Goal: Task Accomplishment & Management: Use online tool/utility

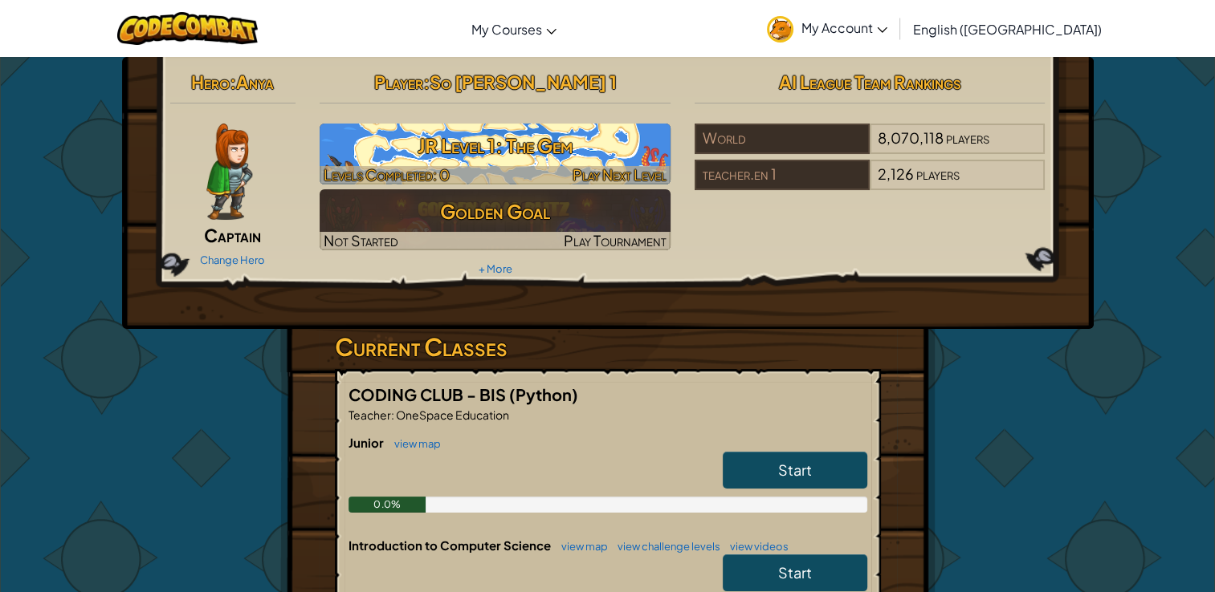
click at [498, 160] on h3 "JR Level 1: The Gem" at bounding box center [495, 146] width 351 height 36
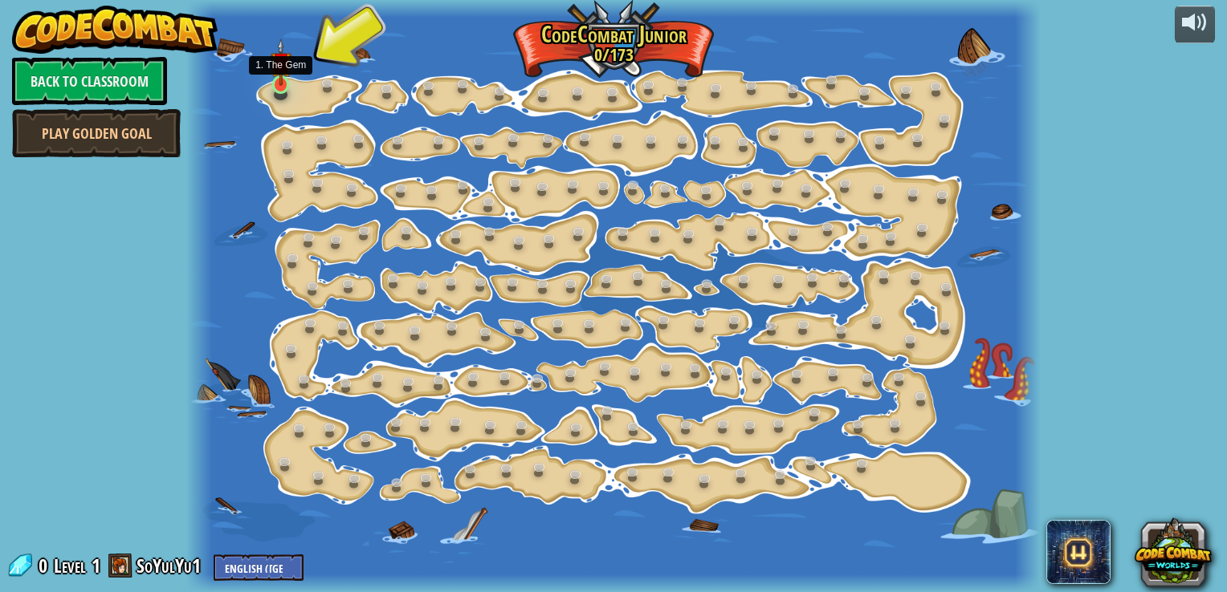
click at [278, 82] on img at bounding box center [281, 63] width 21 height 48
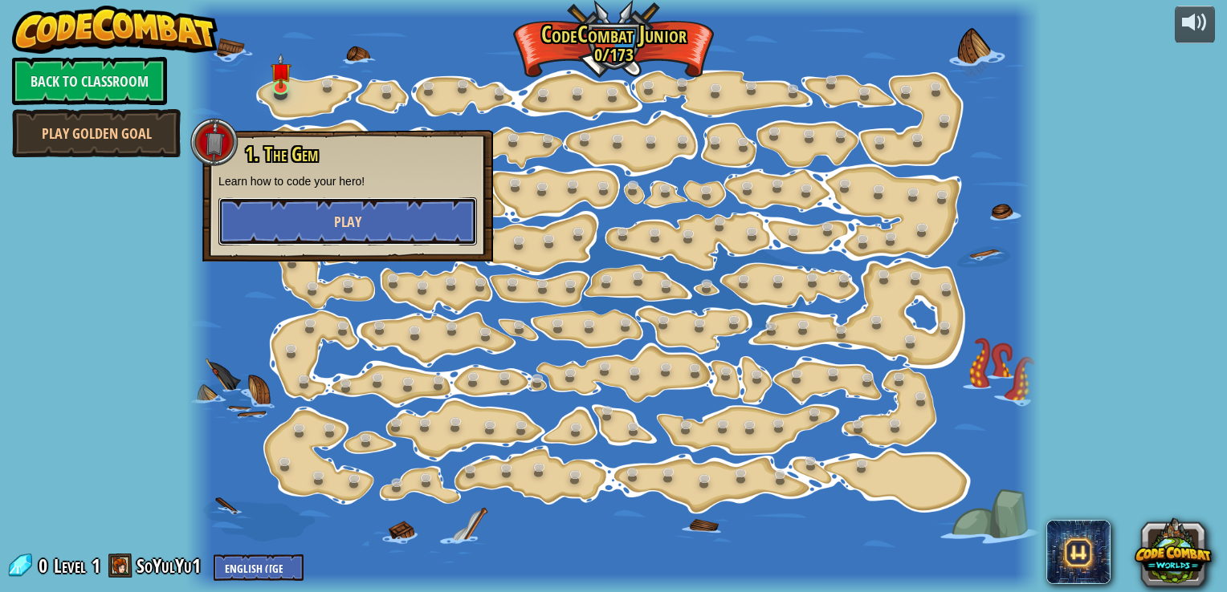
click at [360, 214] on span "Play" at bounding box center [347, 222] width 27 height 20
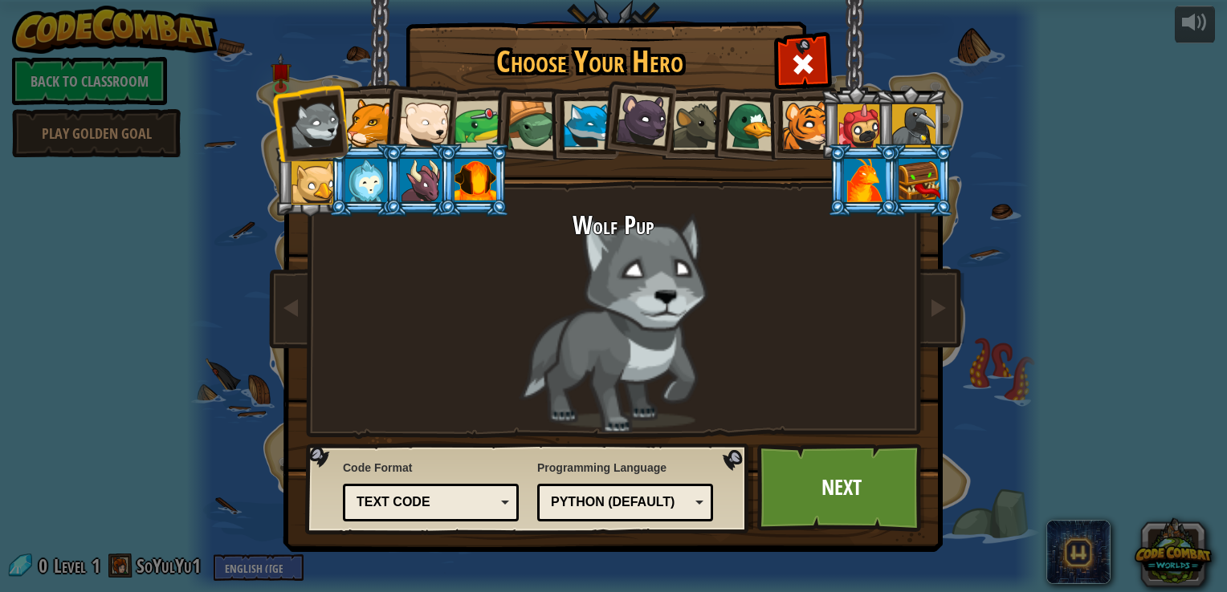
click at [364, 136] on div at bounding box center [369, 123] width 49 height 49
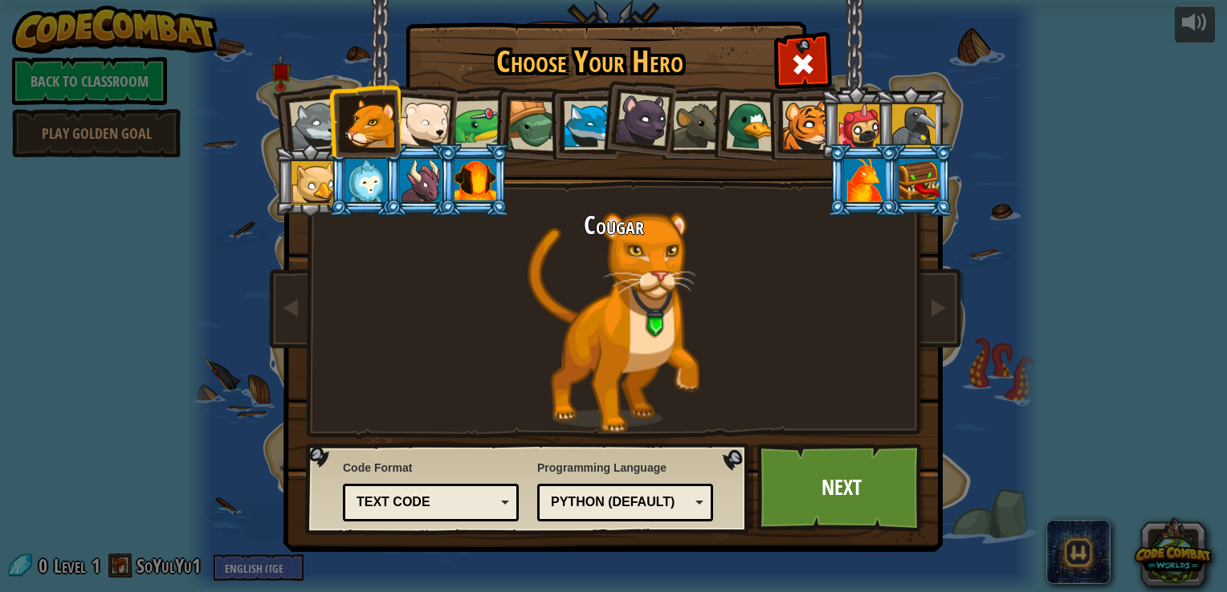
click at [421, 130] on div at bounding box center [423, 123] width 53 height 53
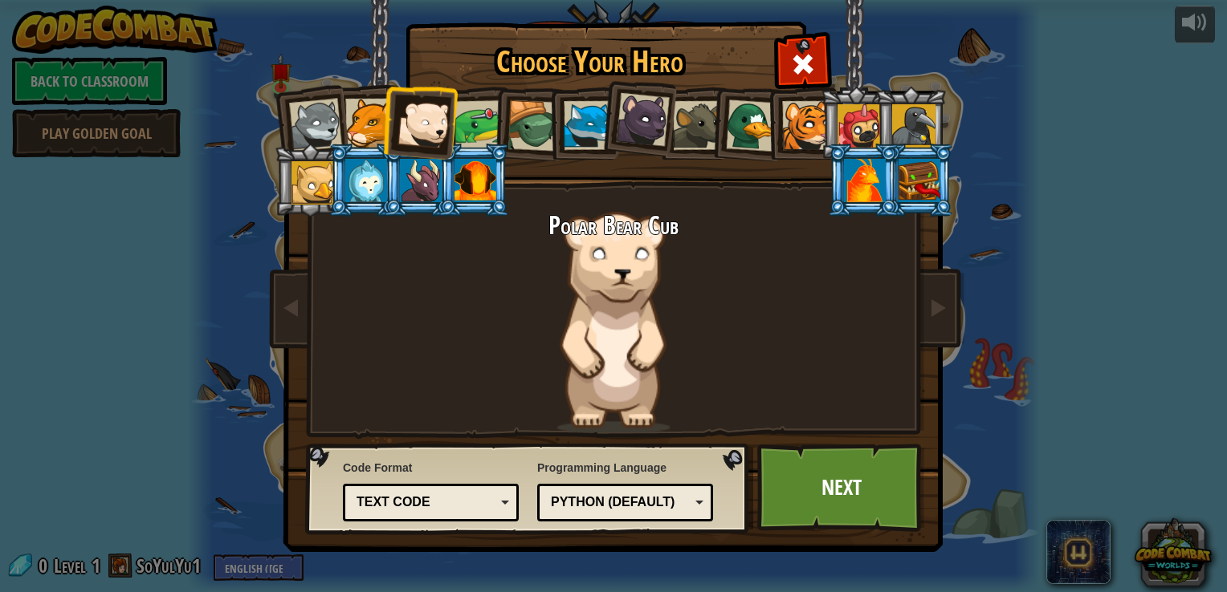
click at [858, 175] on div at bounding box center [865, 180] width 42 height 43
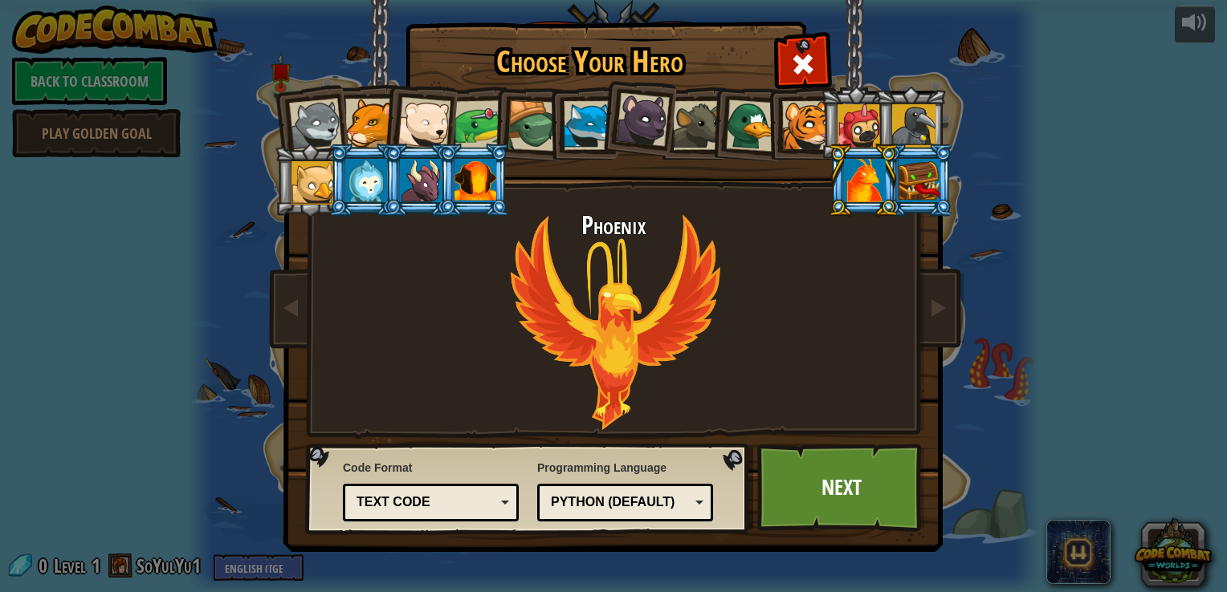
click at [574, 141] on div at bounding box center [588, 125] width 49 height 49
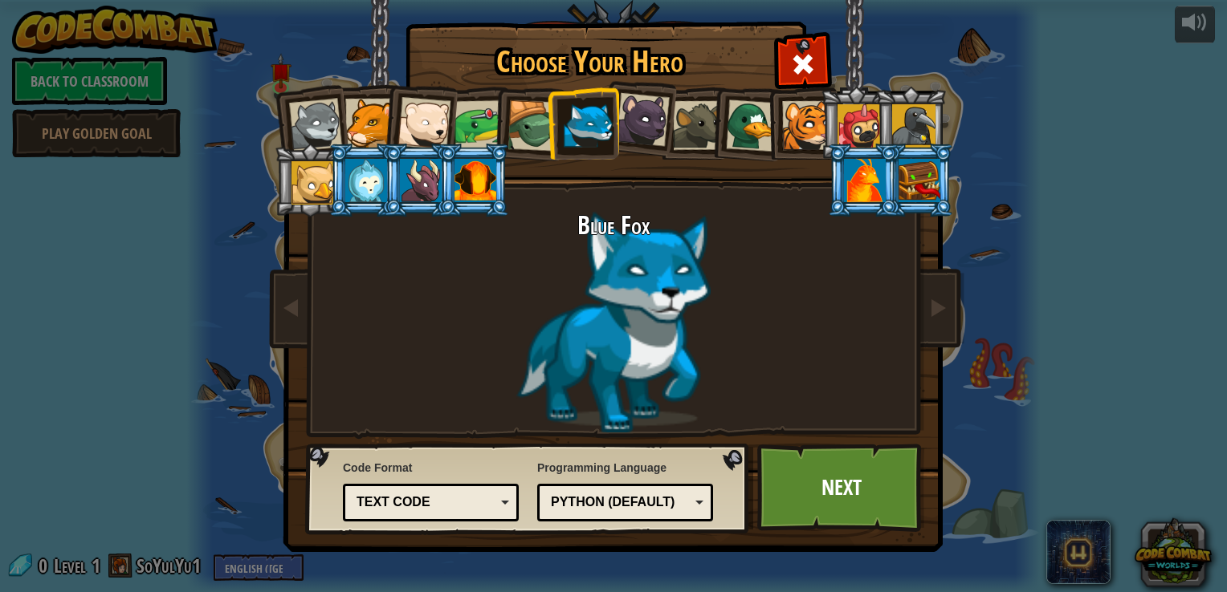
click at [372, 125] on div at bounding box center [369, 123] width 49 height 49
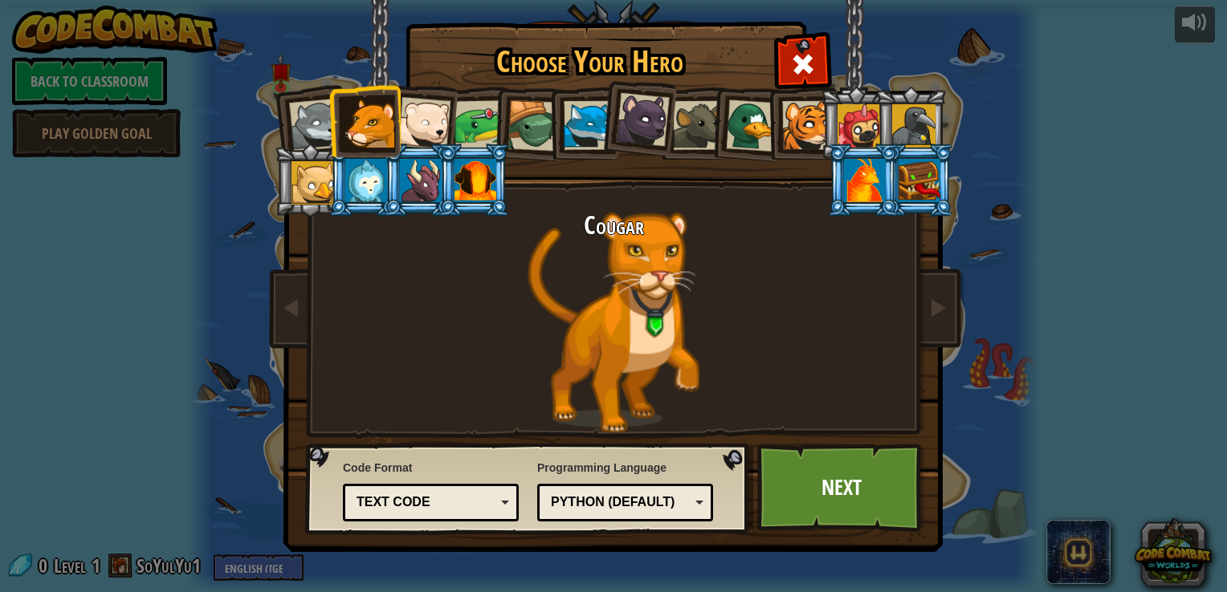
click at [297, 117] on div at bounding box center [315, 125] width 53 height 53
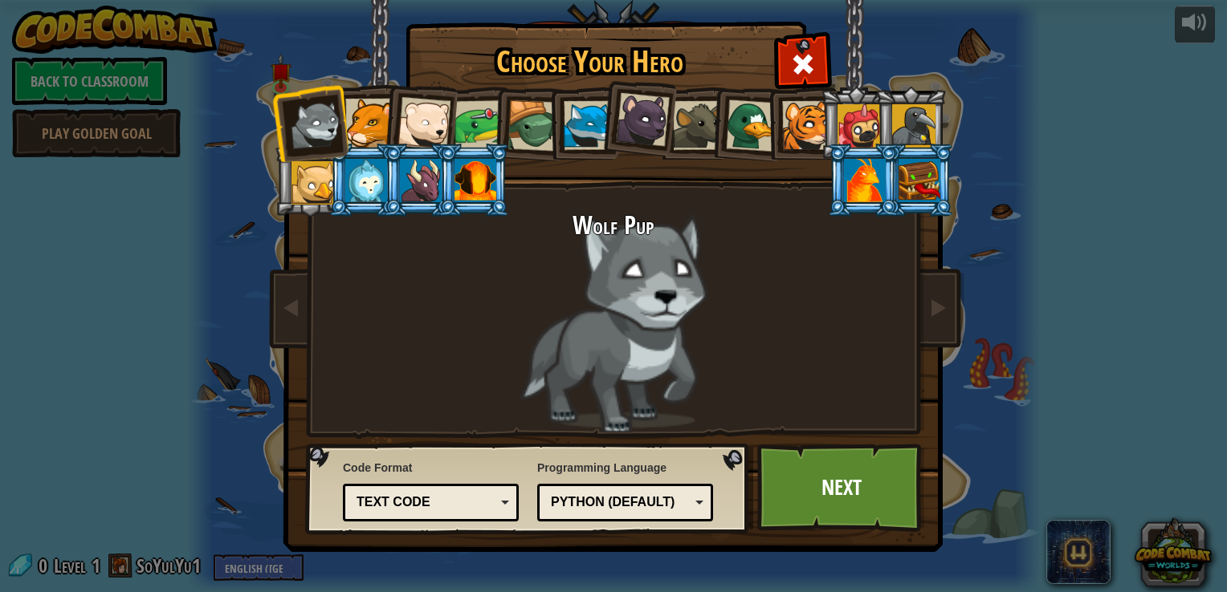
click at [383, 120] on li at bounding box center [419, 120] width 79 height 79
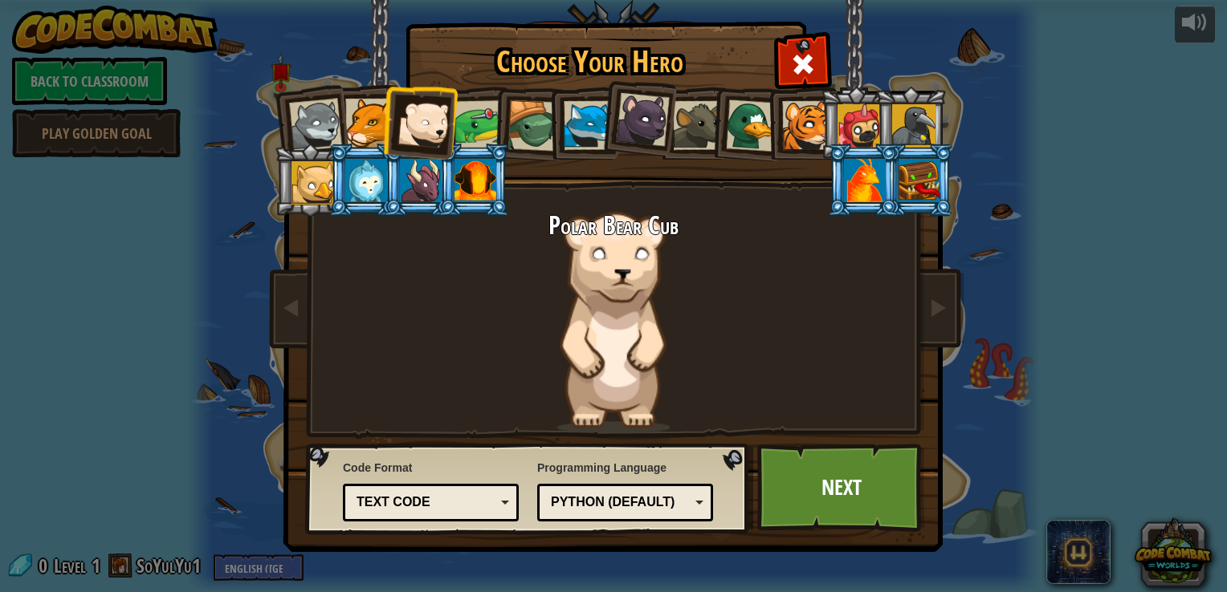
click at [376, 117] on div at bounding box center [369, 123] width 49 height 49
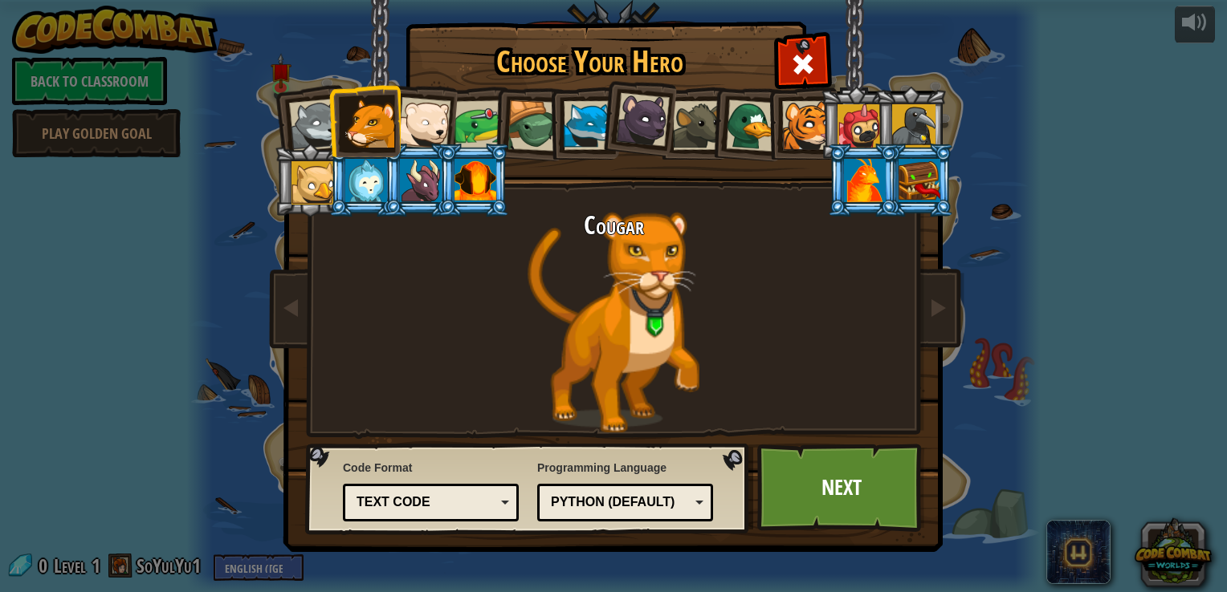
click at [641, 504] on div "Python (Default)" at bounding box center [620, 503] width 139 height 18
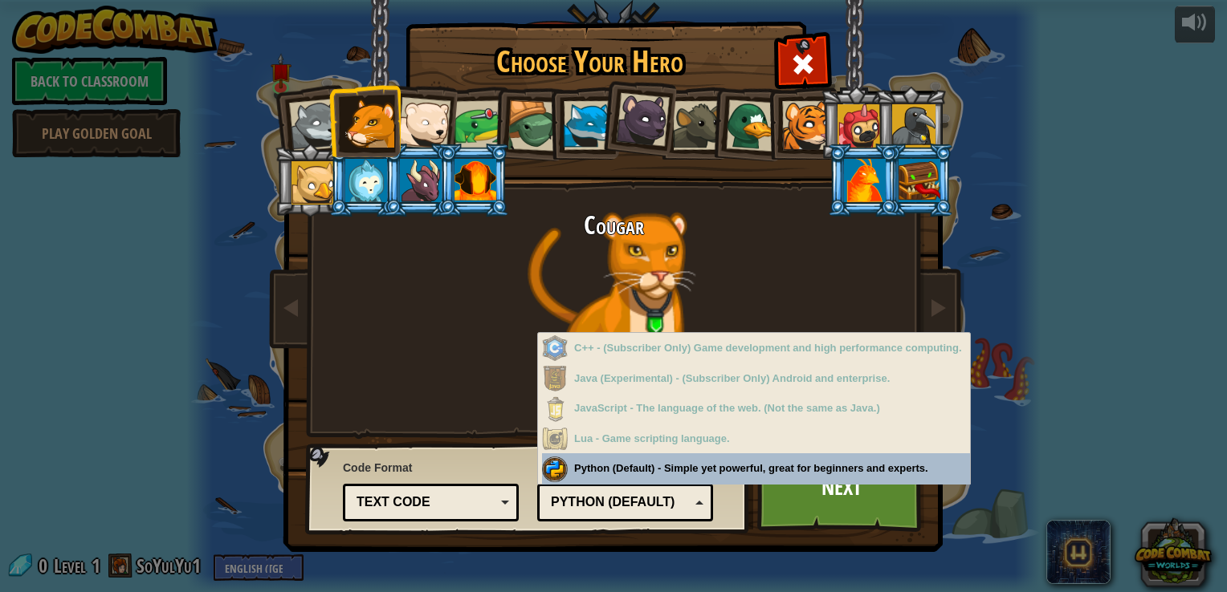
click at [486, 494] on div "Text code" at bounding box center [425, 503] width 139 height 18
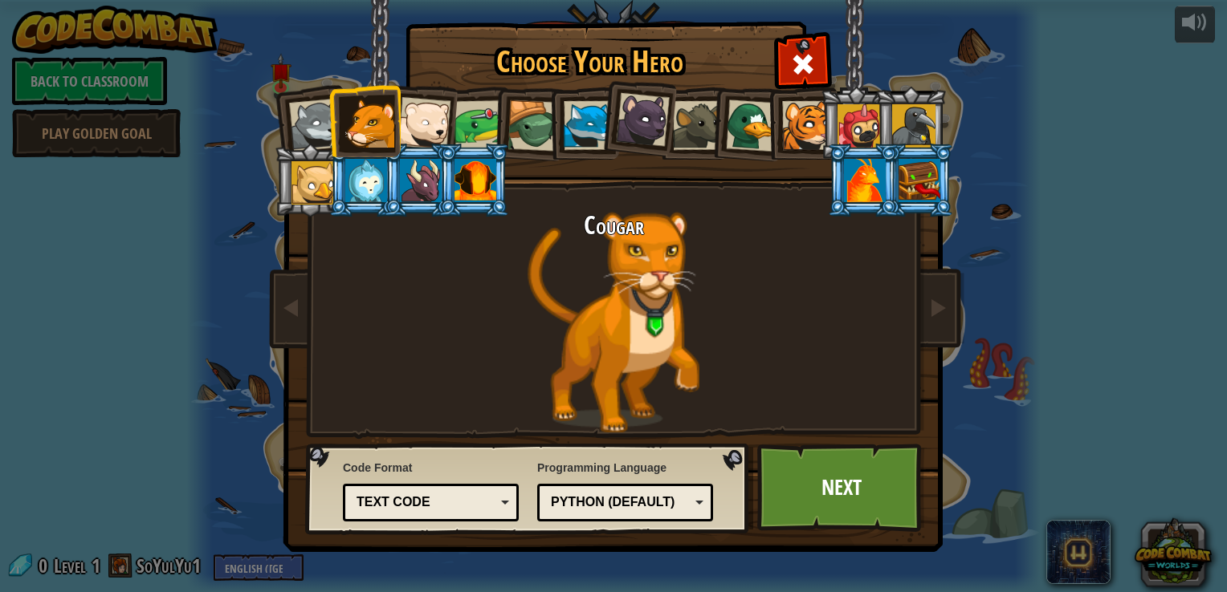
click at [454, 468] on div "Code Format Text code Blocks and code Blocks Blocks (Icons) Text code Blocks - …" at bounding box center [431, 491] width 176 height 70
click at [814, 474] on link "Next" at bounding box center [841, 488] width 168 height 88
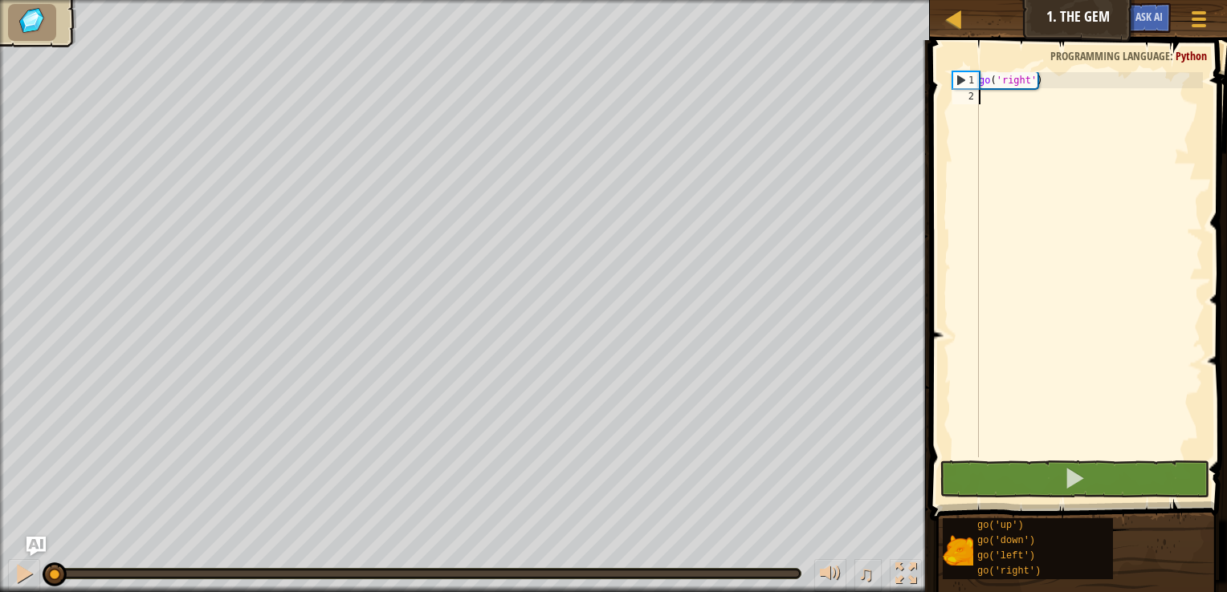
click at [1032, 122] on div "go ( 'right' )" at bounding box center [1088, 280] width 227 height 417
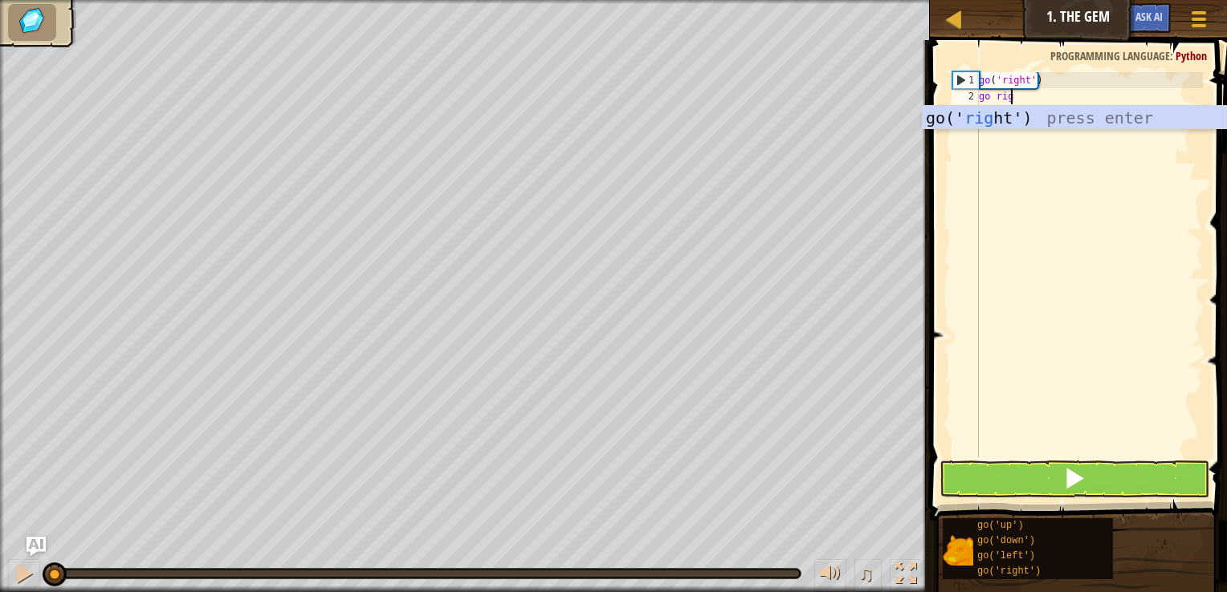
type textarea "go right"
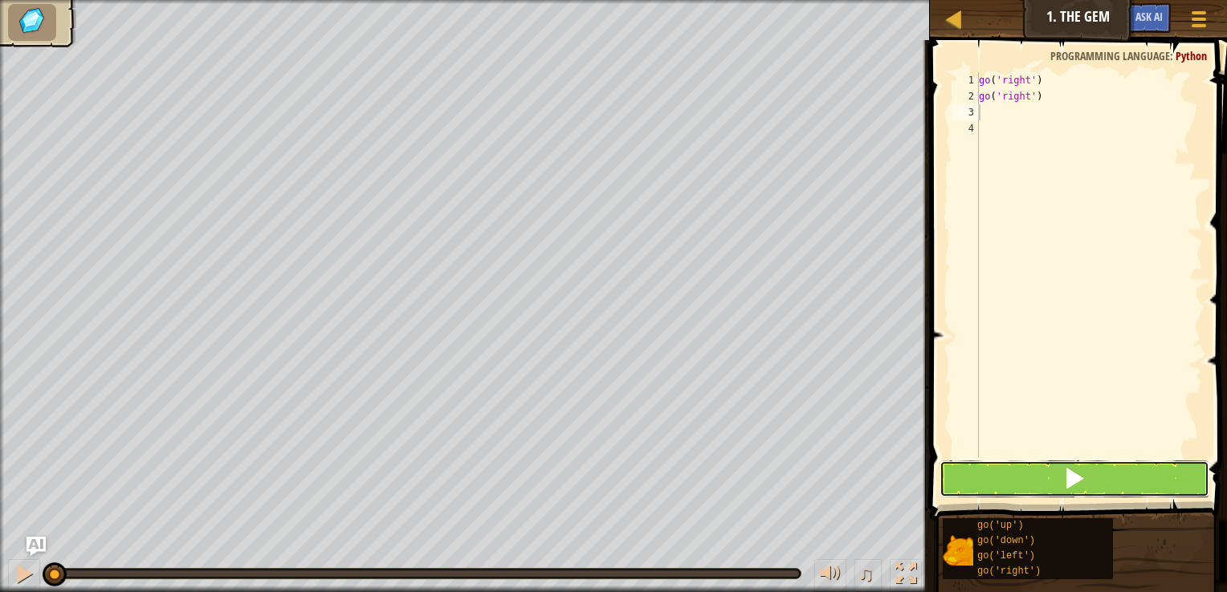
click at [981, 490] on button at bounding box center [1074, 479] width 270 height 37
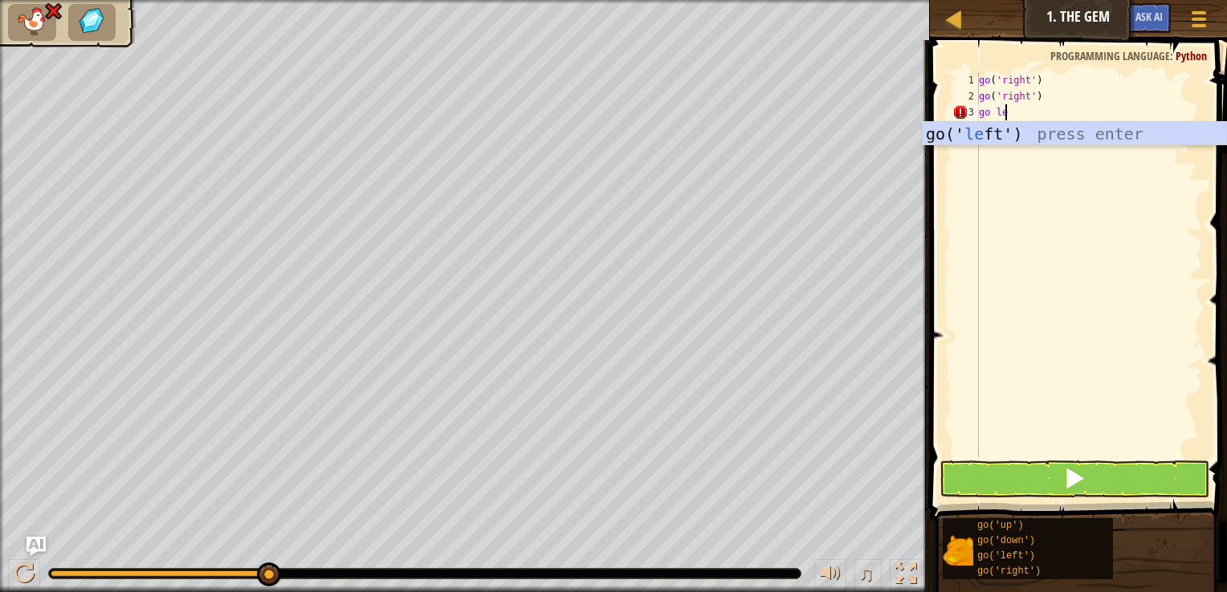
scroll to position [7, 1]
type textarea "go left"
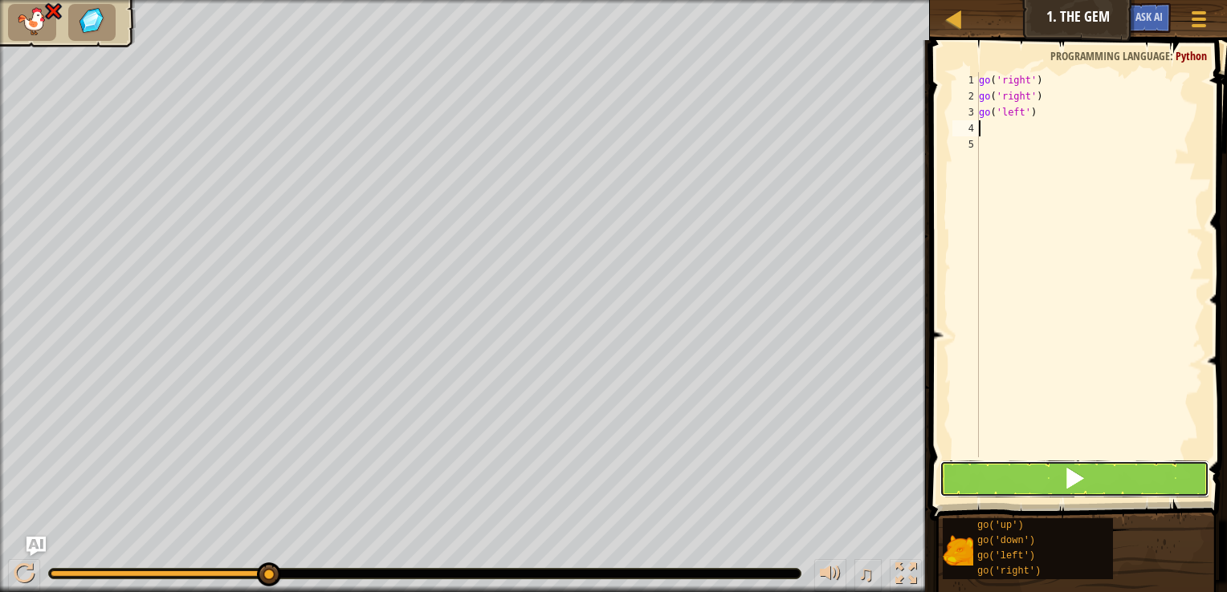
click at [1060, 486] on button at bounding box center [1074, 479] width 270 height 37
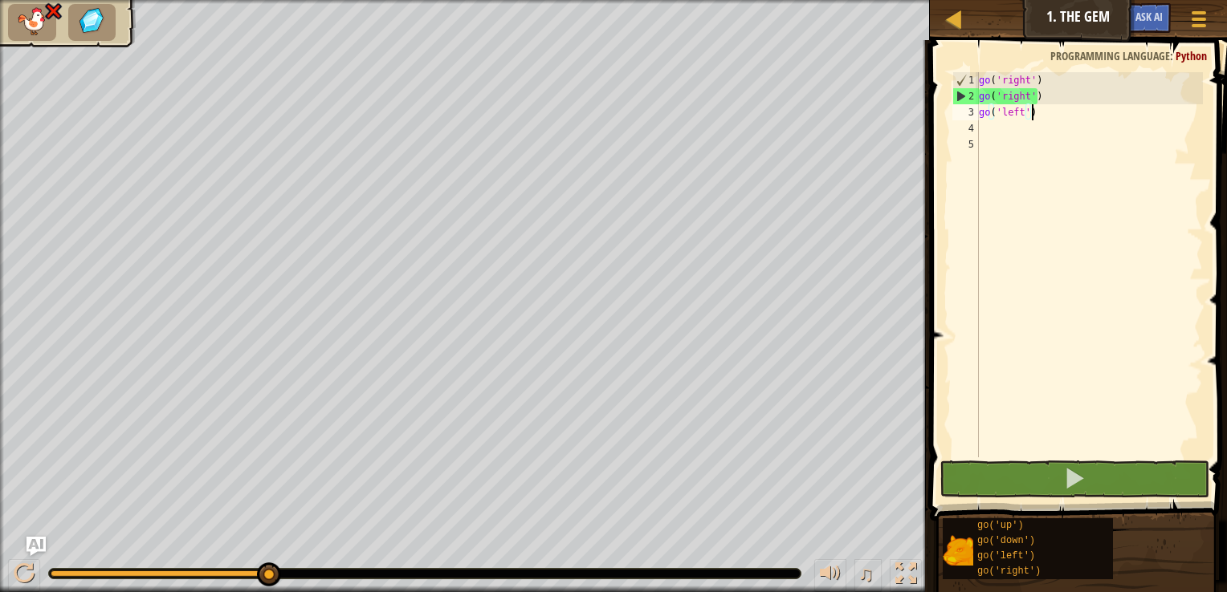
click at [1031, 120] on div "go ( 'right' ) go ( 'right' ) go ( 'left' )" at bounding box center [1088, 280] width 227 height 417
type textarea "go('left')"
click at [1015, 129] on div "go ( 'right' ) go ( 'right' ) go ( 'left' )" at bounding box center [1088, 280] width 227 height 417
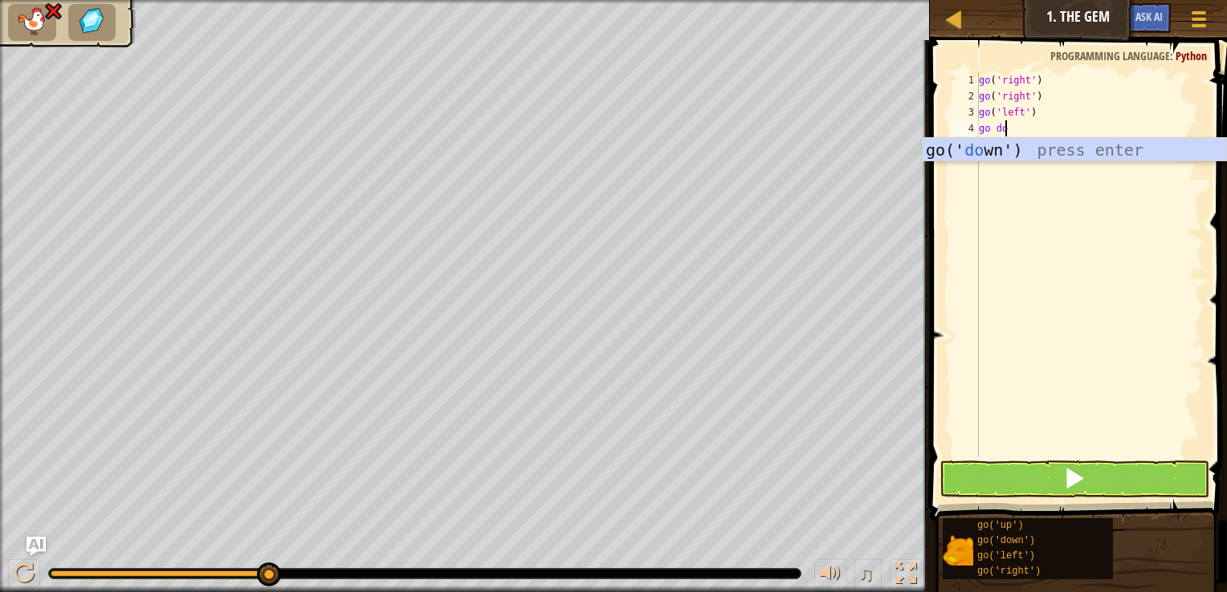
scroll to position [7, 1]
type textarea "go down"
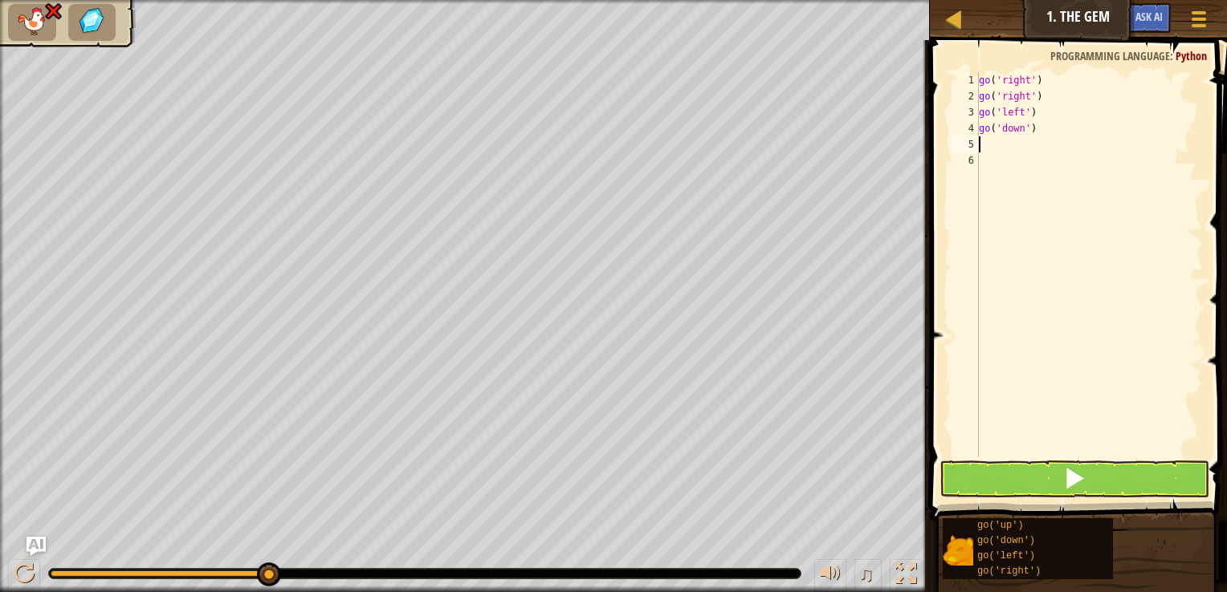
click at [1069, 143] on div "go ( 'right' ) go ( 'right' ) go ( 'left' ) go ( 'down' )" at bounding box center [1088, 280] width 227 height 417
click at [1068, 130] on div "go ( 'right' ) go ( 'right' ) go ( 'left' ) go ( 'down' )" at bounding box center [1088, 280] width 227 height 417
click at [981, 464] on button at bounding box center [1074, 479] width 270 height 37
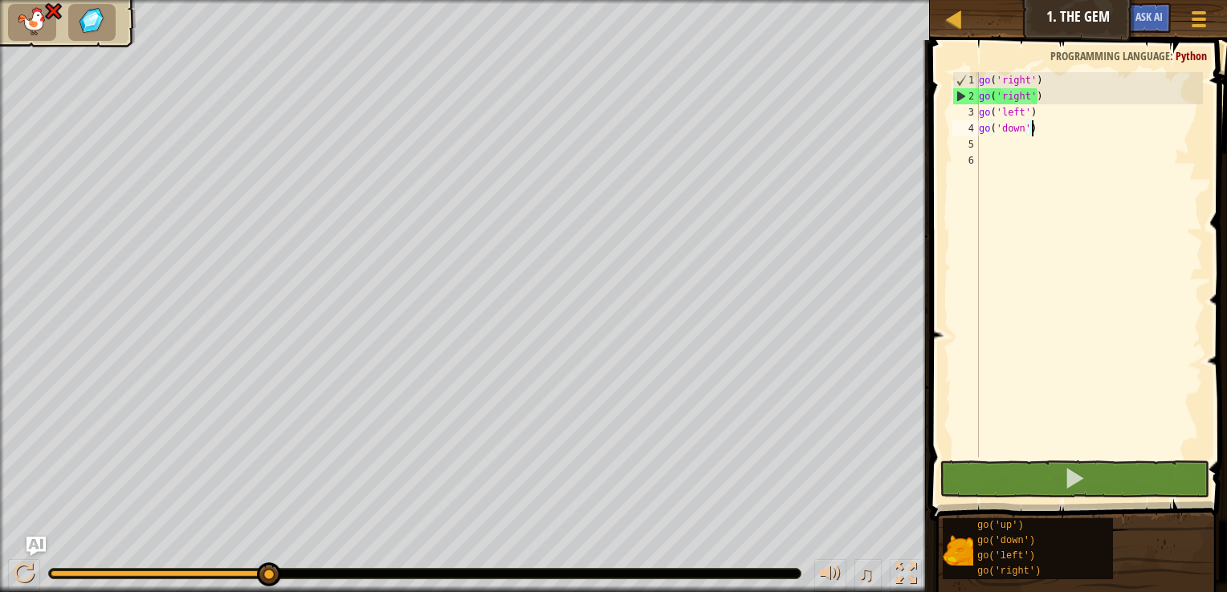
drag, startPoint x: 1053, startPoint y: 130, endPoint x: 1035, endPoint y: 127, distance: 18.7
click at [1035, 127] on div "go ( 'right' ) go ( 'right' ) go ( 'left' ) go ( 'down' )" at bounding box center [1088, 280] width 227 height 417
click at [1036, 91] on div "go ( 'right' ) go ( 'right' ) go ( 'left' ) go ( 'down' )" at bounding box center [1088, 280] width 227 height 417
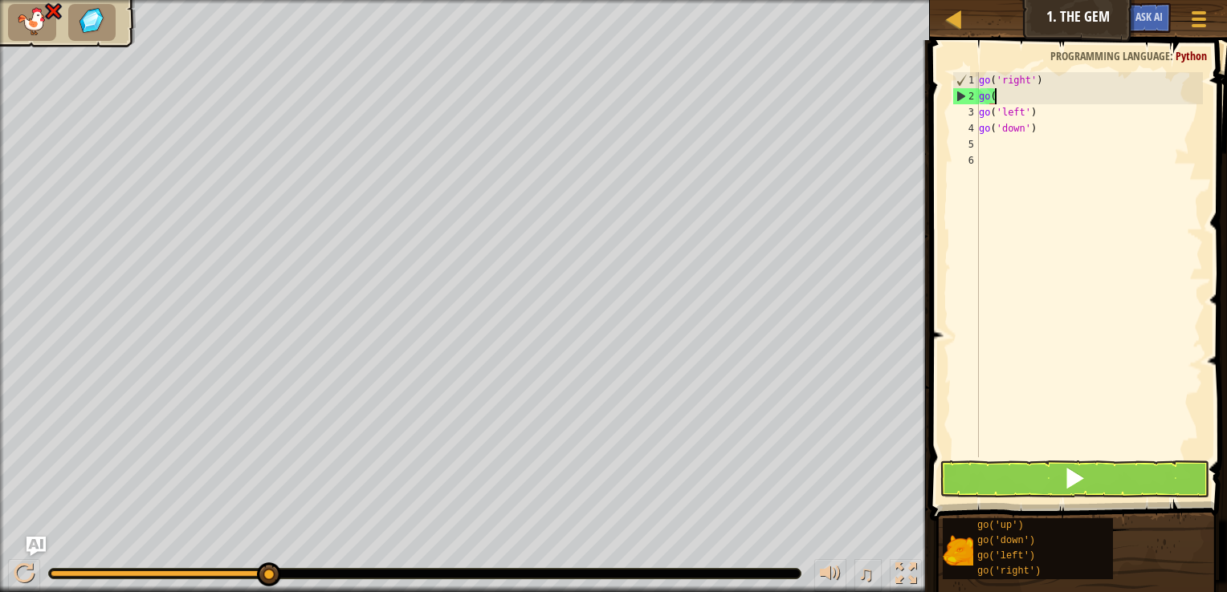
type textarea "g"
click at [1029, 119] on div "go ( 'right' ) go ( 'left' ) go ( 'down' )" at bounding box center [1088, 280] width 227 height 417
type textarea "g"
click at [977, 133] on div "4" at bounding box center [965, 128] width 26 height 16
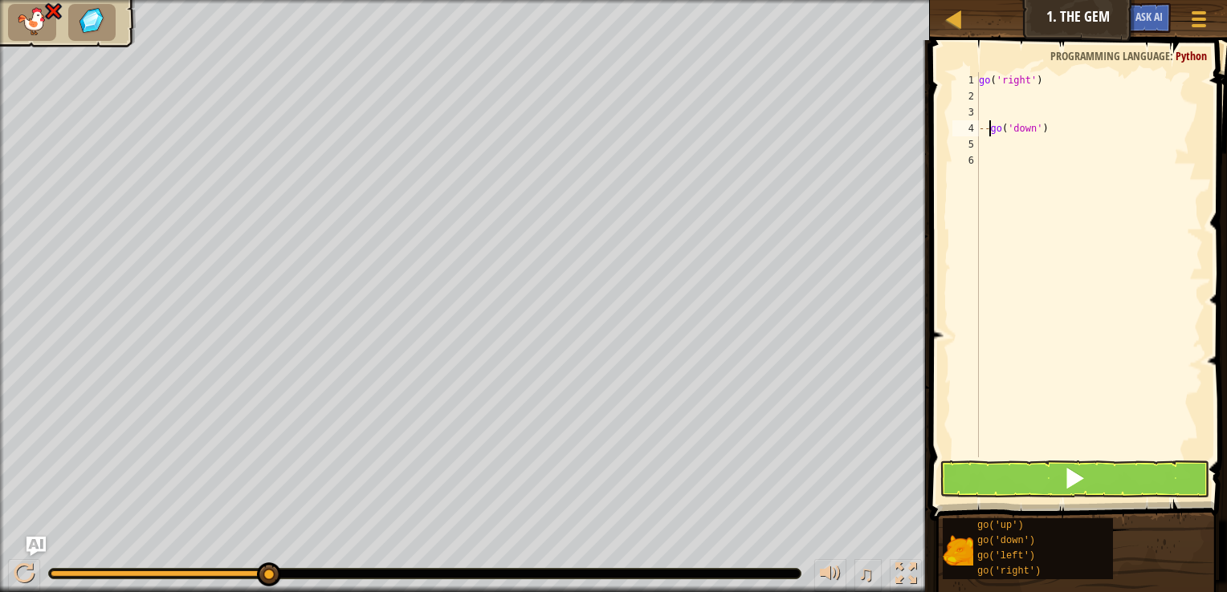
type textarea "go('down')"
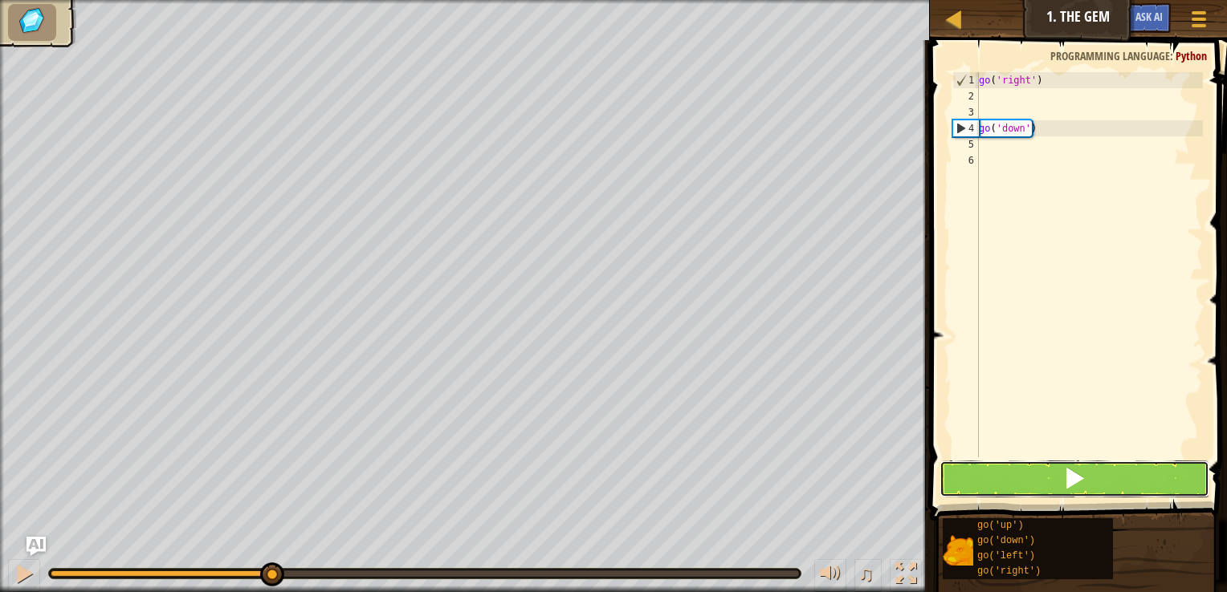
click at [1000, 475] on button at bounding box center [1074, 479] width 270 height 37
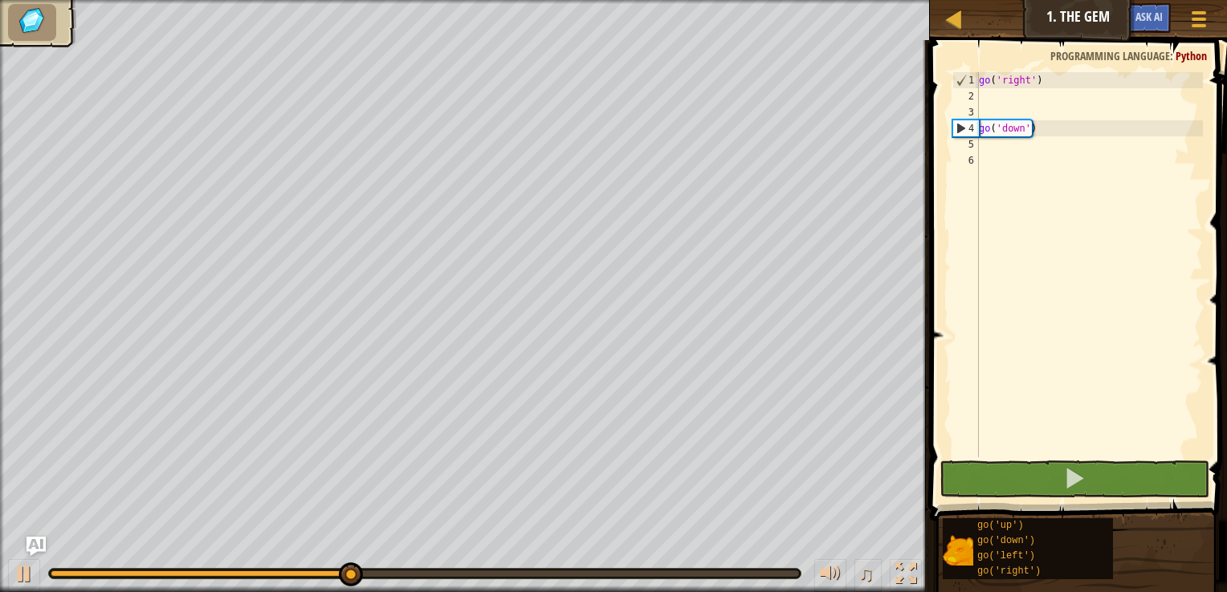
click at [994, 149] on div "go ( 'right' ) go ( 'down' )" at bounding box center [1088, 280] width 227 height 417
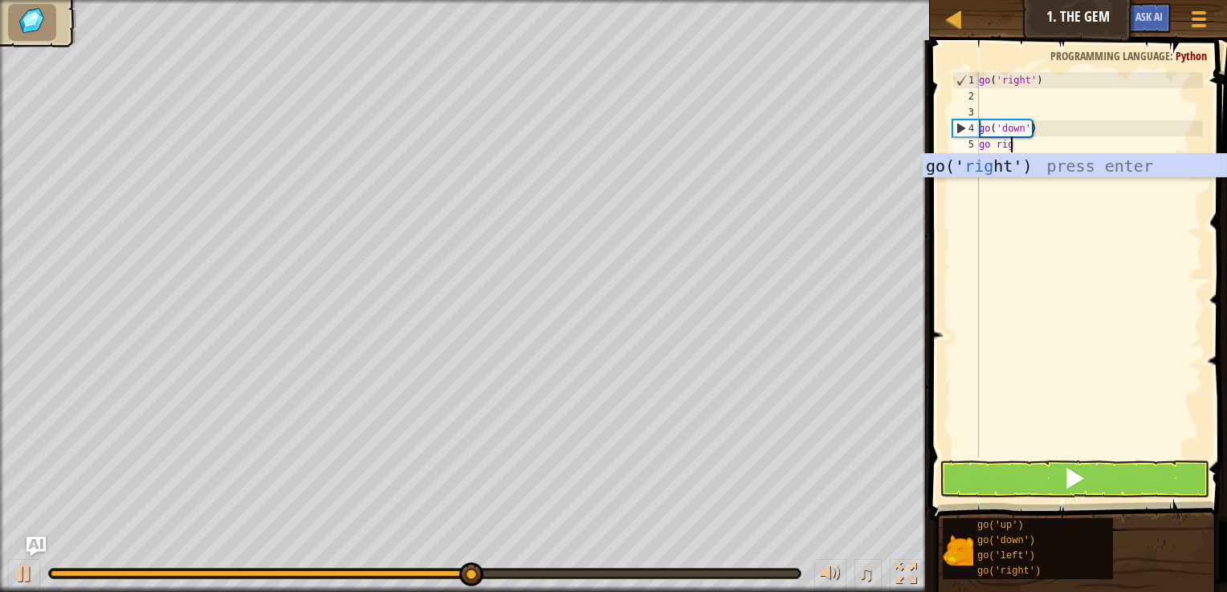
scroll to position [7, 2]
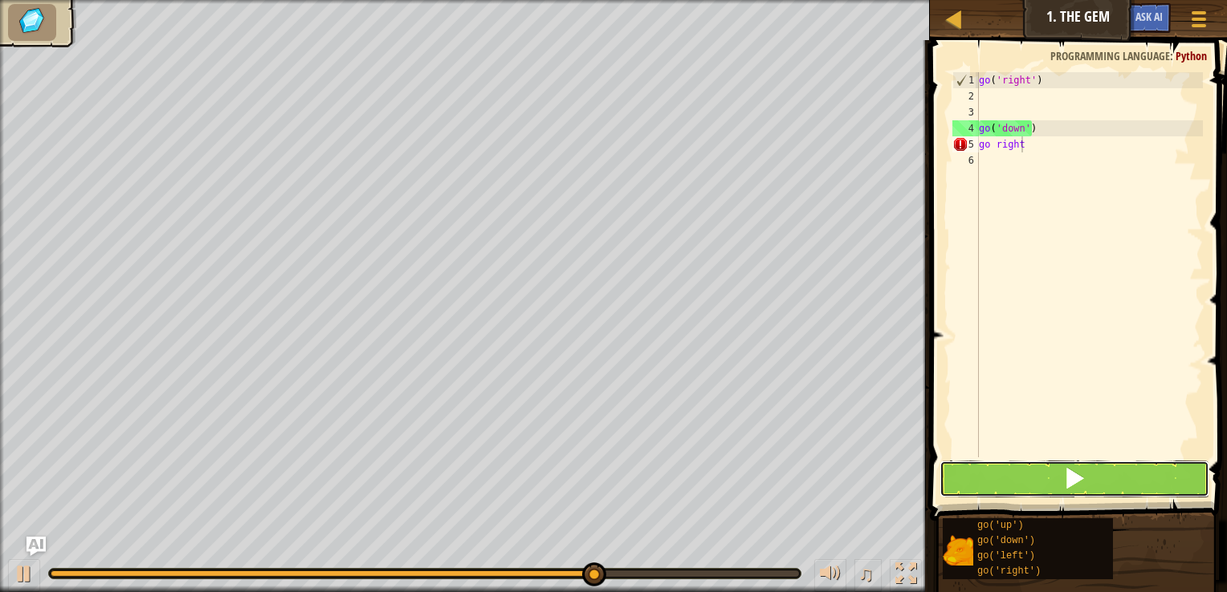
click at [1024, 483] on button at bounding box center [1074, 479] width 270 height 37
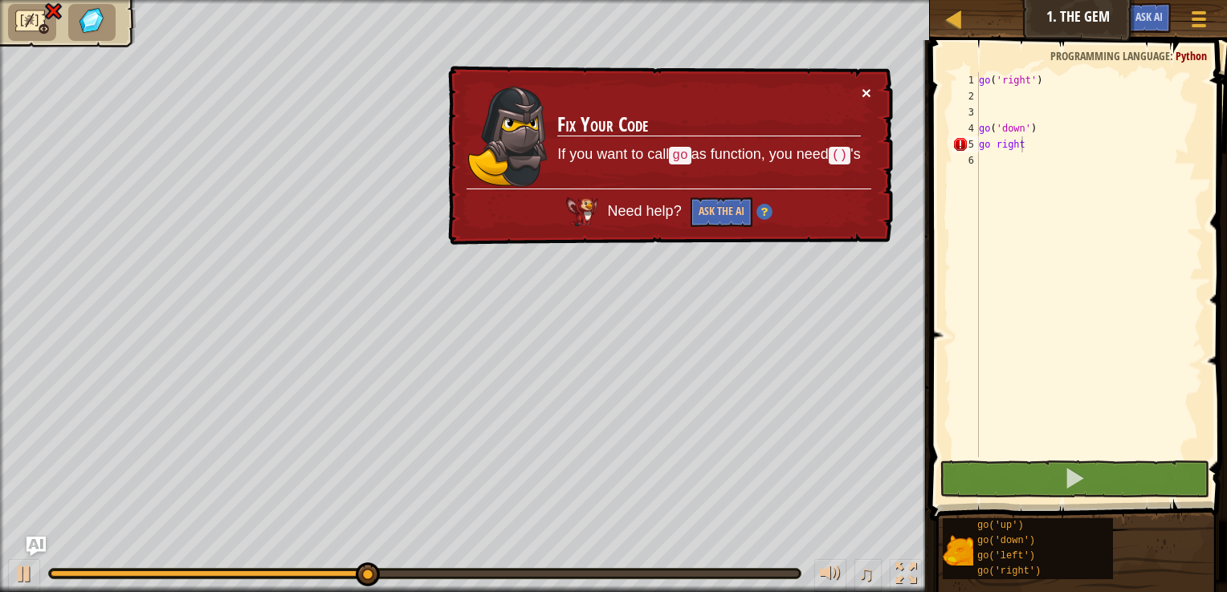
click at [865, 88] on button "×" at bounding box center [866, 92] width 10 height 17
drag, startPoint x: 1028, startPoint y: 147, endPoint x: 980, endPoint y: 153, distance: 47.7
click at [980, 153] on div "go ( 'right' ) go ( 'down' ) go right" at bounding box center [1088, 280] width 227 height 417
click at [1028, 140] on div "go ( 'right' ) go ( 'down' ) go right" at bounding box center [1088, 264] width 227 height 385
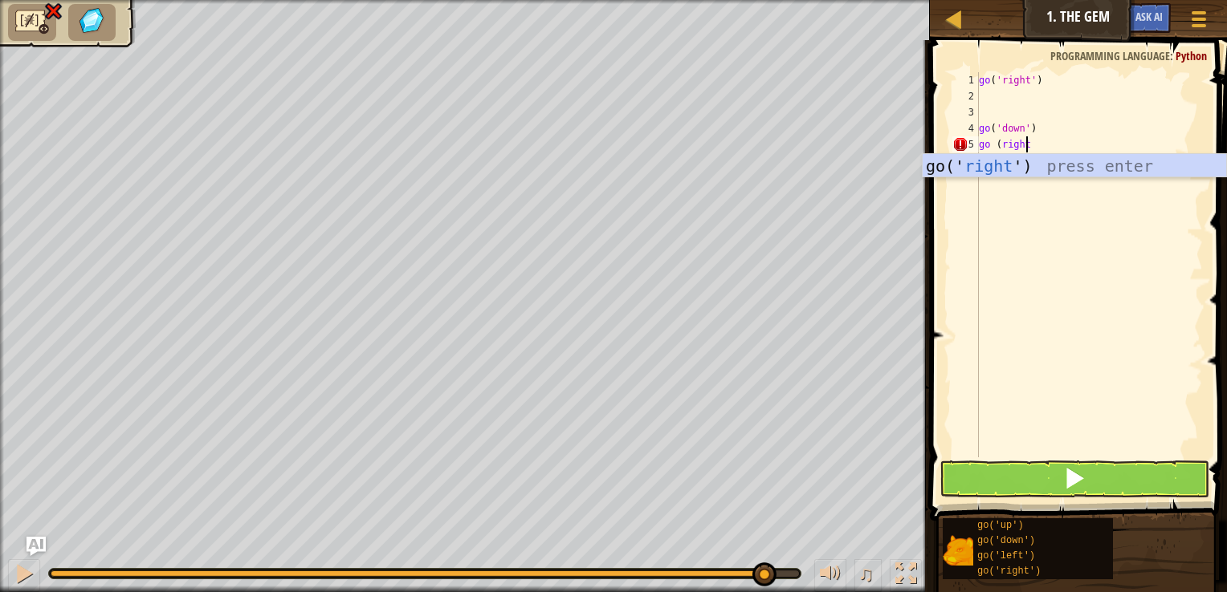
type textarea "go (right)"
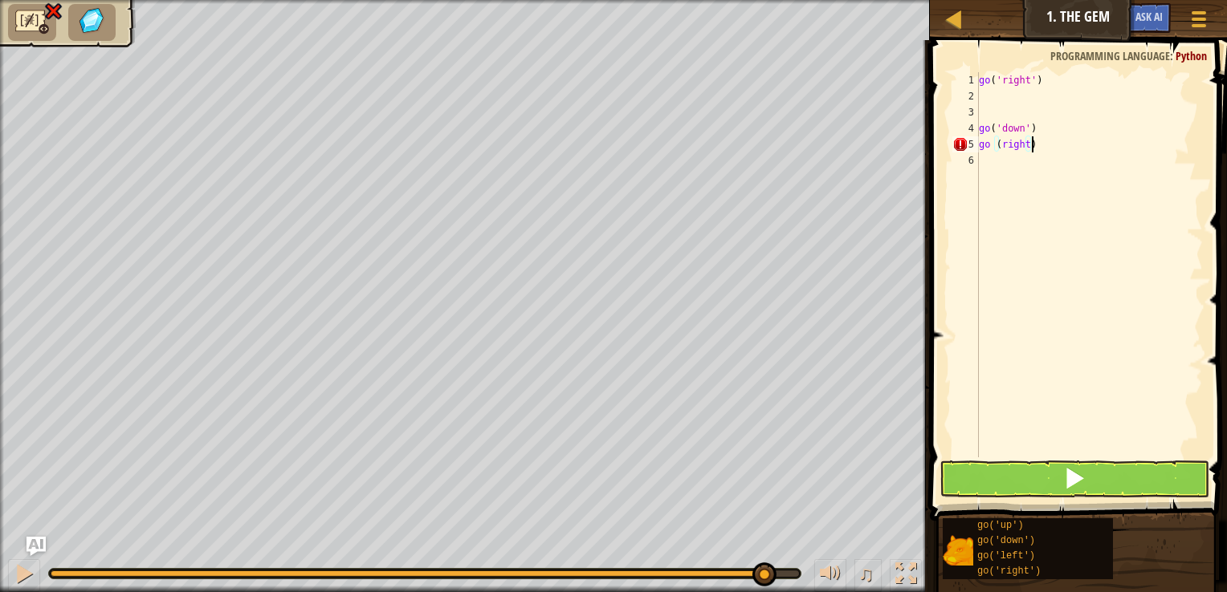
scroll to position [7, 0]
click at [987, 464] on button at bounding box center [1074, 479] width 270 height 37
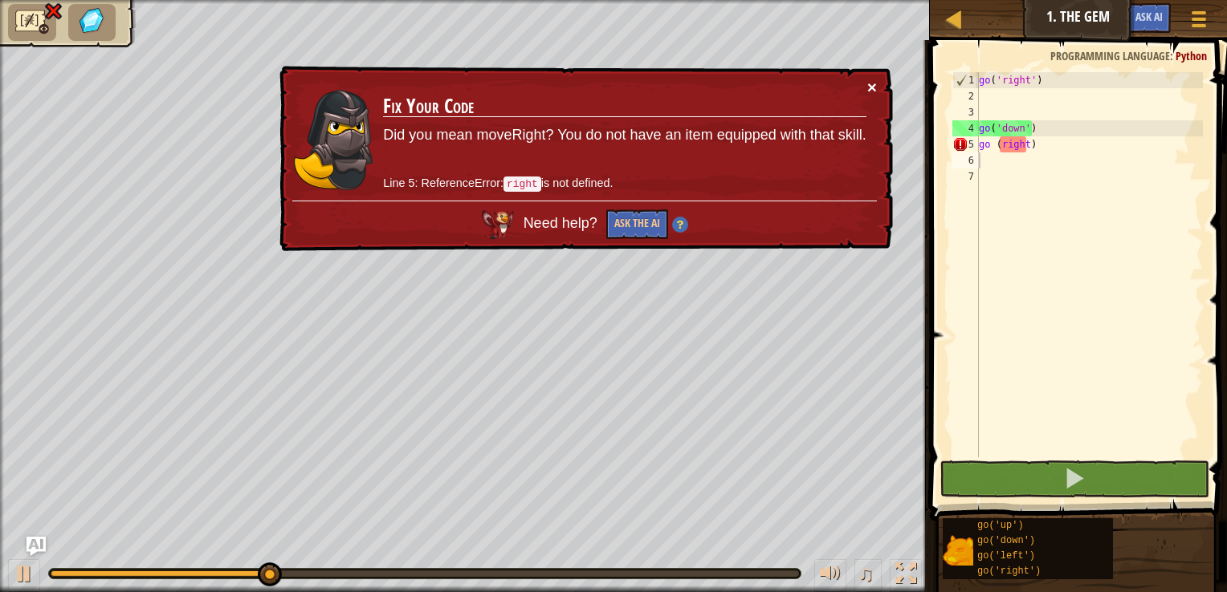
click at [869, 82] on button "×" at bounding box center [872, 87] width 10 height 17
click at [877, 85] on div "× Fix Your Code Did you mean moveRight? You do not have an item equipped with t…" at bounding box center [584, 159] width 617 height 187
click at [873, 85] on button "×" at bounding box center [872, 87] width 10 height 17
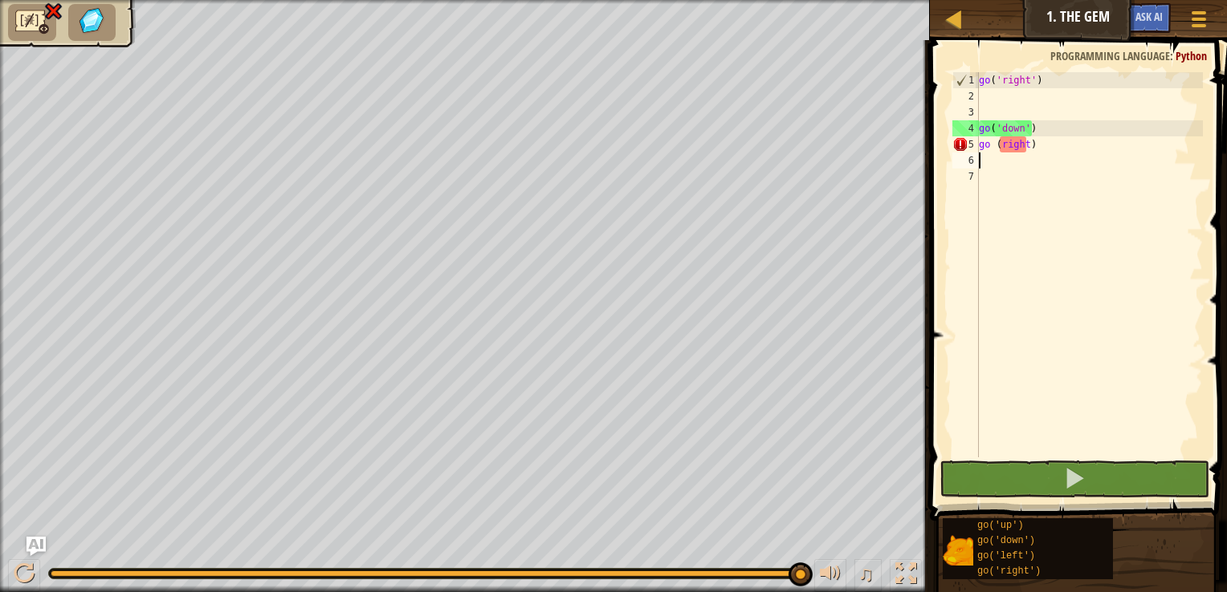
click at [1033, 146] on div "go ( 'right' ) go ( 'down' ) go ( right )" at bounding box center [1088, 280] width 227 height 417
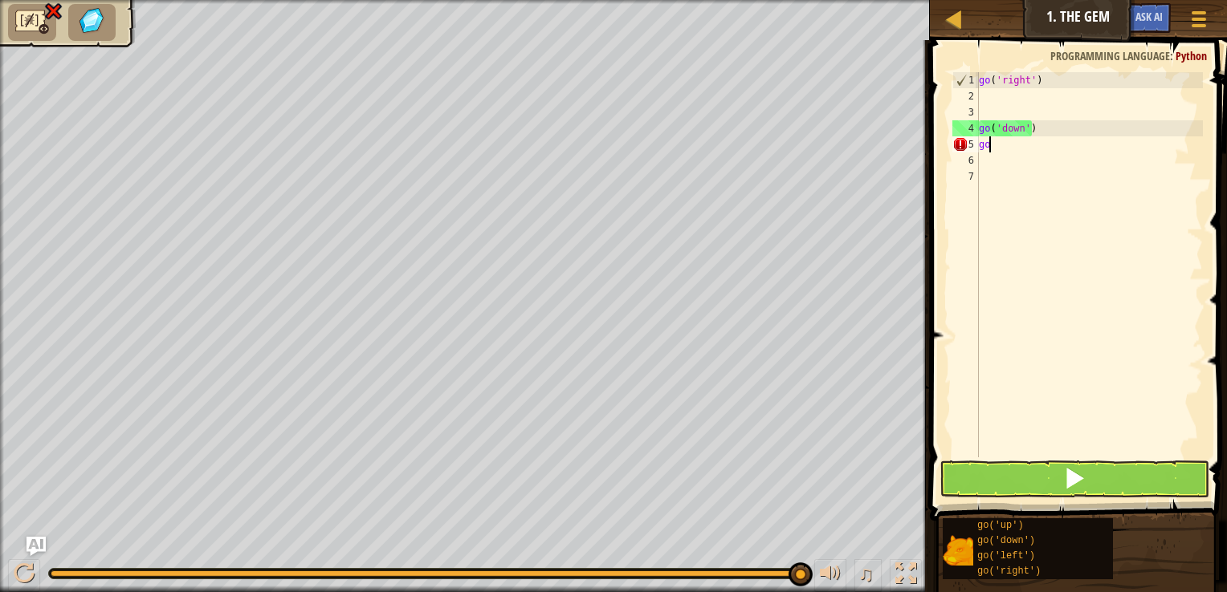
type textarea "g"
click at [1047, 75] on div "go ( 'right' ) go ( 'down' )" at bounding box center [1088, 280] width 227 height 417
type textarea "go('right')"
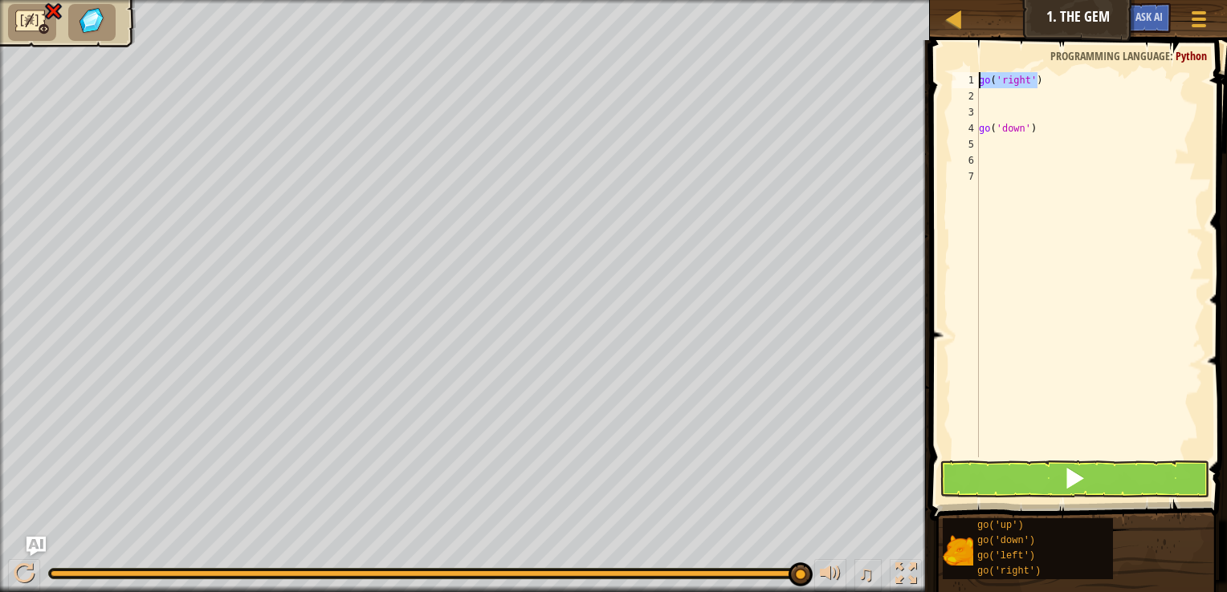
drag, startPoint x: 1047, startPoint y: 75, endPoint x: 976, endPoint y: 72, distance: 70.7
click at [976, 82] on div "go('right') 1 2 3 4 5 6 7 go ( 'right' ) go ( 'down' ) הההההההההההההההההההההההה…" at bounding box center [1076, 264] width 254 height 385
click at [981, 147] on div "go ( 'right' ) go ( 'down' )" at bounding box center [1088, 280] width 227 height 417
paste textarea "go('right')"
type textarea "go('right')"
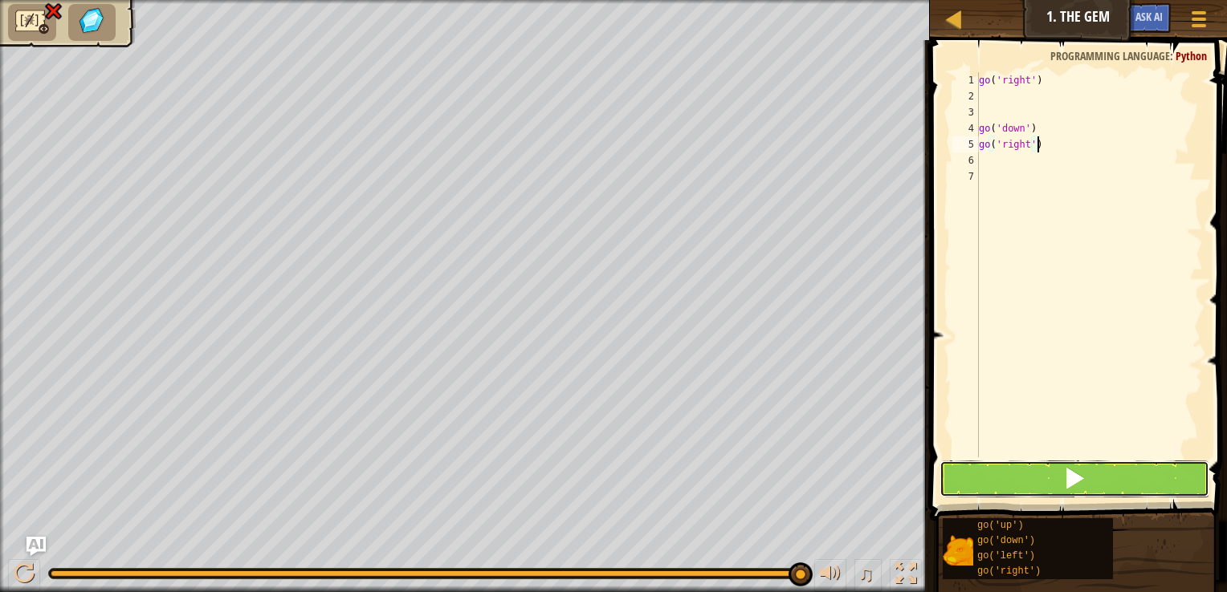
click at [1006, 485] on button at bounding box center [1074, 479] width 270 height 37
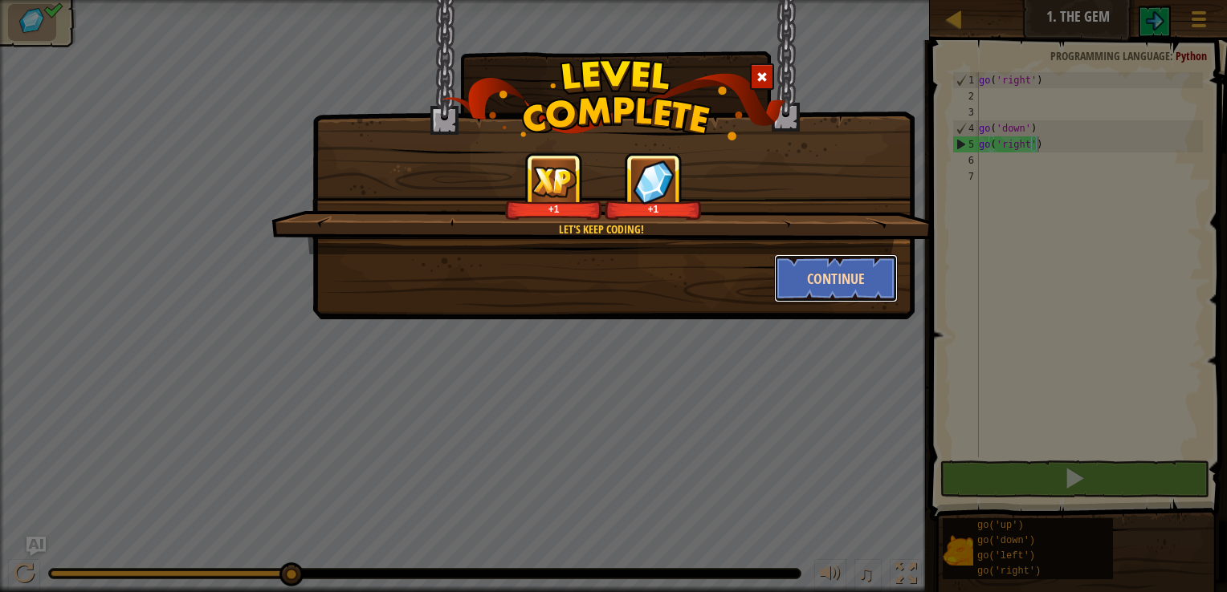
click at [809, 283] on button "Continue" at bounding box center [836, 278] width 124 height 48
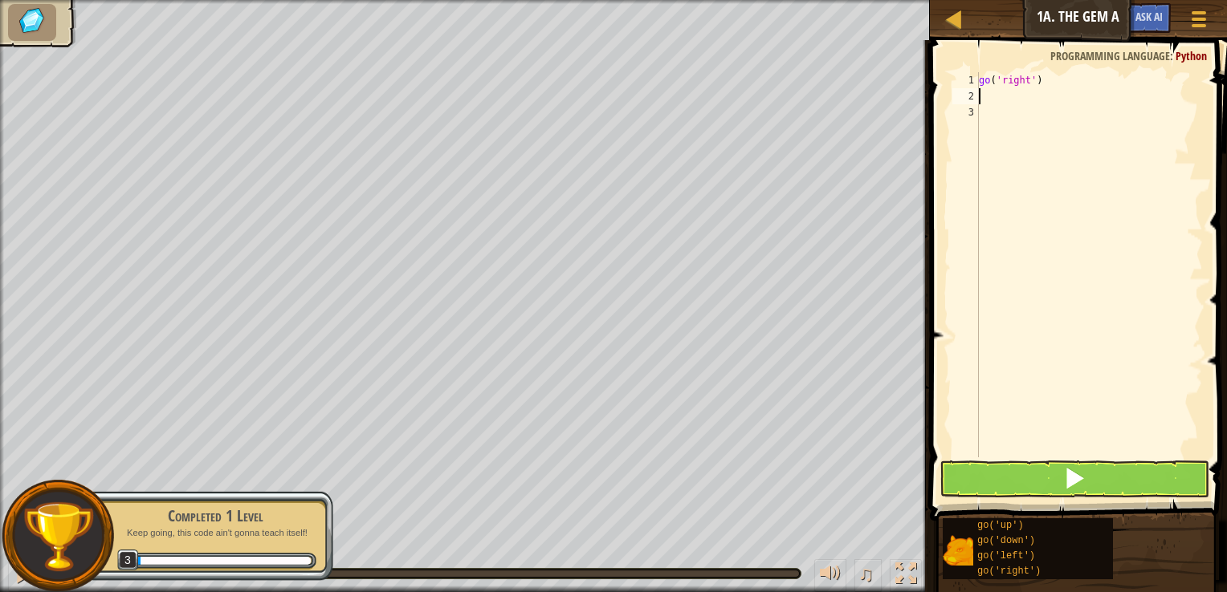
scroll to position [7, 0]
type textarea "go"
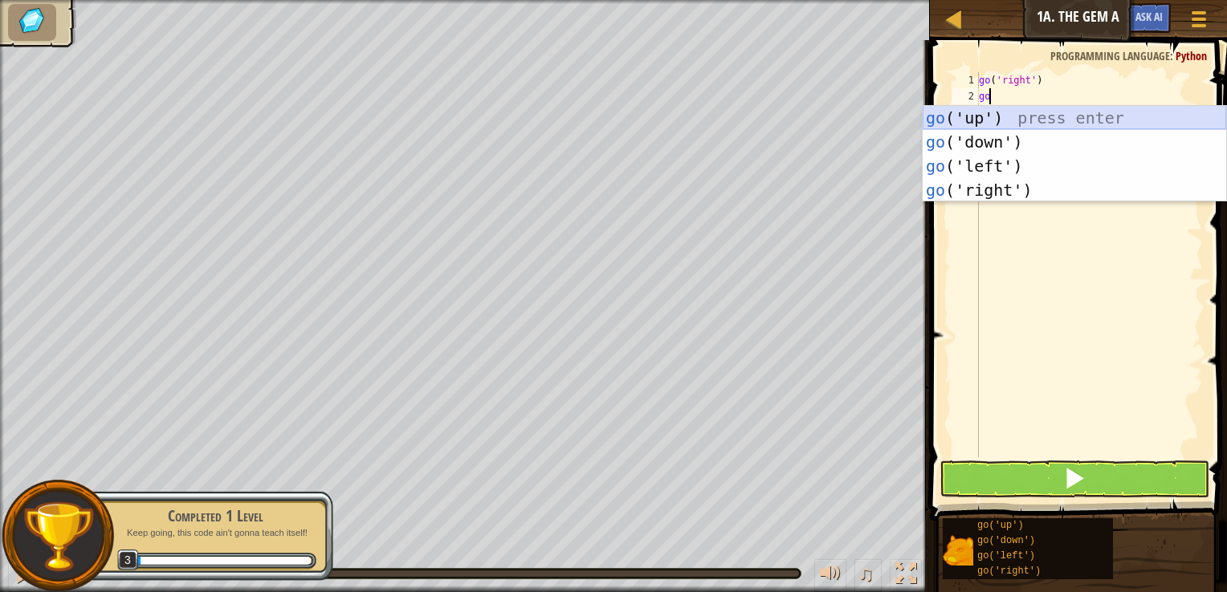
click at [1068, 117] on div "go ('up') press enter go ('down') press enter go ('left') press enter go ('righ…" at bounding box center [1073, 178] width 303 height 145
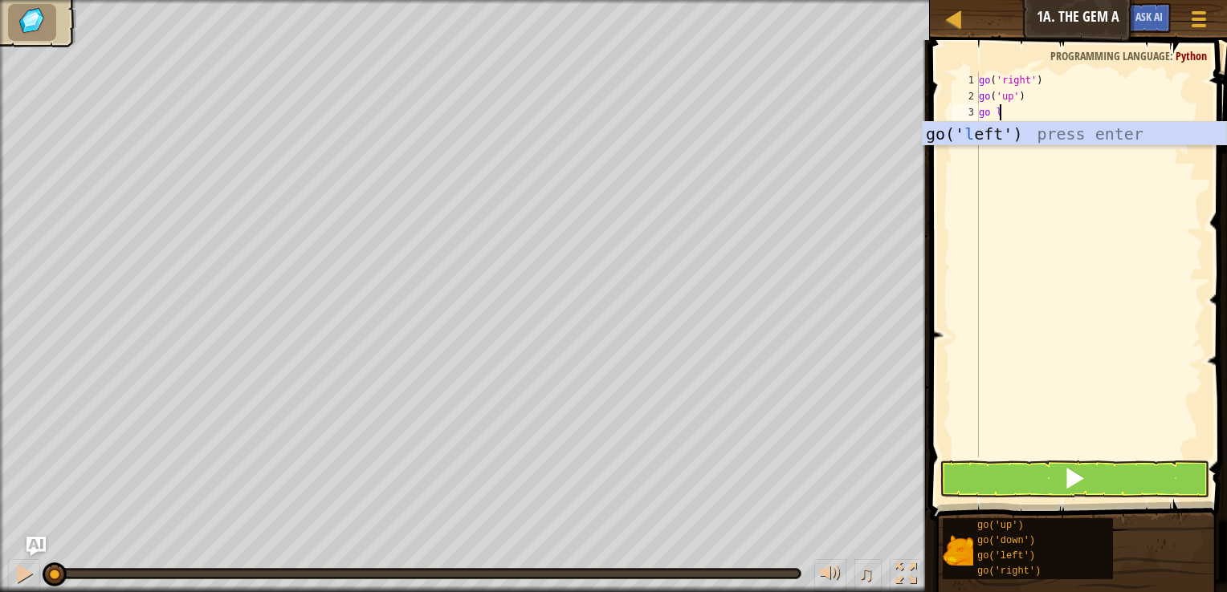
type textarea "go le"
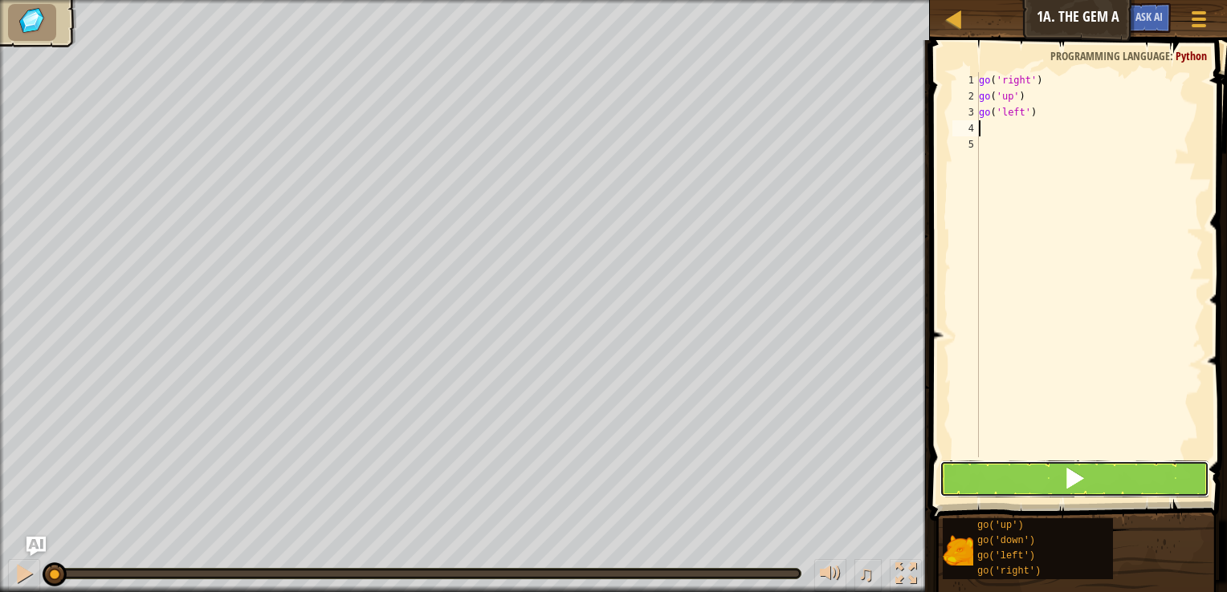
click at [1067, 475] on span at bounding box center [1074, 478] width 22 height 22
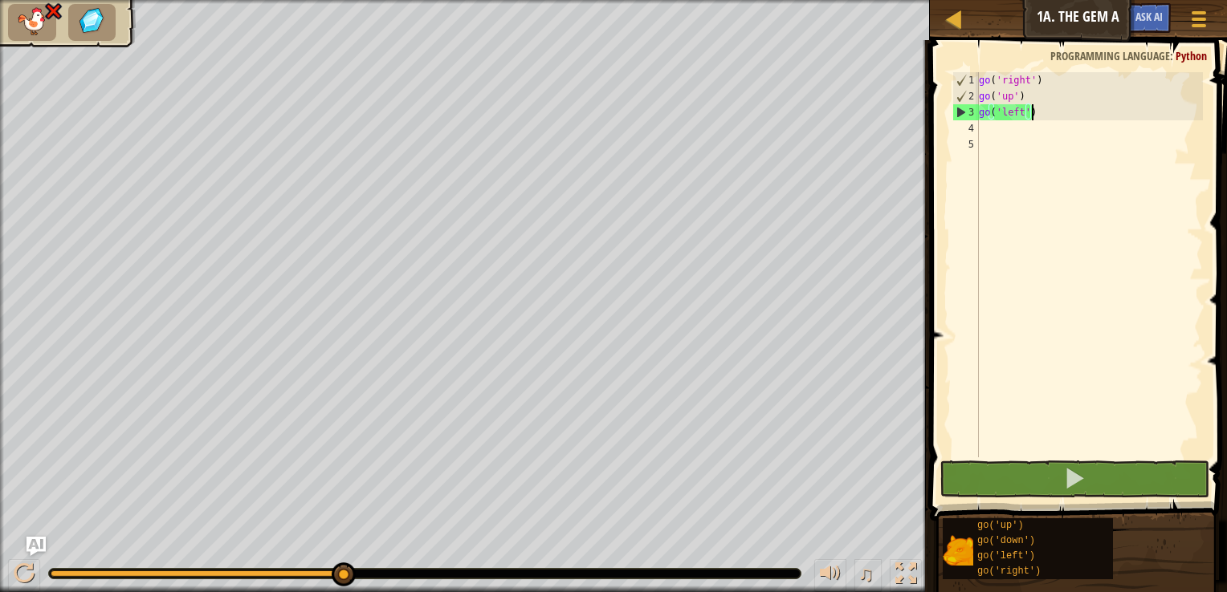
click at [1065, 116] on div "go ( 'right' ) go ( 'up' ) go ( 'left' )" at bounding box center [1088, 280] width 227 height 417
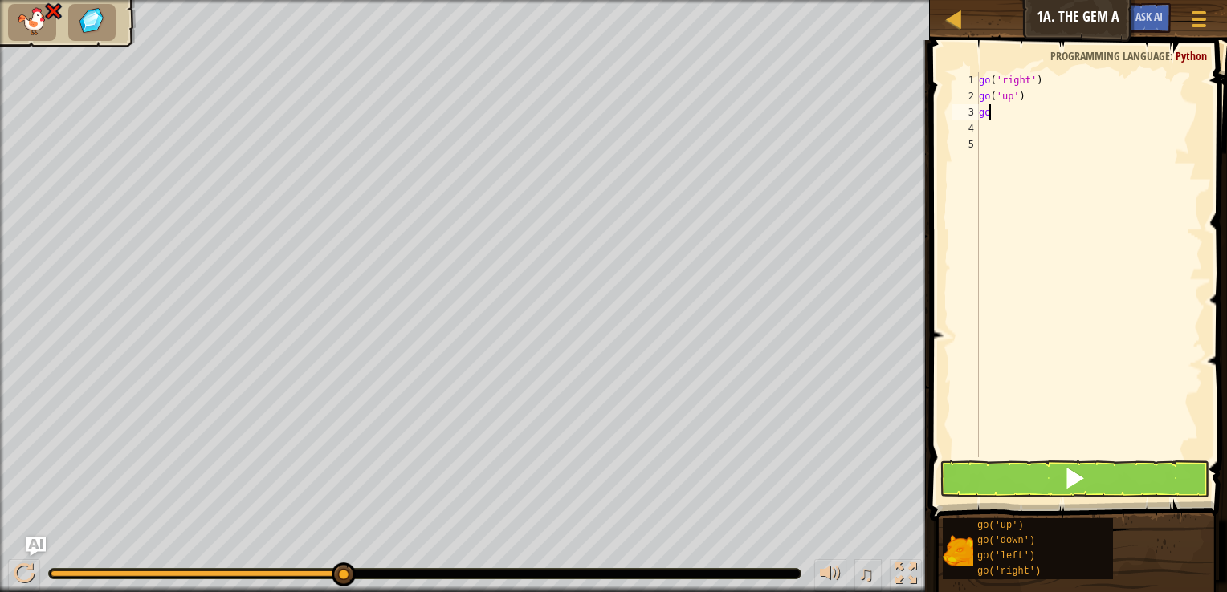
click at [1047, 80] on div "go ( 'right' ) go ( 'up' ) go" at bounding box center [1088, 280] width 227 height 417
drag, startPoint x: 1047, startPoint y: 80, endPoint x: 967, endPoint y: 85, distance: 80.4
click at [967, 85] on div "go('right') 1 2 3 4 5 go ( 'right' ) go ( 'up' ) go ההההההההההההההההההההההההההה…" at bounding box center [1076, 264] width 254 height 385
click at [999, 120] on div "go ( 'right' ) go ( 'up' ) go" at bounding box center [1088, 280] width 227 height 417
type textarea "g"
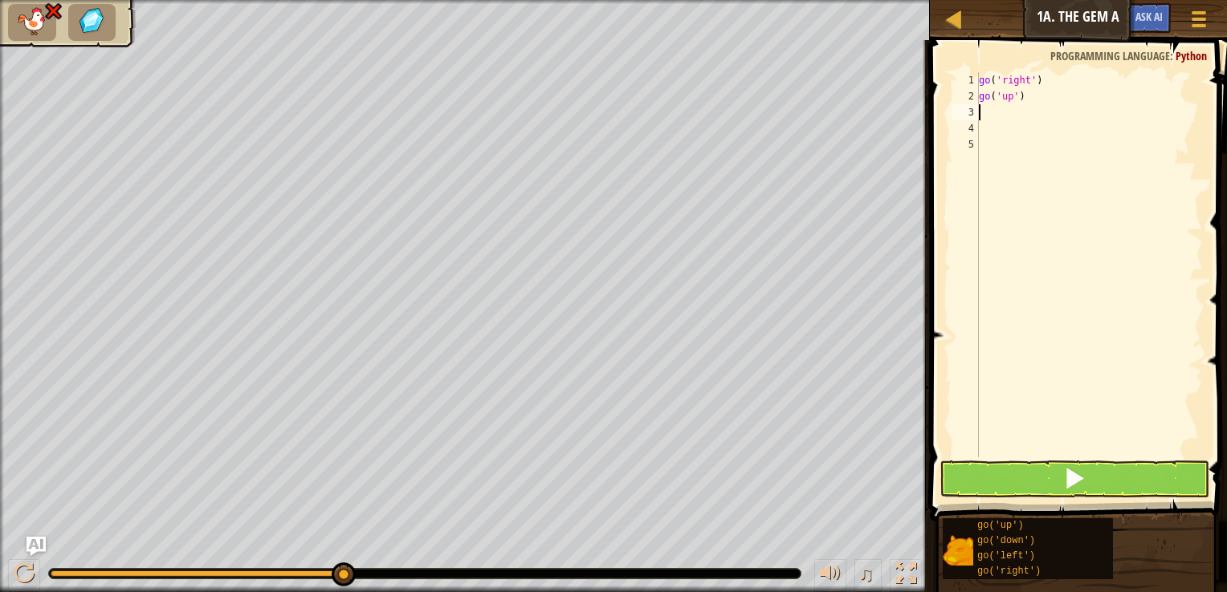
paste textarea "go('right')"
type textarea "go('right')"
click at [1028, 475] on button at bounding box center [1074, 479] width 270 height 37
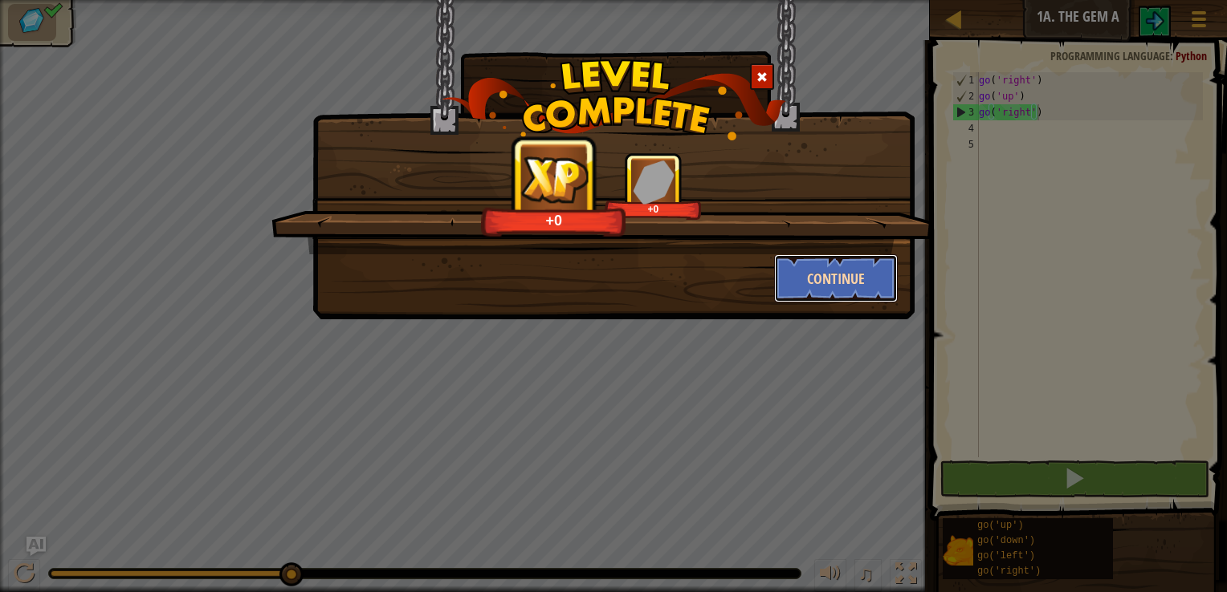
click at [784, 281] on button "Continue" at bounding box center [836, 278] width 124 height 48
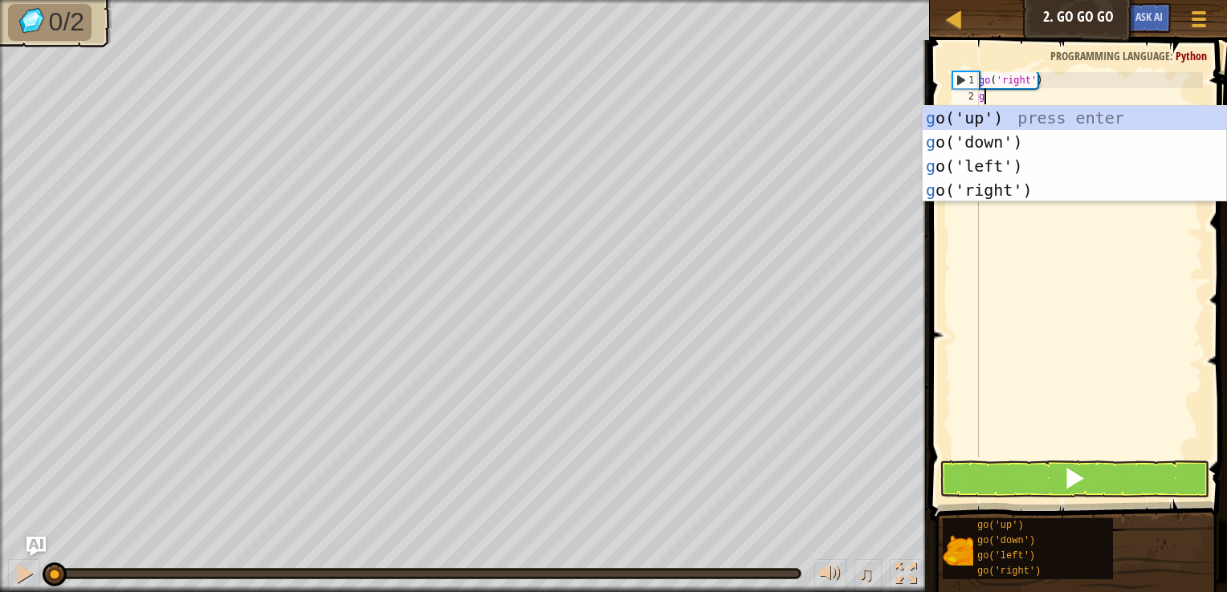
type textarea "go"
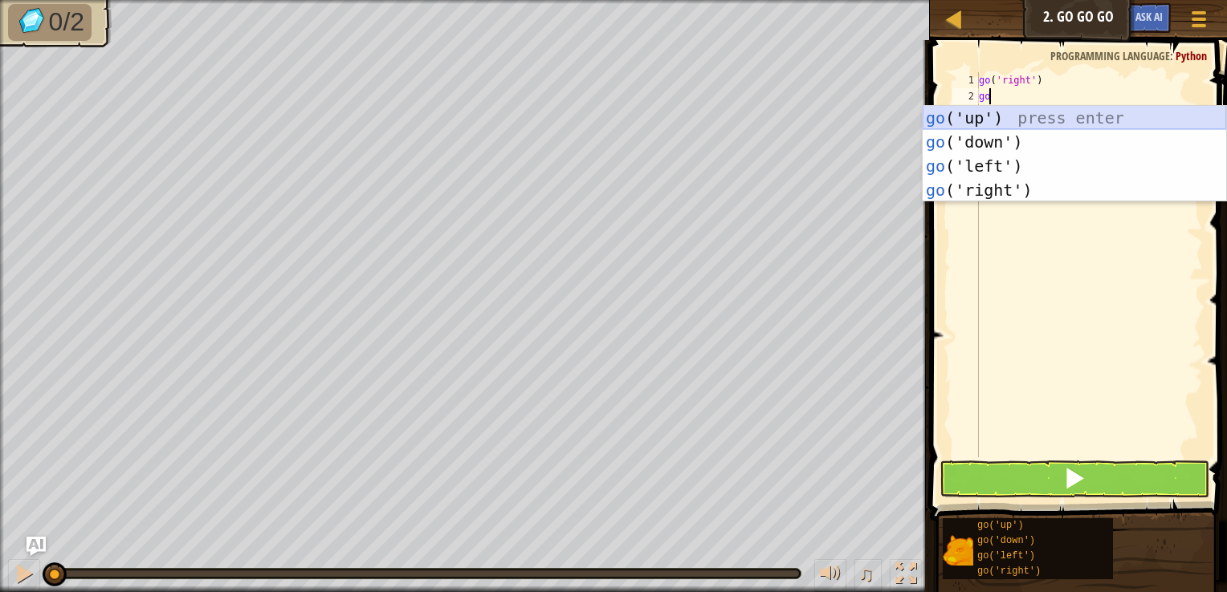
click at [984, 121] on div "go ('up') press enter go ('down') press enter go ('left') press enter go ('righ…" at bounding box center [1073, 178] width 303 height 145
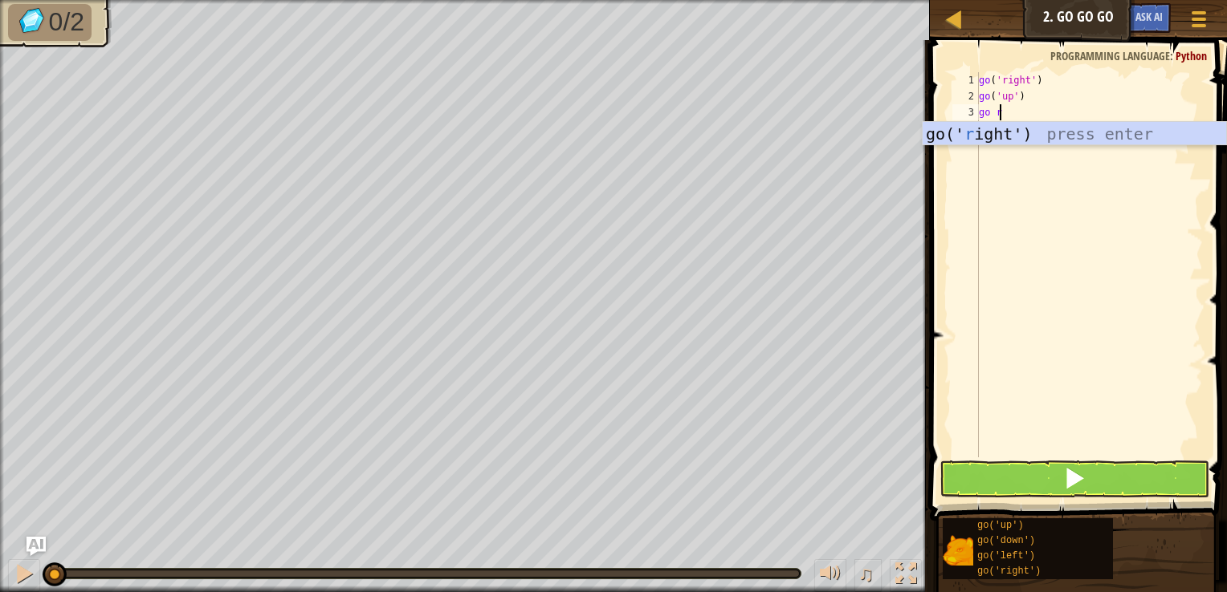
type textarea "go ri"
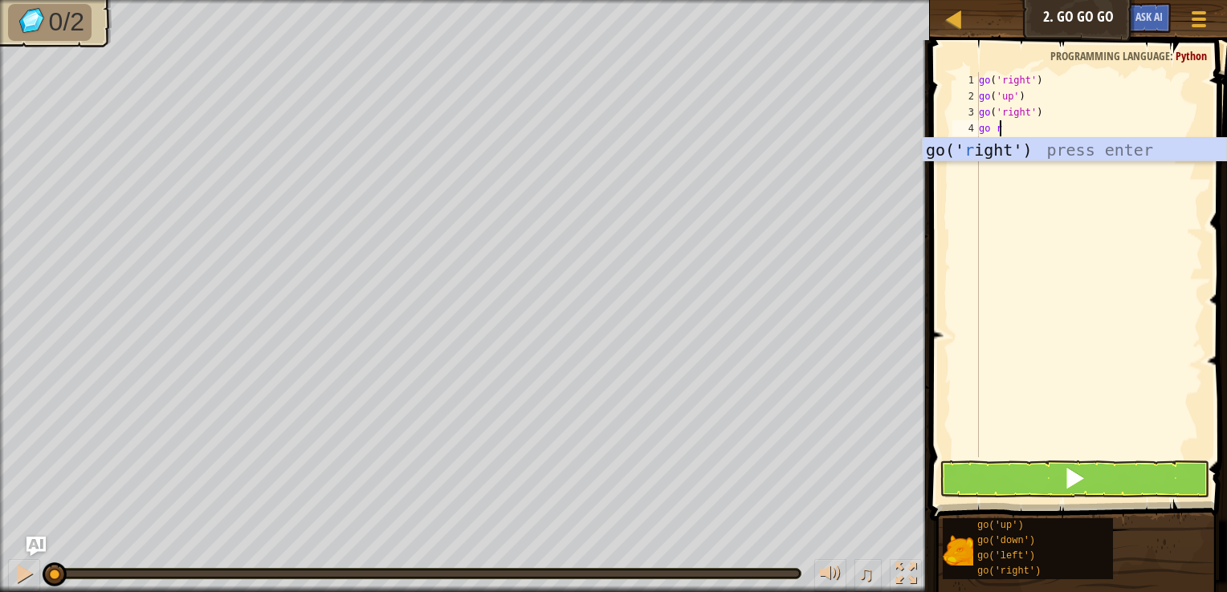
type textarea "go rig"
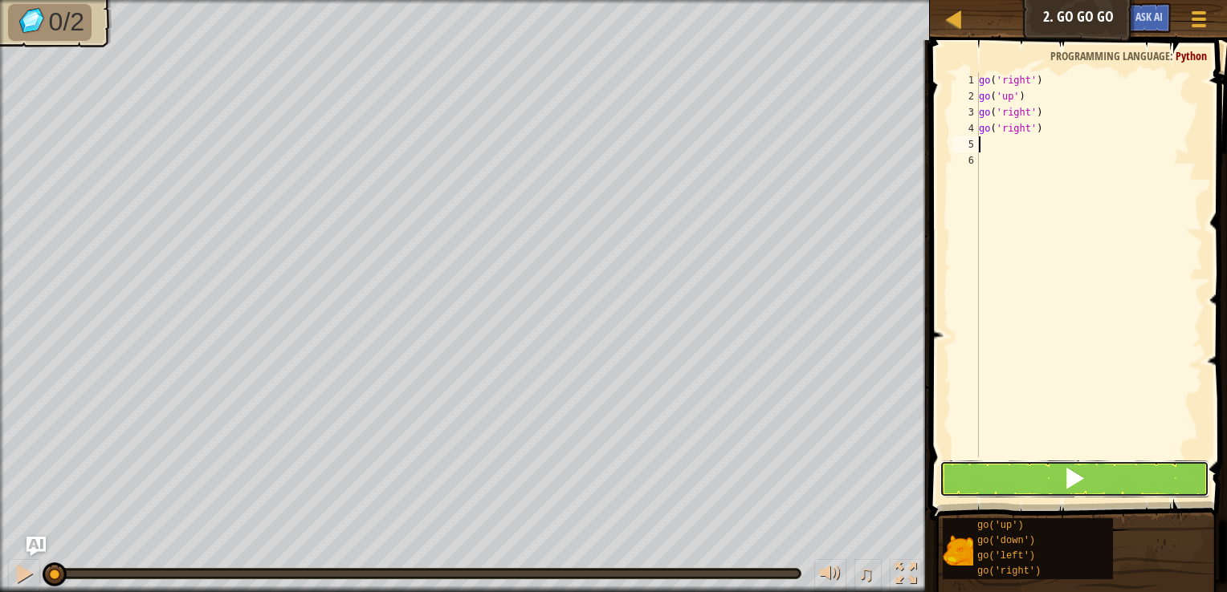
click at [1013, 485] on button at bounding box center [1074, 479] width 270 height 37
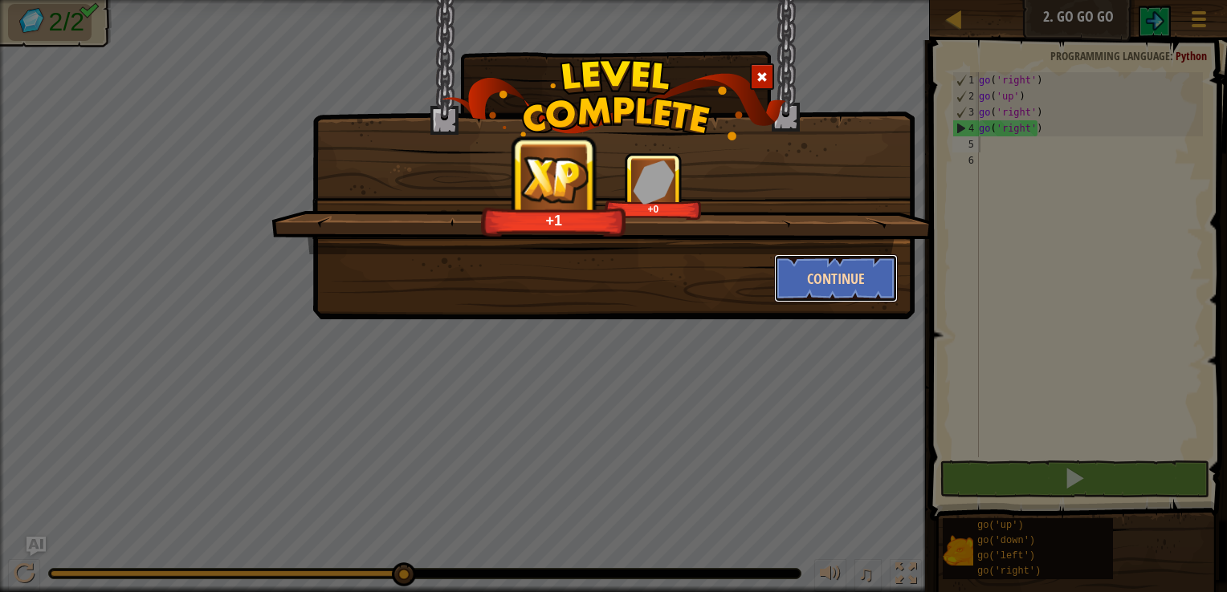
click at [816, 271] on button "Continue" at bounding box center [836, 278] width 124 height 48
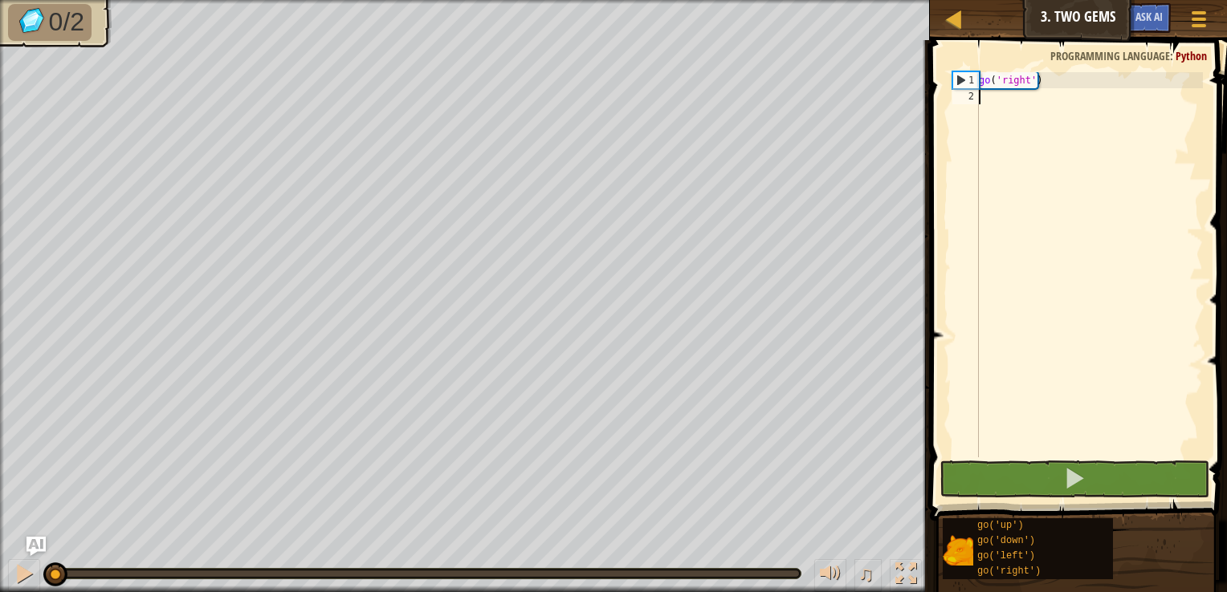
scroll to position [7, 0]
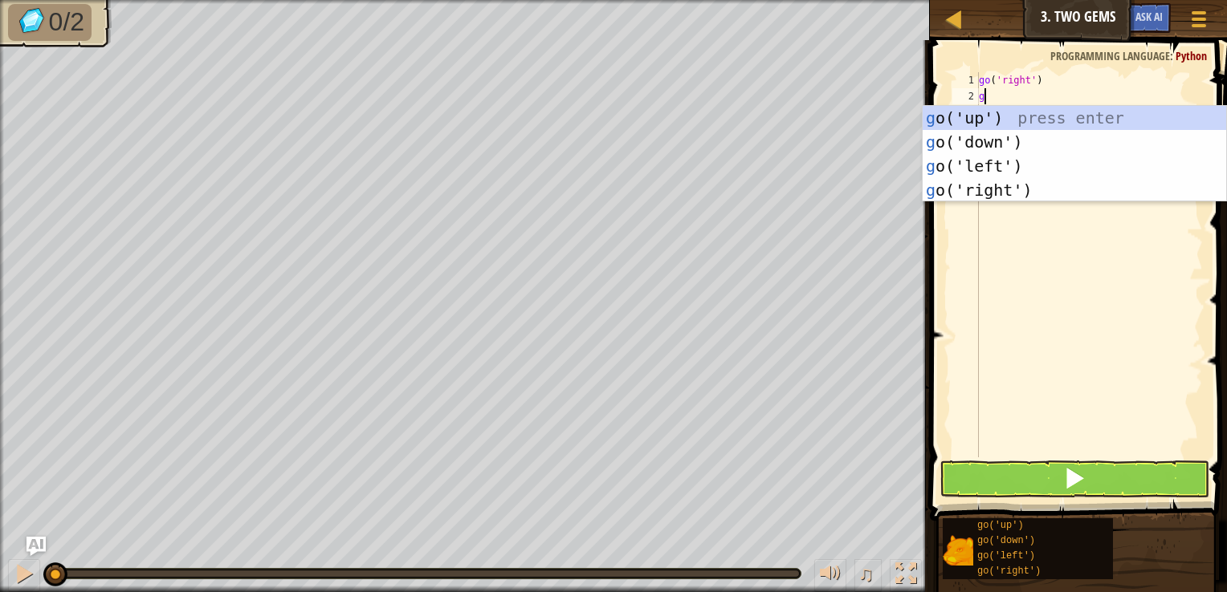
type textarea "go"
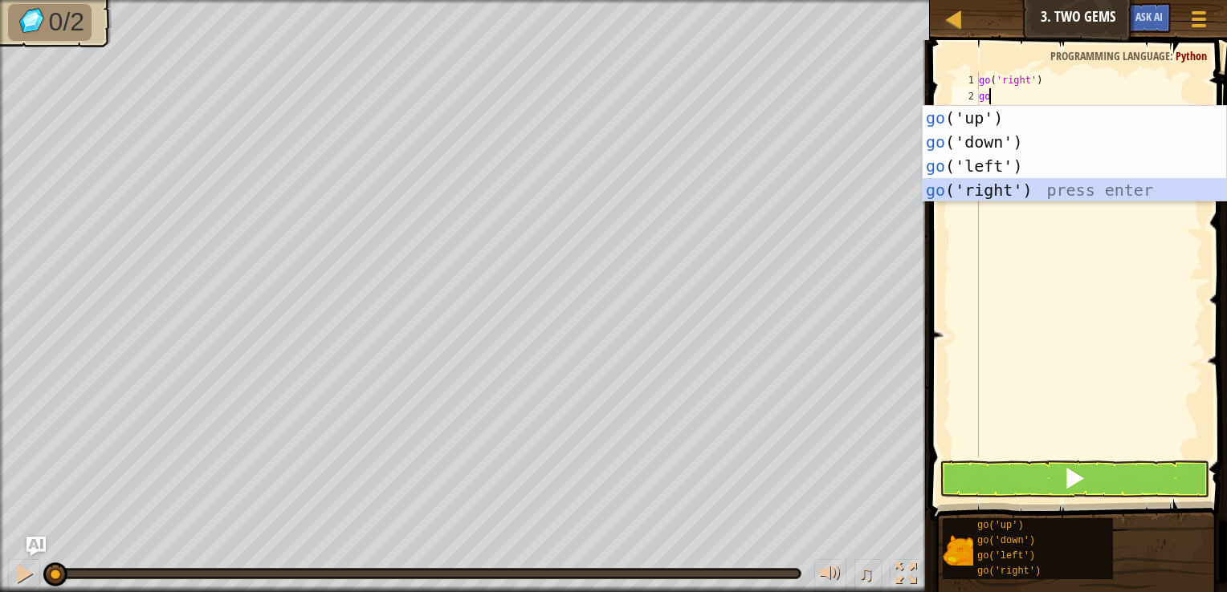
click at [987, 189] on div "go ('up') press enter go ('down') press enter go ('left') press enter go ('righ…" at bounding box center [1073, 178] width 303 height 145
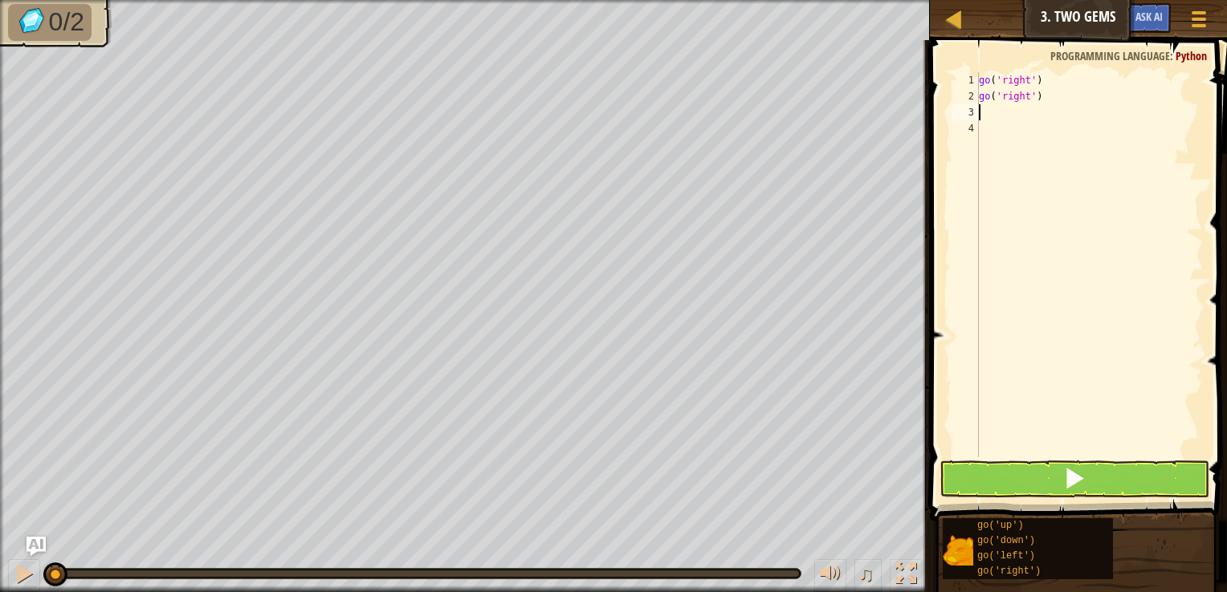
type textarea "go"
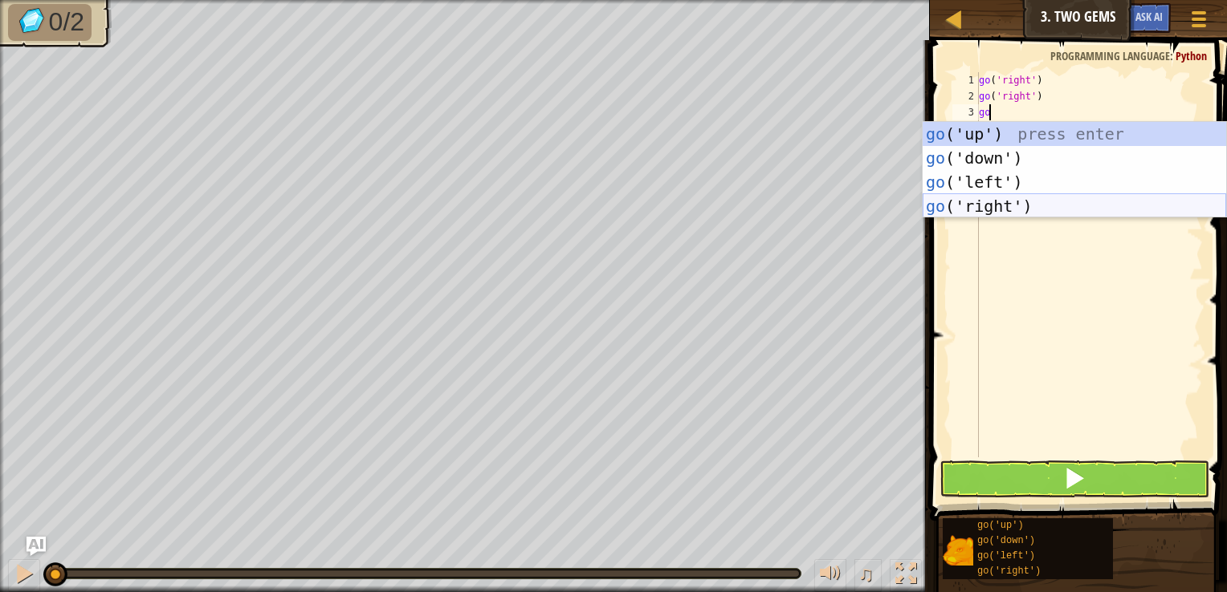
click at [980, 210] on div "go ('up') press enter go ('down') press enter go ('left') press enter go ('righ…" at bounding box center [1073, 194] width 303 height 145
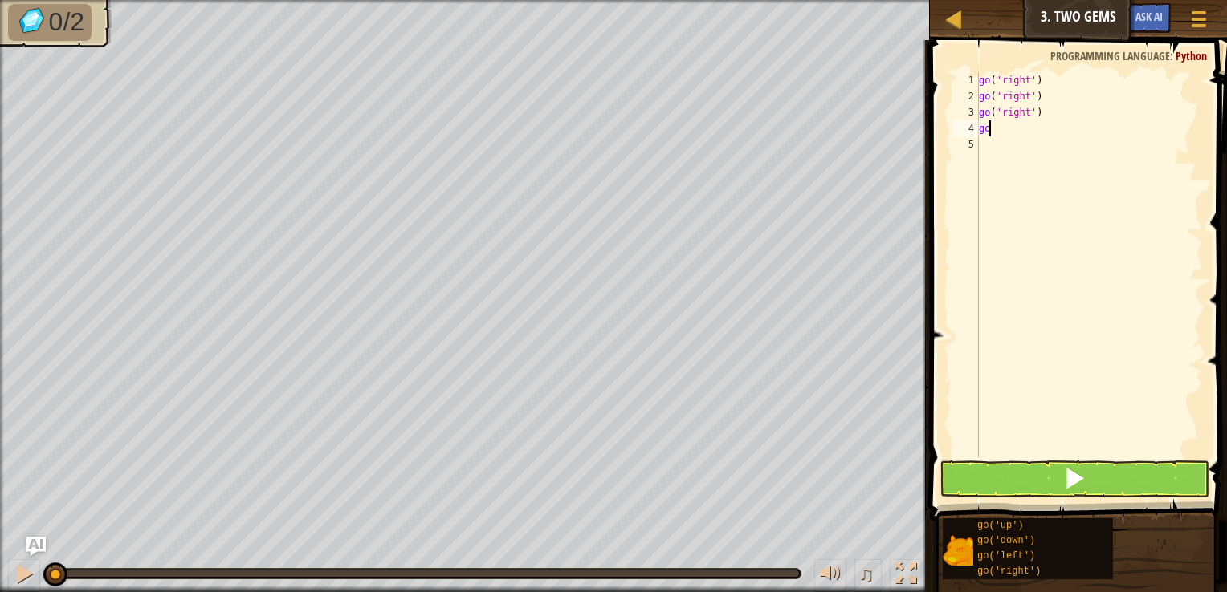
type textarea "g"
type textarea "go do"
type textarea "g"
type textarea "go"
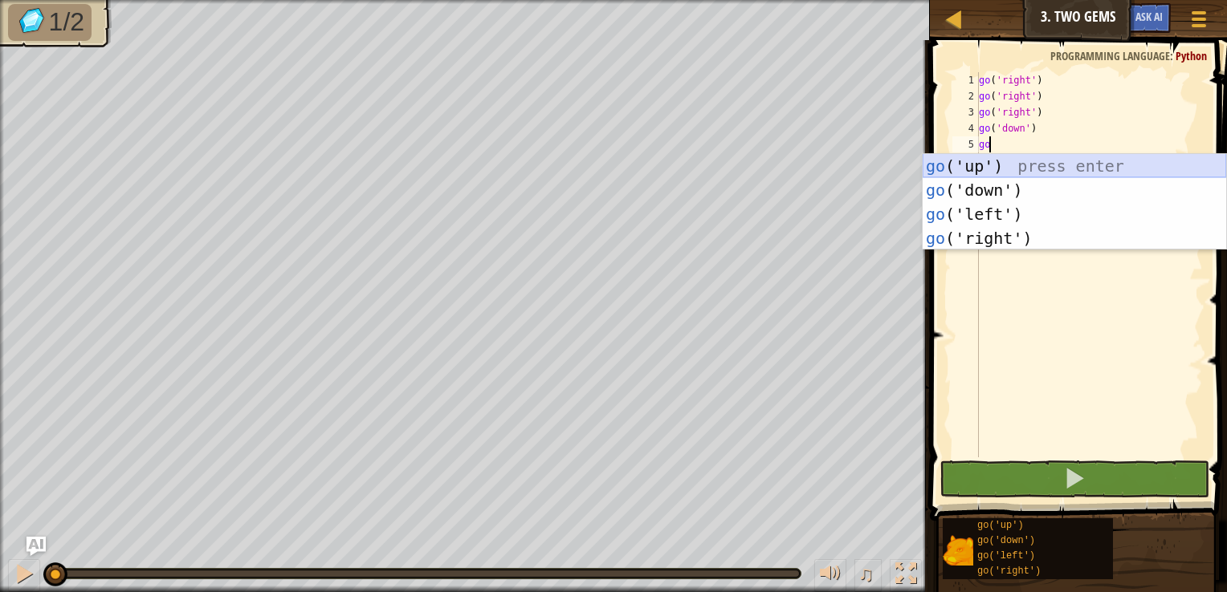
click at [942, 159] on div "go ('up') press enter go ('down') press enter go ('left') press enter go ('righ…" at bounding box center [1073, 226] width 303 height 145
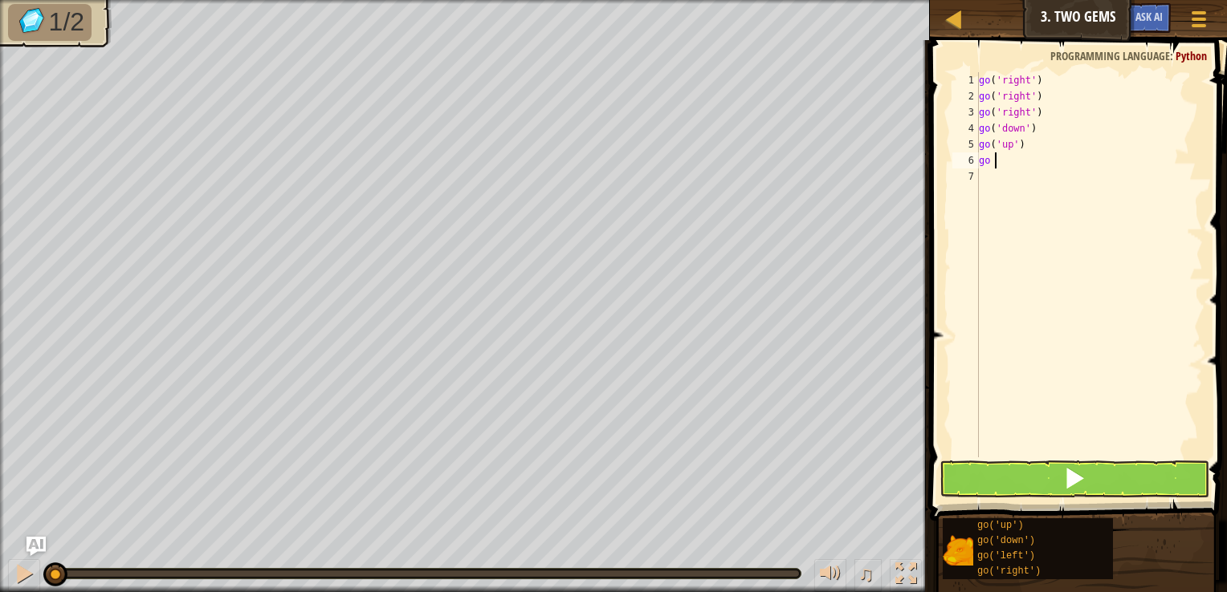
type textarea "go up"
click at [1049, 478] on button at bounding box center [1074, 479] width 270 height 37
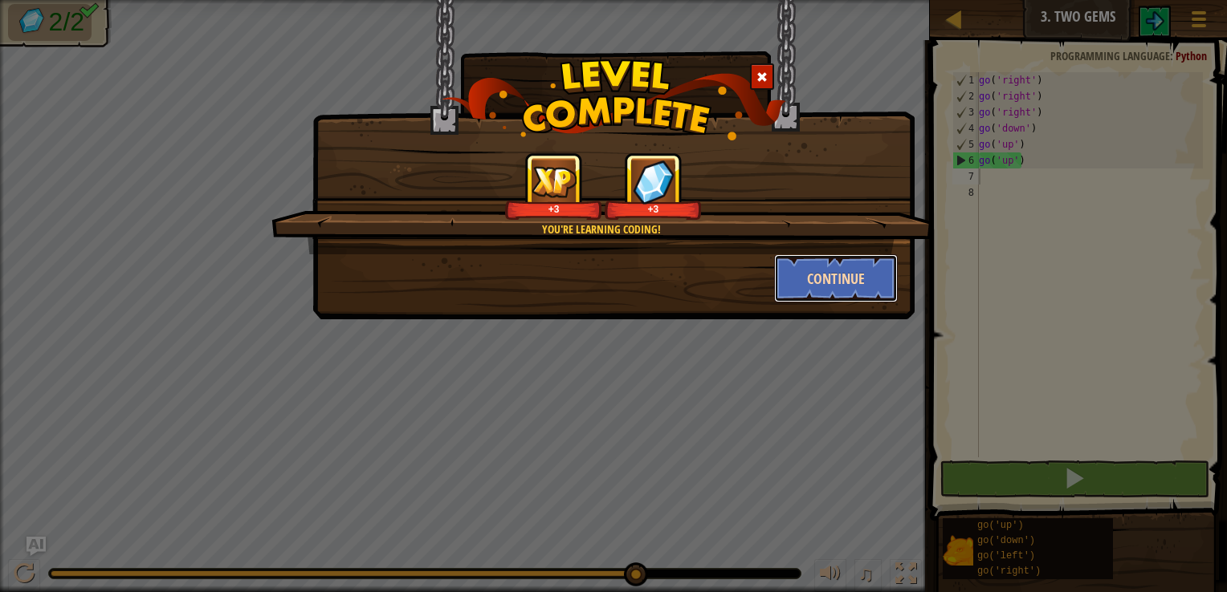
click at [811, 289] on button "Continue" at bounding box center [836, 278] width 124 height 48
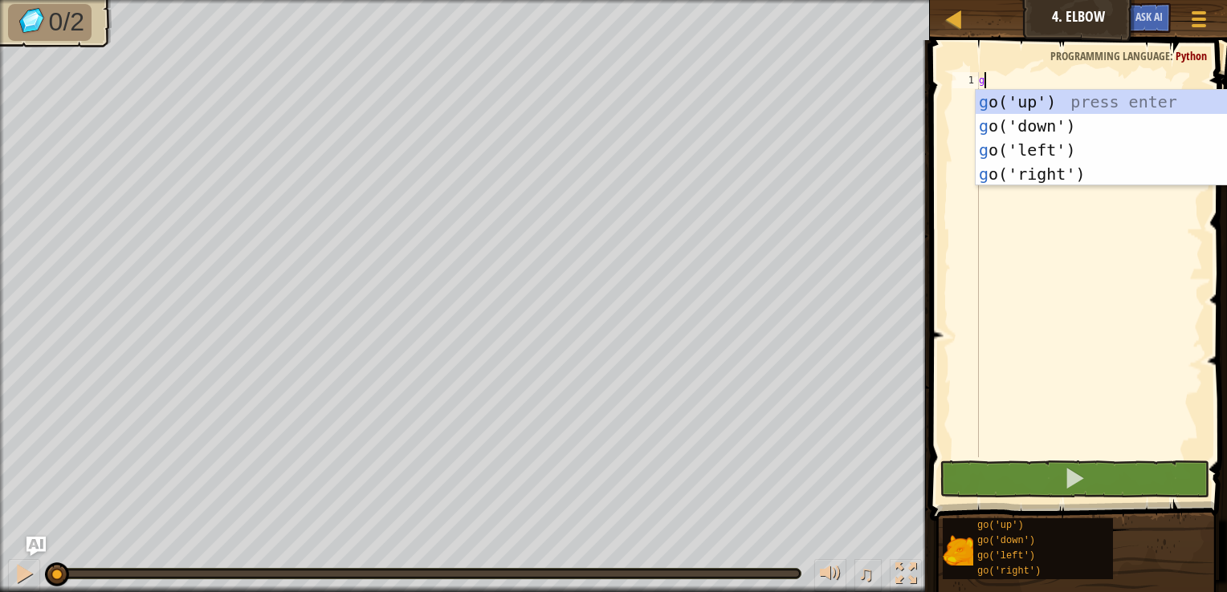
scroll to position [7, 0]
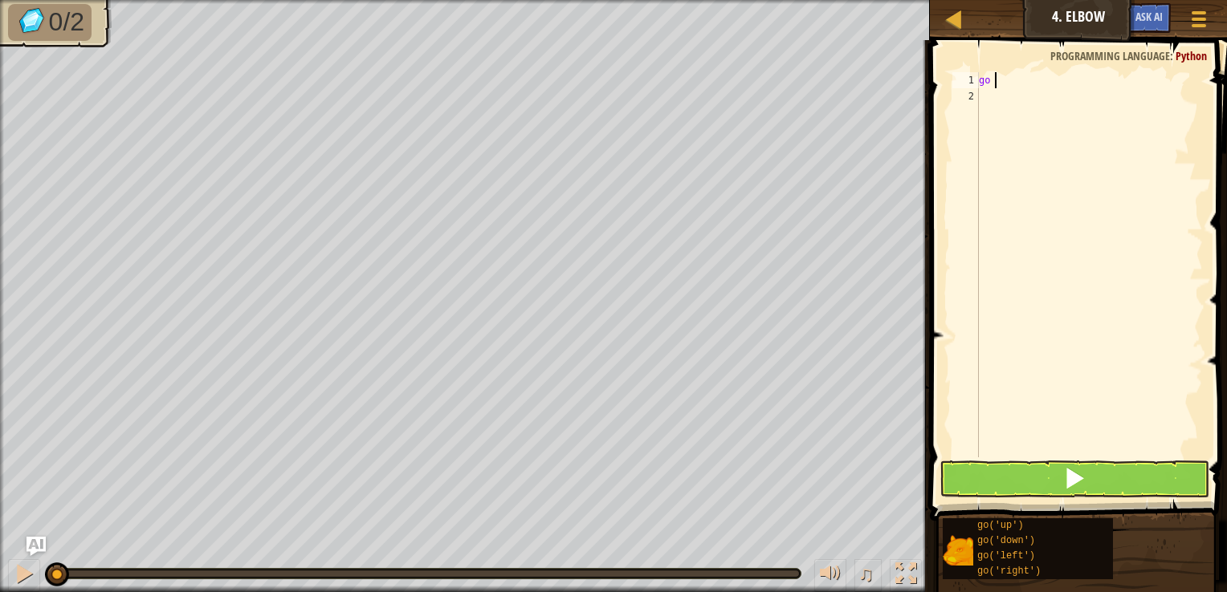
type textarea "go d"
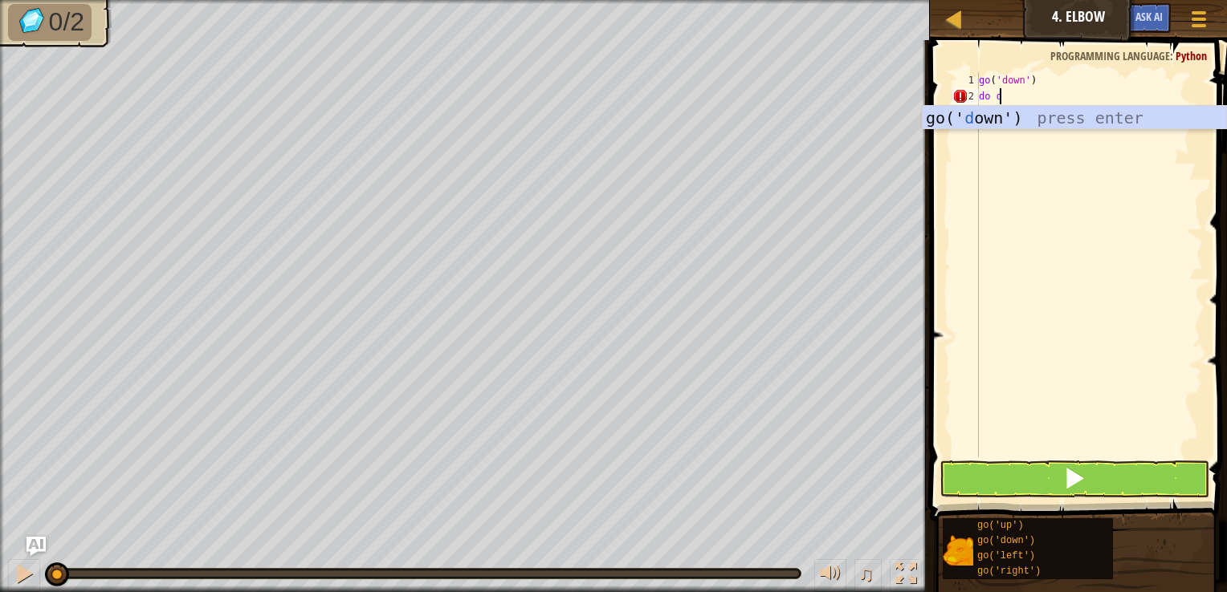
type textarea "d"
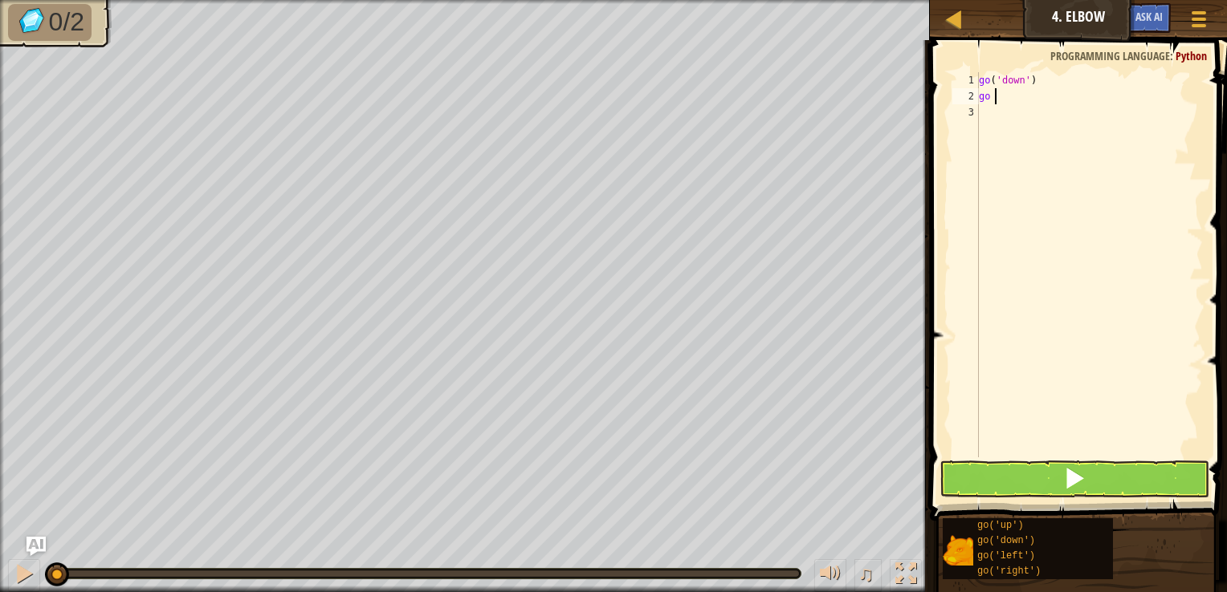
type textarea "go d"
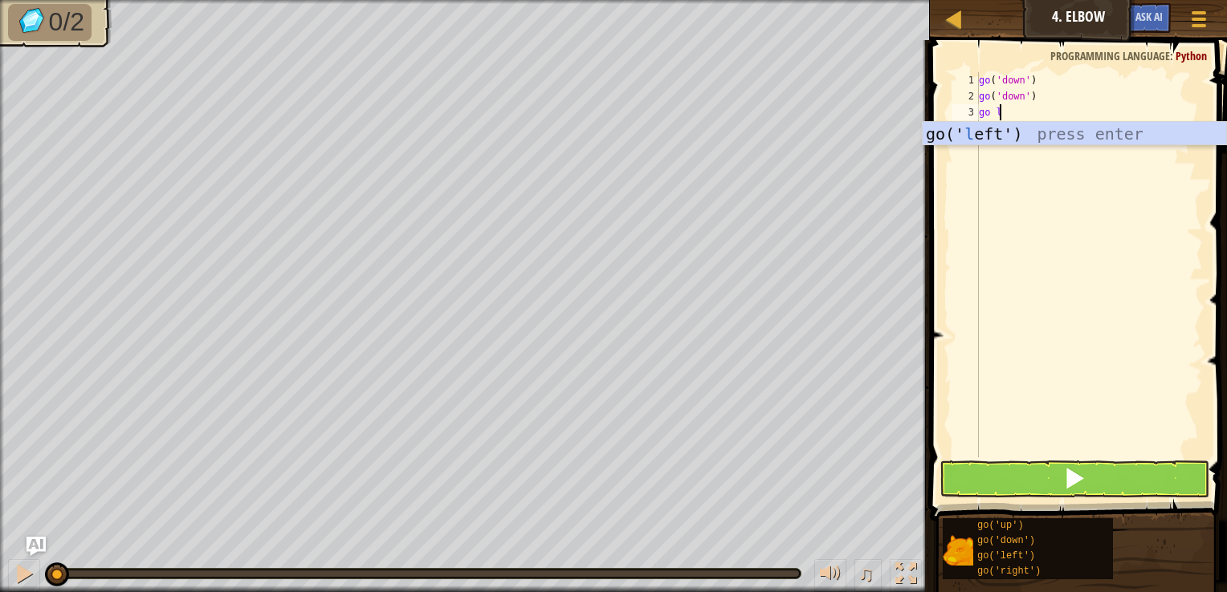
type textarea "go le"
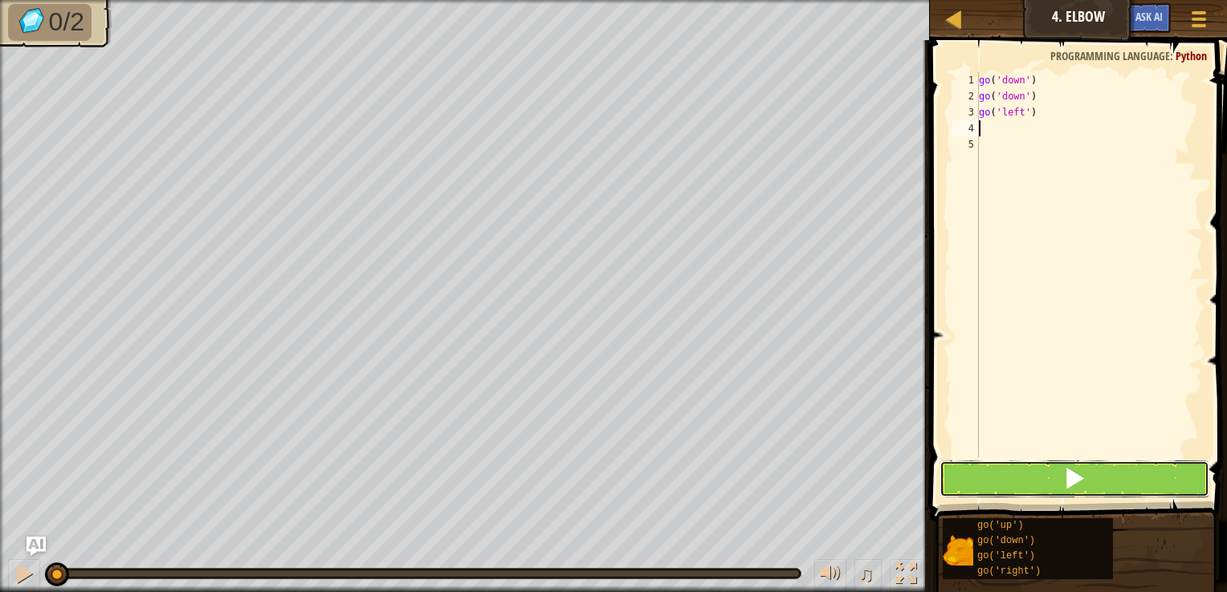
click at [976, 464] on button at bounding box center [1074, 479] width 270 height 37
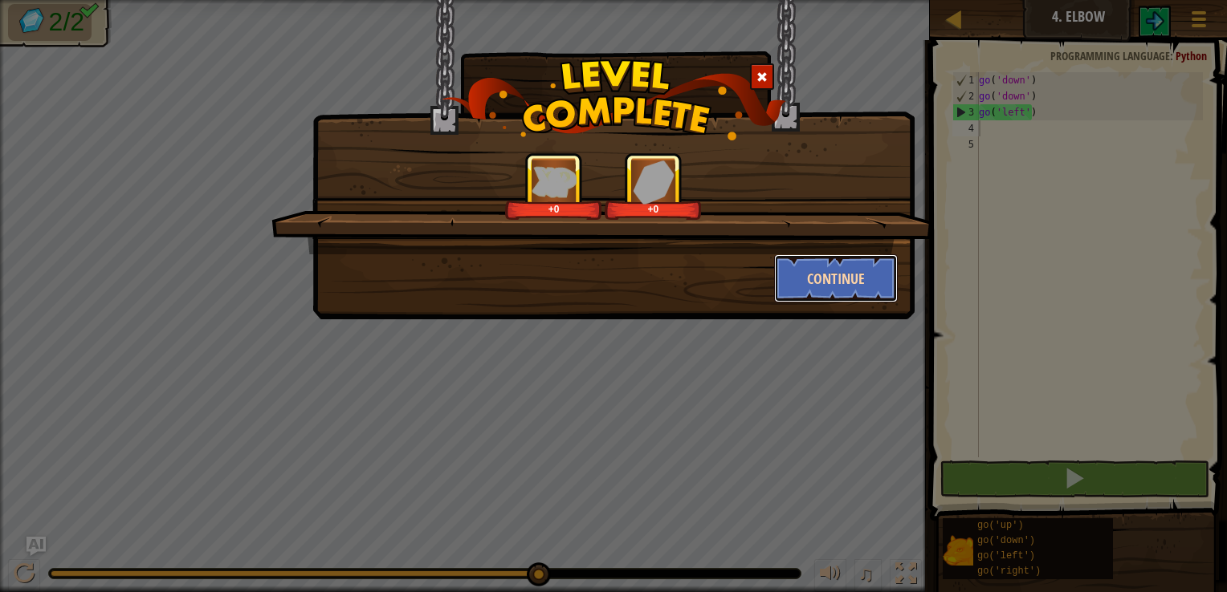
click at [812, 274] on button "Continue" at bounding box center [836, 278] width 124 height 48
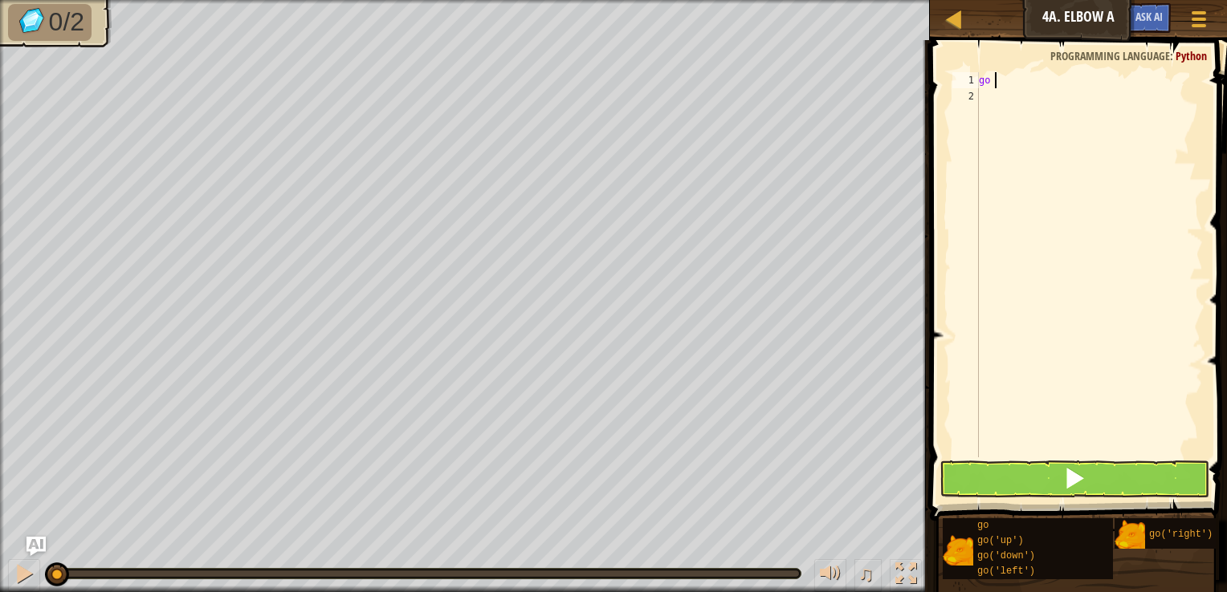
scroll to position [7, 0]
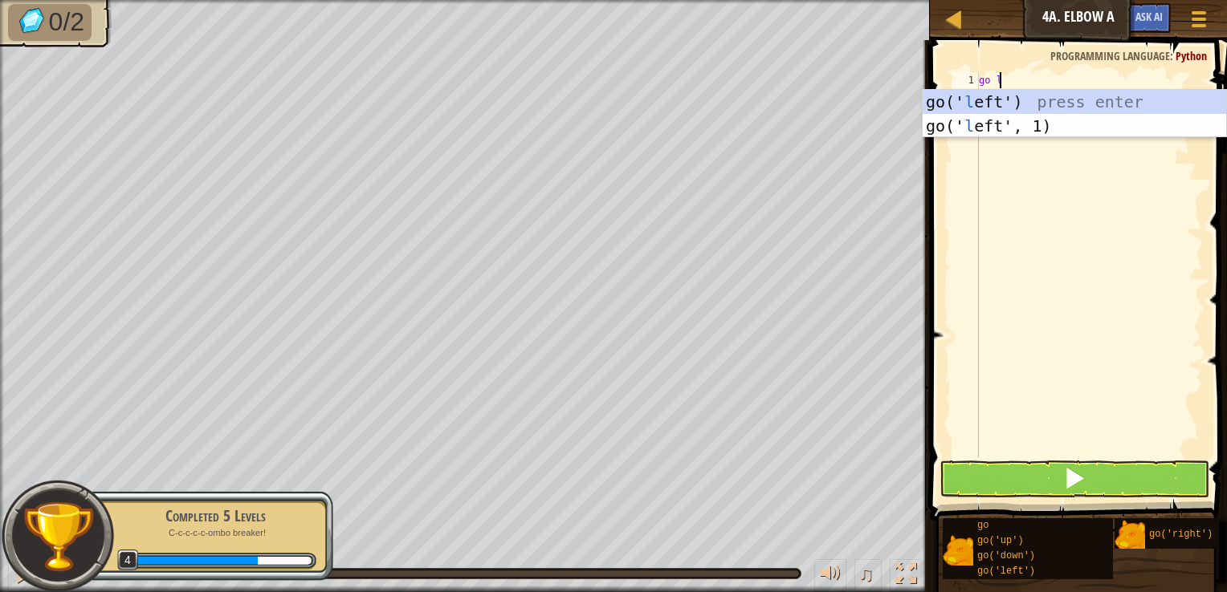
type textarea "go le"
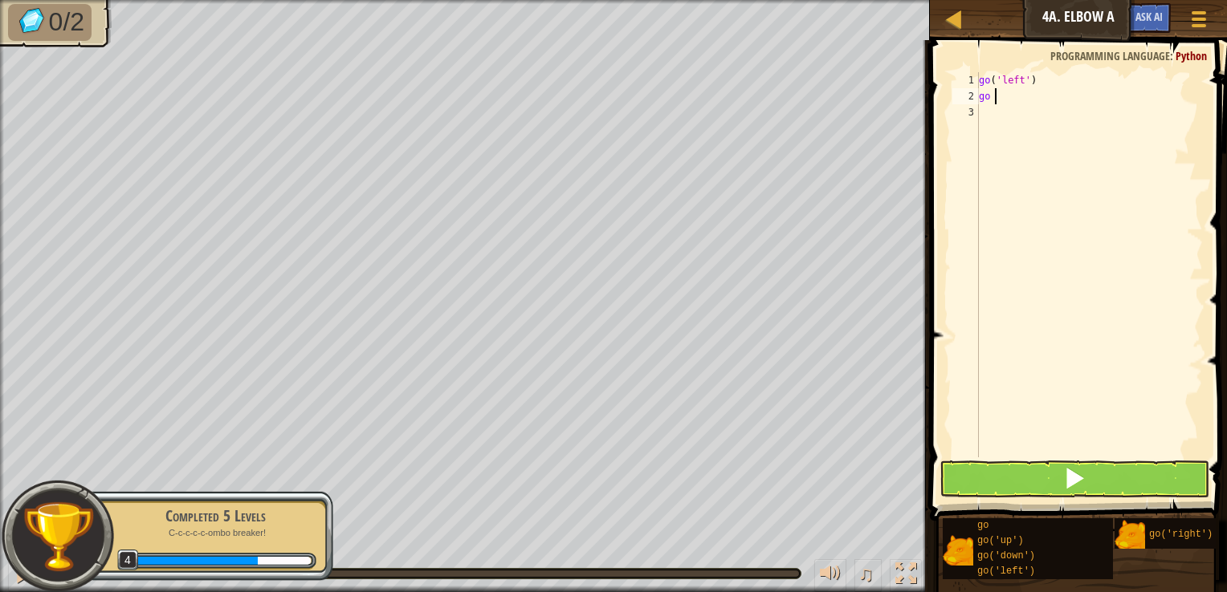
type textarea "go l"
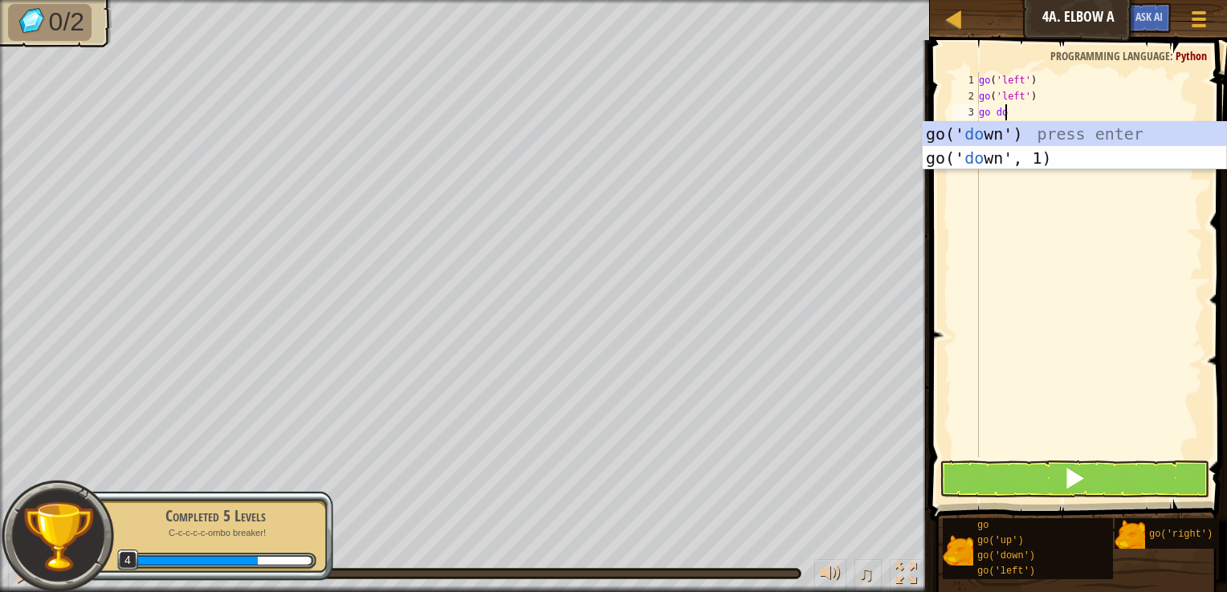
type textarea "go do"
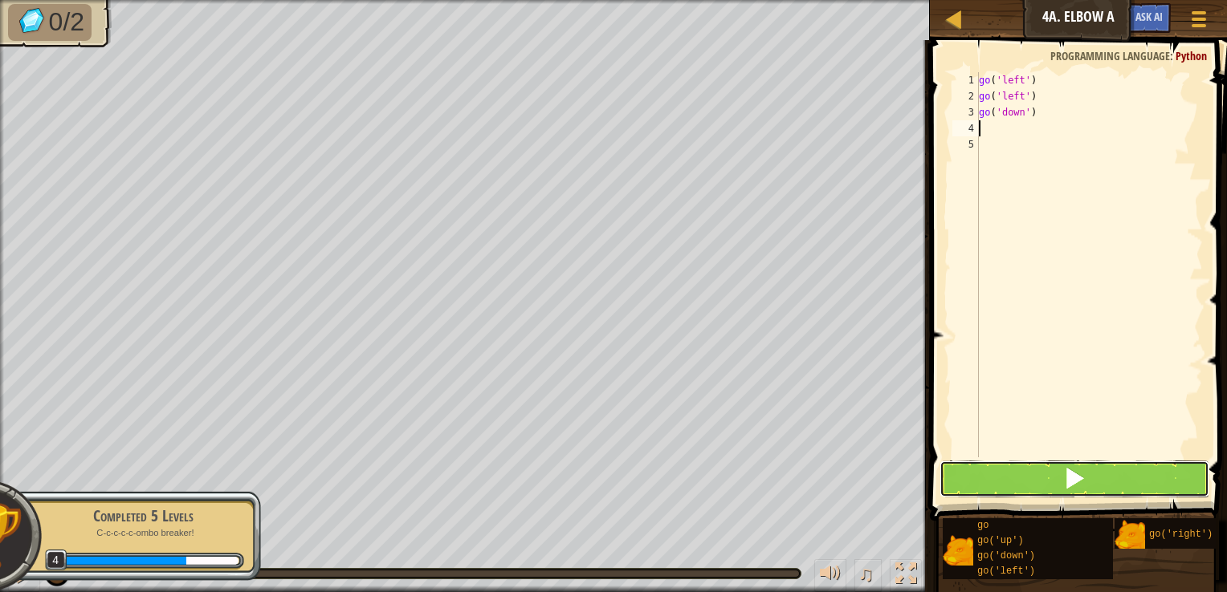
click at [1002, 472] on button at bounding box center [1074, 479] width 270 height 37
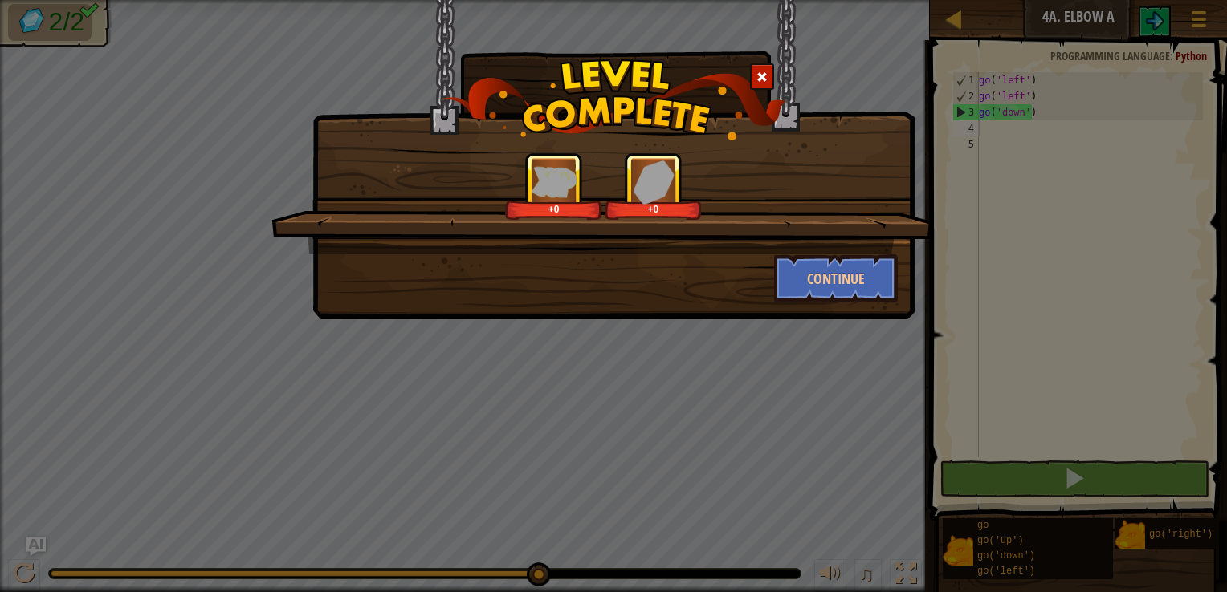
click at [825, 252] on div "+0 +0" at bounding box center [602, 204] width 662 height 102
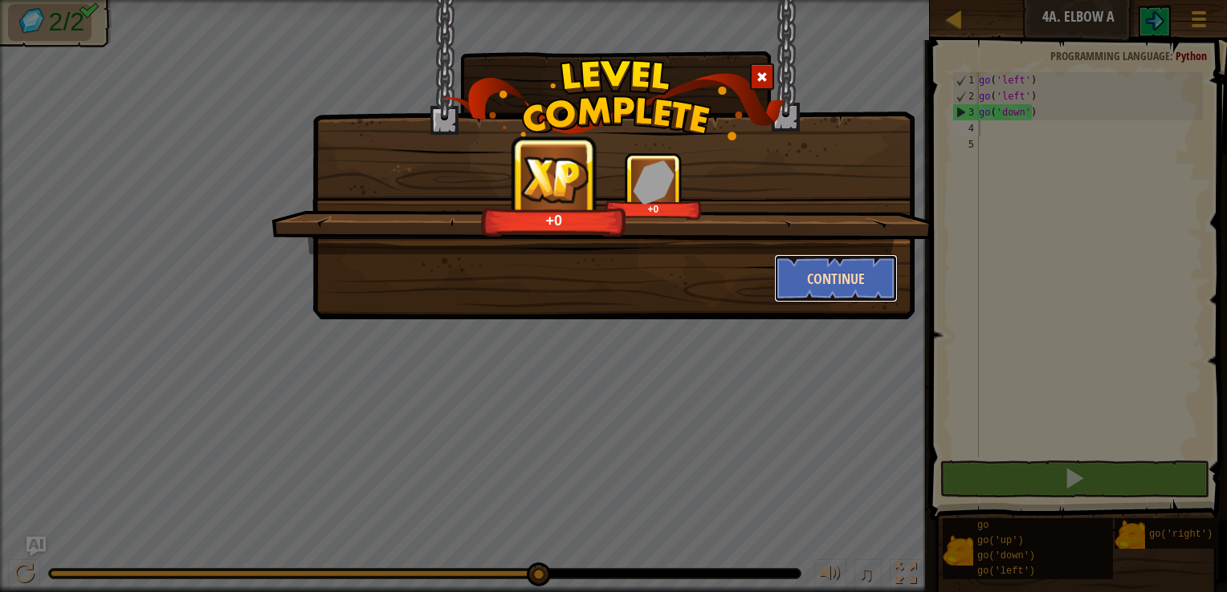
click at [822, 264] on button "Continue" at bounding box center [836, 278] width 124 height 48
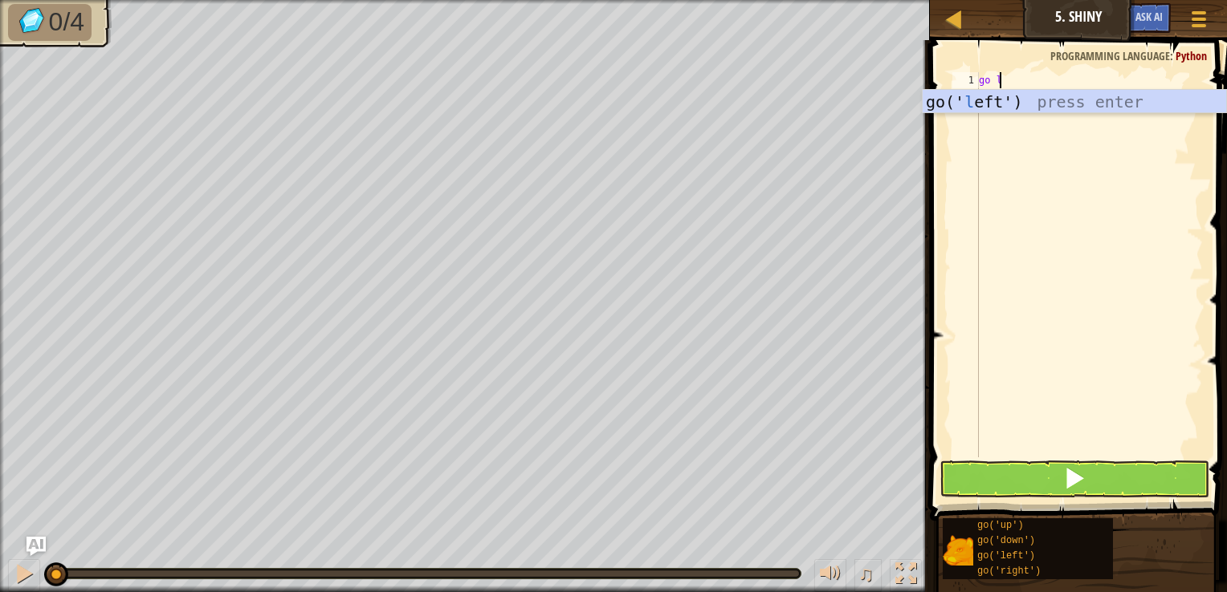
scroll to position [7, 1]
type textarea "go lef"
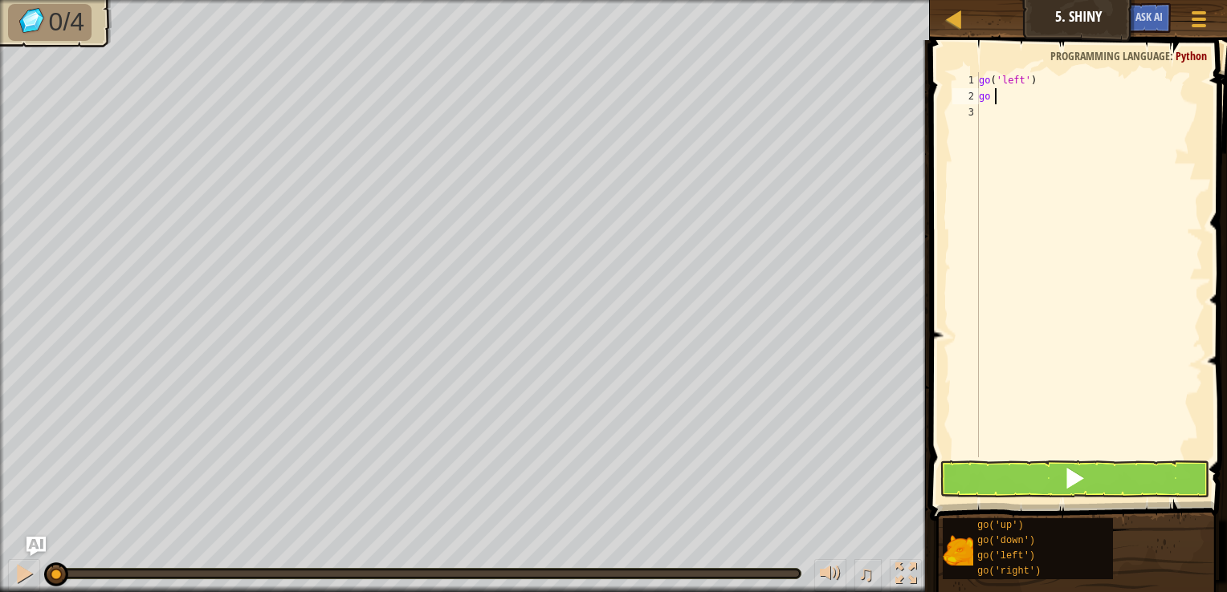
scroll to position [7, 0]
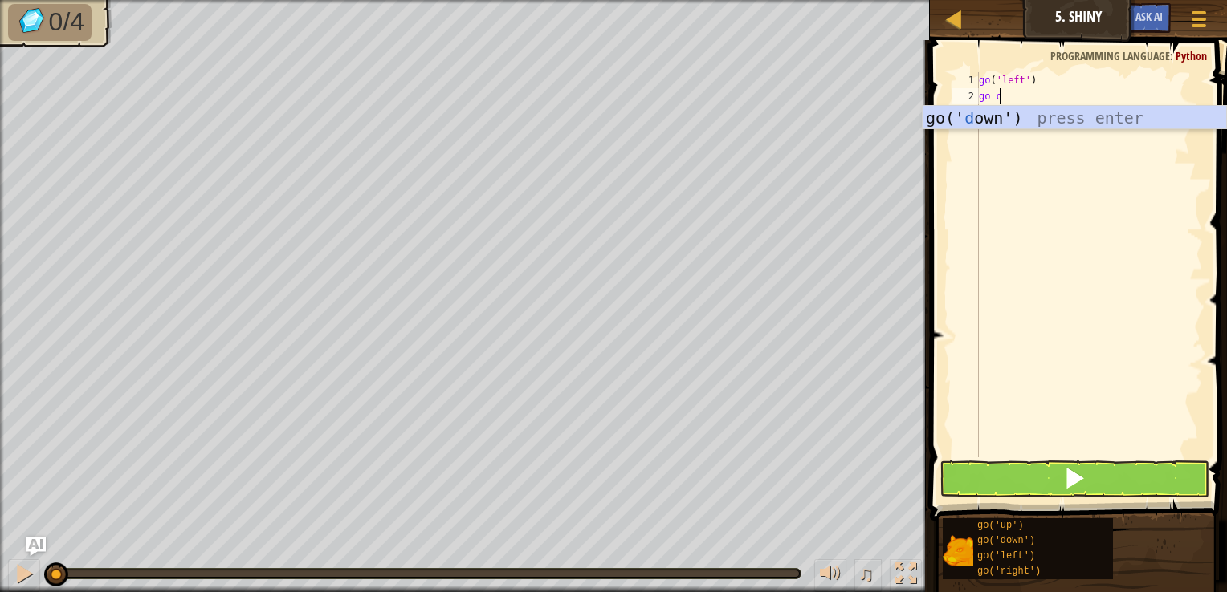
type textarea "go down"
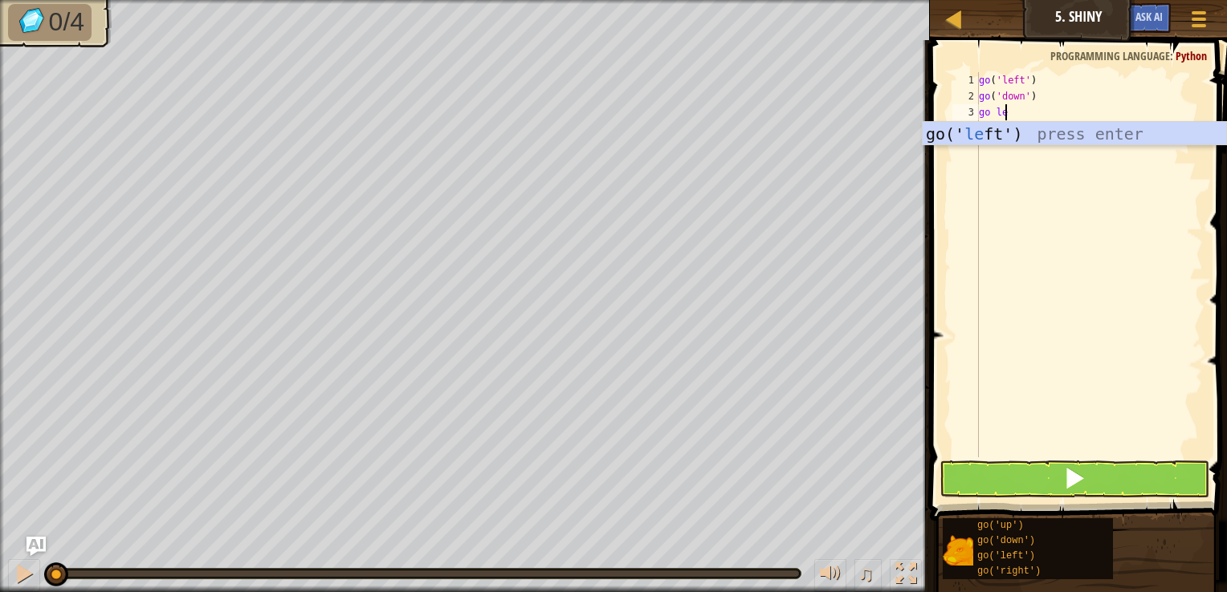
type textarea "go left"
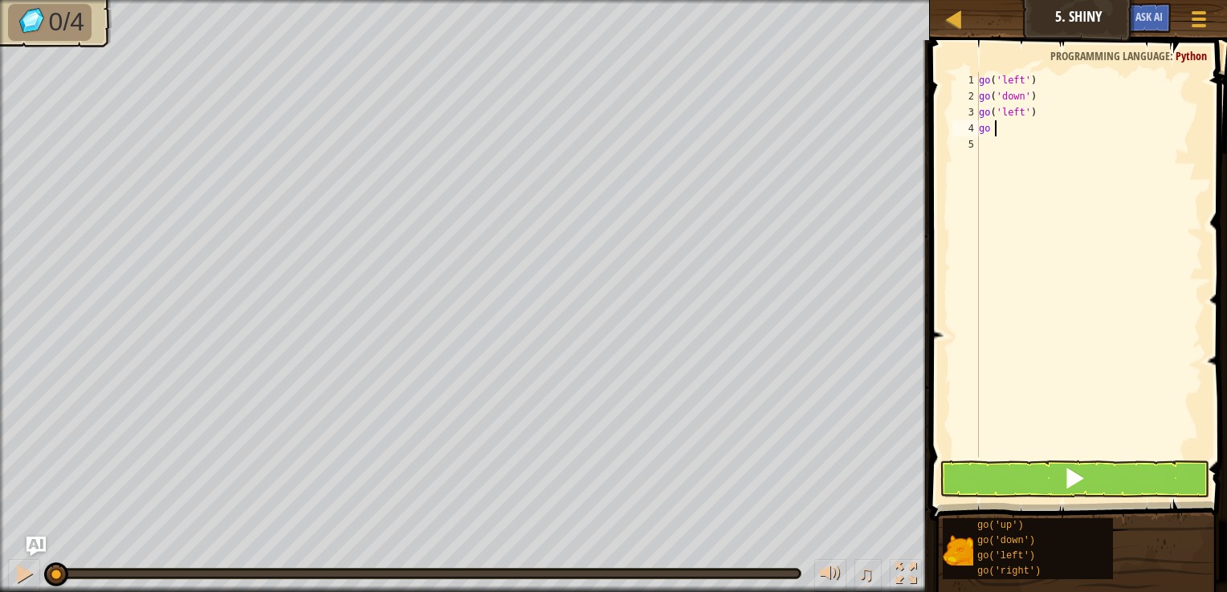
type textarea "go up"
click at [1032, 487] on button at bounding box center [1074, 479] width 270 height 37
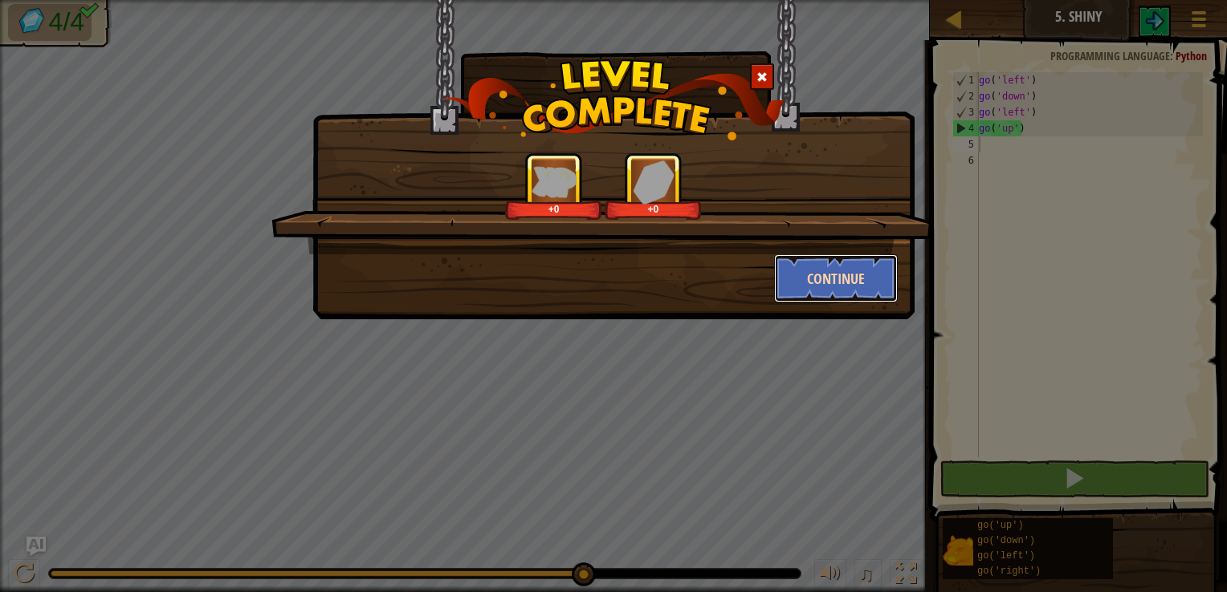
click at [820, 269] on button "Continue" at bounding box center [836, 278] width 124 height 48
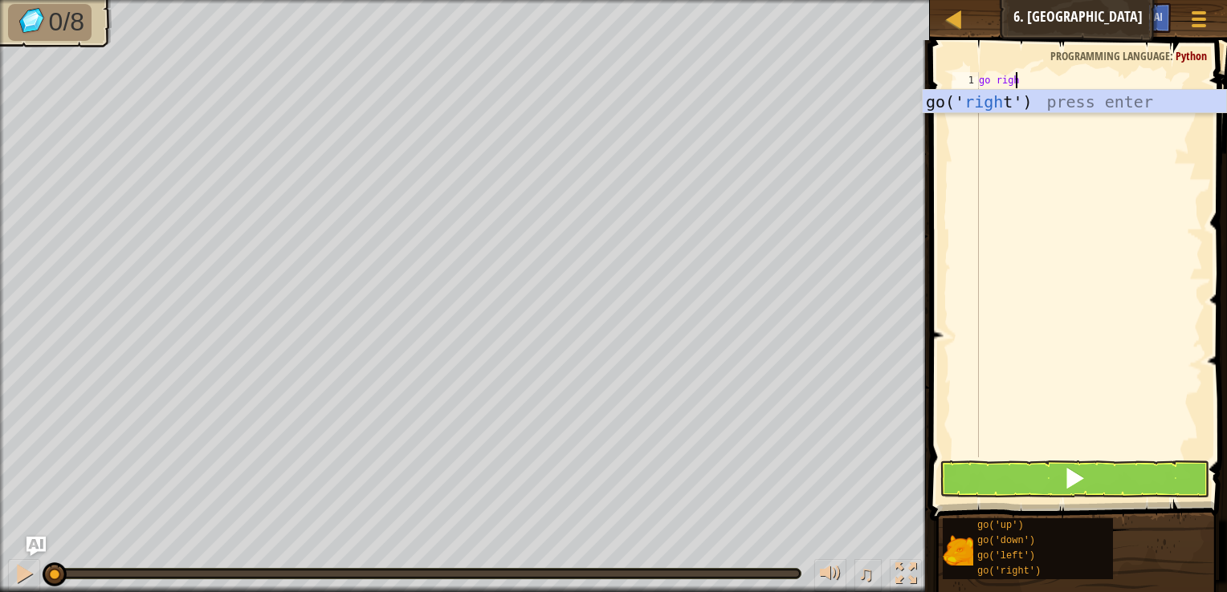
scroll to position [7, 2]
type textarea "go right"
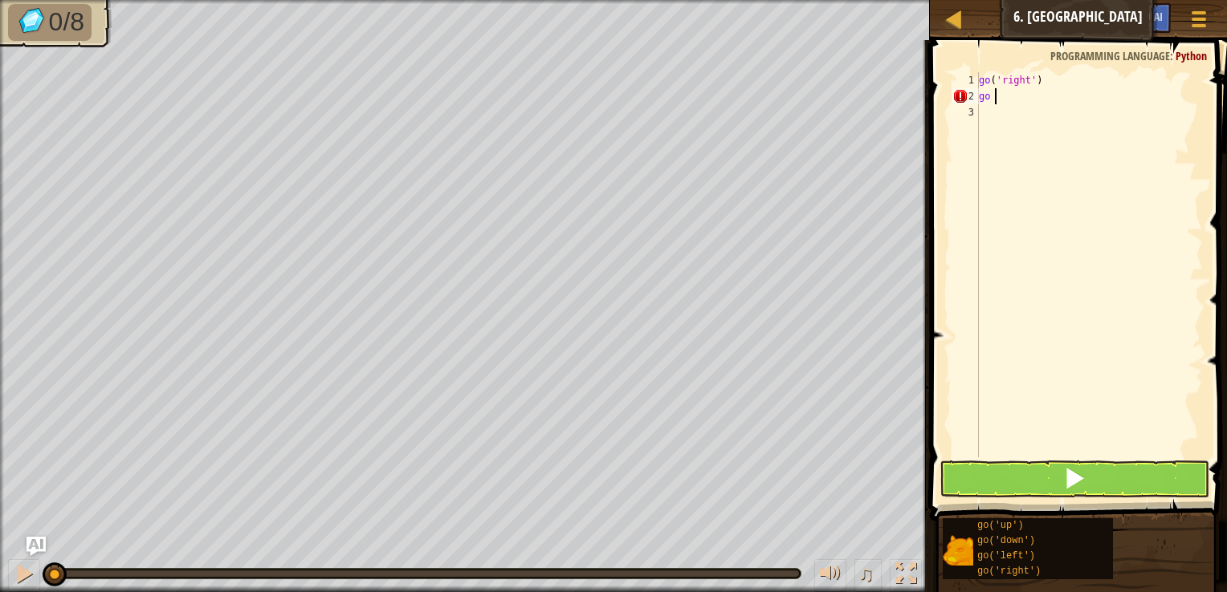
scroll to position [7, 0]
type textarea "go up"
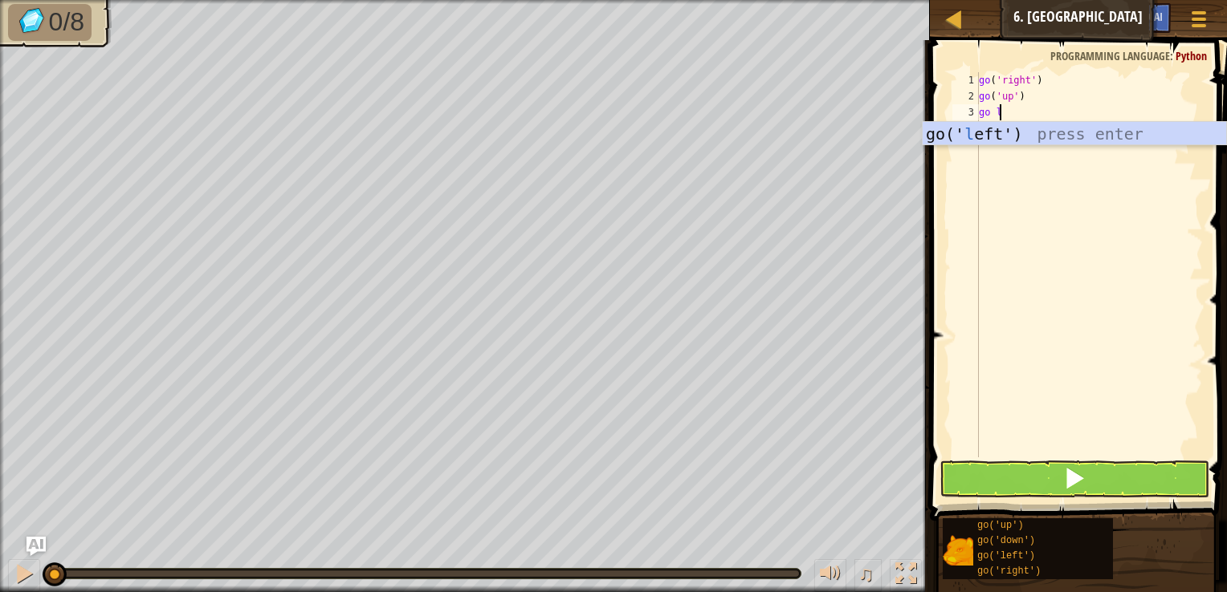
type textarea "go le"
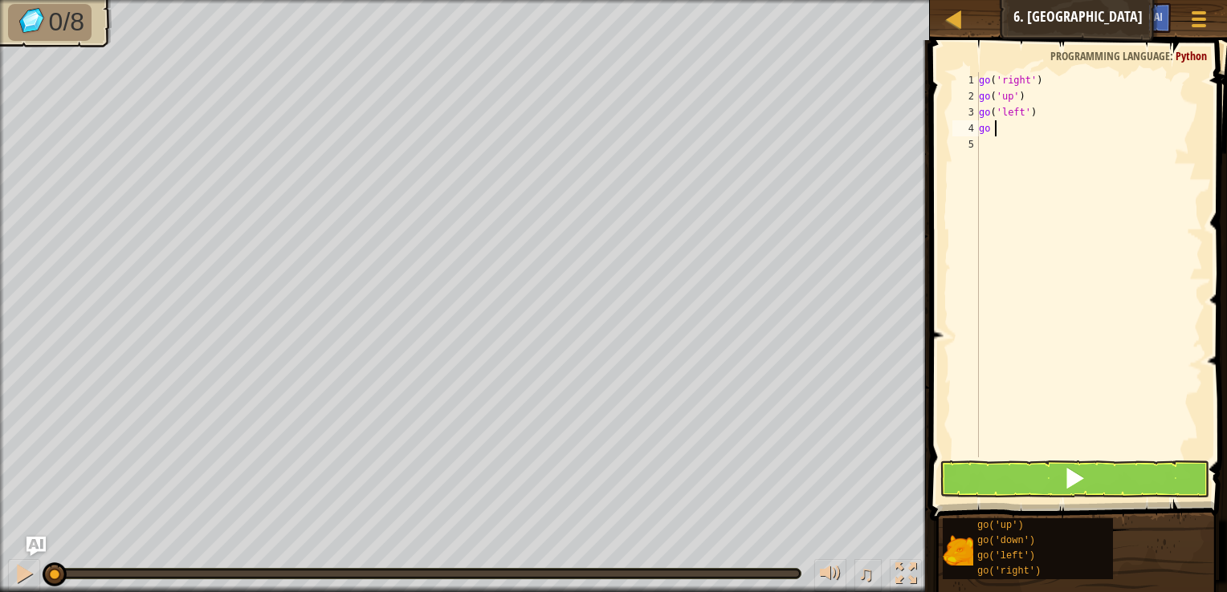
type textarea "go l"
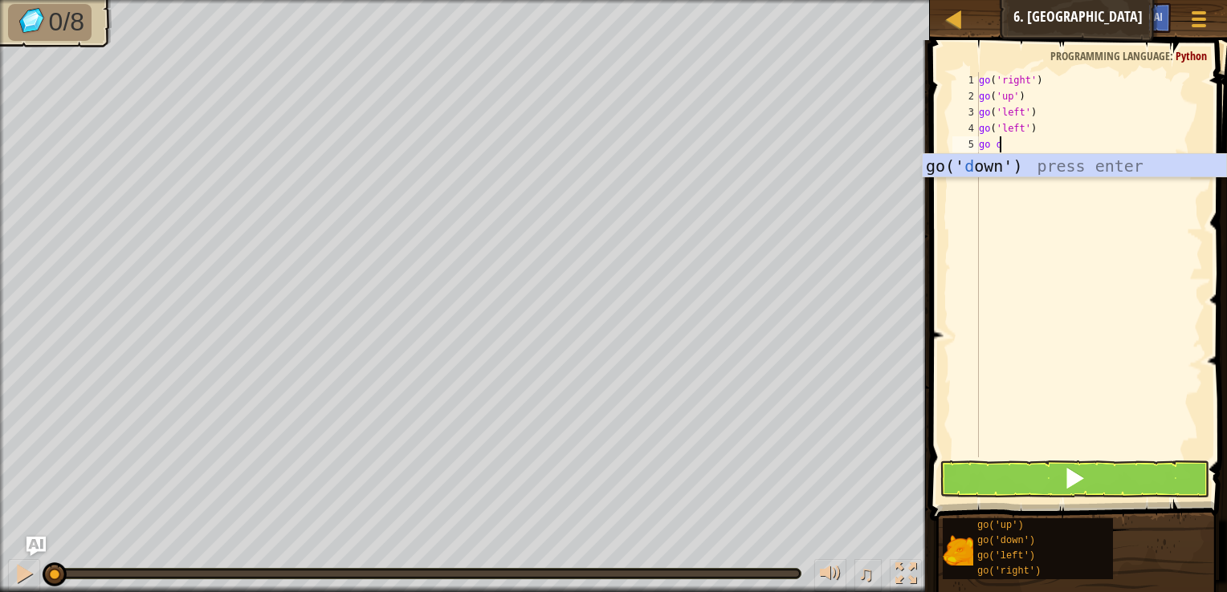
scroll to position [7, 1]
type textarea "go down"
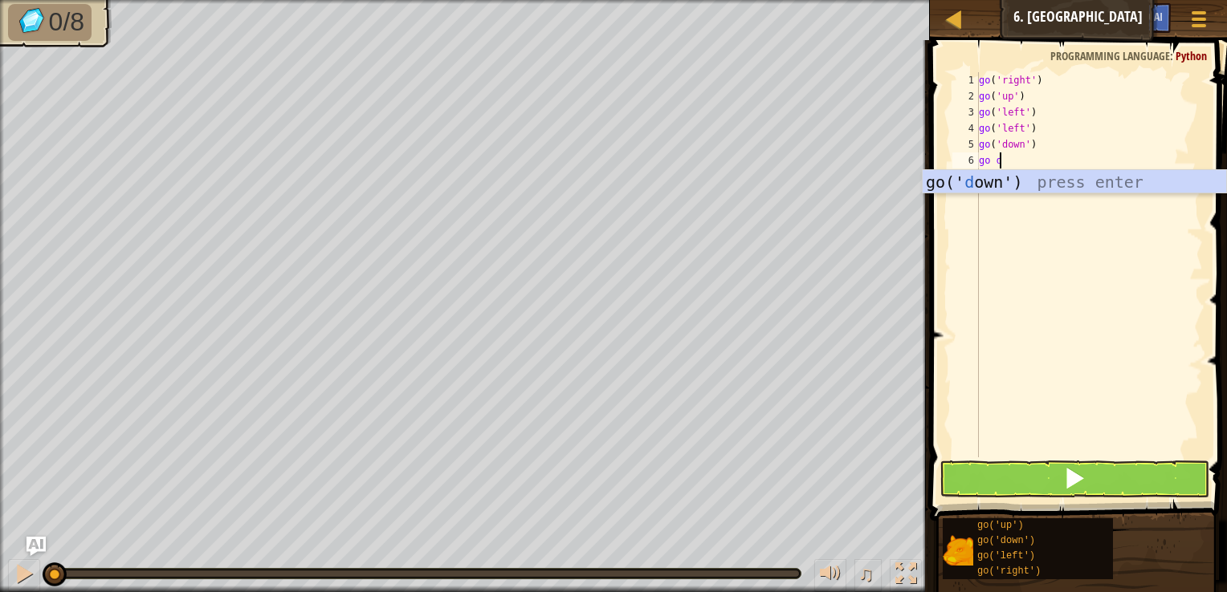
scroll to position [7, 0]
type textarea "go down"
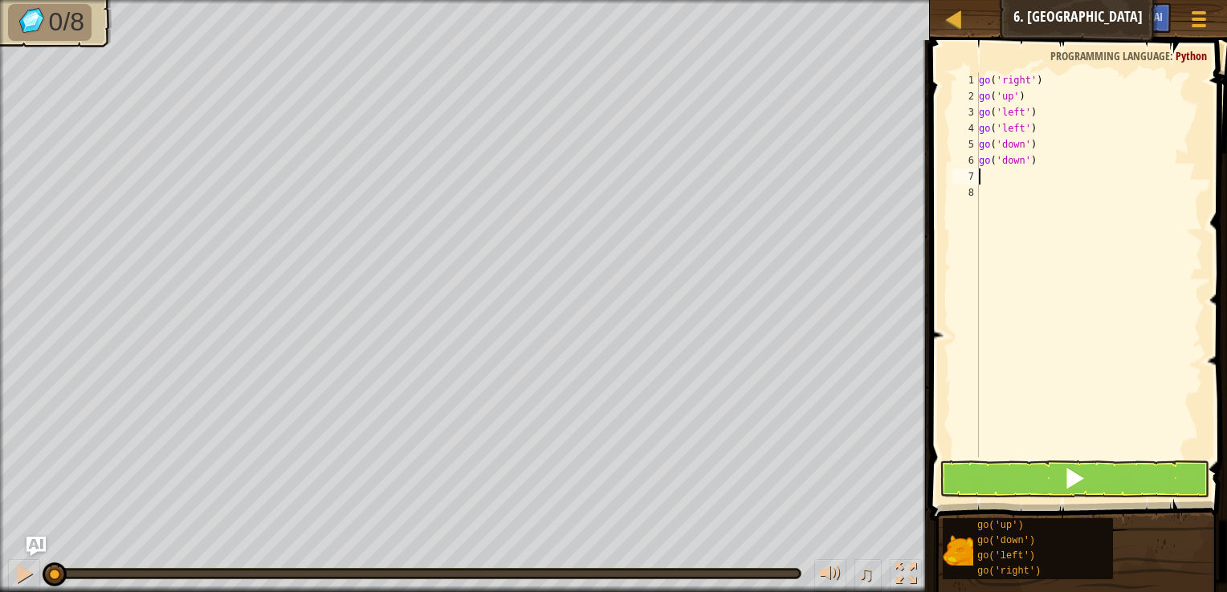
scroll to position [0, 0]
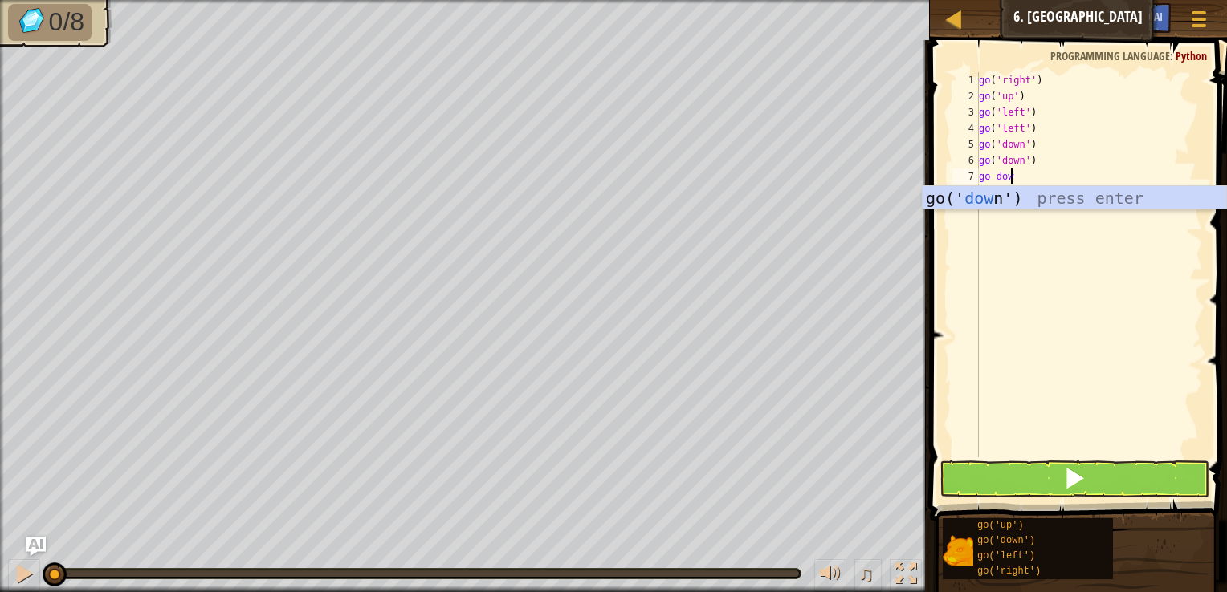
type textarea "go down"
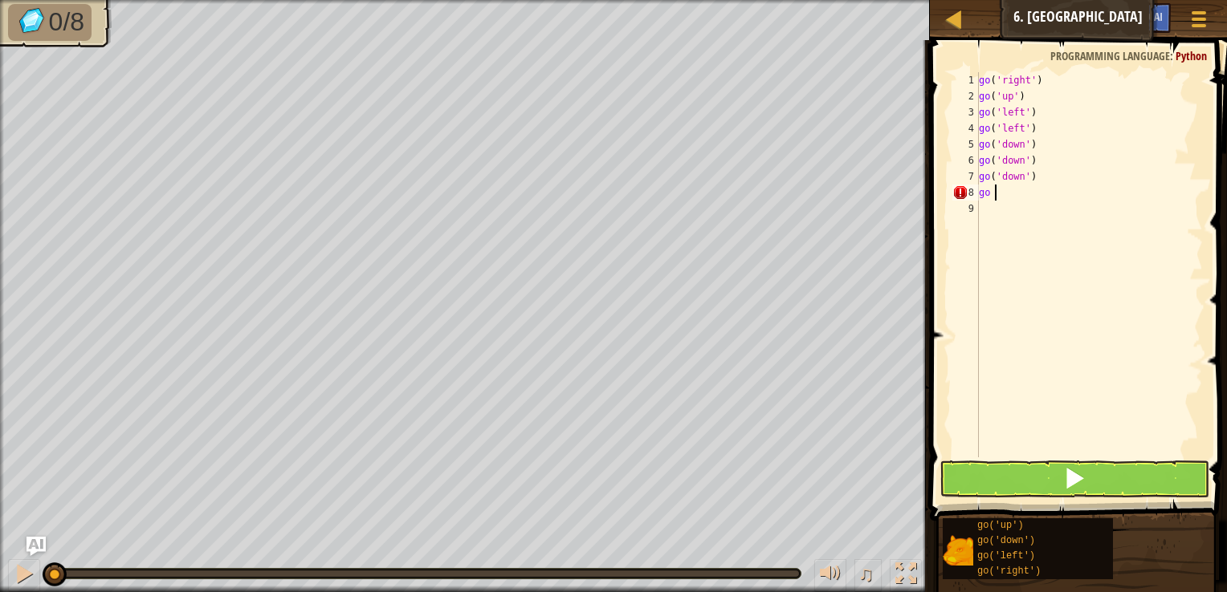
scroll to position [7, 0]
type textarea "go ri"
click at [1050, 475] on button at bounding box center [1074, 479] width 270 height 37
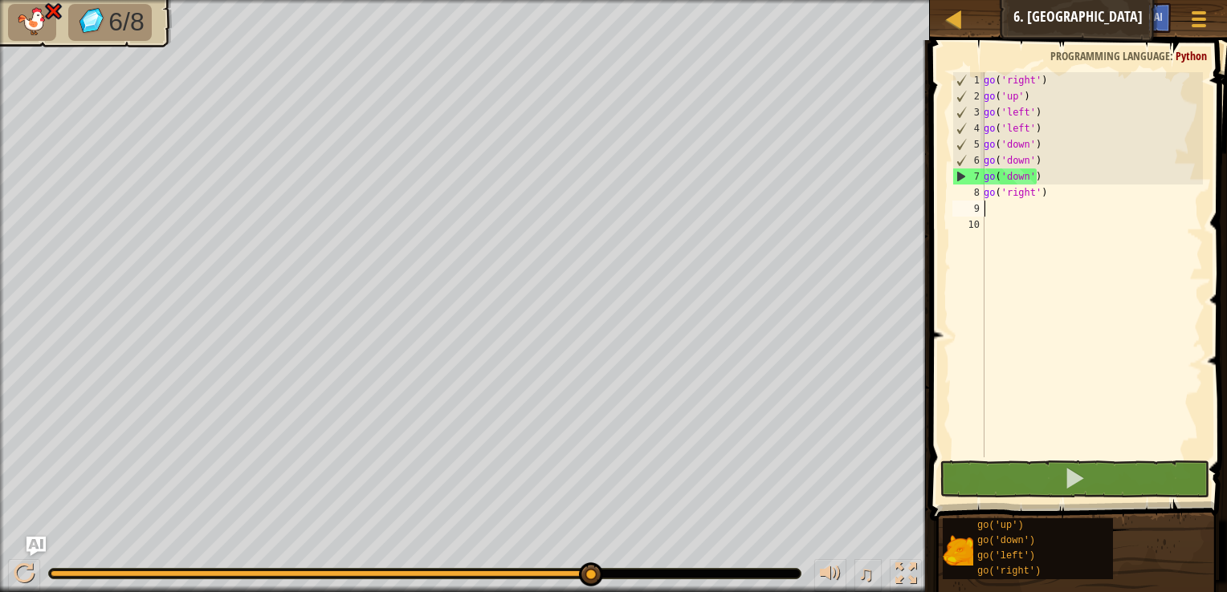
click at [1065, 187] on div "go ( 'right' ) go ( 'up' ) go ( 'left' ) go ( 'left' ) go ( 'down' ) go ( 'down…" at bounding box center [1091, 280] width 222 height 417
click at [1036, 180] on div "go ( 'right' ) go ( 'up' ) go ( 'left' ) go ( 'left' ) go ( 'down' ) go ( 'down…" at bounding box center [1091, 280] width 222 height 417
drag, startPoint x: 1035, startPoint y: 180, endPoint x: 978, endPoint y: 191, distance: 58.1
click at [978, 191] on div "go('down') 1 2 3 4 5 6 7 8 9 10 go ( 'right' ) go ( 'up' ) go ( 'left' ) go ( '…" at bounding box center [1076, 264] width 254 height 385
type textarea "gogo('right')"
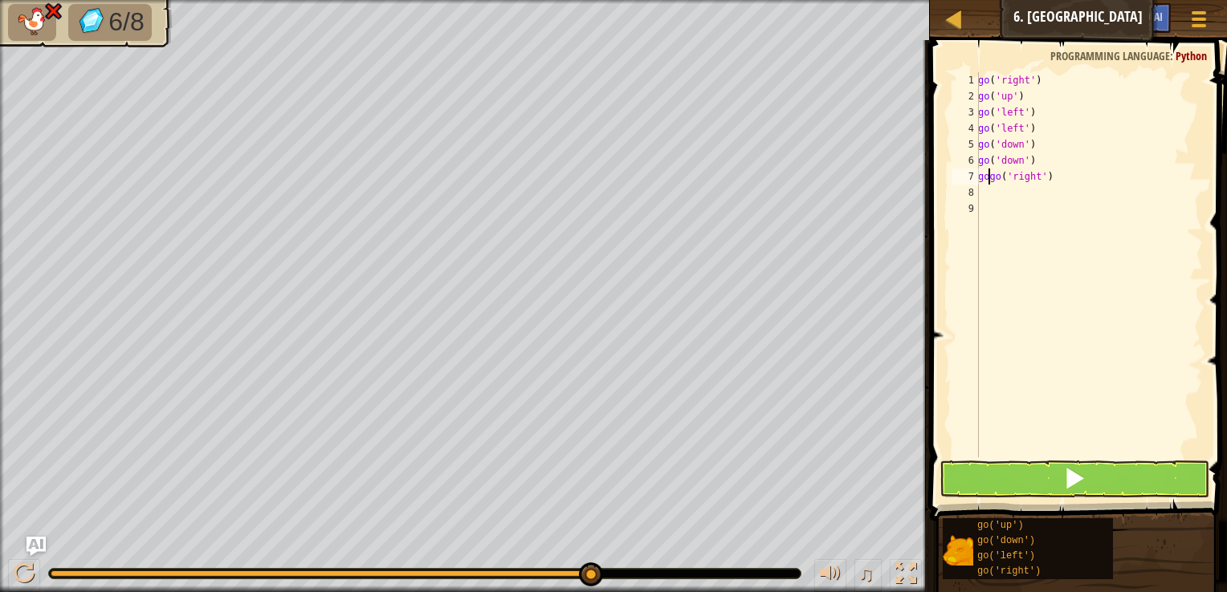
click at [1063, 185] on div "go ( 'right' ) go ( 'up' ) go ( 'left' ) go ( 'left' ) go ( 'down' ) go ( 'down…" at bounding box center [1089, 280] width 228 height 417
click at [1062, 181] on div "go ( 'right' ) go ( 'up' ) go ( 'left' ) go ( 'left' ) go ( 'down' ) go ( 'down…" at bounding box center [1089, 280] width 228 height 417
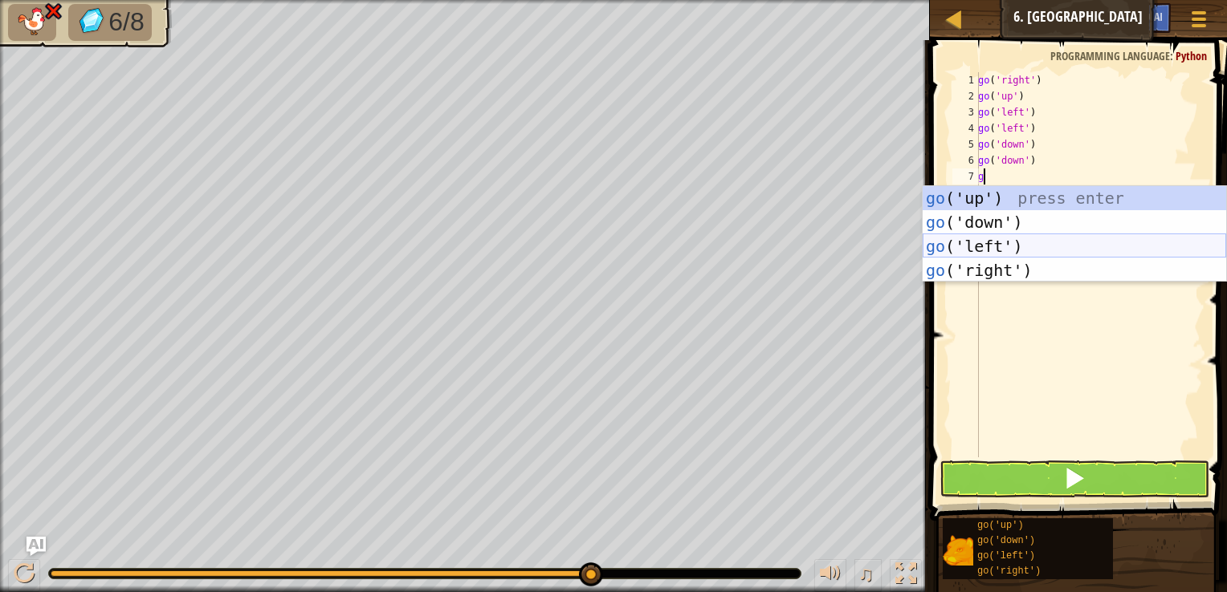
type textarea "g"
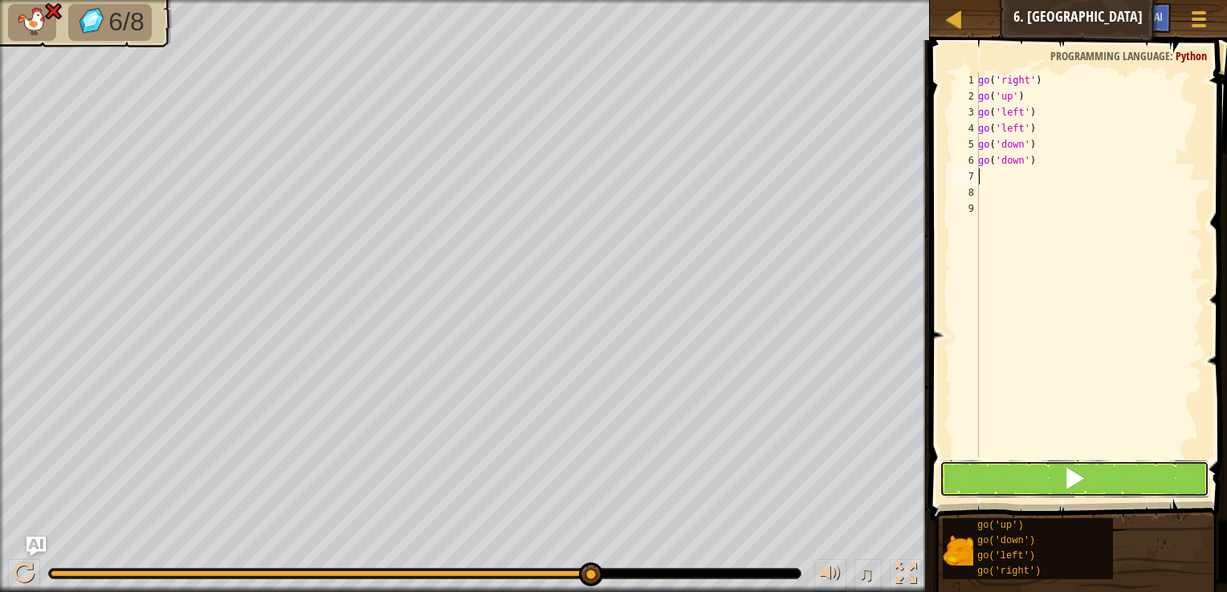
click at [1024, 478] on button at bounding box center [1074, 479] width 270 height 37
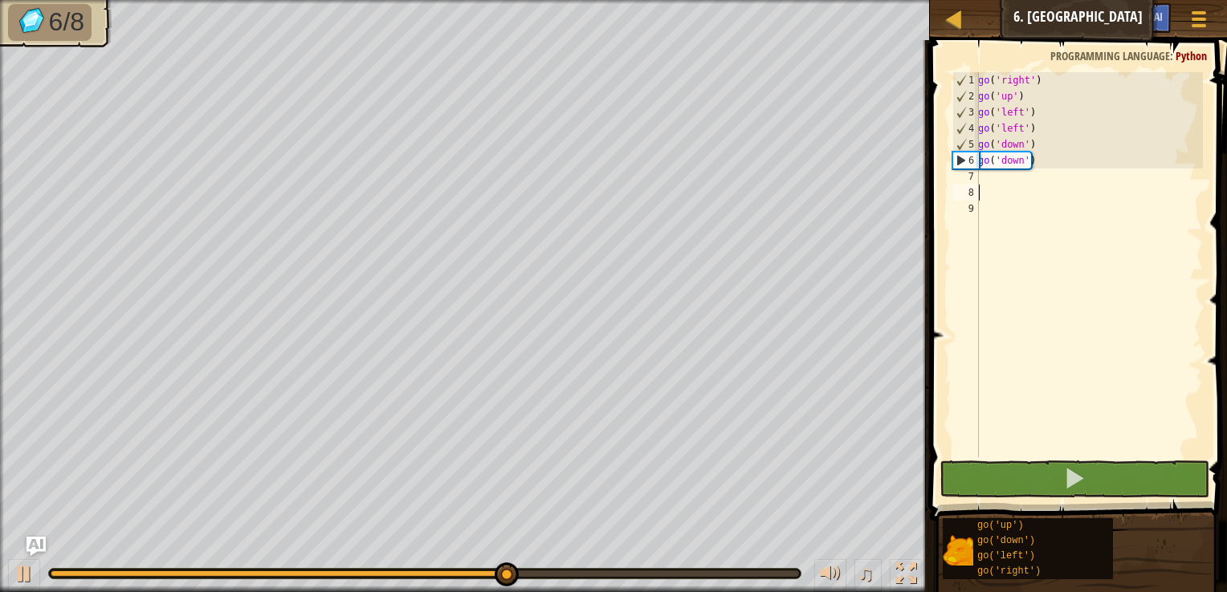
click at [1012, 189] on div "go ( 'right' ) go ( 'up' ) go ( 'left' ) go ( 'left' ) go ( 'down' ) go ( 'down…" at bounding box center [1089, 280] width 228 height 417
click at [1006, 181] on div "go ( 'right' ) go ( 'up' ) go ( 'left' ) go ( 'left' ) go ( 'down' ) go ( 'down…" at bounding box center [1089, 280] width 228 height 417
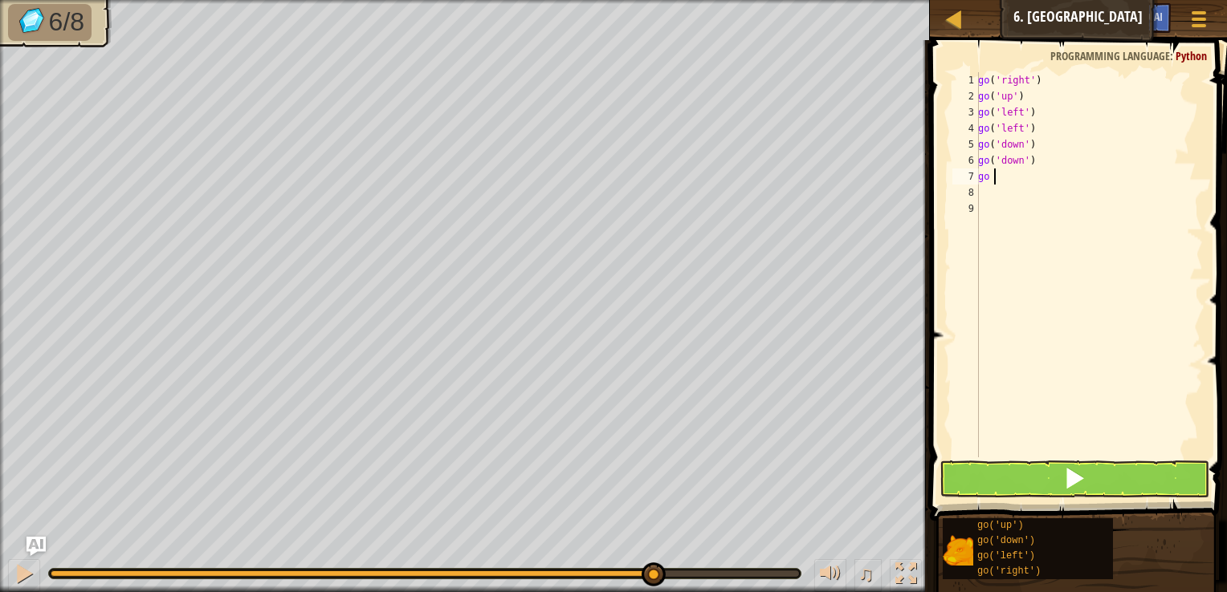
scroll to position [7, 1]
type textarea "go r"
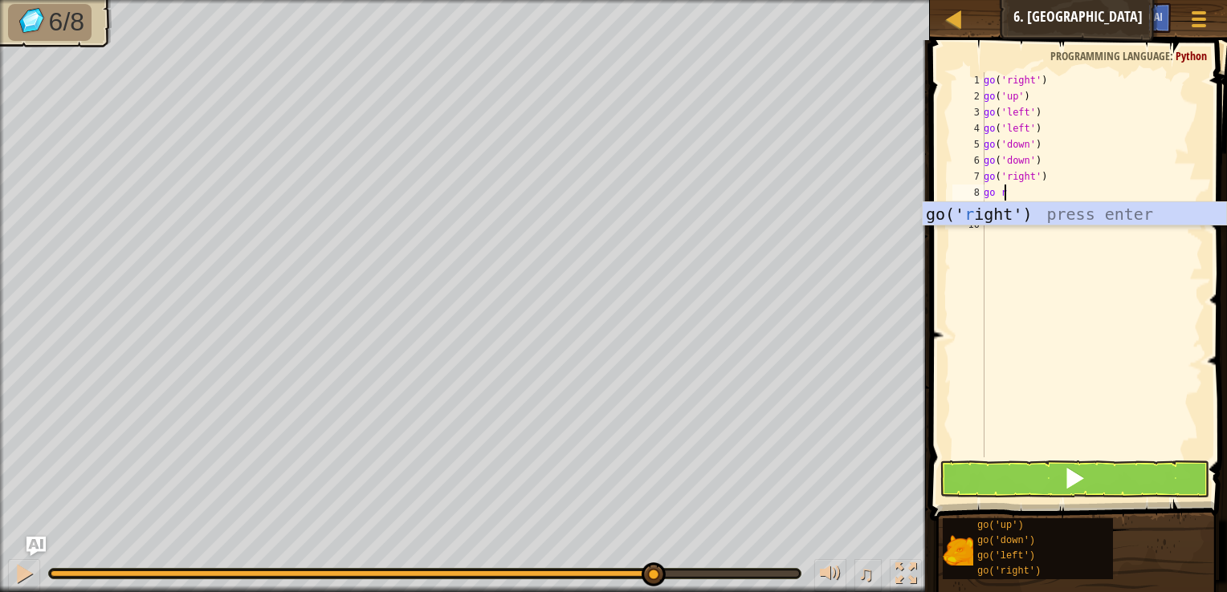
scroll to position [7, 0]
type textarea "go ri"
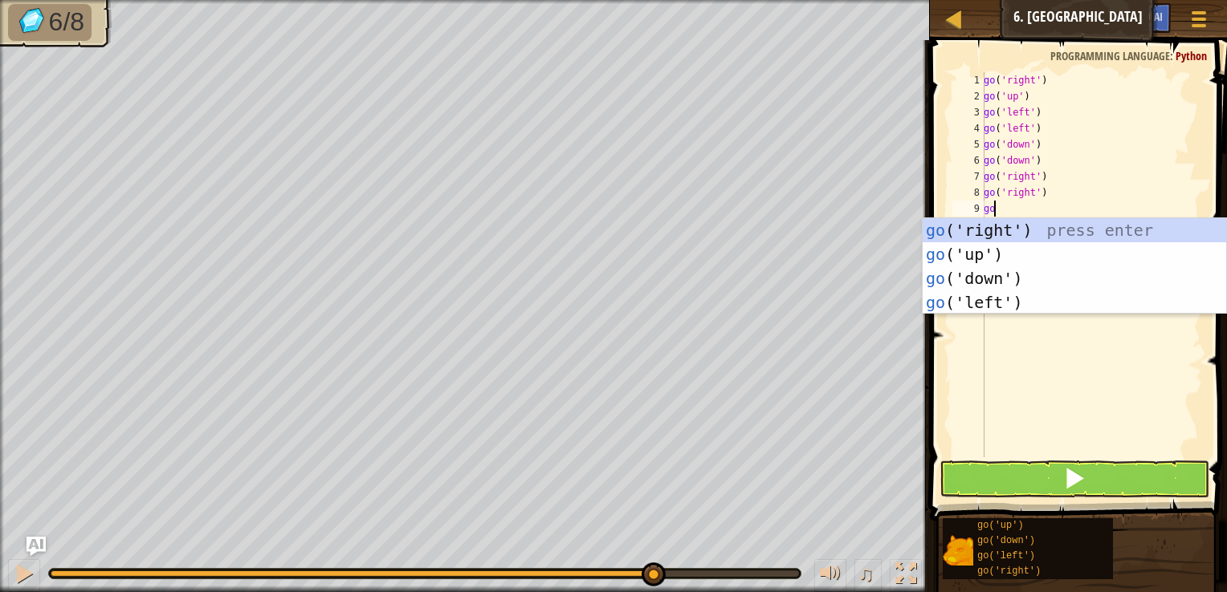
type textarea "go"
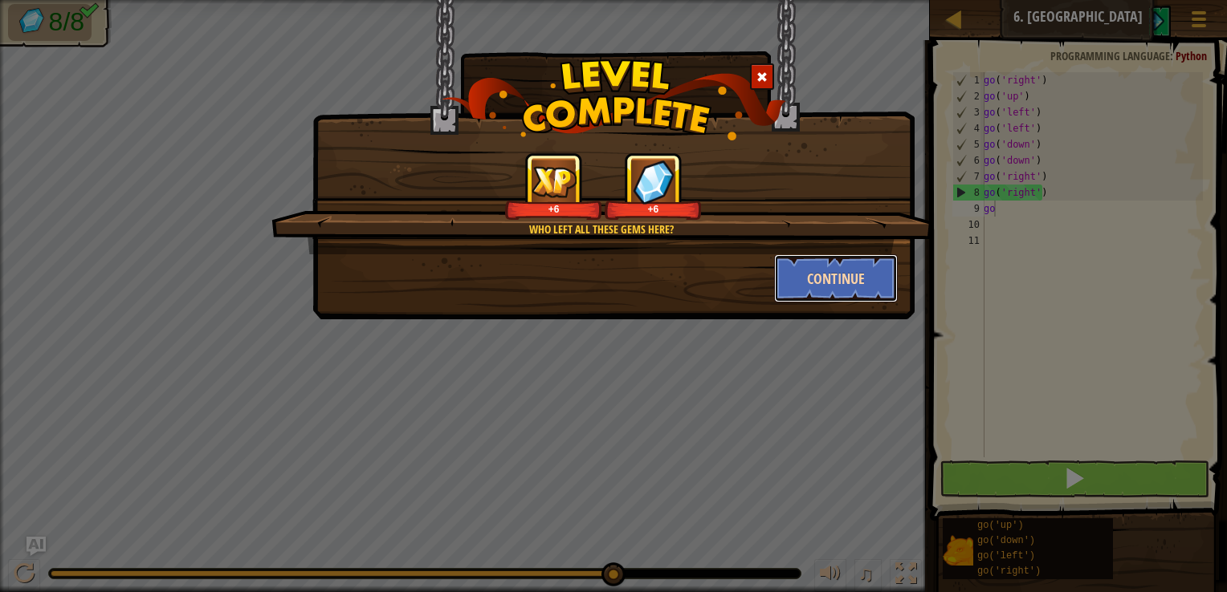
click at [864, 301] on button "Continue" at bounding box center [836, 278] width 124 height 48
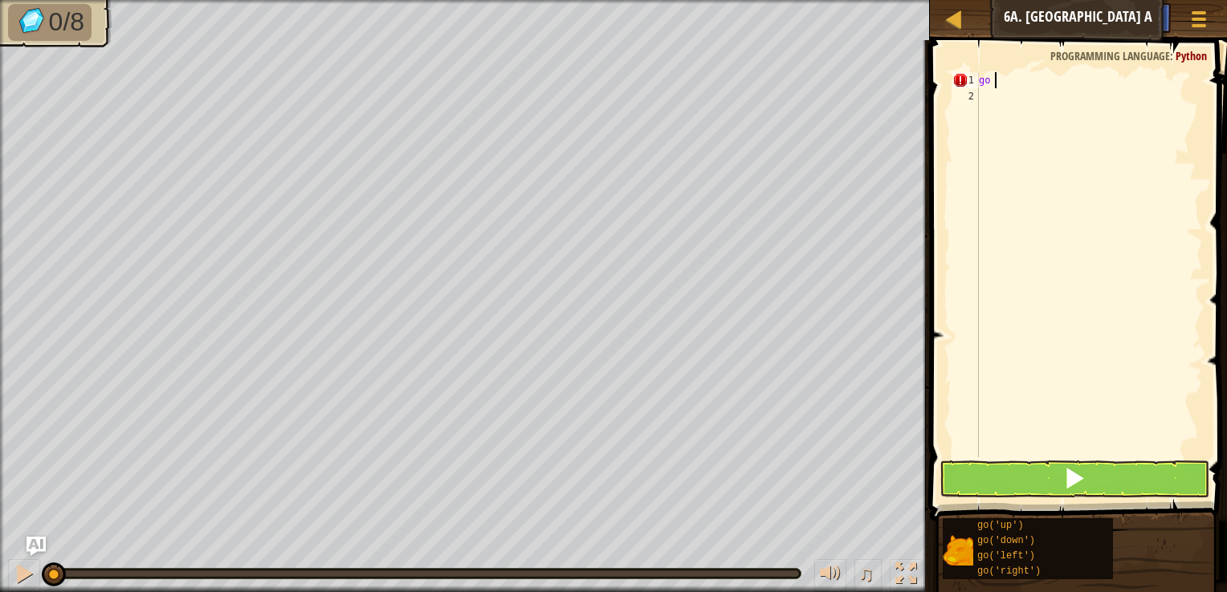
scroll to position [7, 0]
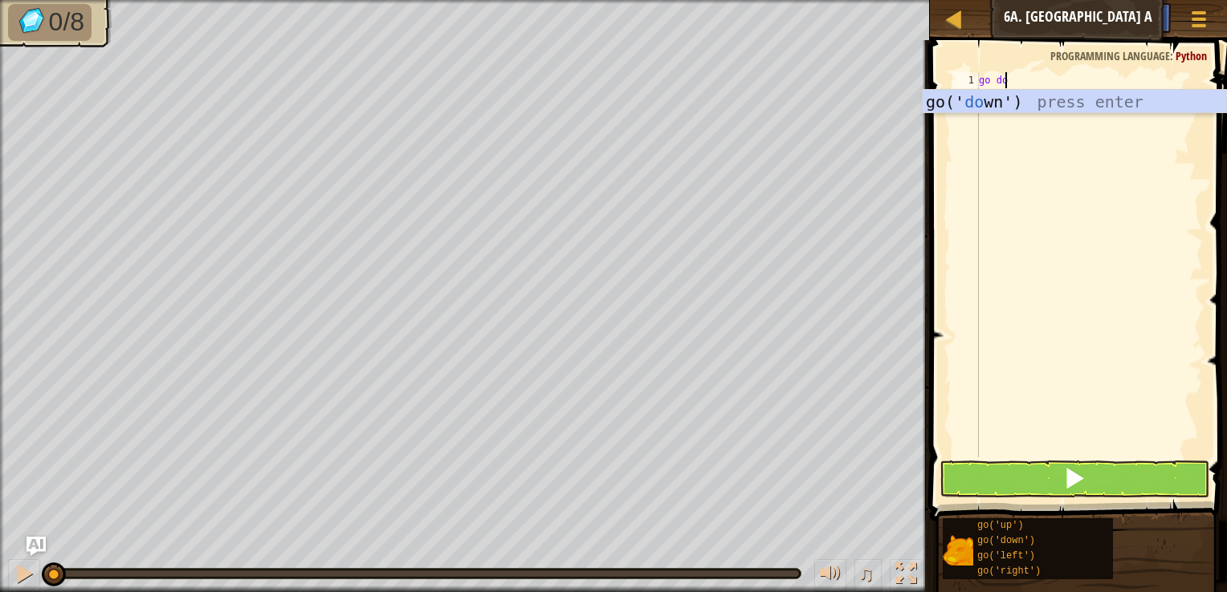
type textarea "go do"
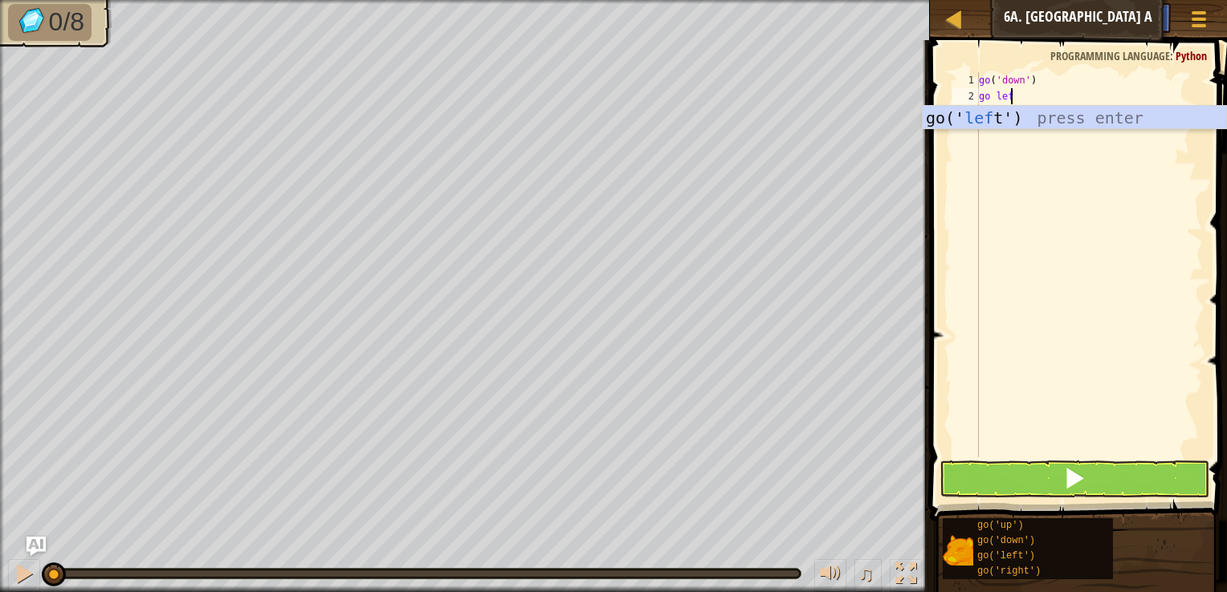
type textarea "go left"
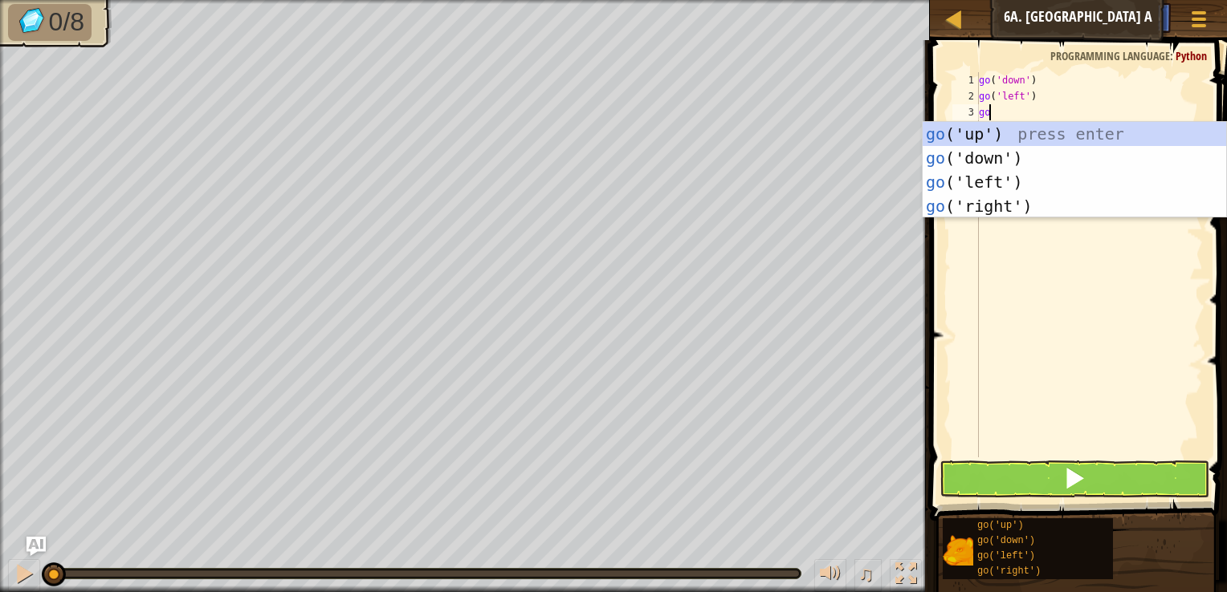
type textarea "go"
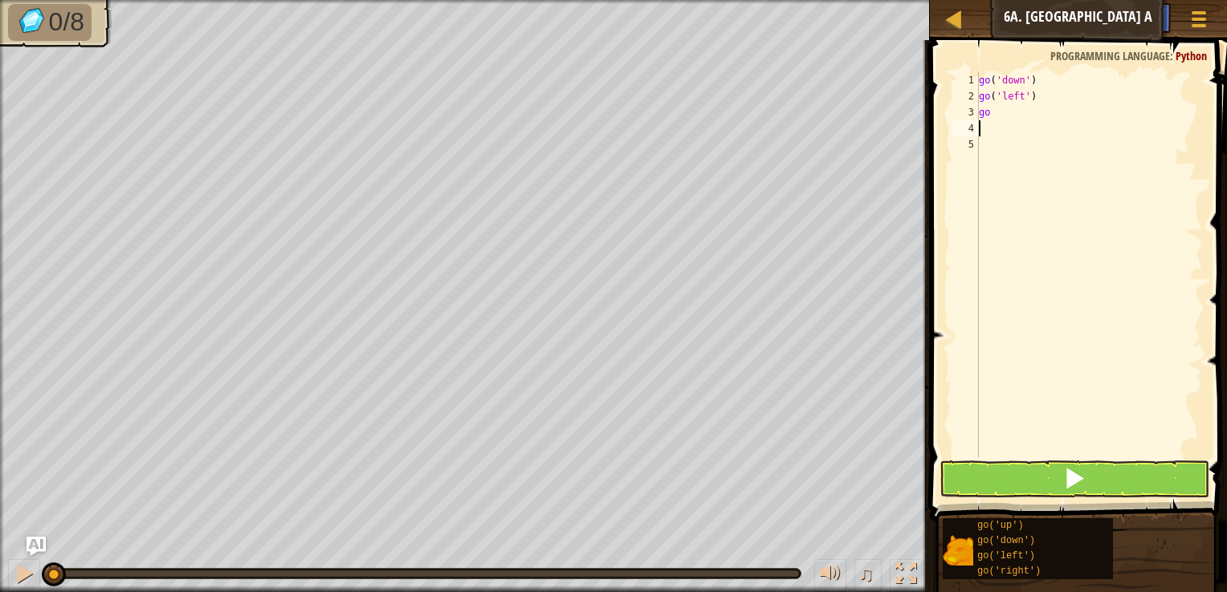
click at [1017, 113] on div "go ( 'down' ) go ( 'left' ) go" at bounding box center [1088, 280] width 227 height 417
type textarea "go u"
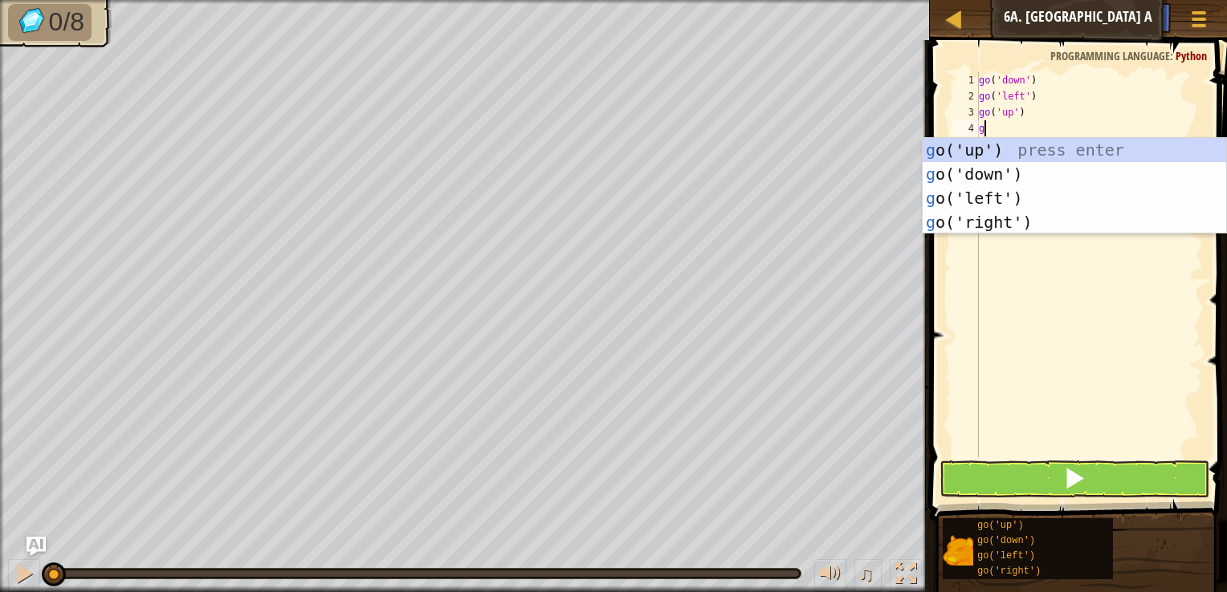
type textarea "go"
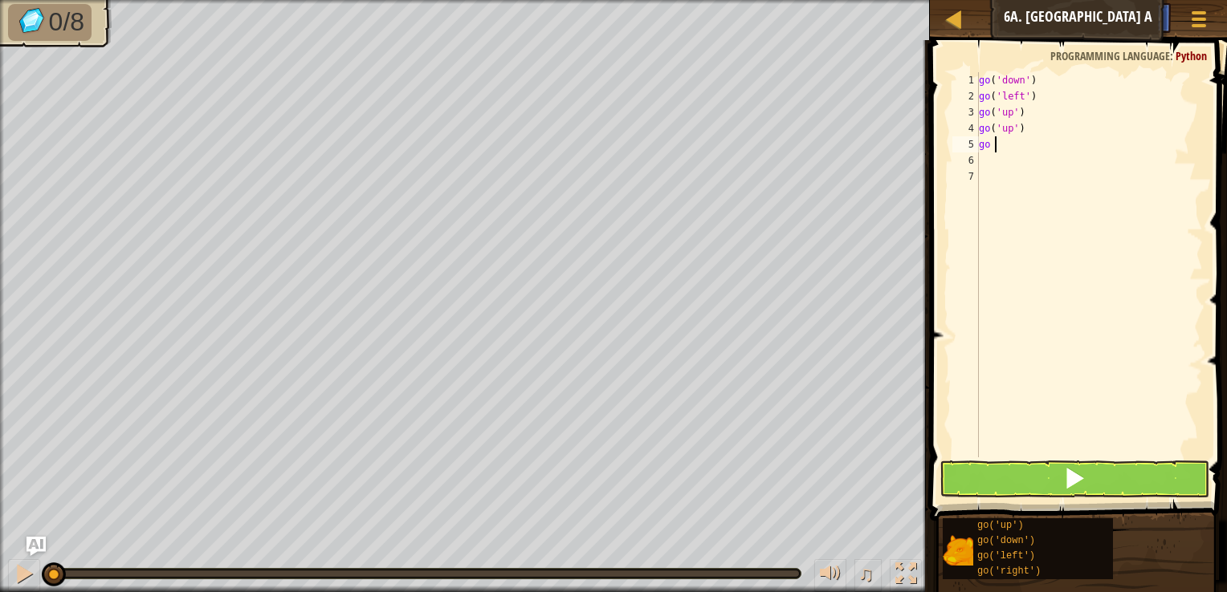
type textarea "go l"
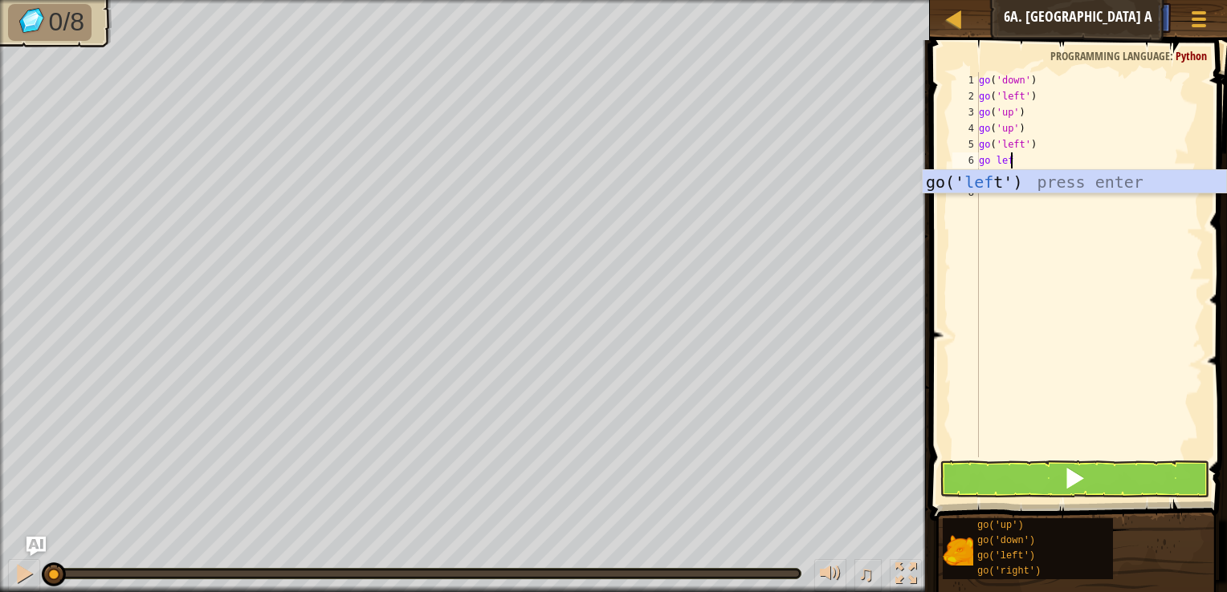
type textarea "go left"
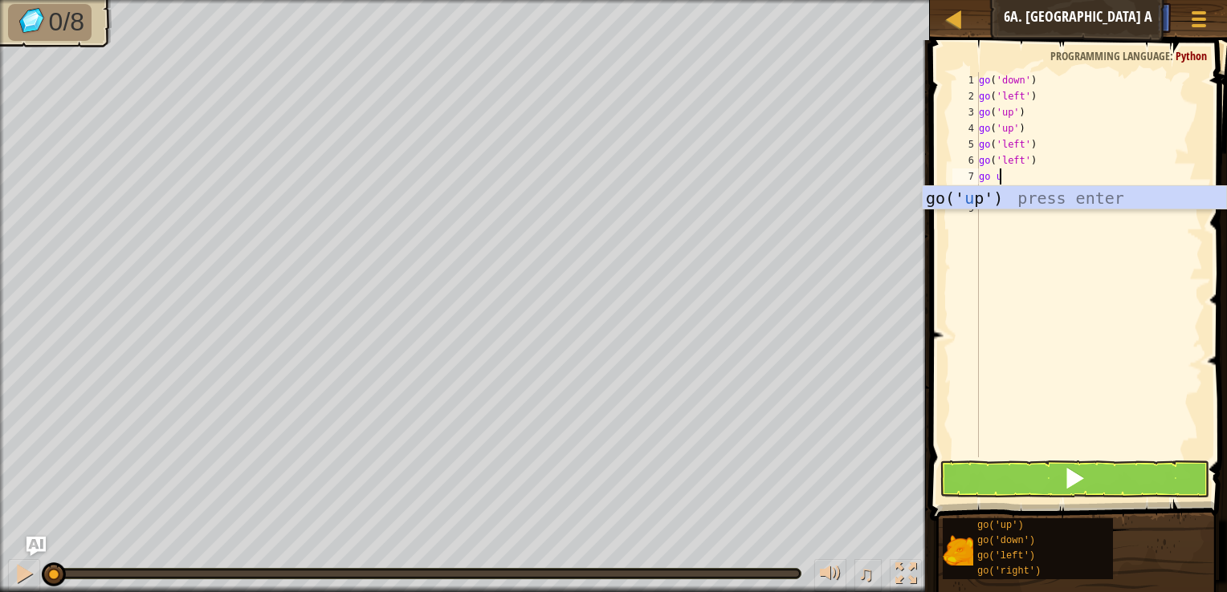
type textarea "go up"
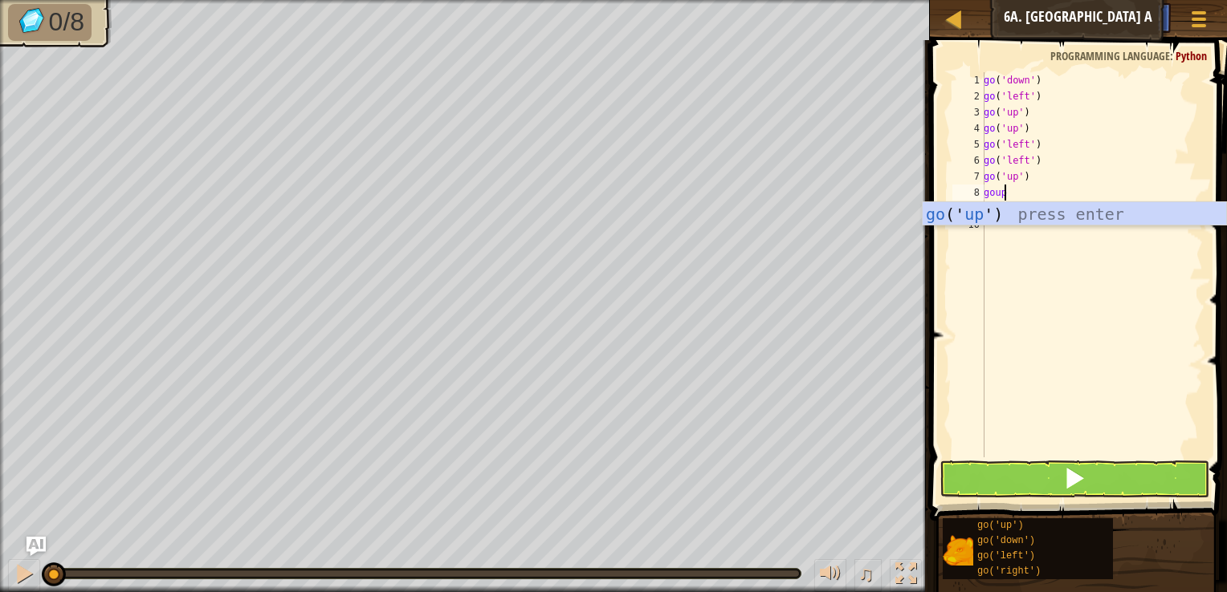
type textarea "gou"
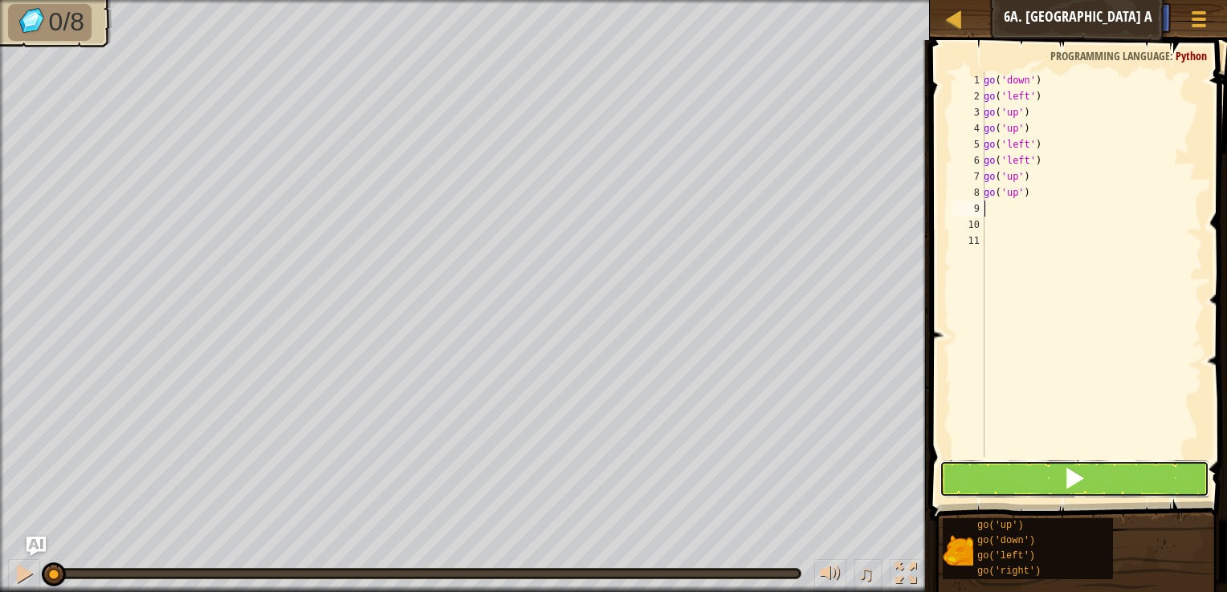
click at [1021, 478] on button at bounding box center [1074, 479] width 270 height 37
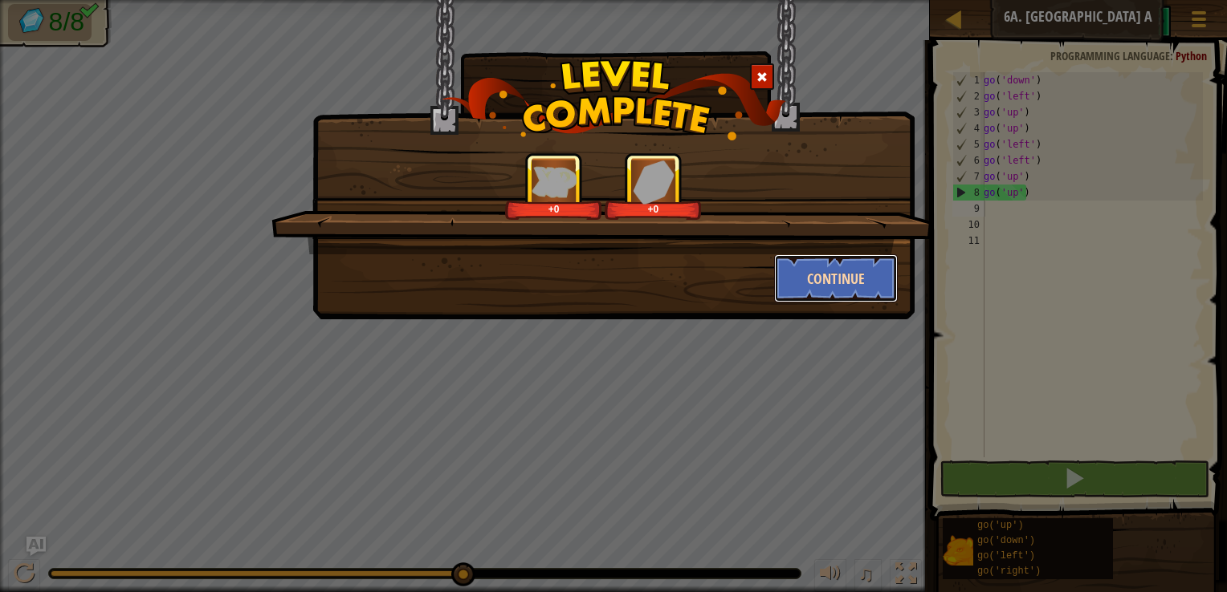
click at [844, 263] on button "Continue" at bounding box center [836, 278] width 124 height 48
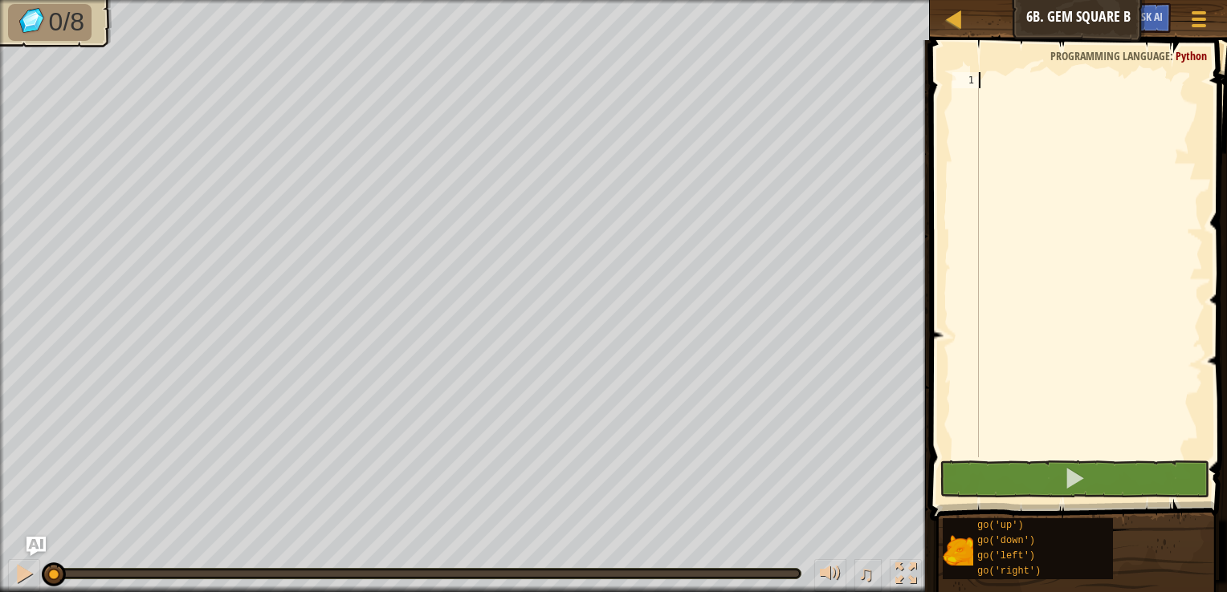
scroll to position [7, 0]
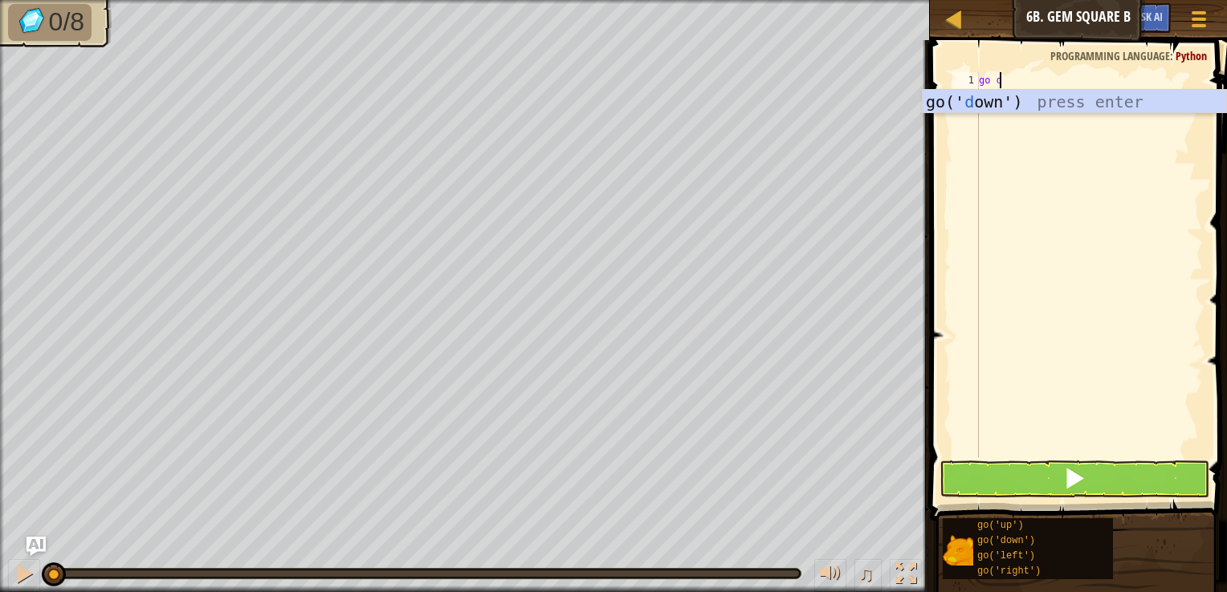
type textarea "go do"
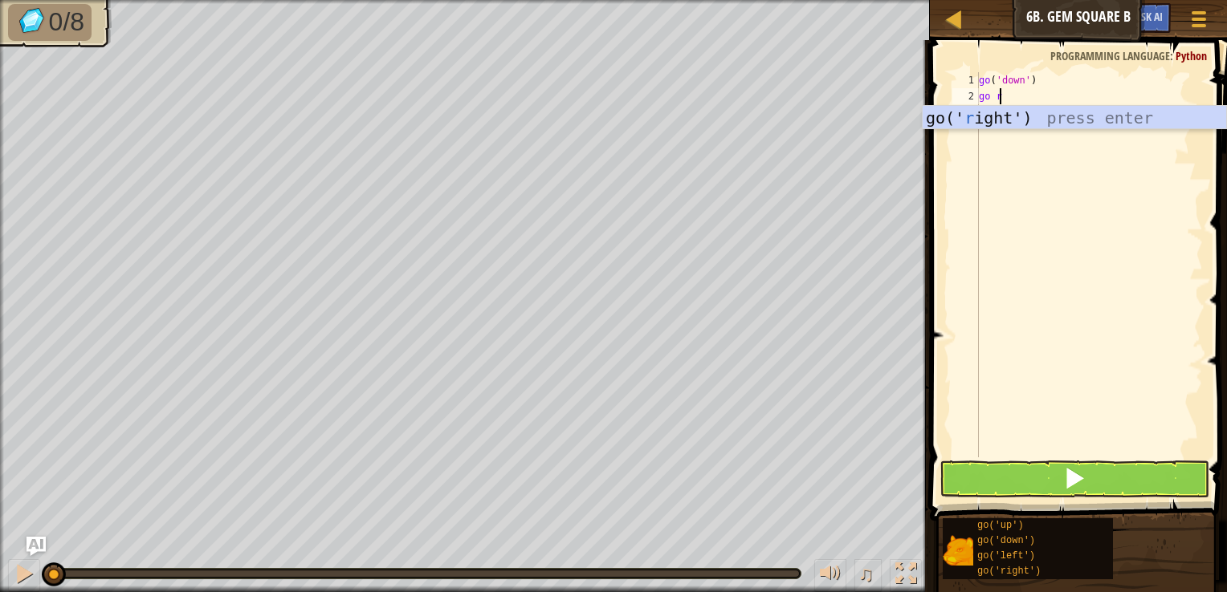
type textarea "go ri"
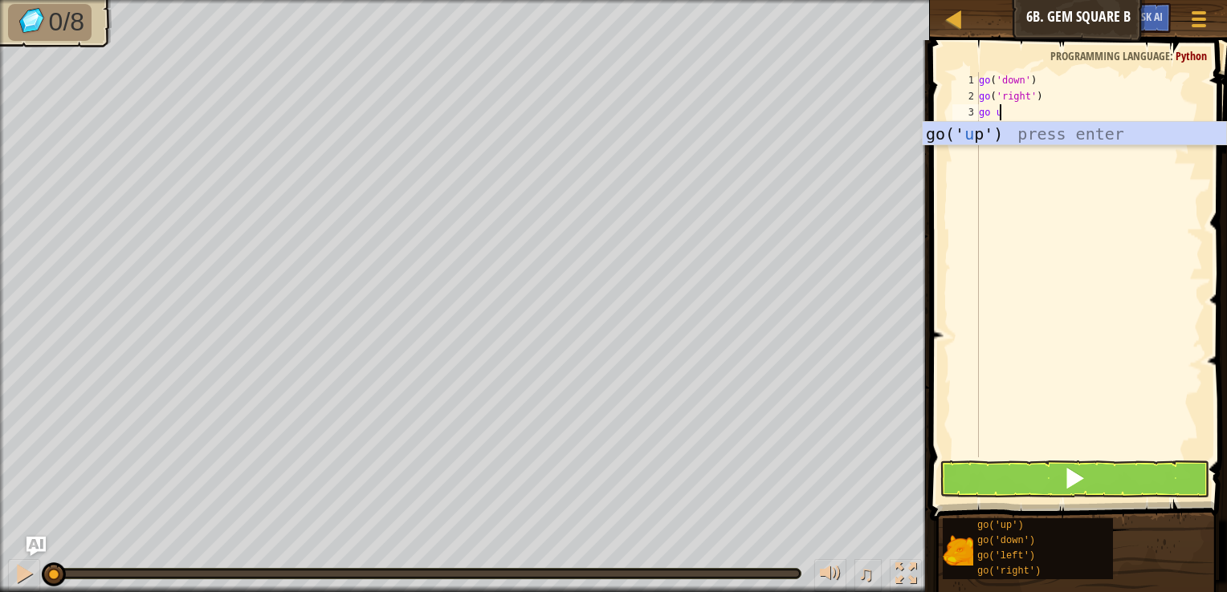
type textarea "go up"
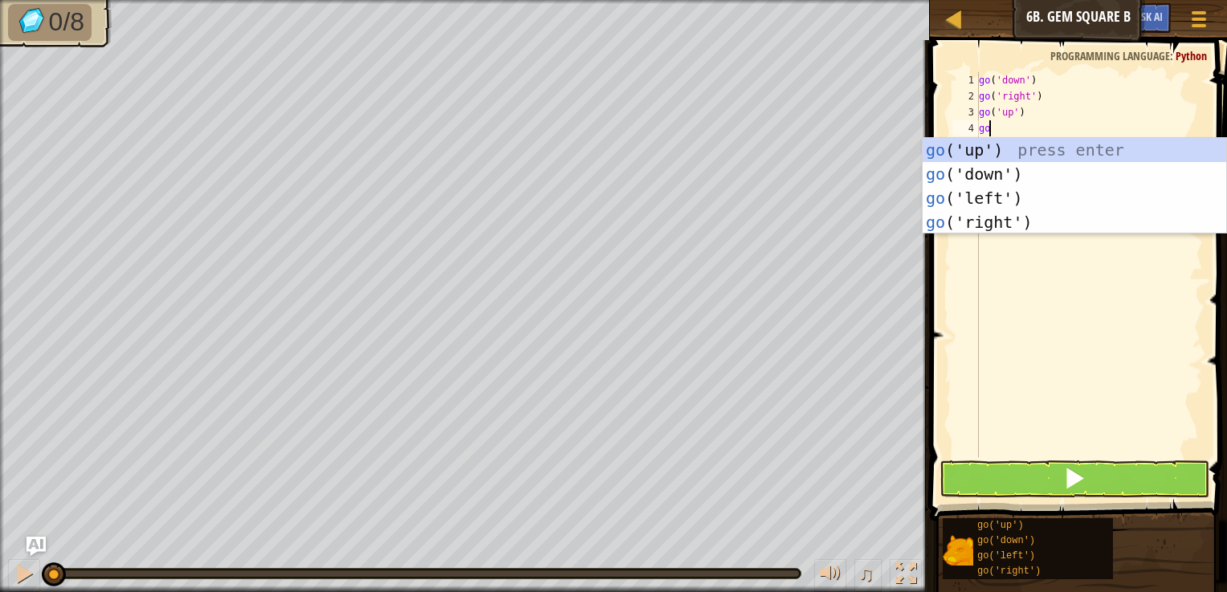
type textarea "go u"
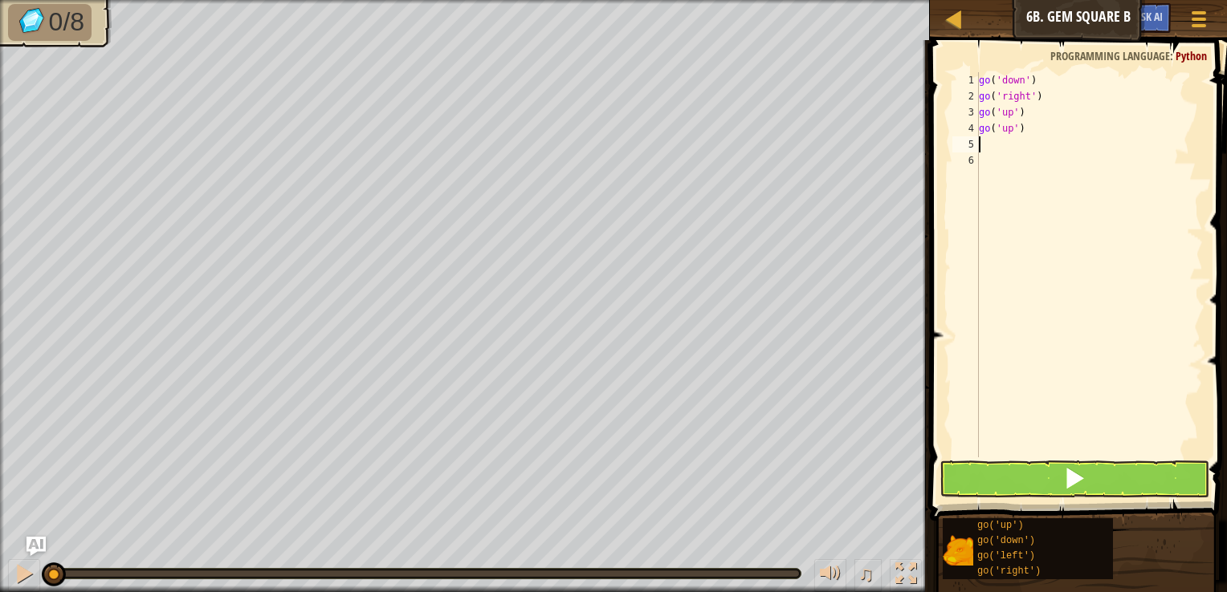
type textarea "r"
type textarea "go r"
type textarea "r"
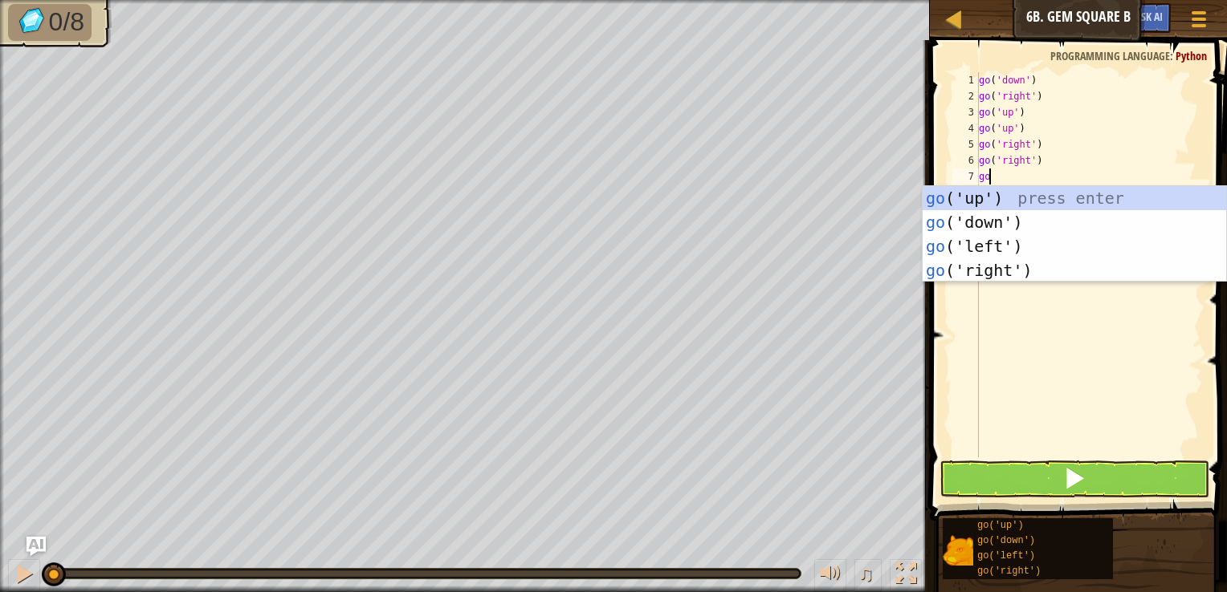
type textarea "g"
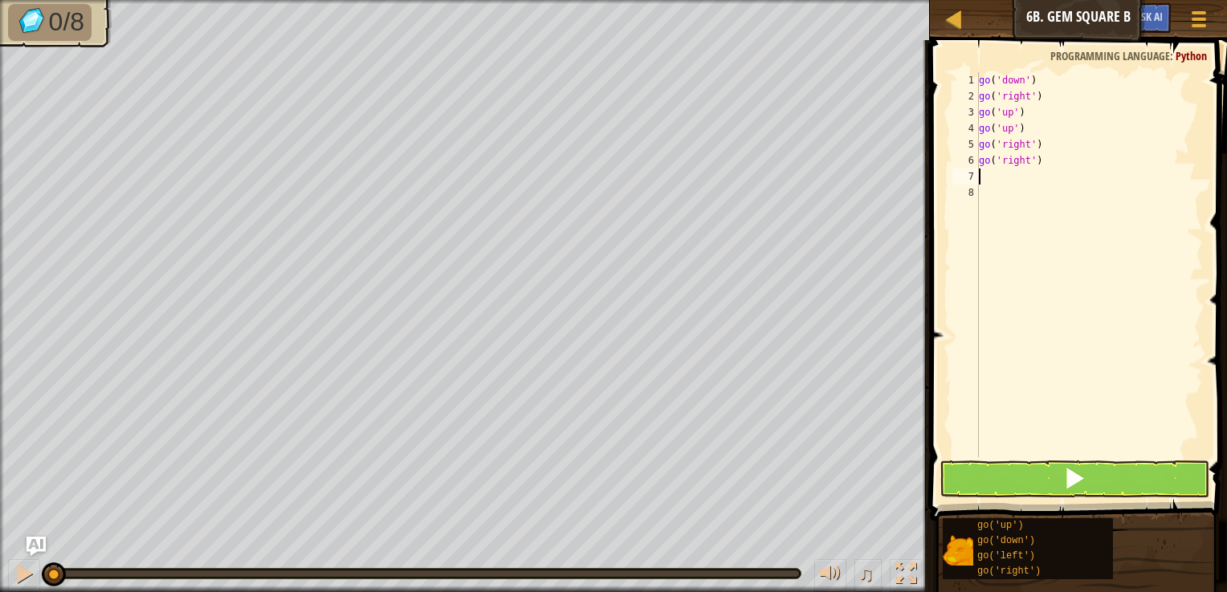
type textarea "d"
click at [1039, 491] on button at bounding box center [1074, 479] width 270 height 37
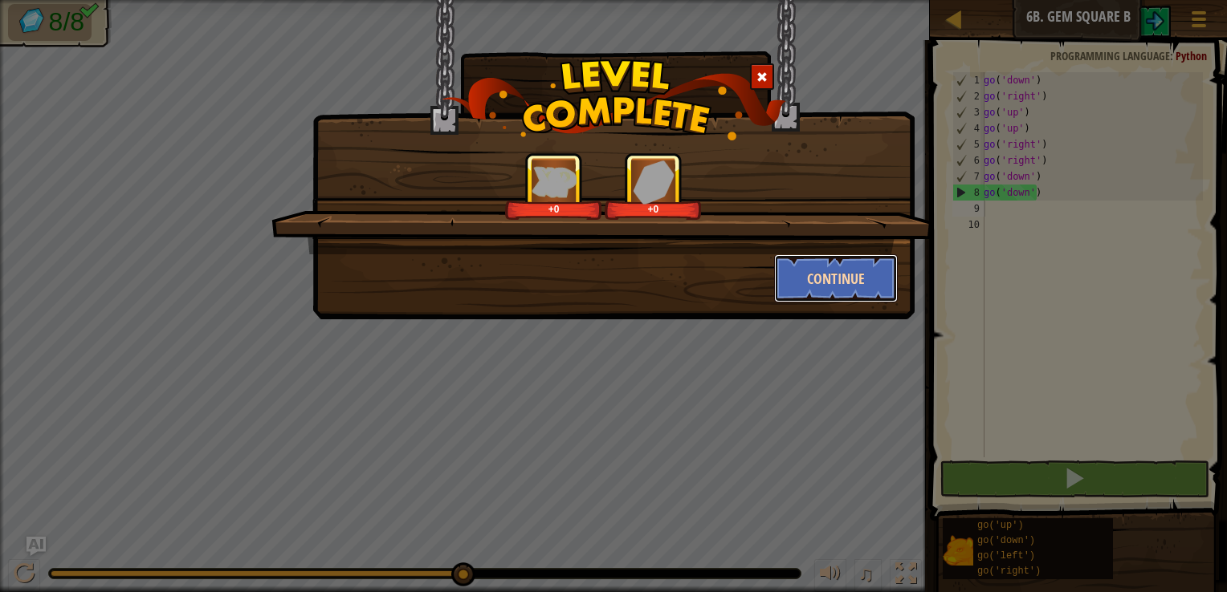
click at [827, 271] on button "Continue" at bounding box center [836, 278] width 124 height 48
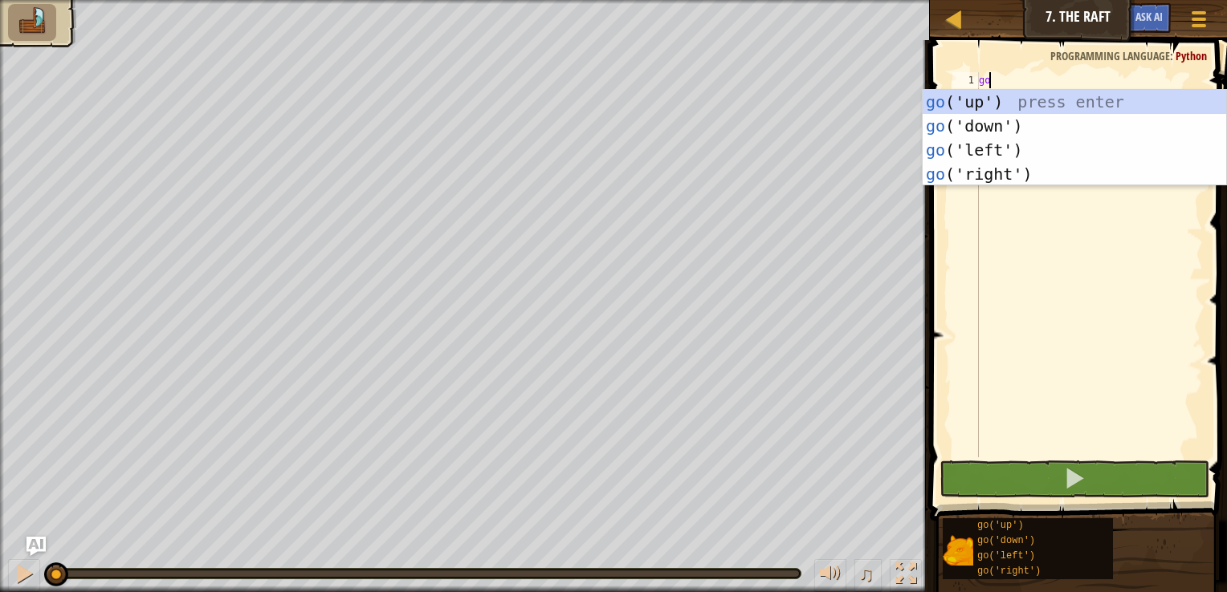
scroll to position [7, 0]
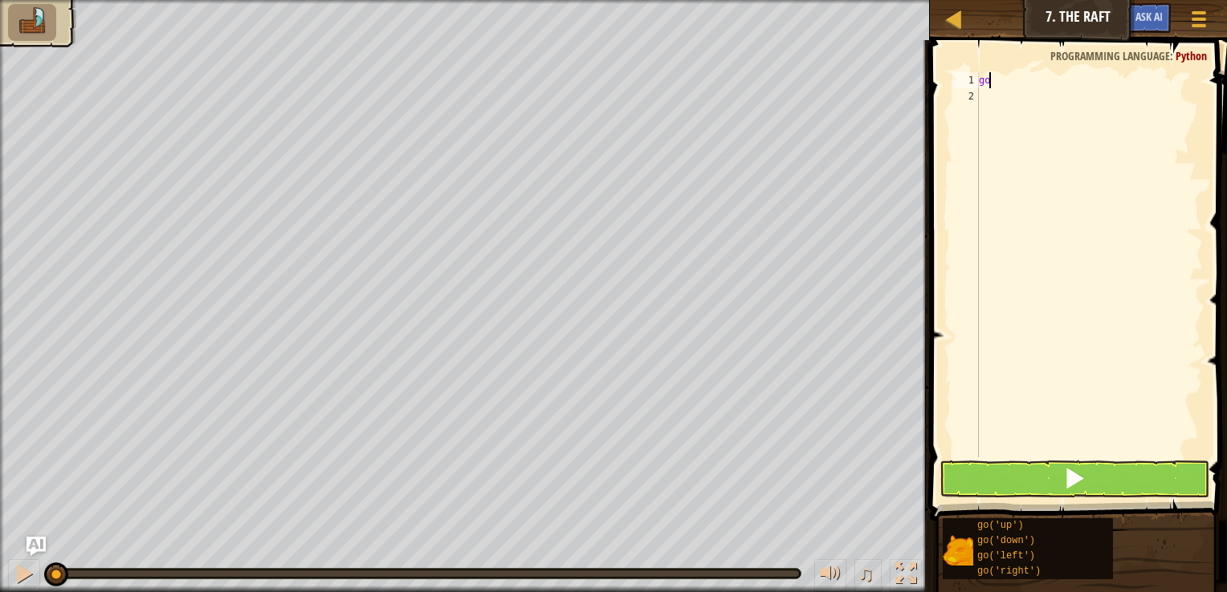
type textarea "g"
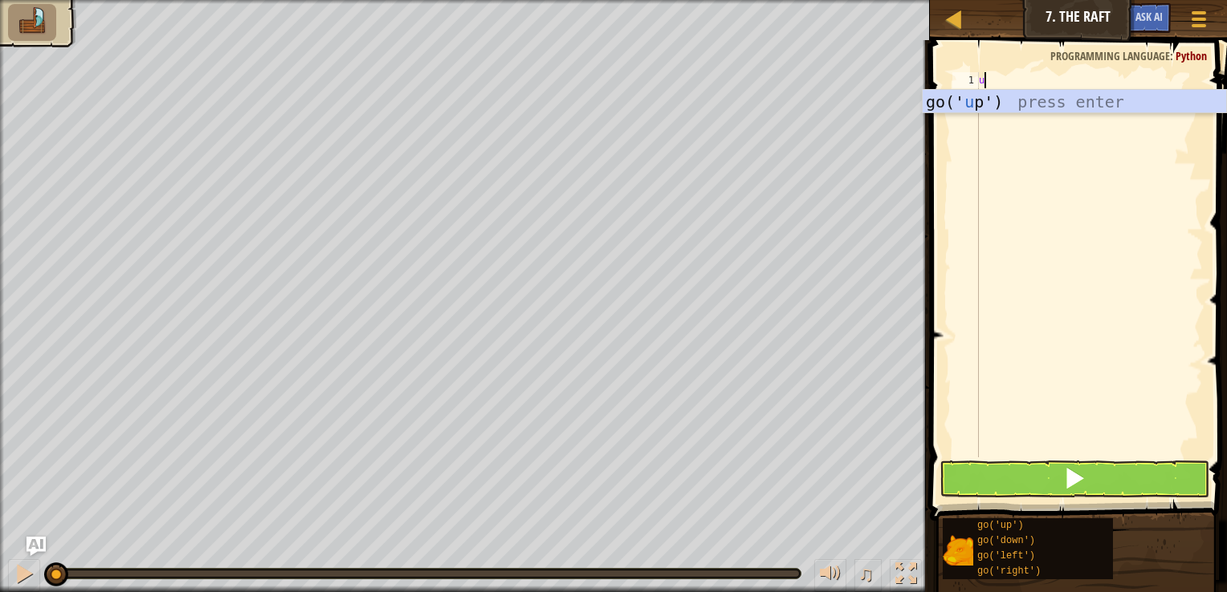
type textarea "u"
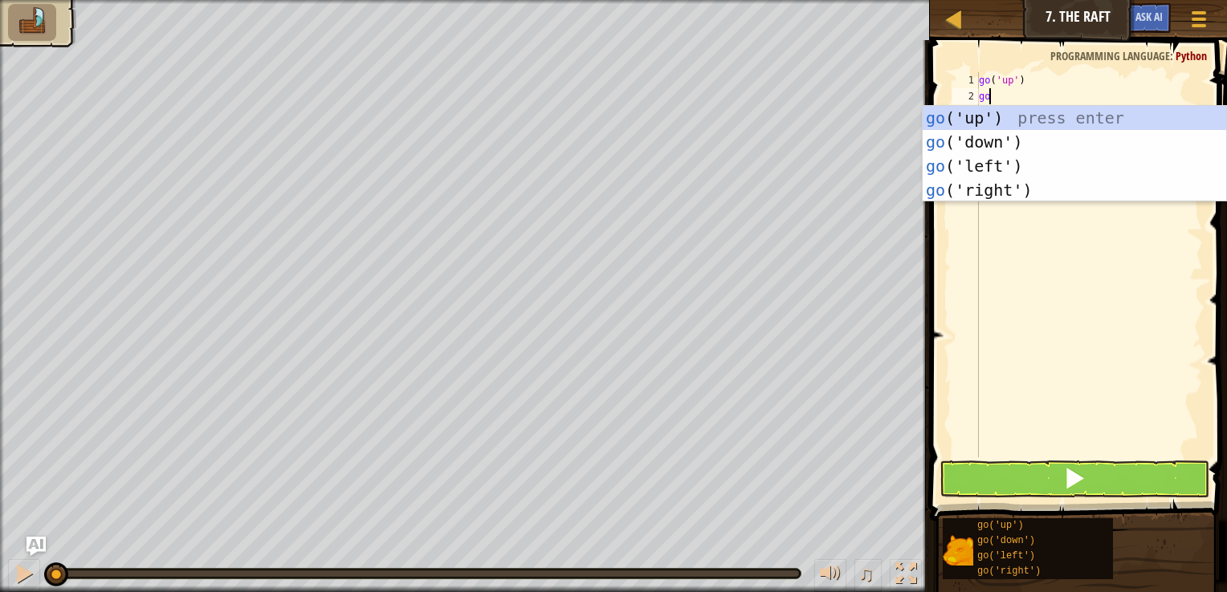
type textarea "g"
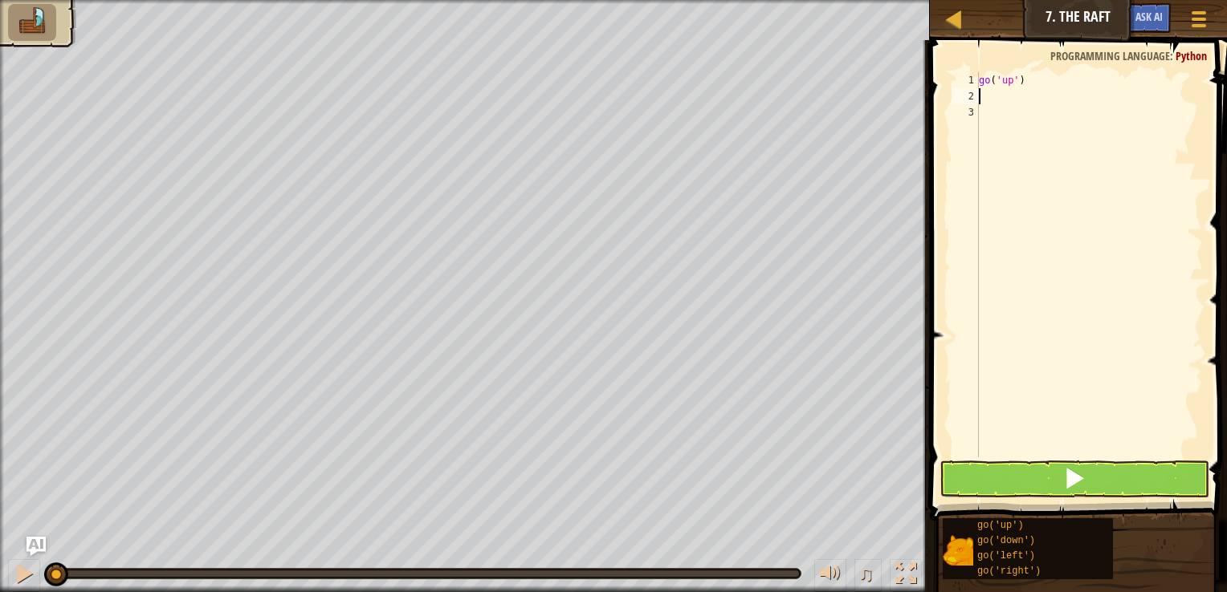
type textarea "r"
click at [989, 470] on button at bounding box center [1074, 479] width 270 height 37
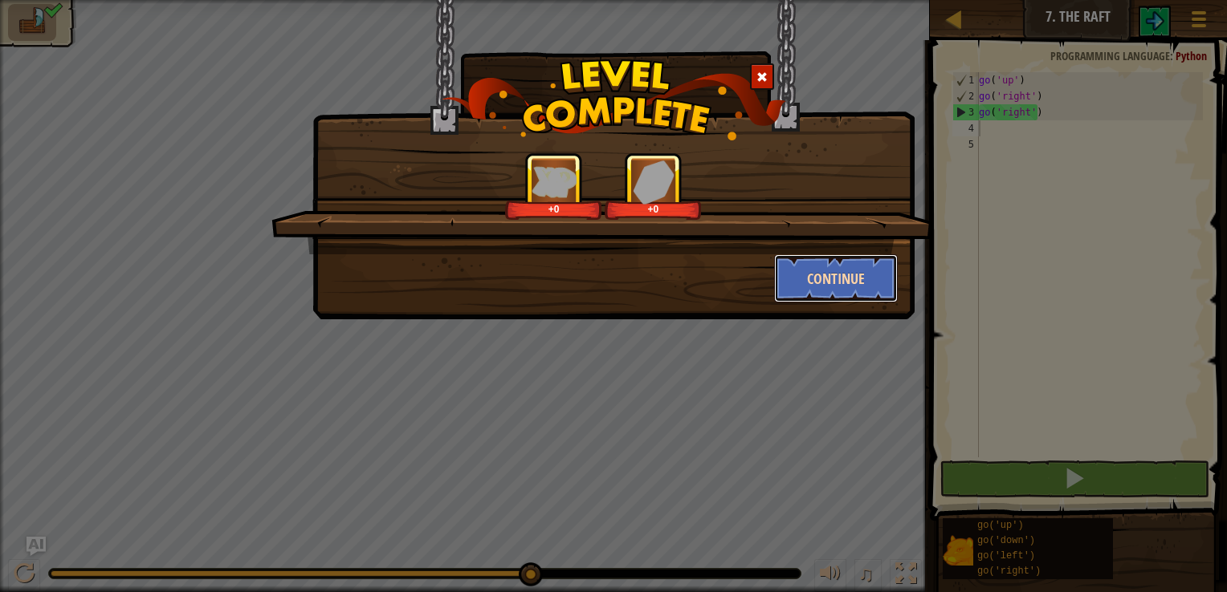
click at [832, 259] on button "Continue" at bounding box center [836, 278] width 124 height 48
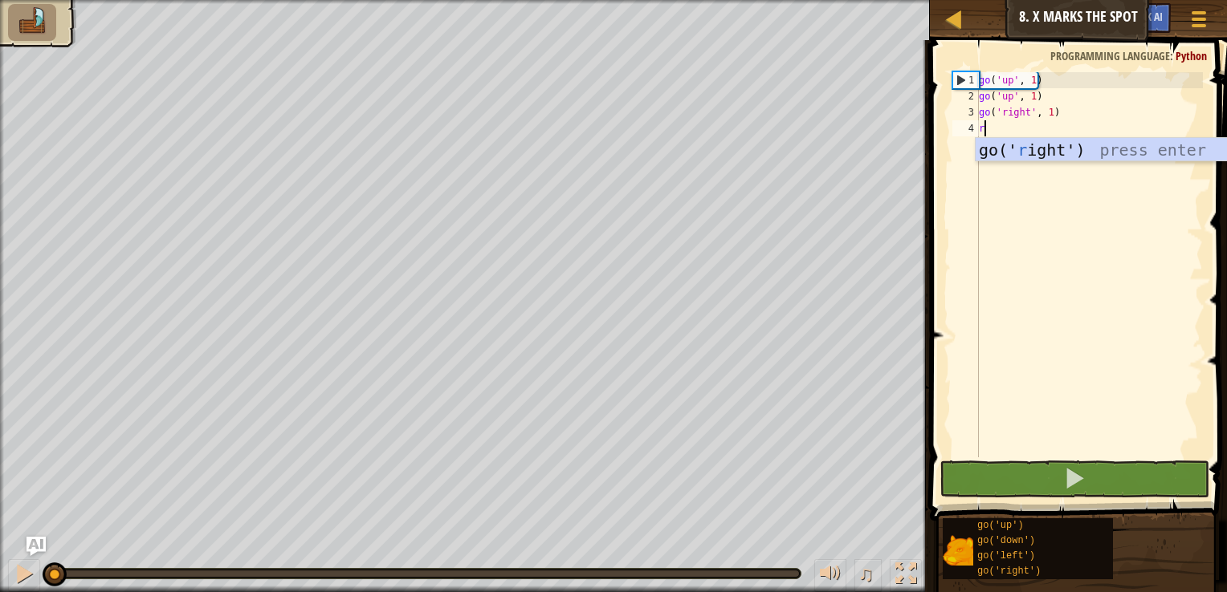
type textarea "r"
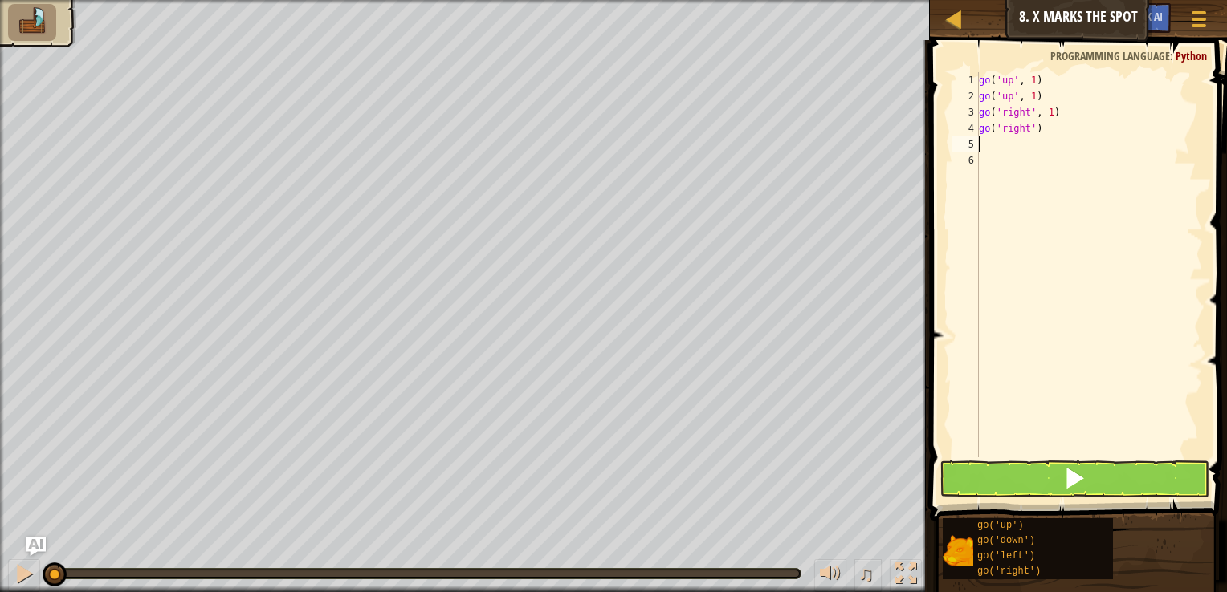
type textarea "r"
type textarea "d"
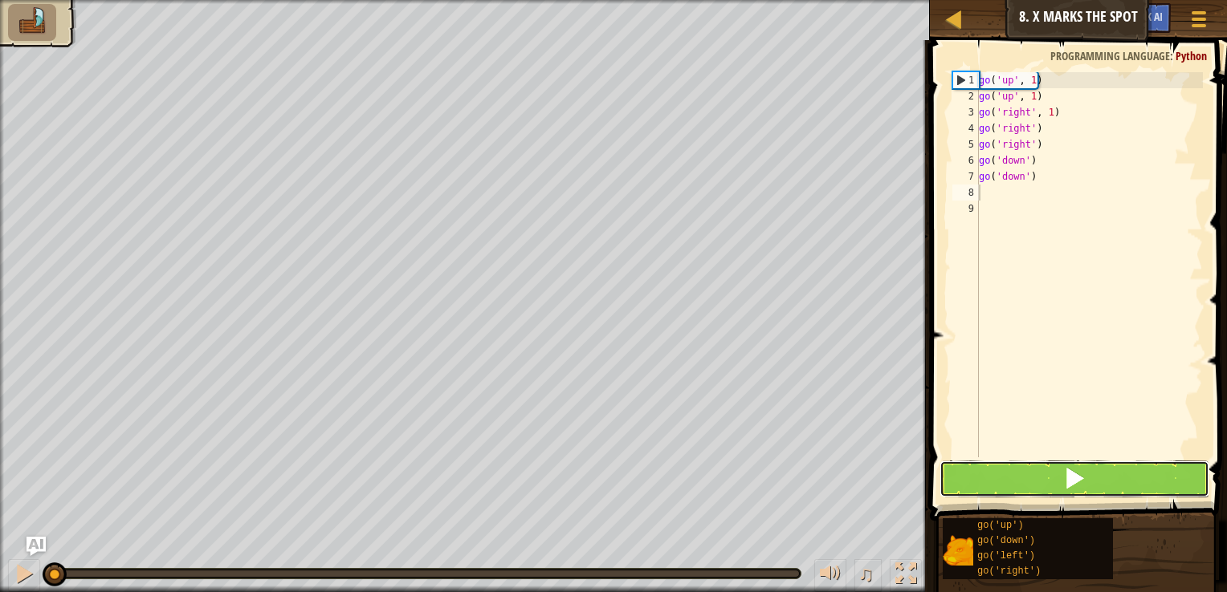
click at [992, 472] on button at bounding box center [1074, 479] width 270 height 37
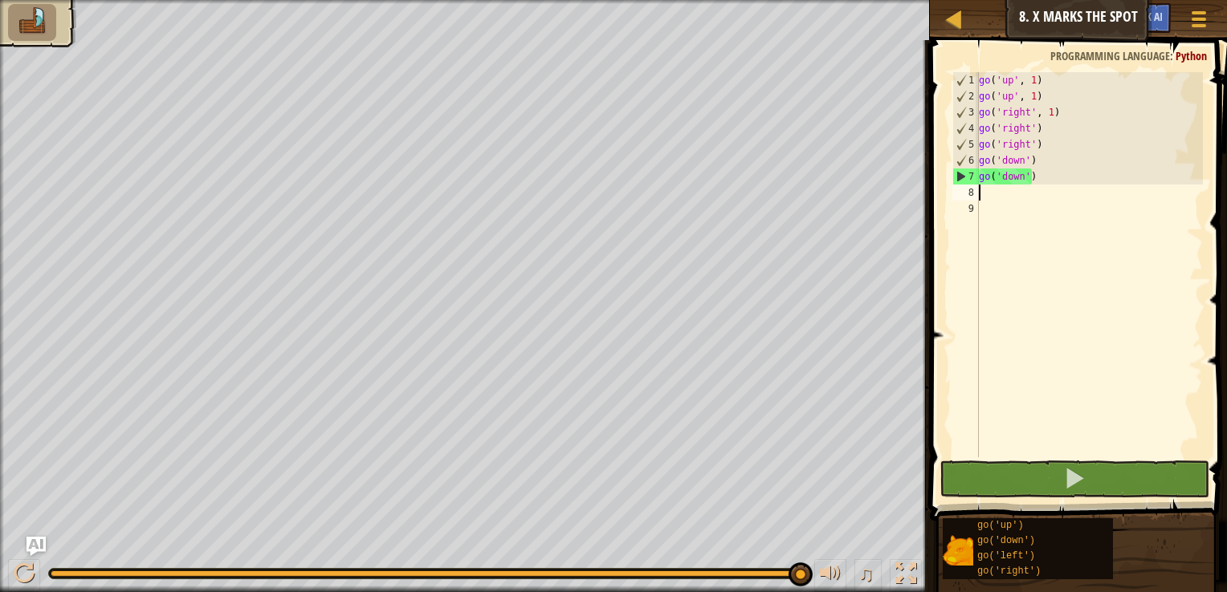
type textarea "r"
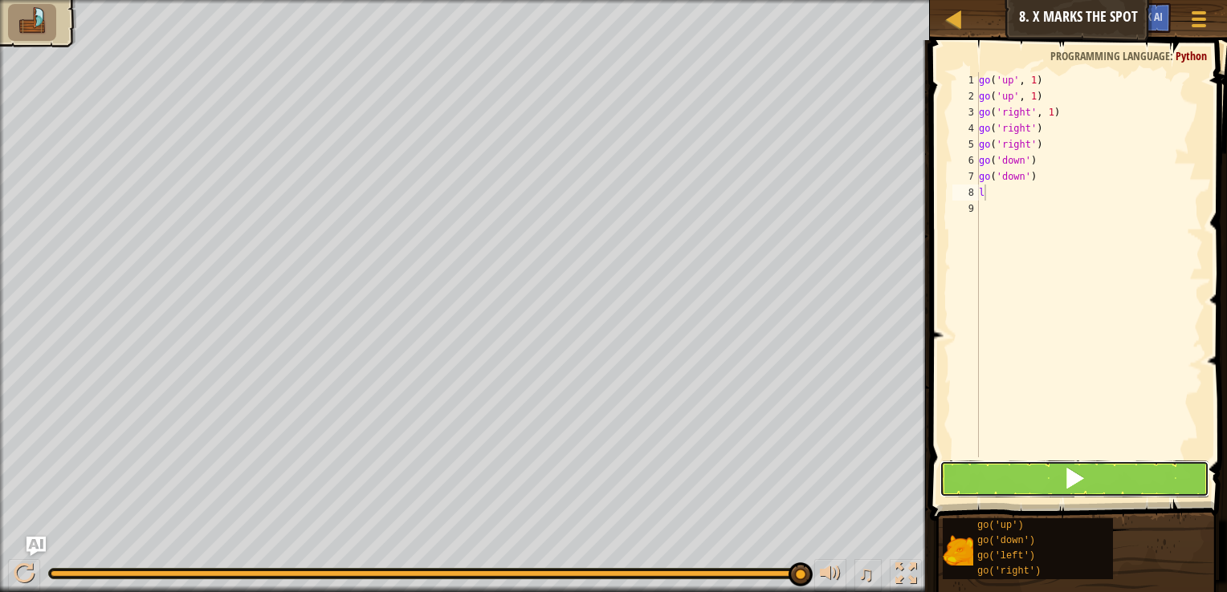
click at [986, 480] on button at bounding box center [1074, 479] width 270 height 37
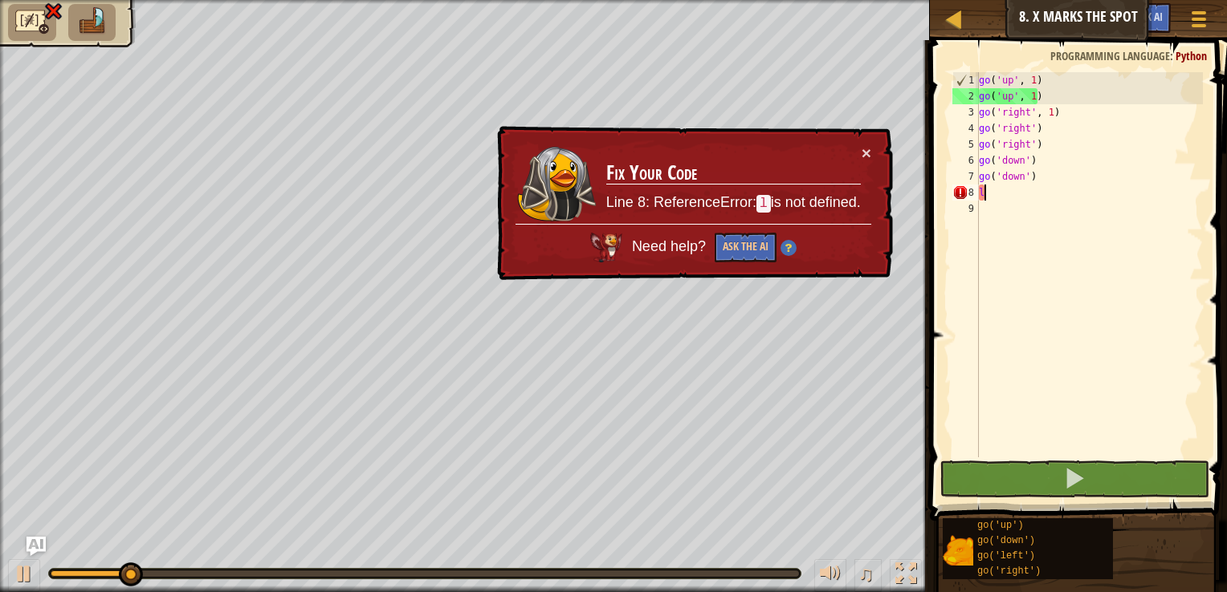
click at [996, 193] on div "go ( 'up' , 1 ) go ( 'up' , 1 ) go ( 'right' , 1 ) go ( 'right' ) go ( 'right' …" at bounding box center [1088, 280] width 227 height 417
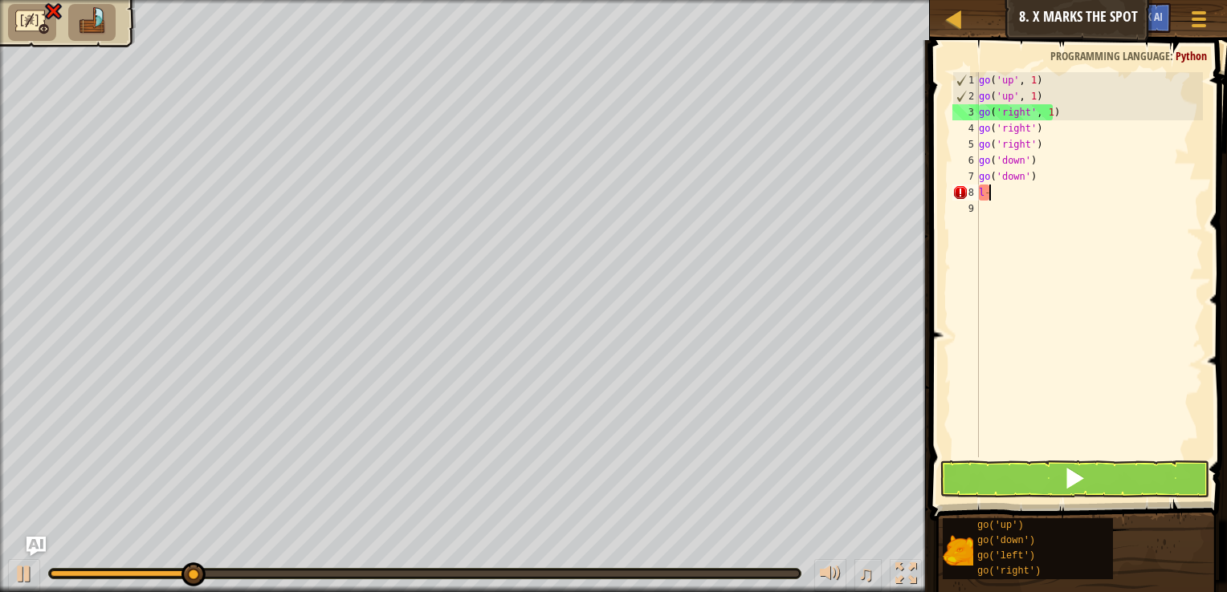
type textarea "l"
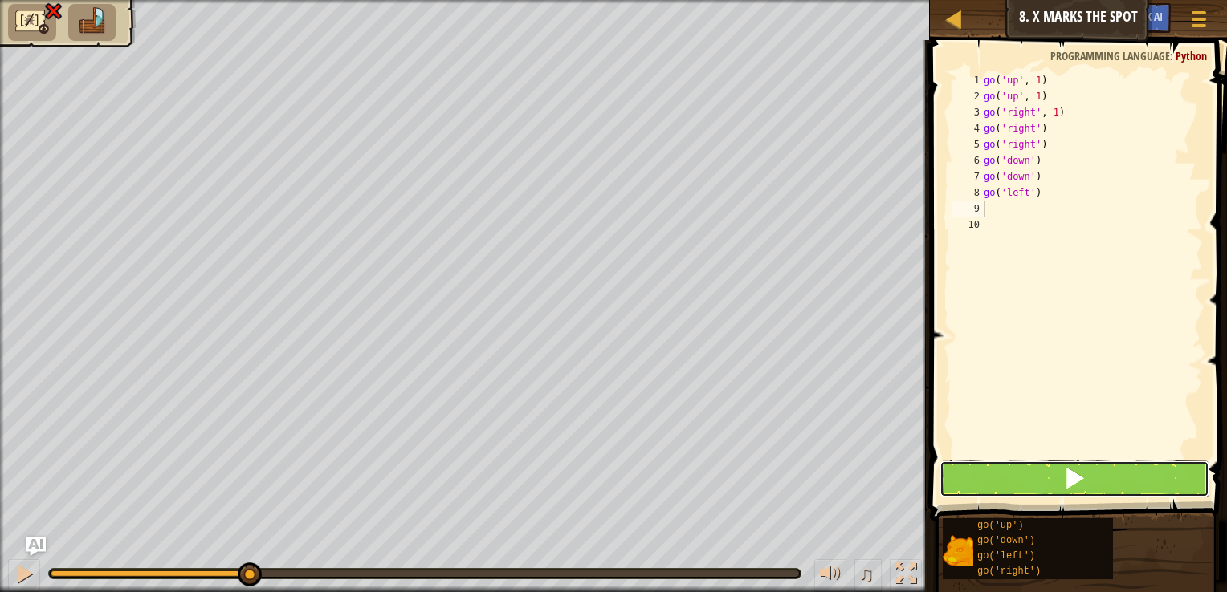
click at [1057, 482] on button at bounding box center [1074, 479] width 270 height 37
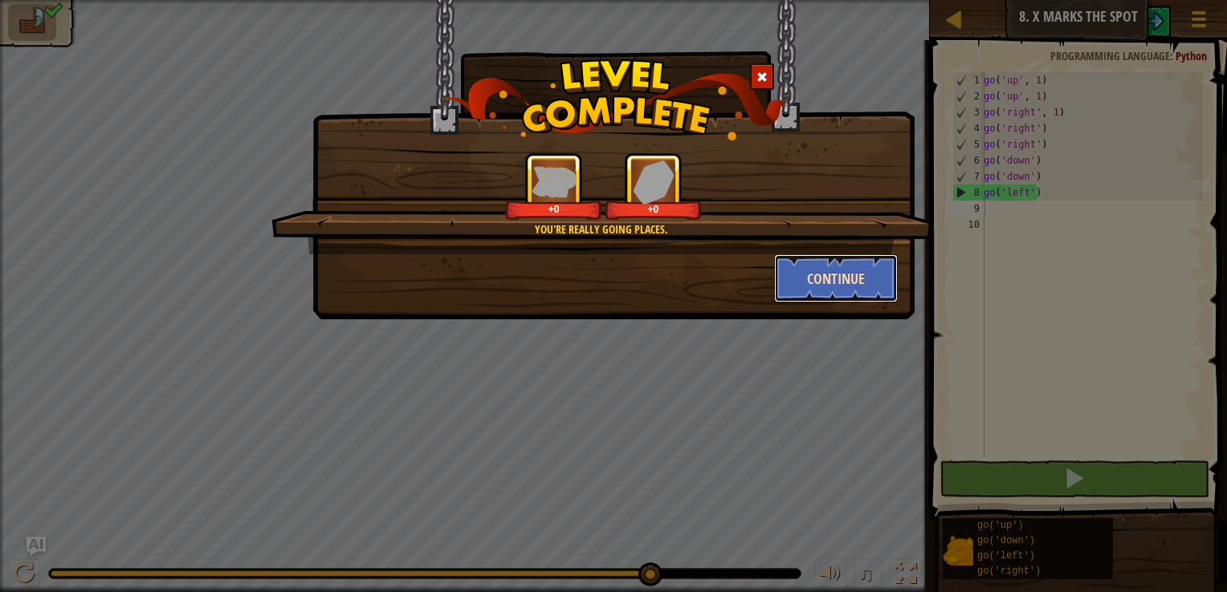
click at [836, 259] on button "Continue" at bounding box center [836, 278] width 124 height 48
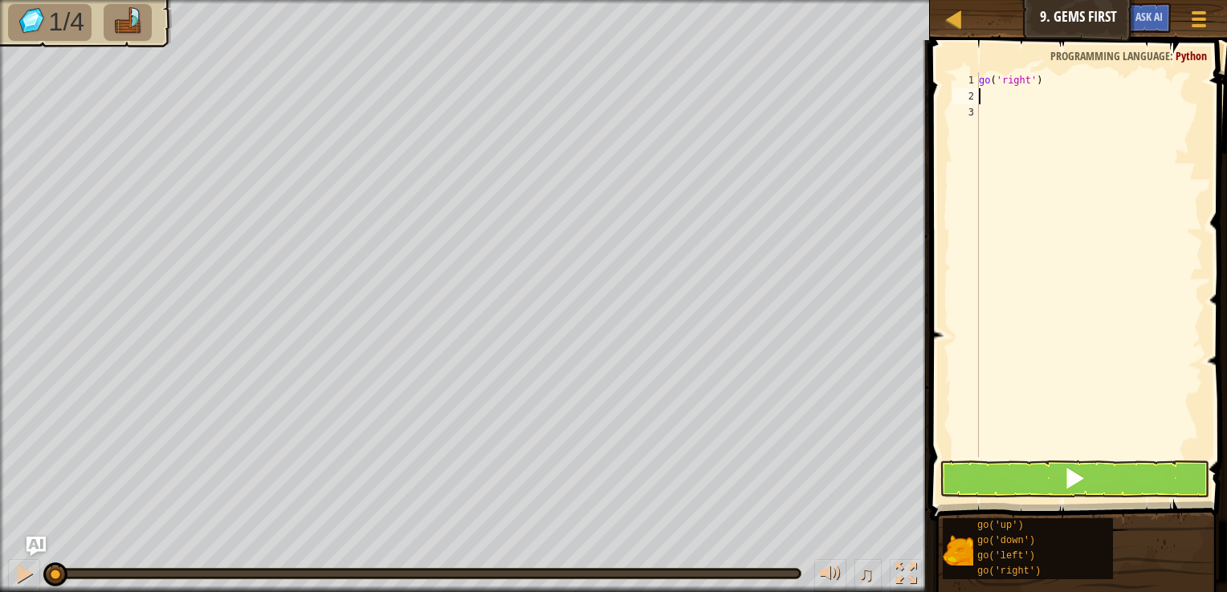
scroll to position [7, 0]
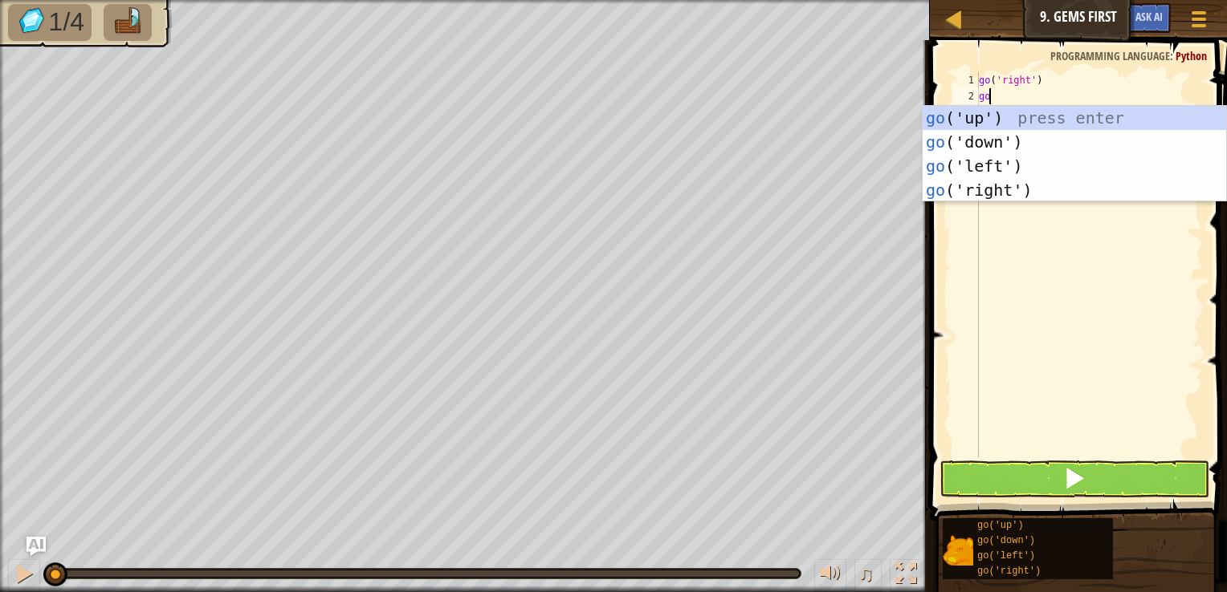
type textarea "g"
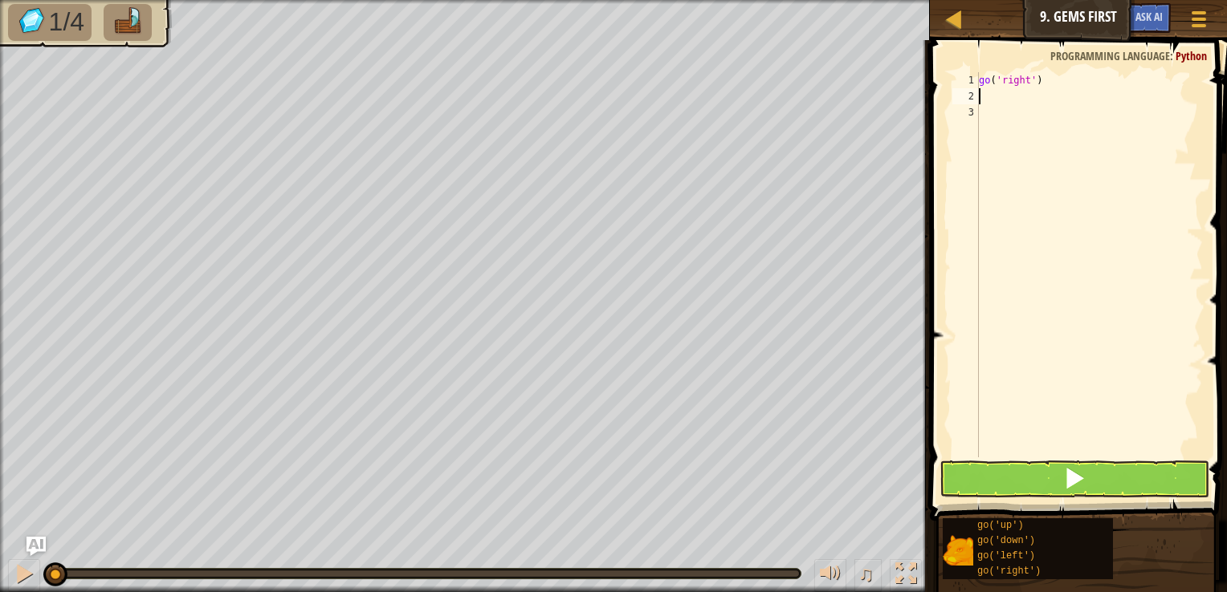
type textarea "r"
type textarea "\"
type textarea "g"
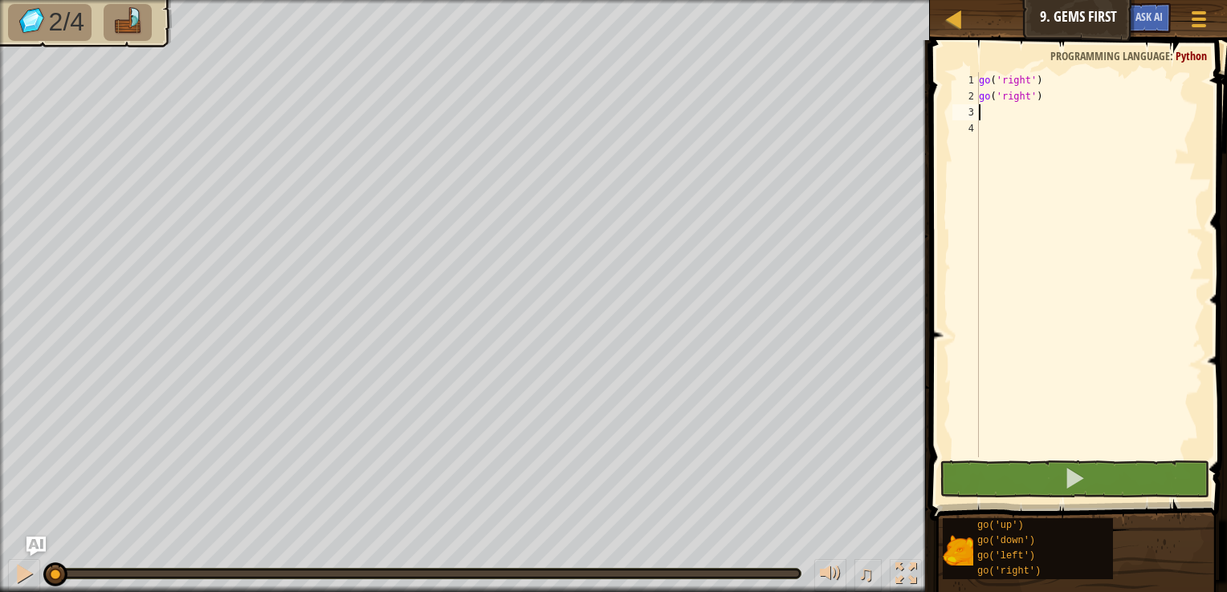
type textarea "d"
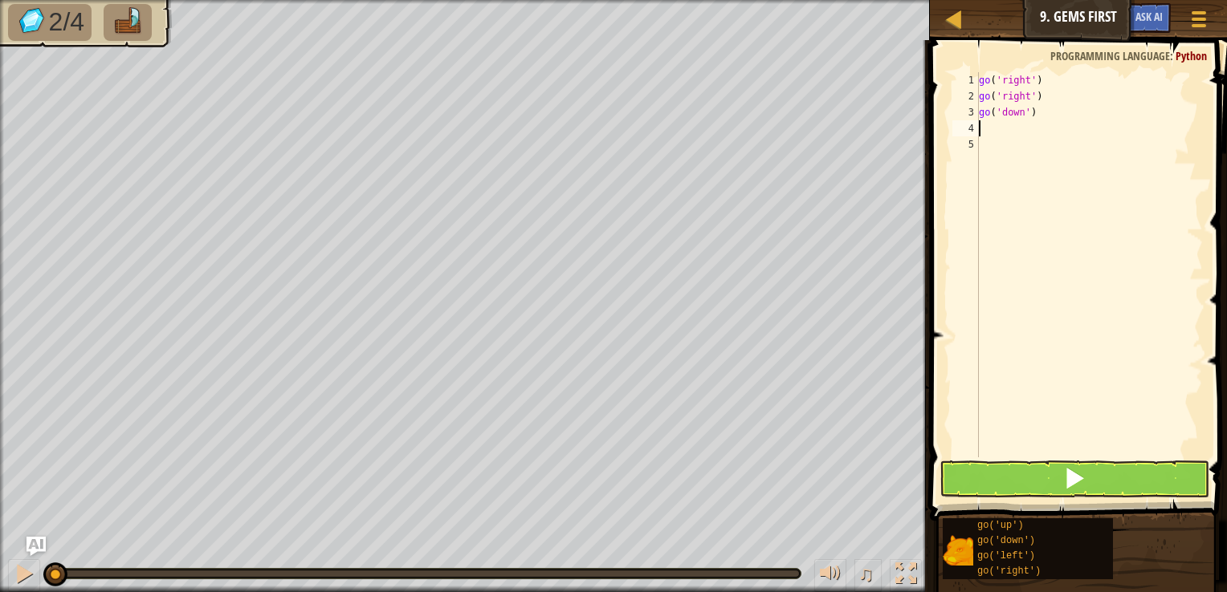
type textarea "u"
type textarea "g"
type textarea "d"
type textarea "r"
click at [955, 478] on button at bounding box center [1074, 479] width 270 height 37
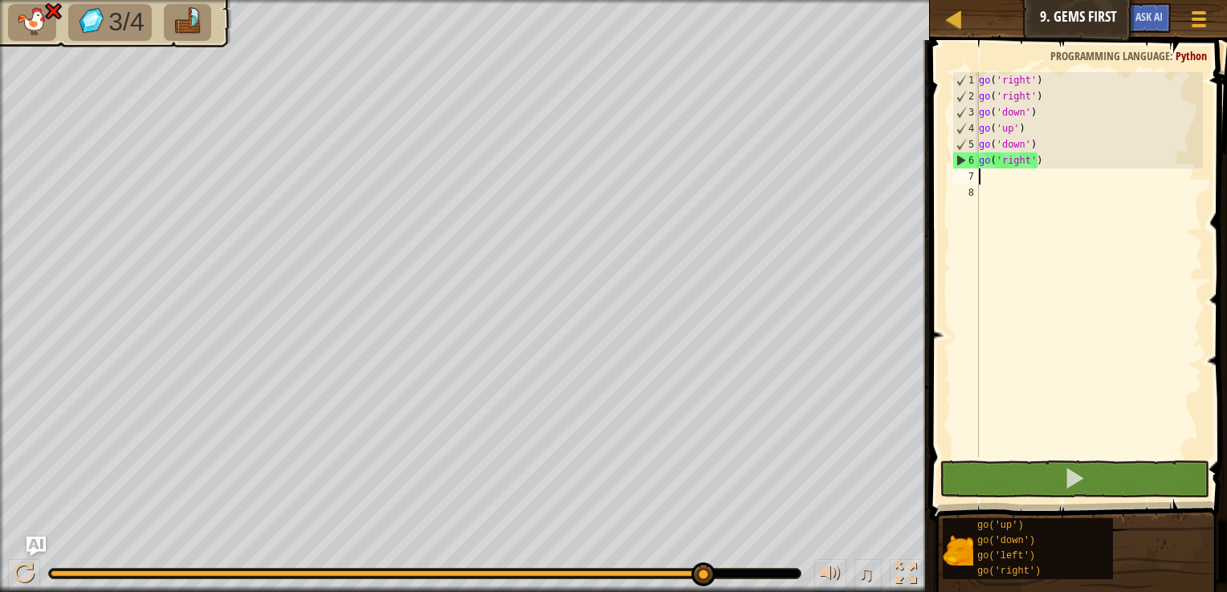
click at [1083, 165] on div "go ( 'right' ) go ( 'right' ) go ( 'down' ) go ( 'up' ) go ( 'down' ) go ( 'rig…" at bounding box center [1088, 280] width 227 height 417
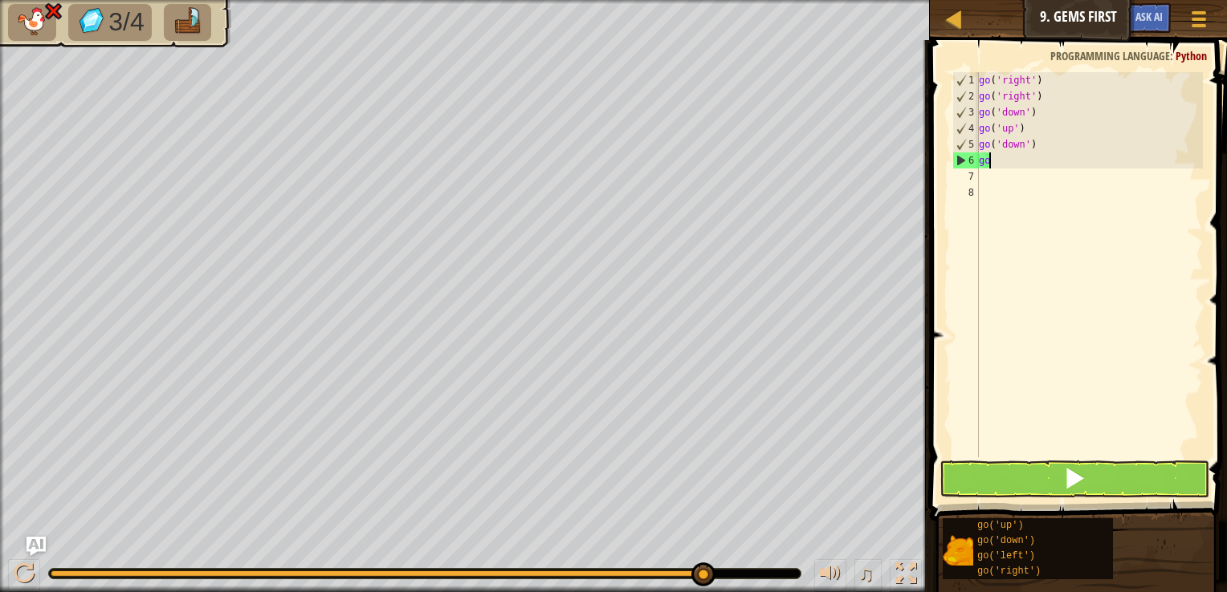
type textarea "g"
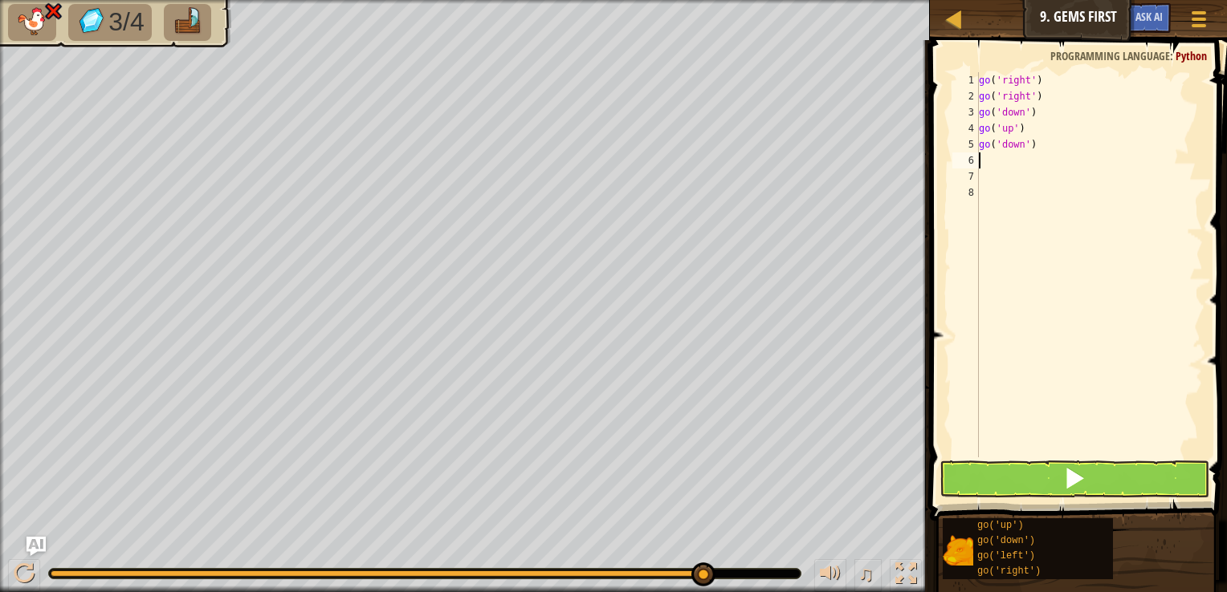
click at [1044, 146] on div "go ( 'right' ) go ( 'right' ) go ( 'down' ) go ( 'up' ) go ( 'down' )" at bounding box center [1088, 280] width 227 height 417
type textarea "g"
type textarea "u"
type textarea "d"
type textarea "r"
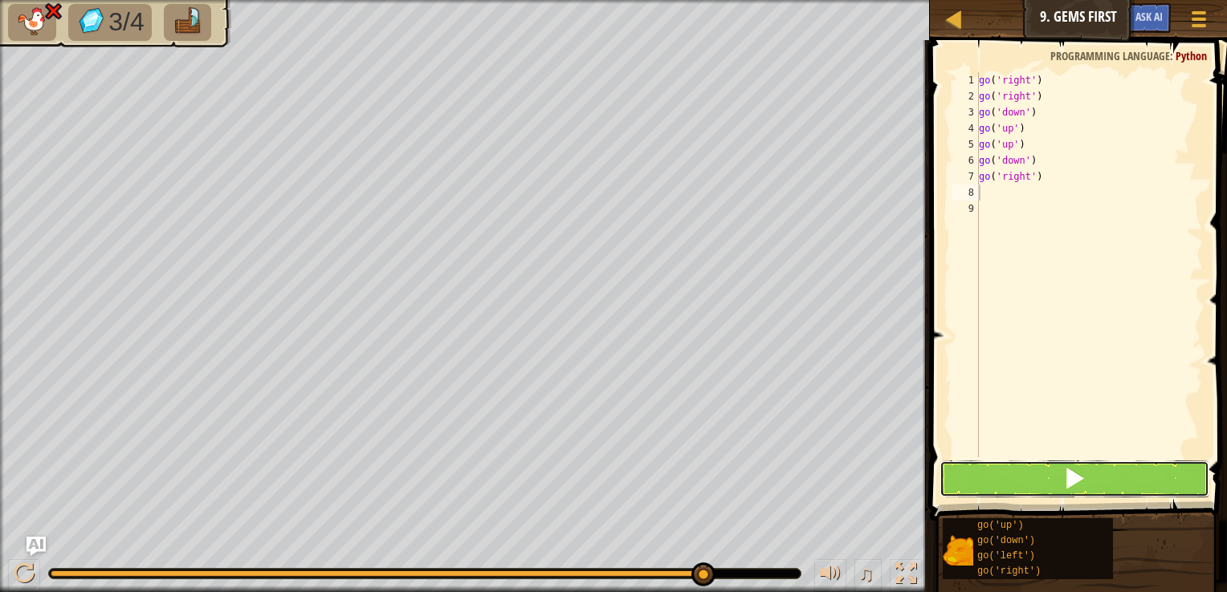
click at [1017, 490] on button at bounding box center [1074, 479] width 270 height 37
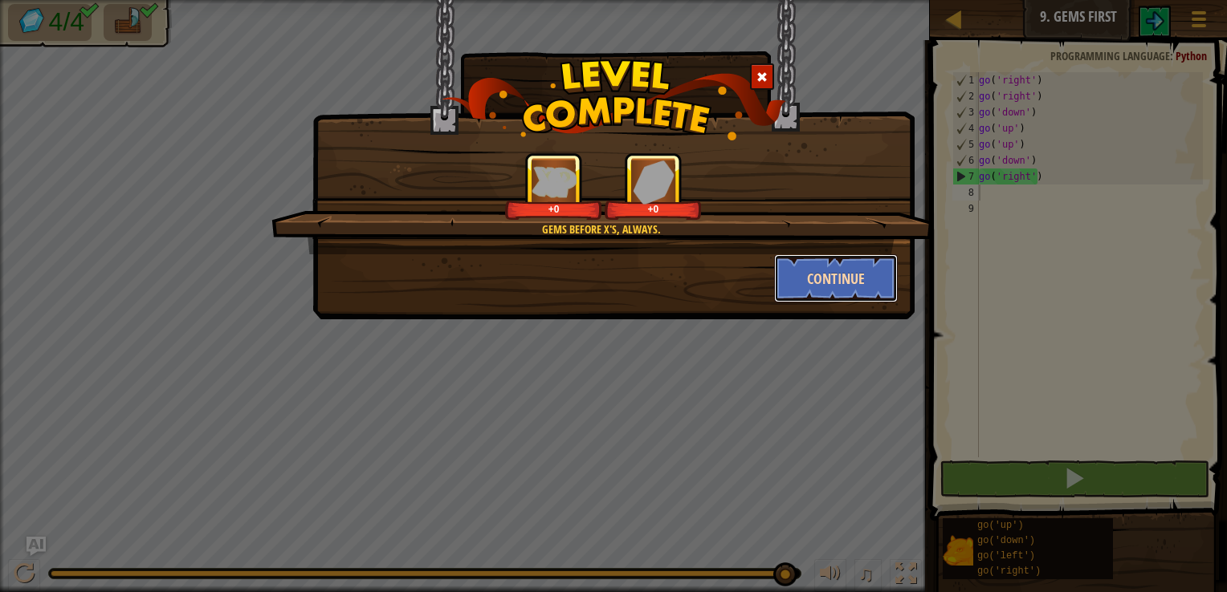
click at [832, 273] on button "Continue" at bounding box center [836, 278] width 124 height 48
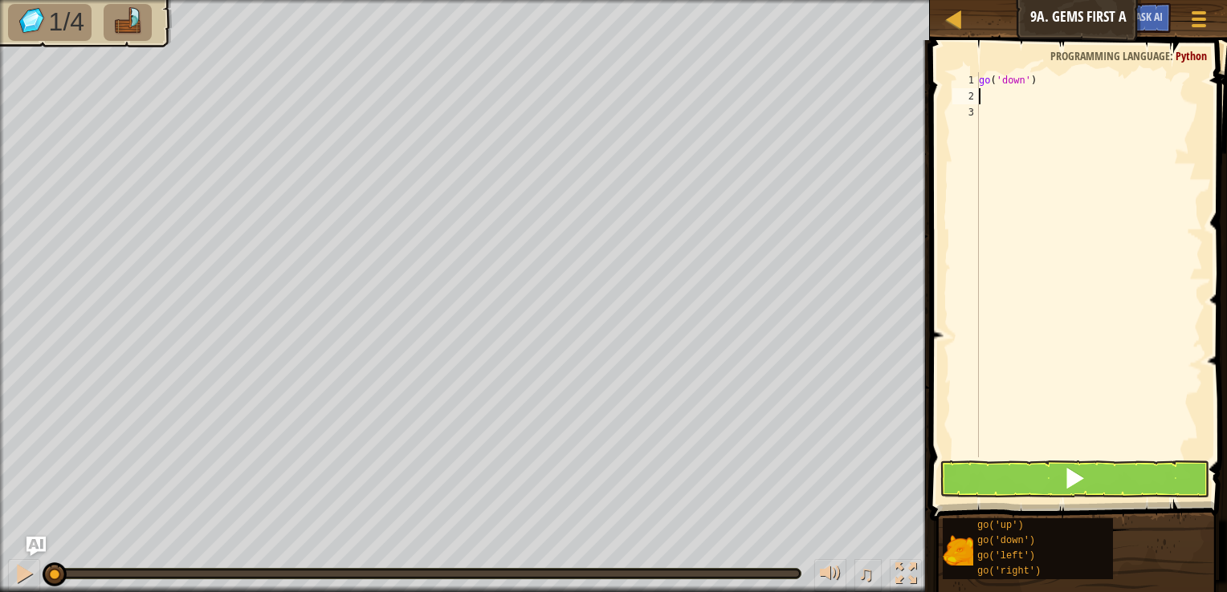
type textarea "d"
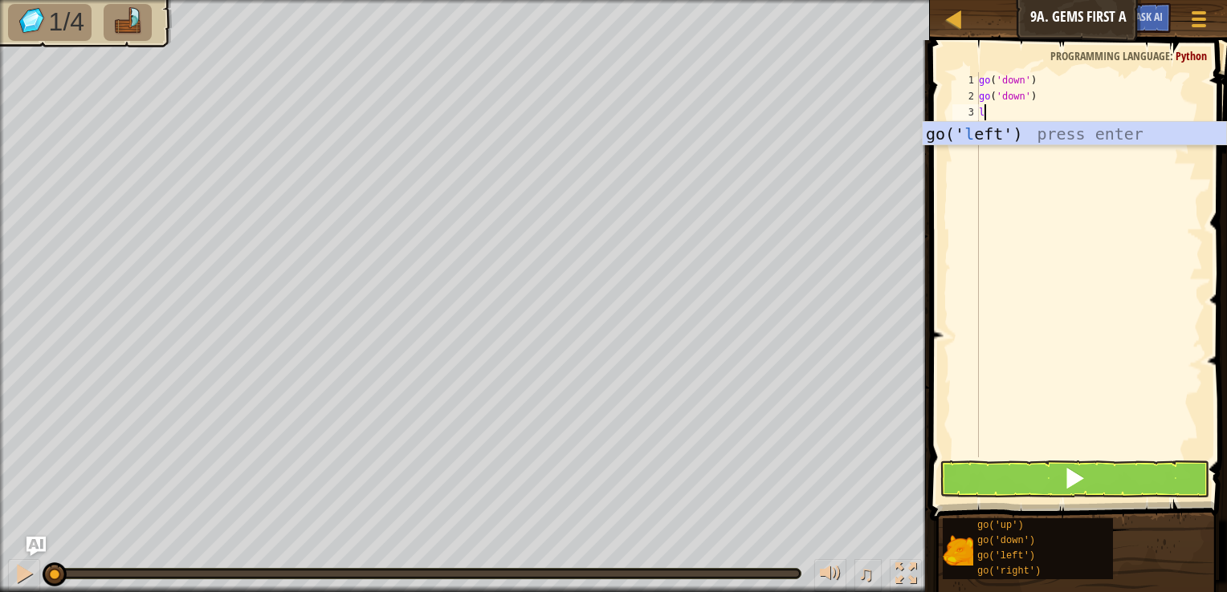
type textarea "l"
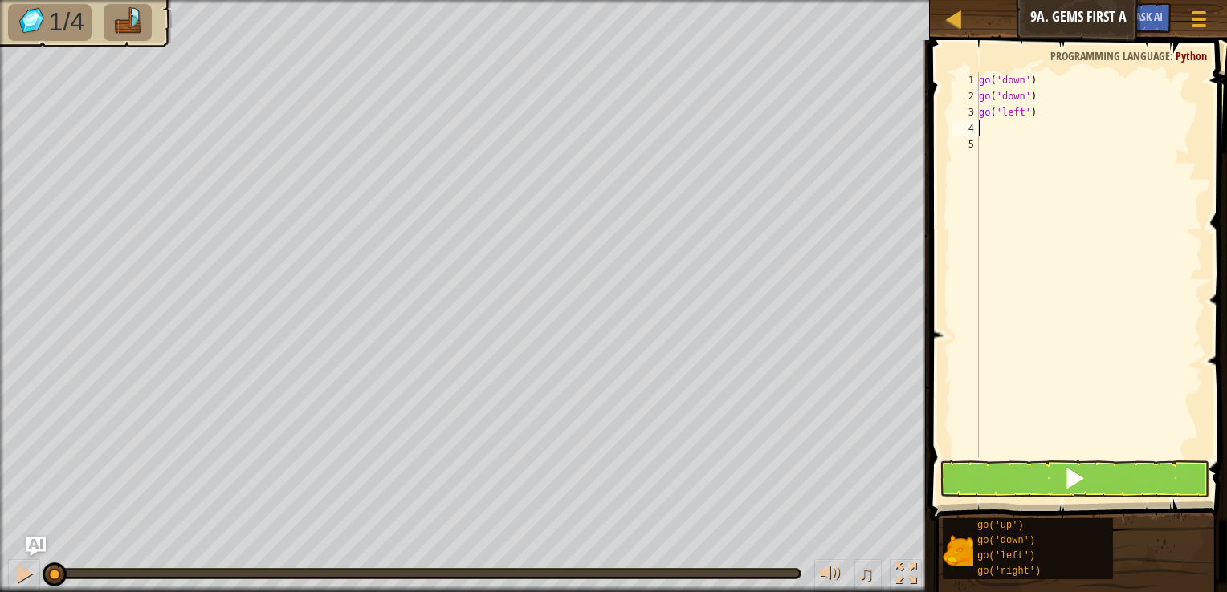
type textarea "r"
type textarea "d"
click at [1082, 469] on span at bounding box center [1074, 478] width 22 height 22
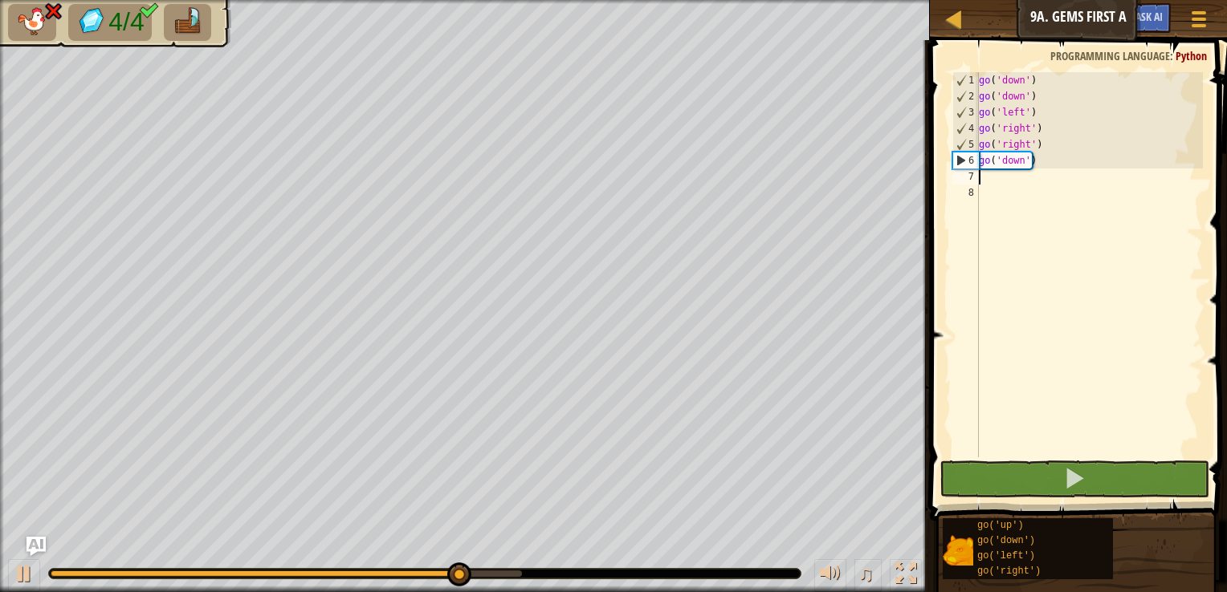
click at [1061, 171] on div "go ( 'down' ) go ( 'down' ) go ( 'left' ) go ( 'right' ) go ( 'right' ) go ( 'd…" at bounding box center [1088, 280] width 227 height 417
click at [1050, 165] on div "go ( 'down' ) go ( 'down' ) go ( 'left' ) go ( 'right' ) go ( 'right' ) go ( 'd…" at bounding box center [1088, 280] width 227 height 417
drag, startPoint x: 1038, startPoint y: 130, endPoint x: 1032, endPoint y: 149, distance: 20.1
click at [1032, 149] on div "go ( 'down' ) go ( 'down' ) go ( 'left' ) go ( 'right' ) go ( 'right' ) go ( 'd…" at bounding box center [1088, 280] width 227 height 417
click at [1037, 157] on div "go ( 'down' ) go ( 'down' ) go ( 'left' ) go ( 'right' ) go ( 'right' ) go ( 'd…" at bounding box center [1088, 280] width 227 height 417
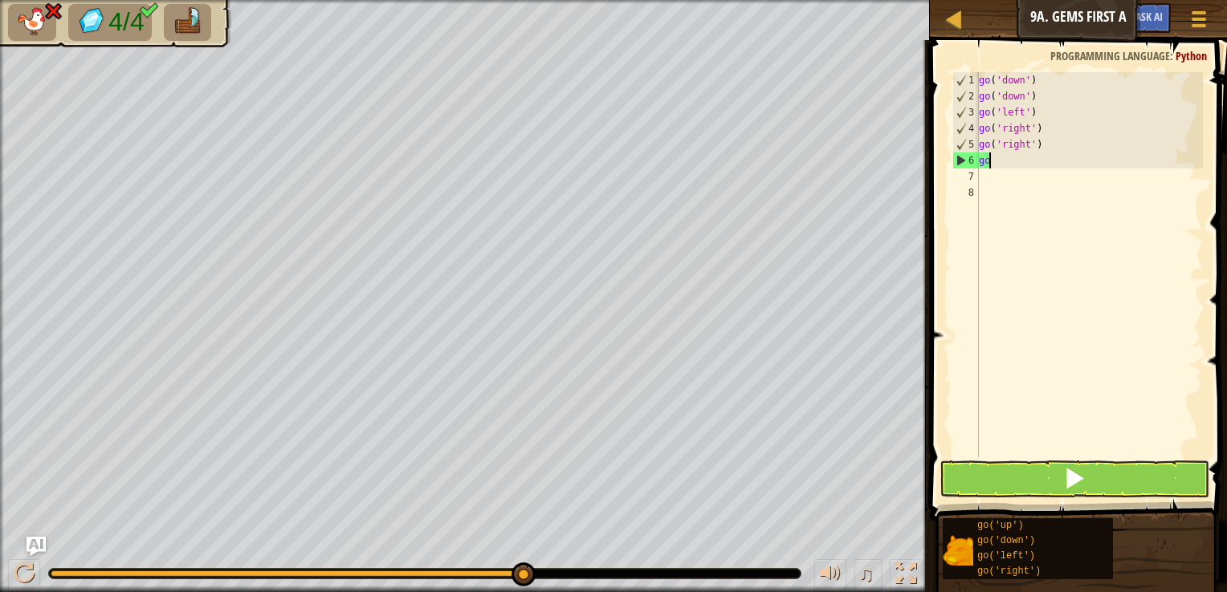
type textarea "g"
type textarea "l"
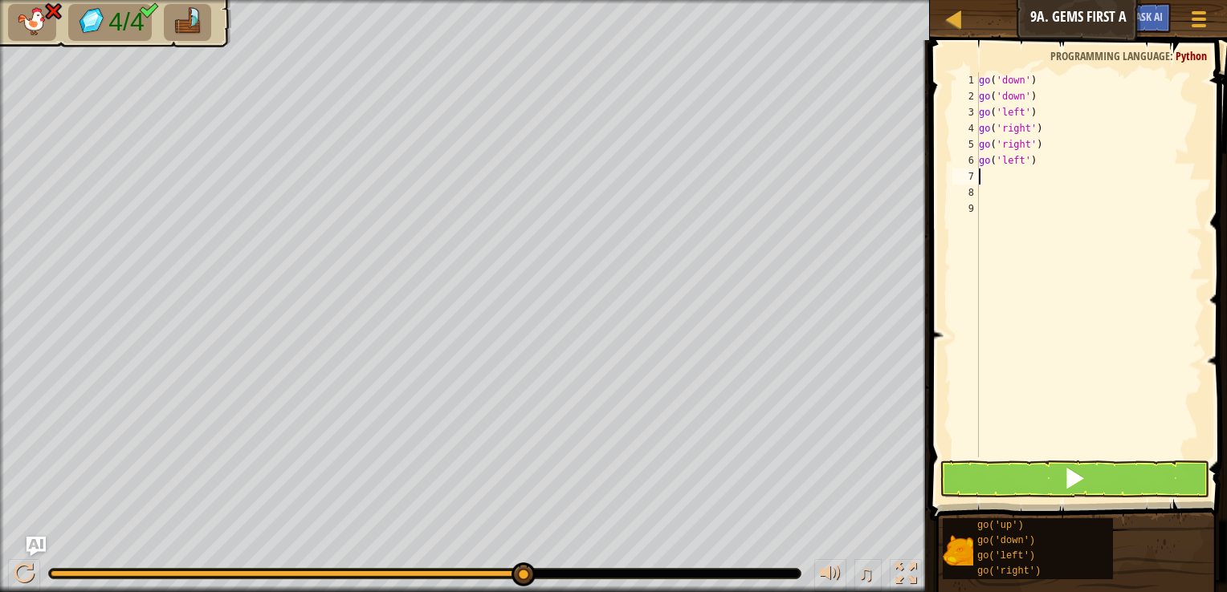
type textarea "d"
click at [1063, 478] on button at bounding box center [1074, 479] width 270 height 37
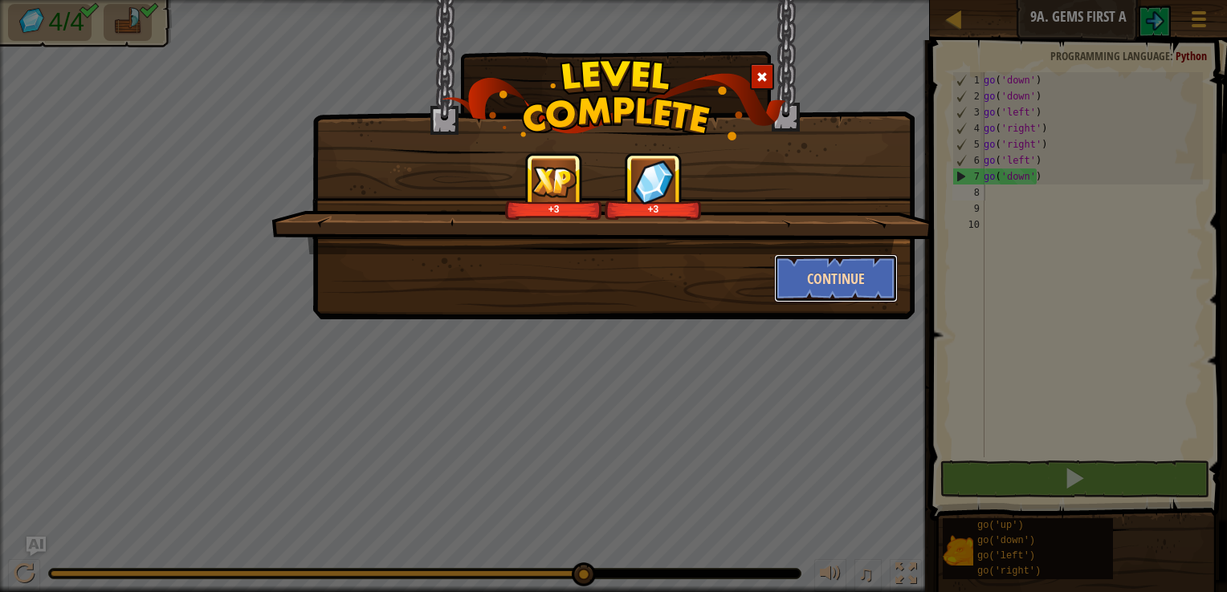
click at [853, 272] on button "Continue" at bounding box center [836, 278] width 124 height 48
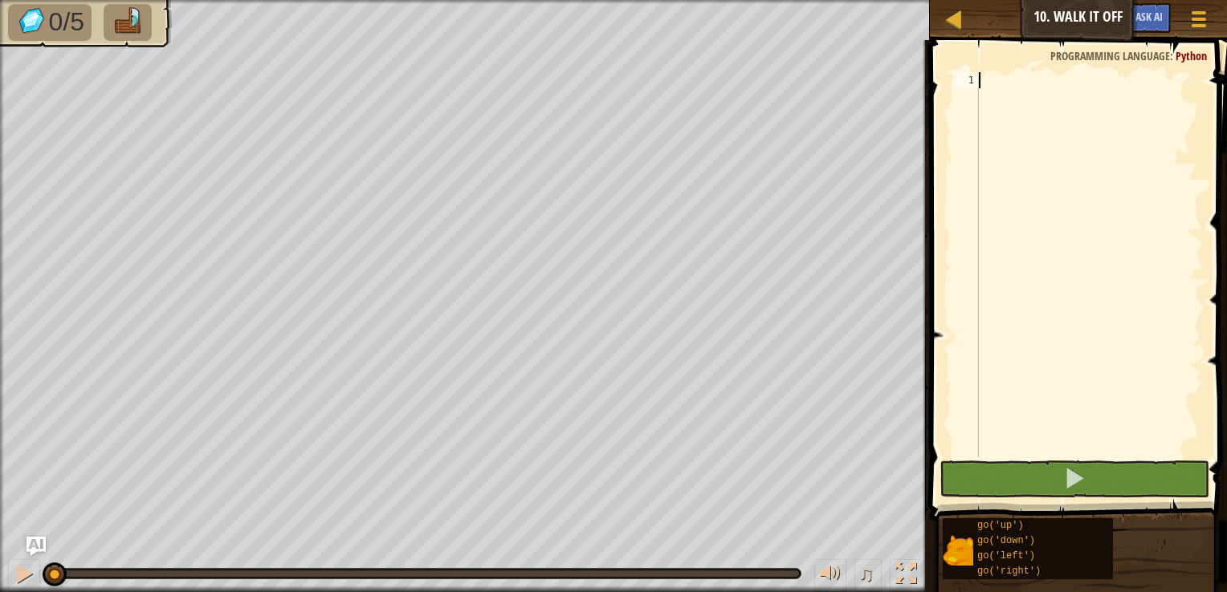
scroll to position [7, 0]
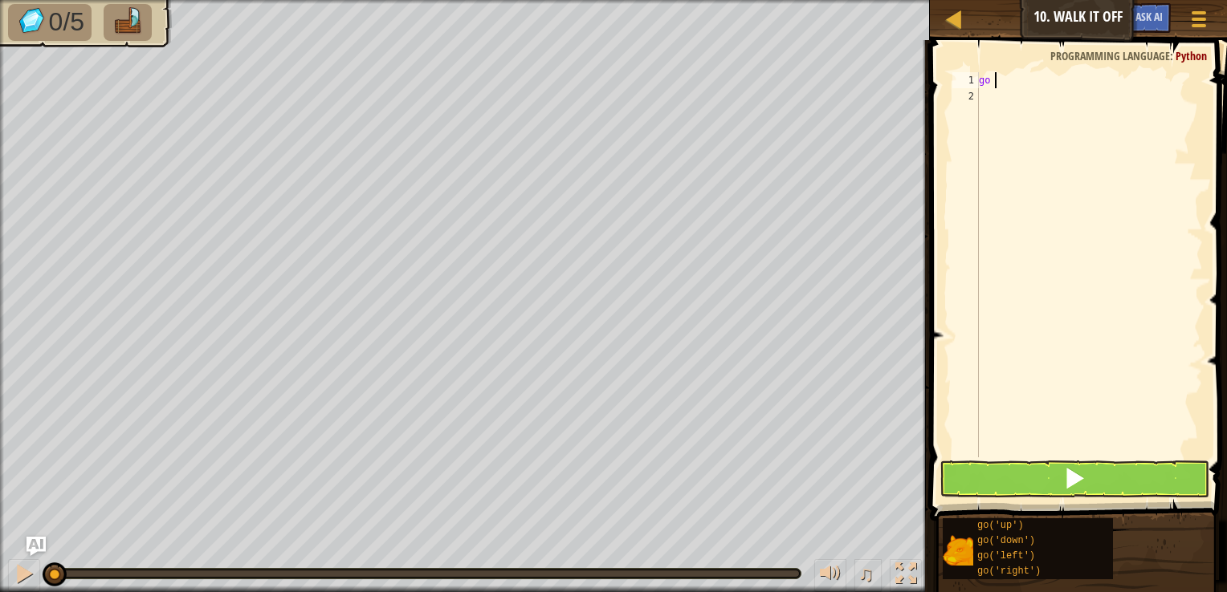
type textarea "go up"
type textarea "u"
type textarea "r"
click at [1051, 117] on div "go ( 'up' ) go ( 'up' ) go ( 'right' ) go ( 'right' )" at bounding box center [1088, 280] width 227 height 417
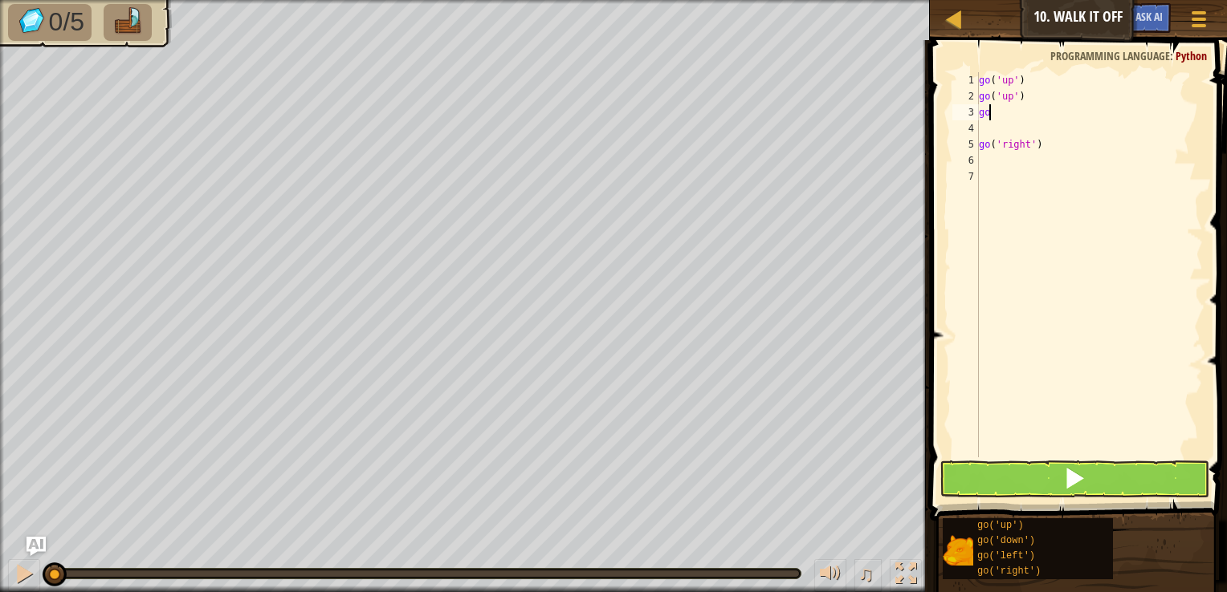
type textarea "g"
type textarea "i"
click at [1043, 119] on div "go ( 'up' ) go ( 'up' ) go ( 'right' ) go ( 'right' )" at bounding box center [1088, 280] width 227 height 417
type textarea "g"
type textarea "p"
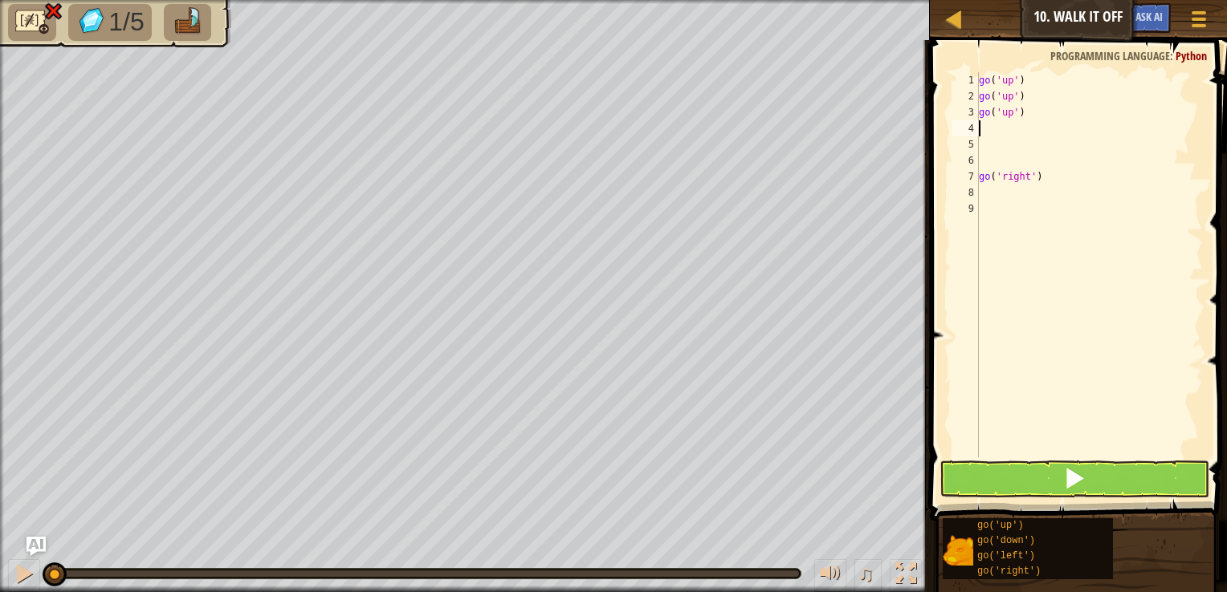
click at [1053, 187] on div "go ( 'up' ) go ( 'up' ) go ( 'up' ) go ( 'right' )" at bounding box center [1088, 280] width 227 height 417
type textarea "r"
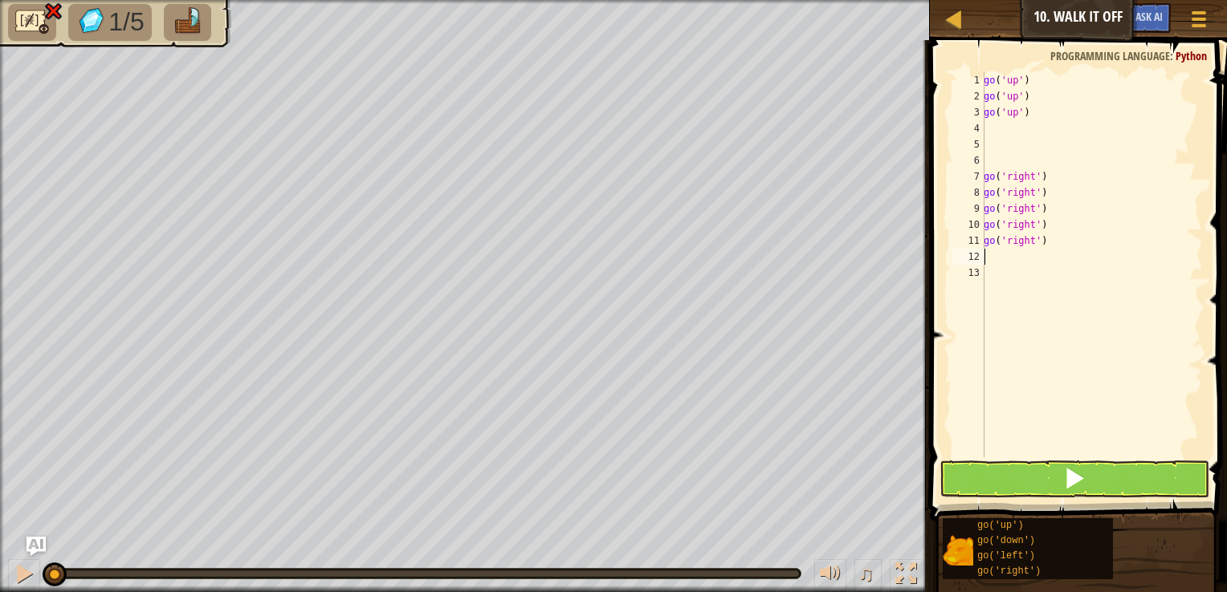
type textarea "d"
type textarea "l"
click at [971, 475] on button at bounding box center [1074, 479] width 270 height 37
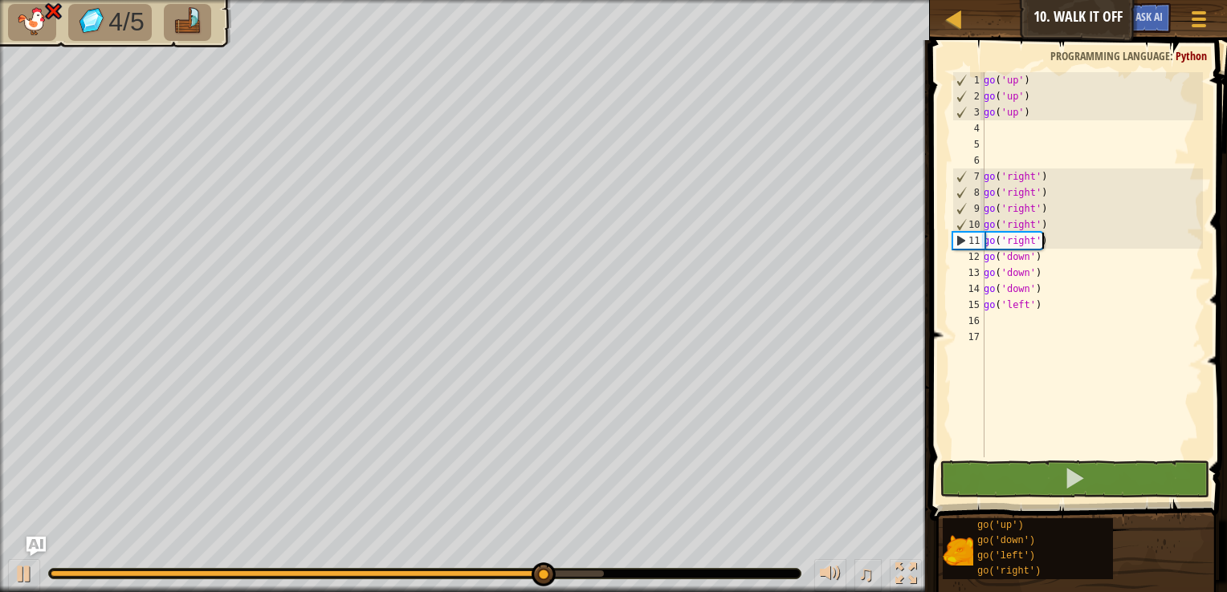
click at [1053, 246] on div "go ( 'up' ) go ( 'up' ) go ( 'up' ) go ( 'right' ) go ( 'right' ) go ( 'right' …" at bounding box center [1091, 280] width 222 height 417
drag, startPoint x: 1053, startPoint y: 246, endPoint x: 984, endPoint y: 241, distance: 69.2
click at [979, 241] on div "go('right') 1 2 3 4 5 6 7 8 9 10 11 12 13 14 15 16 17 go ( 'up' ) go ( 'up' ) g…" at bounding box center [1076, 264] width 254 height 385
click at [1060, 232] on div "go ( 'up' ) go ( 'up' ) go ( 'up' ) go ( 'right' ) go ( 'right' ) go ( 'right' …" at bounding box center [1091, 280] width 222 height 417
click at [1055, 239] on div "go ( 'up' ) go ( 'up' ) go ( 'up' ) go ( 'right' ) go ( 'right' ) go ( 'right' …" at bounding box center [1091, 280] width 222 height 417
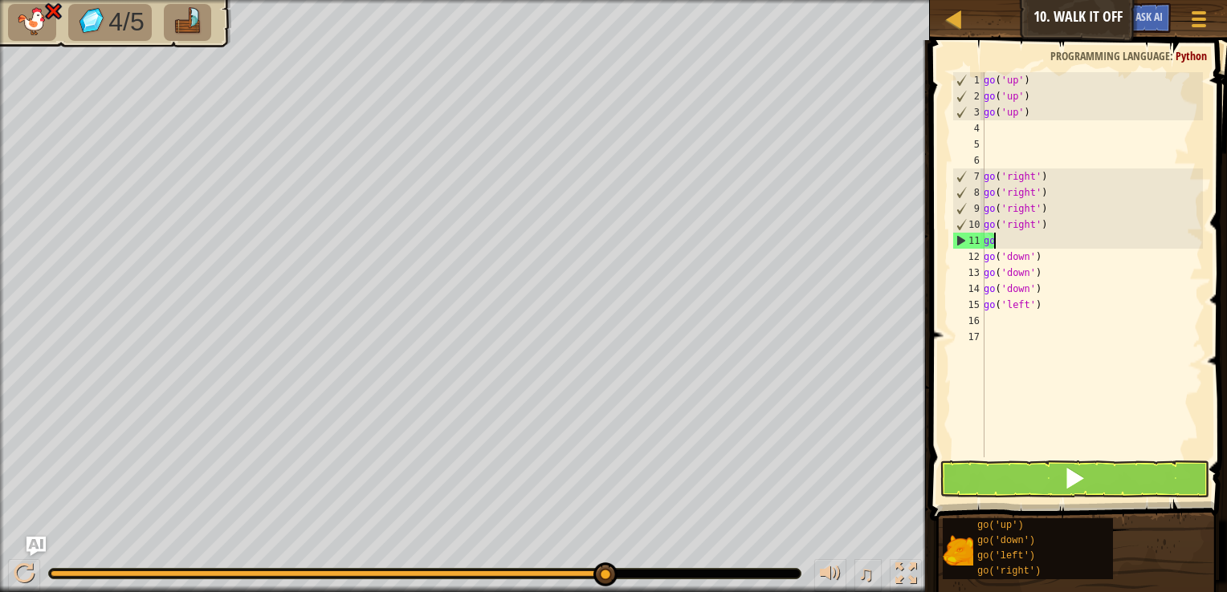
type textarea "g"
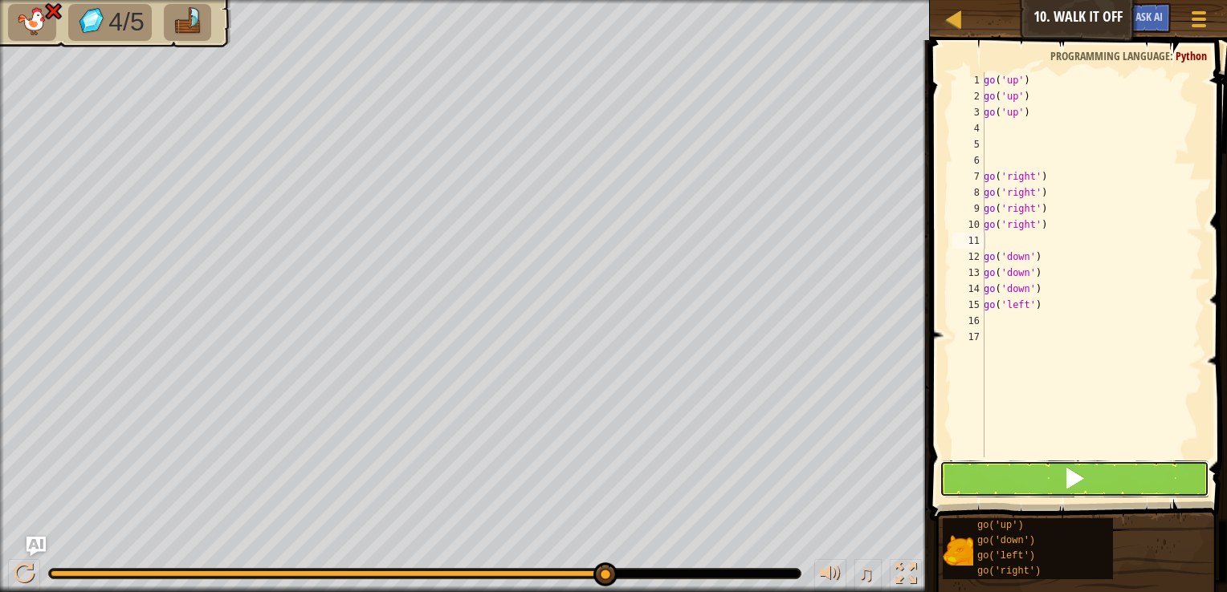
click at [992, 472] on button at bounding box center [1074, 479] width 270 height 37
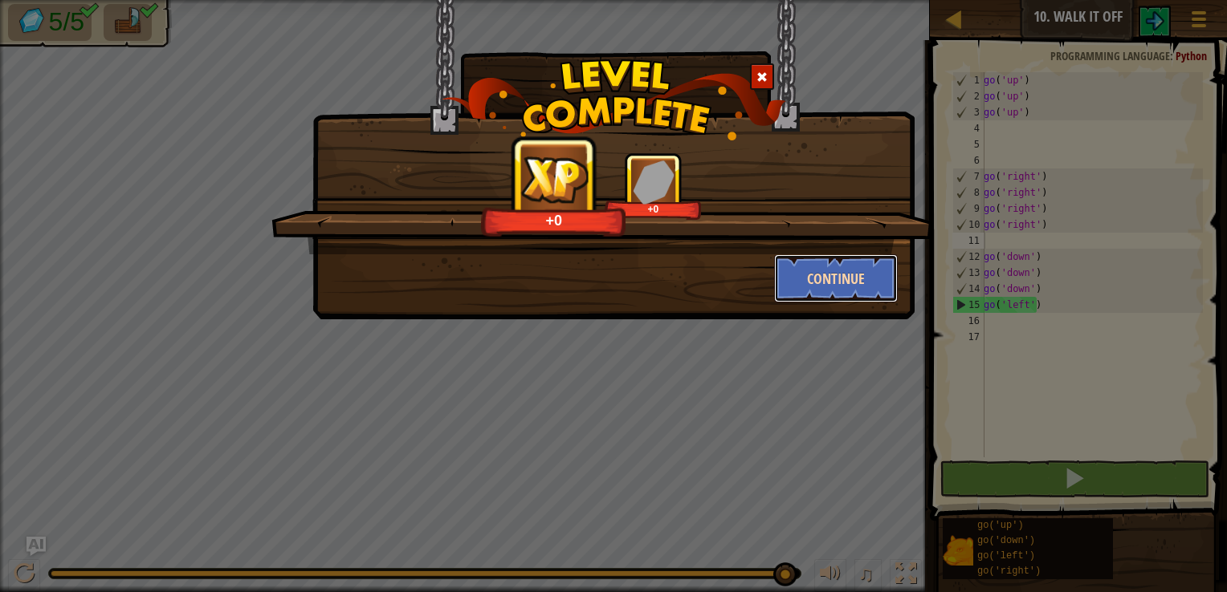
click at [822, 278] on button "Continue" at bounding box center [836, 278] width 124 height 48
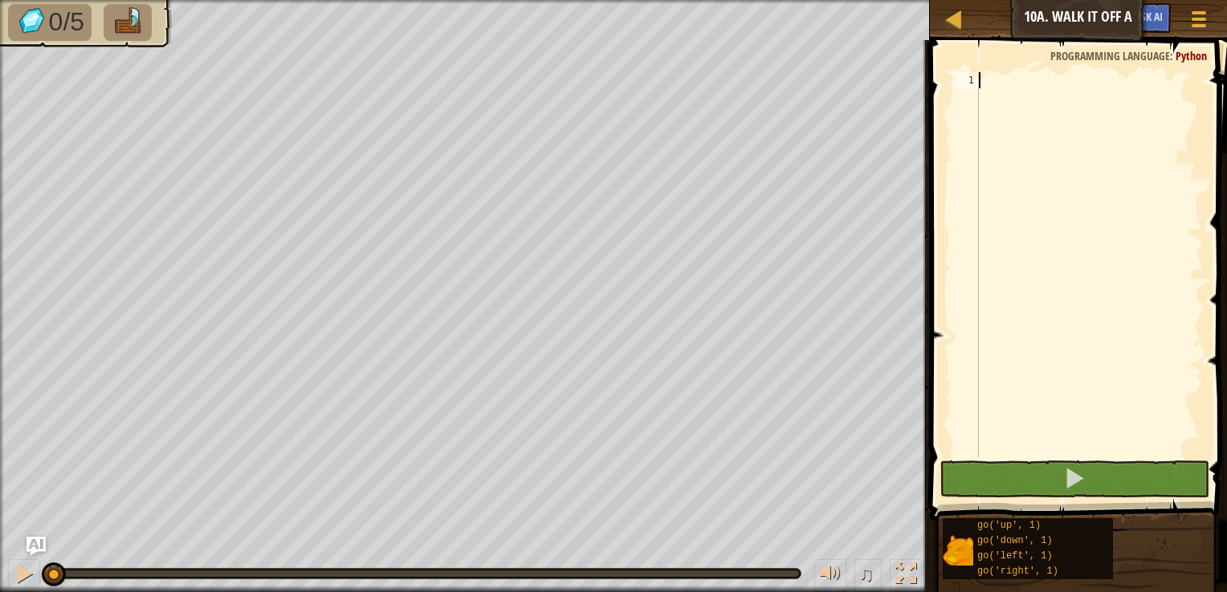
type textarea "r"
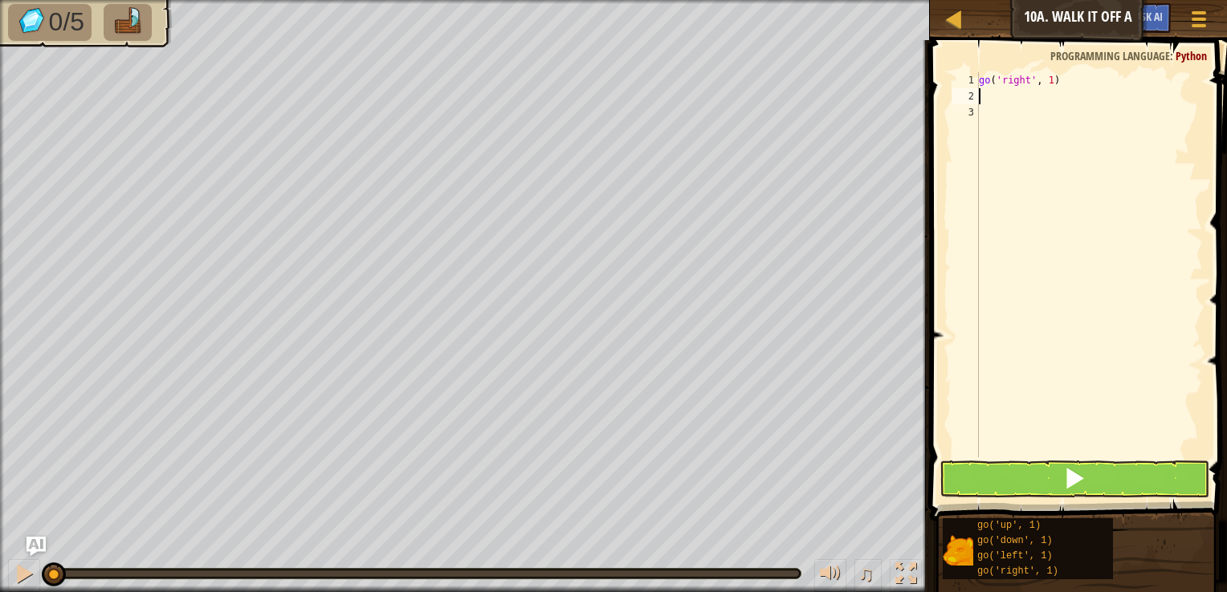
type textarea "r"
type textarea "d"
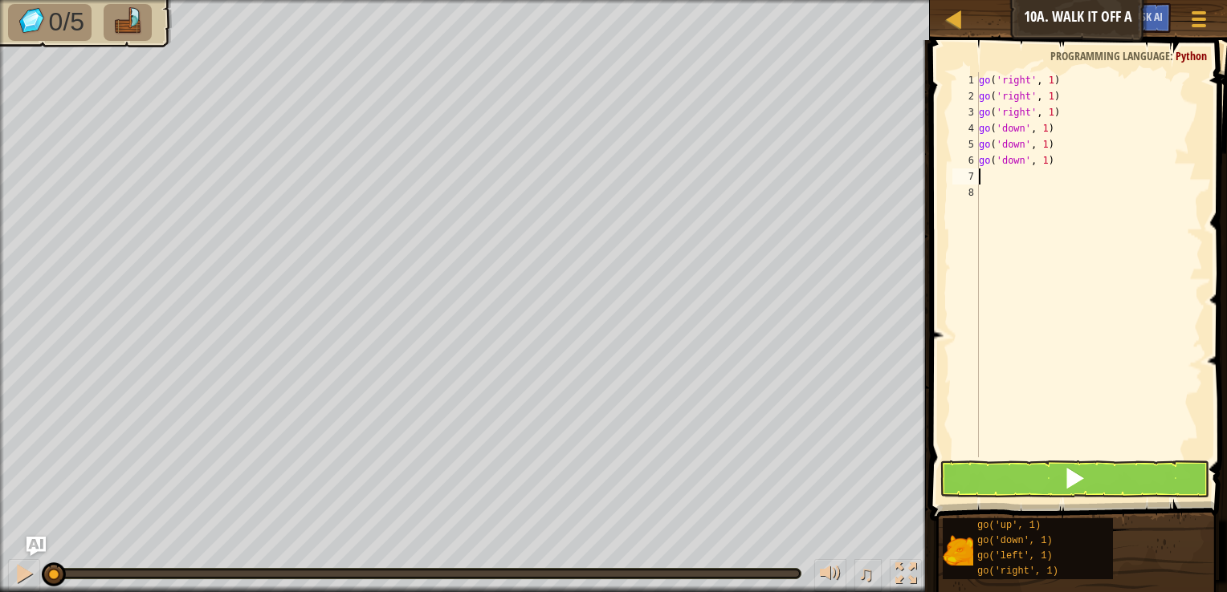
type textarea "d"
type textarea "l"
drag, startPoint x: -3, startPoint y: 291, endPoint x: 0, endPoint y: 178, distance: 112.4
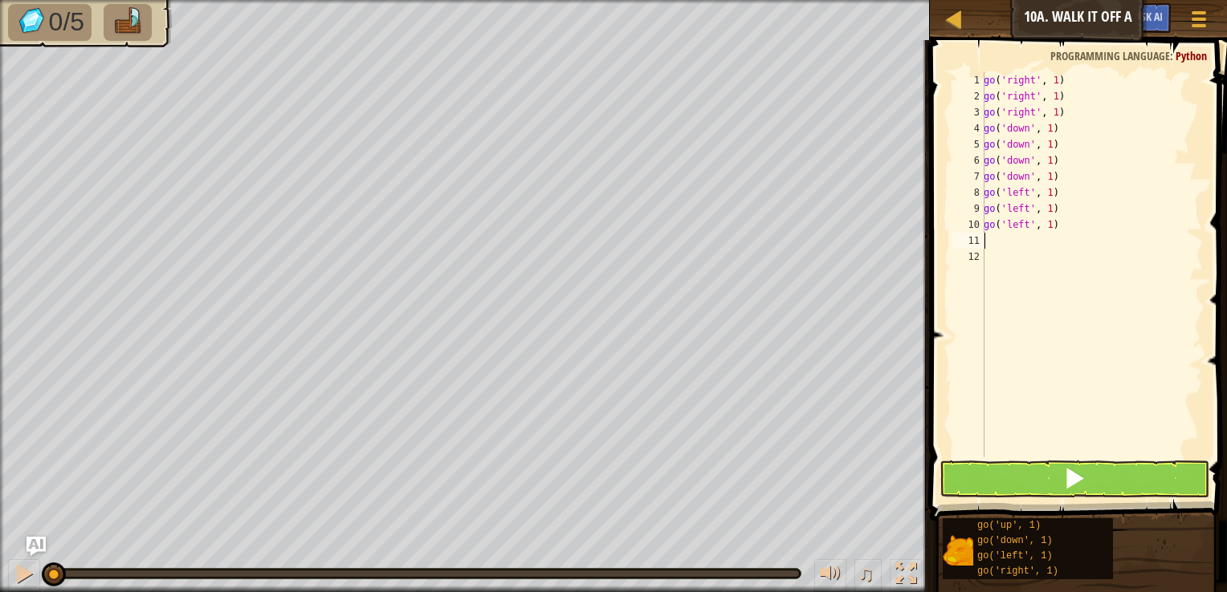
type textarea "u"
click at [1012, 479] on button at bounding box center [1074, 479] width 270 height 37
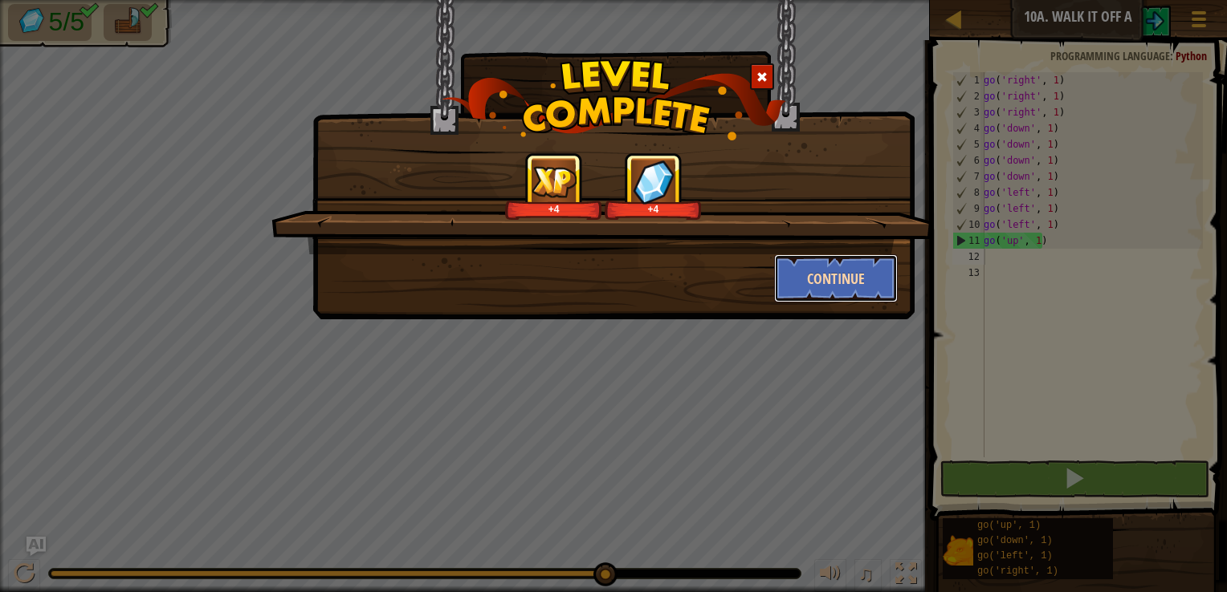
click at [803, 279] on button "Continue" at bounding box center [836, 278] width 124 height 48
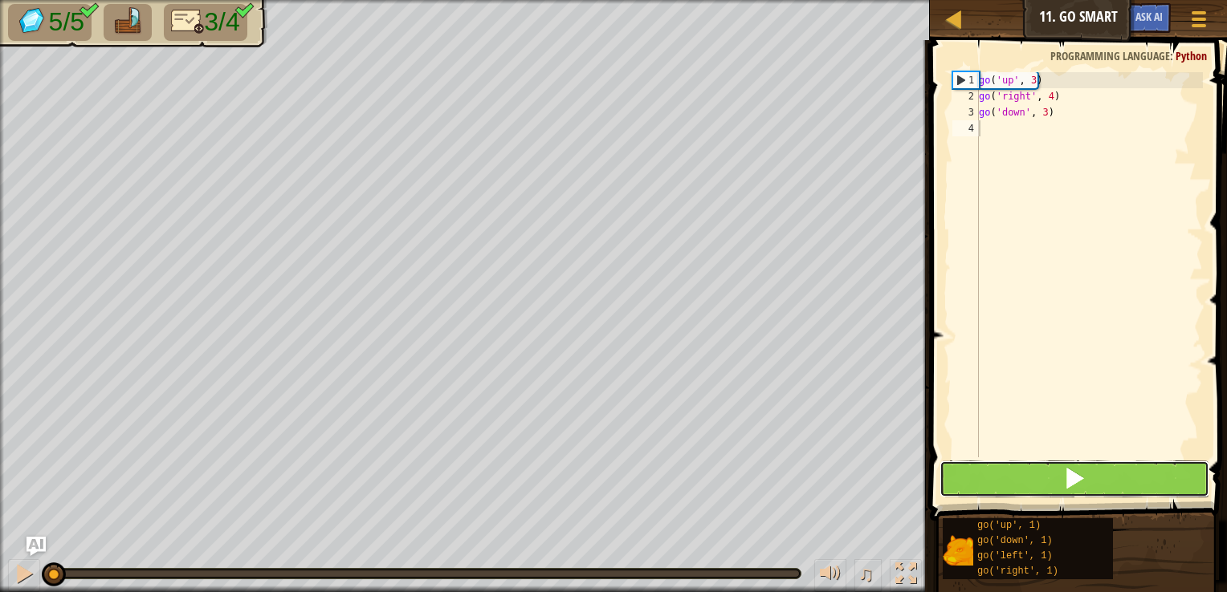
drag, startPoint x: 1031, startPoint y: 488, endPoint x: 1032, endPoint y: 471, distance: 16.9
click at [1032, 471] on button at bounding box center [1074, 479] width 270 height 37
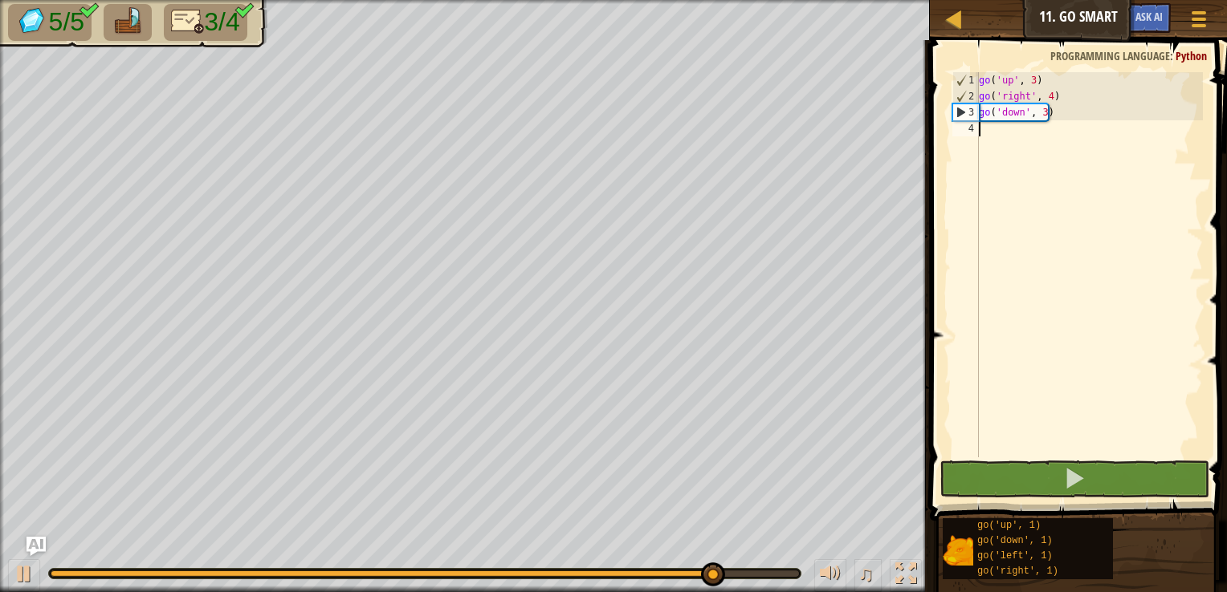
type textarea "r"
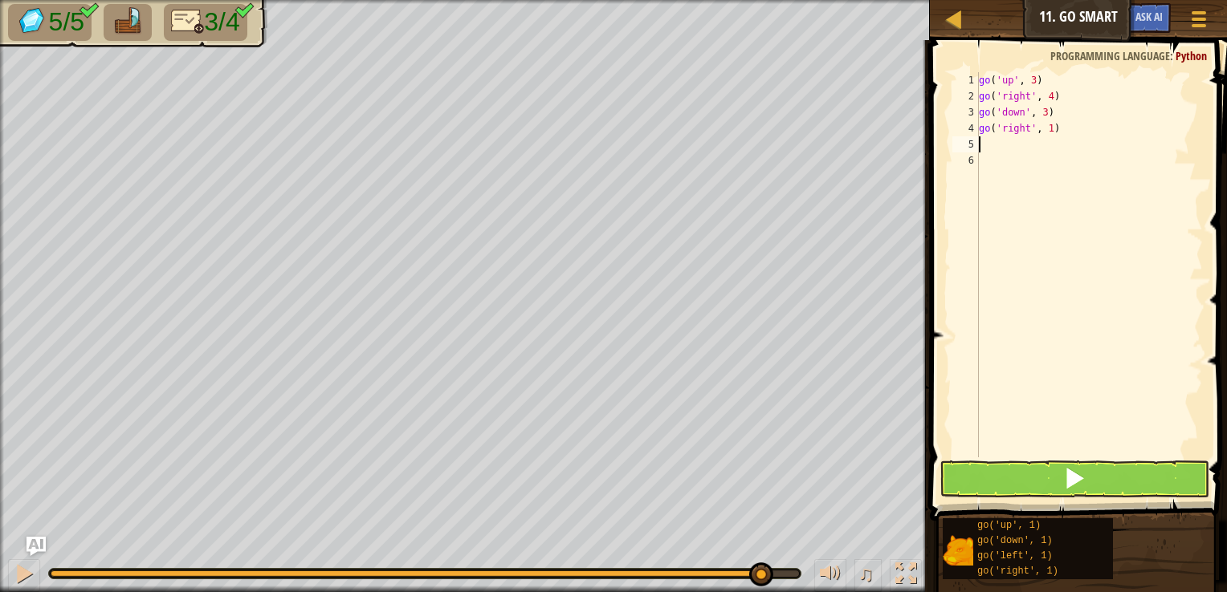
click at [1075, 136] on div "go ( 'up' , 3 ) go ( 'right' , 4 ) go ( 'down' , 3 ) go ( 'right' , 1 )" at bounding box center [1088, 280] width 227 height 417
click at [1073, 135] on div "go ( 'up' , 3 ) go ( 'right' , 4 ) go ( 'down' , 3 ) go ( 'right' , 1 )" at bounding box center [1088, 280] width 227 height 417
type textarea "g"
type textarea "l"
click at [989, 487] on button at bounding box center [1074, 479] width 270 height 37
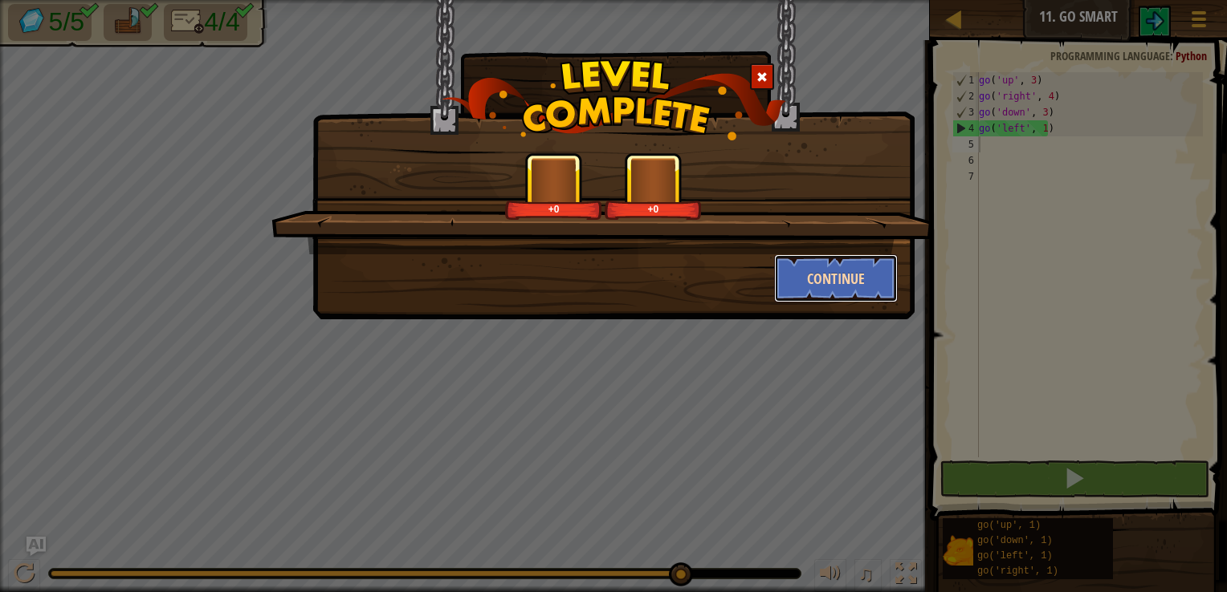
click at [825, 270] on button "Continue" at bounding box center [836, 278] width 124 height 48
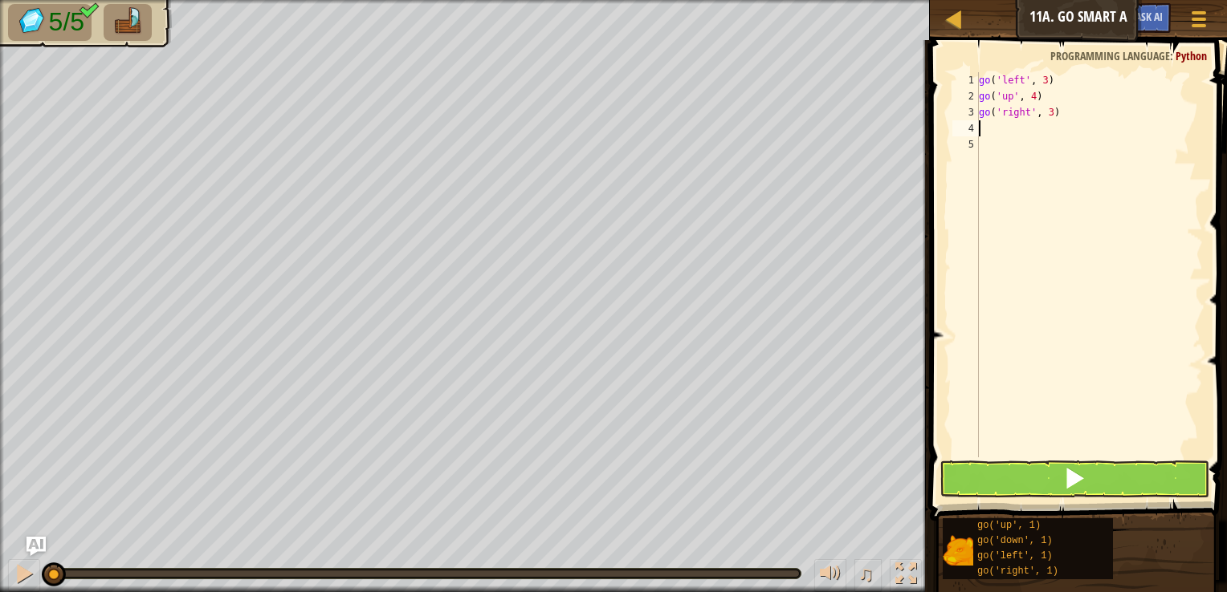
type textarea "d"
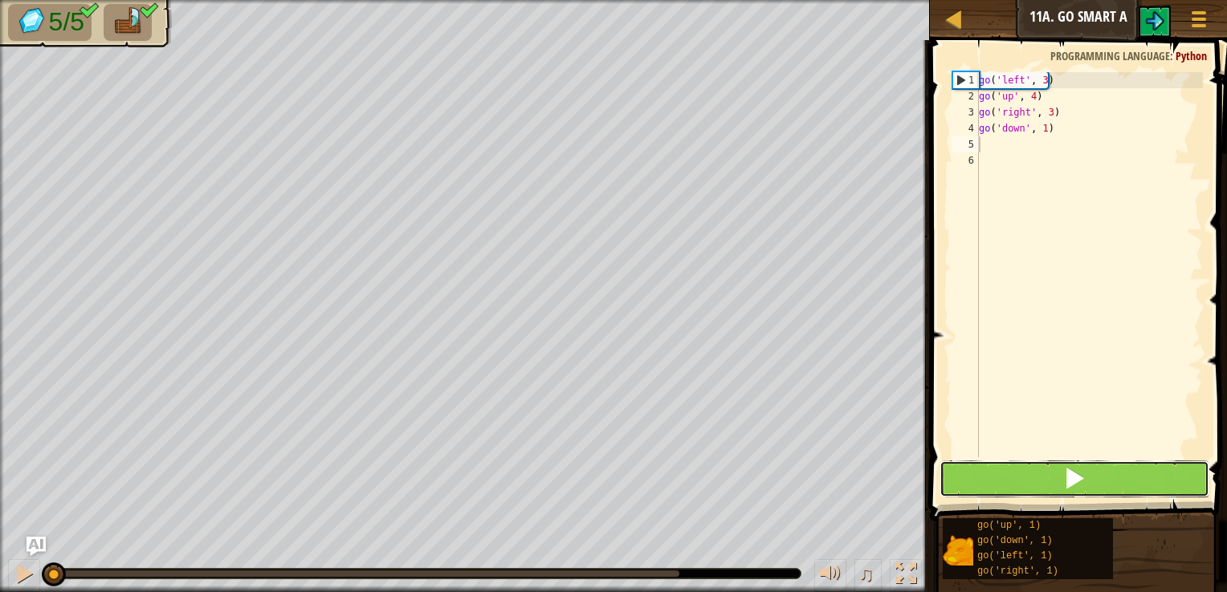
click at [1080, 474] on span at bounding box center [1074, 478] width 22 height 22
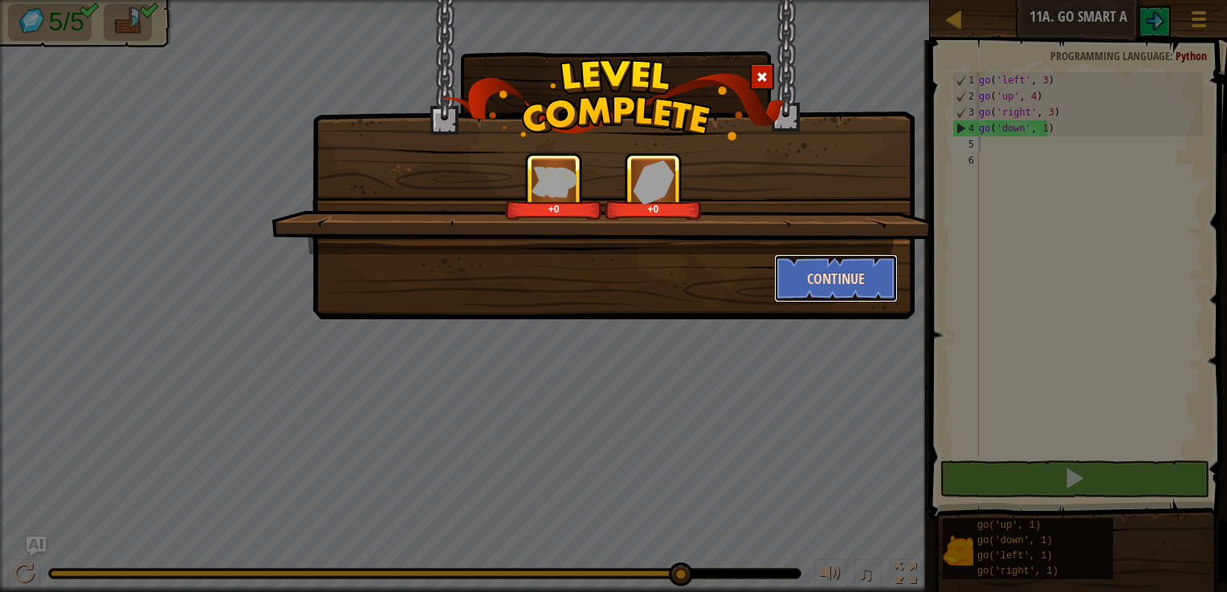
click at [834, 265] on button "Continue" at bounding box center [836, 278] width 124 height 48
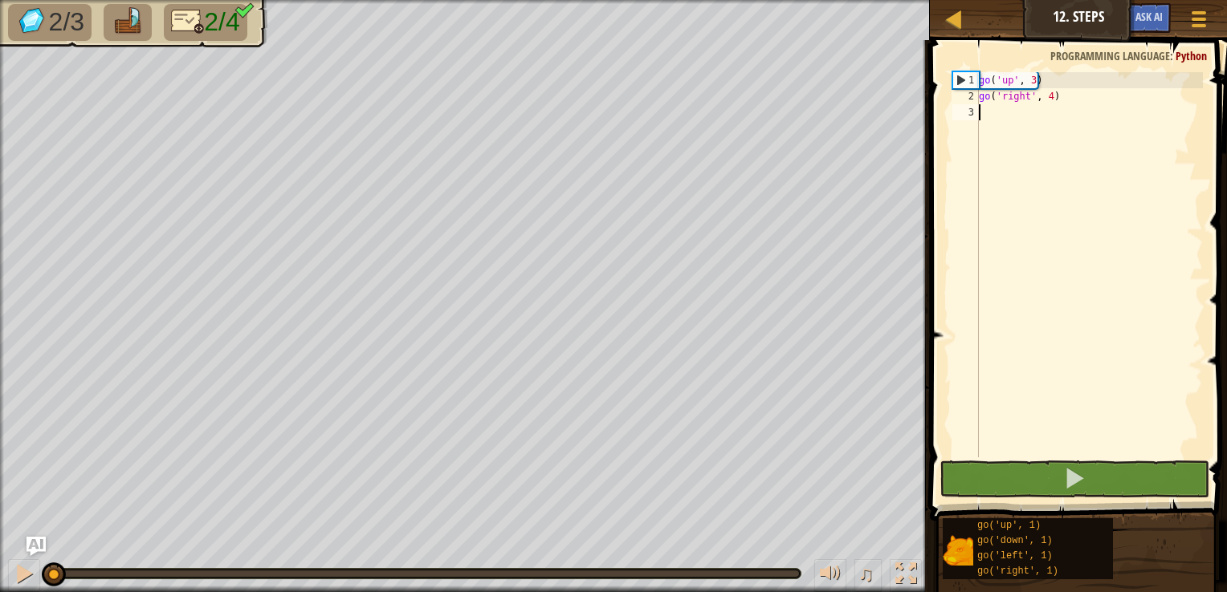
type textarea "d"
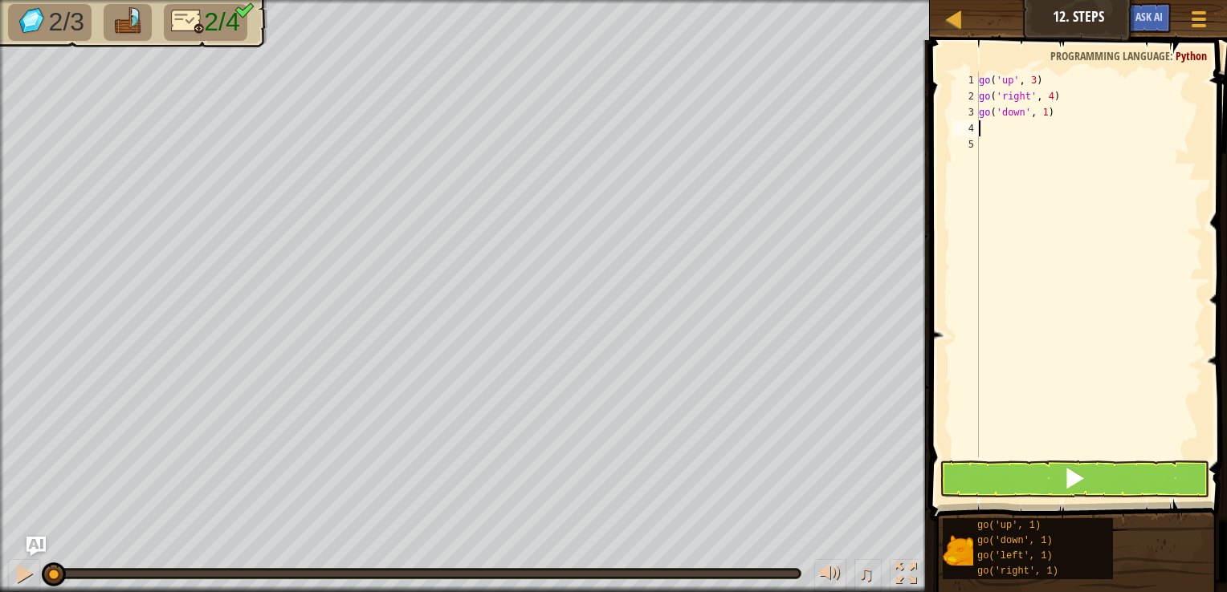
click at [1046, 112] on div "go ( 'up' , 3 ) go ( 'right' , 4 ) go ( 'down' , 1 )" at bounding box center [1088, 280] width 227 height 417
click at [1044, 117] on div "go ( 'up' , 3 ) go ( 'right' , 4 ) go ( 'down' , 1 )" at bounding box center [1088, 280] width 227 height 417
type textarea "go('down', 3)"
click at [983, 125] on div "go ( 'up' , 3 ) go ( 'right' , 4 ) go ( 'down' , 3 )" at bounding box center [1088, 280] width 227 height 417
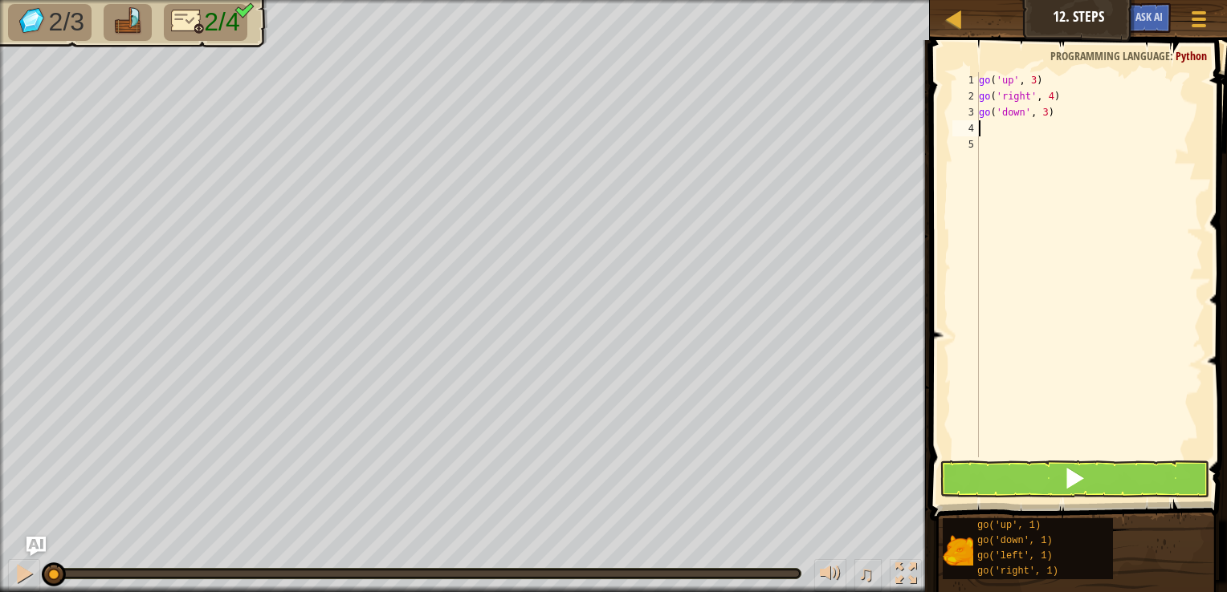
scroll to position [7, 0]
type textarea "g"
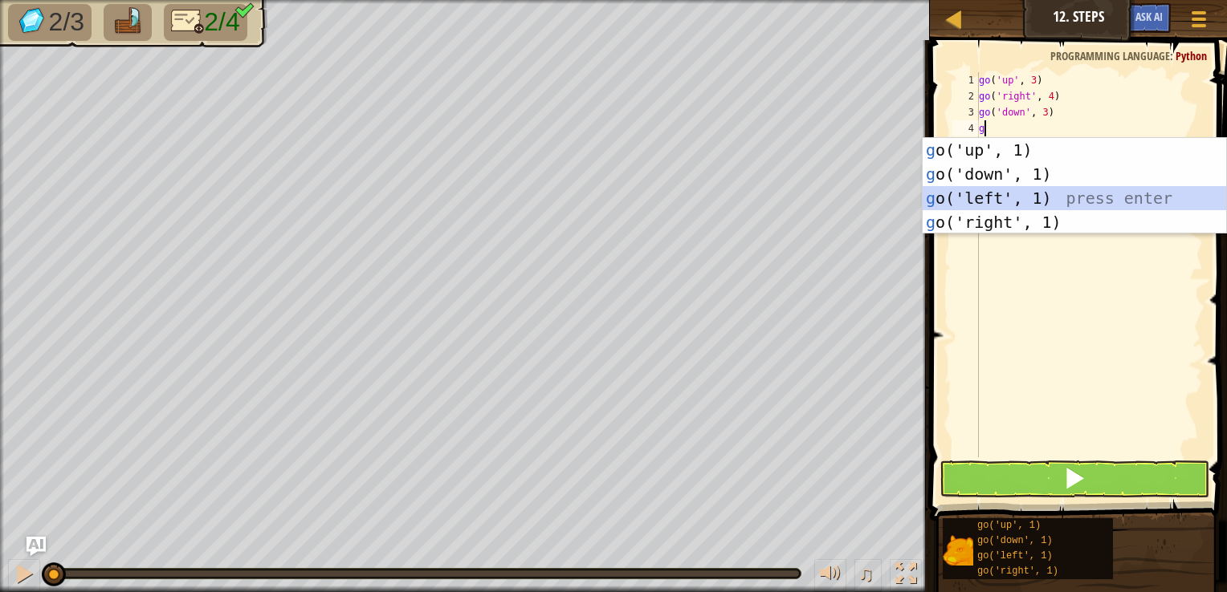
click at [1023, 197] on div "g o('up', 1) press enter g o('down', 1) press enter g o('left', 1) press enter …" at bounding box center [1073, 210] width 303 height 145
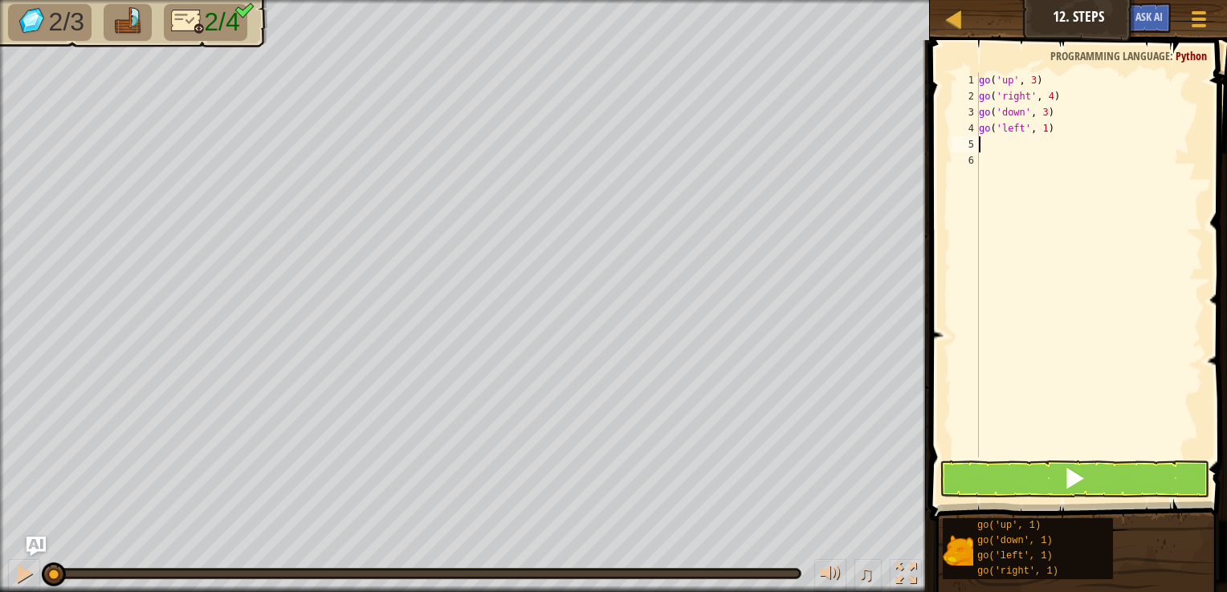
click at [1040, 125] on div "go ( 'up' , 3 ) go ( 'right' , 4 ) go ( 'down' , 3 ) go ( 'left' , 1 )" at bounding box center [1088, 280] width 227 height 417
type textarea "go('left', 2)"
click at [988, 482] on button at bounding box center [1074, 479] width 270 height 37
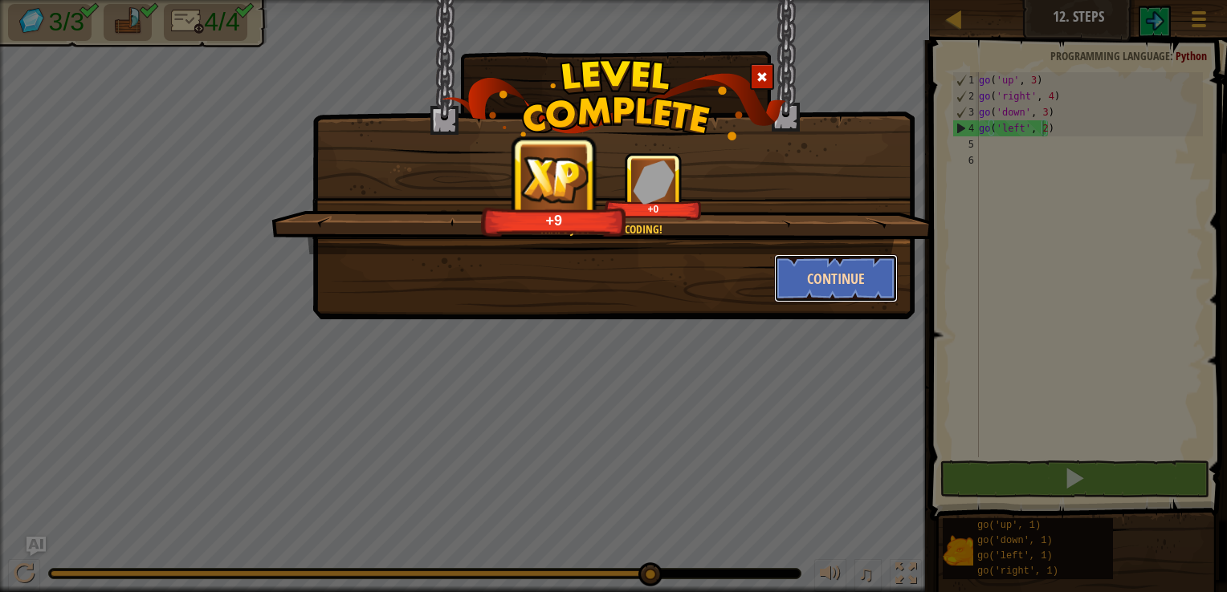
click at [806, 269] on button "Continue" at bounding box center [836, 278] width 124 height 48
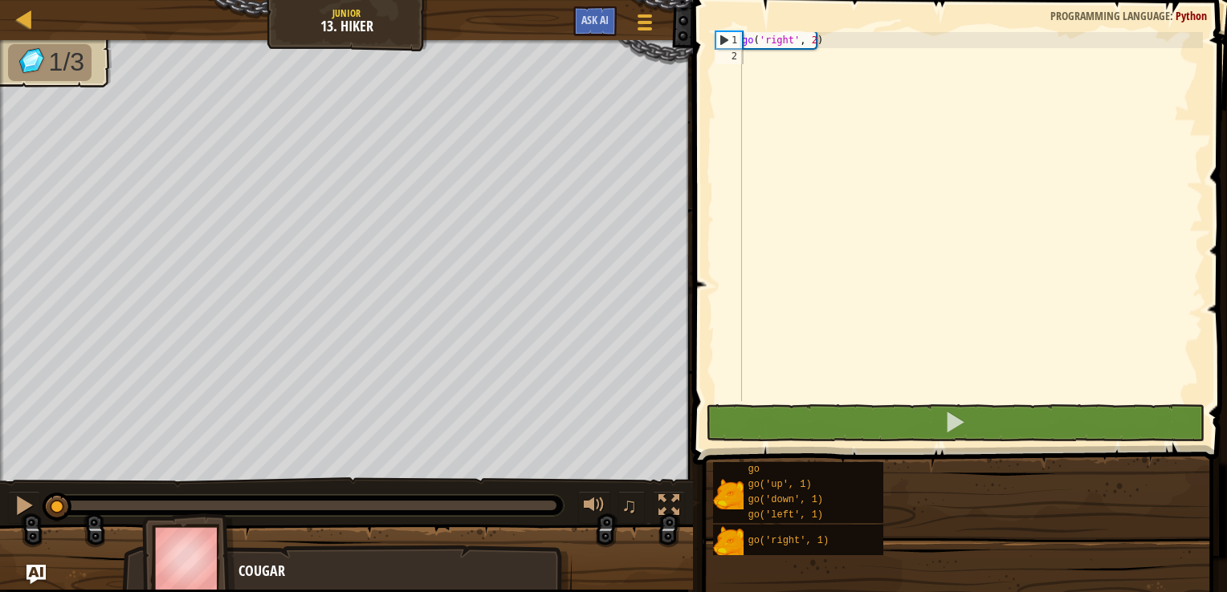
click at [480, 528] on div at bounding box center [346, 564] width 693 height 80
click at [480, 528] on div "1/3 ♫ Cougar" at bounding box center [613, 315] width 1227 height 550
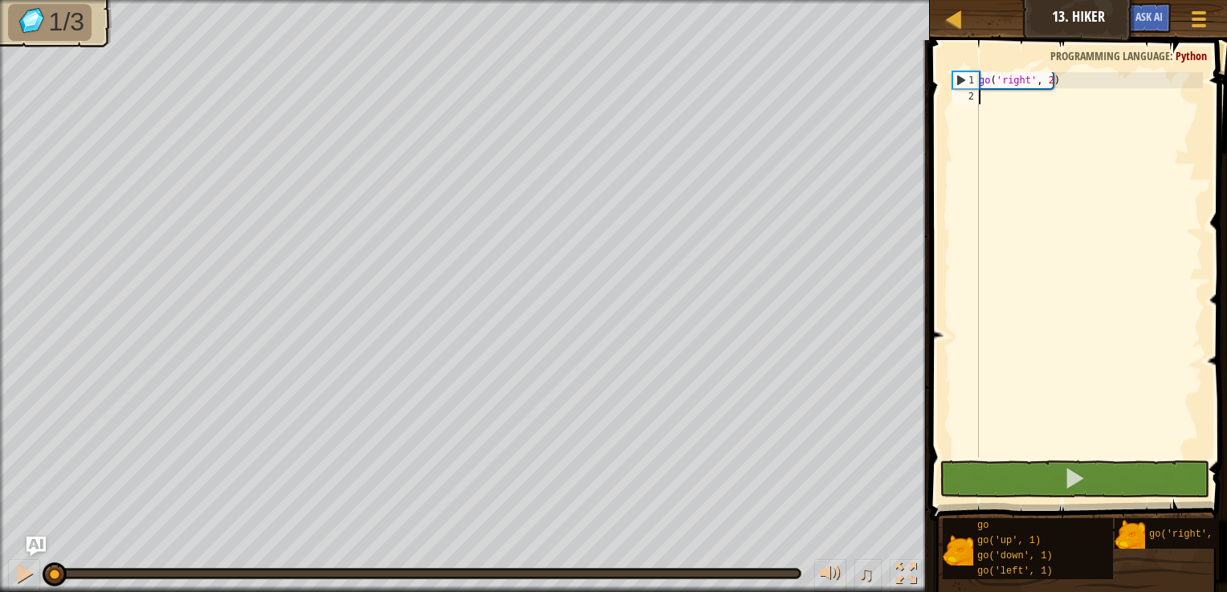
click at [1006, 104] on div "go ( 'right' , 2 )" at bounding box center [1088, 280] width 227 height 417
type textarea "d"
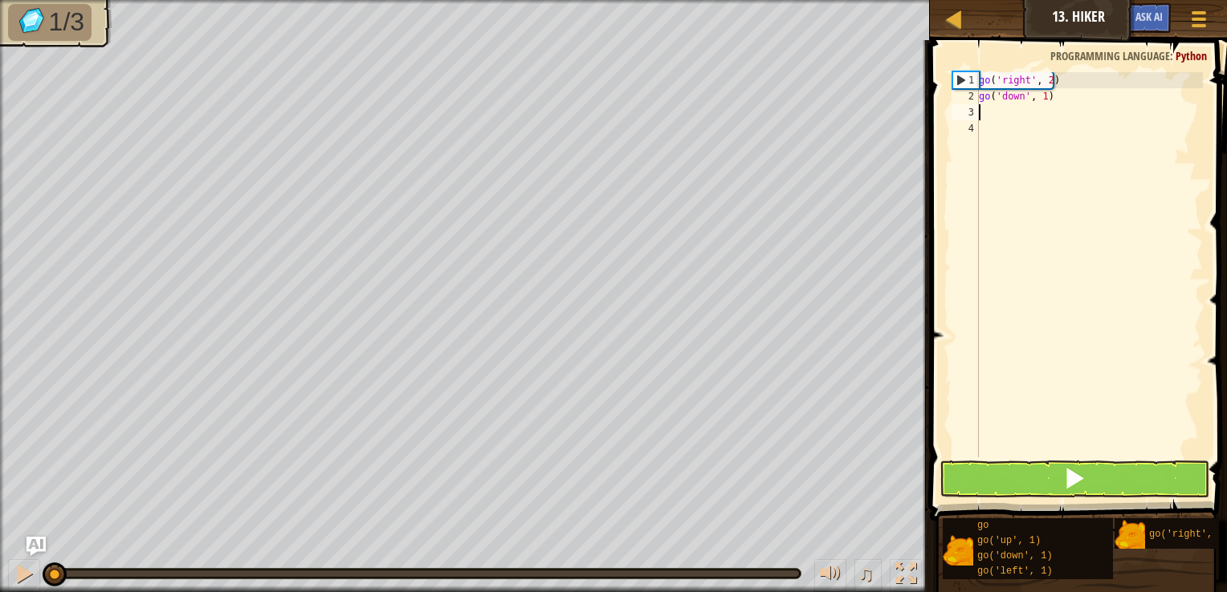
scroll to position [7, 0]
click at [1041, 97] on div "go ( 'right' , 2 ) go ( 'down' , 1 )" at bounding box center [1088, 280] width 227 height 417
drag, startPoint x: 1053, startPoint y: 98, endPoint x: 977, endPoint y: 100, distance: 76.3
click at [977, 100] on div "go('down', 1) 1 2 3 4 go ( 'right' , 2 ) go ( 'down' , 1 ) הההההההההההההההההההה…" at bounding box center [1076, 264] width 254 height 385
type textarea "u"
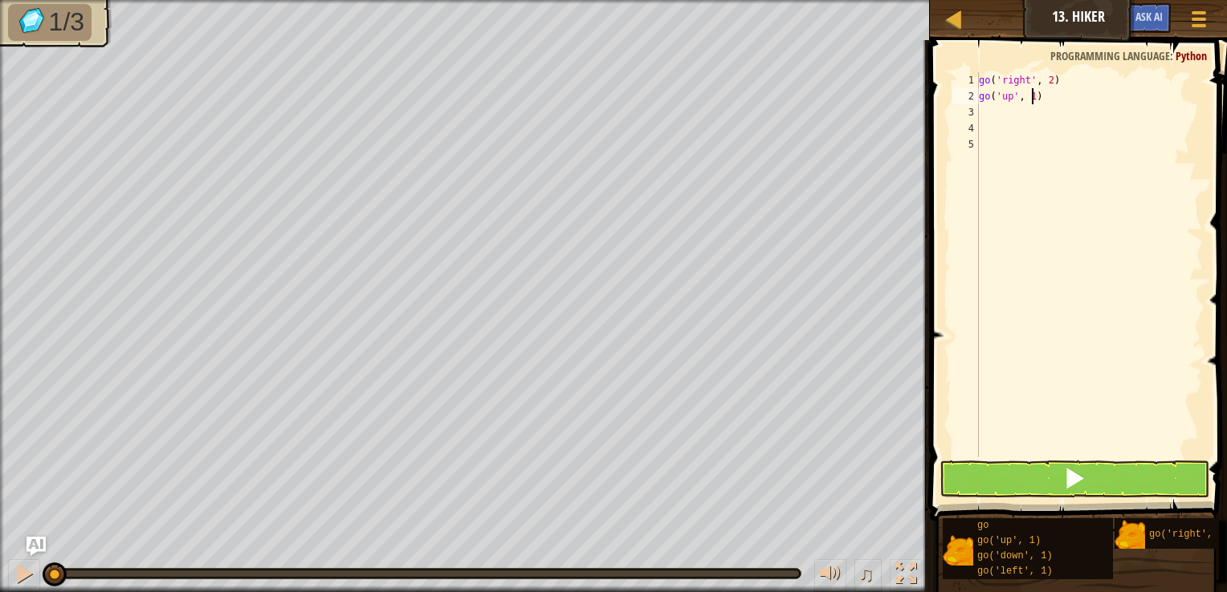
click at [1032, 93] on div "go ( 'right' , 2 ) go ( 'up' , 1 )" at bounding box center [1088, 280] width 227 height 417
type textarea "go('up', 3)"
click at [1053, 100] on div "go ( 'right' , 2 ) go ( 'up' , 3 )" at bounding box center [1088, 280] width 227 height 417
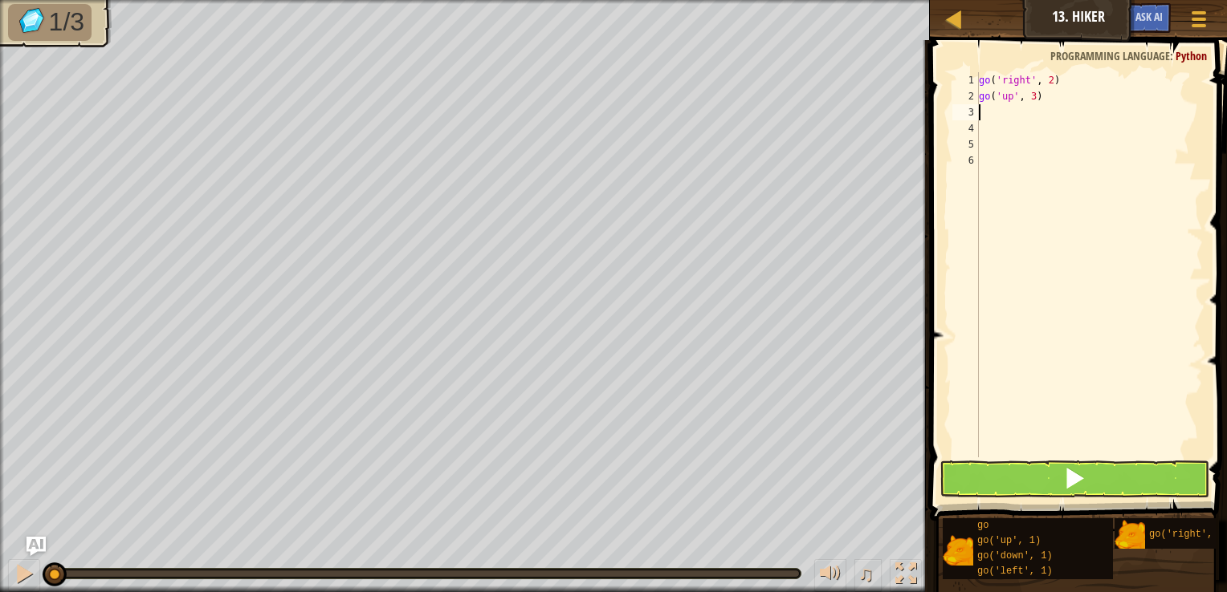
type textarea "r"
click at [1046, 109] on div "go ( 'right' , 2 ) go ( 'up' , 3 ) go ( 'right' , 1 )" at bounding box center [1088, 280] width 227 height 417
type textarea "go('right', 2)"
click at [986, 474] on button at bounding box center [1074, 479] width 270 height 37
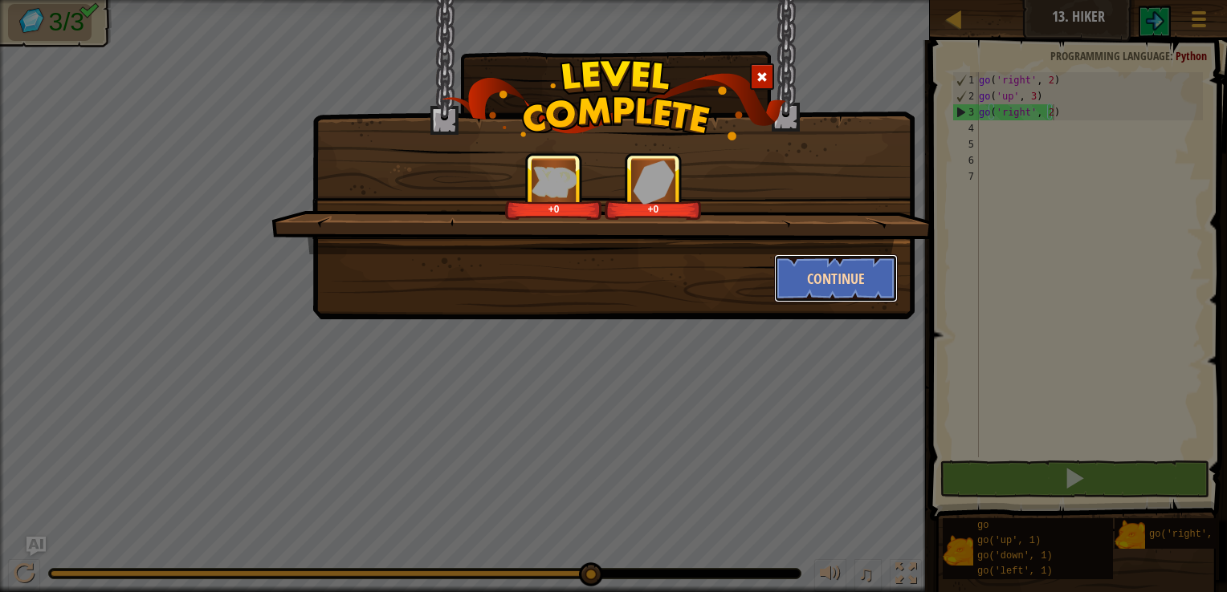
click at [812, 272] on button "Continue" at bounding box center [836, 278] width 124 height 48
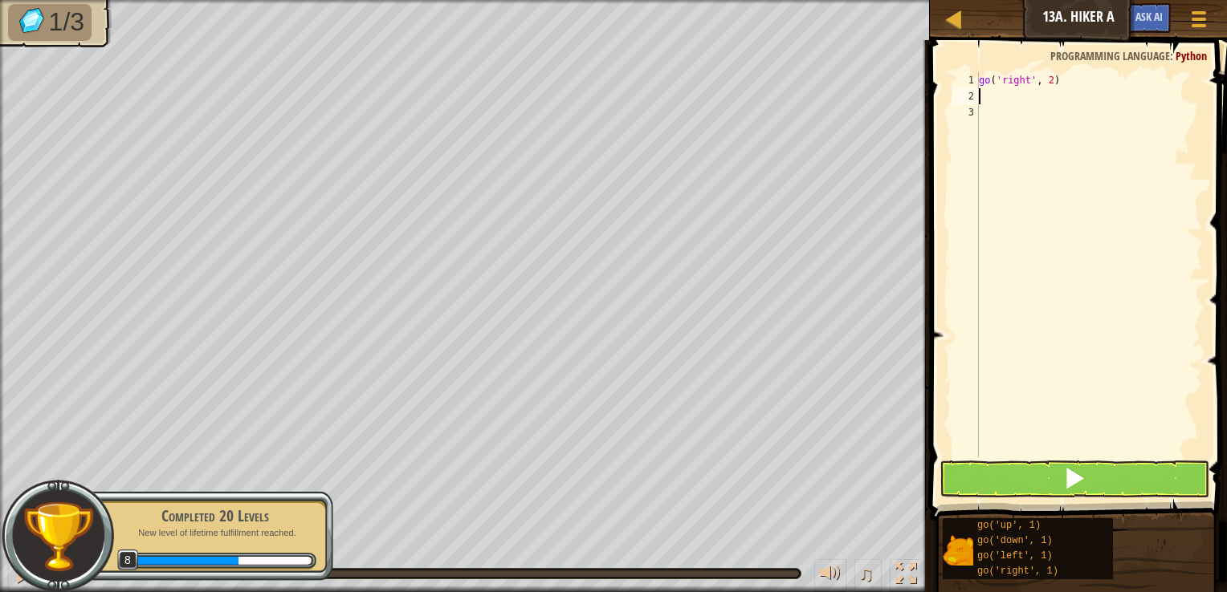
type textarea "d"
click at [1041, 98] on div "go ( 'right' , 2 ) go ( 'down' , 1 )" at bounding box center [1088, 280] width 227 height 417
type textarea "go('down', 3)"
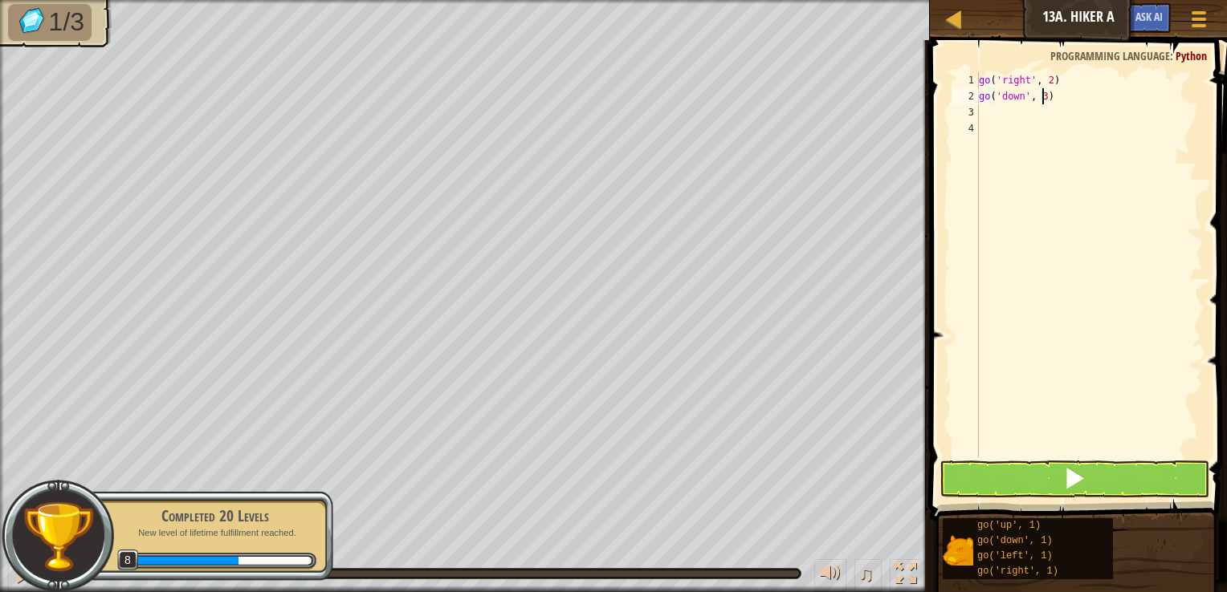
click at [1055, 98] on div "go ( 'right' , 2 ) go ( 'down' , 3 )" at bounding box center [1088, 280] width 227 height 417
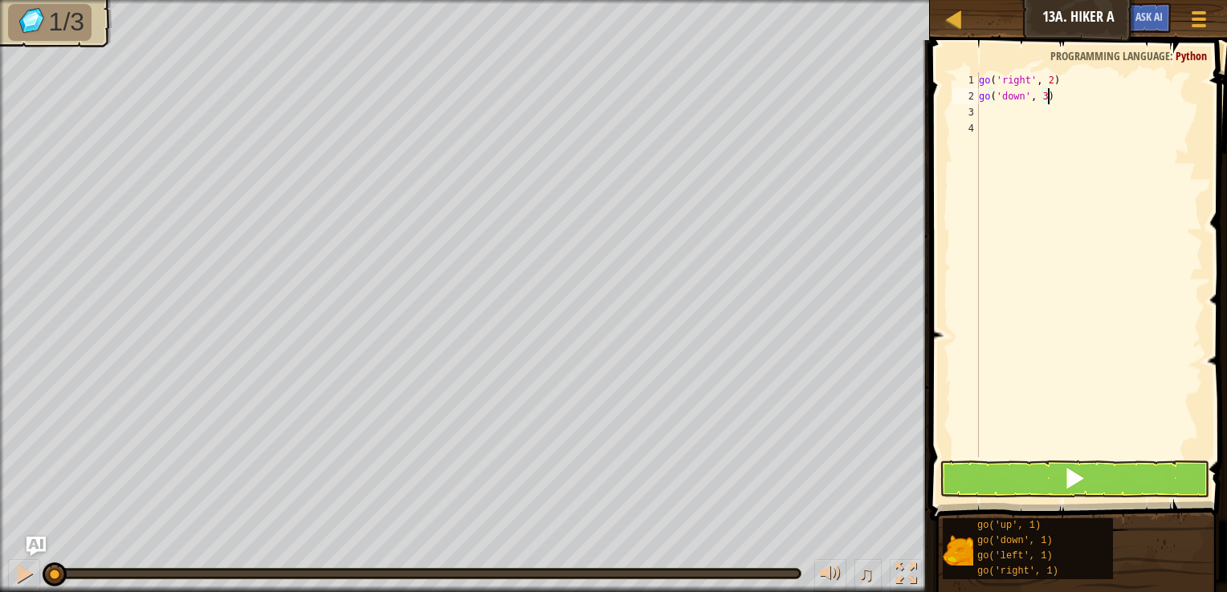
scroll to position [7, 0]
type textarea "r"
click at [1048, 117] on div "go ( 'right' , 2 ) go ( 'down' , 3 ) go ( 'right' , 1 )" at bounding box center [1088, 280] width 227 height 417
type textarea "go('right', 2)"
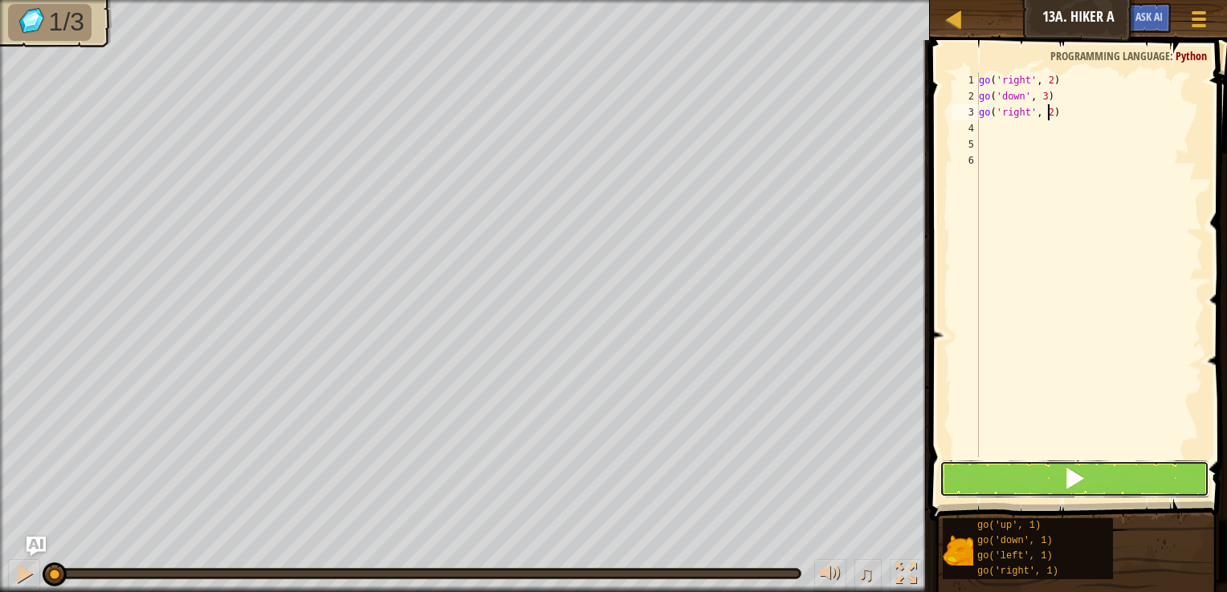
click at [1050, 484] on button at bounding box center [1074, 479] width 270 height 37
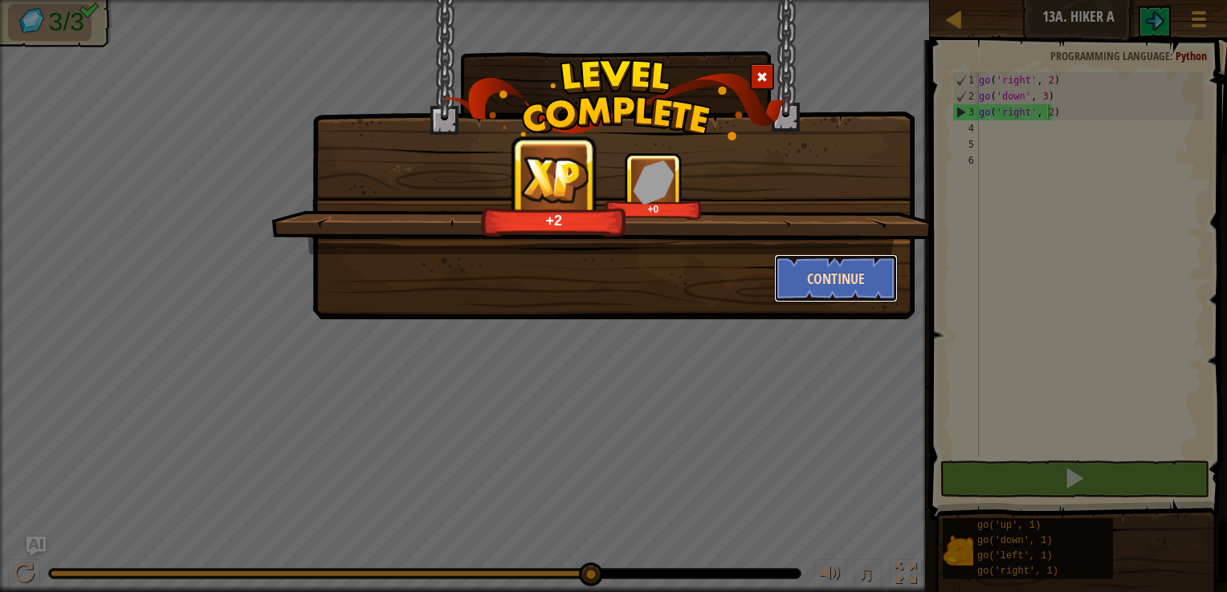
click at [822, 268] on button "Continue" at bounding box center [836, 278] width 124 height 48
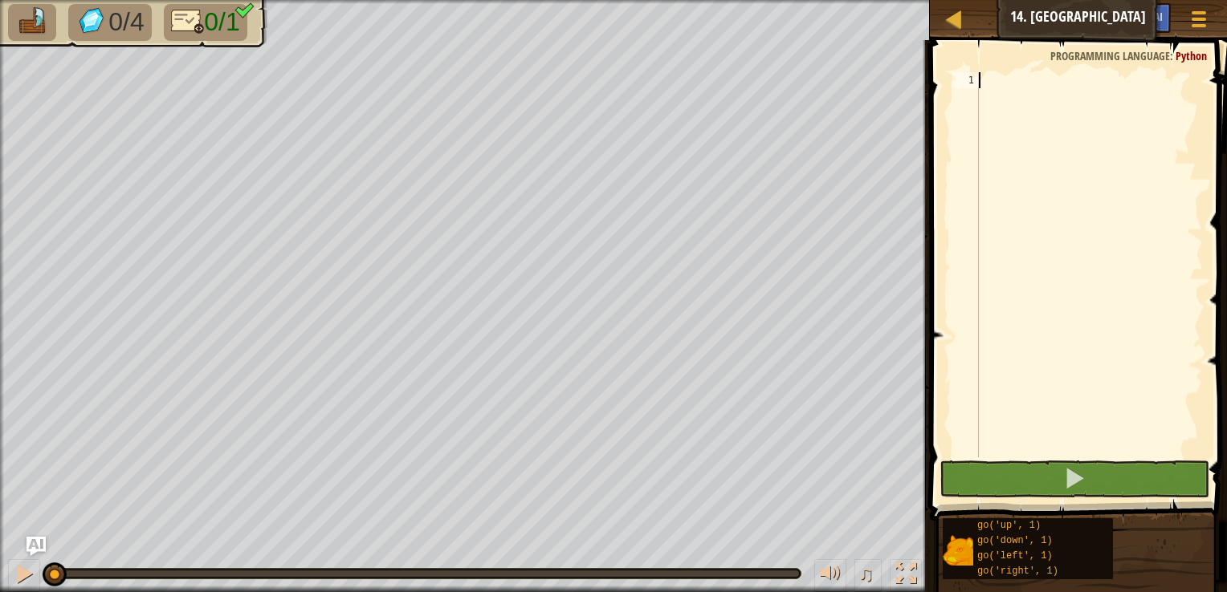
type textarea "r"
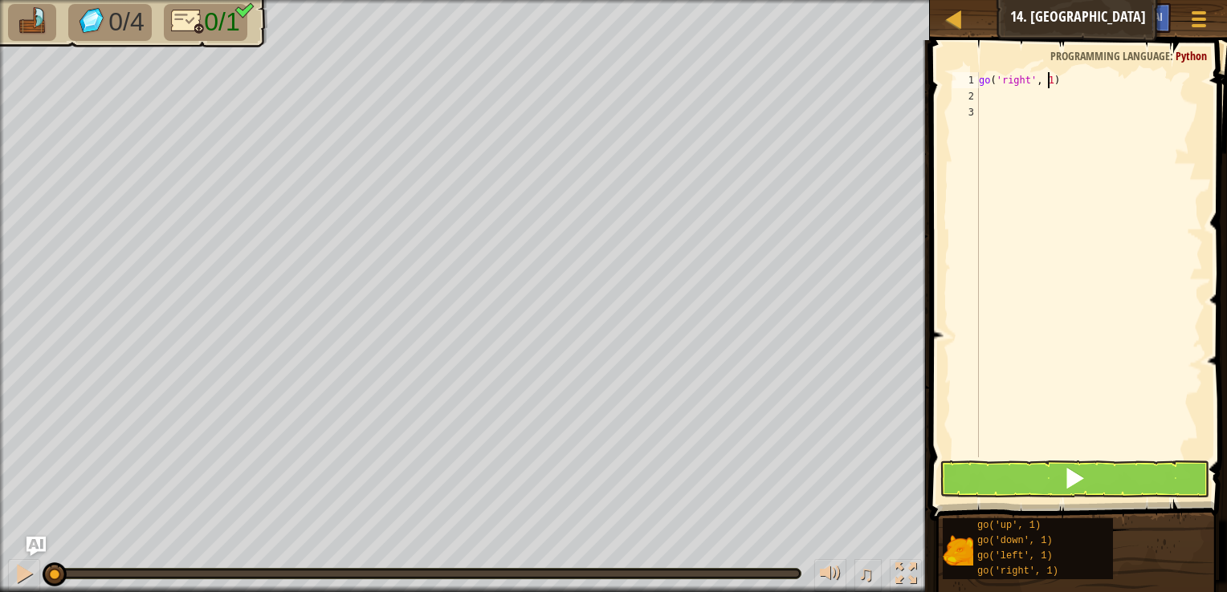
click at [1047, 80] on div "go ( 'right' , 1 )" at bounding box center [1088, 280] width 227 height 417
click at [1032, 477] on button at bounding box center [1074, 479] width 270 height 37
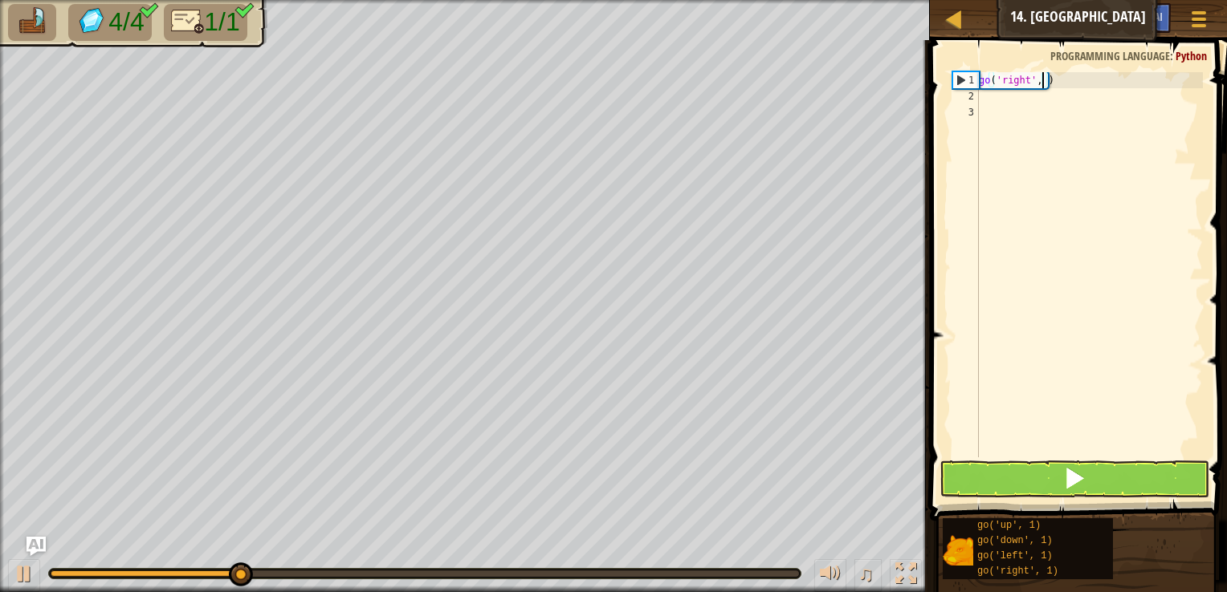
type textarea "go('right', 5)"
click at [1024, 488] on button at bounding box center [1074, 479] width 270 height 37
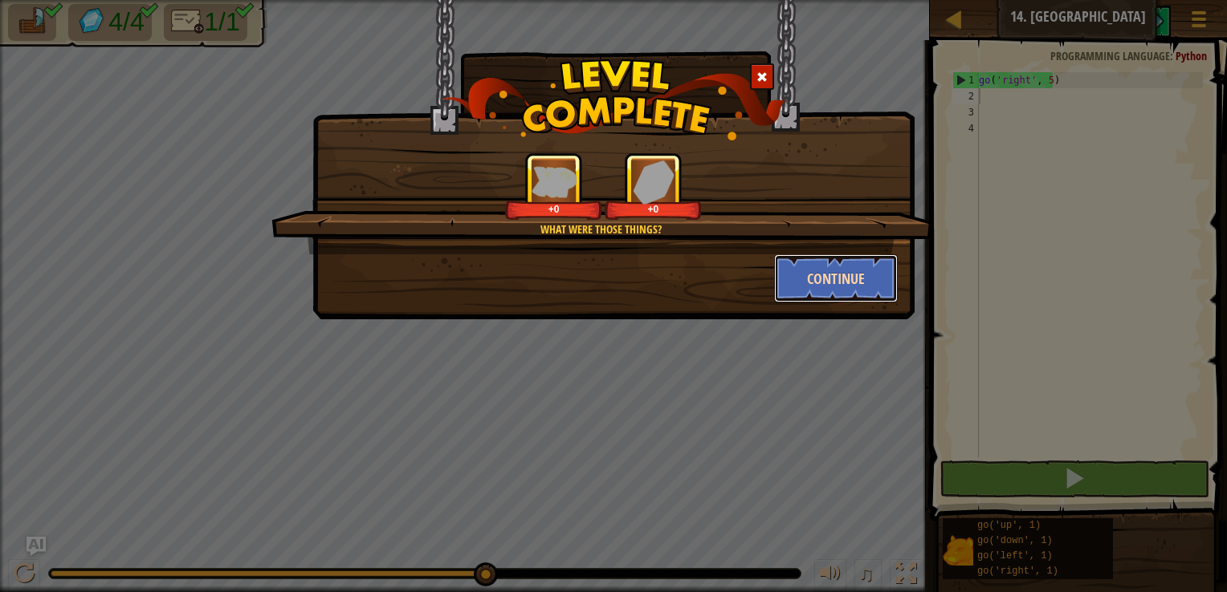
click at [804, 267] on button "Continue" at bounding box center [836, 278] width 124 height 48
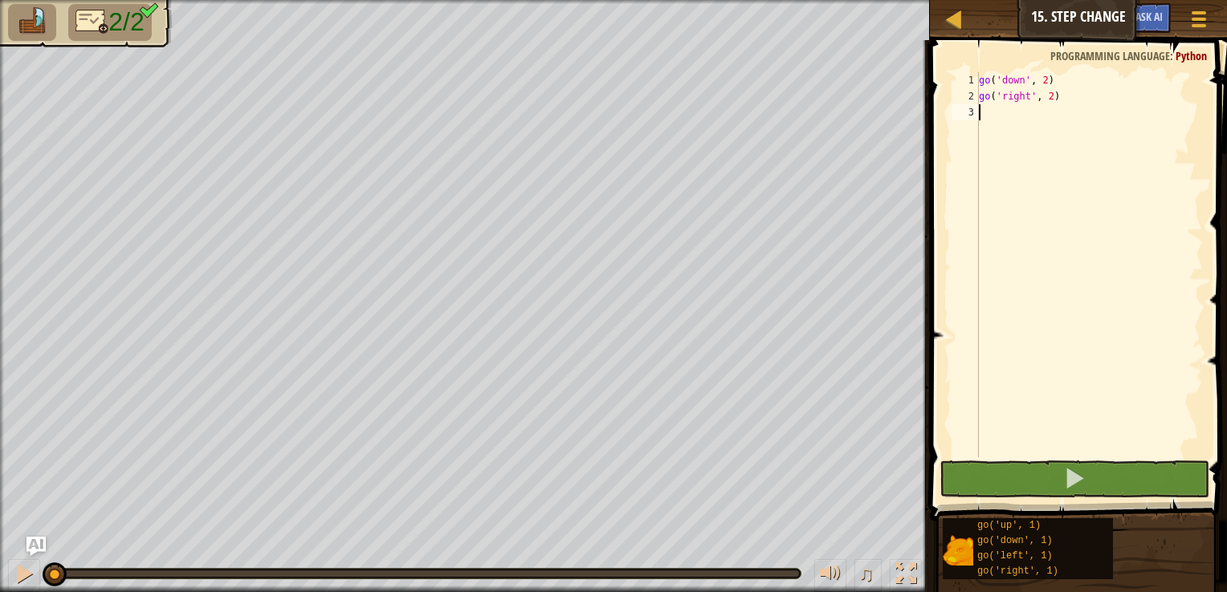
click at [1048, 104] on div "go ( 'down' , 2 ) go ( 'right' , 2 )" at bounding box center [1088, 280] width 227 height 417
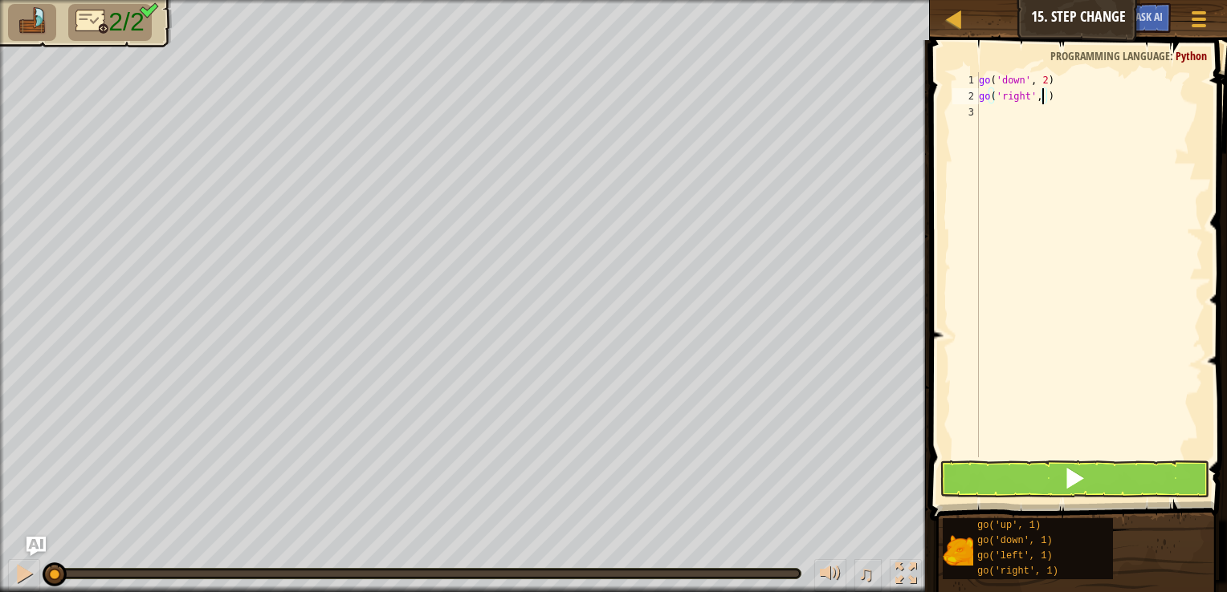
type textarea "go('right', 5)"
click at [1024, 457] on div "go ( 'down' , 2 ) go ( 'right' , 5 )" at bounding box center [1088, 280] width 227 height 417
click at [1024, 467] on button at bounding box center [1074, 479] width 270 height 37
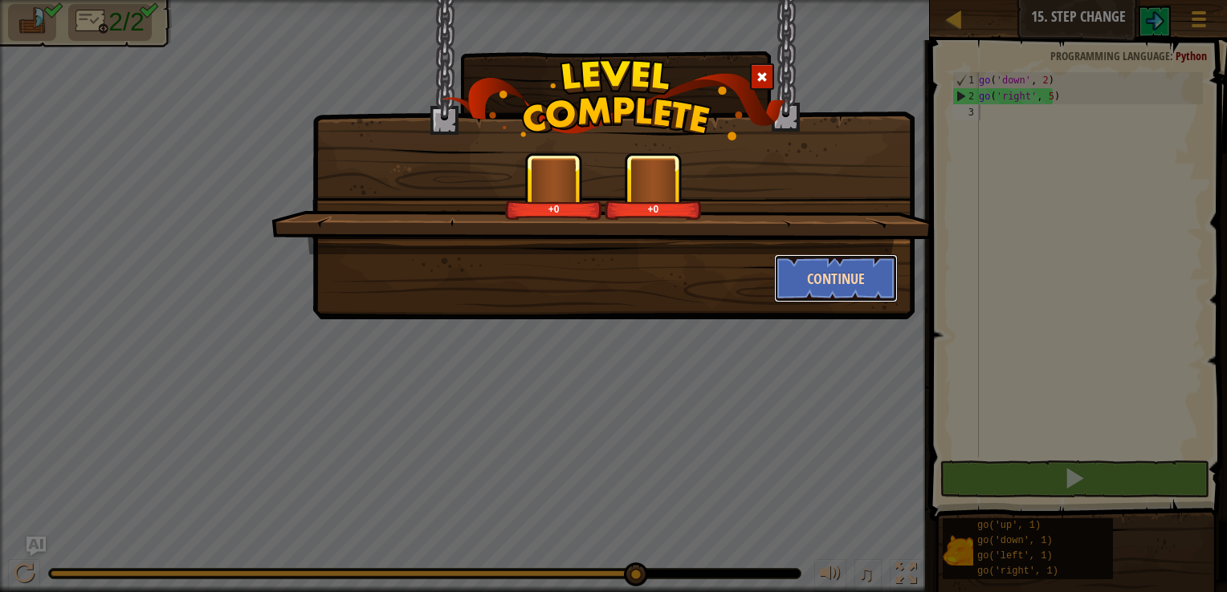
click at [849, 268] on button "Continue" at bounding box center [836, 278] width 124 height 48
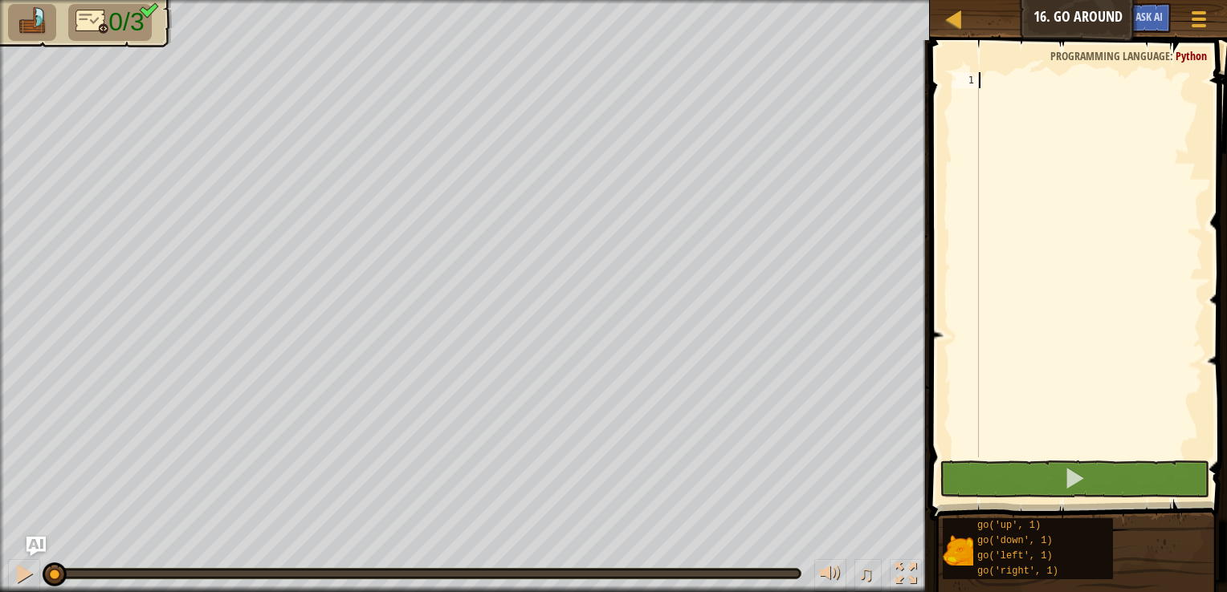
type textarea "u"
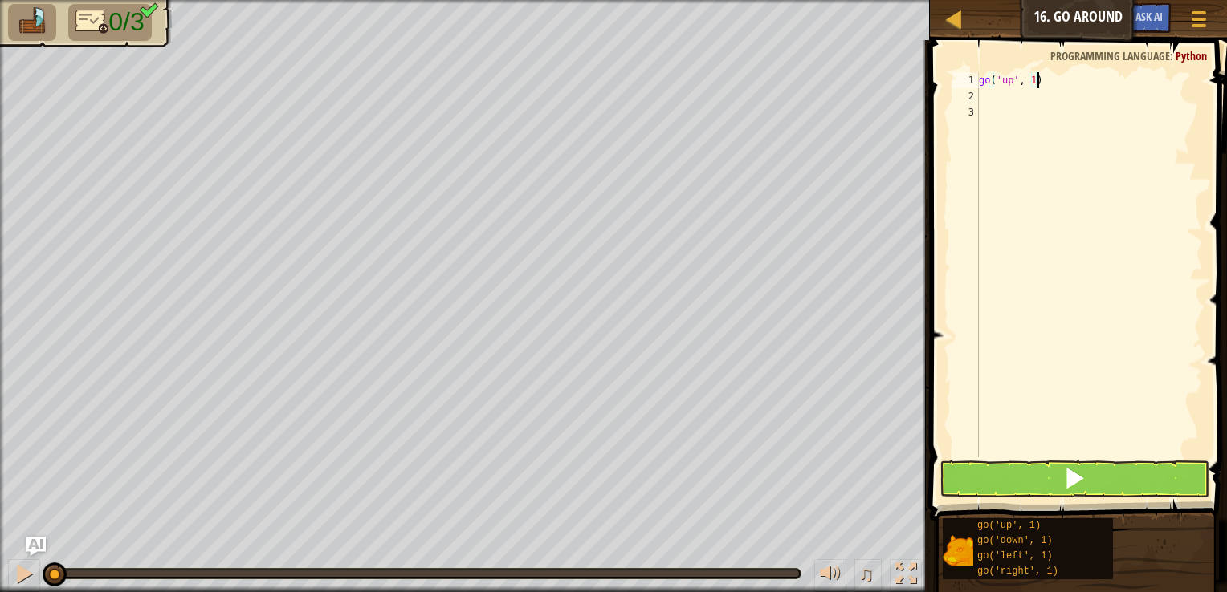
click at [1035, 79] on div "go ( 'up' , 1 )" at bounding box center [1088, 280] width 227 height 417
click at [1033, 80] on div "go ( 'up' , 1 )" at bounding box center [1088, 280] width 227 height 417
type textarea "go('up', 2)"
click at [999, 97] on div "go ( 'up' , 2 )" at bounding box center [1088, 280] width 227 height 417
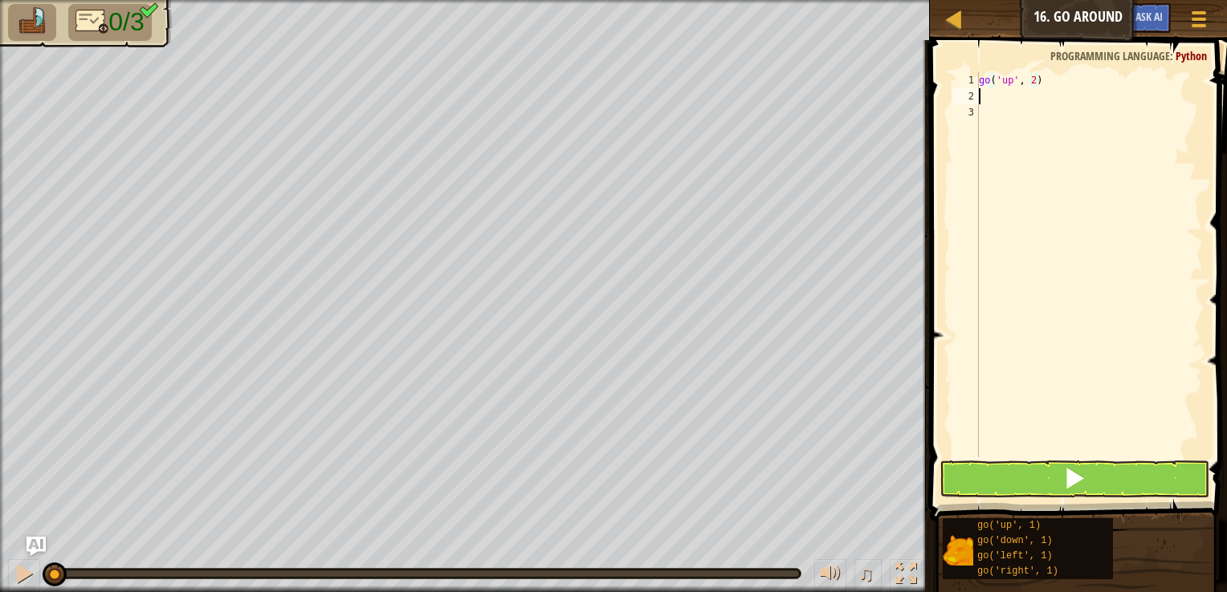
scroll to position [7, 0]
type textarea "r"
click at [1047, 100] on div "go ( 'up' , 2 ) go ( 'right' , 1 )" at bounding box center [1088, 280] width 227 height 417
type textarea "go('right', 3)"
type textarea "d"
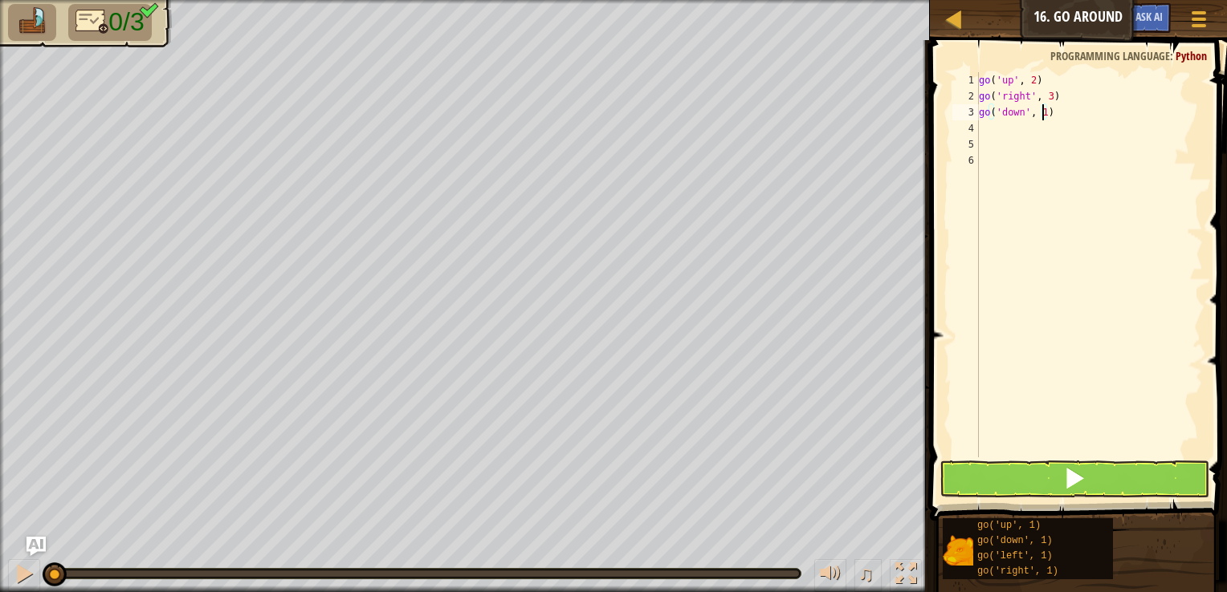
click at [1041, 117] on div "go ( 'up' , 2 ) go ( 'right' , 3 ) go ( 'down' , 1 )" at bounding box center [1088, 280] width 227 height 417
type textarea "go('down', 2)"
click at [1044, 470] on button at bounding box center [1074, 479] width 270 height 37
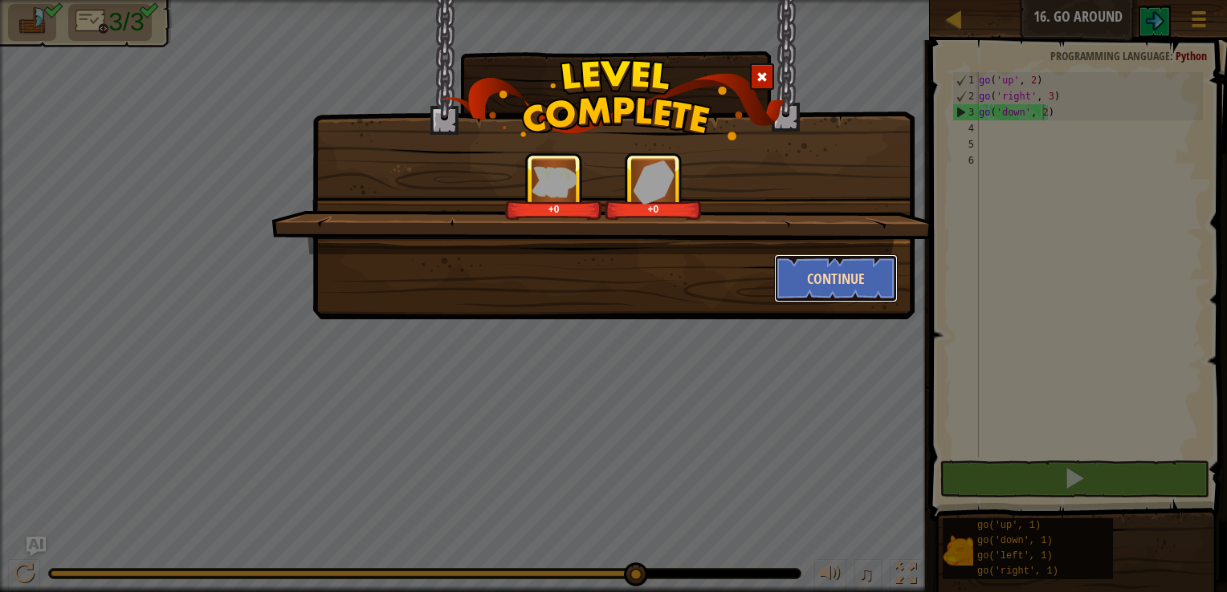
click at [841, 275] on button "Continue" at bounding box center [836, 278] width 124 height 48
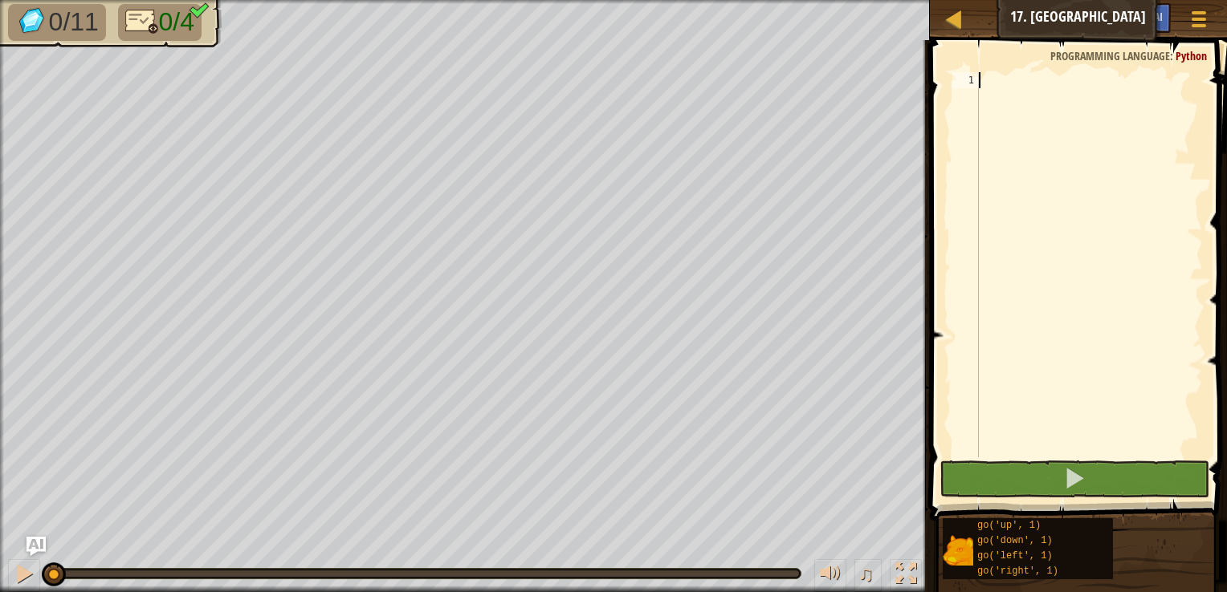
type textarea "u"
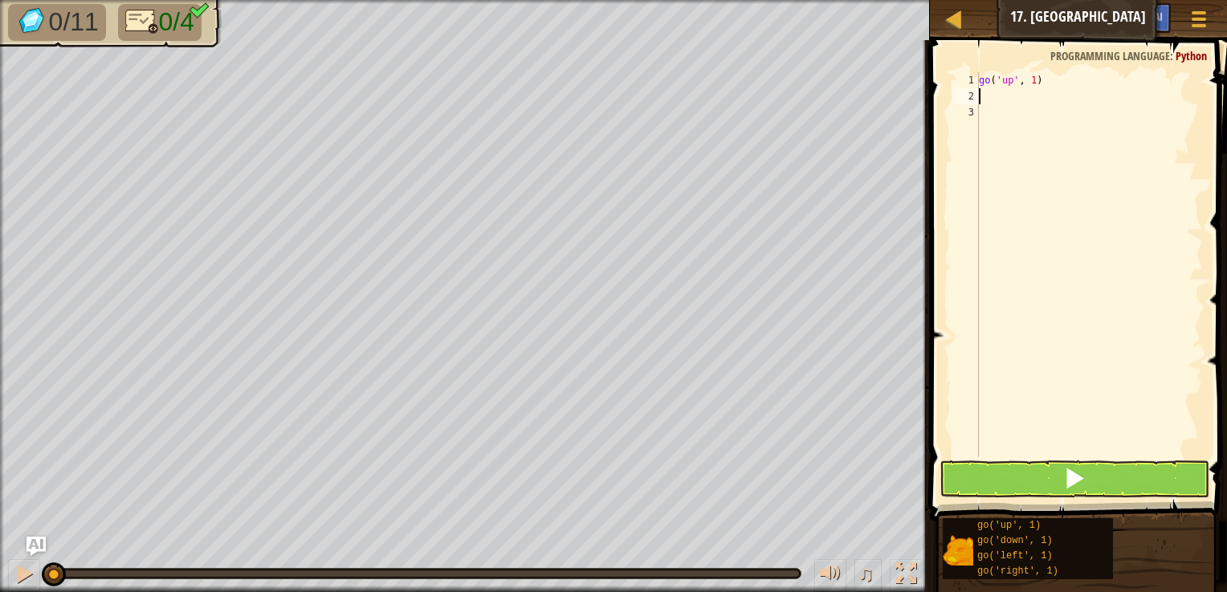
click at [1028, 82] on div "go ( 'up' , 1 )" at bounding box center [1088, 280] width 227 height 417
click at [1031, 82] on div "go ( 'up' , 1 )" at bounding box center [1088, 280] width 227 height 417
type textarea "go('up', 3)"
click at [1048, 106] on div "go ( 'up' , 3 )" at bounding box center [1088, 280] width 227 height 417
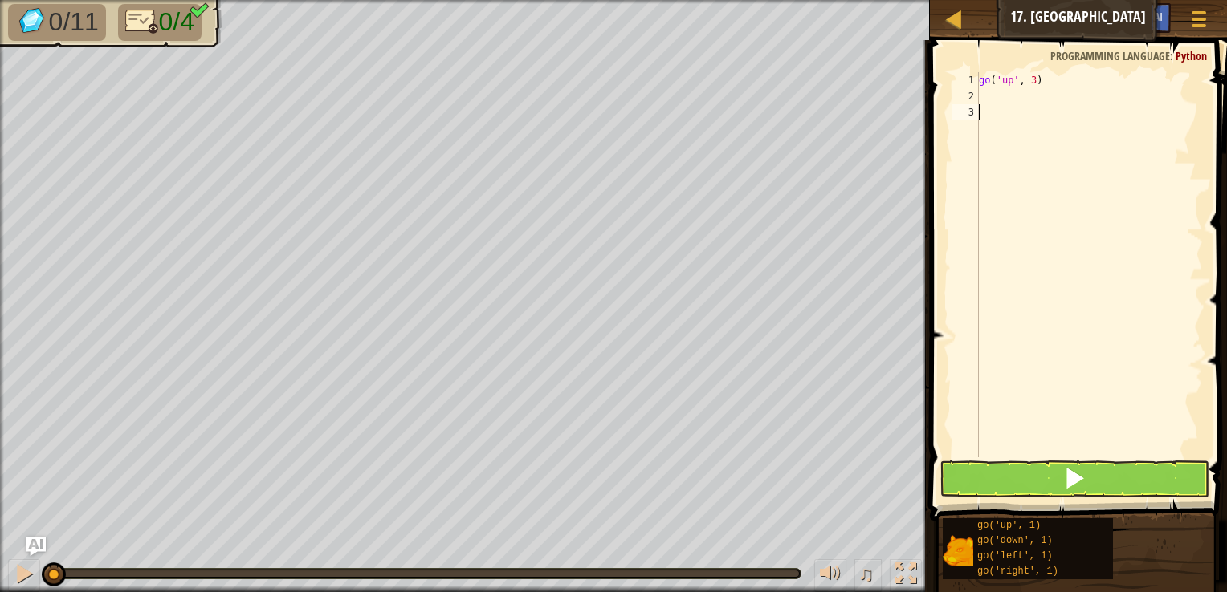
scroll to position [7, 0]
click at [989, 106] on div "go ( 'up' , 3 )" at bounding box center [1088, 280] width 227 height 417
click at [978, 100] on div "2" at bounding box center [965, 96] width 26 height 16
click at [981, 98] on div "go ( 'up' , 3 )" at bounding box center [1088, 280] width 227 height 417
type textarea "r"
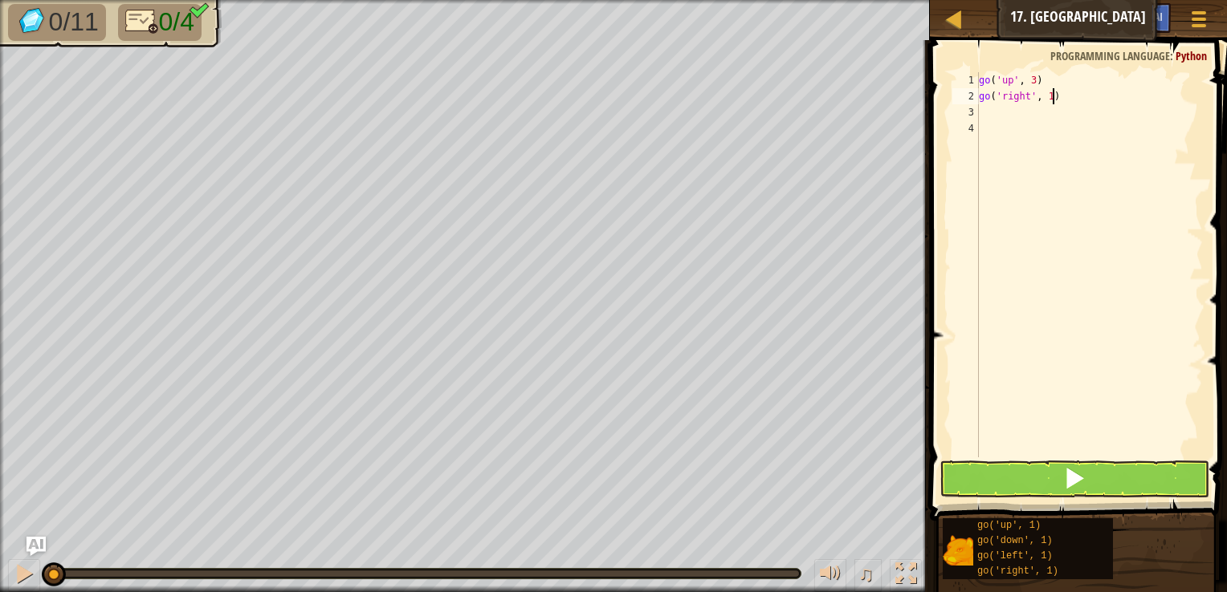
click at [1053, 100] on div "go ( 'up' , 3 ) go ( 'right' , 1 )" at bounding box center [1088, 280] width 227 height 417
click at [1048, 100] on div "go ( 'up' , 3 ) go ( 'right' , 1 )" at bounding box center [1088, 280] width 227 height 417
type textarea "go('right', 3)"
click at [1105, 116] on div "go ( 'up' , 3 ) go ( 'right' , 3 )" at bounding box center [1088, 280] width 227 height 417
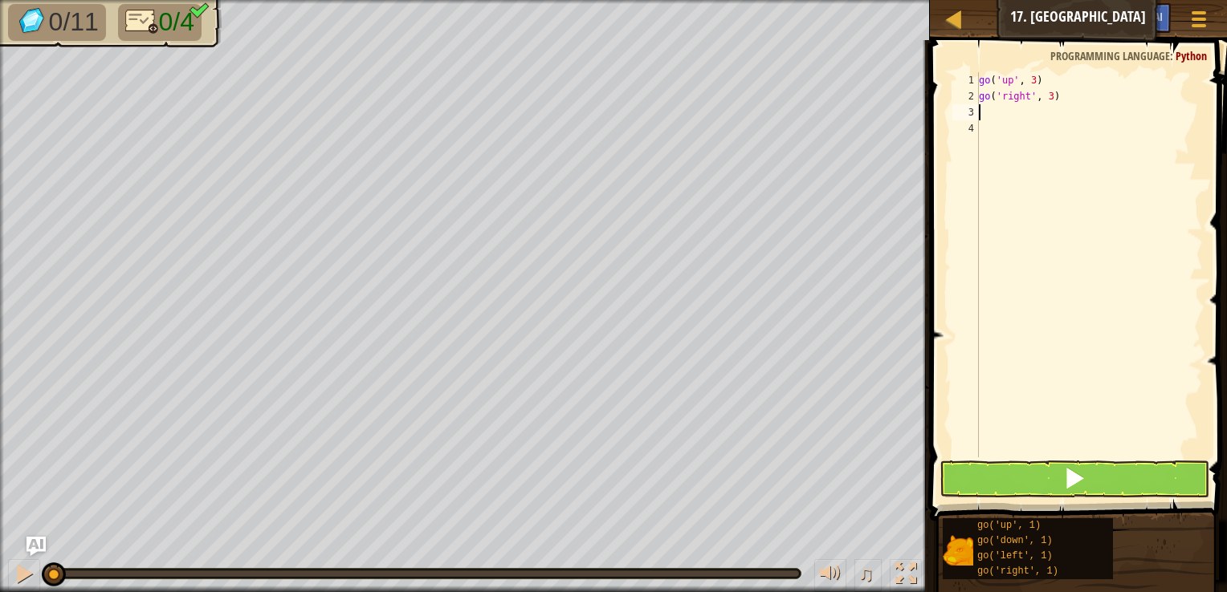
scroll to position [7, 0]
type textarea "d"
click at [1041, 117] on div "go ( 'up' , 3 ) go ( 'right' , 3 ) go ( 'down' , 1 )" at bounding box center [1088, 280] width 227 height 417
type textarea "go('down', 3)"
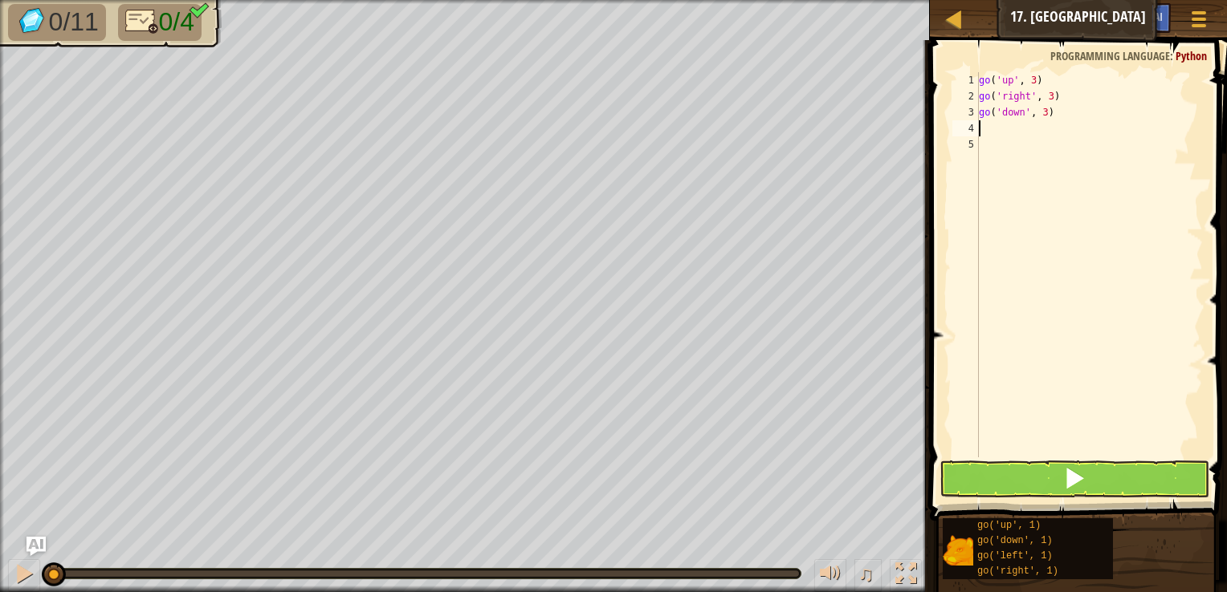
click at [981, 127] on div "go ( 'up' , 3 ) go ( 'right' , 3 ) go ( 'down' , 3 )" at bounding box center [1088, 280] width 227 height 417
type textarea "l"
click at [1041, 133] on div "go ( 'up' , 3 ) go ( 'right' , 3 ) go ( 'down' , 3 ) go ( 'left' , 1 )" at bounding box center [1088, 280] width 227 height 417
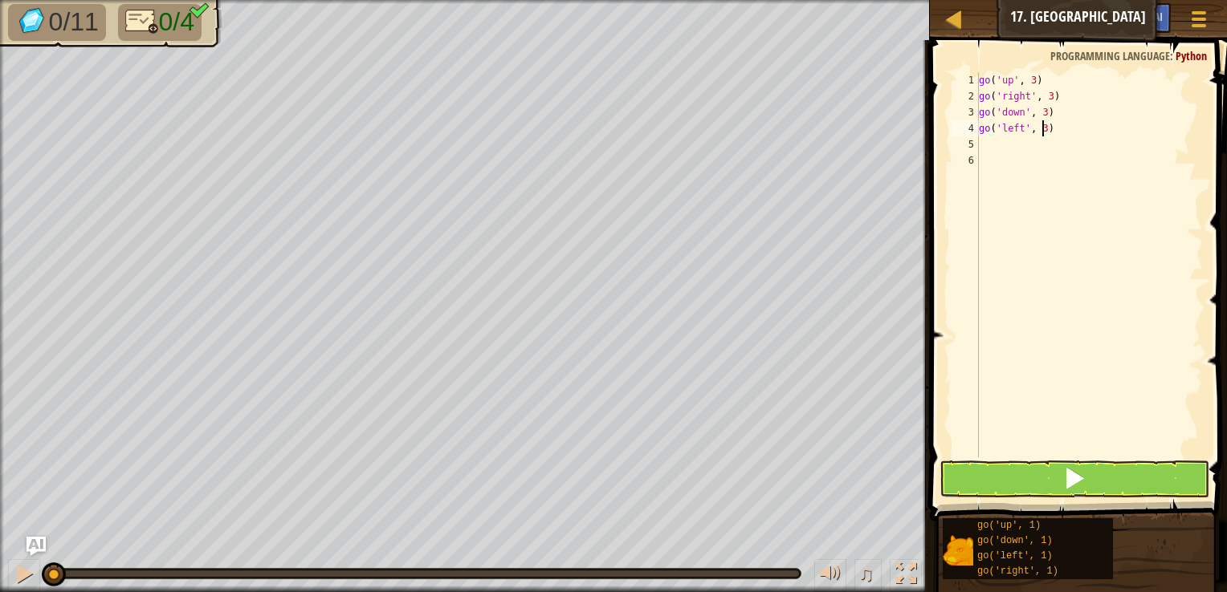
type textarea "go('left', 3)"
click at [1057, 484] on button at bounding box center [1074, 479] width 270 height 37
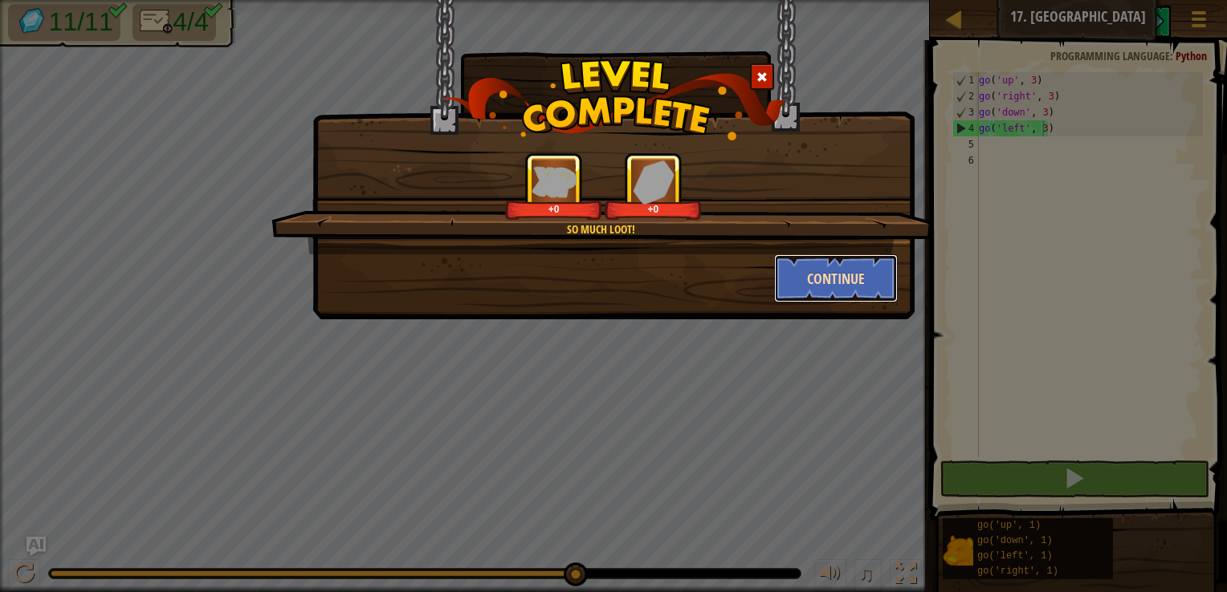
click at [812, 274] on button "Continue" at bounding box center [836, 278] width 124 height 48
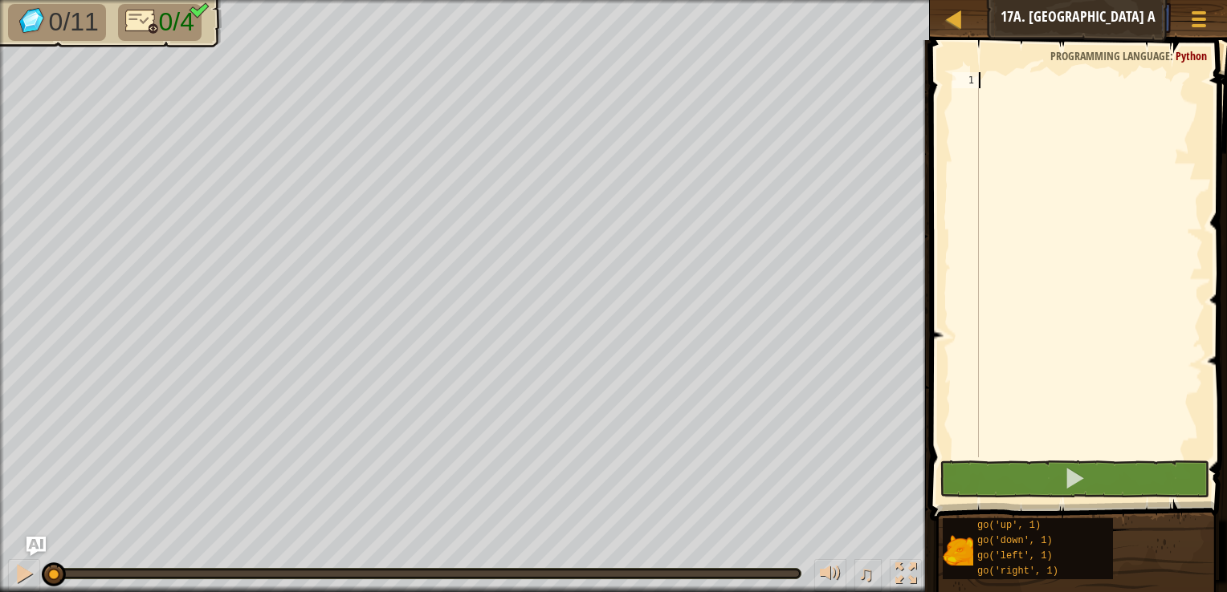
type textarea "r"
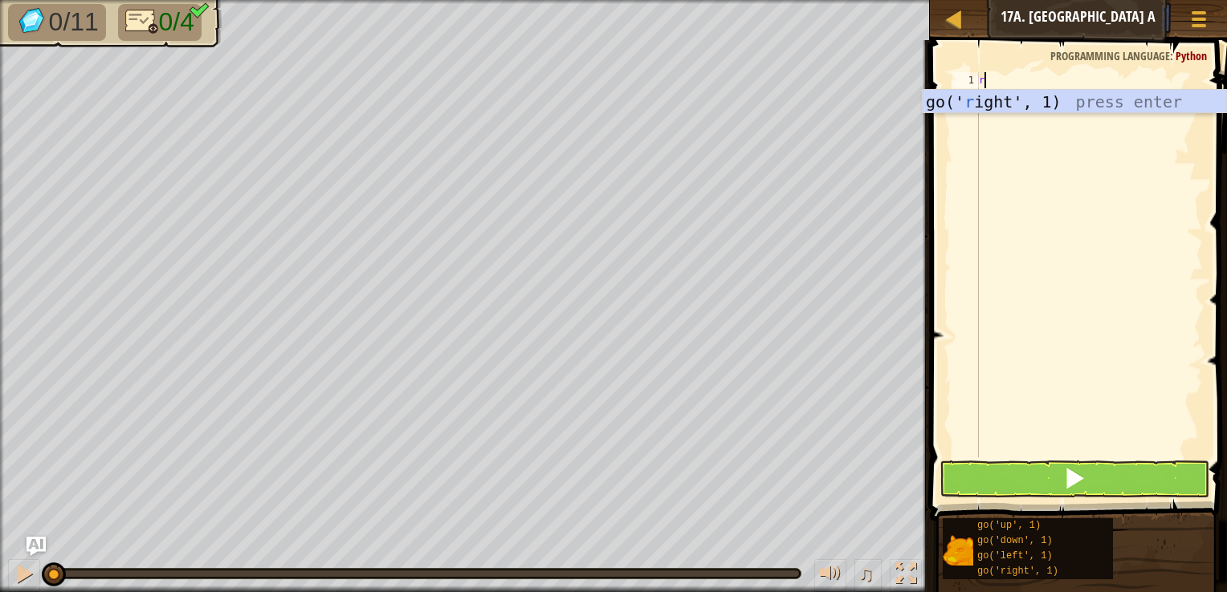
scroll to position [7, 0]
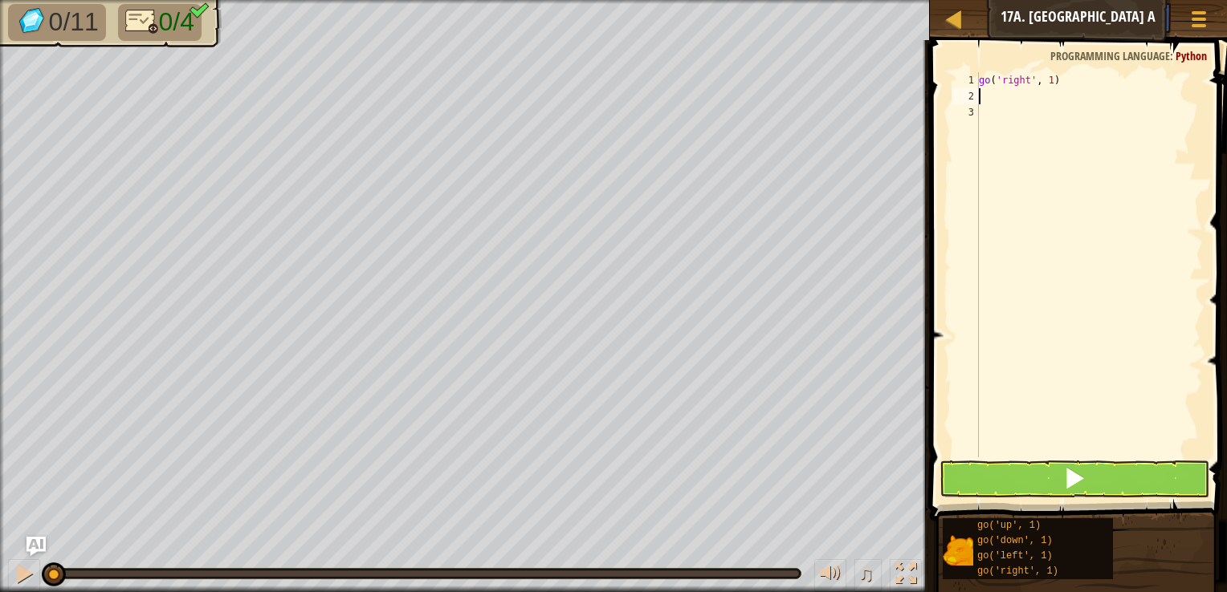
click at [1047, 75] on div "go ( 'right' , 1 )" at bounding box center [1088, 280] width 227 height 417
type textarea "go('right', 3)"
click at [1000, 97] on div "go ( 'right' , 3 )" at bounding box center [1088, 280] width 227 height 417
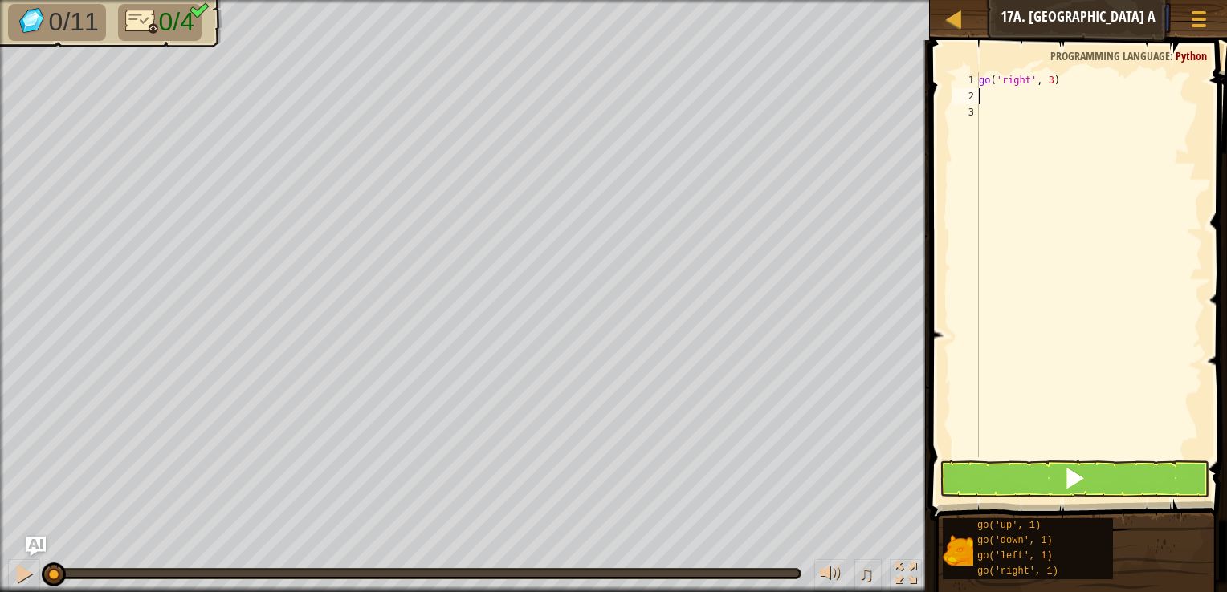
type textarea "d"
click at [1040, 96] on div "go ( 'right' , 3 ) go ( 'down' , 1 )" at bounding box center [1088, 280] width 227 height 417
type textarea "go('down', 3)"
click at [979, 114] on div "go ( 'right' , 3 ) go ( 'down' , 3 )" at bounding box center [1088, 280] width 227 height 417
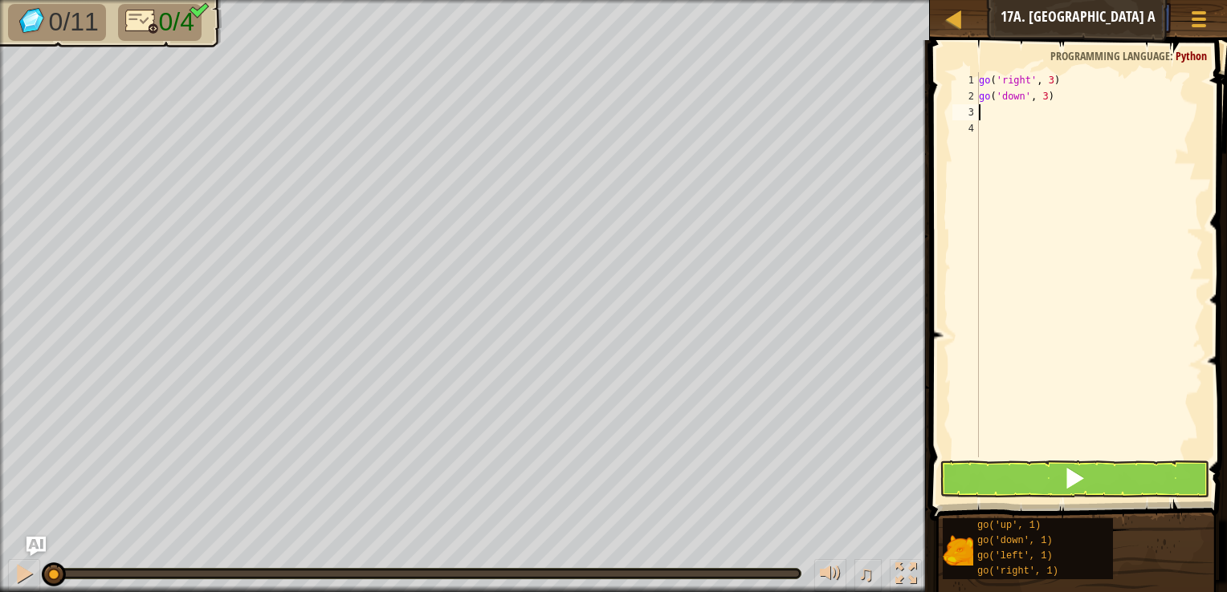
scroll to position [7, 0]
type textarea "l"
click at [1039, 112] on div "go ( 'right' , 3 ) go ( 'down' , 3 ) go ( 'left' , 1 )" at bounding box center [1088, 280] width 227 height 417
click at [1042, 112] on div "go ( 'right' , 3 ) go ( 'down' , 3 ) go ( 'left' , 1 )" at bounding box center [1088, 280] width 227 height 417
type textarea "go('left', 3)"
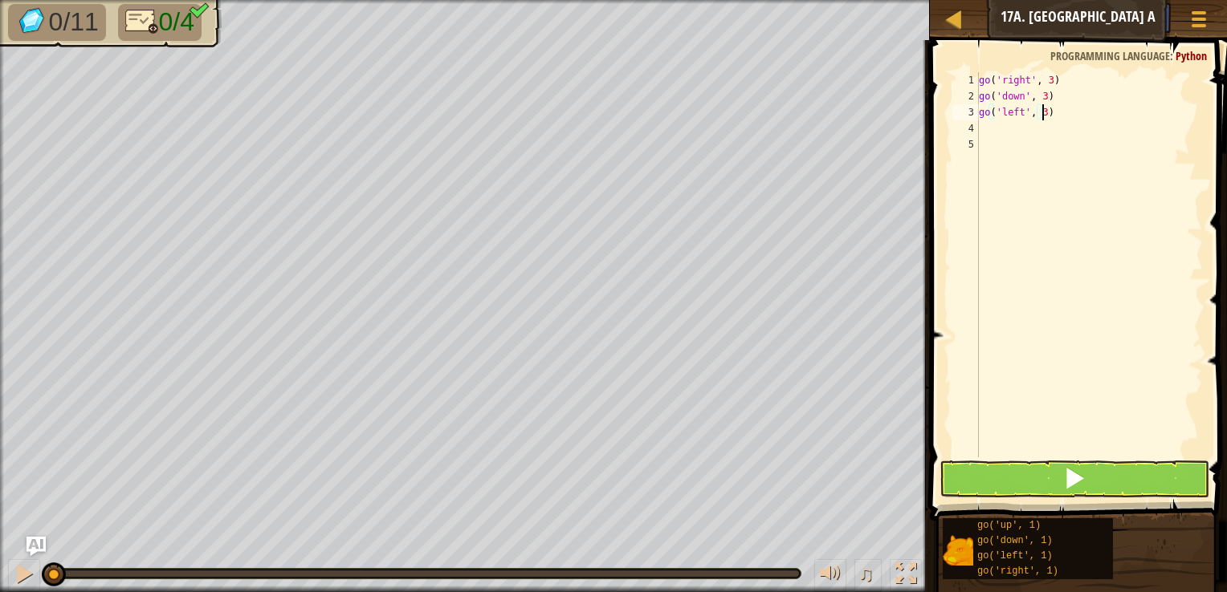
scroll to position [7, 4]
click at [993, 132] on div "go ( 'right' , 3 ) go ( 'down' , 3 ) go ( 'left' , 3 )" at bounding box center [1088, 280] width 227 height 417
type textarea "u"
click at [1029, 132] on div "go ( 'right' , 3 ) go ( 'down' , 3 ) go ( 'left' , 3 ) go ( 'up' , 1 )" at bounding box center [1088, 280] width 227 height 417
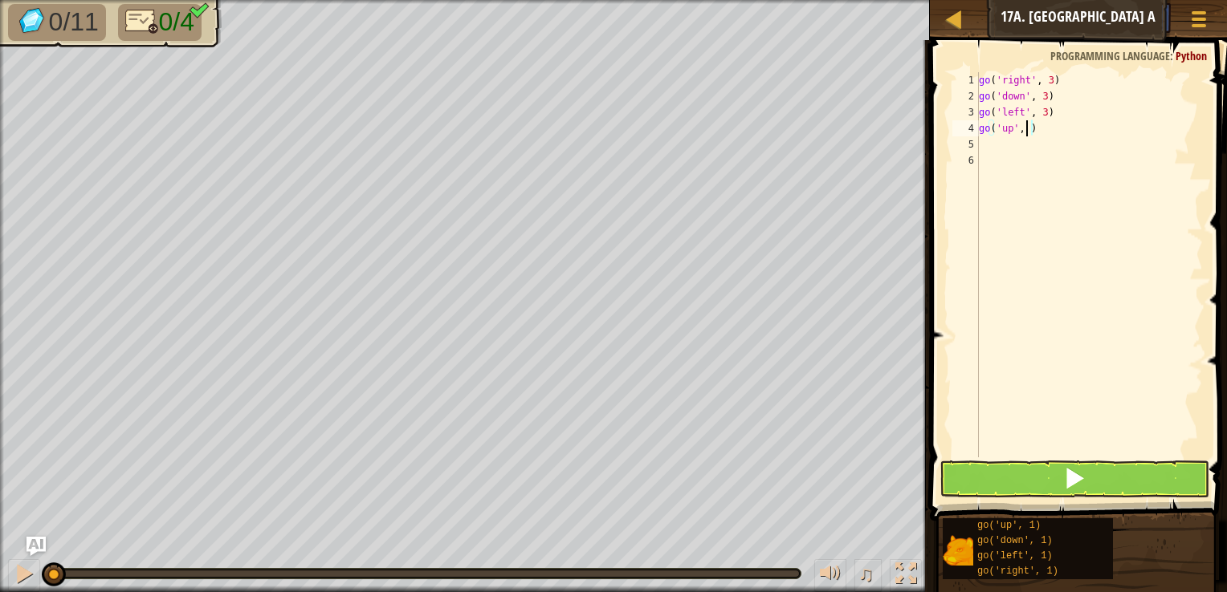
scroll to position [7, 3]
type textarea "go('up', 3)"
click at [1005, 485] on button at bounding box center [1074, 479] width 270 height 37
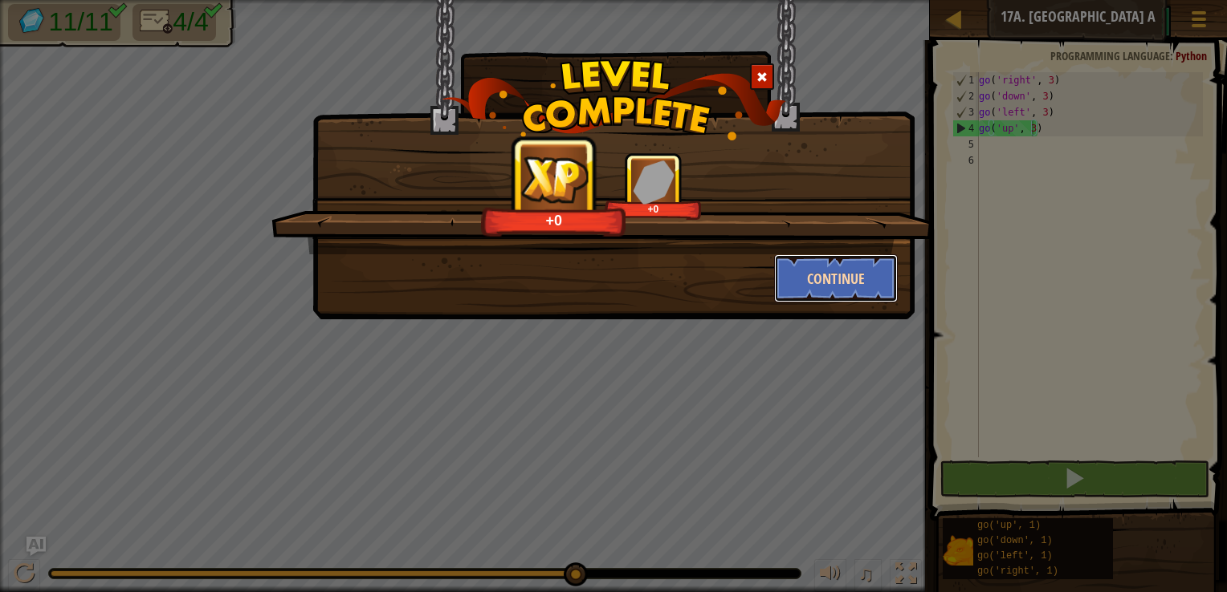
click at [845, 287] on button "Continue" at bounding box center [836, 278] width 124 height 48
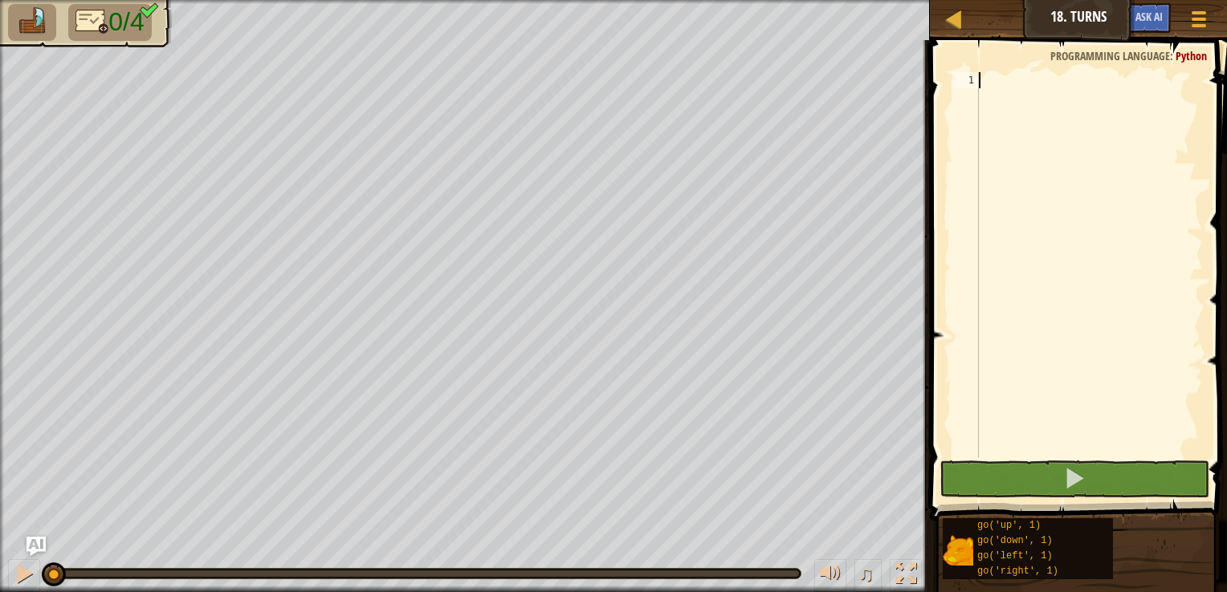
type textarea "l"
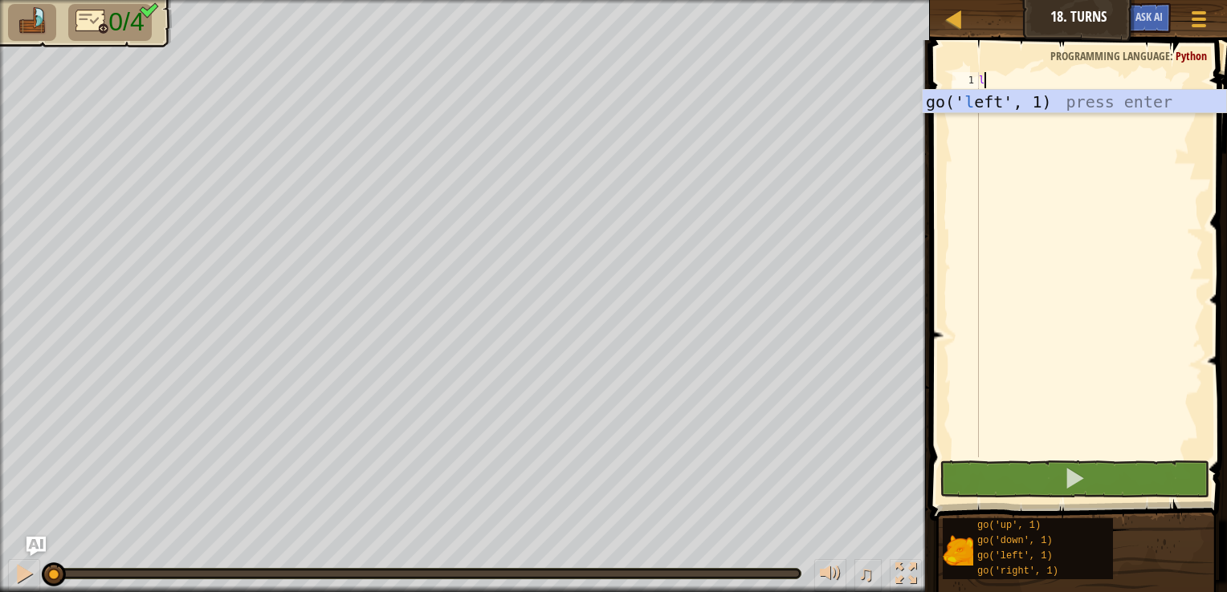
scroll to position [7, 0]
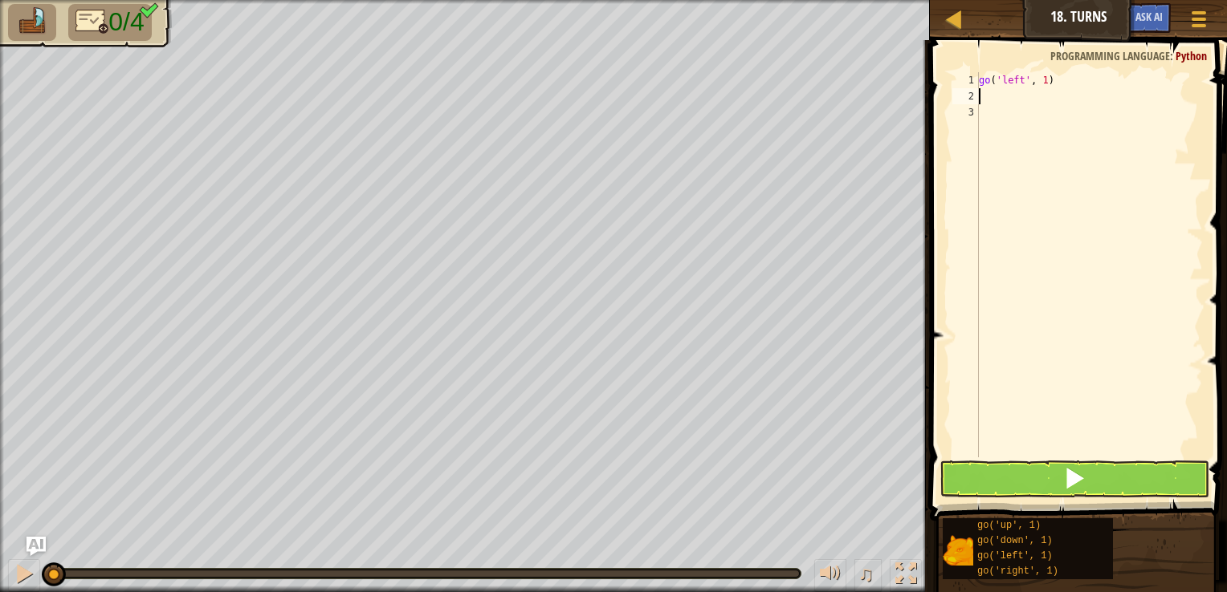
click at [1042, 86] on div "go ( 'left' , 1 )" at bounding box center [1088, 280] width 227 height 417
type textarea "go('left', 2)"
click at [1005, 103] on div "go ( 'left' , 2 )" at bounding box center [1088, 280] width 227 height 417
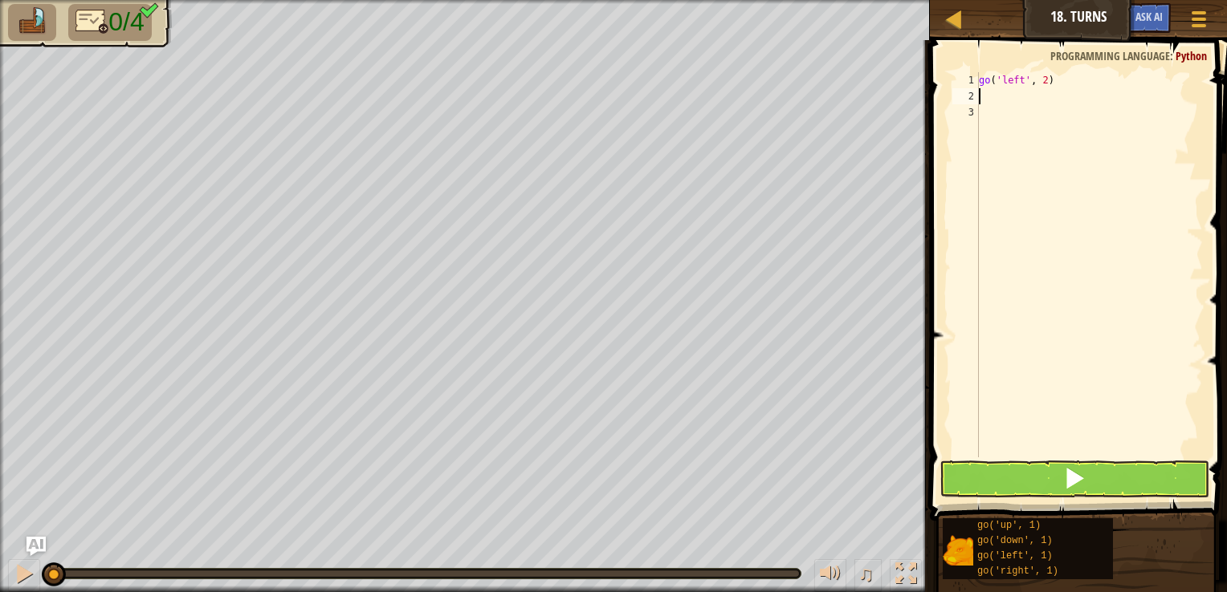
type textarea "d"
click at [1041, 104] on div "go ( 'left' , 2 ) go ( 'down' , 1 )" at bounding box center [1088, 280] width 227 height 417
click at [1041, 100] on div "go ( 'left' , 2 ) go ( 'down' , 1 )" at bounding box center [1088, 280] width 227 height 417
type textarea "go('down', 2)"
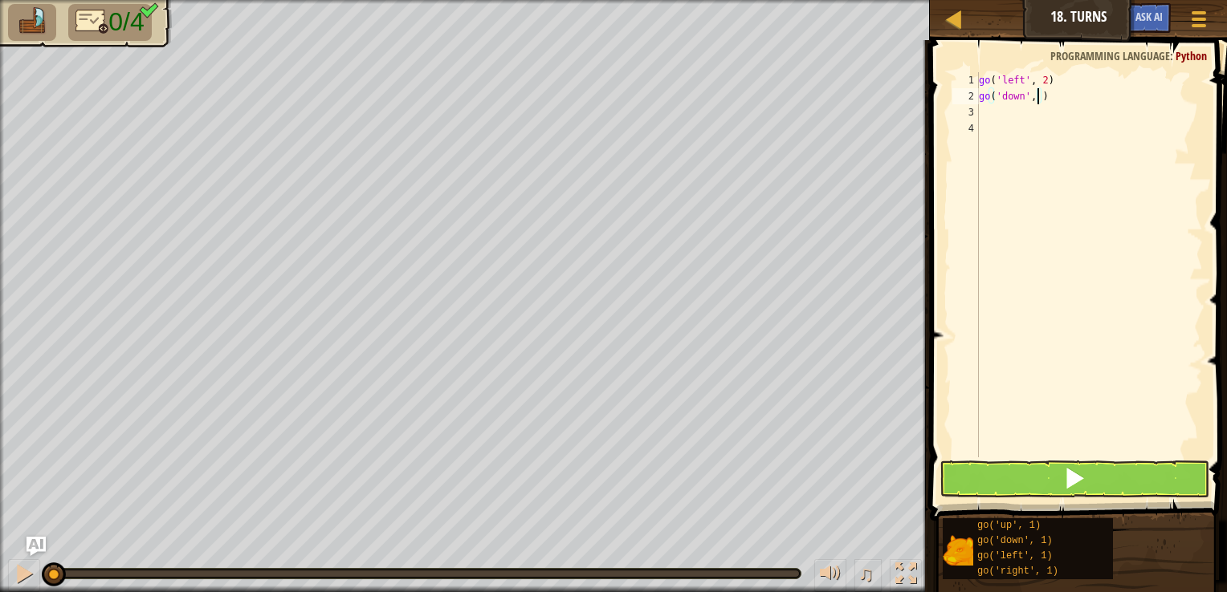
scroll to position [7, 4]
click at [1156, 124] on div "go ( 'left' , 2 ) go ( 'down' , 2 )" at bounding box center [1088, 280] width 227 height 417
click at [989, 136] on div "go ( 'left' , 2 ) go ( 'down' , 2 )" at bounding box center [1088, 280] width 227 height 417
click at [986, 109] on div "go ( 'left' , 2 ) go ( 'down' , 2 )" at bounding box center [1088, 280] width 227 height 417
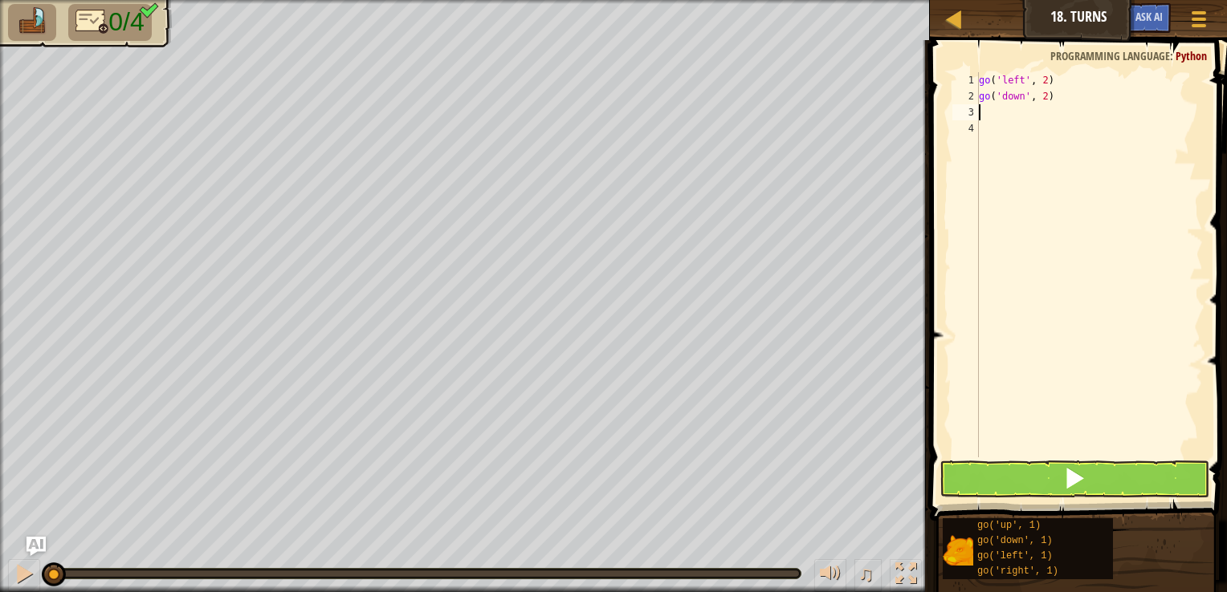
type textarea "r"
click at [1044, 132] on div "go ( 'left' , 2 ) go ( 'down' , 2 ) go ( 'right' , 1 ) go ( 'right' , 1 )" at bounding box center [1088, 280] width 227 height 417
click at [1048, 130] on div "go ( 'left' , 2 ) go ( 'down' , 2 ) go ( 'right' , 1 ) go ( 'right' , 1 )" at bounding box center [1088, 280] width 227 height 417
type textarea "go('right', 4)"
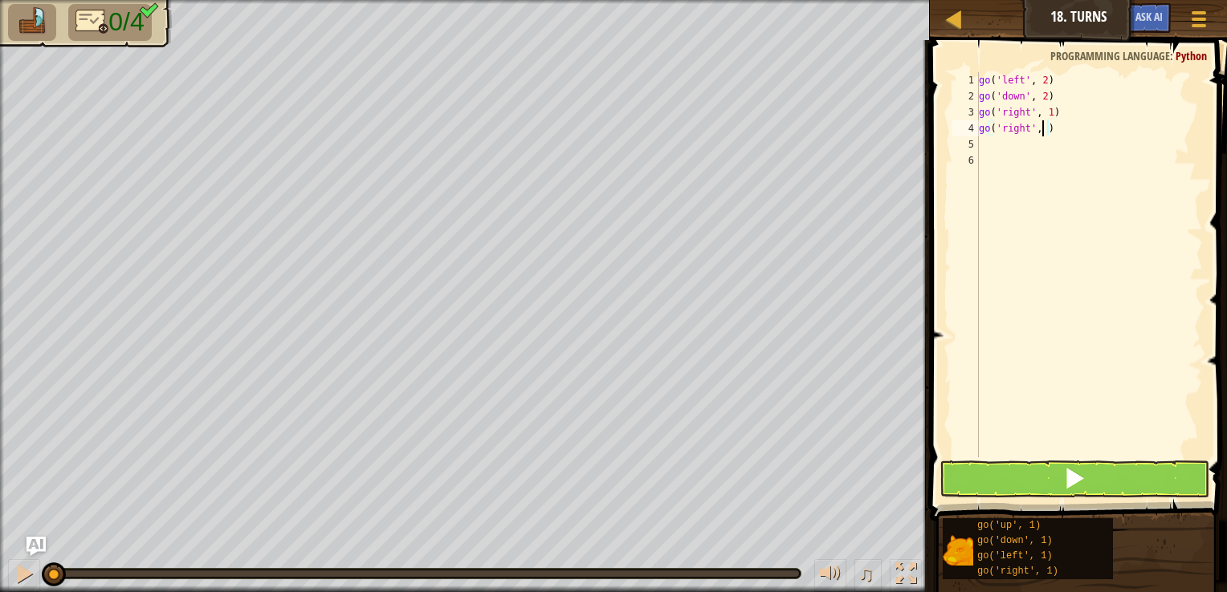
scroll to position [7, 5]
click at [983, 140] on div "go ( 'left' , 2 ) go ( 'down' , 2 ) go ( 'right' , 1 ) go ( 'right' , 4 )" at bounding box center [1088, 280] width 227 height 417
type textarea "u"
click at [1032, 141] on div "go ( 'left' , 2 ) go ( 'down' , 2 ) go ( 'right' , 1 ) go ( 'right' , 4 ) go ( …" at bounding box center [1088, 280] width 227 height 417
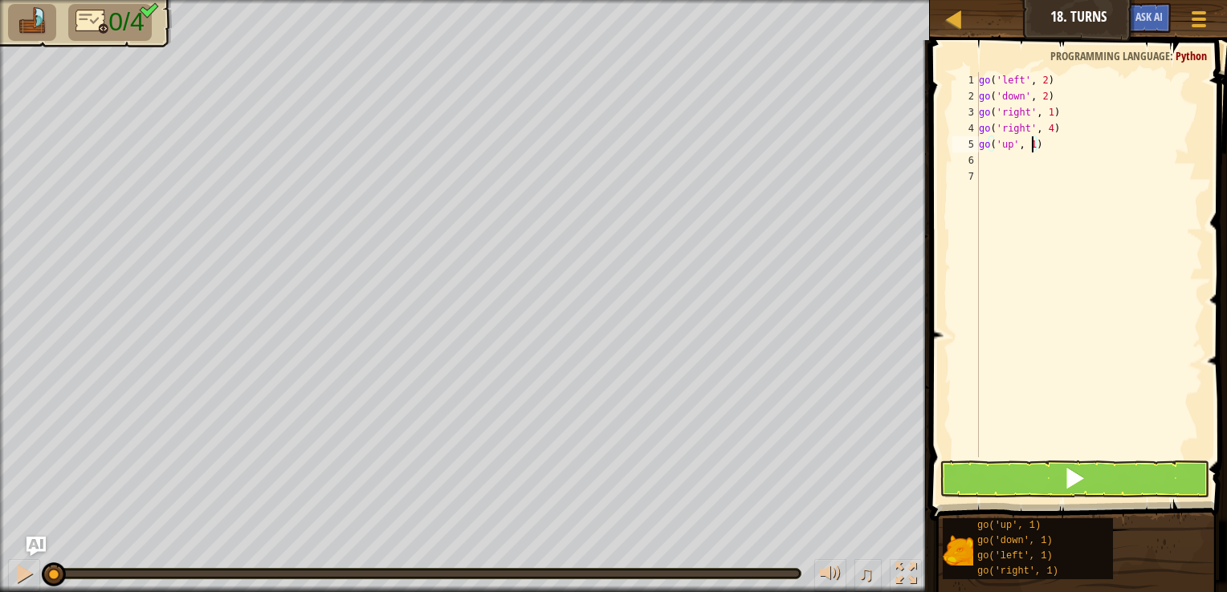
type textarea "go('up', 14)"
click at [1031, 148] on div "go ( 'left' , 2 ) go ( 'down' , 2 ) go ( 'right' , 1 ) go ( 'right' , 4 ) go ( …" at bounding box center [1088, 280] width 227 height 417
type textarea "go('up', 4)"
click at [991, 482] on button at bounding box center [1074, 479] width 270 height 37
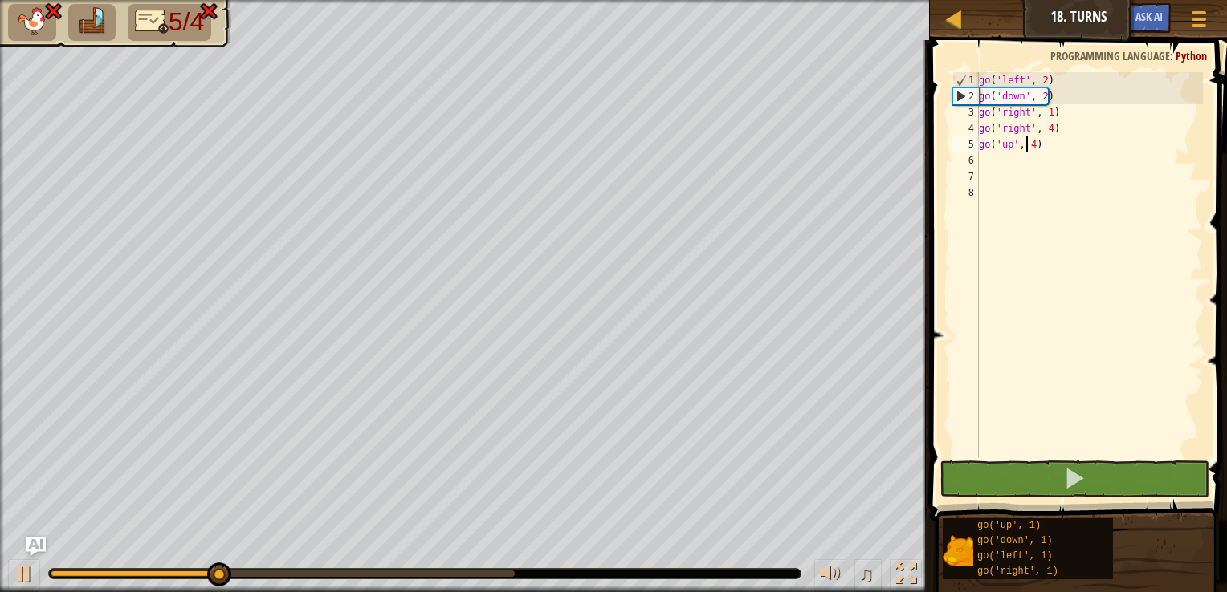
click at [1053, 153] on div "go ( 'left' , 2 ) go ( 'down' , 2 ) go ( 'right' , 1 ) go ( 'right' , 4 ) go ( …" at bounding box center [1088, 280] width 227 height 417
click at [1051, 146] on div "go ( 'left' , 2 ) go ( 'down' , 2 ) go ( 'right' , 1 ) go ( 'right' , 4 ) go ( …" at bounding box center [1088, 280] width 227 height 417
type textarea "go('up', 4)"
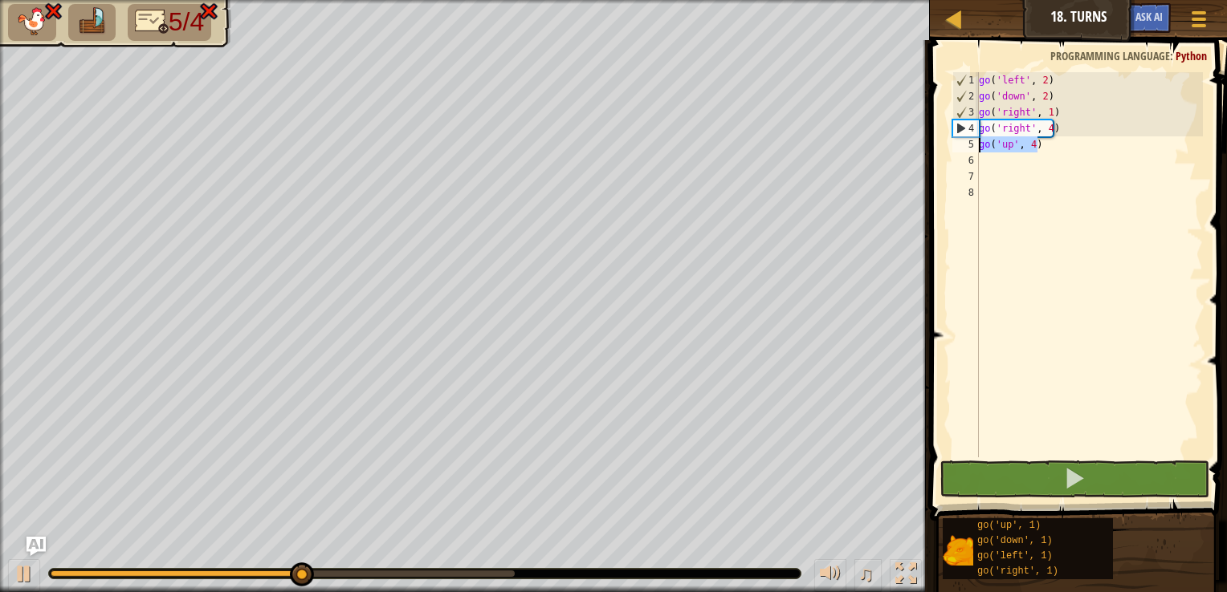
drag, startPoint x: 1050, startPoint y: 146, endPoint x: 962, endPoint y: 145, distance: 88.3
click at [962, 145] on div "go('up', 4) 1 2 3 4 5 6 7 8 go ( 'left' , 2 ) go ( 'down' , 2 ) go ( 'right' , …" at bounding box center [1076, 264] width 254 height 385
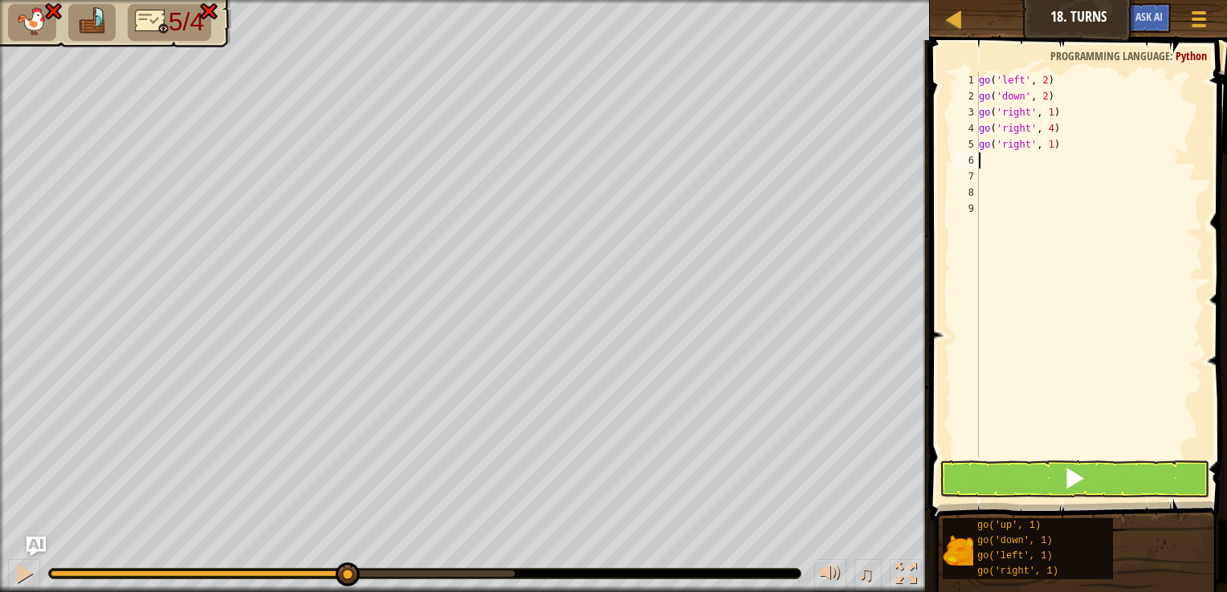
click at [1047, 143] on div "go ( 'left' , 2 ) go ( 'down' , 2 ) go ( 'right' , 1 ) go ( 'right' , 4 ) go ( …" at bounding box center [1088, 280] width 227 height 417
click at [1039, 152] on div "go ( 'left' , 2 ) go ( 'down' , 2 ) go ( 'right' , 1 ) go ( 'right' , 4 ) go ( …" at bounding box center [1088, 280] width 227 height 417
click at [1068, 149] on div "go ( 'left' , 2 ) go ( 'down' , 2 ) go ( 'right' , 1 ) go ( 'right' , 4 ) go ( …" at bounding box center [1088, 280] width 227 height 417
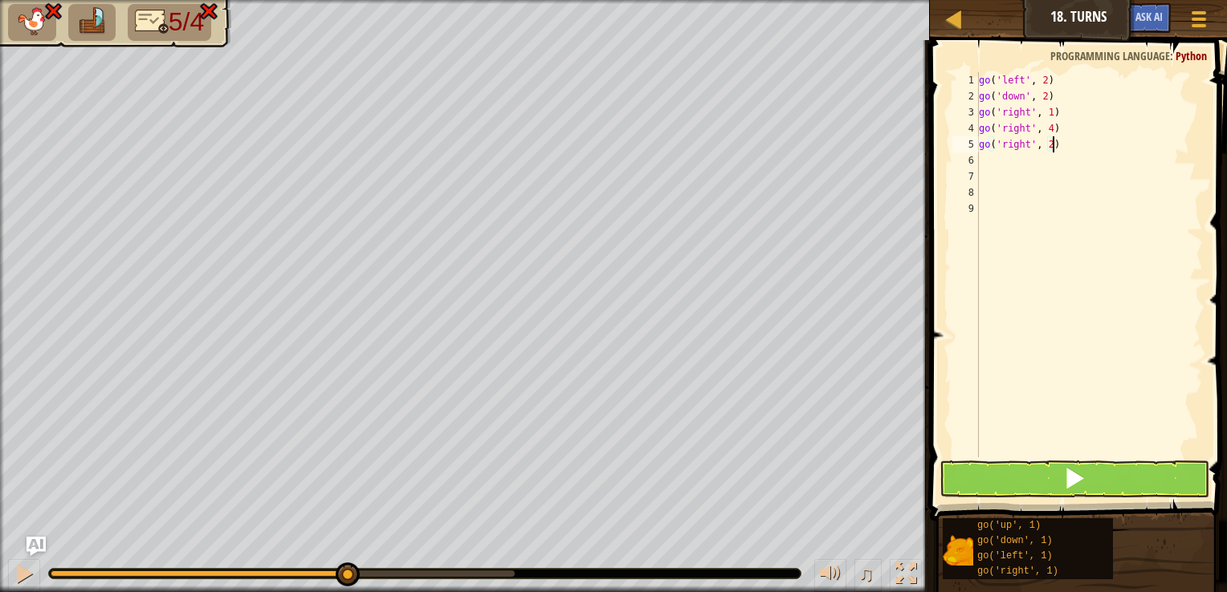
scroll to position [7, 0]
click at [1037, 159] on div "go ( 'left' , 2 ) go ( 'down' , 2 ) go ( 'right' , 1 ) go ( 'right' , 4 ) go ( …" at bounding box center [1091, 280] width 222 height 417
click at [976, 475] on button at bounding box center [1074, 479] width 270 height 37
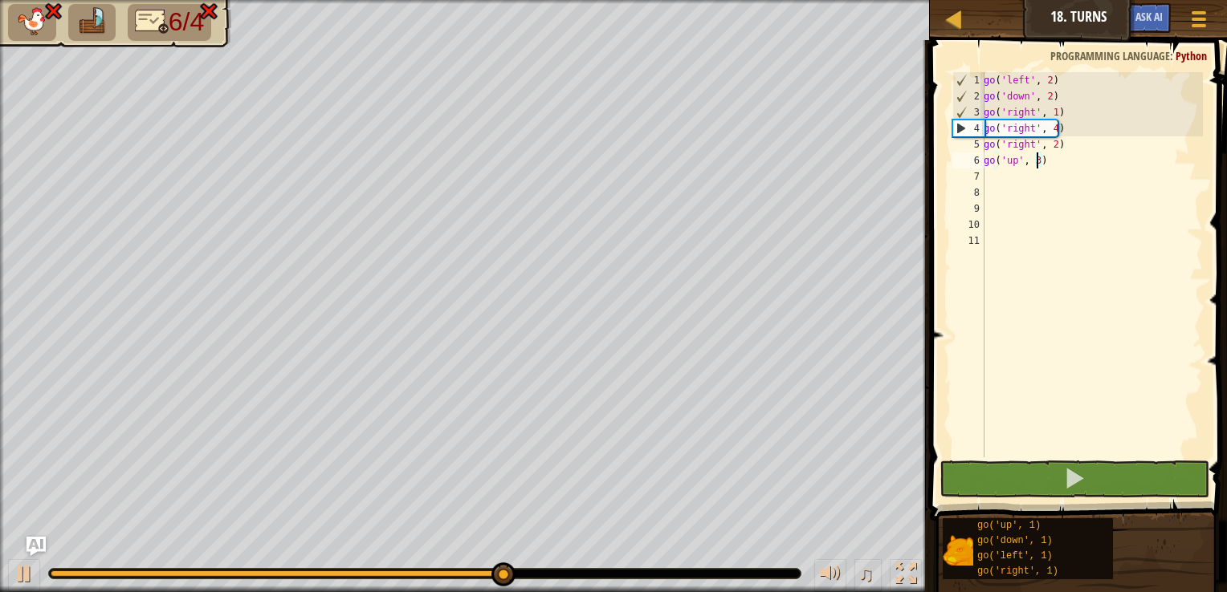
click at [1050, 147] on div "go ( 'left' , 2 ) go ( 'down' , 2 ) go ( 'right' , 1 ) go ( 'right' , 4 ) go ( …" at bounding box center [1091, 280] width 222 height 417
click at [1052, 127] on div "go ( 'left' , 2 ) go ( 'down' , 2 ) go ( 'right' , 1 ) go ( 'right' , 4 ) go ( …" at bounding box center [1091, 280] width 222 height 417
click at [1068, 132] on div "go ( 'left' , 2 ) go ( 'down' , 2 ) go ( 'right' , 1 ) go ( 'right' , 4 ) go ( …" at bounding box center [1091, 280] width 222 height 417
drag, startPoint x: 1068, startPoint y: 132, endPoint x: 985, endPoint y: 130, distance: 82.7
click at [985, 130] on div "go ( 'left' , 2 ) go ( 'down' , 2 ) go ( 'right' , 1 ) go ( 'right' , 4 ) go ( …" at bounding box center [1091, 280] width 222 height 417
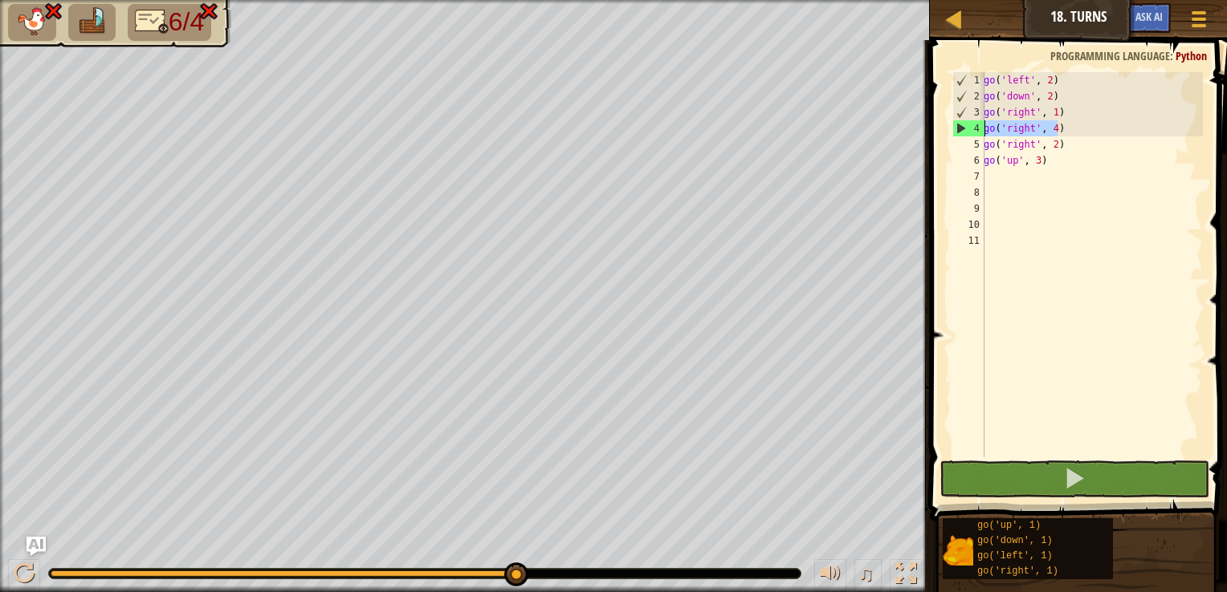
scroll to position [7, 0]
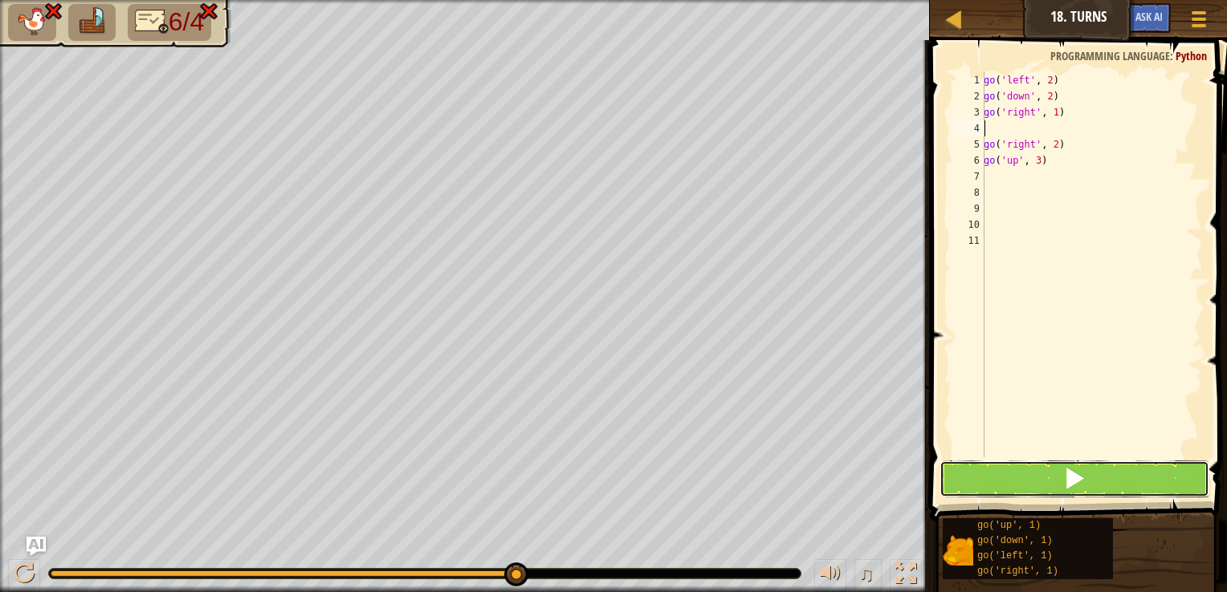
click at [978, 466] on button at bounding box center [1074, 479] width 270 height 37
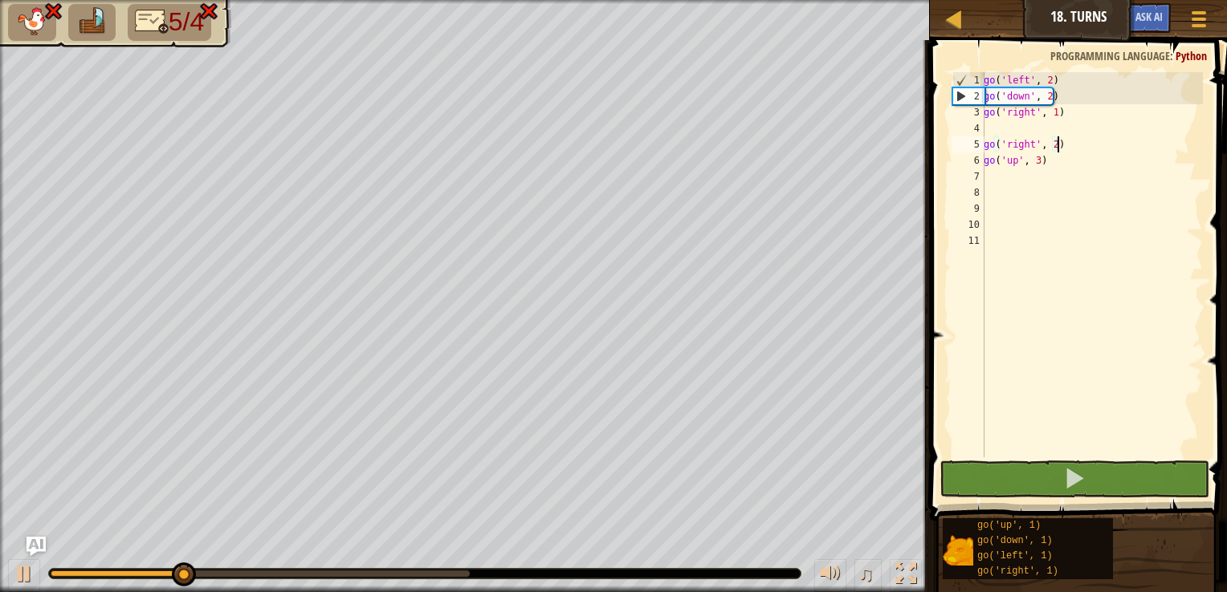
click at [1076, 141] on div "go ( 'left' , 2 ) go ( 'down' , 2 ) go ( 'right' , 1 ) go ( 'right' , 2 ) go ( …" at bounding box center [1091, 280] width 222 height 417
click at [1070, 160] on div "go ( 'left' , 2 ) go ( 'down' , 2 ) go ( 'right' , 1 ) go ( 'right' , 2 ) go ( …" at bounding box center [1091, 280] width 222 height 417
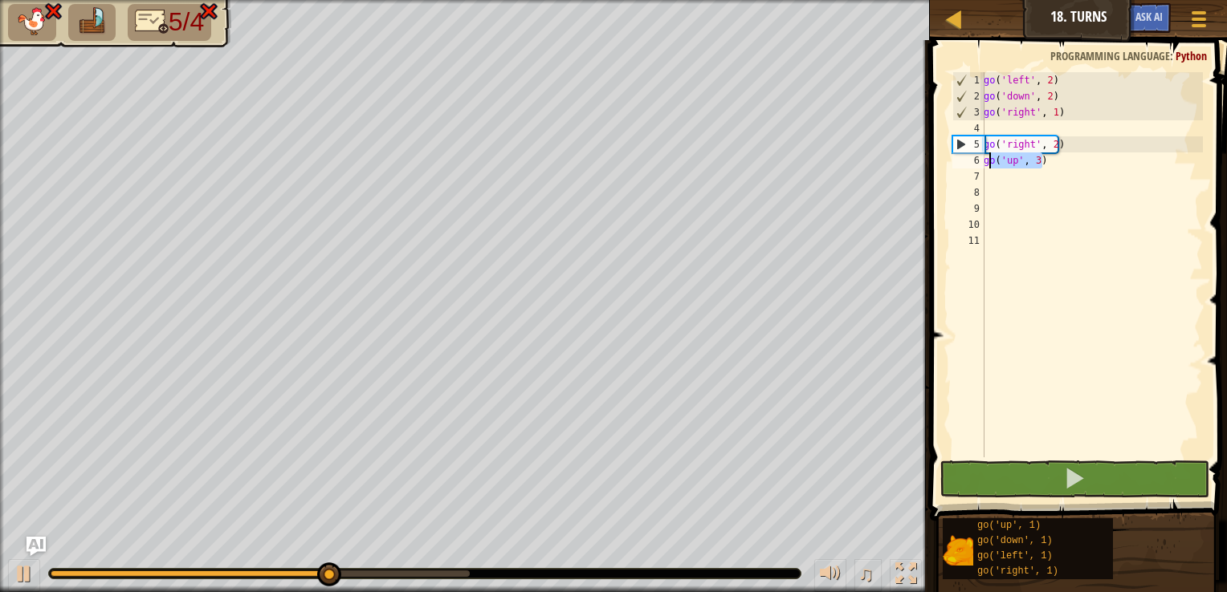
drag, startPoint x: 1050, startPoint y: 163, endPoint x: 982, endPoint y: 162, distance: 68.2
click at [982, 162] on div "go('up', 3) 1 2 3 4 5 6 7 8 9 10 11 go ( 'left' , 2 ) go ( 'down' , 2 ) go ( 'r…" at bounding box center [1076, 264] width 254 height 385
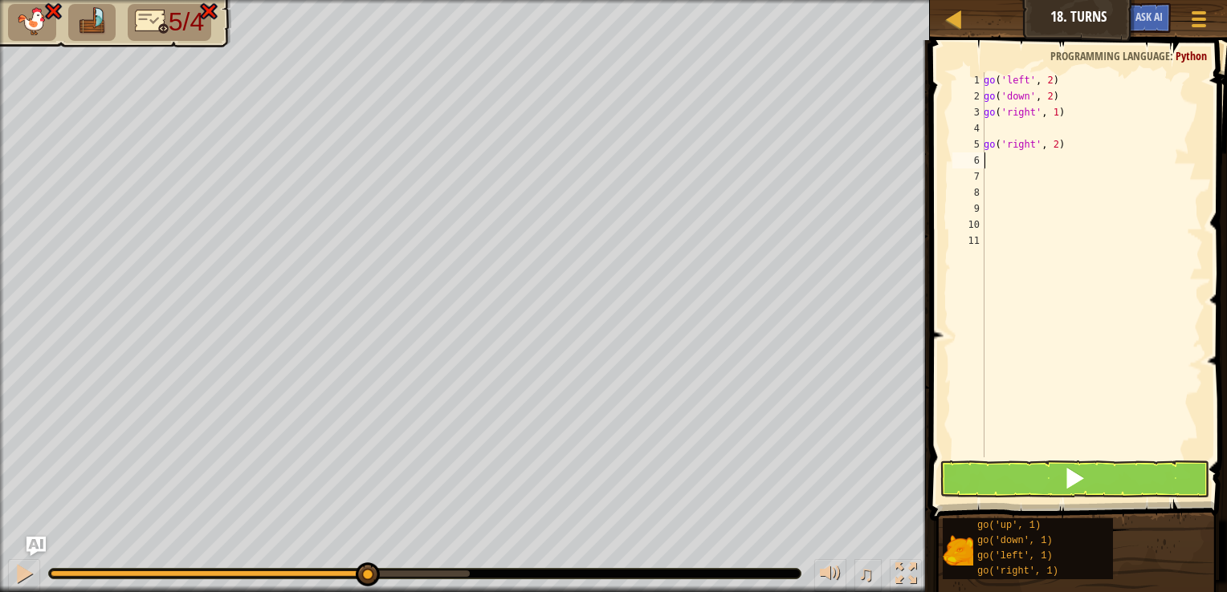
click at [1049, 150] on div "go ( 'left' , 2 ) go ( 'down' , 2 ) go ( 'right' , 1 ) go ( 'right' , 2 )" at bounding box center [1091, 280] width 222 height 417
click at [1050, 150] on div "go ( 'left' , 2 ) go ( 'down' , 2 ) go ( 'right' , 1 ) go ( 'right' , 2 )" at bounding box center [1091, 280] width 222 height 417
click at [1084, 175] on div "go ( 'left' , 2 ) go ( 'down' , 2 ) go ( 'right' , 1 ) go ( 'right' , 3 )" at bounding box center [1092, 280] width 222 height 417
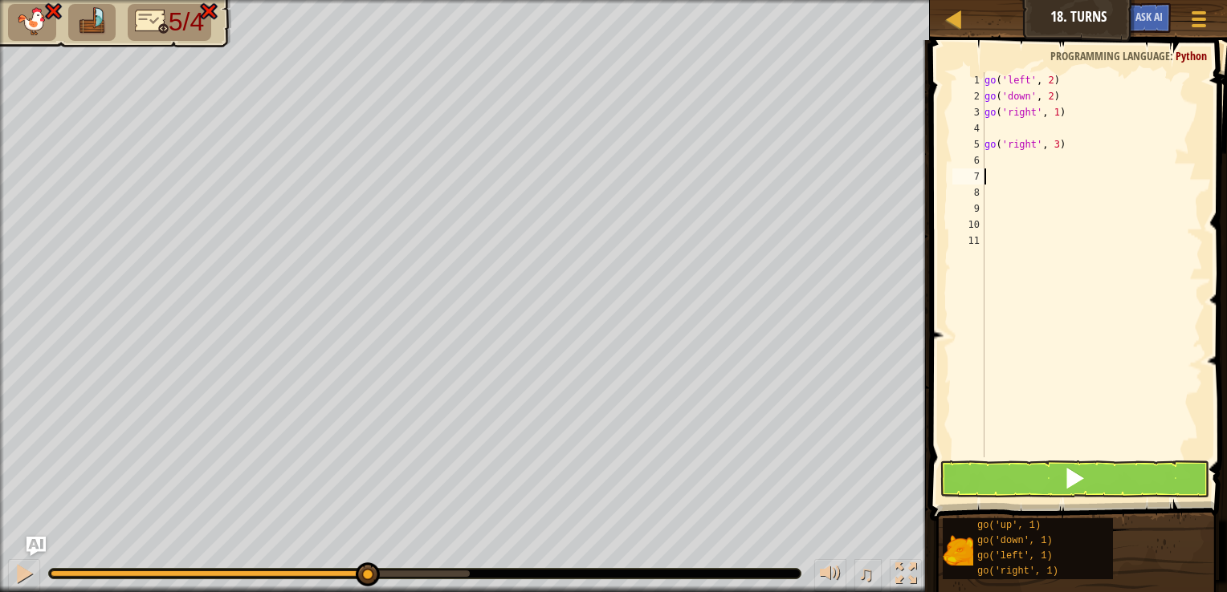
click at [1022, 162] on div "go ( 'left' , 2 ) go ( 'down' , 2 ) go ( 'right' , 1 ) go ( 'right' , 3 )" at bounding box center [1092, 280] width 222 height 417
click at [1037, 163] on div "go ( 'left' , 2 ) go ( 'down' , 2 ) go ( 'right' , 1 ) go ( 'right' , 3 ) go ( …" at bounding box center [1092, 280] width 222 height 417
click at [1034, 475] on button at bounding box center [1074, 479] width 270 height 37
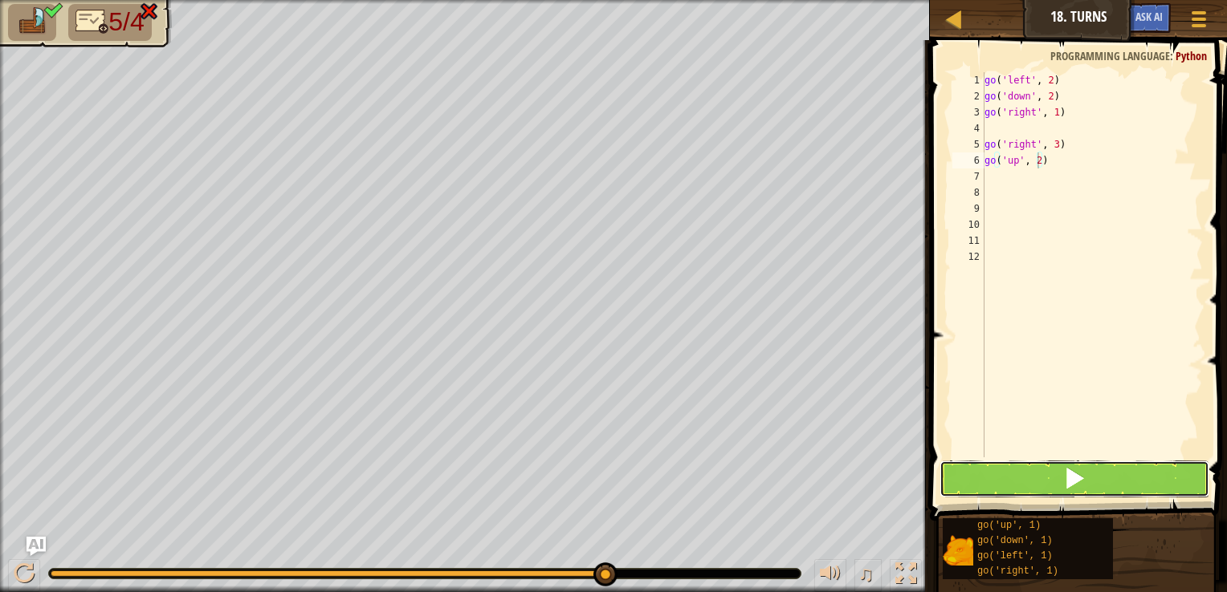
click at [1048, 470] on button at bounding box center [1074, 479] width 270 height 37
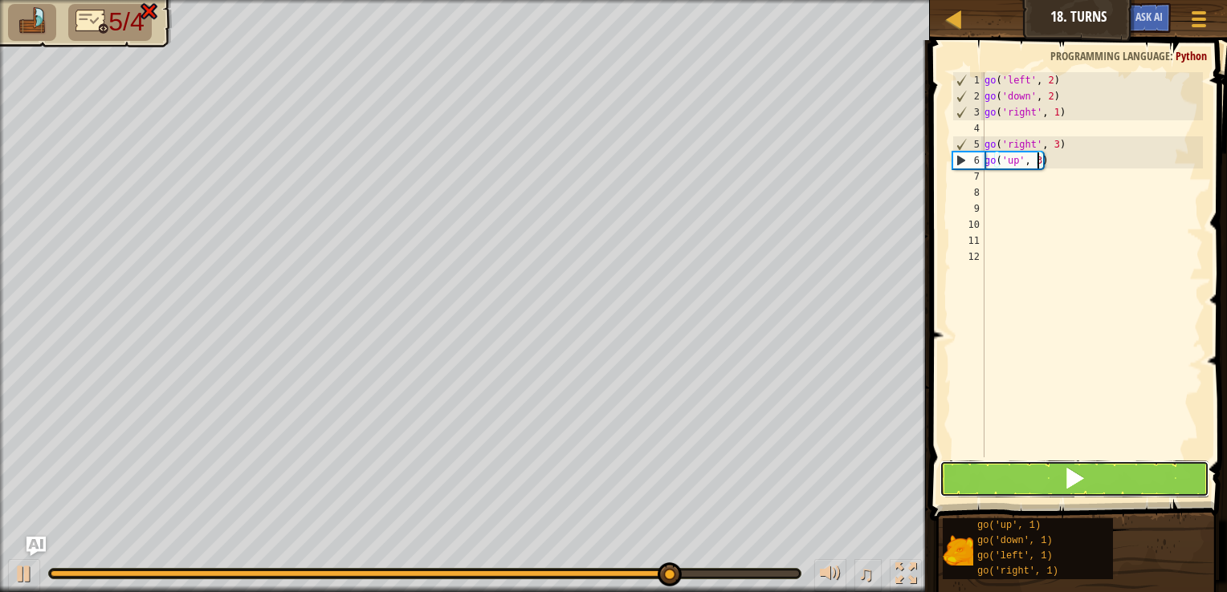
click at [1002, 466] on button at bounding box center [1074, 479] width 270 height 37
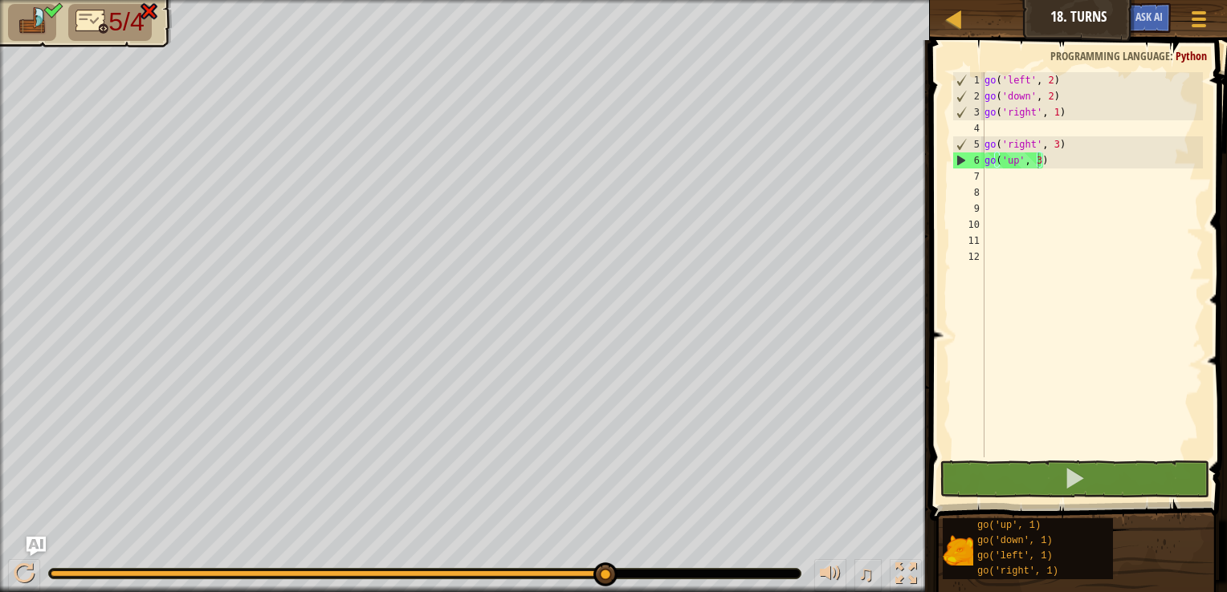
click at [147, 10] on img at bounding box center [149, 11] width 21 height 19
click at [967, 23] on link "Map" at bounding box center [966, 20] width 8 height 22
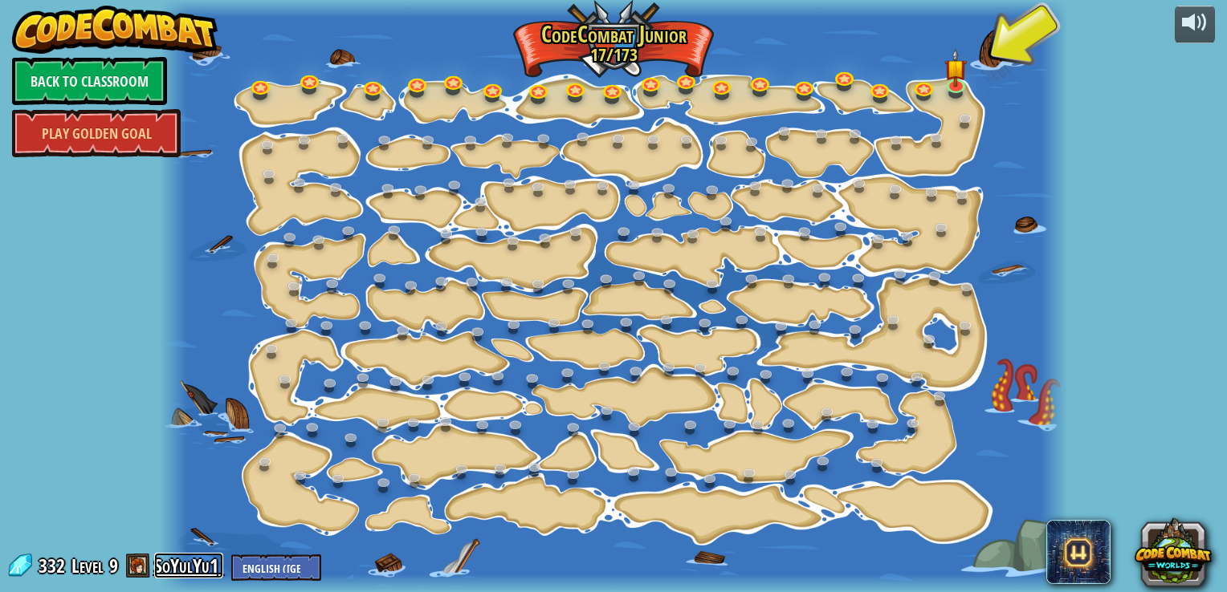
click at [188, 560] on link "SoYulYu1" at bounding box center [188, 566] width 69 height 26
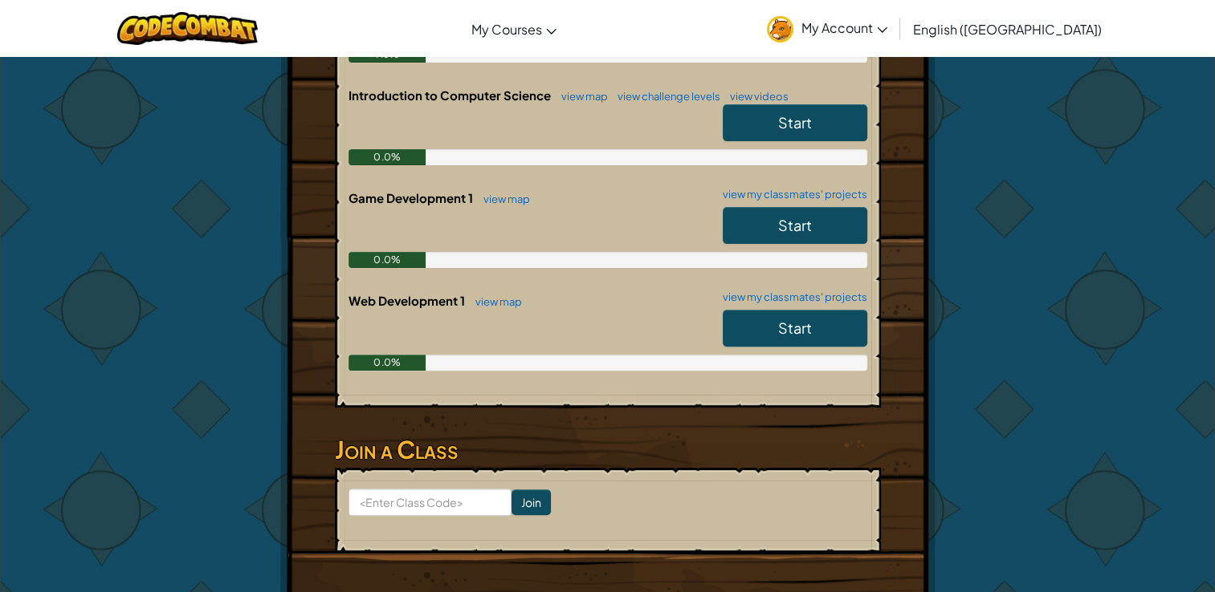
scroll to position [401, 0]
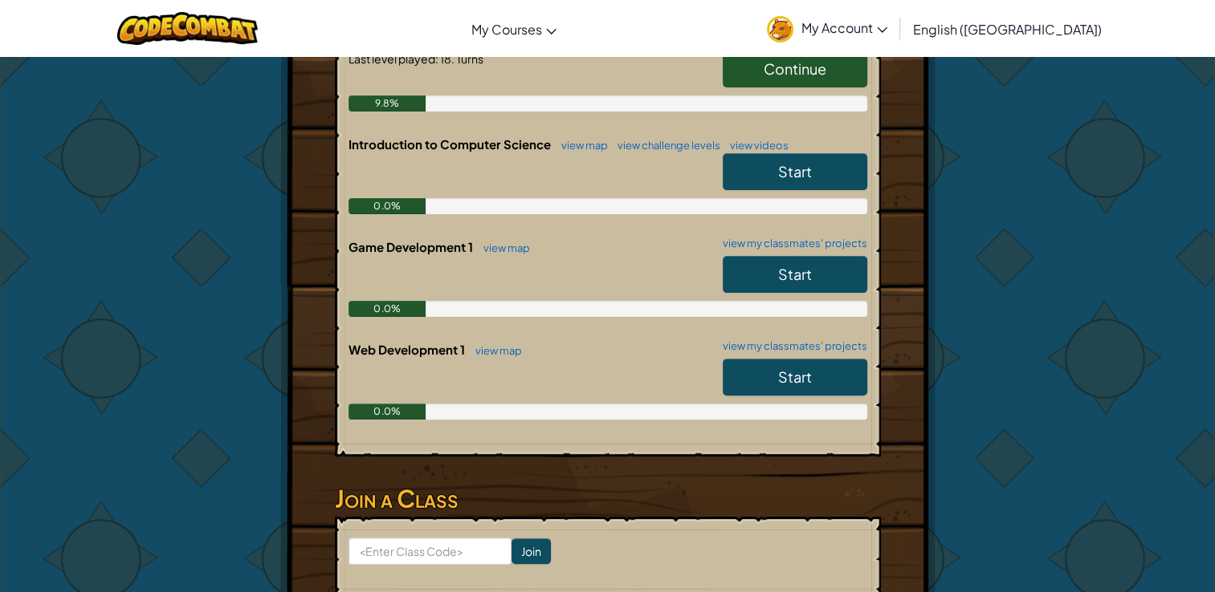
click at [796, 172] on span "Start" at bounding box center [795, 171] width 34 height 18
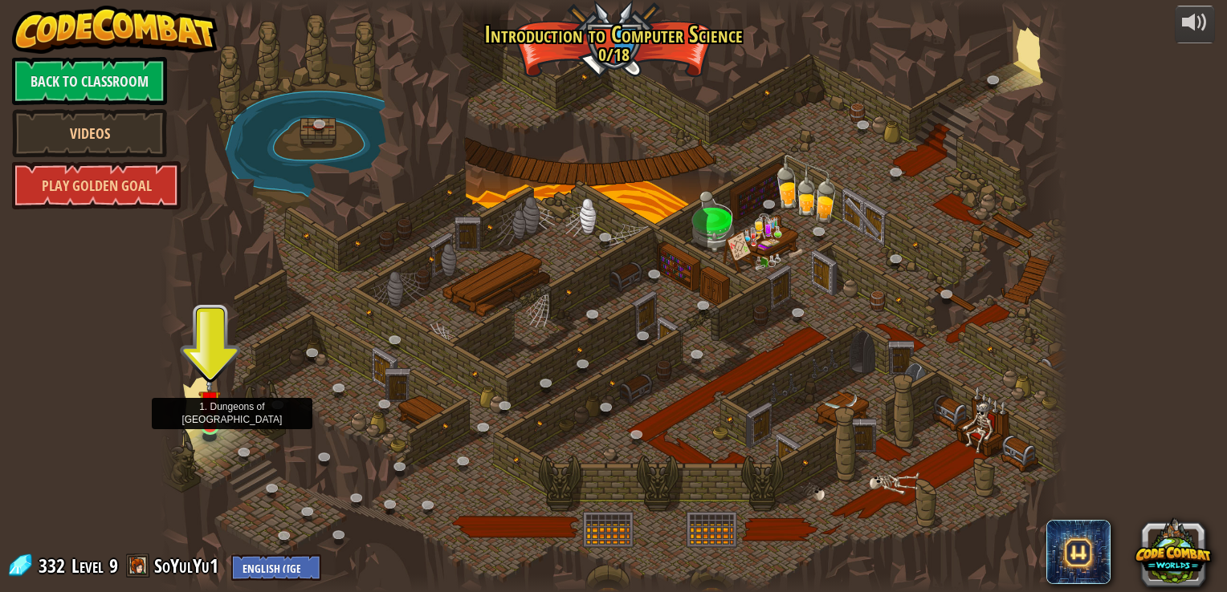
click at [215, 422] on img at bounding box center [209, 402] width 22 height 52
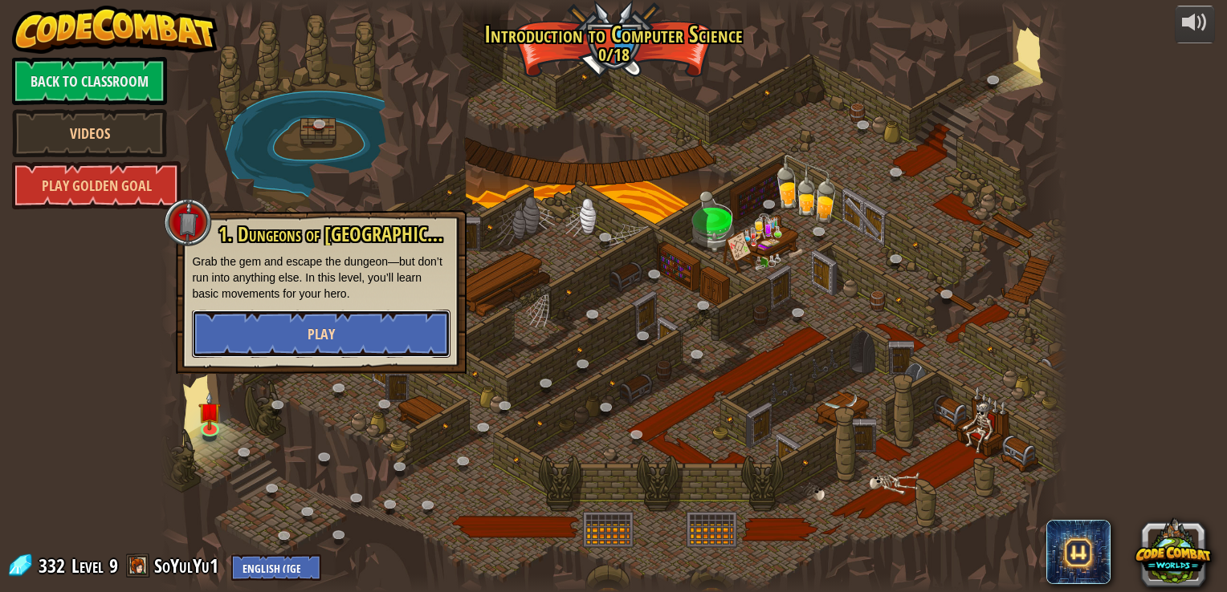
click at [354, 345] on button "Play" at bounding box center [321, 334] width 259 height 48
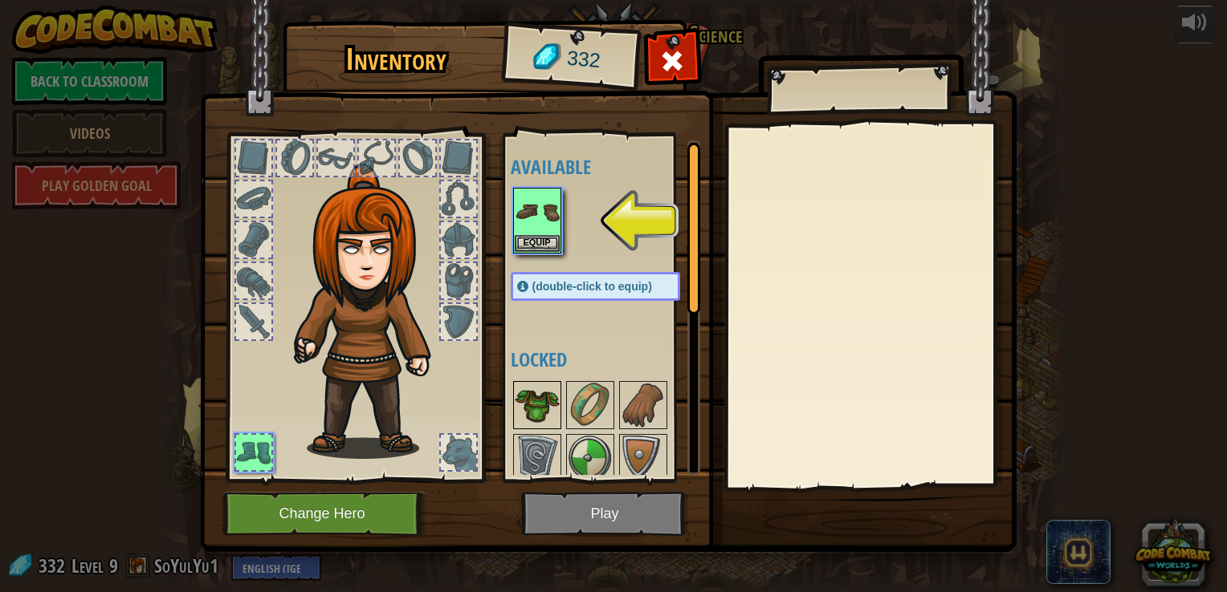
click at [540, 384] on img at bounding box center [537, 405] width 45 height 45
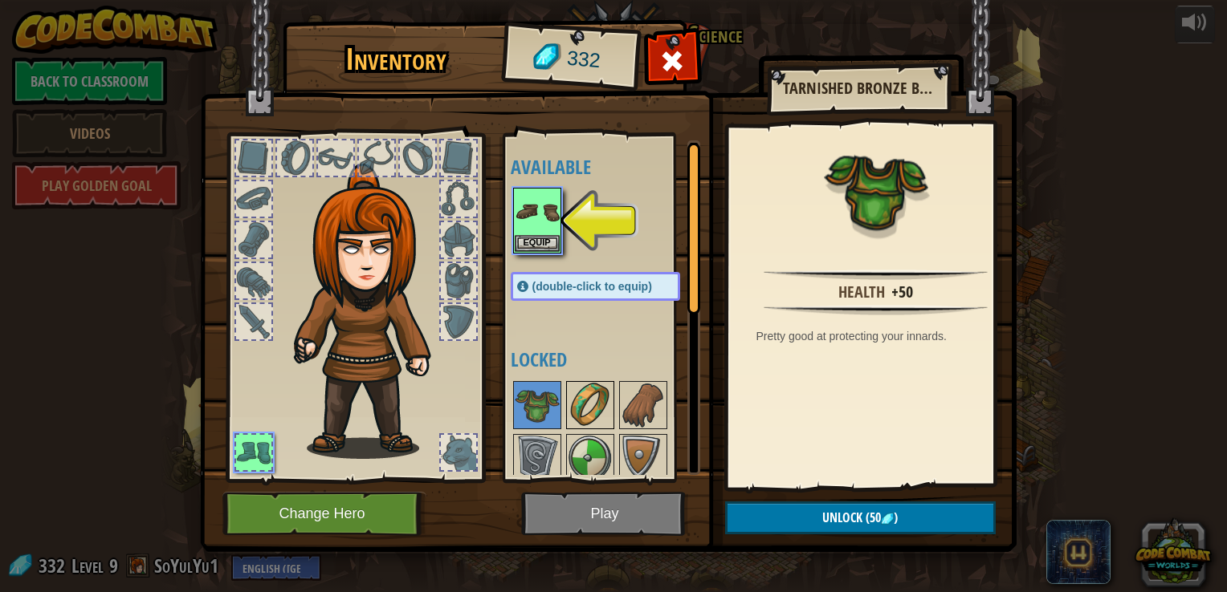
click at [581, 397] on img at bounding box center [590, 405] width 45 height 45
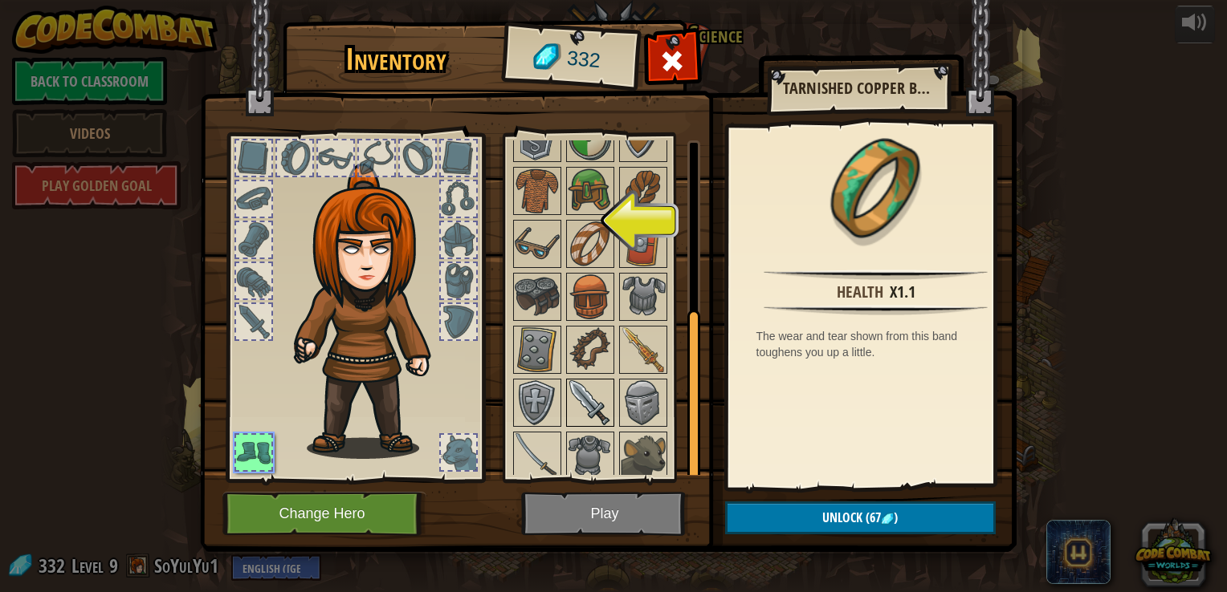
scroll to position [323, 0]
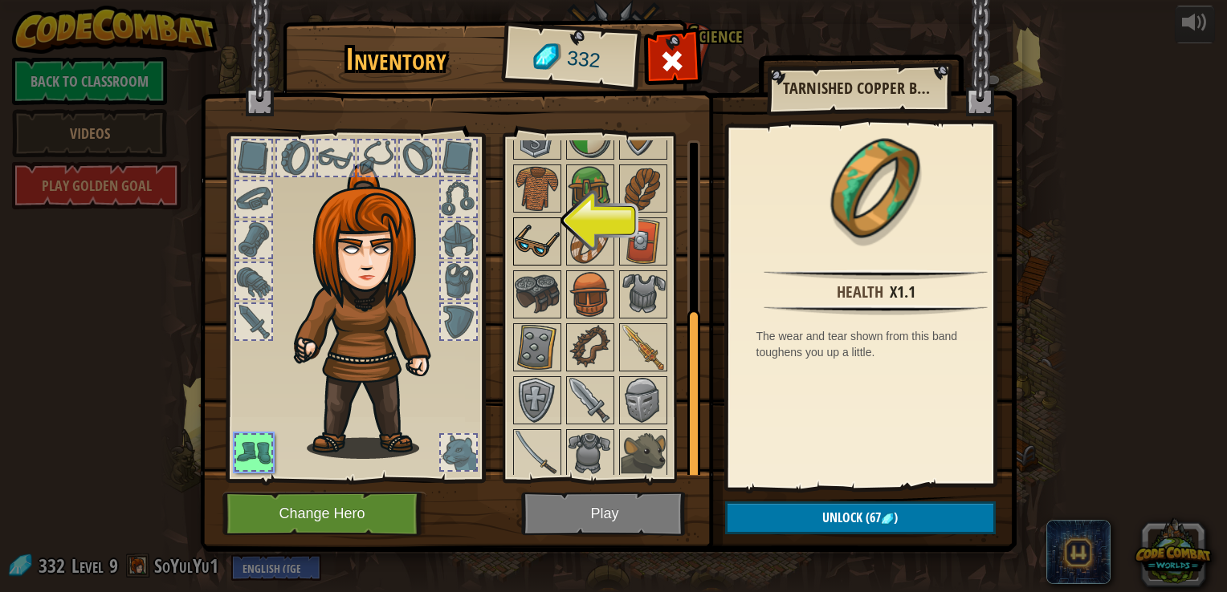
click at [531, 233] on img at bounding box center [537, 241] width 45 height 45
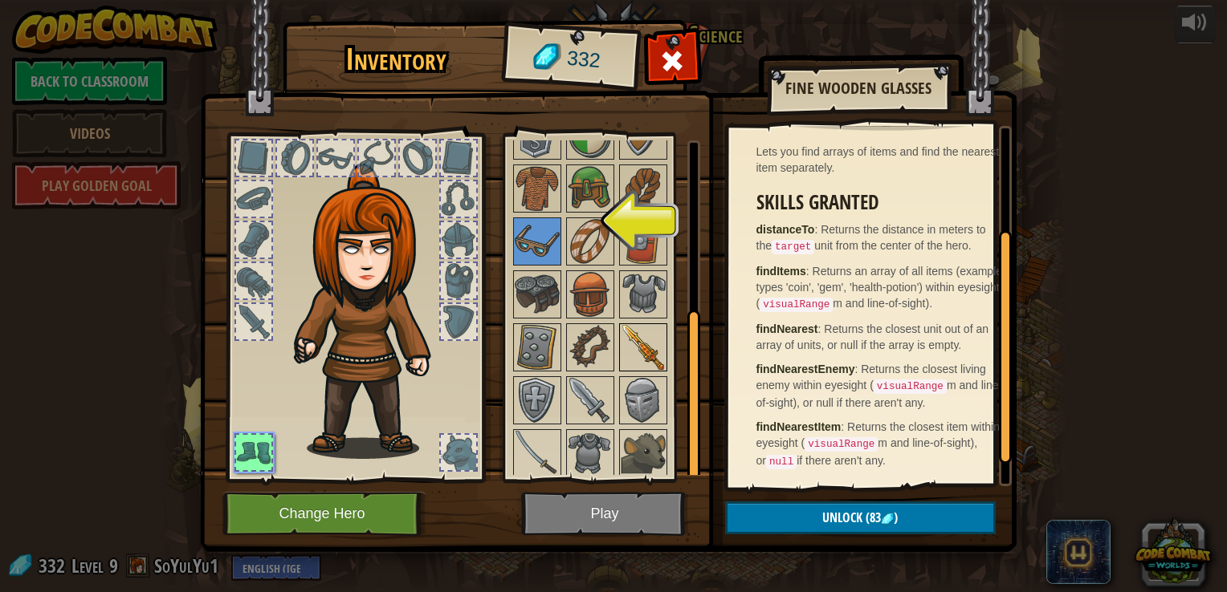
scroll to position [193, 0]
click at [641, 438] on img at bounding box center [643, 453] width 45 height 45
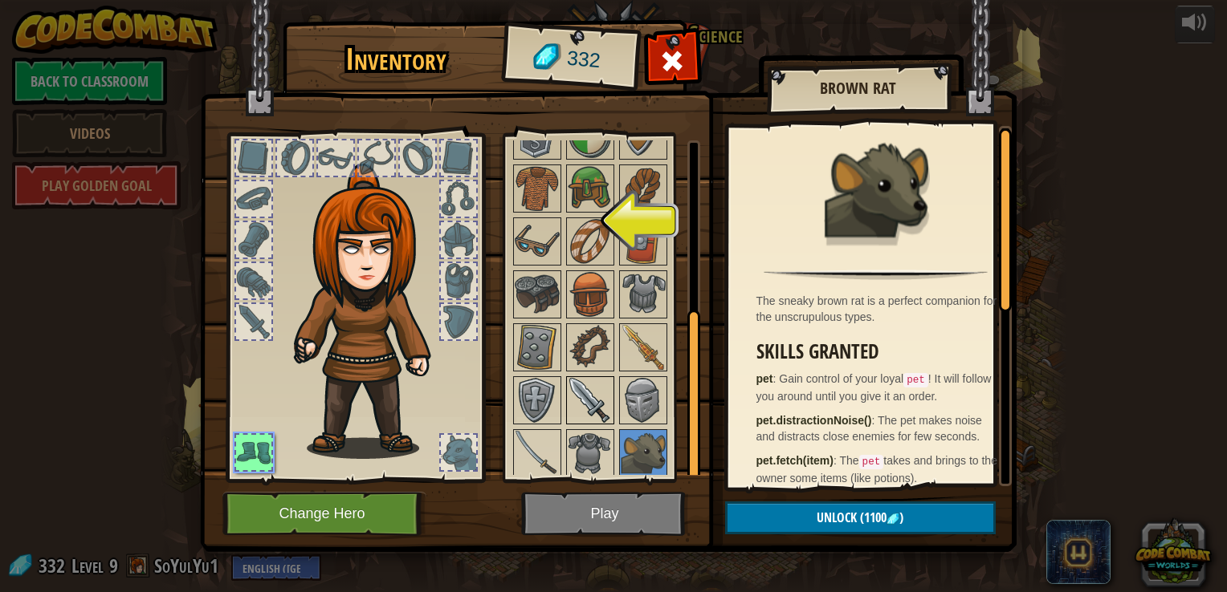
click at [594, 390] on img at bounding box center [590, 400] width 45 height 45
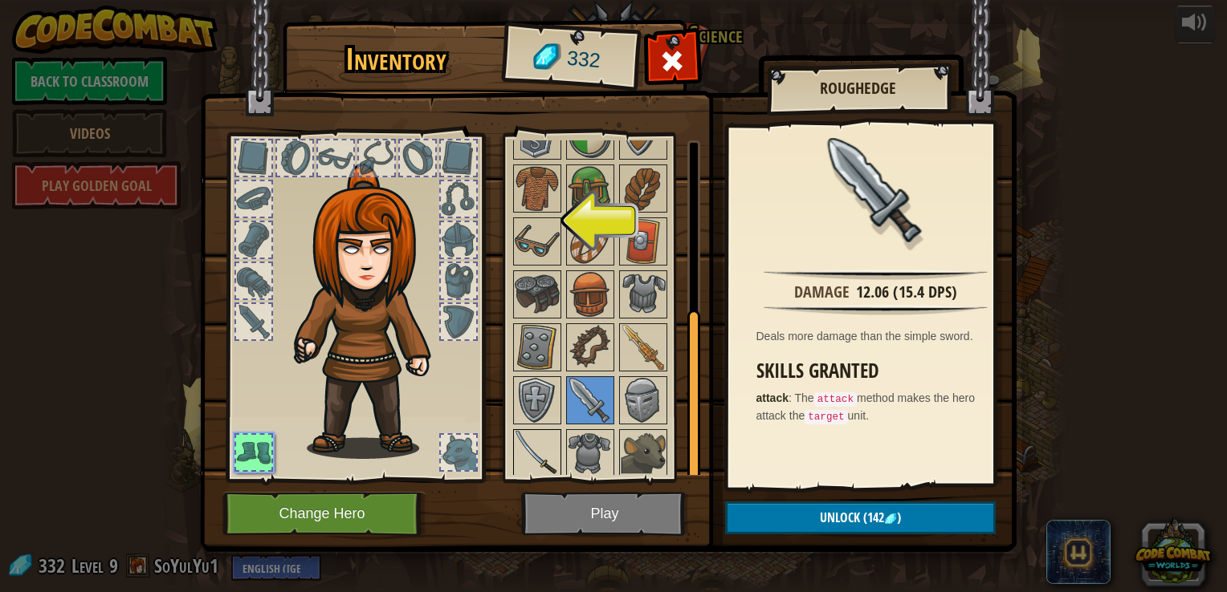
click at [530, 434] on img at bounding box center [537, 453] width 45 height 45
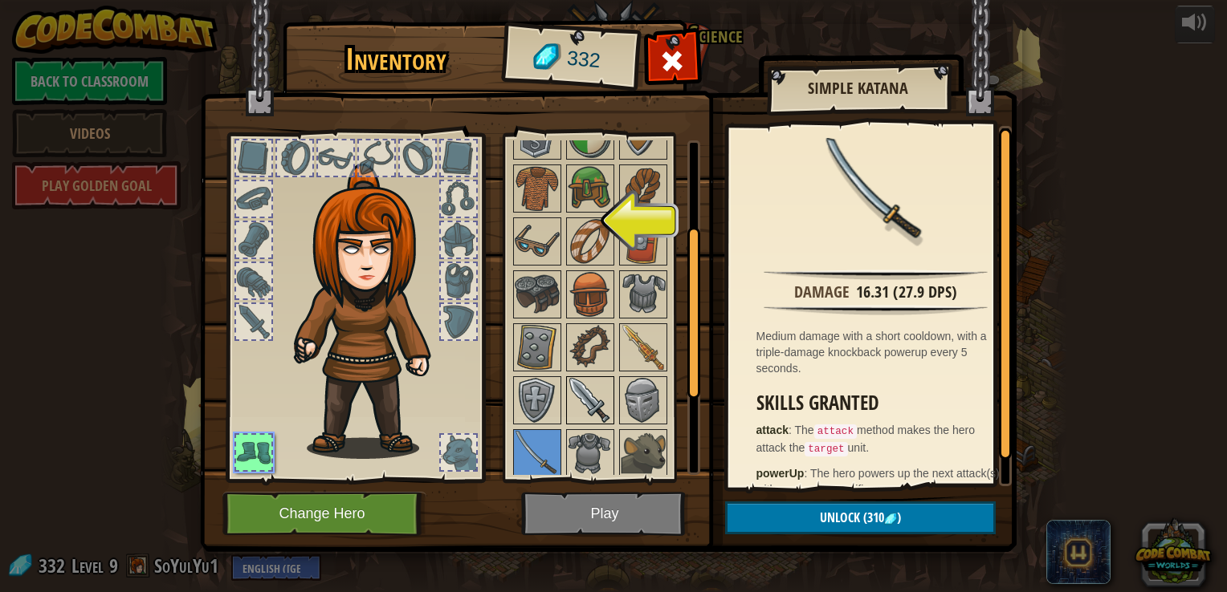
scroll to position [0, 0]
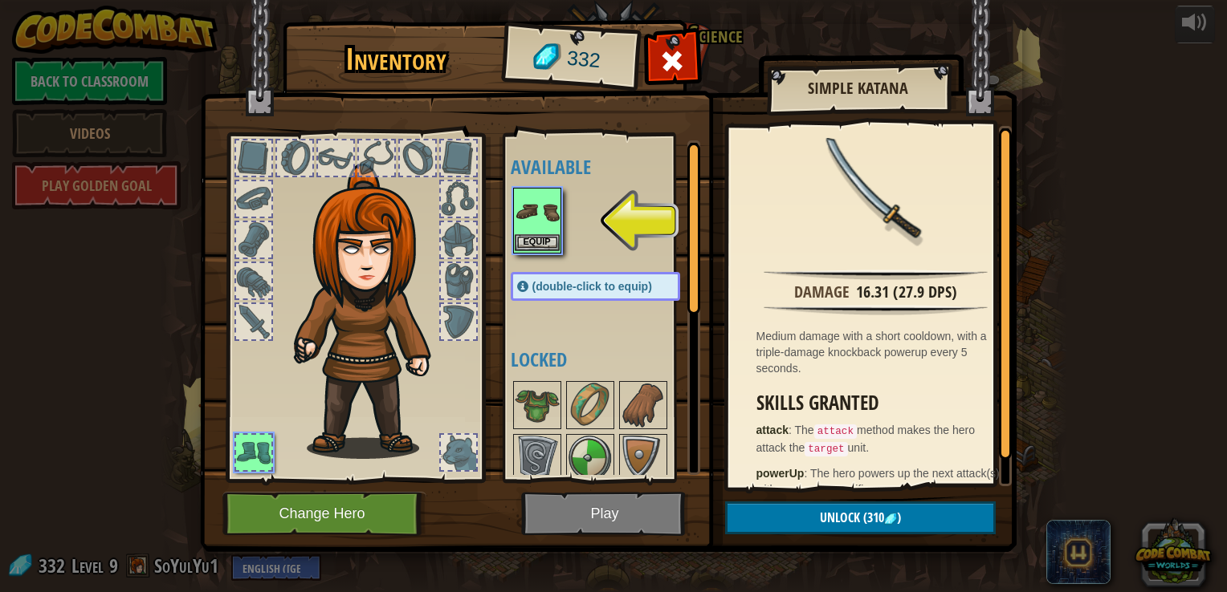
click at [536, 213] on img at bounding box center [537, 211] width 45 height 45
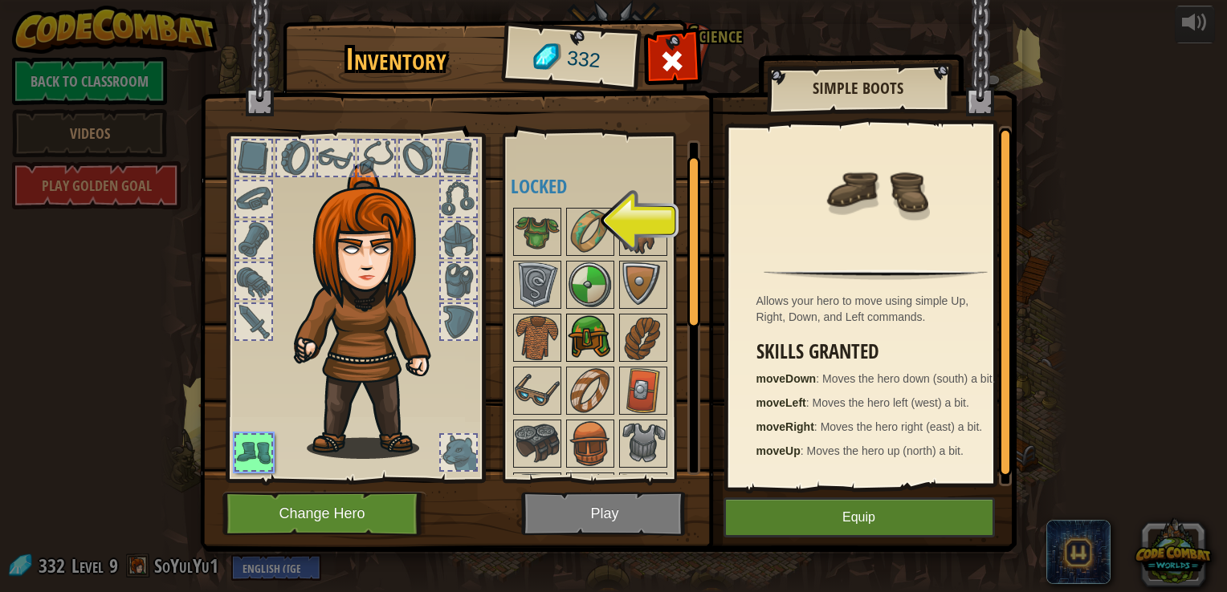
scroll to position [323, 0]
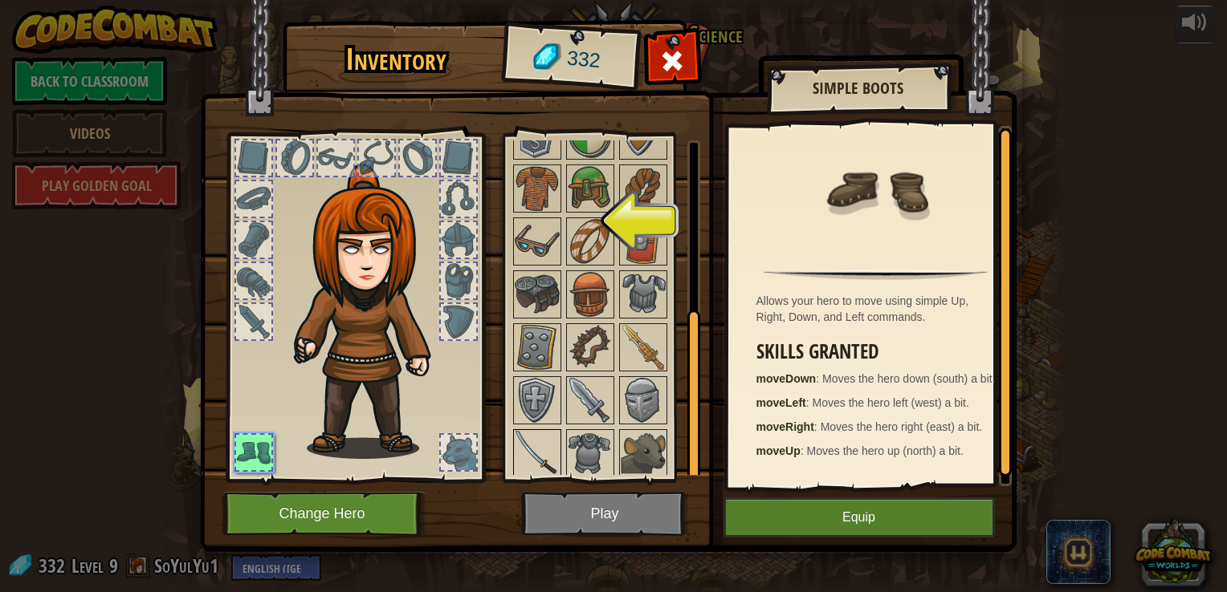
click at [539, 450] on img at bounding box center [537, 453] width 45 height 45
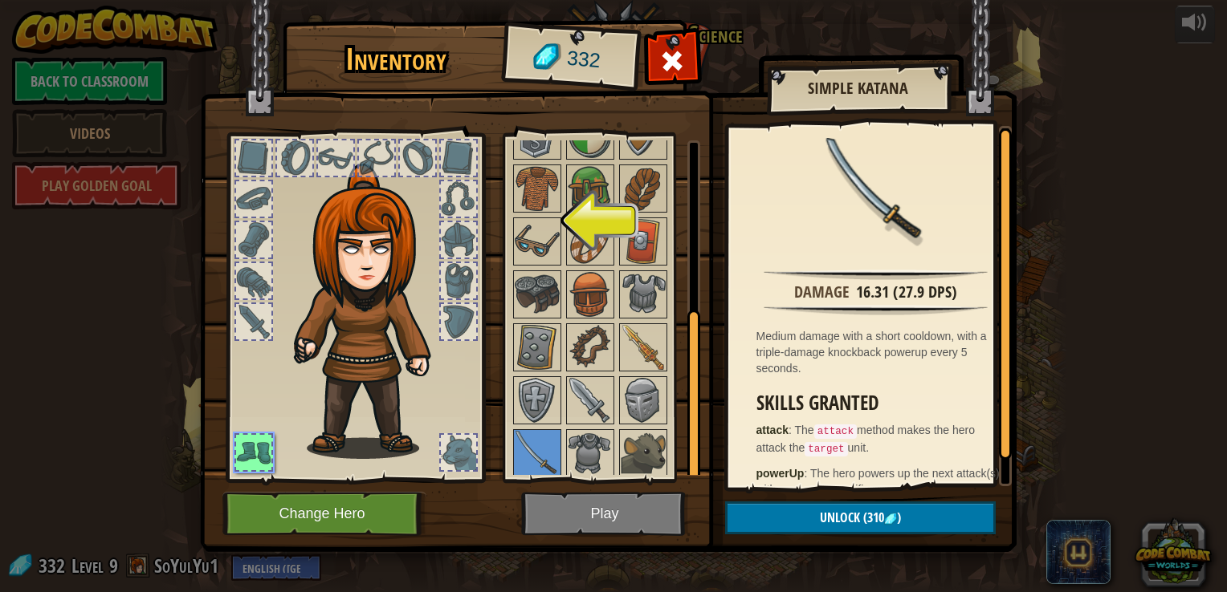
scroll to position [0, 0]
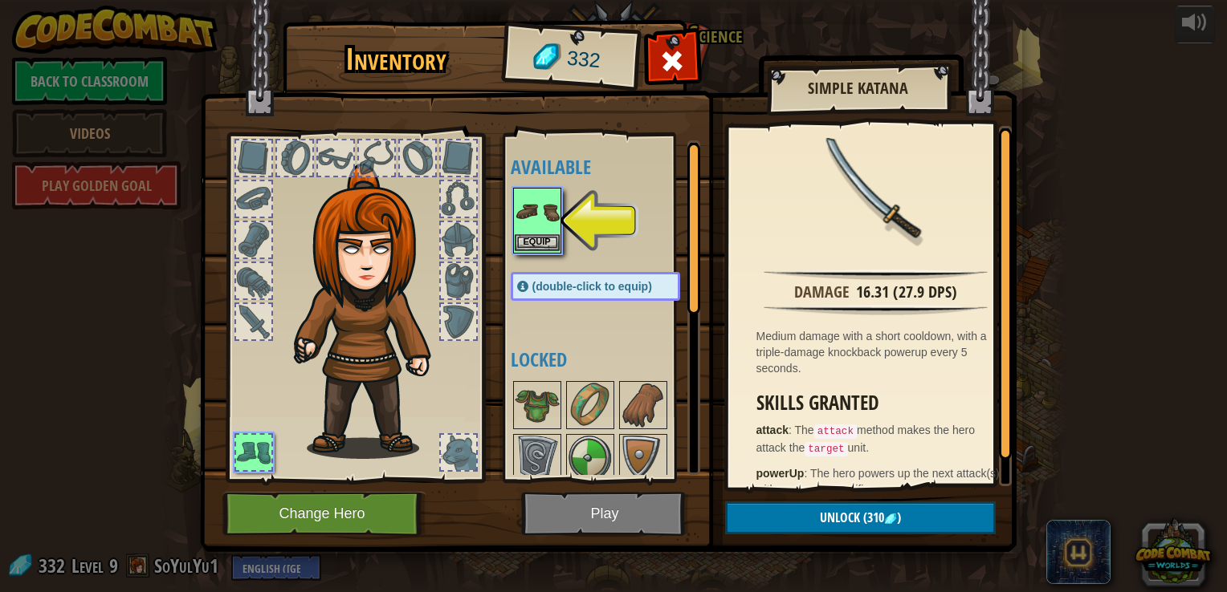
click at [531, 217] on img at bounding box center [537, 211] width 45 height 45
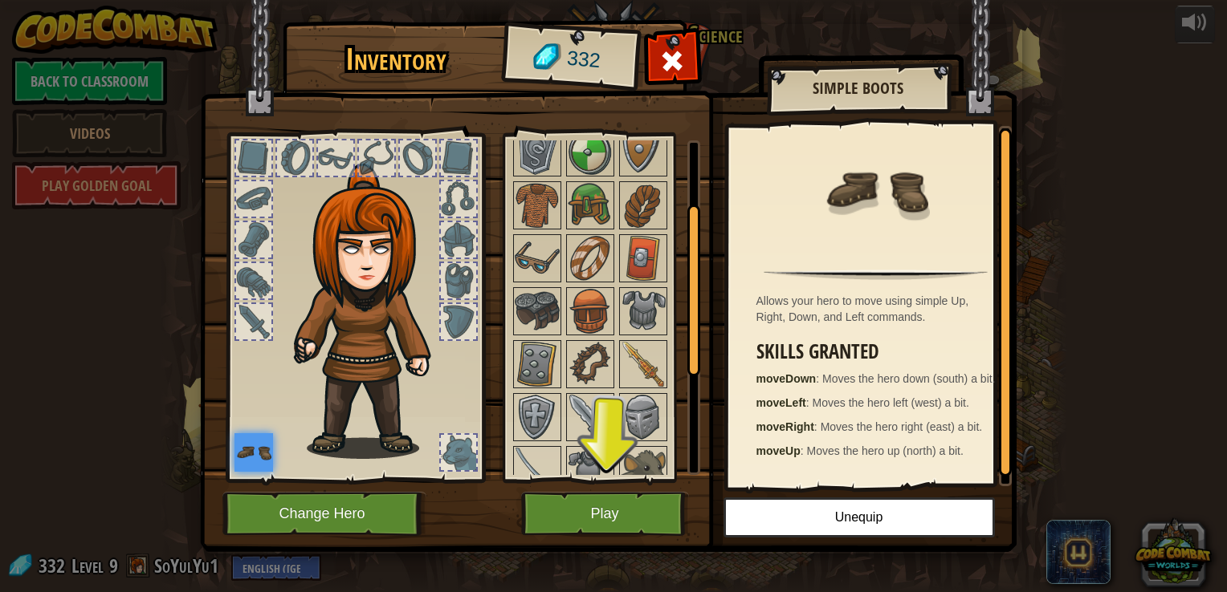
scroll to position [132, 0]
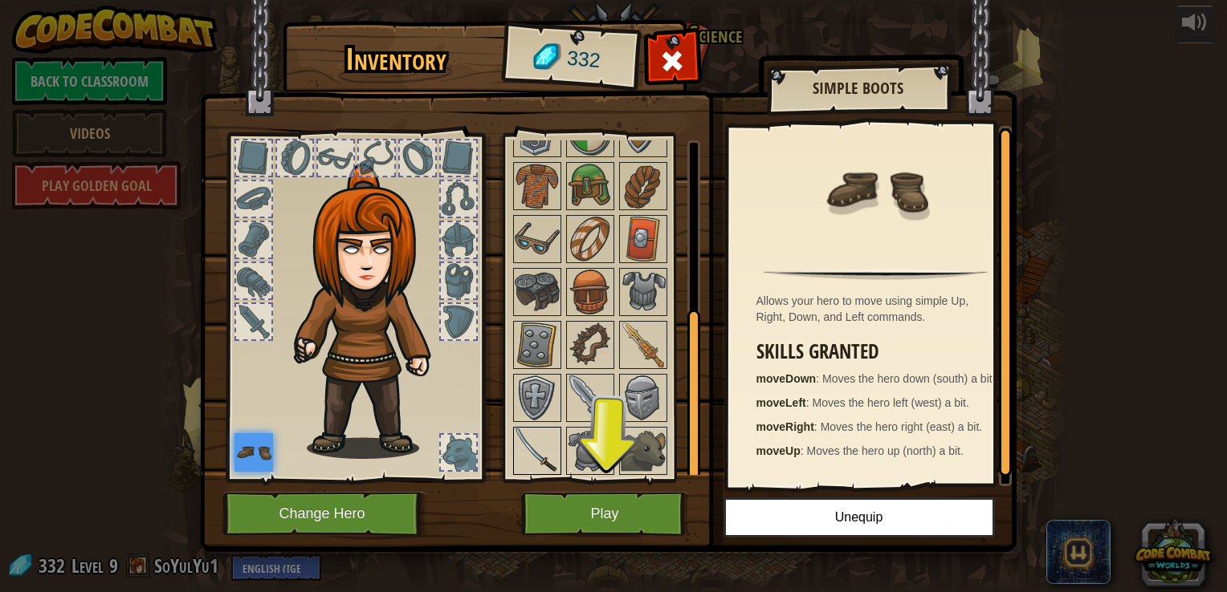
click at [535, 454] on img at bounding box center [537, 451] width 45 height 45
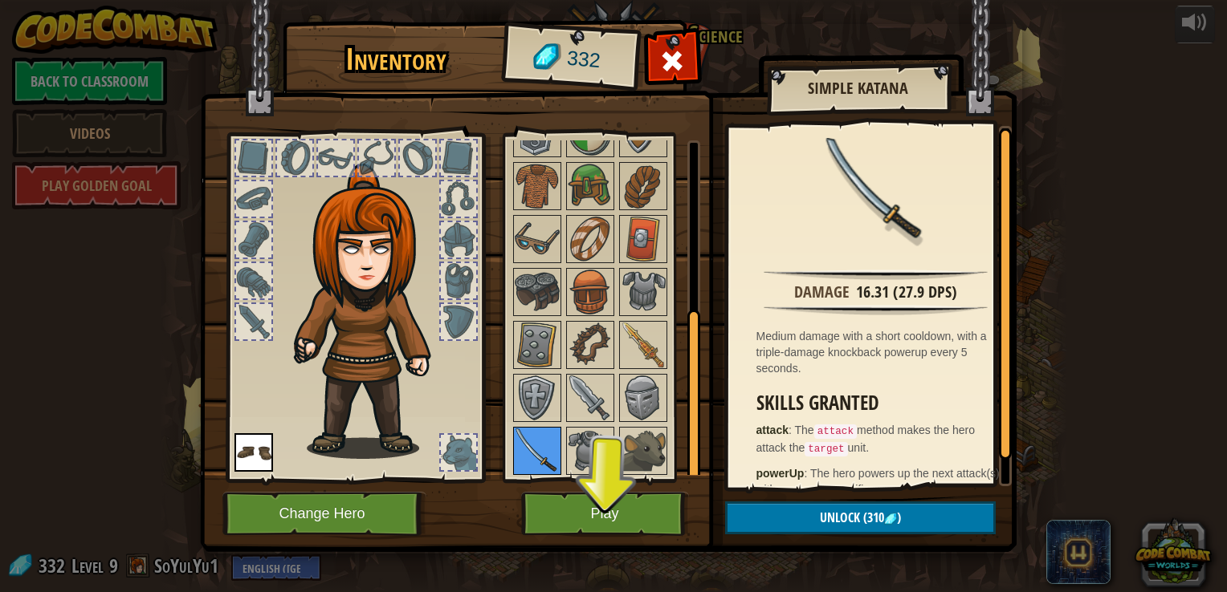
click at [535, 454] on img at bounding box center [537, 451] width 45 height 45
click at [543, 438] on img at bounding box center [537, 451] width 45 height 45
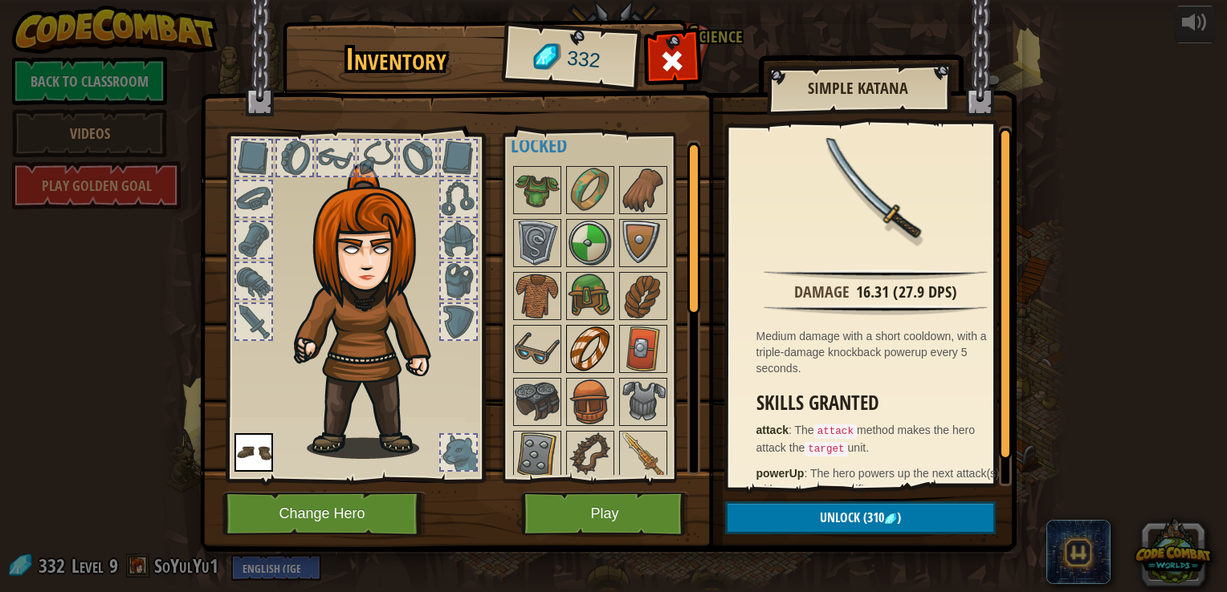
scroll to position [0, 0]
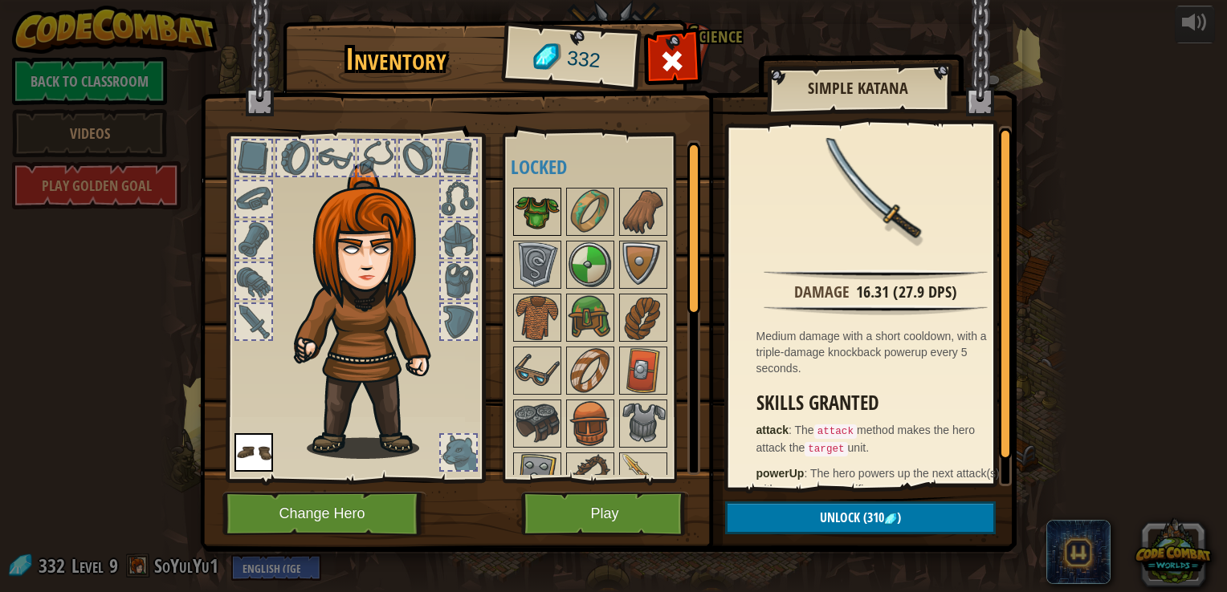
click at [544, 216] on img at bounding box center [537, 211] width 45 height 45
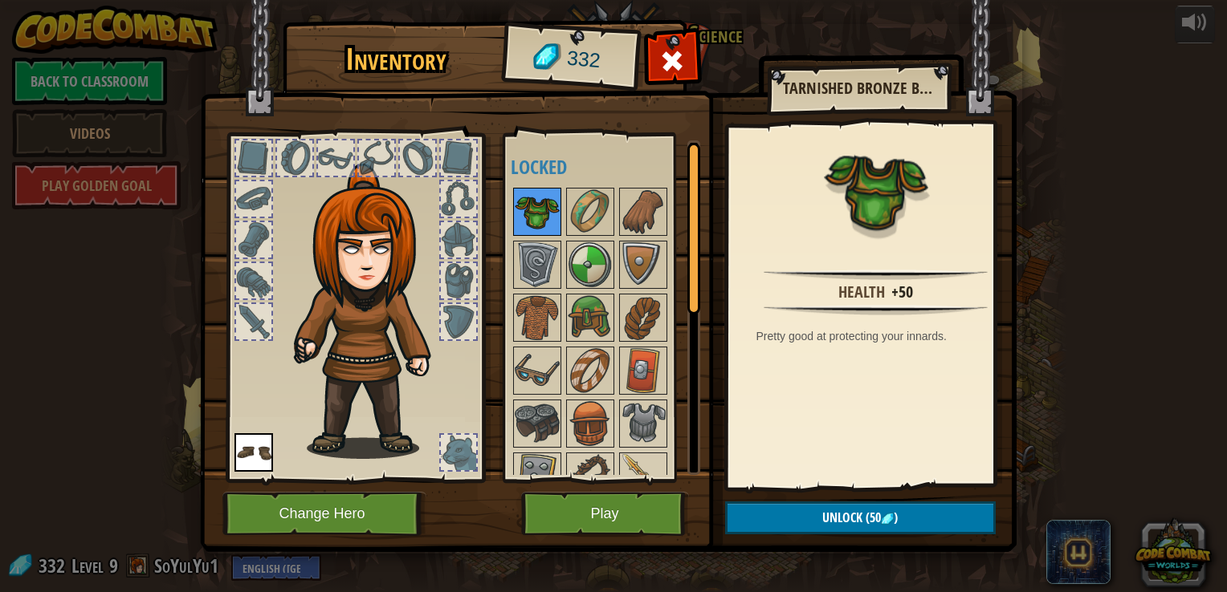
click at [544, 216] on img at bounding box center [537, 211] width 45 height 45
click at [554, 500] on button "Play" at bounding box center [605, 514] width 168 height 44
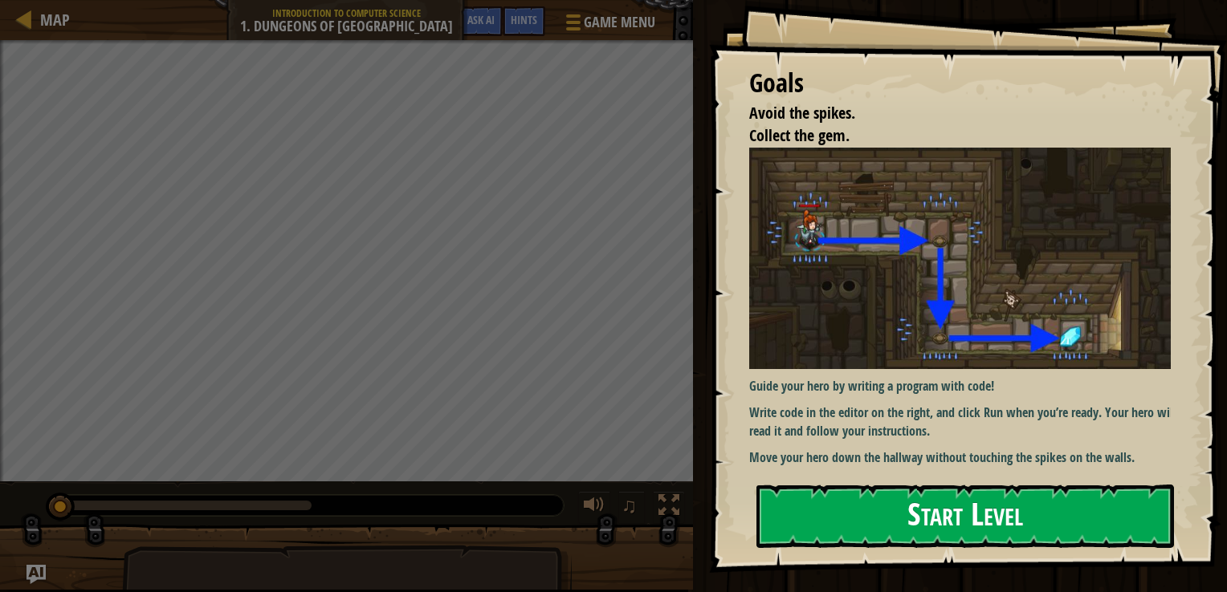
click at [986, 519] on button "Start Level" at bounding box center [964, 516] width 417 height 63
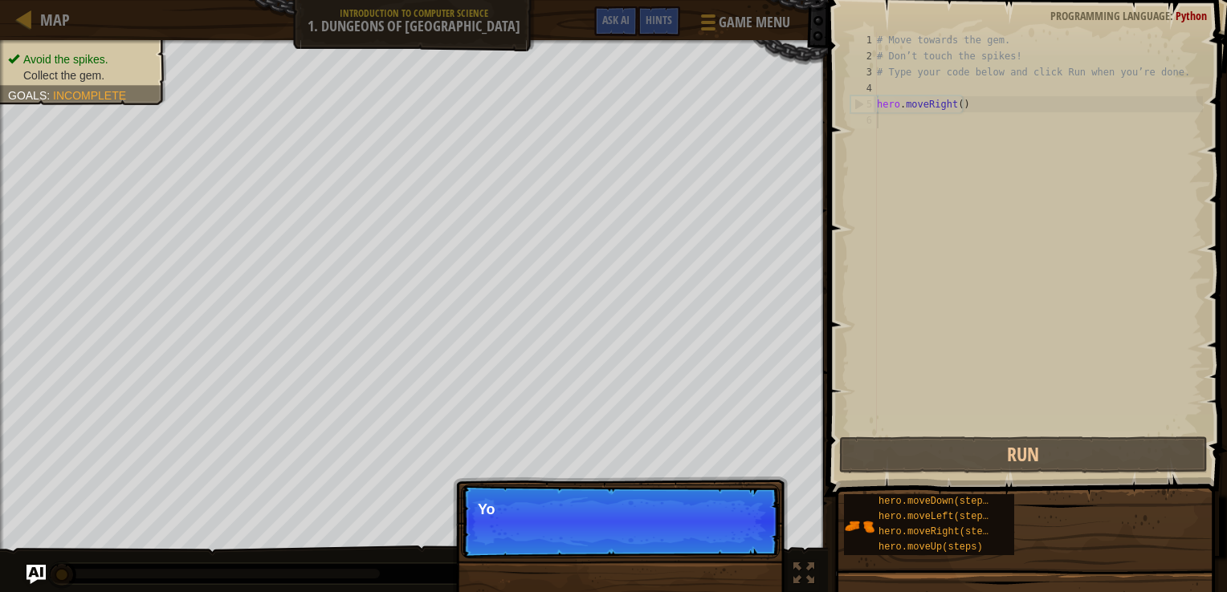
click at [742, 537] on p "Skip (esc) Continue Yo" at bounding box center [620, 522] width 319 height 74
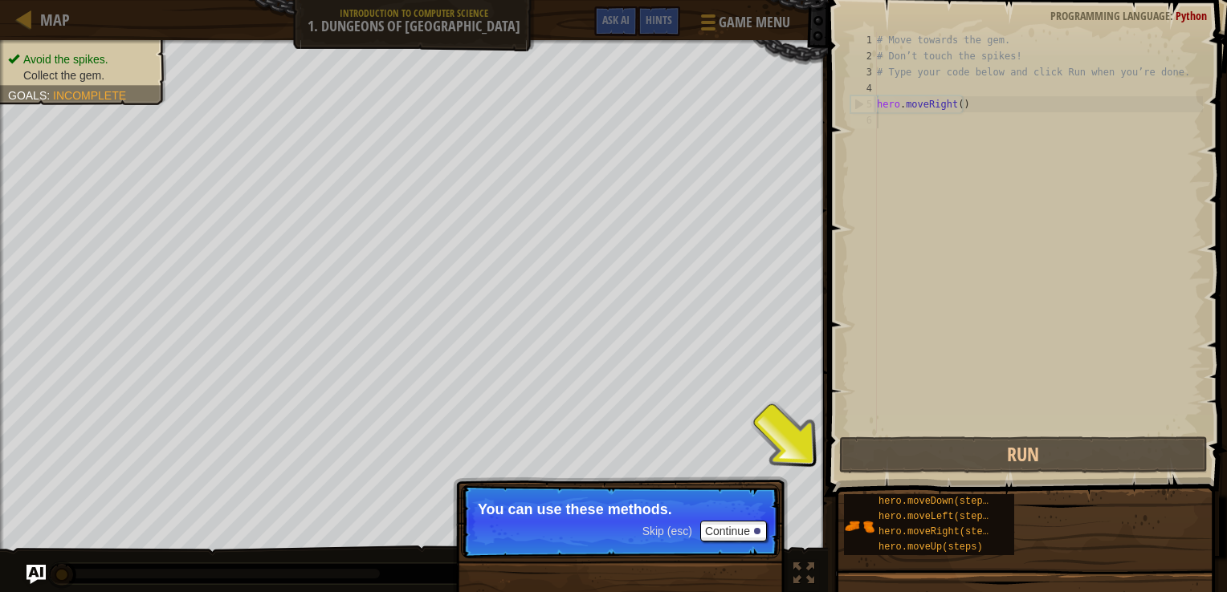
click at [955, 107] on div "# Move towards the gem. # Don’t touch the spikes! # Type your code below and cl…" at bounding box center [1037, 249] width 329 height 434
click at [962, 107] on div "# Move towards the gem. # Don’t touch the spikes! # Type your code below and cl…" at bounding box center [1037, 249] width 329 height 434
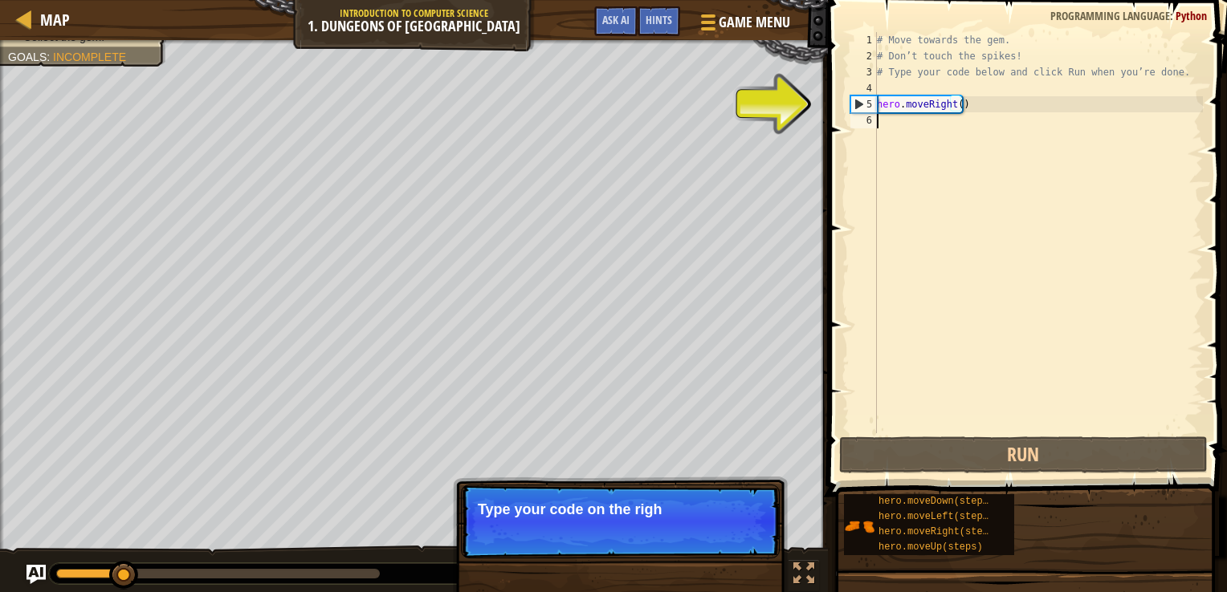
click at [914, 127] on div "# Move towards the gem. # Don’t touch the spikes! # Type your code below and cl…" at bounding box center [1037, 249] width 329 height 434
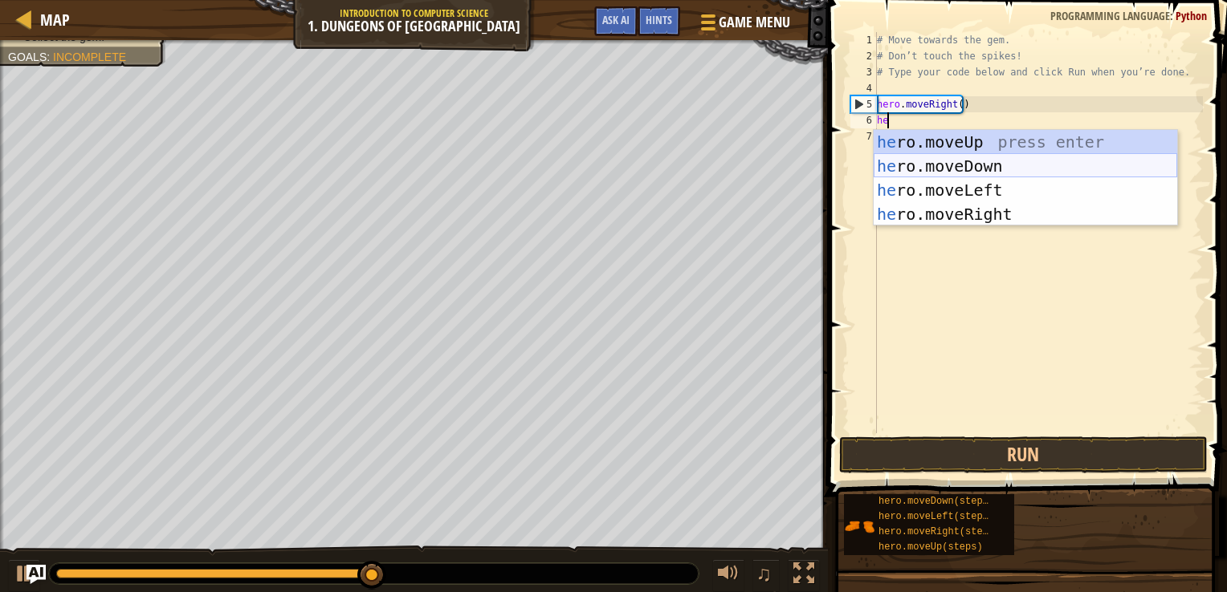
click at [939, 167] on div "he ro.moveUp press enter he ro.moveDown press enter he ro.moveLeft press enter …" at bounding box center [1024, 202] width 303 height 145
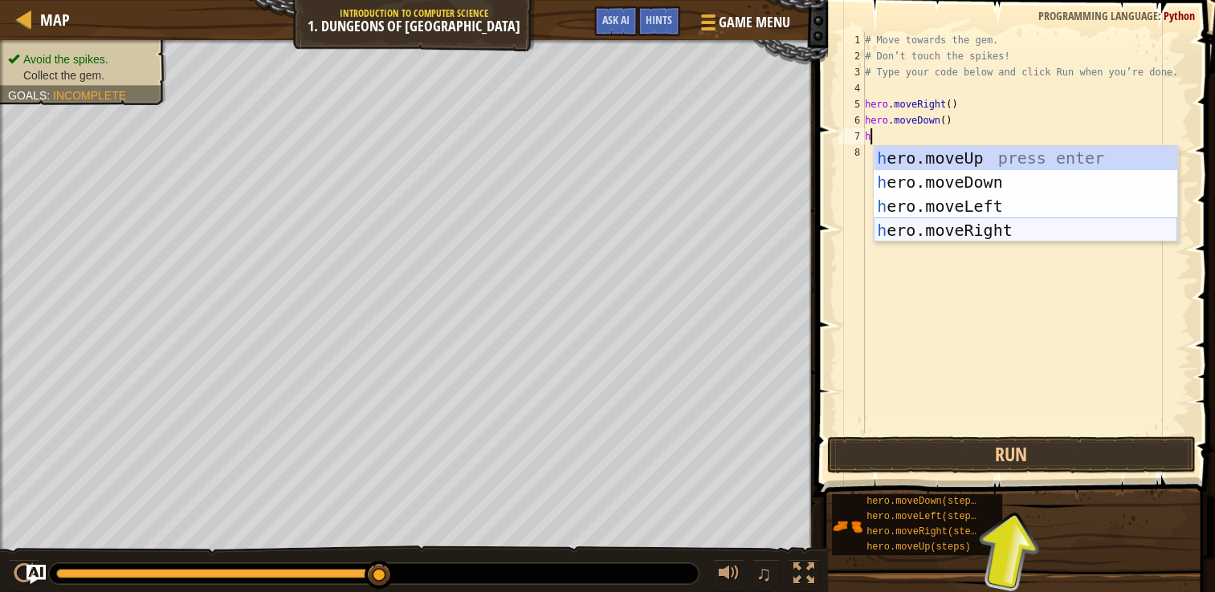
click at [951, 237] on div "h ero.moveUp press enter h ero.moveDown press enter h ero.moveLeft press enter …" at bounding box center [1024, 218] width 303 height 145
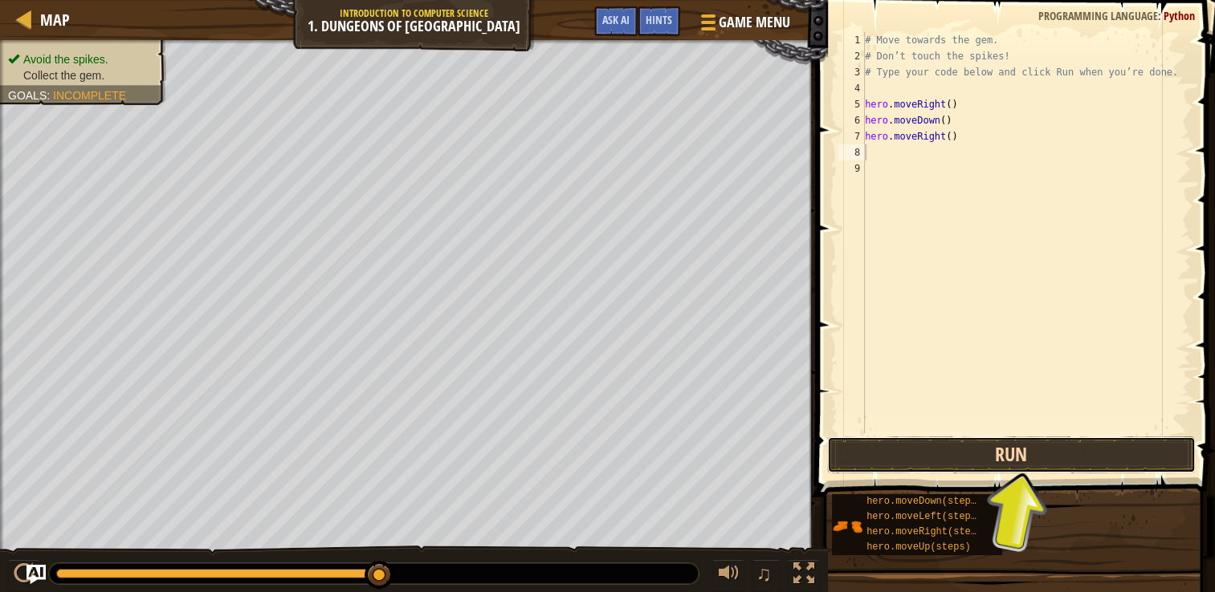
click at [944, 457] on button "Run" at bounding box center [1011, 455] width 368 height 37
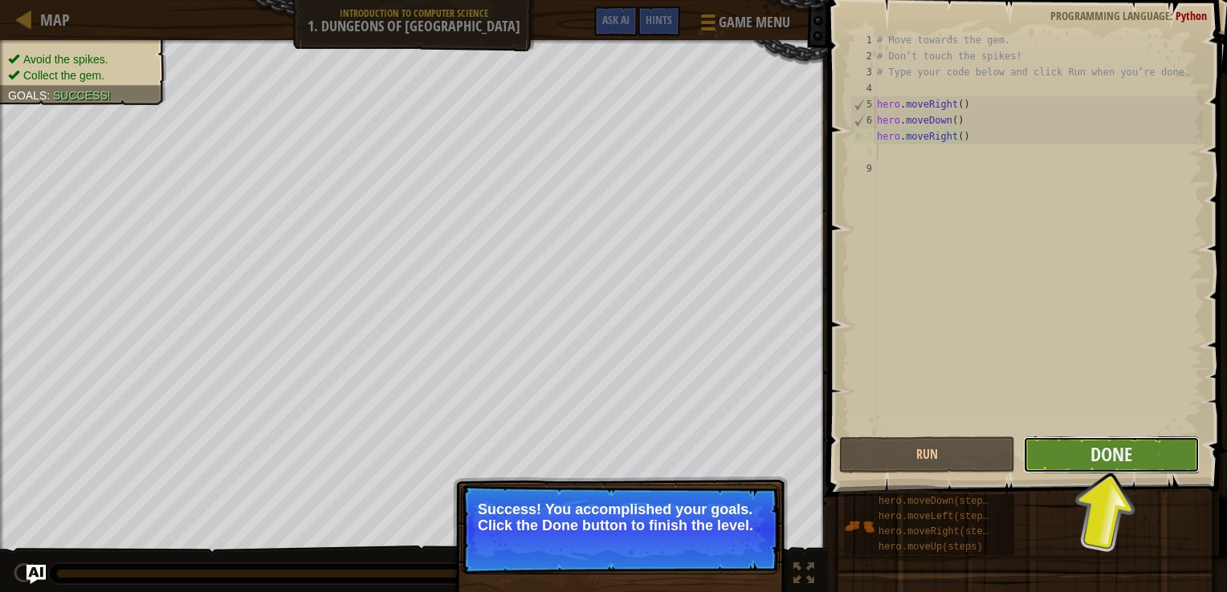
click at [1069, 445] on button "Done" at bounding box center [1111, 455] width 176 height 37
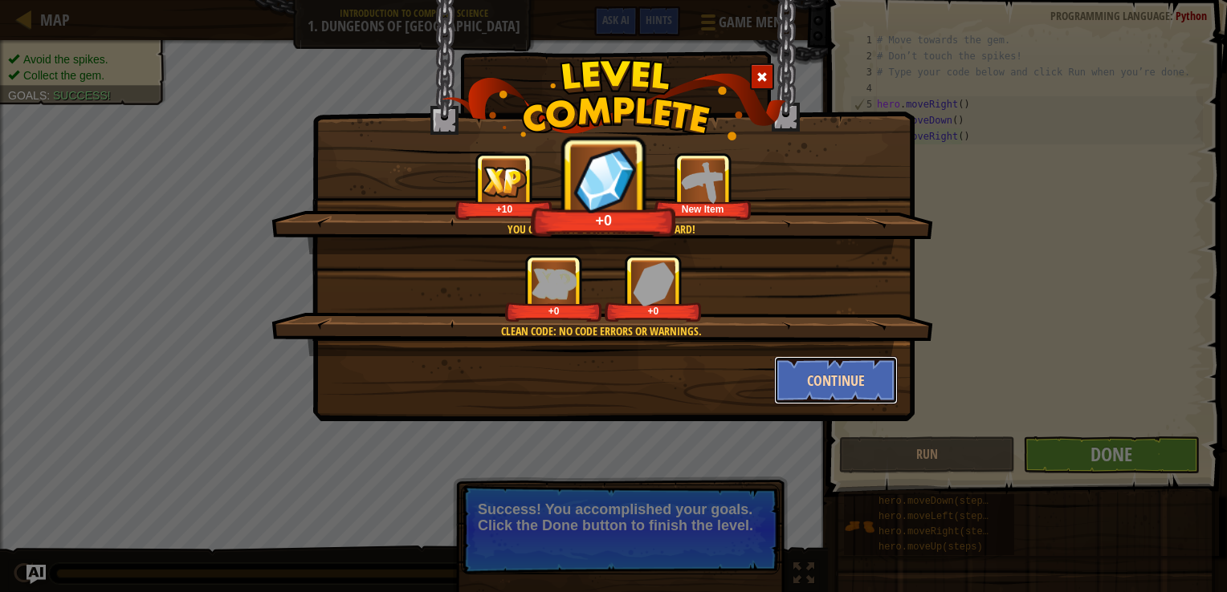
click at [849, 382] on button "Continue" at bounding box center [836, 380] width 124 height 48
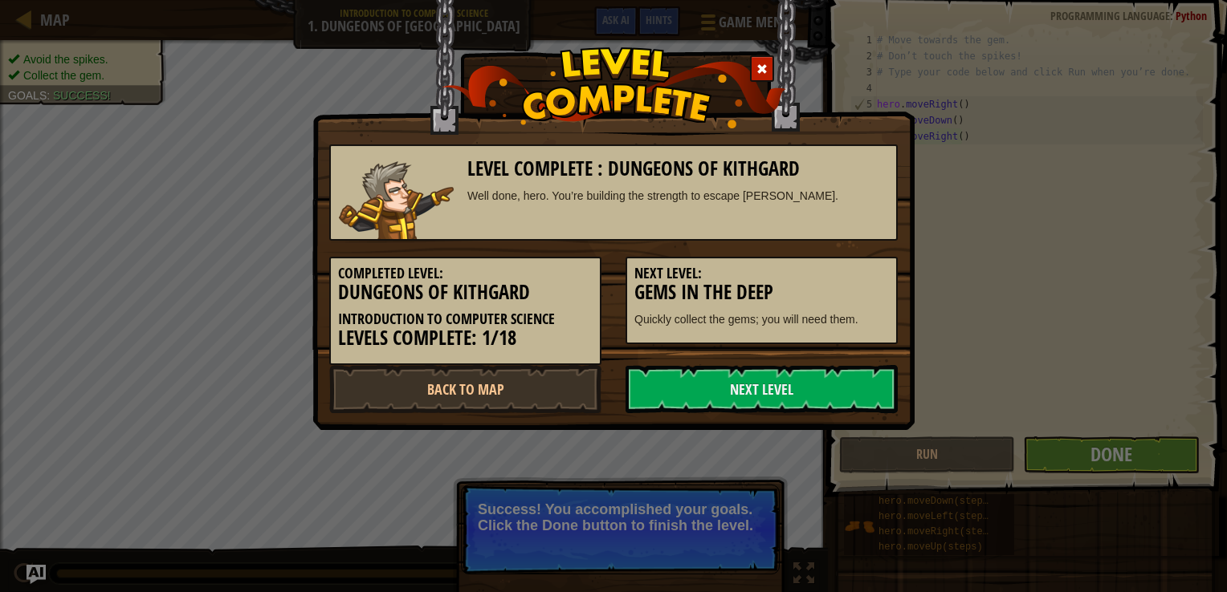
click at [849, 382] on link "Next Level" at bounding box center [761, 389] width 272 height 48
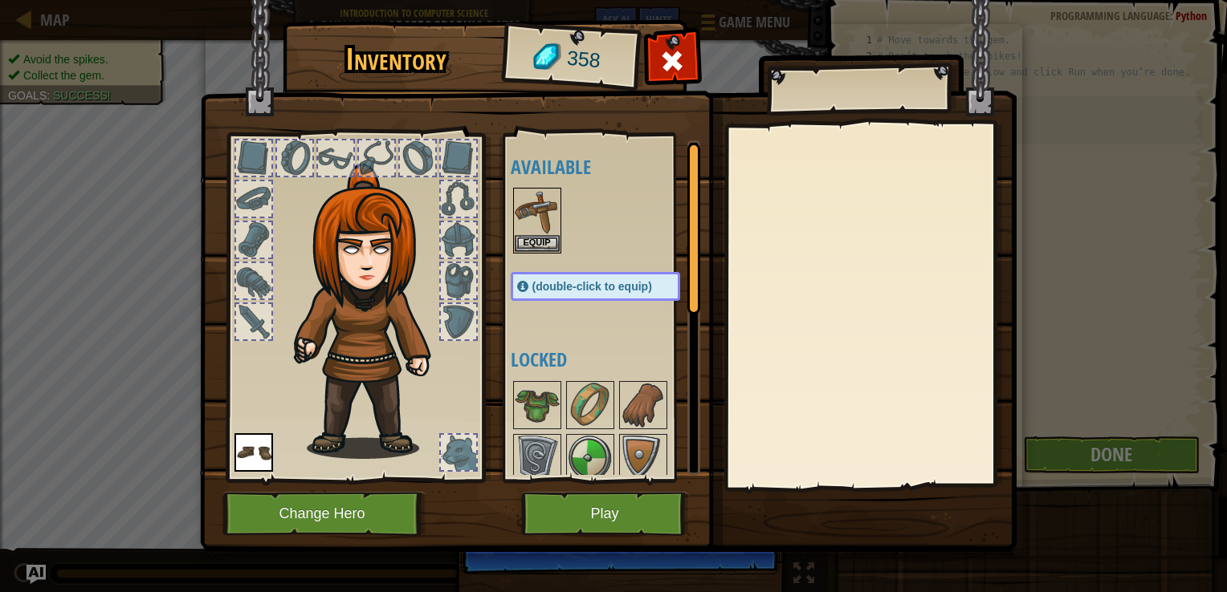
scroll to position [323, 0]
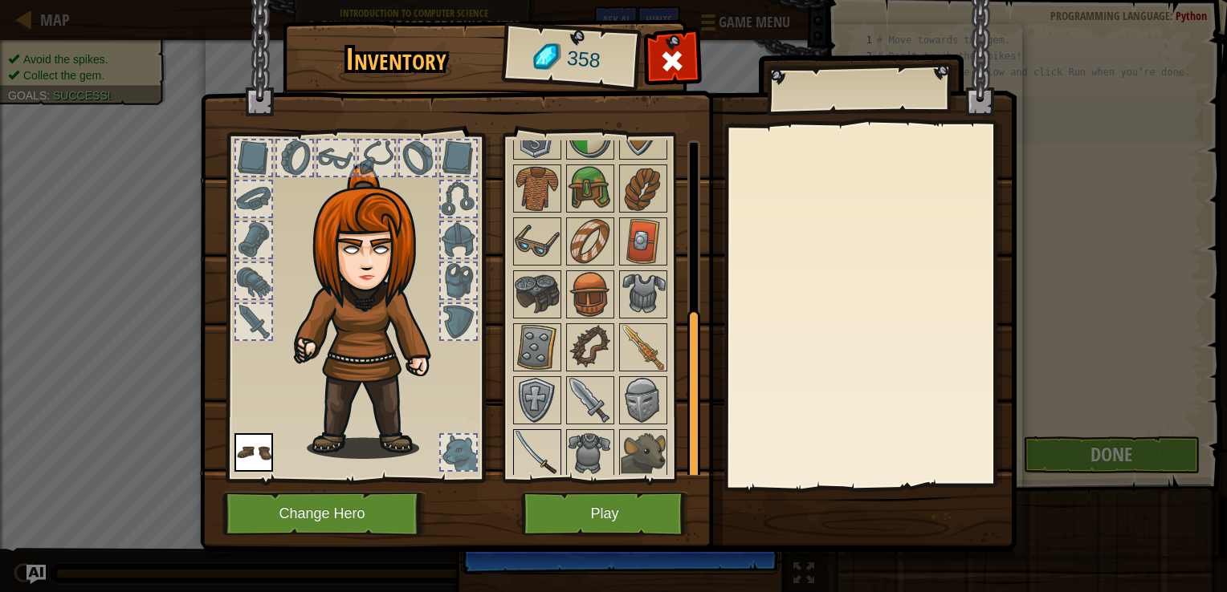
click at [549, 440] on img at bounding box center [537, 453] width 45 height 45
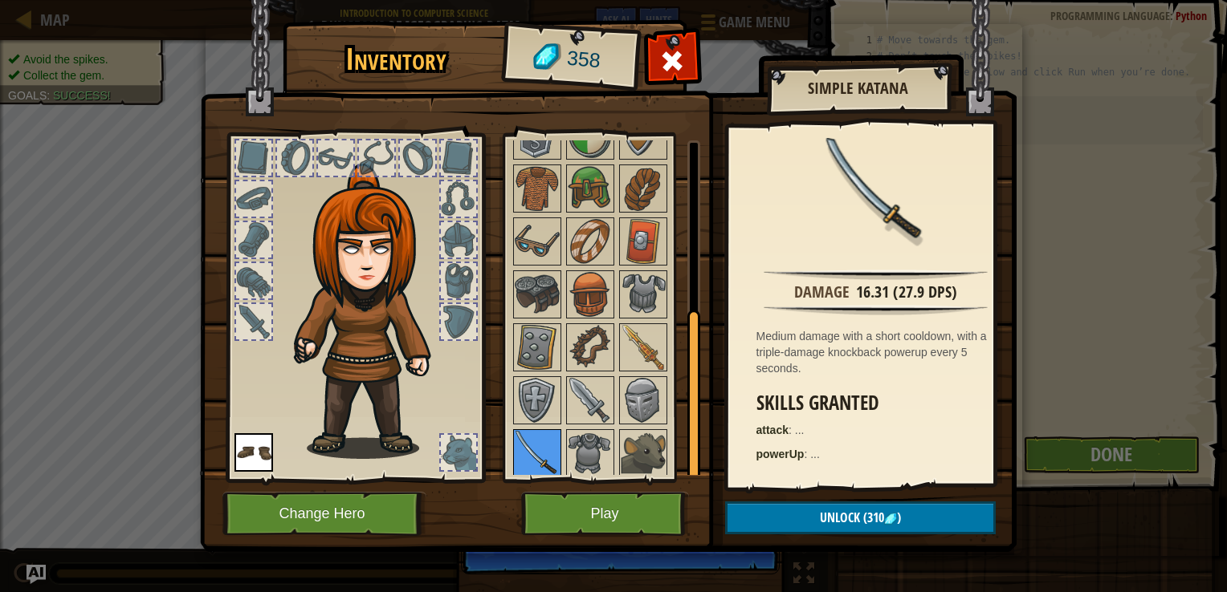
click at [549, 440] on img at bounding box center [537, 453] width 45 height 45
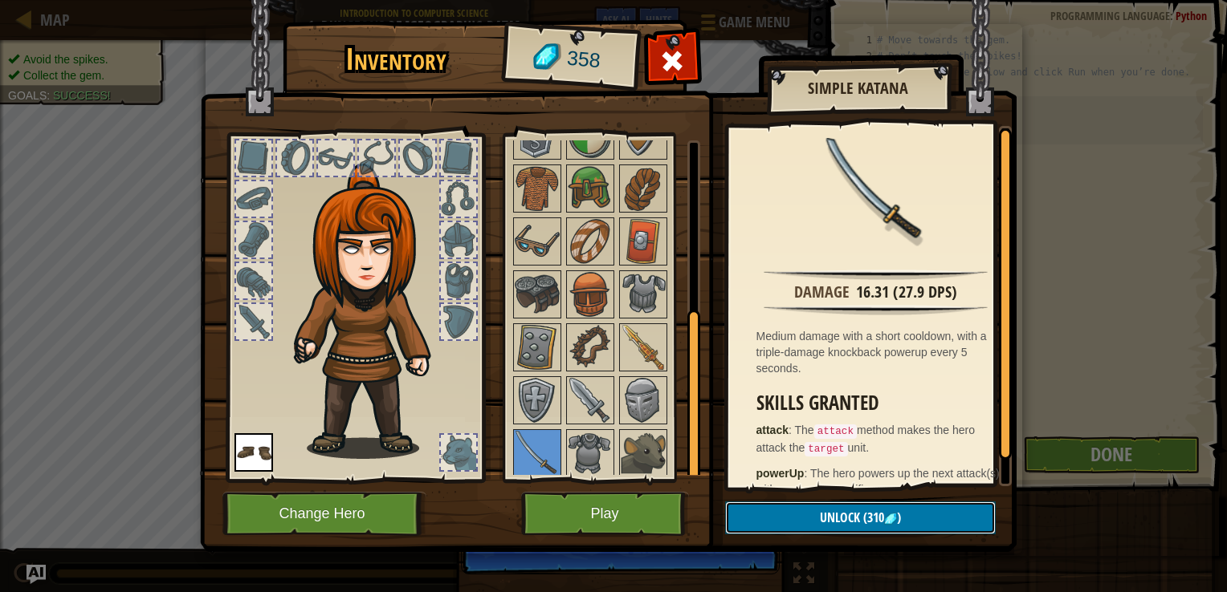
click at [788, 514] on button "Unlock (310 )" at bounding box center [860, 518] width 271 height 33
click at [793, 518] on button "Confirm" at bounding box center [860, 518] width 271 height 33
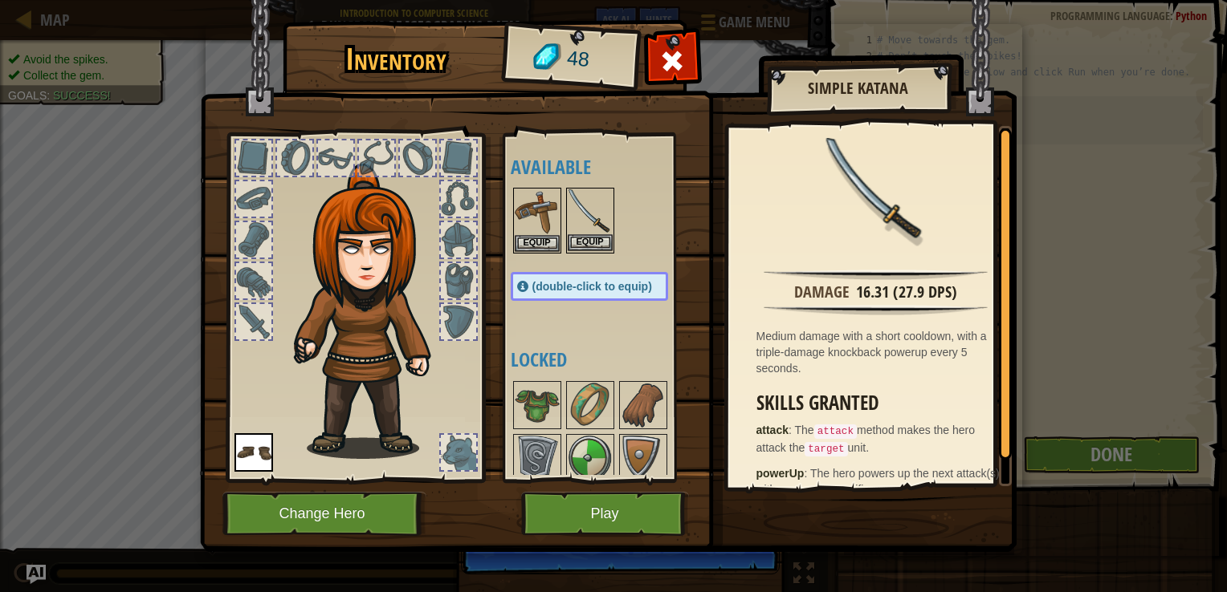
click at [581, 226] on img at bounding box center [590, 211] width 45 height 45
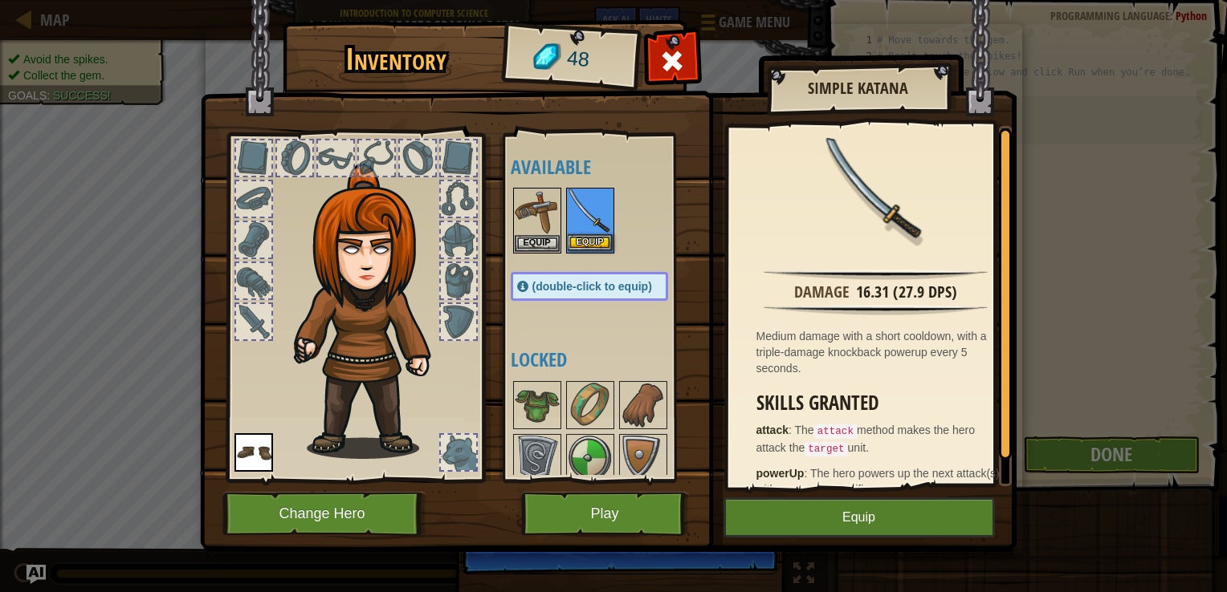
click at [581, 226] on img at bounding box center [590, 211] width 45 height 45
click at [525, 242] on button "Equip" at bounding box center [537, 242] width 45 height 17
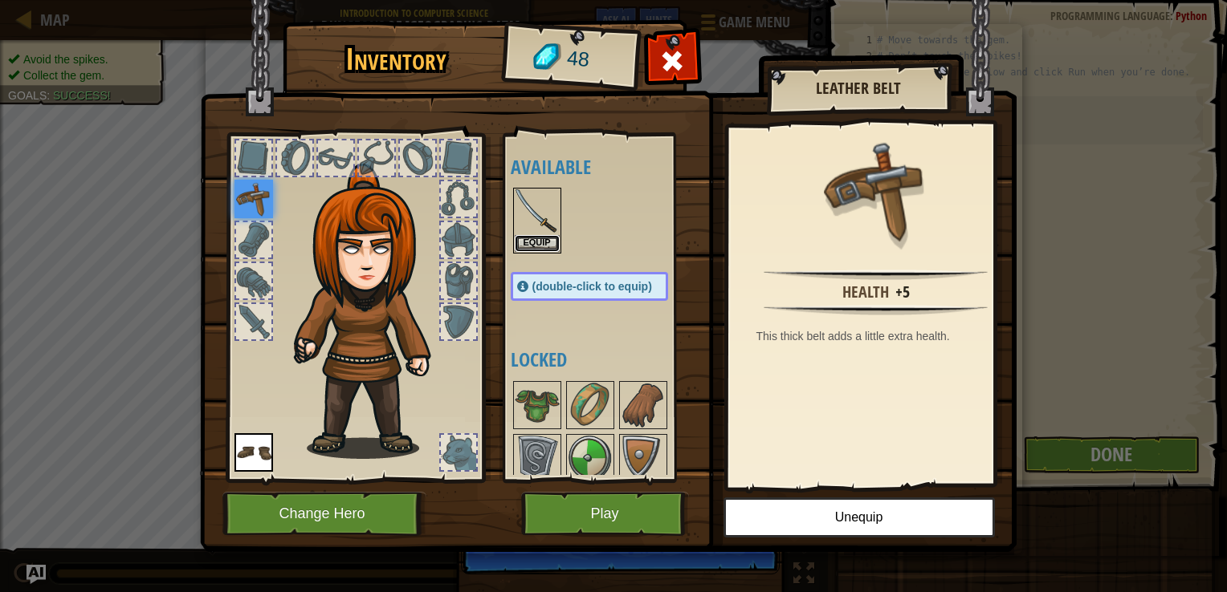
click at [525, 242] on button "Equip" at bounding box center [537, 243] width 45 height 17
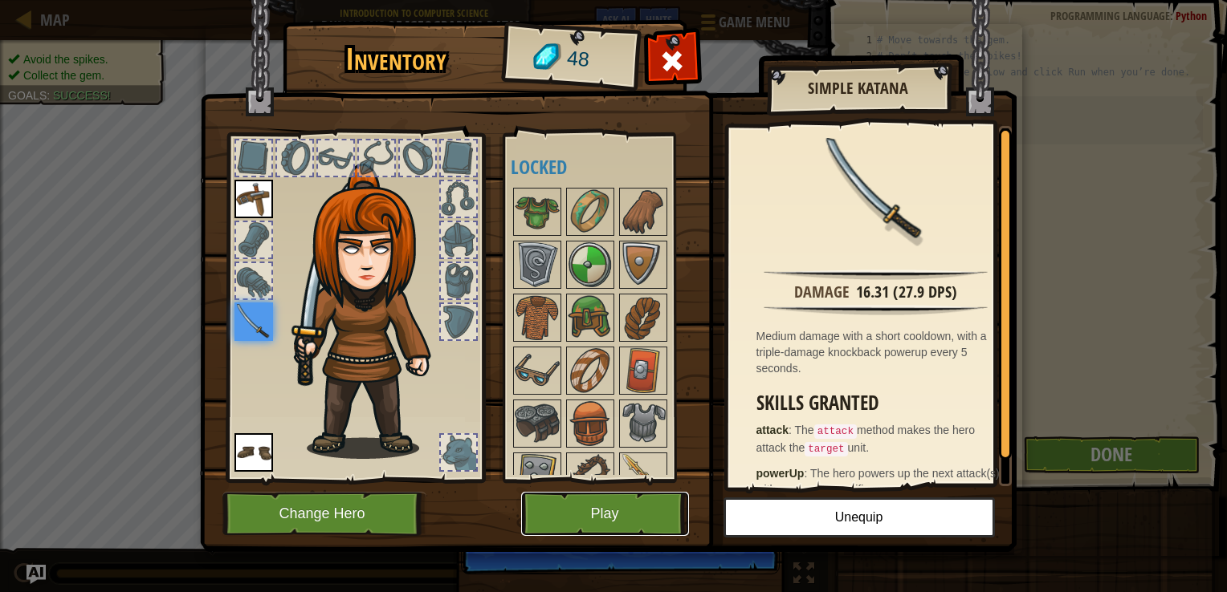
click at [649, 512] on button "Play" at bounding box center [605, 514] width 168 height 44
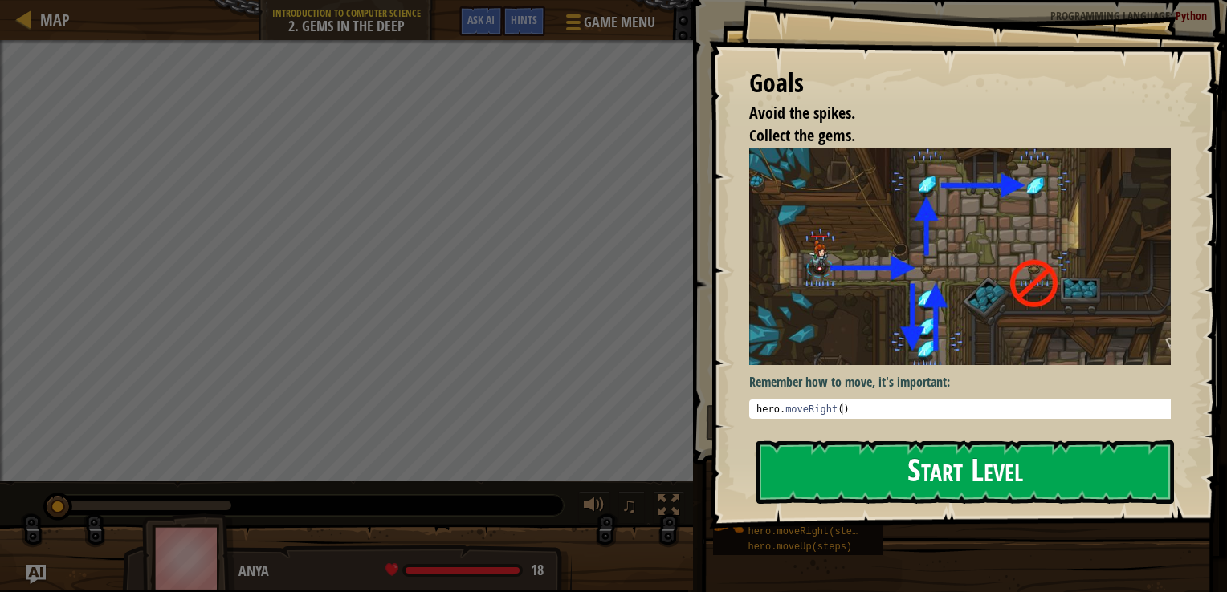
click at [926, 464] on button "Start Level" at bounding box center [964, 472] width 417 height 63
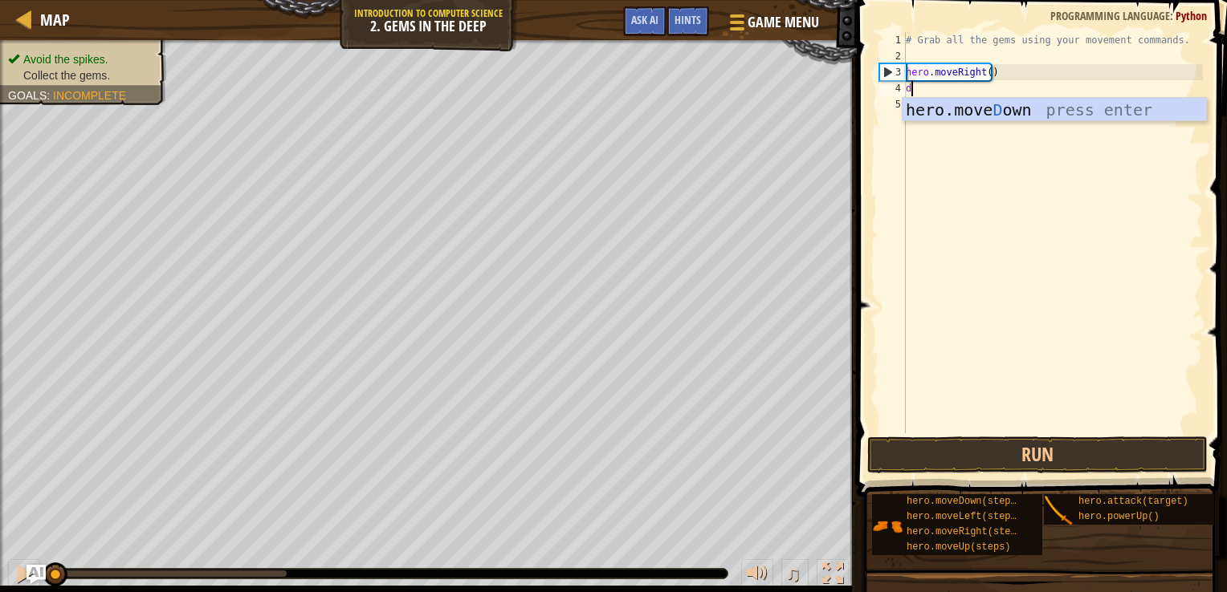
scroll to position [7, 0]
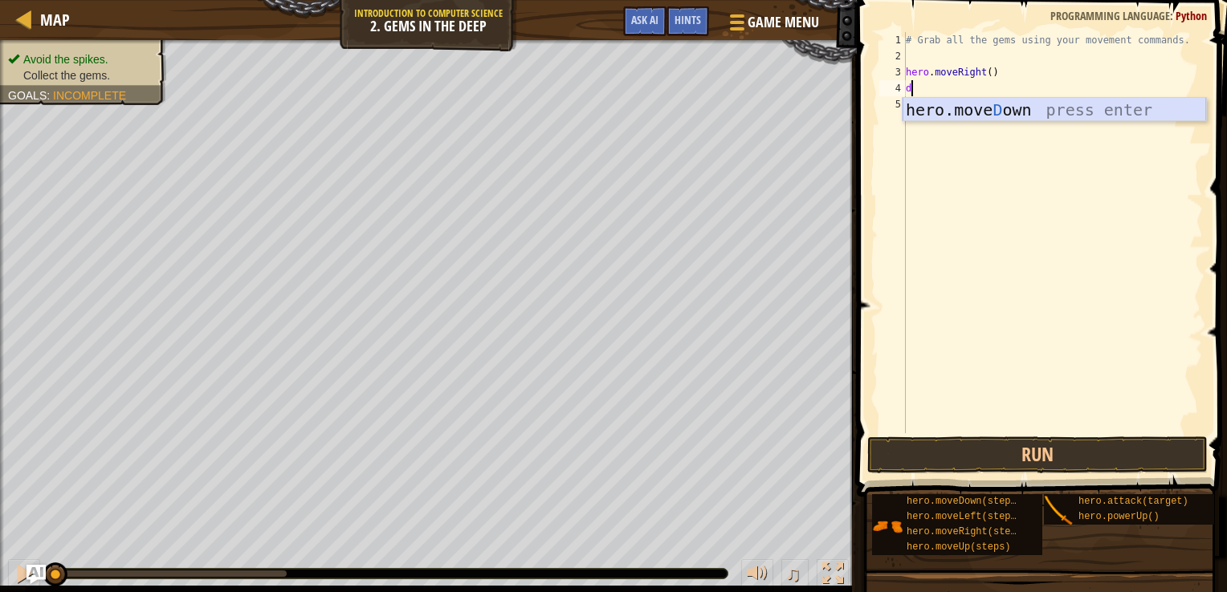
click at [1011, 107] on div "hero.[PERSON_NAME] own press enter" at bounding box center [1053, 134] width 303 height 72
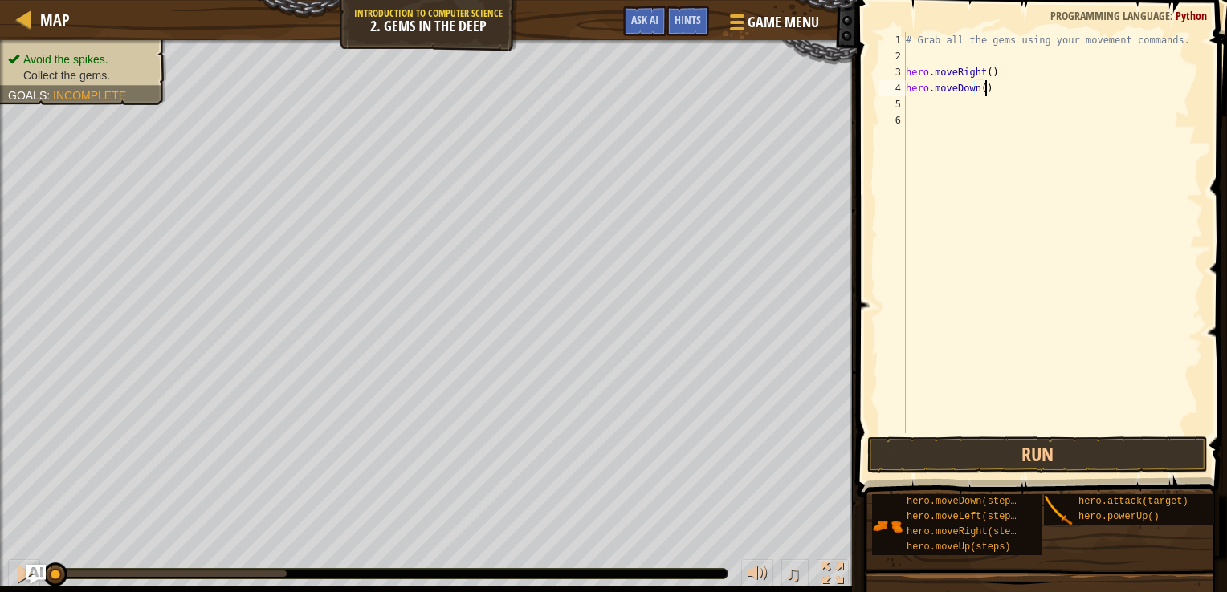
click at [987, 91] on div "# Grab all the gems using your movement commands. hero . moveRight ( ) hero . m…" at bounding box center [1052, 249] width 300 height 434
click at [966, 111] on div "# Grab all the gems using your movement commands. hero . moveRight ( ) hero . m…" at bounding box center [1052, 249] width 300 height 434
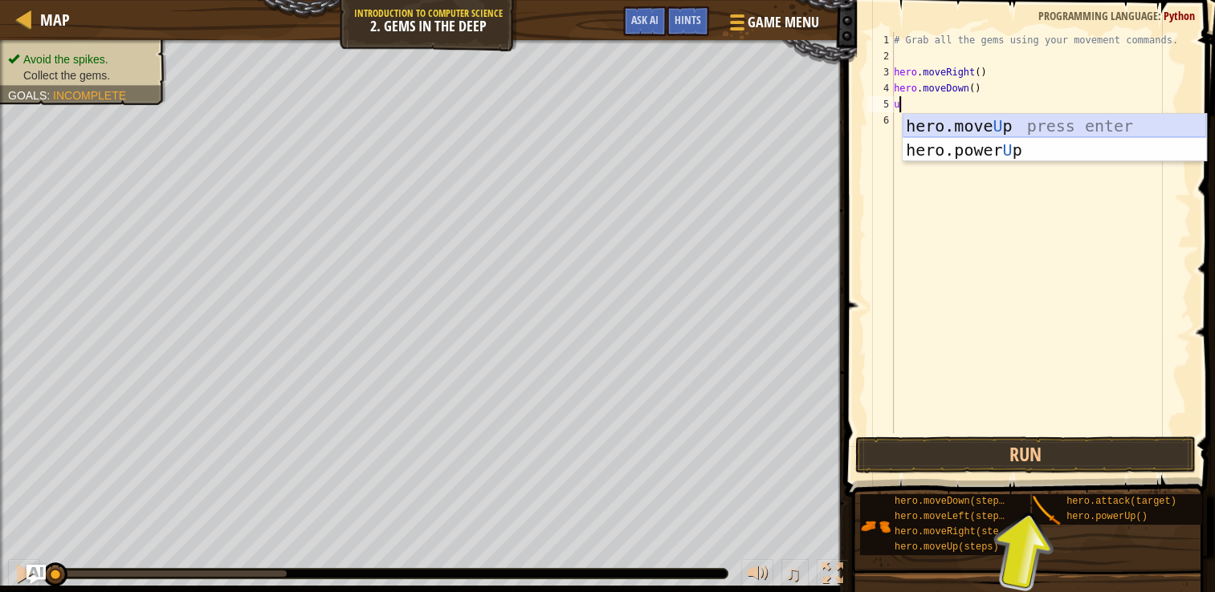
click at [951, 127] on div "hero.move U p press enter hero.power U p press enter" at bounding box center [1053, 162] width 303 height 96
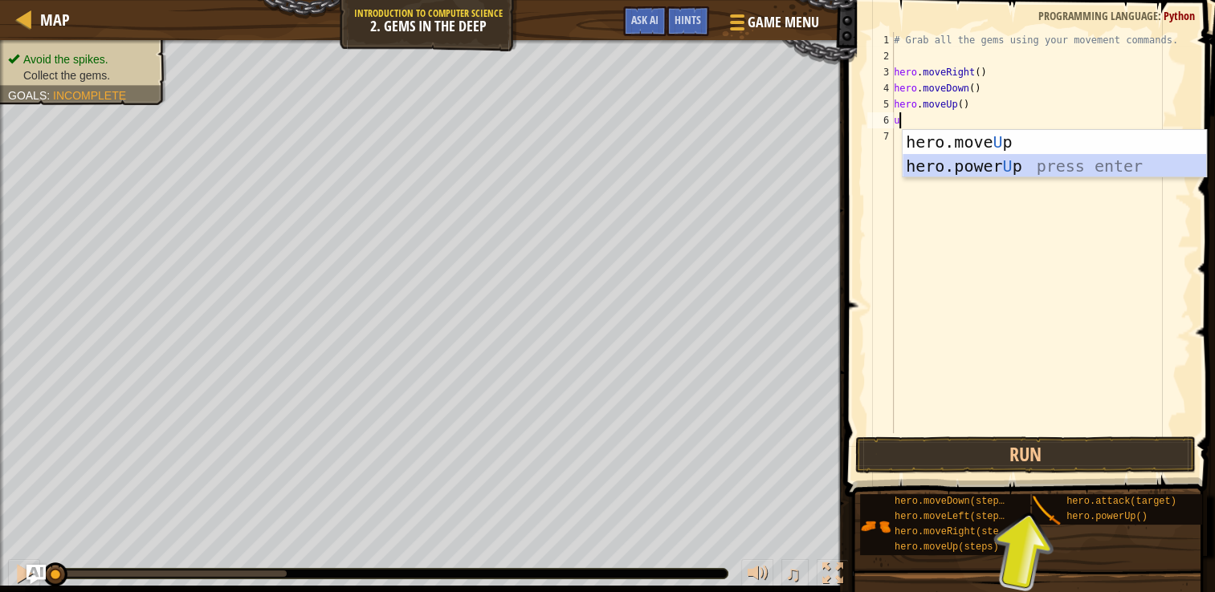
click at [947, 169] on div "hero.move U p press enter hero.power U p press enter" at bounding box center [1053, 178] width 303 height 96
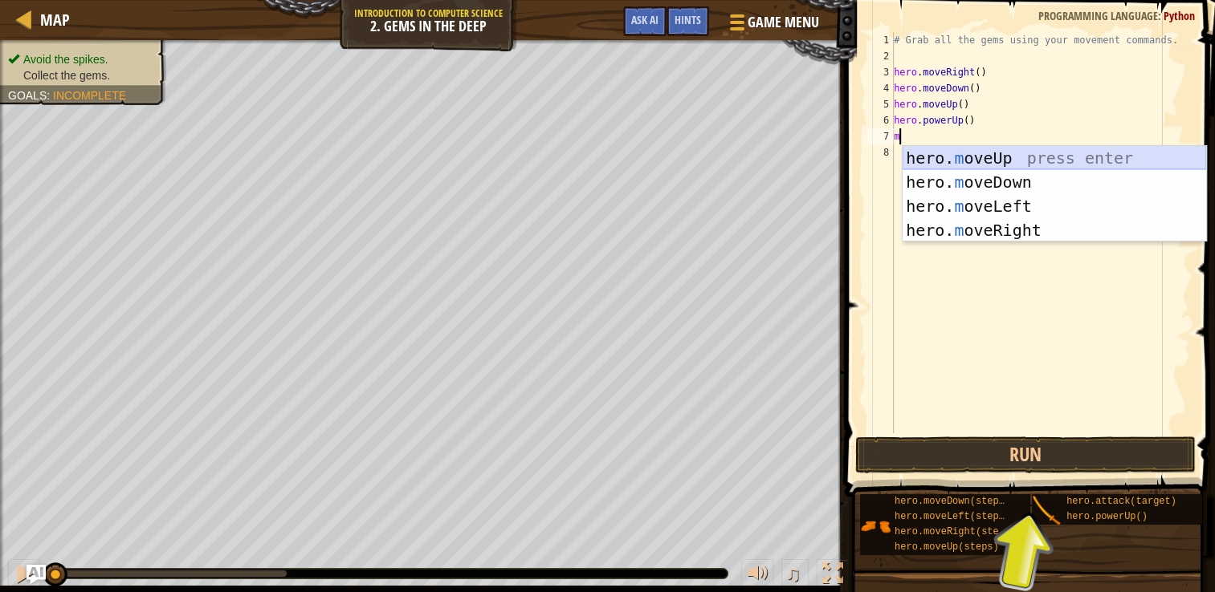
click at [944, 157] on div "hero. m oveUp press enter hero. m oveDown press enter hero. m oveLeft press ent…" at bounding box center [1053, 218] width 303 height 145
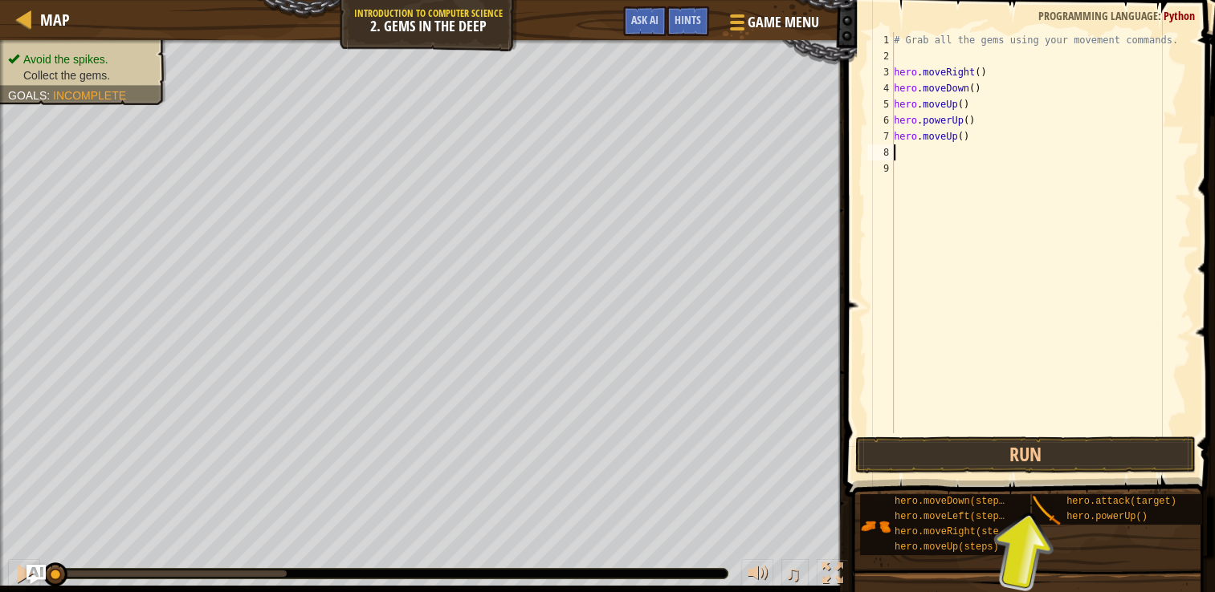
click at [989, 120] on div "# Grab all the gems using your movement commands. hero . moveRight ( ) hero . m…" at bounding box center [1040, 249] width 300 height 434
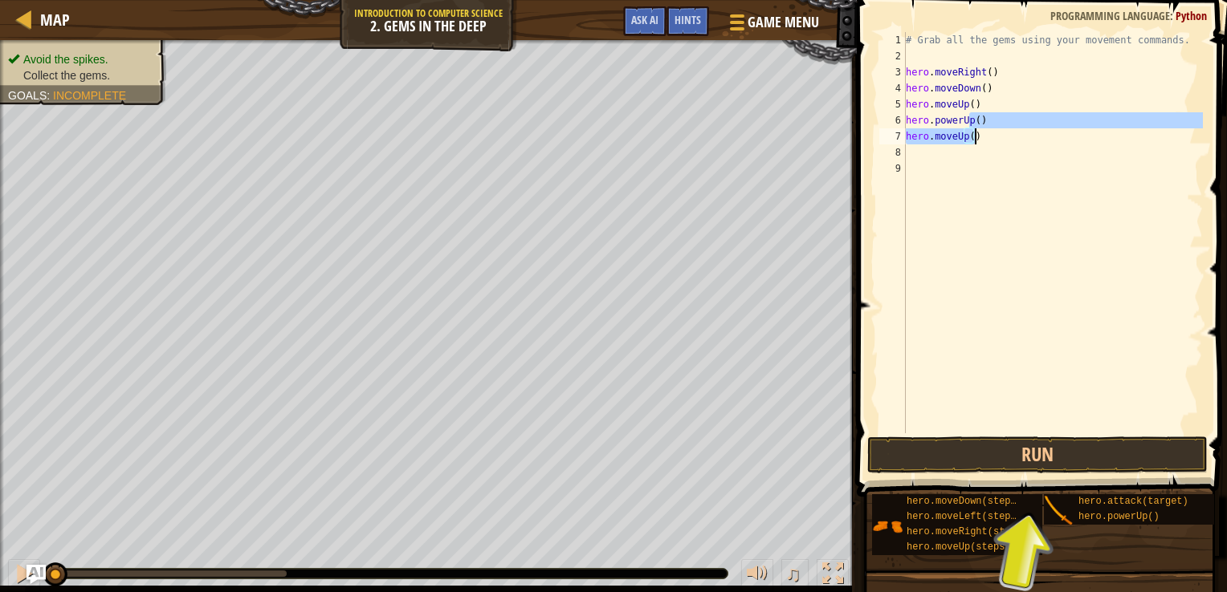
drag, startPoint x: 989, startPoint y: 120, endPoint x: 1008, endPoint y: 130, distance: 21.2
click at [1008, 130] on div "# Grab all the gems using your movement commands. hero . moveRight ( ) hero . m…" at bounding box center [1052, 249] width 300 height 434
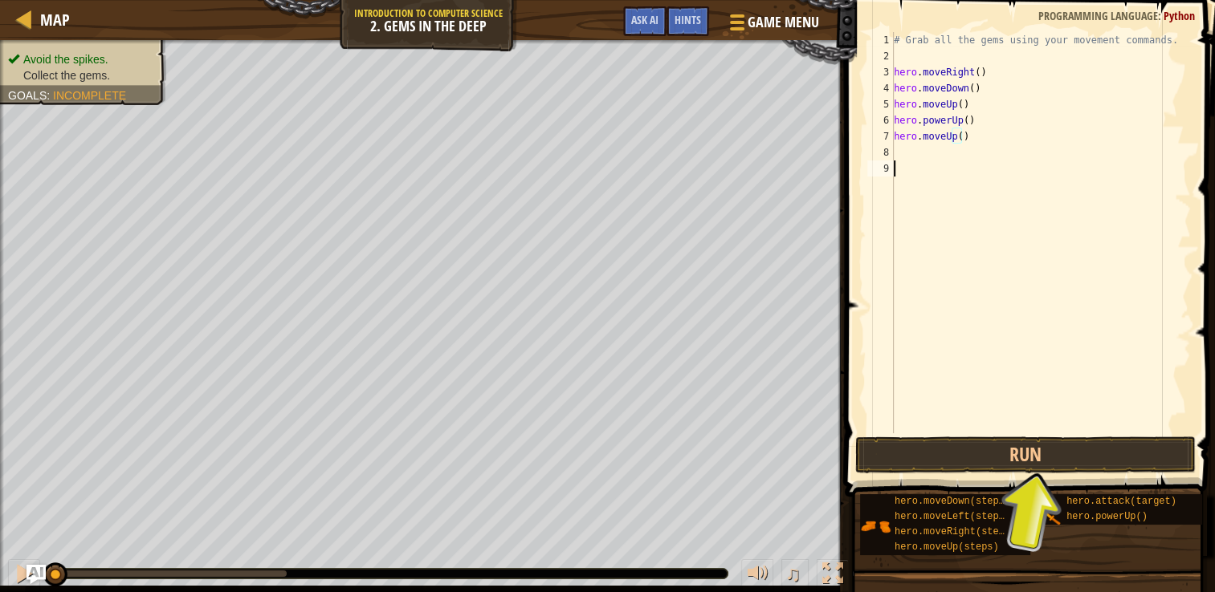
click at [984, 167] on div "# Grab all the gems using your movement commands. hero . moveRight ( ) hero . m…" at bounding box center [1040, 249] width 300 height 434
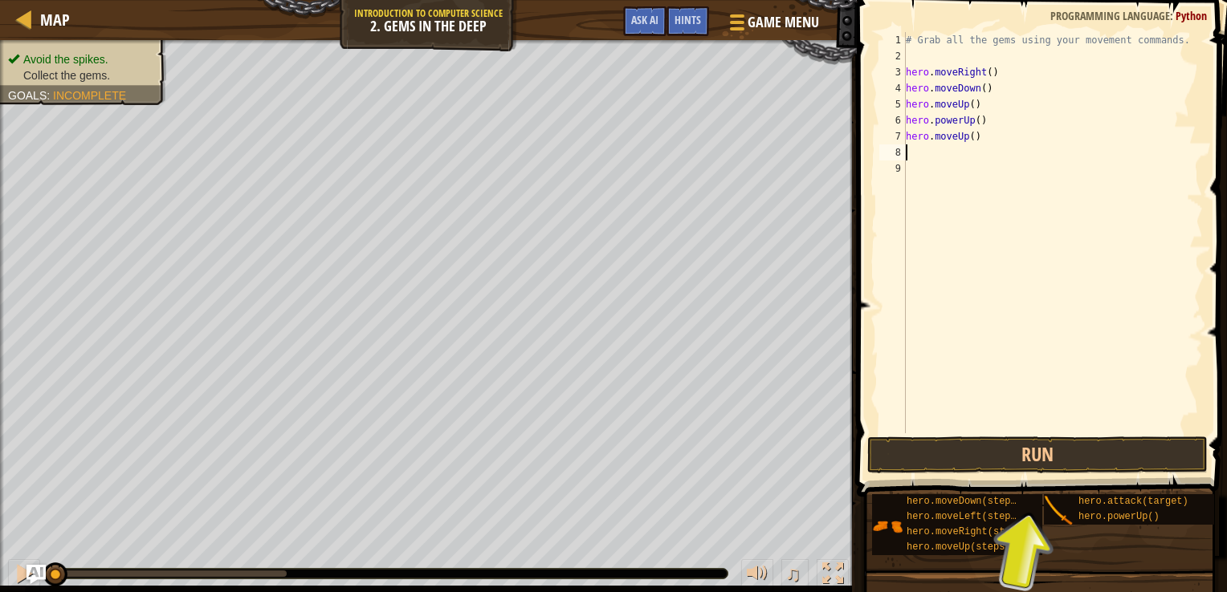
click at [933, 154] on div "# Grab all the gems using your movement commands. hero . moveRight ( ) hero . m…" at bounding box center [1052, 249] width 300 height 434
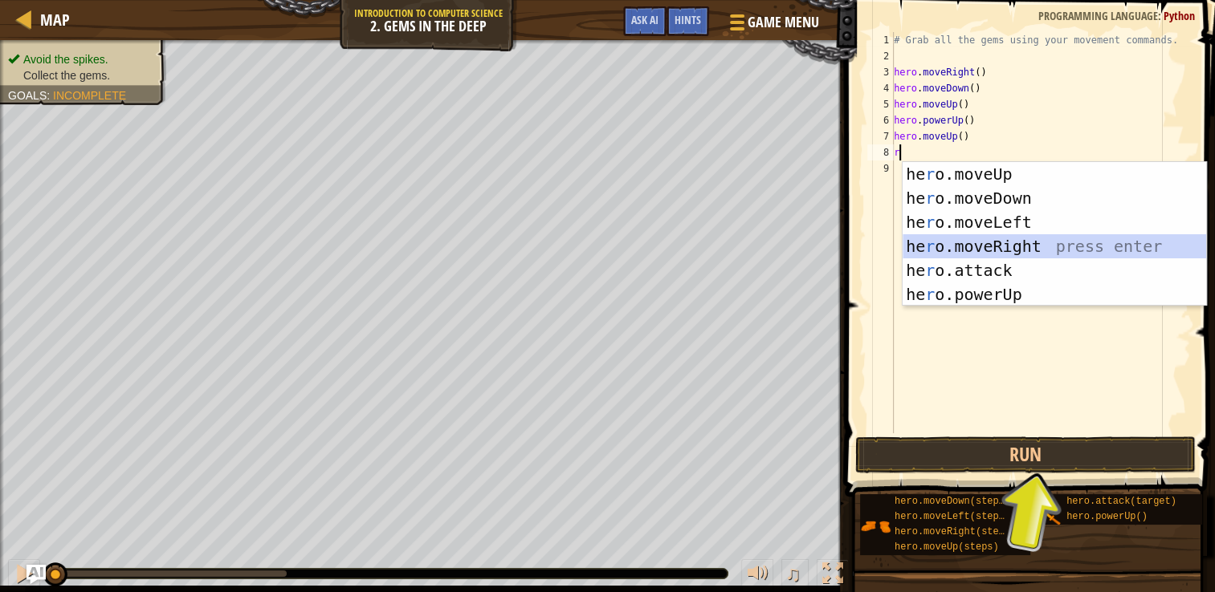
click at [1031, 246] on div "he r o.moveUp press enter he r o.moveDown press enter he r o.moveLeft press ent…" at bounding box center [1053, 258] width 303 height 193
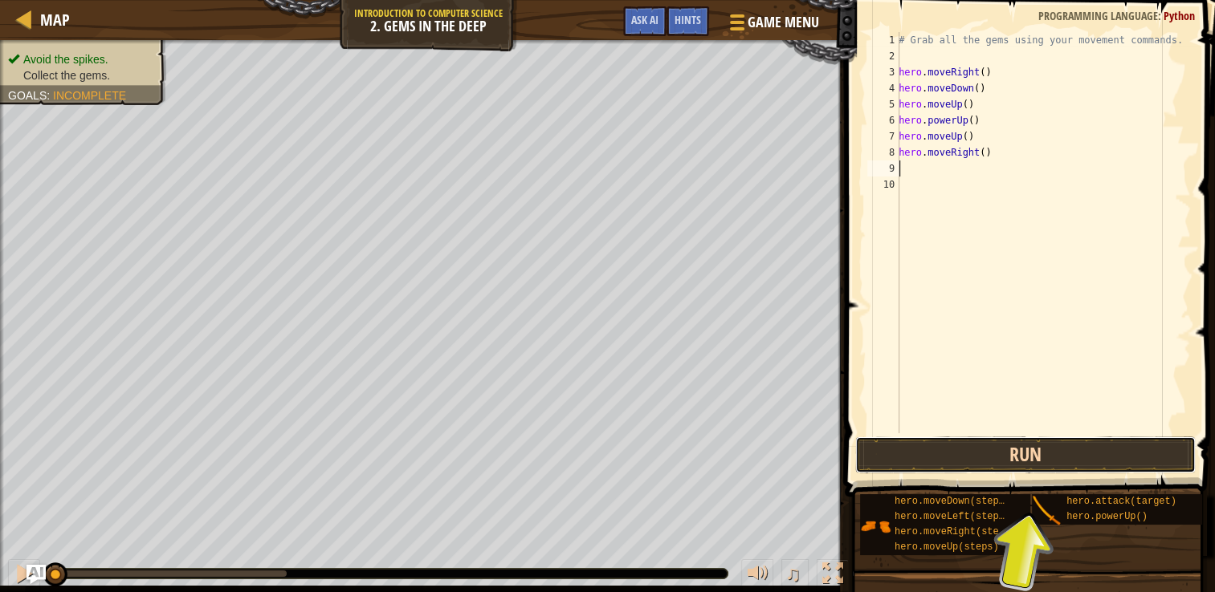
click at [948, 451] on button "Run" at bounding box center [1025, 455] width 340 height 37
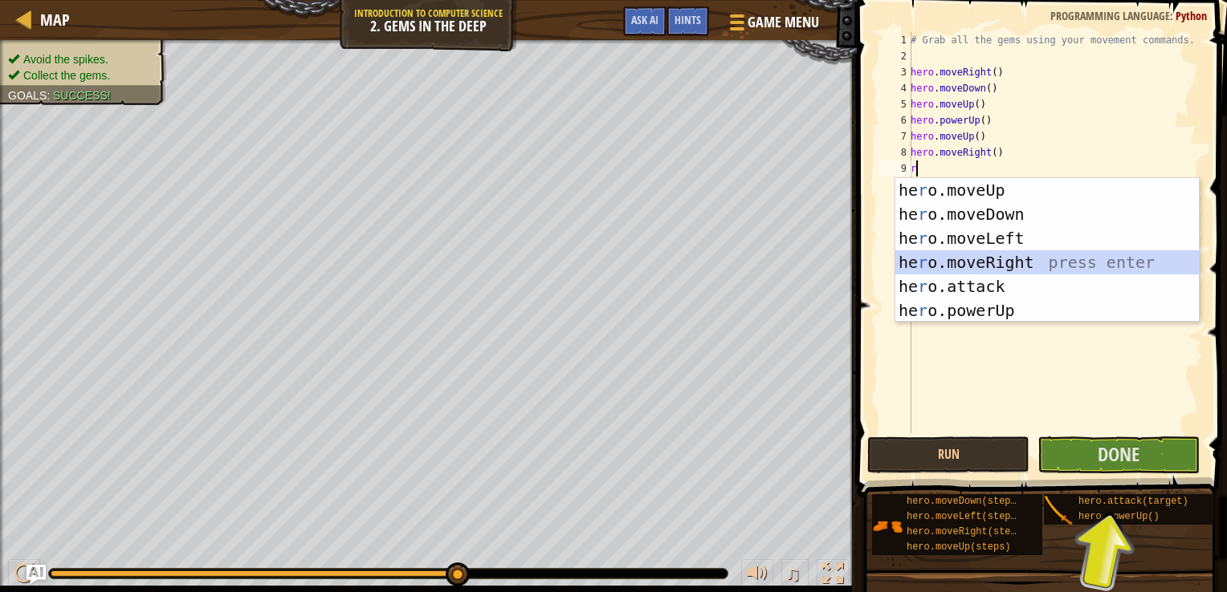
click at [983, 266] on div "he r o.moveUp press enter he r o.moveDown press enter he r o.moveLeft press ent…" at bounding box center [1046, 274] width 303 height 193
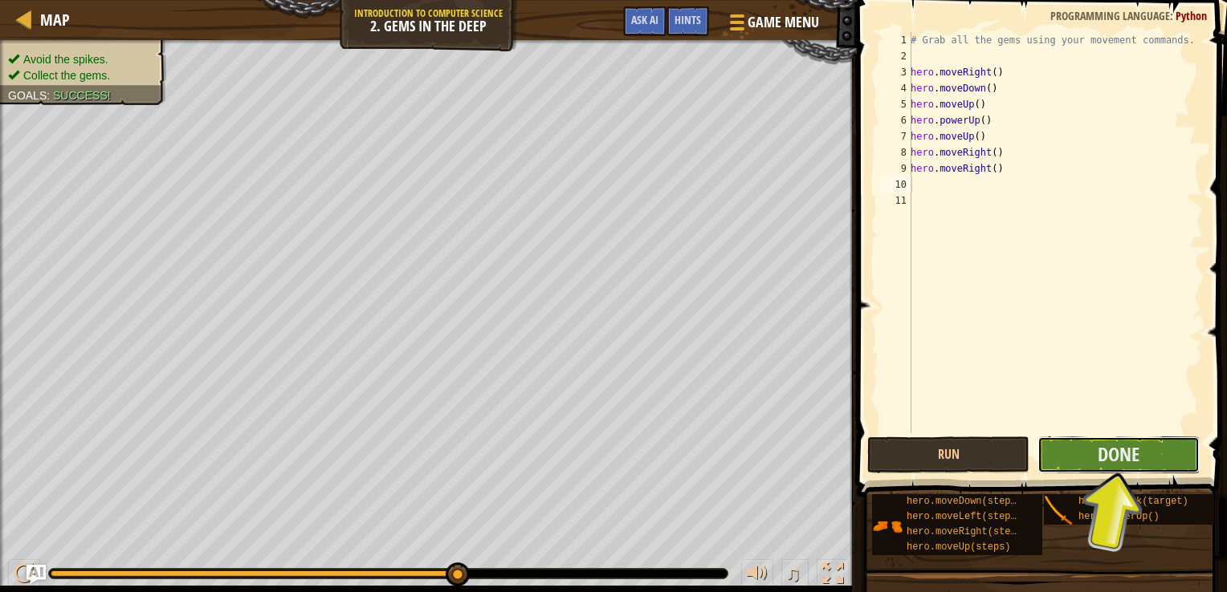
click at [1080, 454] on button "Done" at bounding box center [1118, 455] width 162 height 37
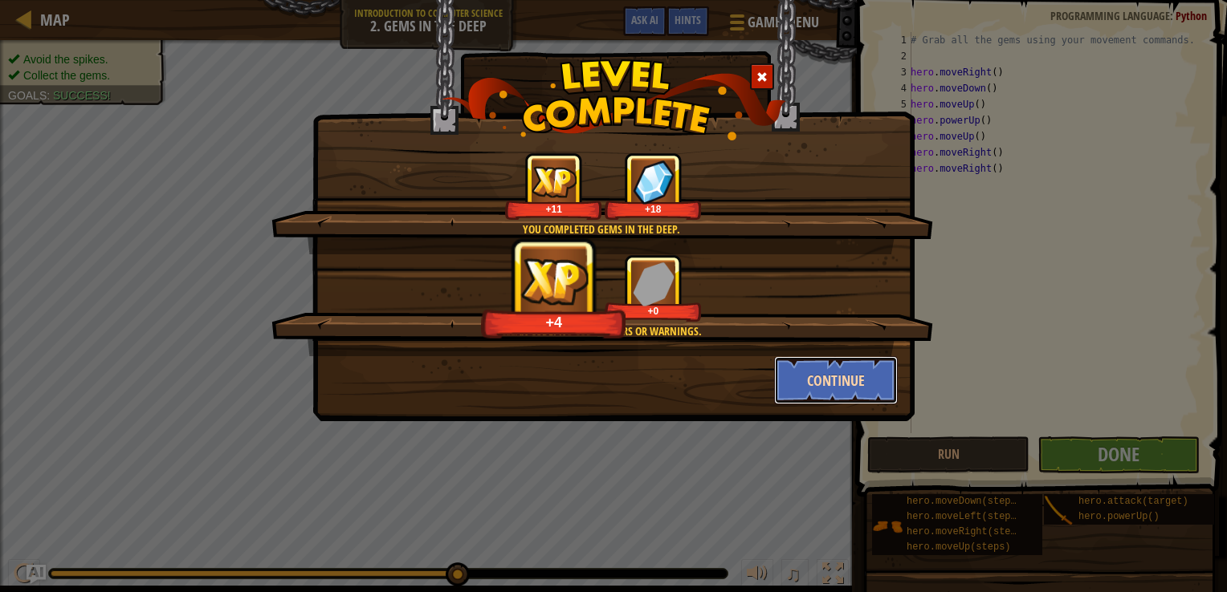
click at [874, 387] on button "Continue" at bounding box center [836, 380] width 124 height 48
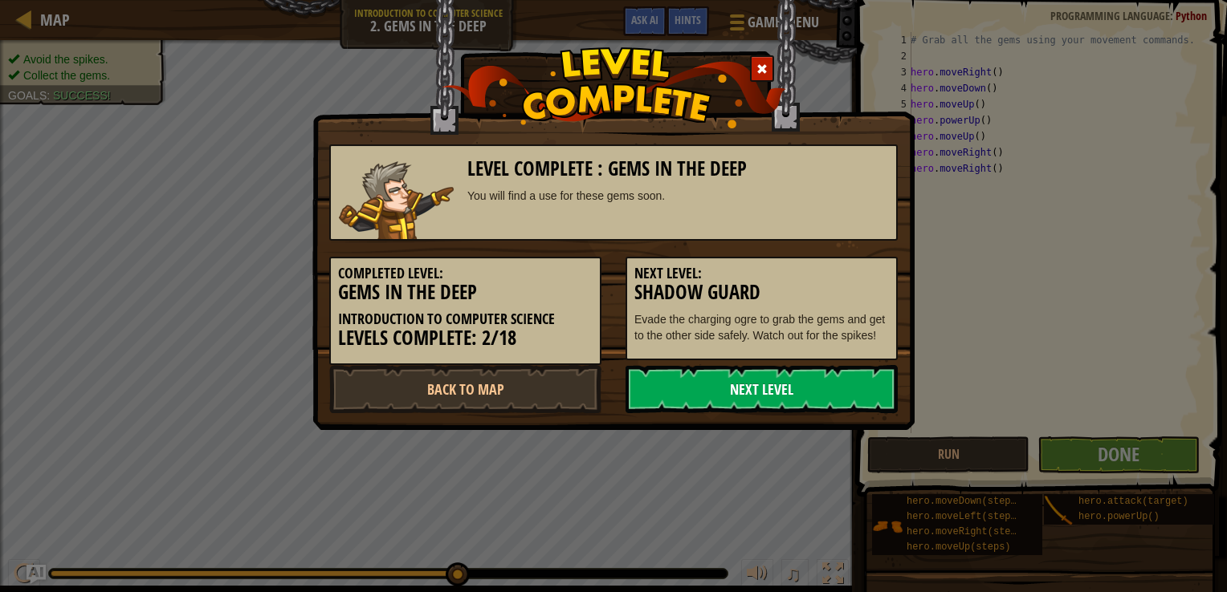
click at [816, 381] on link "Next Level" at bounding box center [761, 389] width 272 height 48
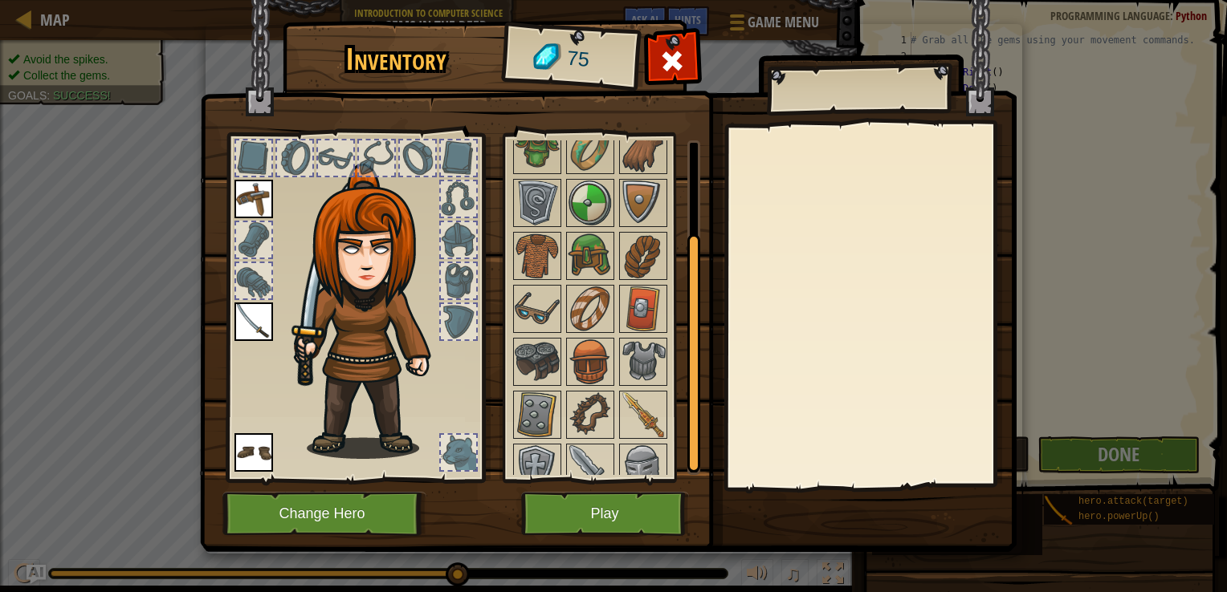
scroll to position [0, 0]
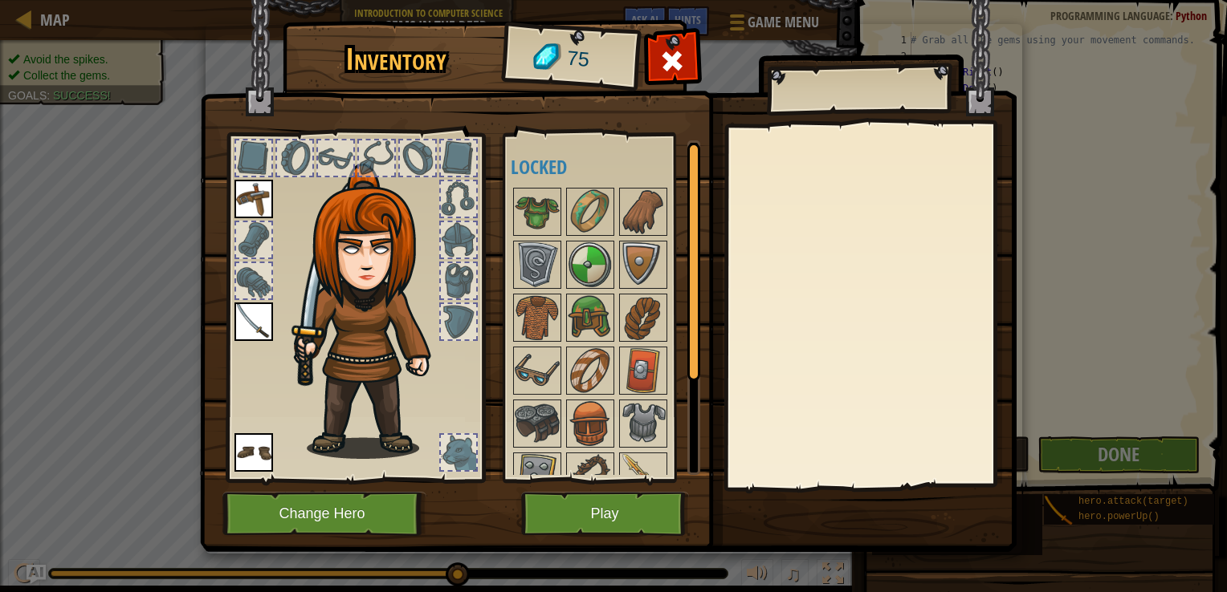
click at [316, 157] on div at bounding box center [335, 158] width 39 height 39
click at [338, 519] on button "Change Hero" at bounding box center [324, 514] width 204 height 44
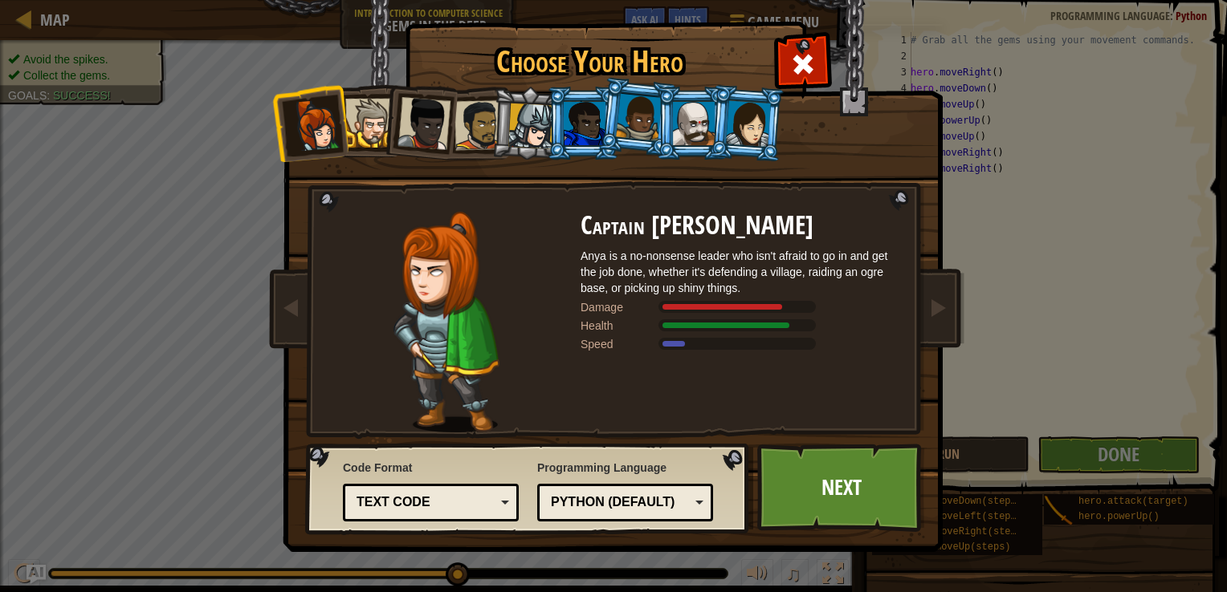
click at [388, 130] on li at bounding box center [419, 120] width 79 height 79
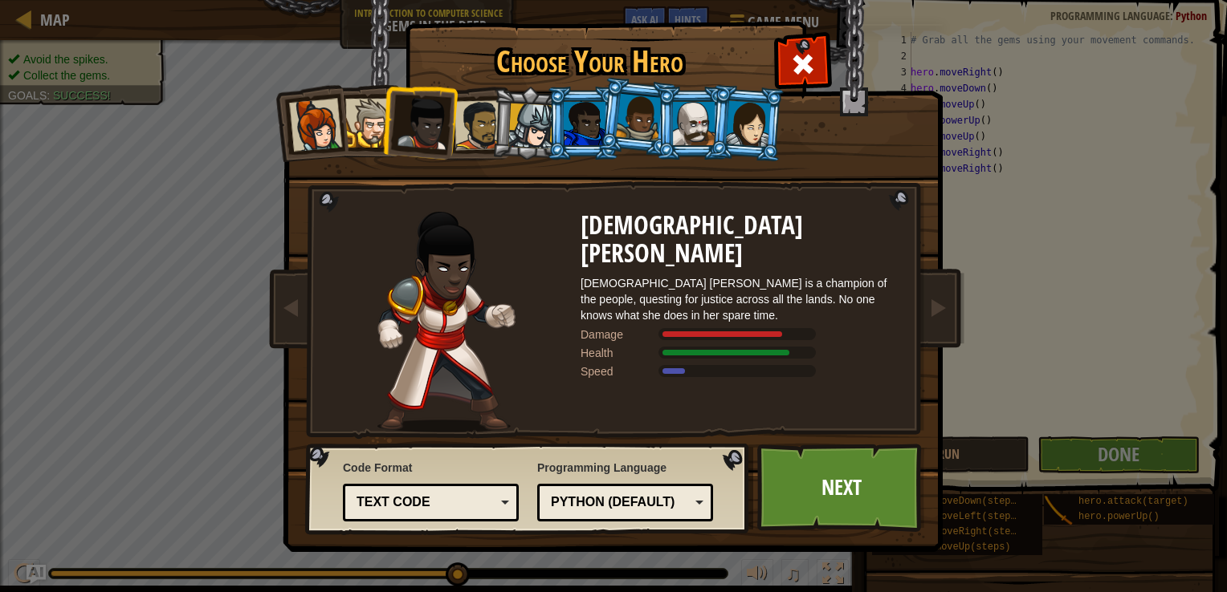
click at [373, 132] on div at bounding box center [369, 123] width 49 height 49
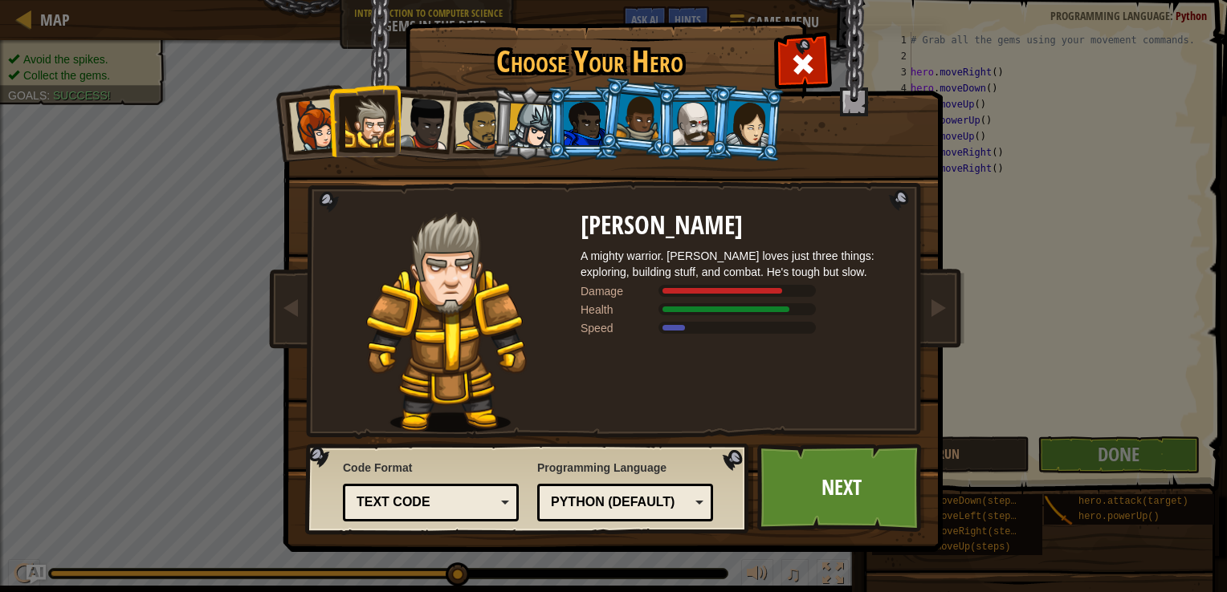
click at [526, 136] on div at bounding box center [531, 127] width 46 height 46
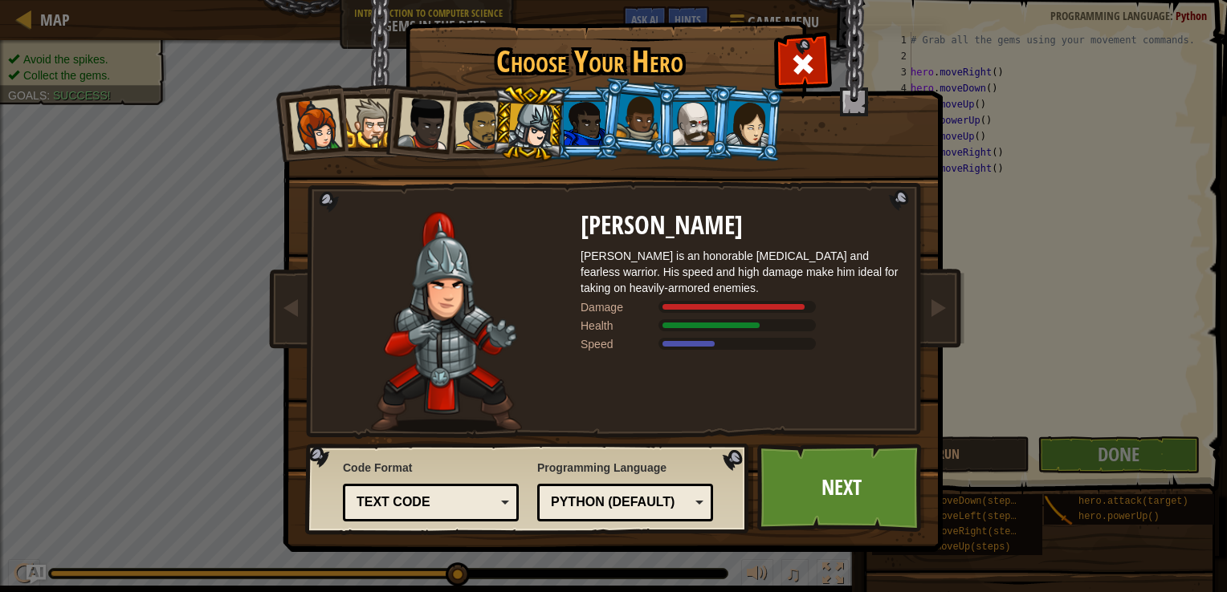
click at [567, 126] on div at bounding box center [585, 123] width 42 height 43
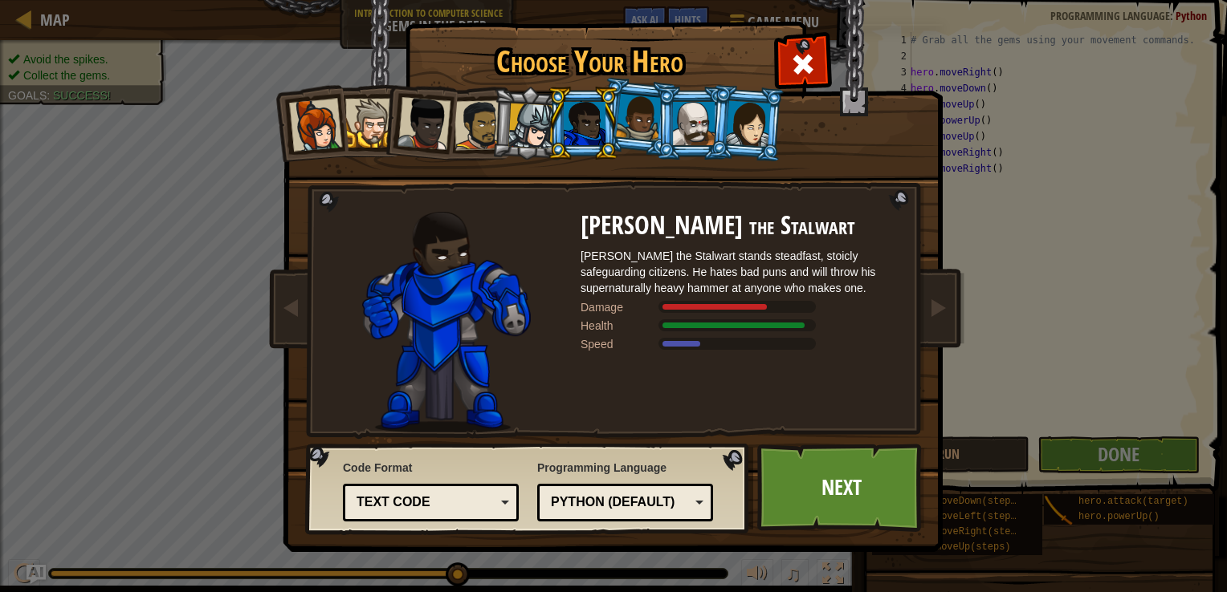
click at [629, 130] on div at bounding box center [639, 117] width 46 height 47
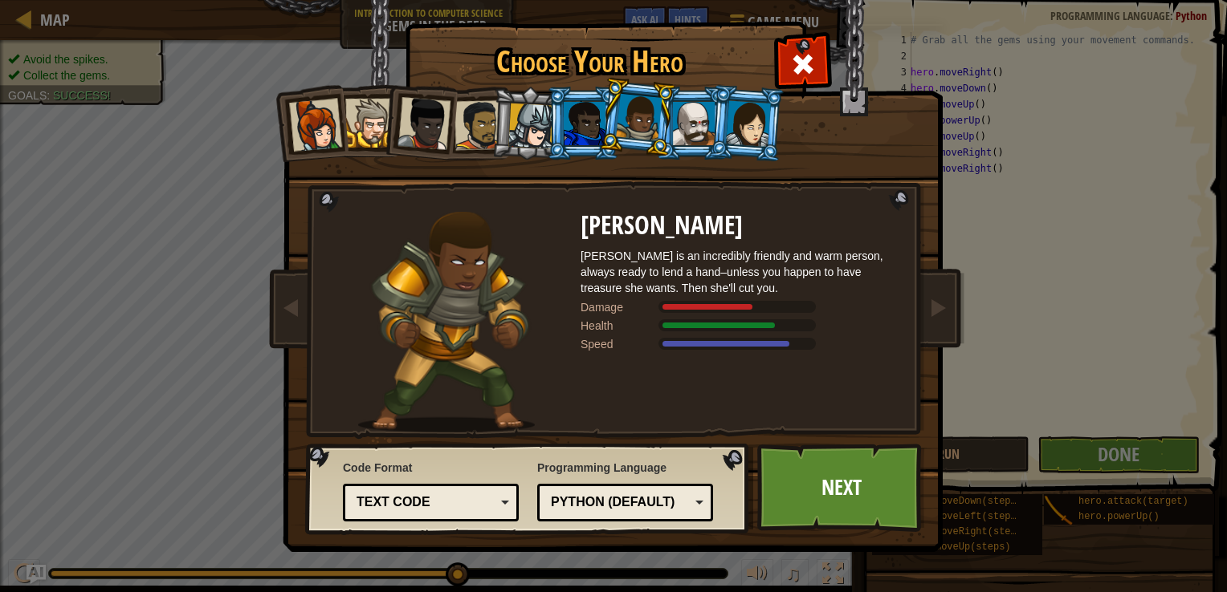
click at [741, 124] on div at bounding box center [748, 123] width 45 height 46
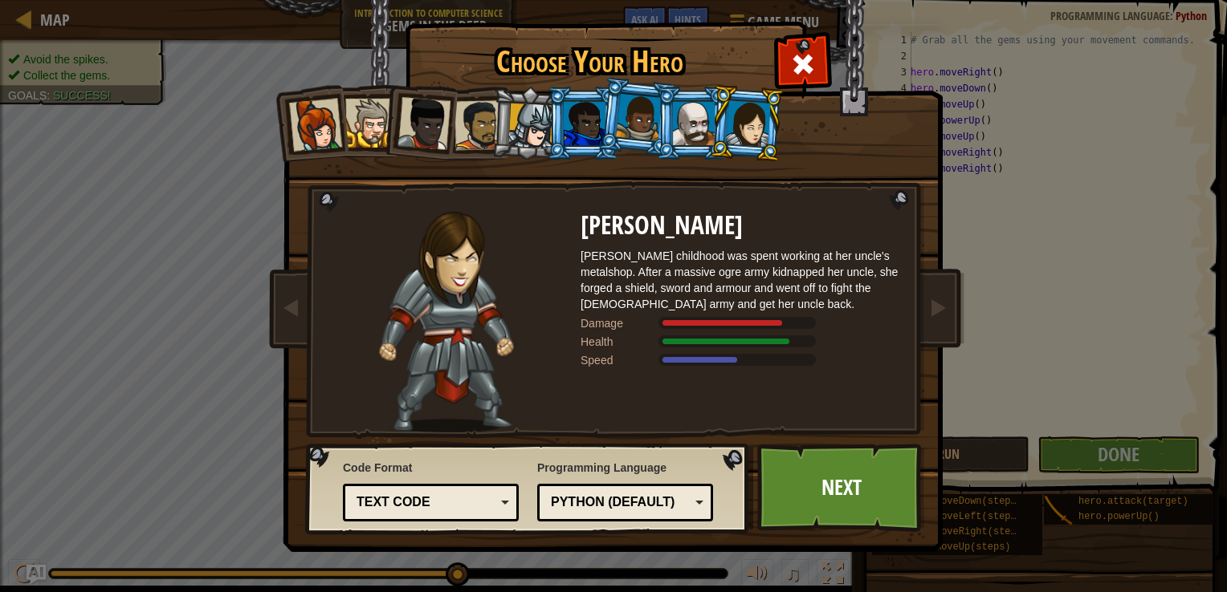
click at [681, 132] on div at bounding box center [694, 123] width 42 height 43
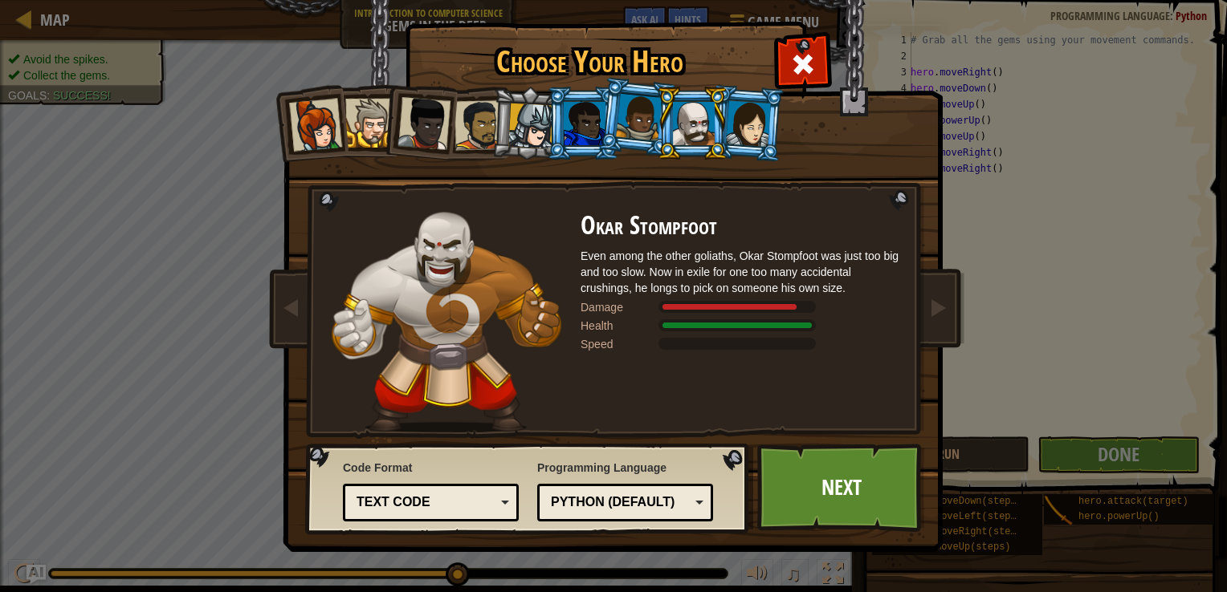
click at [752, 128] on div at bounding box center [748, 123] width 45 height 46
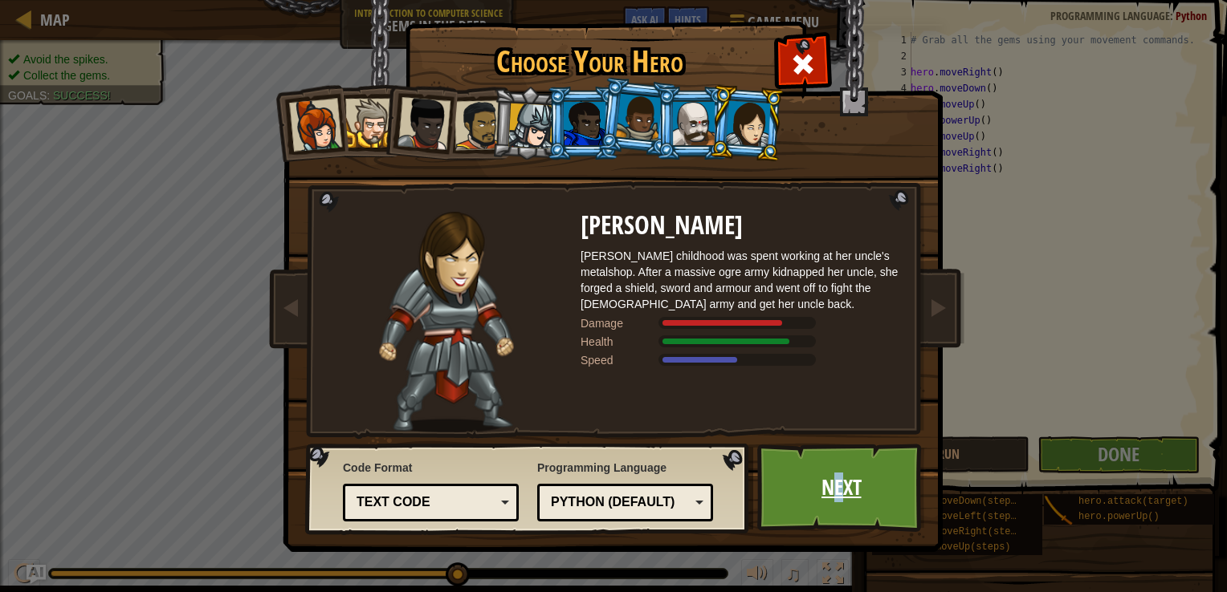
click at [838, 475] on link "Next" at bounding box center [841, 488] width 168 height 88
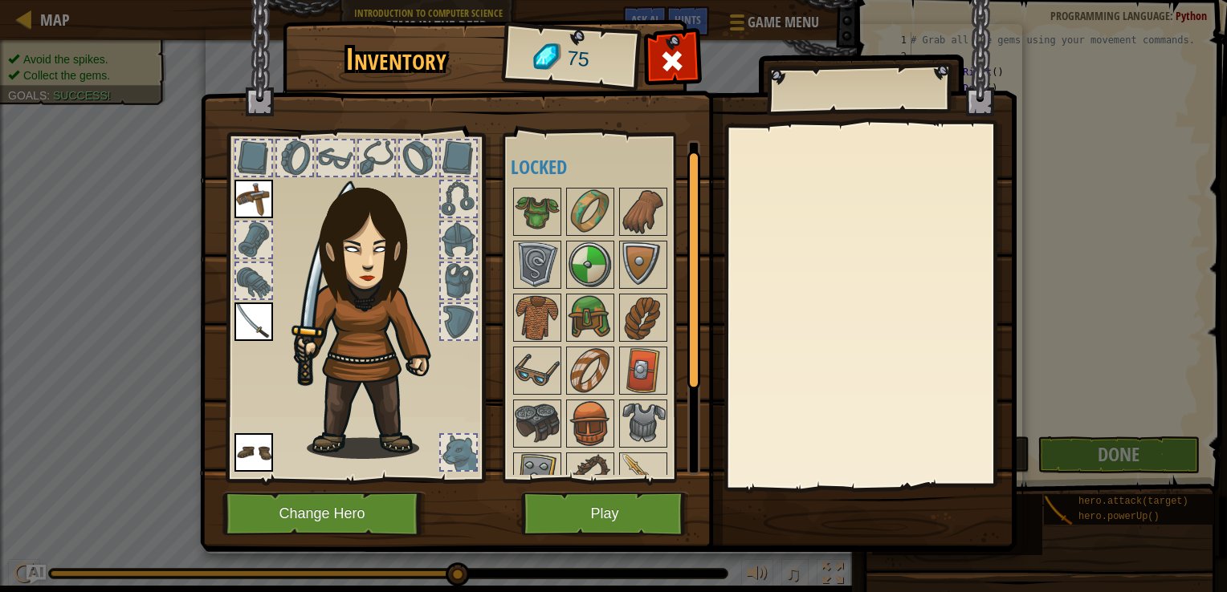
scroll to position [132, 0]
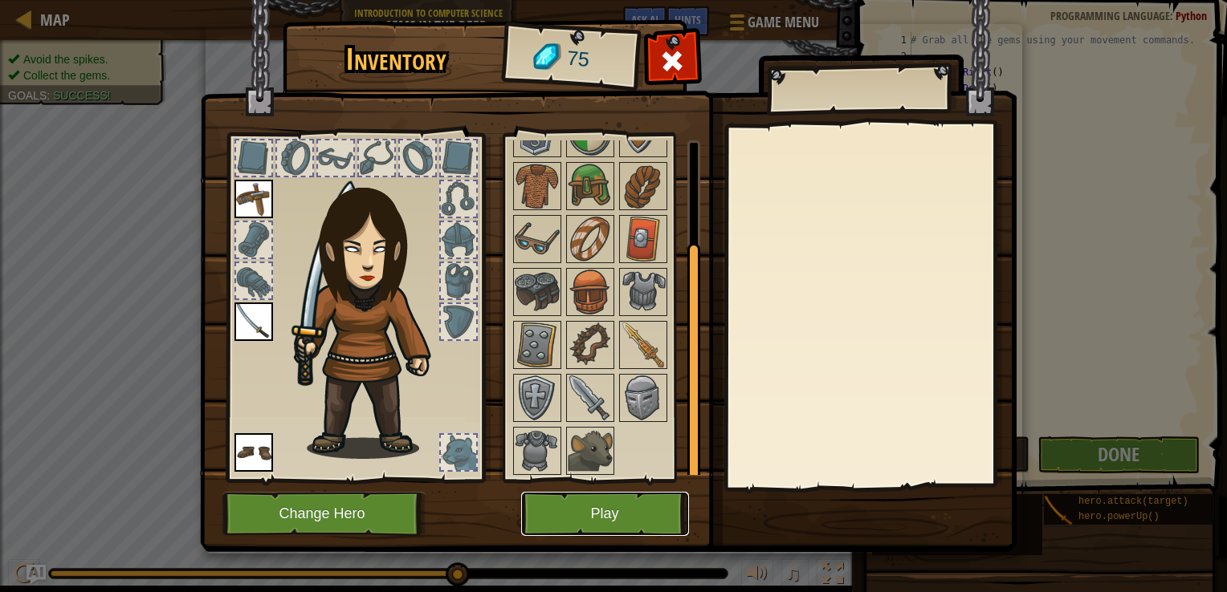
click at [617, 513] on button "Play" at bounding box center [605, 514] width 168 height 44
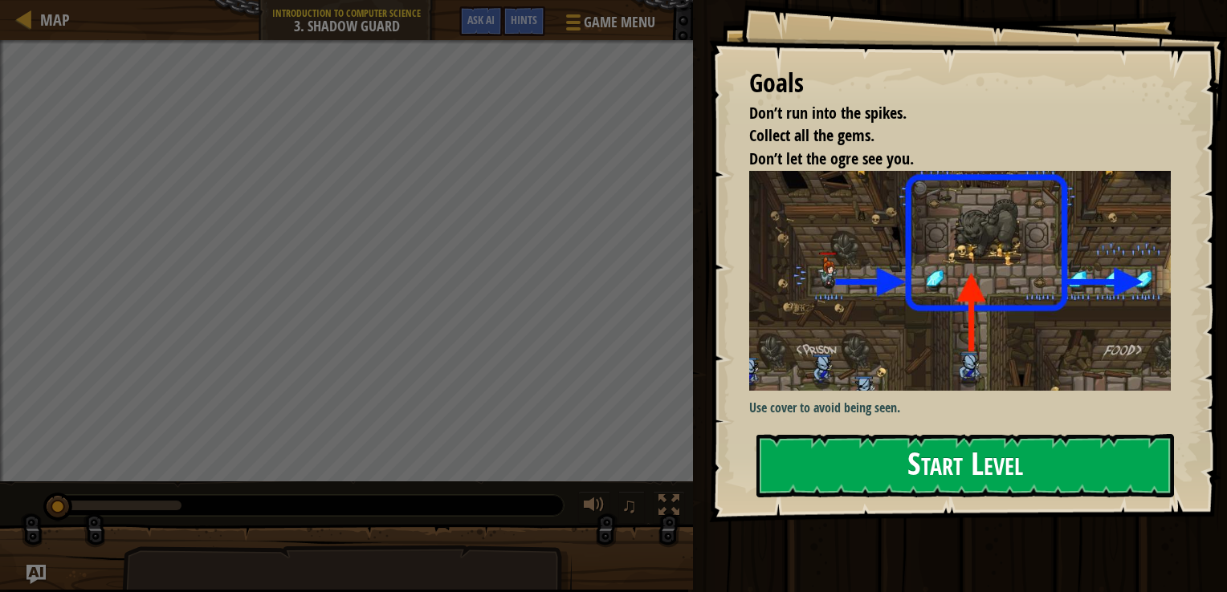
click at [896, 463] on button "Start Level" at bounding box center [964, 465] width 417 height 63
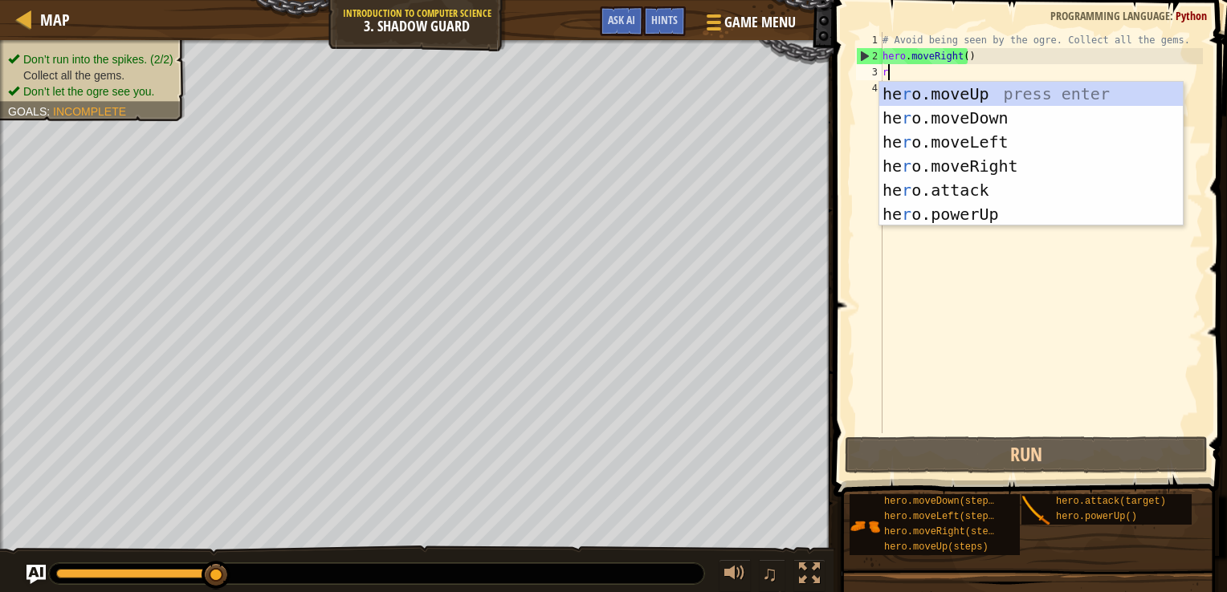
scroll to position [7, 0]
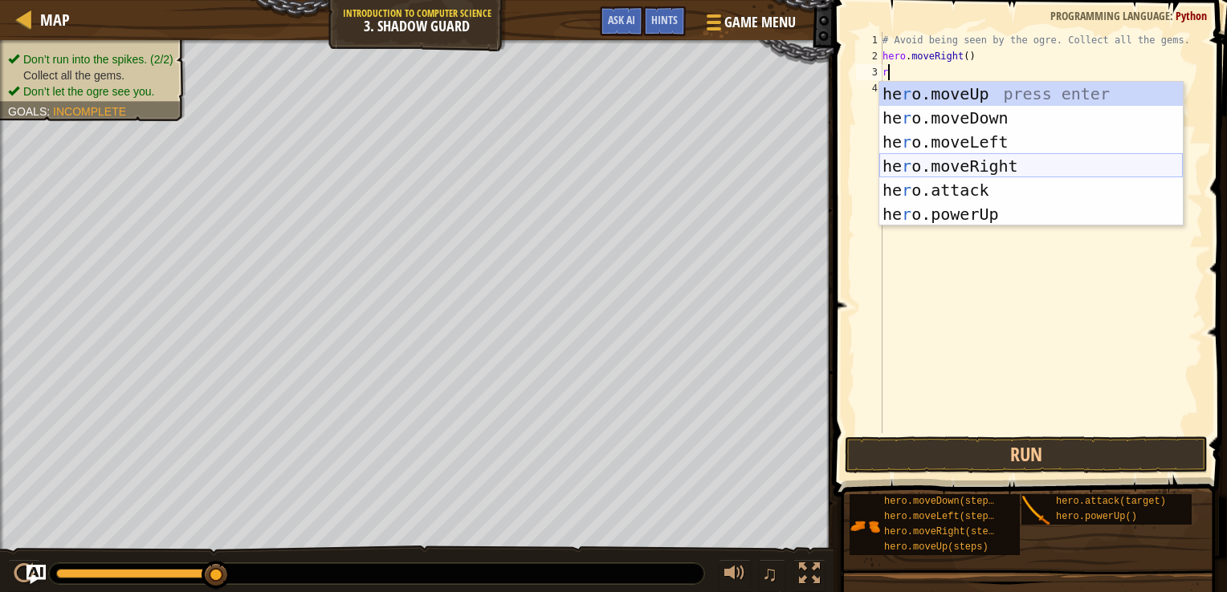
click at [920, 164] on div "he r o.moveUp press enter he r o.moveDown press enter he r o.moveLeft press ent…" at bounding box center [1030, 178] width 303 height 193
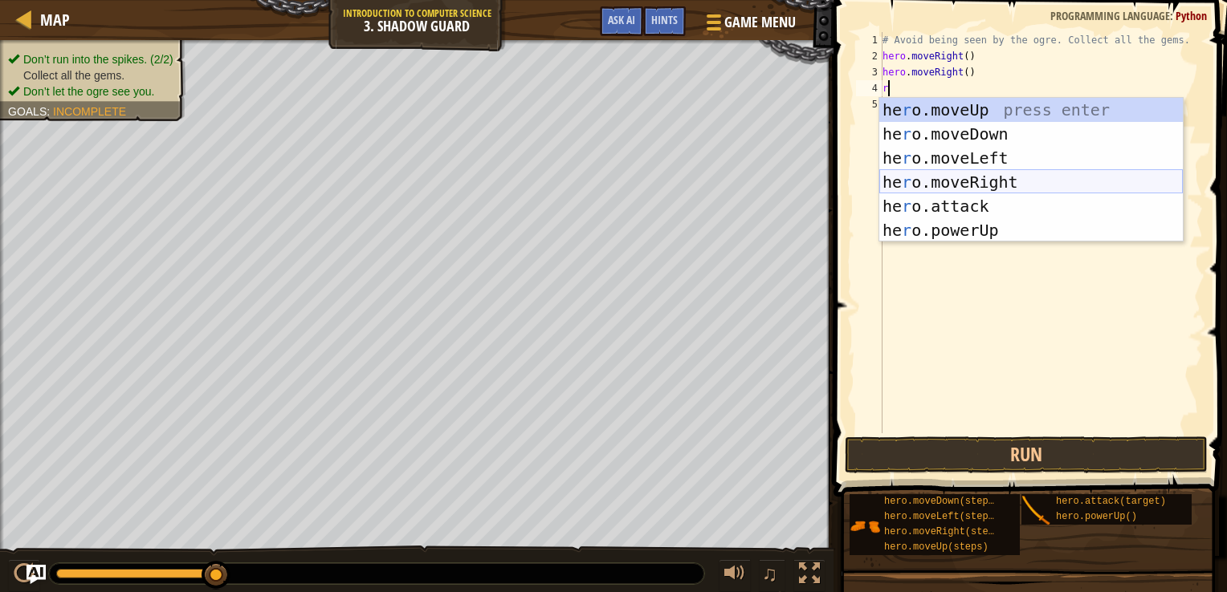
click at [922, 189] on div "he r o.moveUp press enter he r o.moveDown press enter he r o.moveLeft press ent…" at bounding box center [1030, 194] width 303 height 193
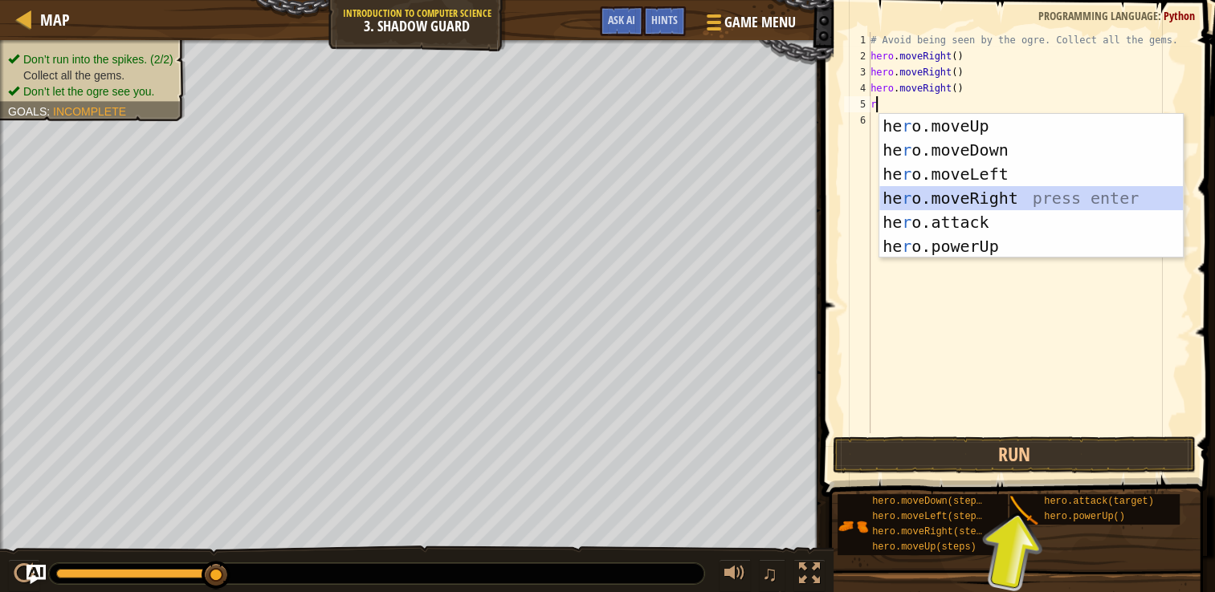
click at [957, 197] on div "he r o.moveUp press enter he r o.moveDown press enter he r o.moveLeft press ent…" at bounding box center [1030, 210] width 303 height 193
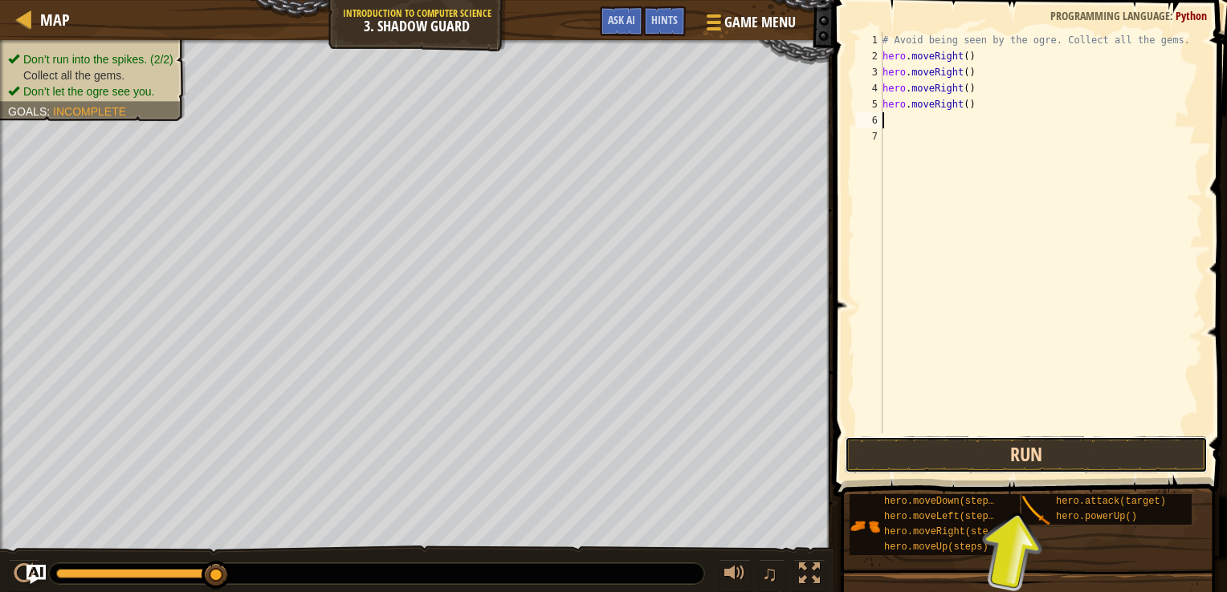
click at [999, 449] on button "Run" at bounding box center [1026, 455] width 363 height 37
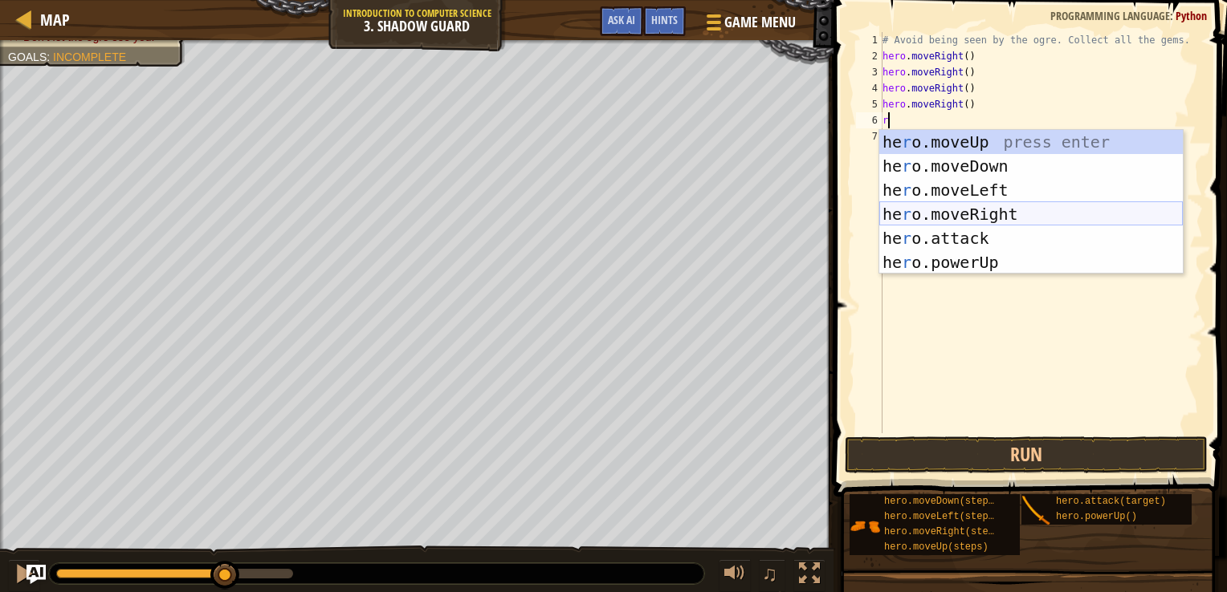
click at [1008, 214] on div "he r o.moveUp press enter he r o.moveDown press enter he r o.moveLeft press ent…" at bounding box center [1030, 226] width 303 height 193
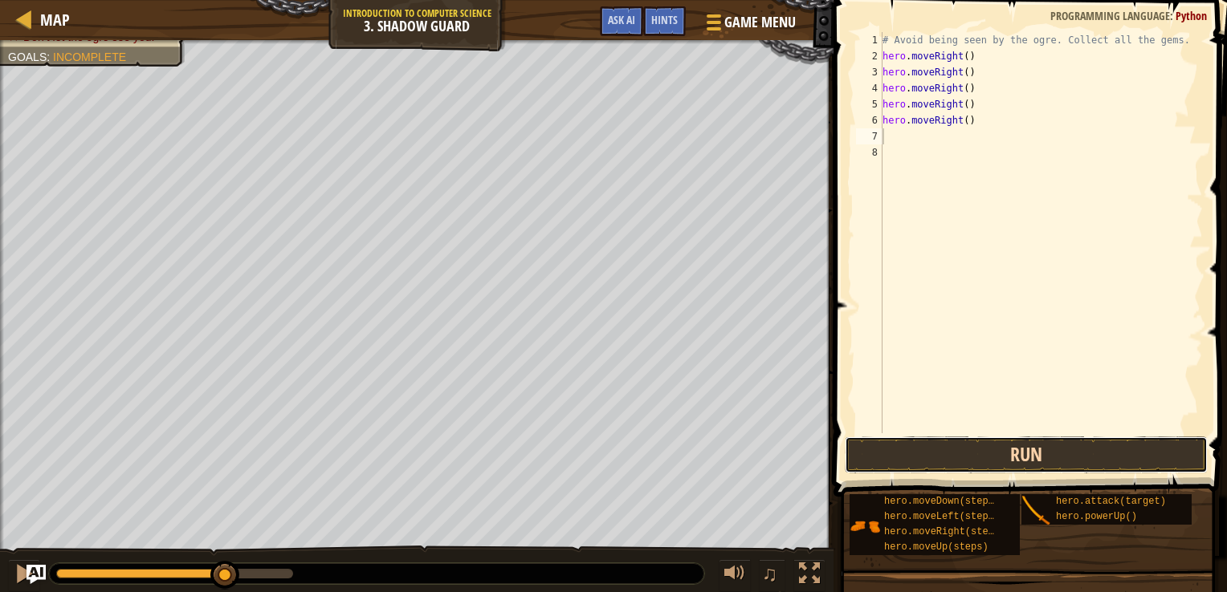
click at [991, 443] on button "Run" at bounding box center [1026, 455] width 363 height 37
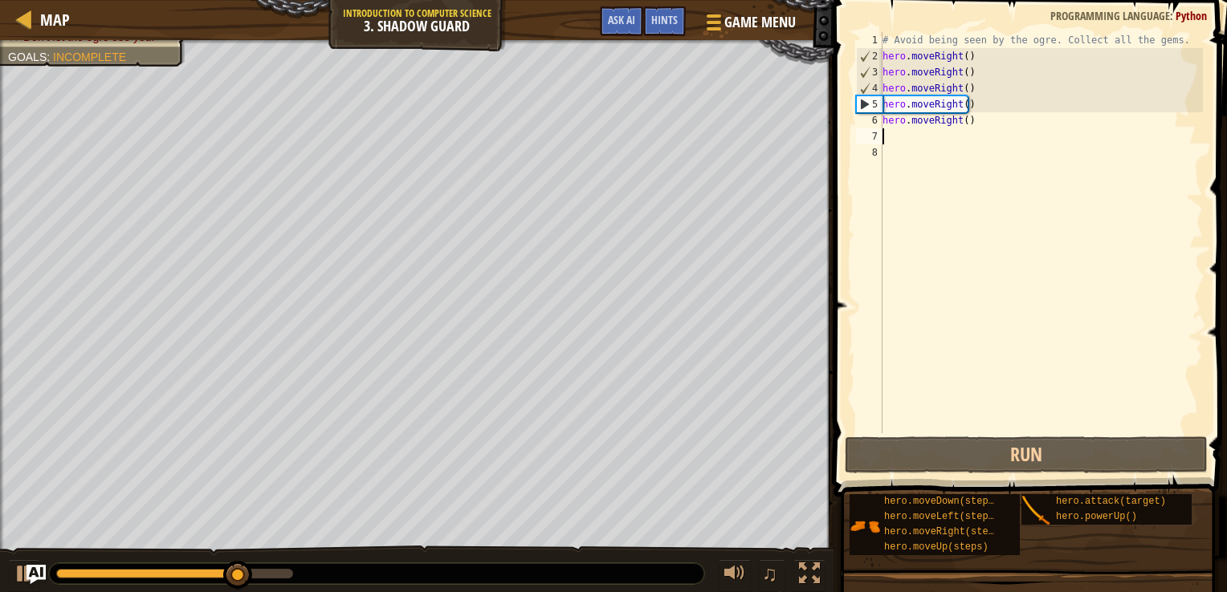
click at [992, 128] on div "# Avoid being seen by the ogre. Collect all the gems. hero . moveRight ( ) hero…" at bounding box center [1041, 249] width 324 height 434
click at [987, 126] on div "# Avoid being seen by the ogre. Collect all the gems. hero . moveRight ( ) hero…" at bounding box center [1041, 249] width 324 height 434
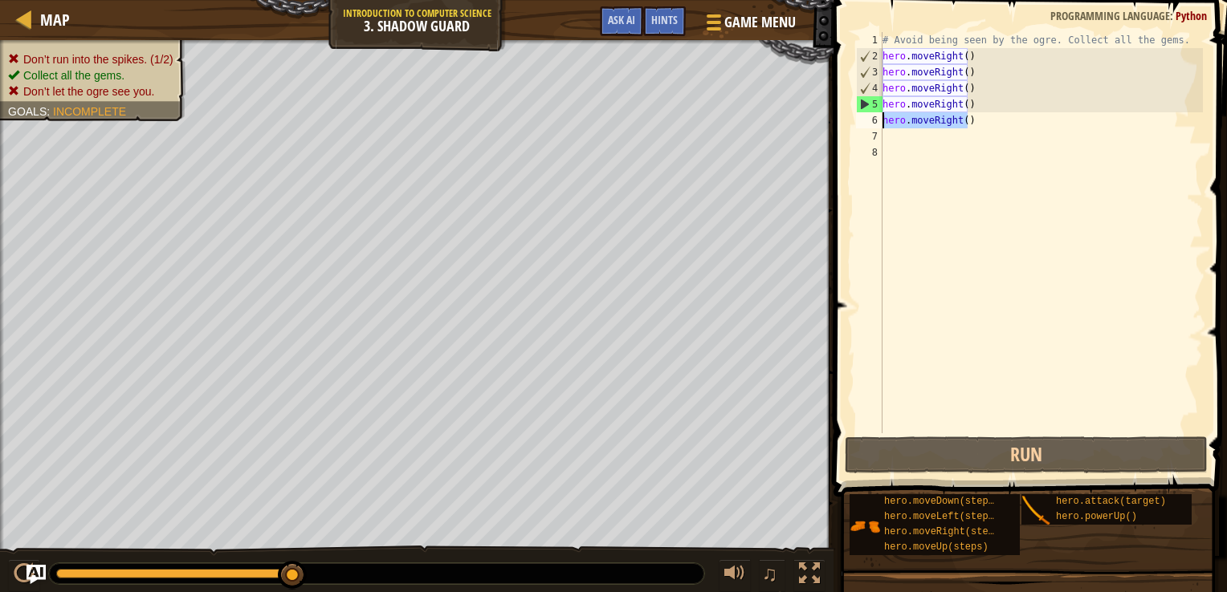
drag, startPoint x: 979, startPoint y: 124, endPoint x: 884, endPoint y: 128, distance: 94.8
click at [884, 128] on div "# Avoid being seen by the ogre. Collect all the gems. hero . moveRight ( ) hero…" at bounding box center [1041, 249] width 324 height 434
click at [979, 132] on div "# Avoid being seen by the ogre. Collect all the gems. hero . moveRight ( ) hero…" at bounding box center [1041, 249] width 324 height 434
click at [977, 127] on div "# Avoid being seen by the ogre. Collect all the gems. hero . moveRight ( ) hero…" at bounding box center [1041, 249] width 324 height 434
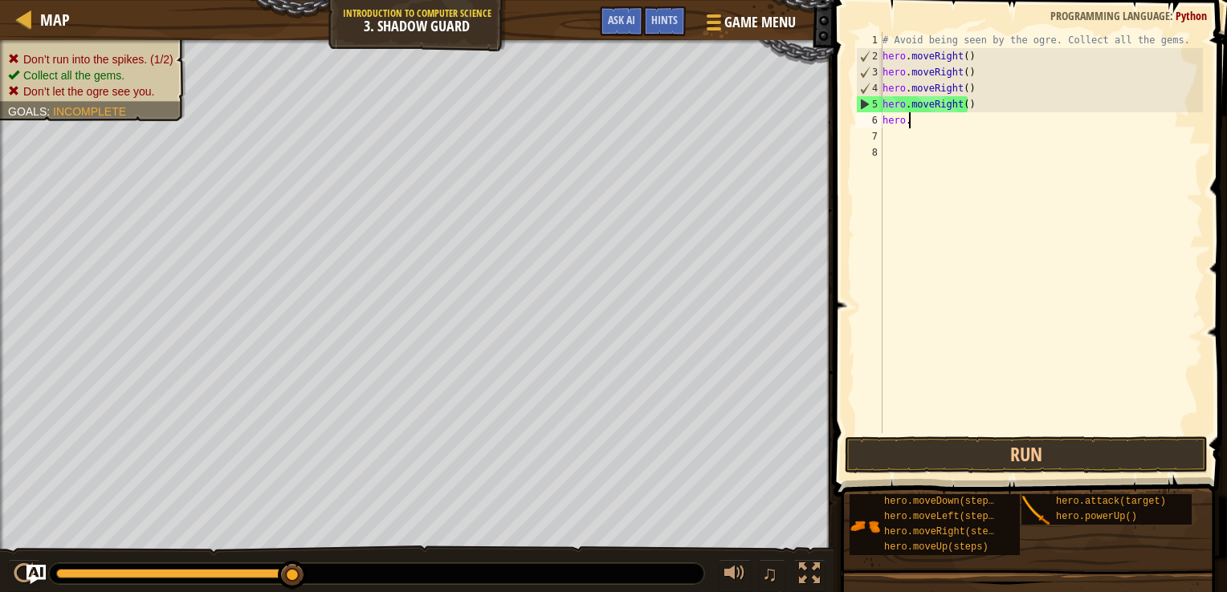
scroll to position [7, 1]
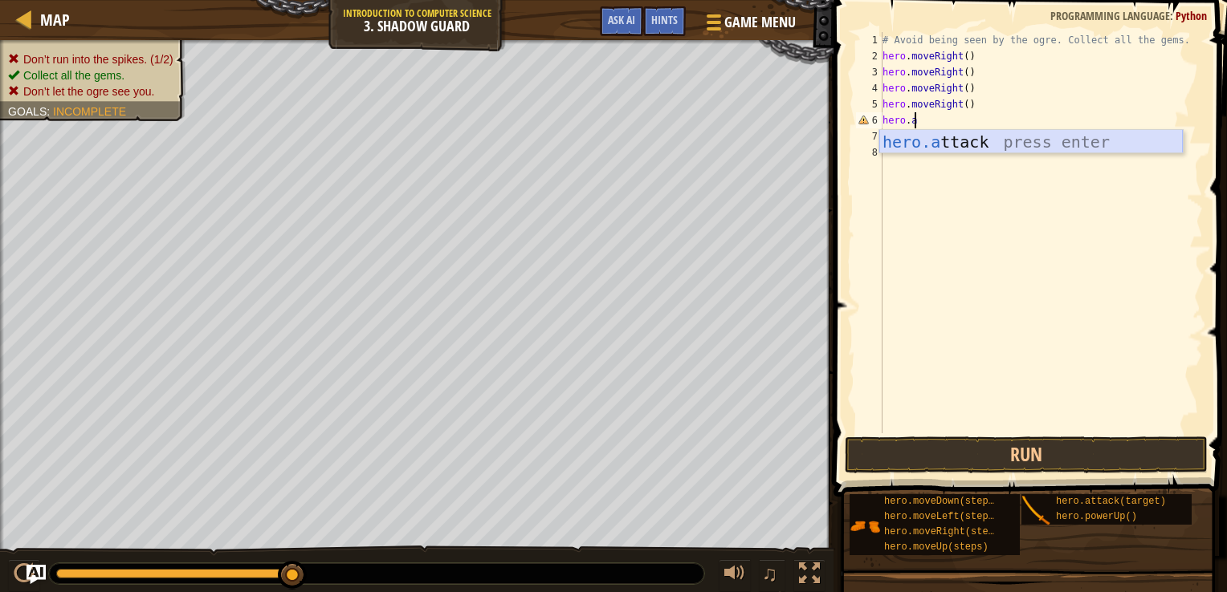
click at [970, 140] on div "hero.a ttack press enter" at bounding box center [1030, 166] width 303 height 72
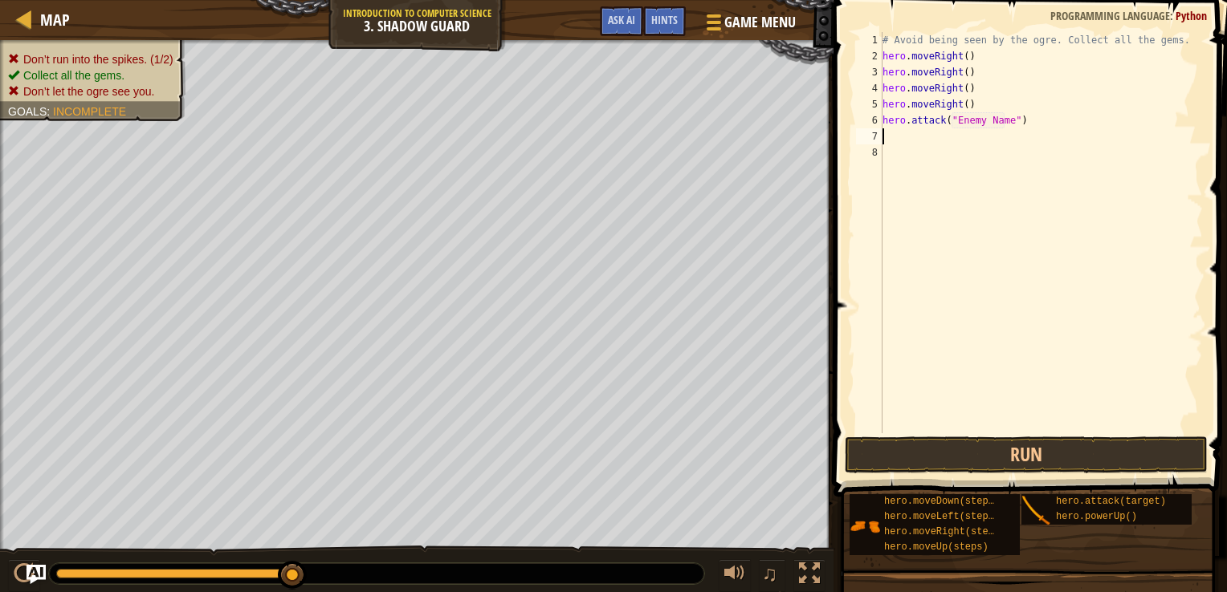
click at [1044, 128] on div "# Avoid being seen by the ogre. Collect all the gems. hero . moveRight ( ) hero…" at bounding box center [1041, 249] width 324 height 434
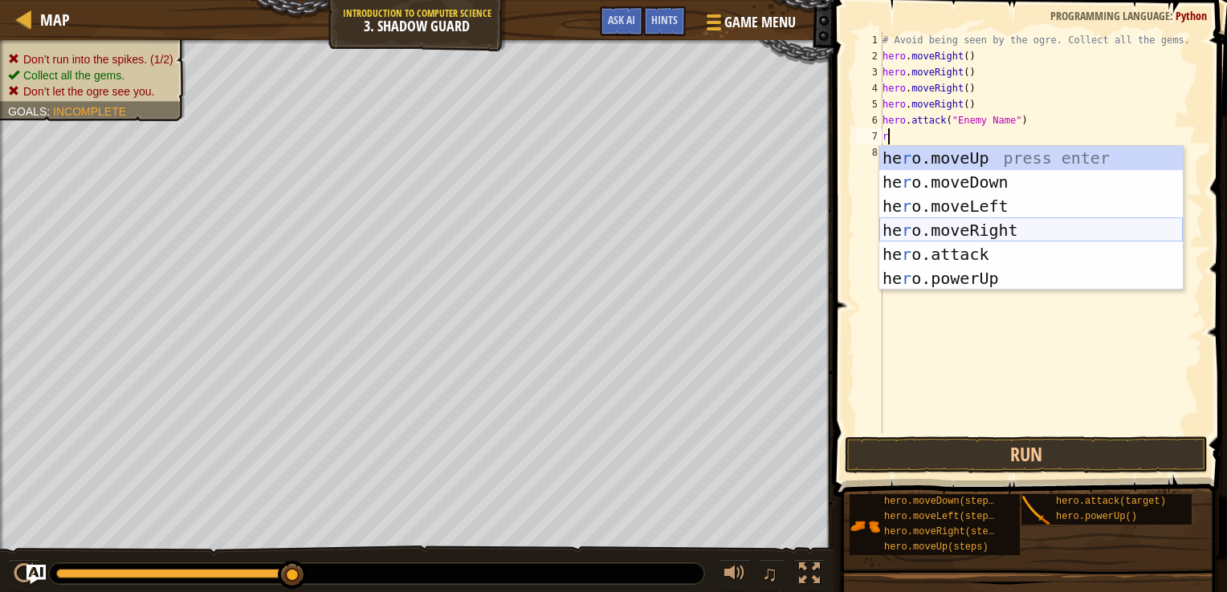
click at [986, 228] on div "he r o.moveUp press enter he r o.moveDown press enter he r o.moveLeft press ent…" at bounding box center [1030, 242] width 303 height 193
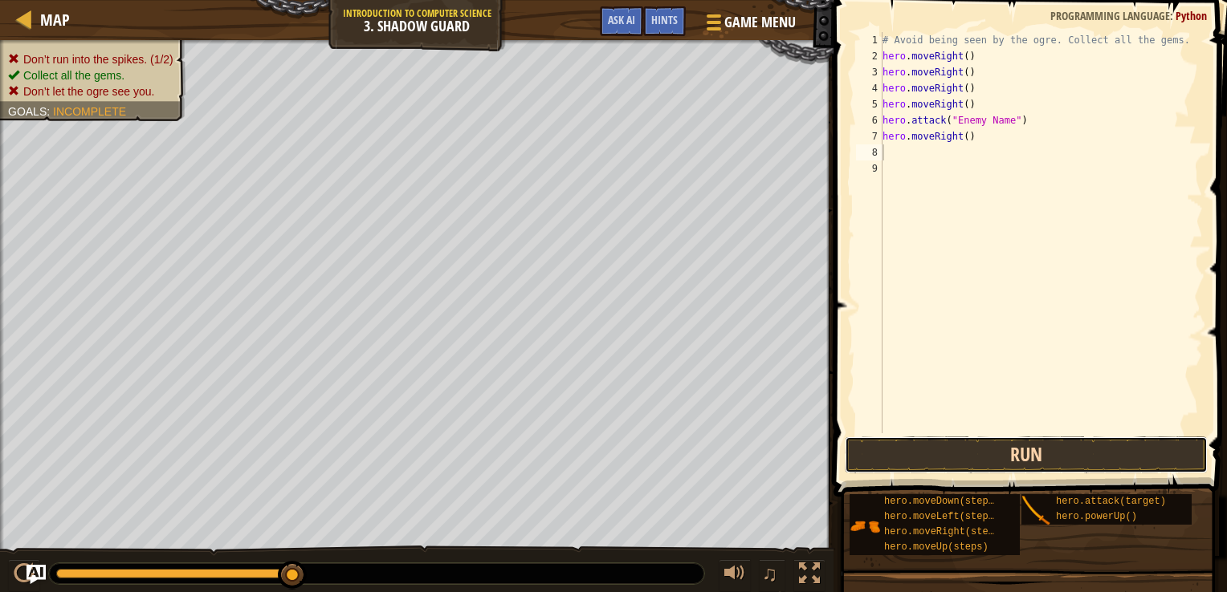
click at [963, 466] on button "Run" at bounding box center [1026, 455] width 363 height 37
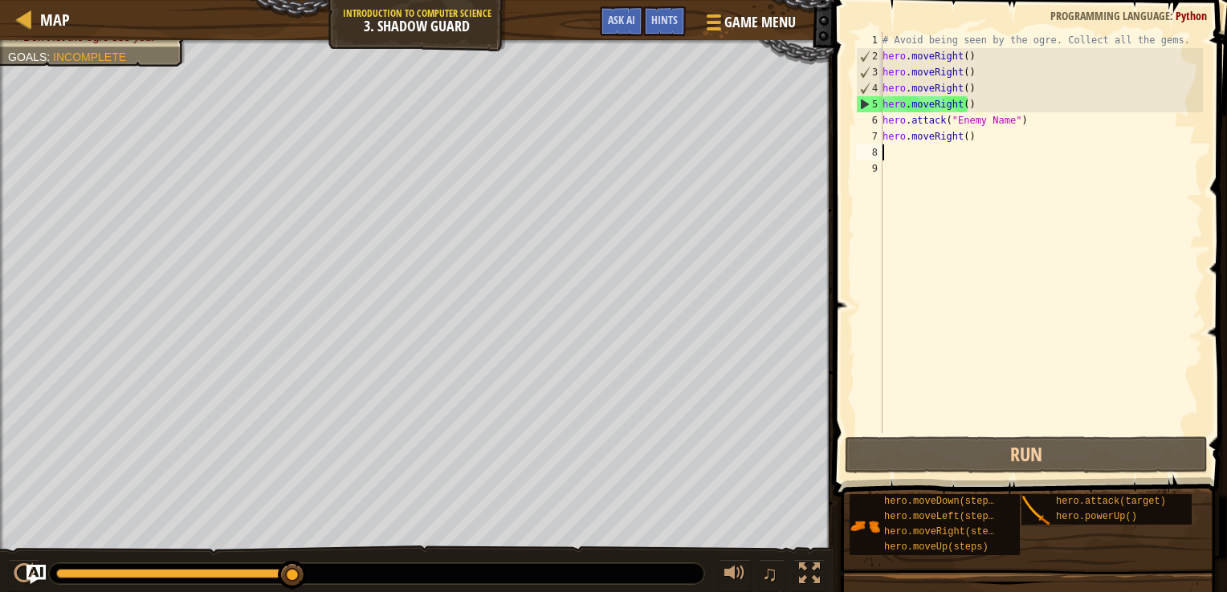
click at [1043, 145] on div "# Avoid being seen by the ogre. Collect all the gems. hero . moveRight ( ) hero…" at bounding box center [1041, 249] width 324 height 434
click at [1040, 117] on div "# Avoid being seen by the ogre. Collect all the gems. hero . moveRight ( ) hero…" at bounding box center [1041, 249] width 324 height 434
drag, startPoint x: 1040, startPoint y: 118, endPoint x: 899, endPoint y: 124, distance: 141.4
drag, startPoint x: 899, startPoint y: 124, endPoint x: 986, endPoint y: 96, distance: 90.9
click at [986, 96] on div "# Avoid being seen by the ogre. Collect all the gems. hero . moveRight ( ) hero…" at bounding box center [1041, 249] width 324 height 434
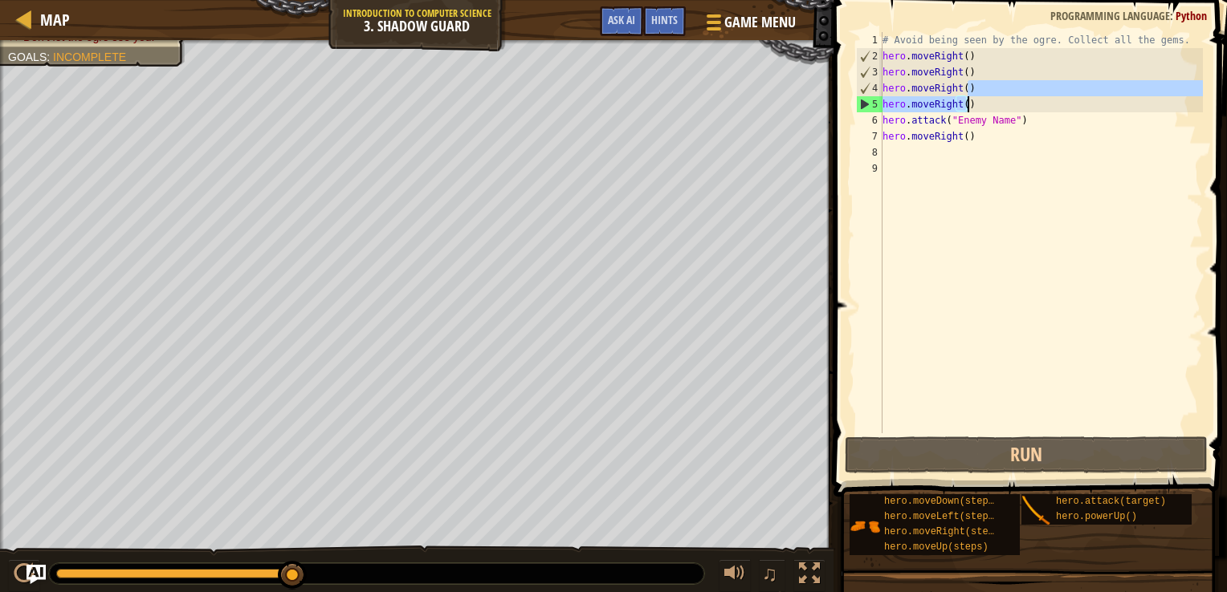
click at [1019, 125] on div "# Avoid being seen by the ogre. Collect all the gems. hero . moveRight ( ) hero…" at bounding box center [1041, 249] width 324 height 434
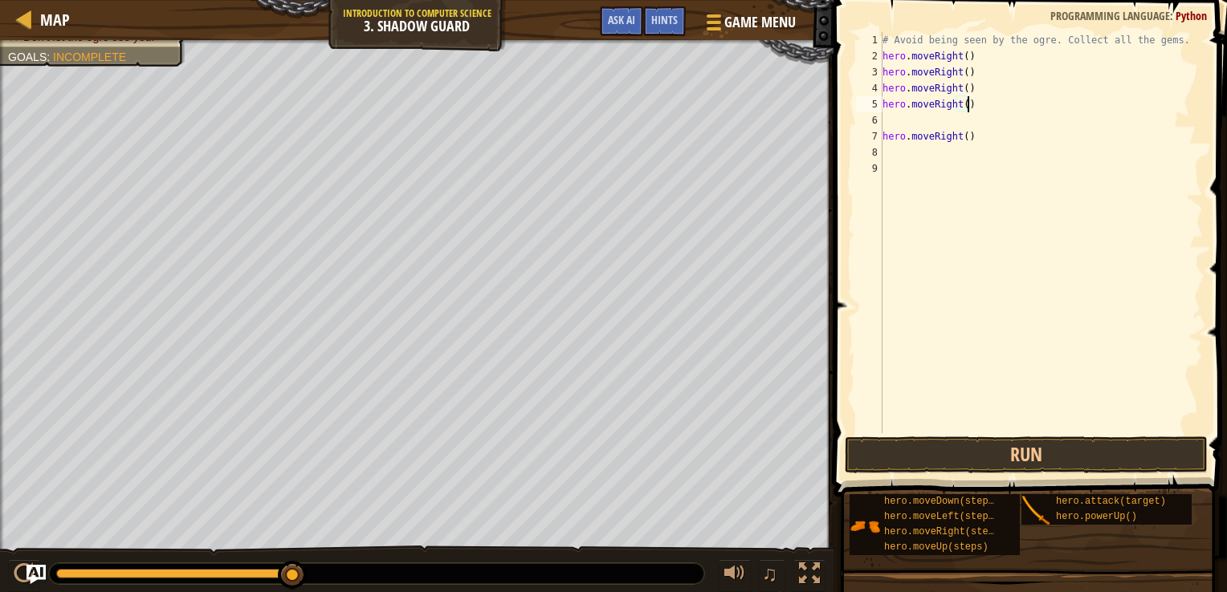
click at [977, 107] on div "# Avoid being seen by the ogre. Collect all the gems. hero . moveRight ( ) hero…" at bounding box center [1041, 249] width 324 height 434
click at [992, 133] on div "# Avoid being seen by the ogre. Collect all the gems. hero . moveRight ( ) hero…" at bounding box center [1041, 249] width 324 height 434
click at [951, 435] on span at bounding box center [1032, 225] width 406 height 544
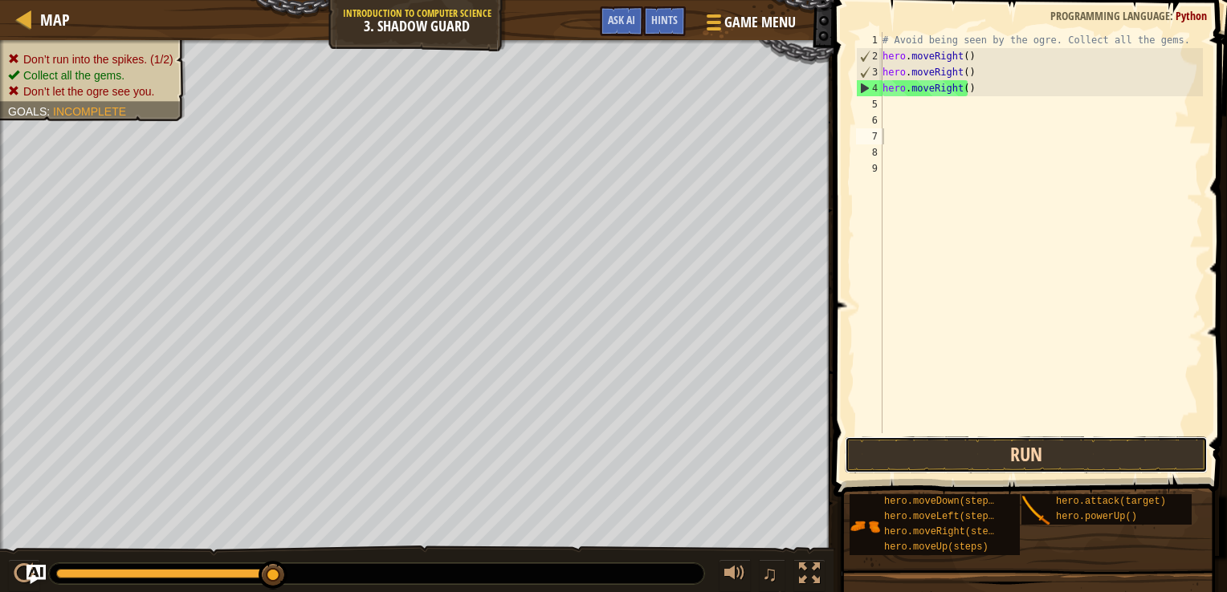
click at [931, 453] on button "Run" at bounding box center [1026, 455] width 363 height 37
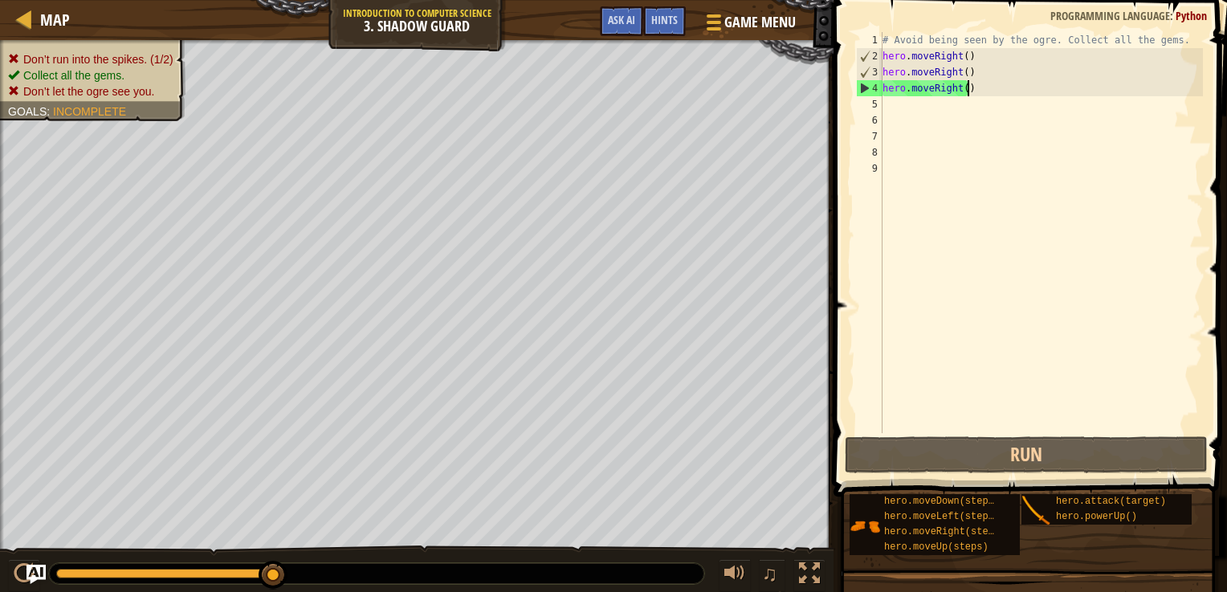
click at [974, 88] on div "# Avoid being seen by the ogre. Collect all the gems. hero . moveRight ( ) hero…" at bounding box center [1041, 249] width 324 height 434
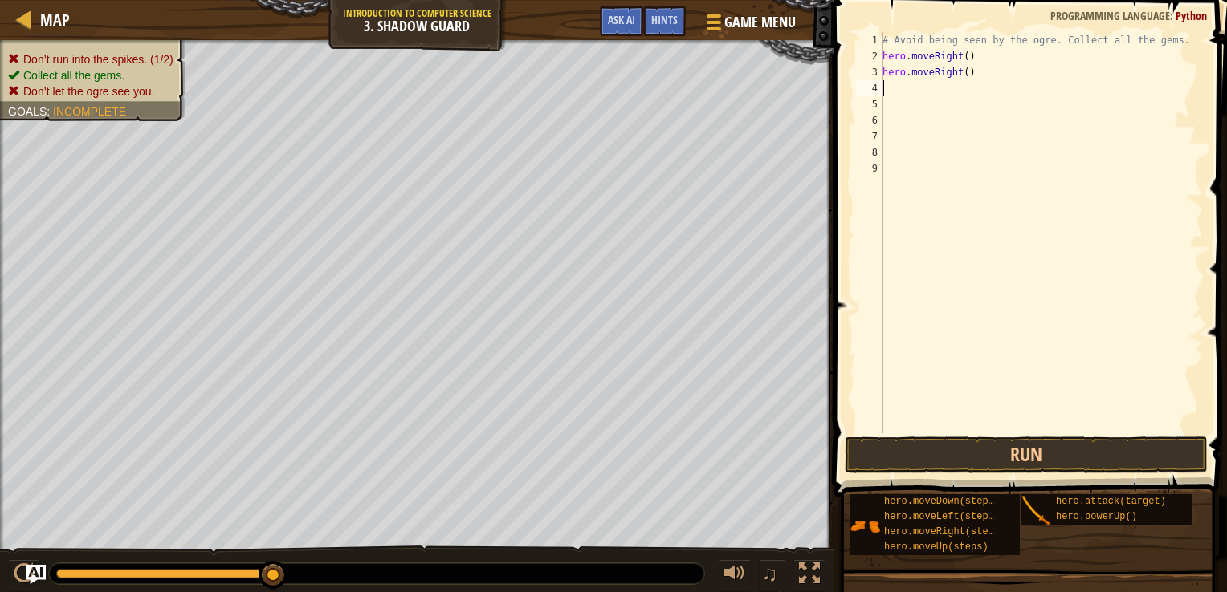
click at [1002, 69] on div "# Avoid being seen by the ogre. Collect all the gems. hero . moveRight ( ) hero…" at bounding box center [1041, 249] width 324 height 434
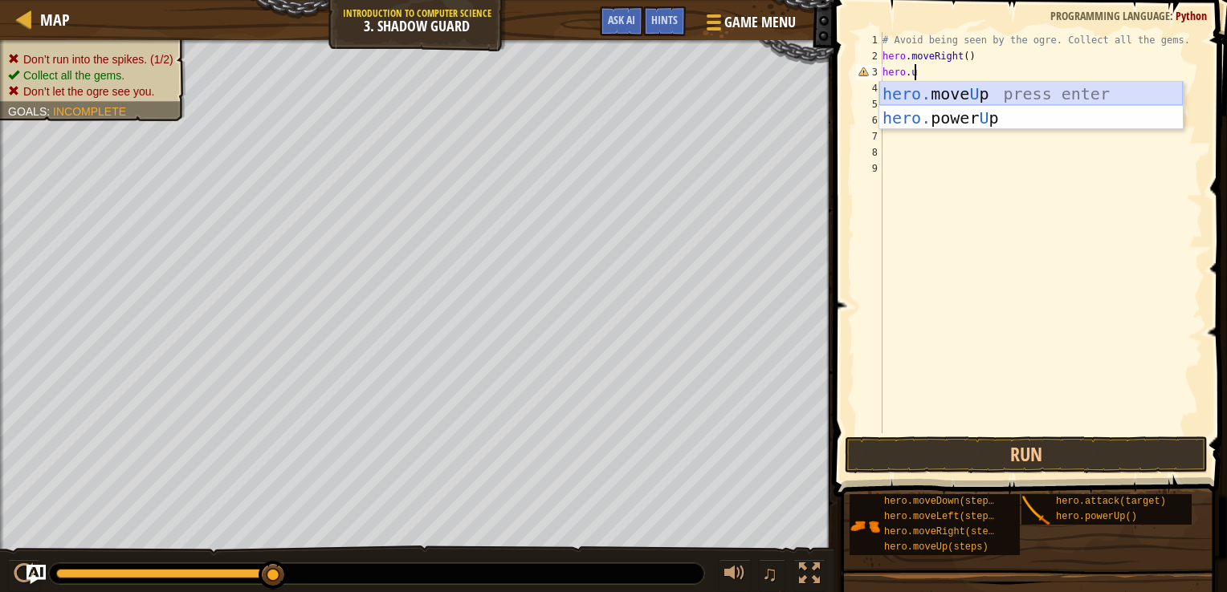
click at [941, 87] on div "hero. move U p press enter hero. power U p press enter" at bounding box center [1030, 130] width 303 height 96
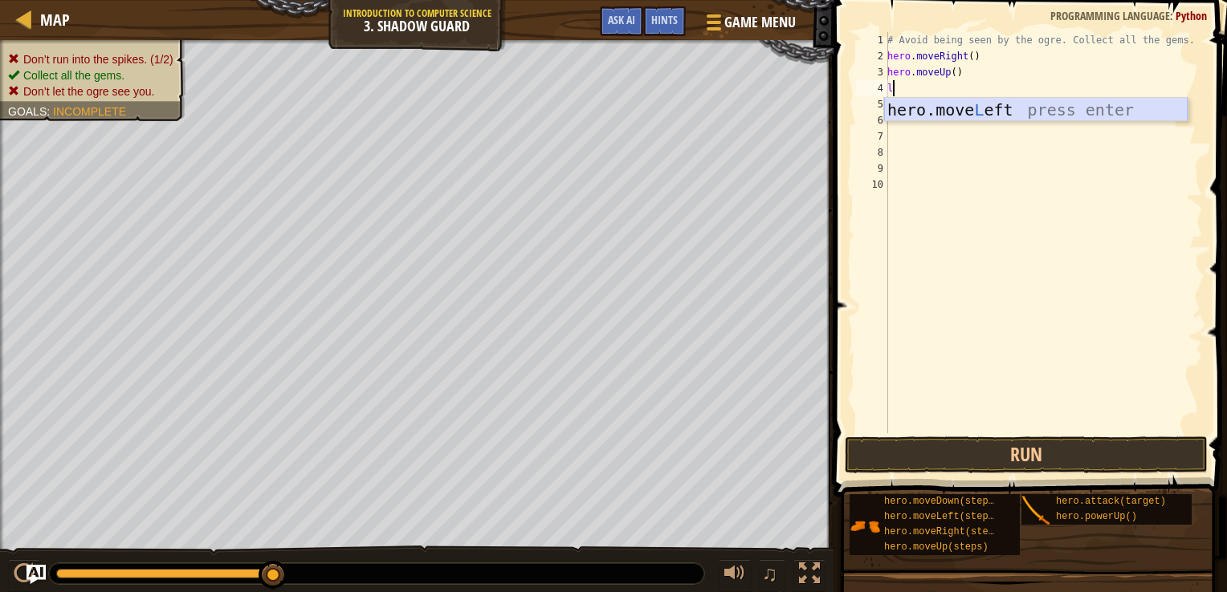
click at [929, 111] on div "hero.move L eft press enter" at bounding box center [1035, 134] width 303 height 72
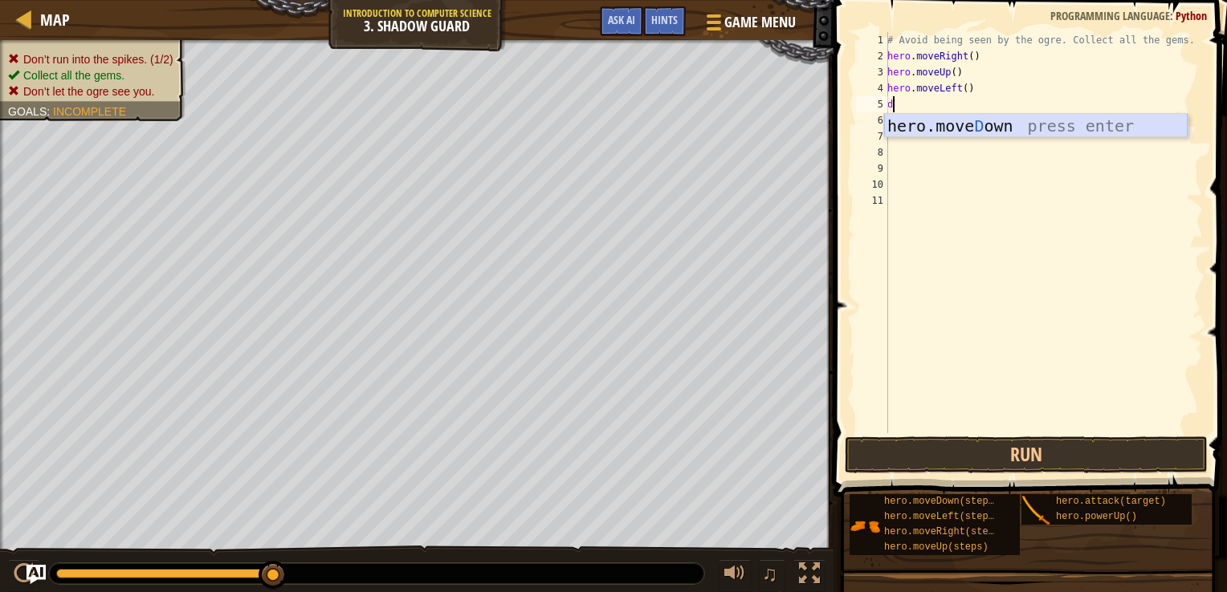
click at [923, 121] on div "hero.[PERSON_NAME] own press enter" at bounding box center [1035, 150] width 303 height 72
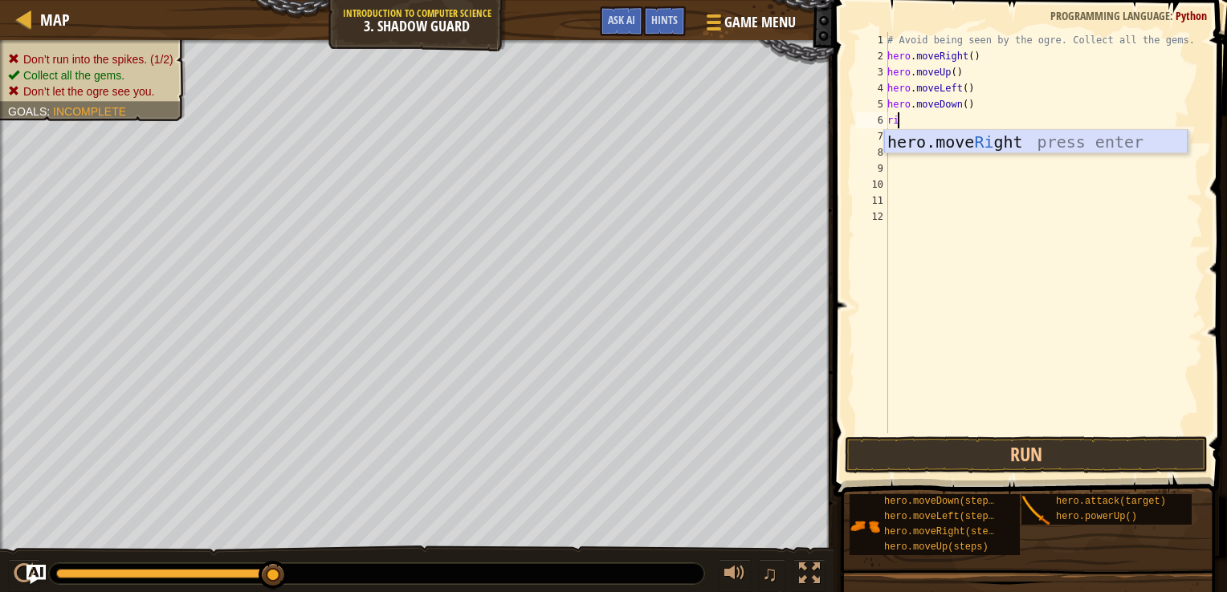
click at [922, 135] on div "hero.move Ri ght press enter" at bounding box center [1035, 166] width 303 height 72
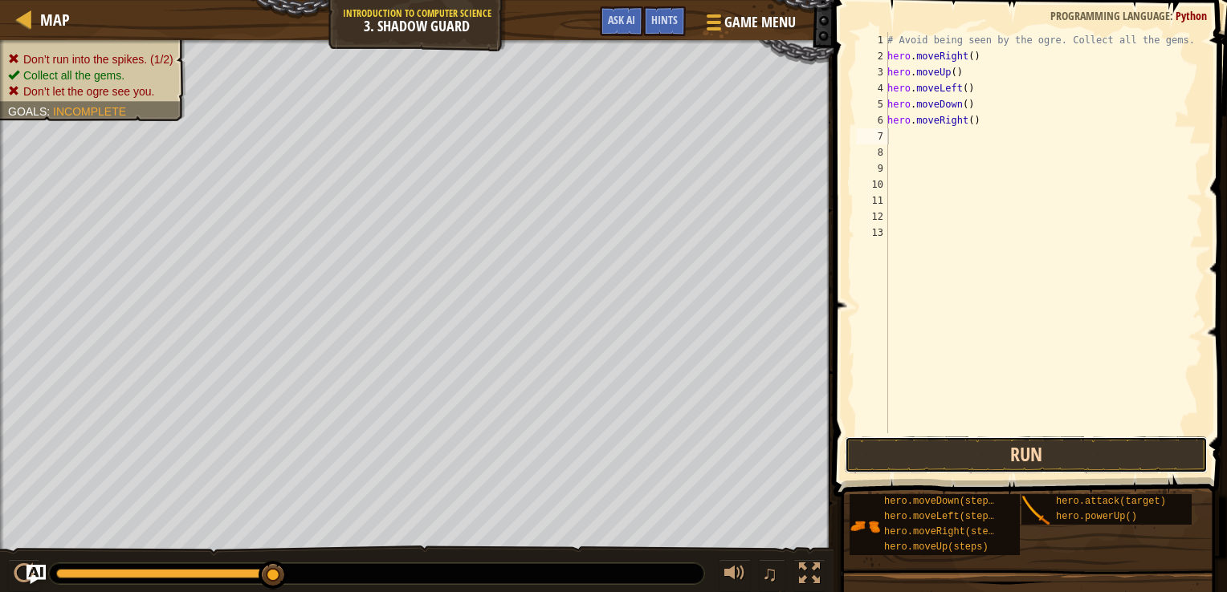
click at [975, 458] on button "Run" at bounding box center [1026, 455] width 363 height 37
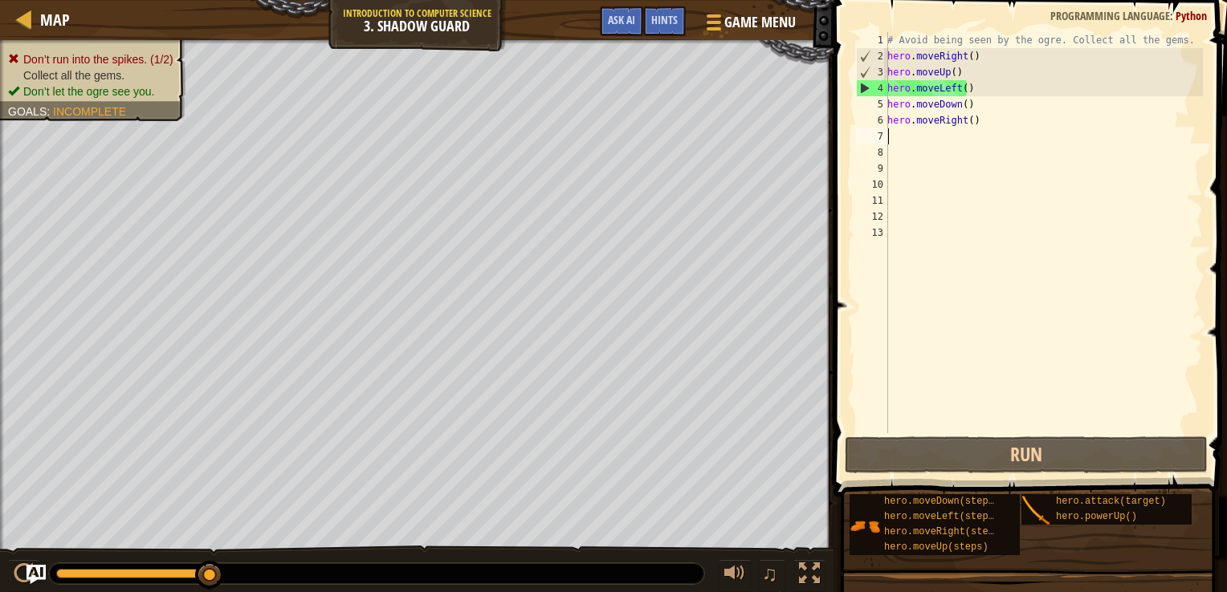
click at [991, 133] on div "# Avoid being seen by the ogre. Collect all the gems. hero . moveRight ( ) hero…" at bounding box center [1043, 249] width 319 height 434
click at [984, 88] on div "# Avoid being seen by the ogre. Collect all the gems. hero . moveRight ( ) hero…" at bounding box center [1043, 249] width 319 height 434
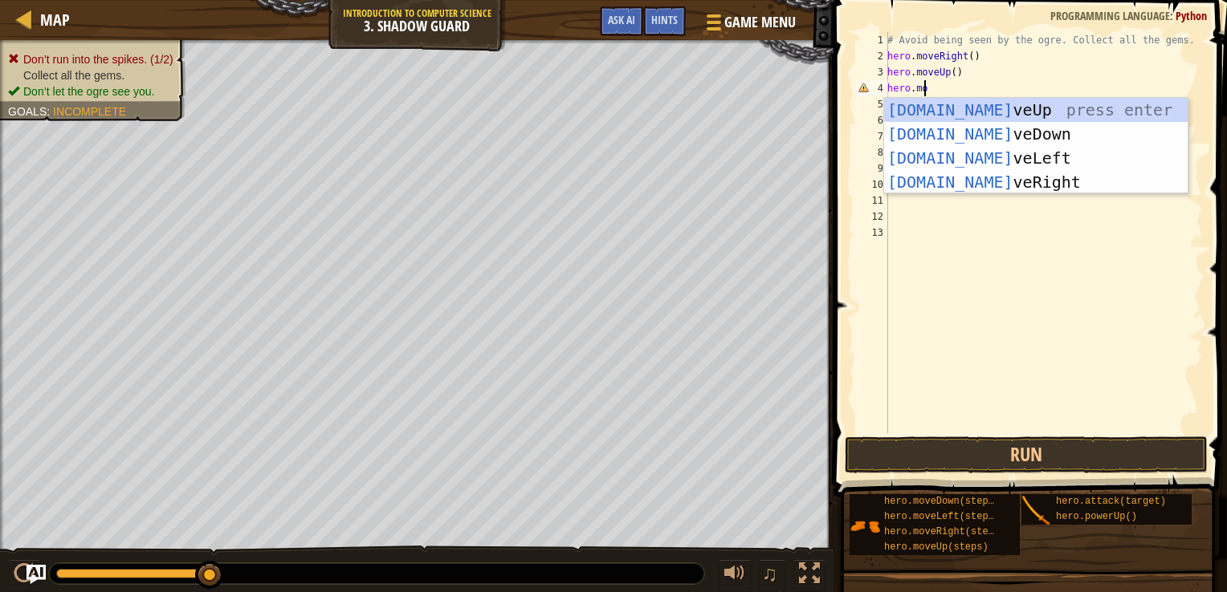
scroll to position [7, 2]
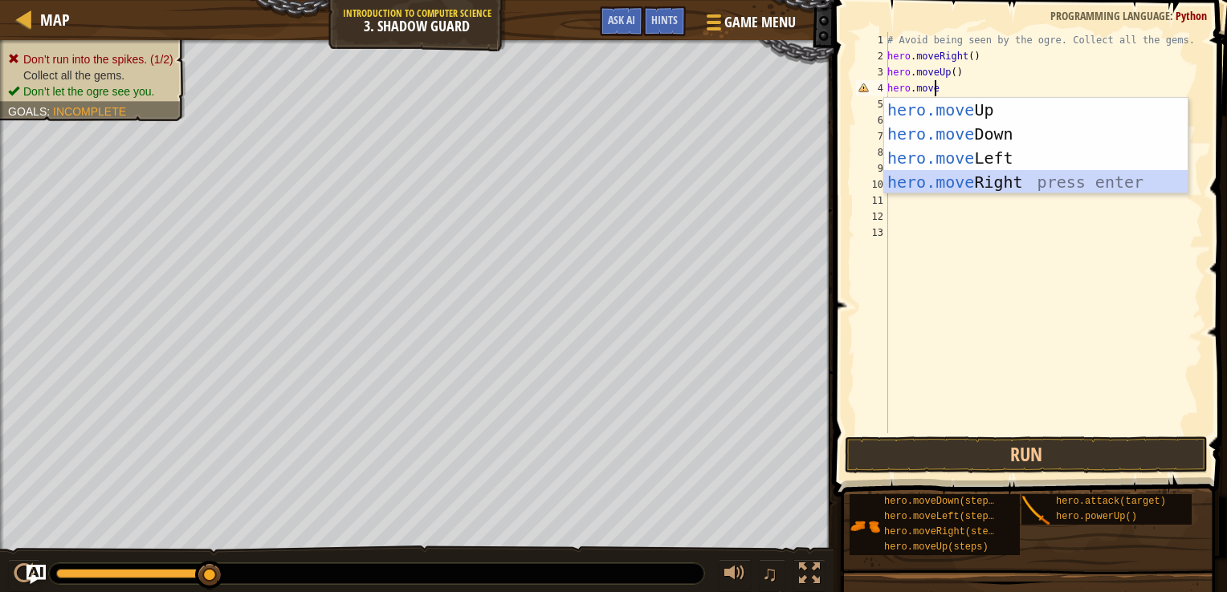
click at [982, 189] on div "hero.move Up press enter hero.move Down press enter hero.move Left press enter …" at bounding box center [1035, 170] width 303 height 145
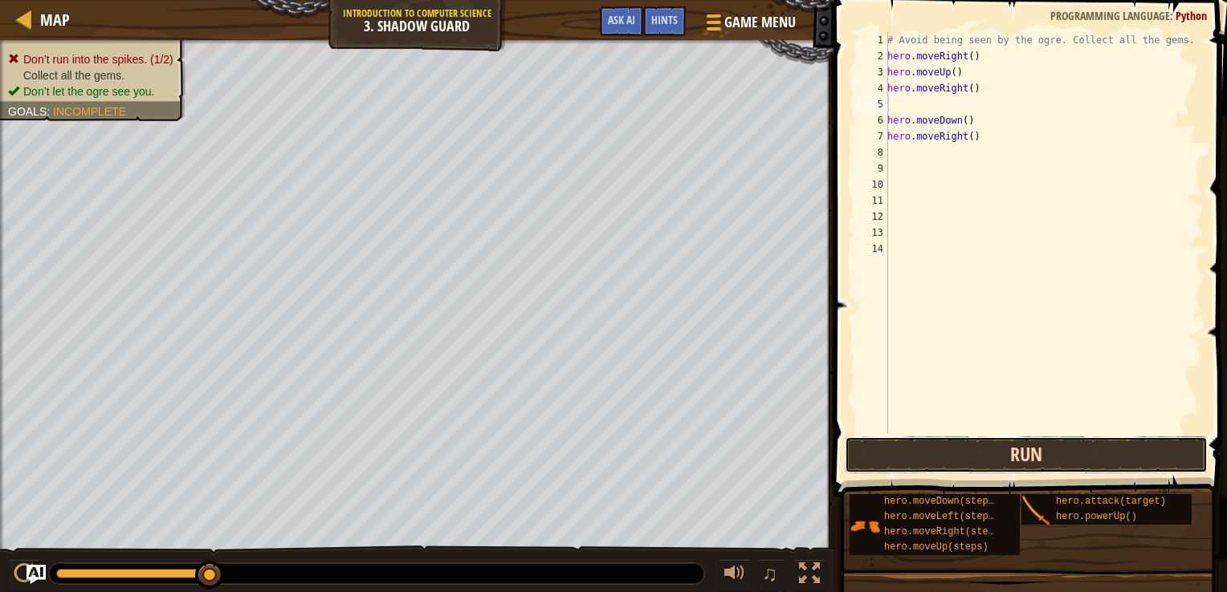
click at [955, 445] on button "Run" at bounding box center [1026, 455] width 363 height 37
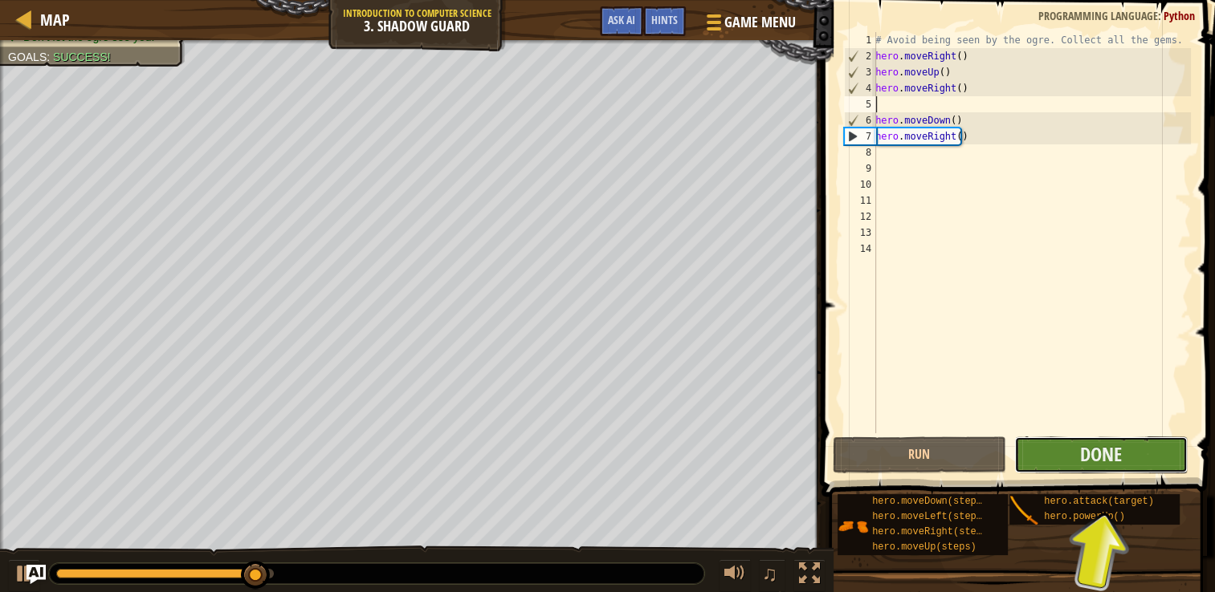
click at [1076, 462] on button "Done" at bounding box center [1100, 455] width 173 height 37
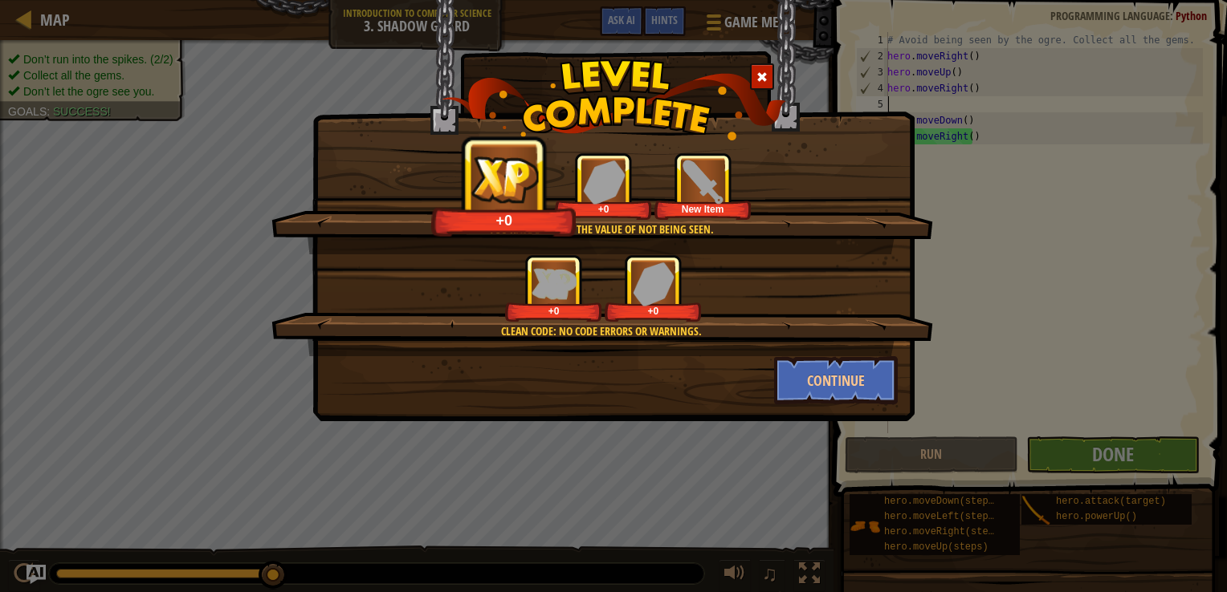
click at [851, 340] on div "Clean code: no code errors or warnings. +0 +0" at bounding box center [602, 305] width 662 height 102
click at [843, 377] on button "Continue" at bounding box center [836, 380] width 124 height 48
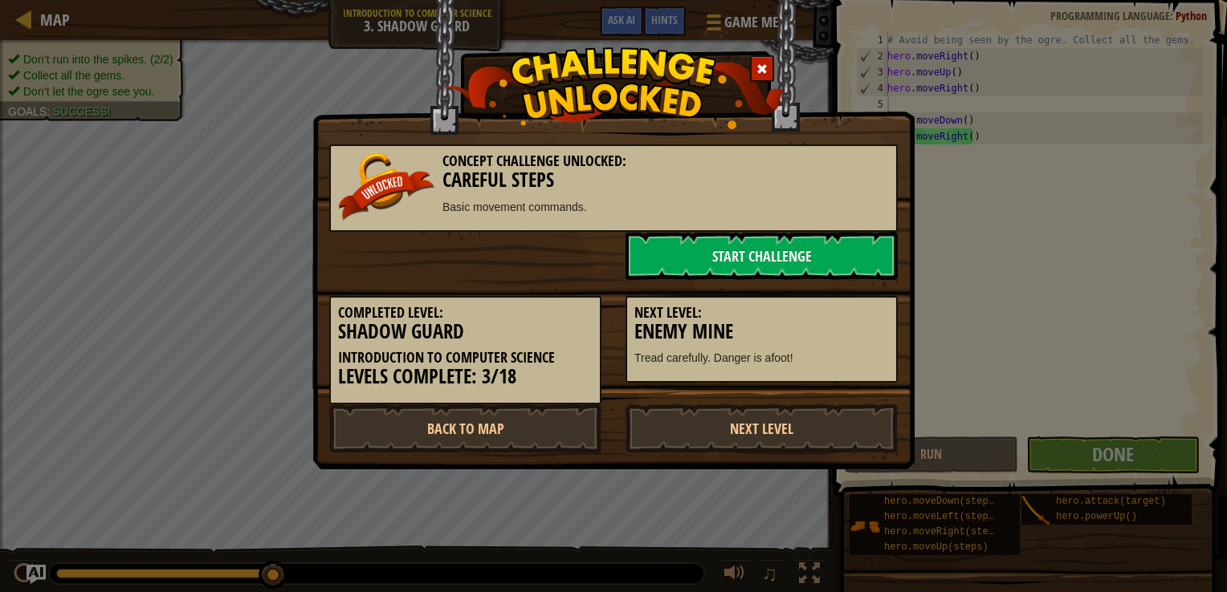
click at [791, 454] on div "Concept Challenge Unlocked: Careful Steps Basic movement commands. Start Challe…" at bounding box center [613, 235] width 602 height 470
click at [755, 430] on link "Next Level" at bounding box center [761, 429] width 272 height 48
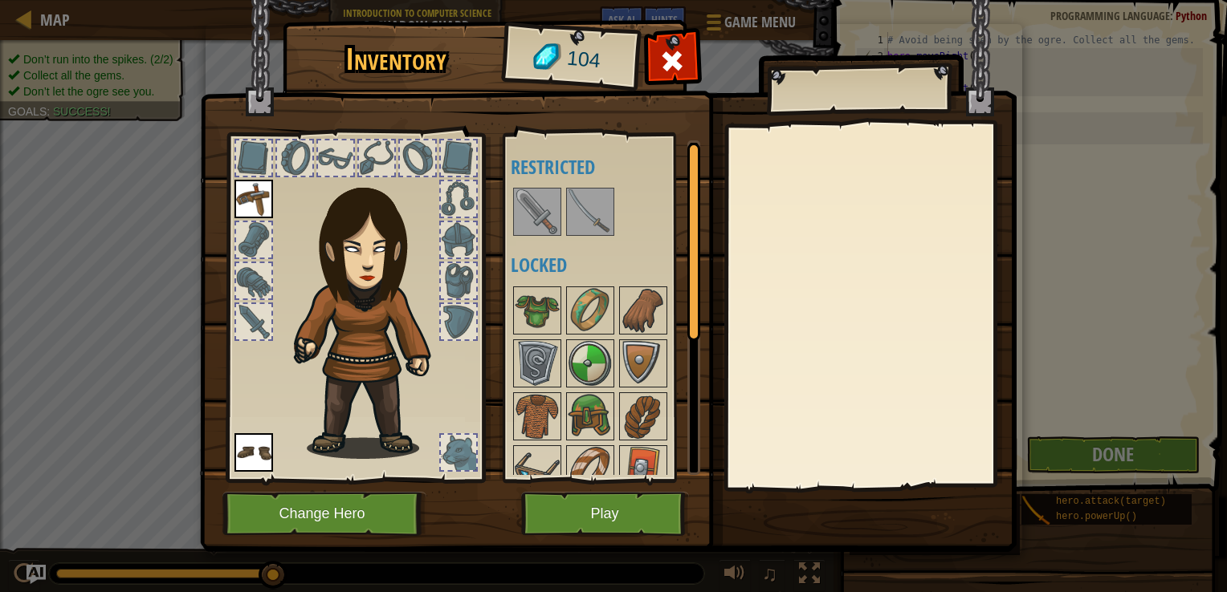
click at [753, 2] on body "Map Introduction to Computer Science 3. Shadow Guard Game Menu Done Hints Ask A…" at bounding box center [613, 1] width 1227 height 2
click at [620, 524] on button "Play" at bounding box center [605, 514] width 168 height 44
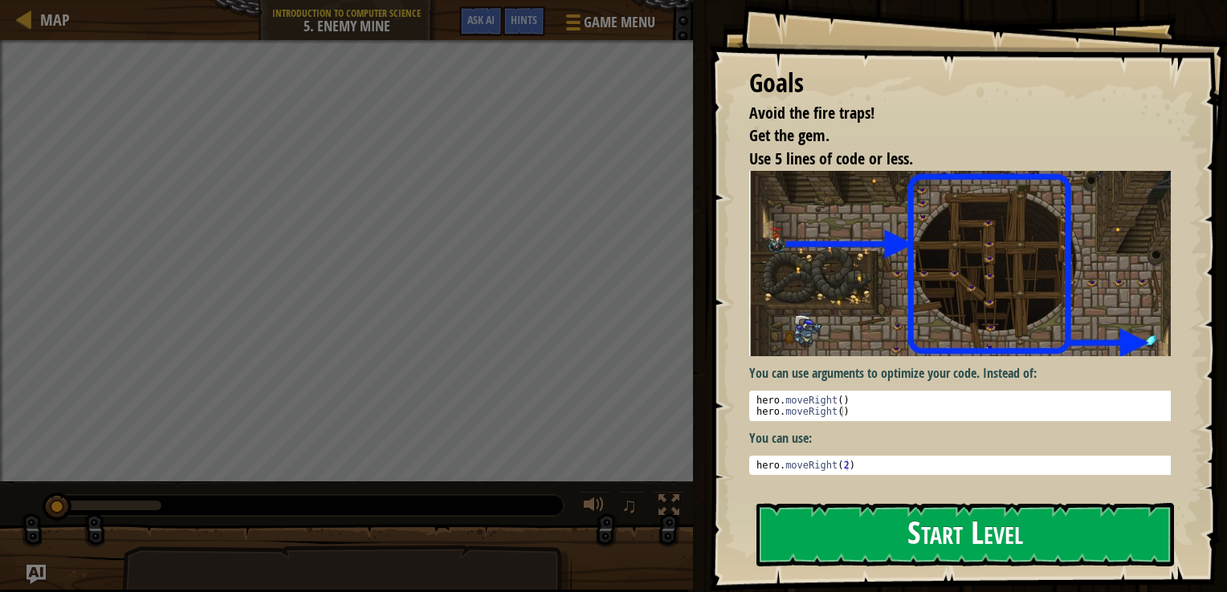
click at [928, 524] on button "Start Level" at bounding box center [964, 534] width 417 height 63
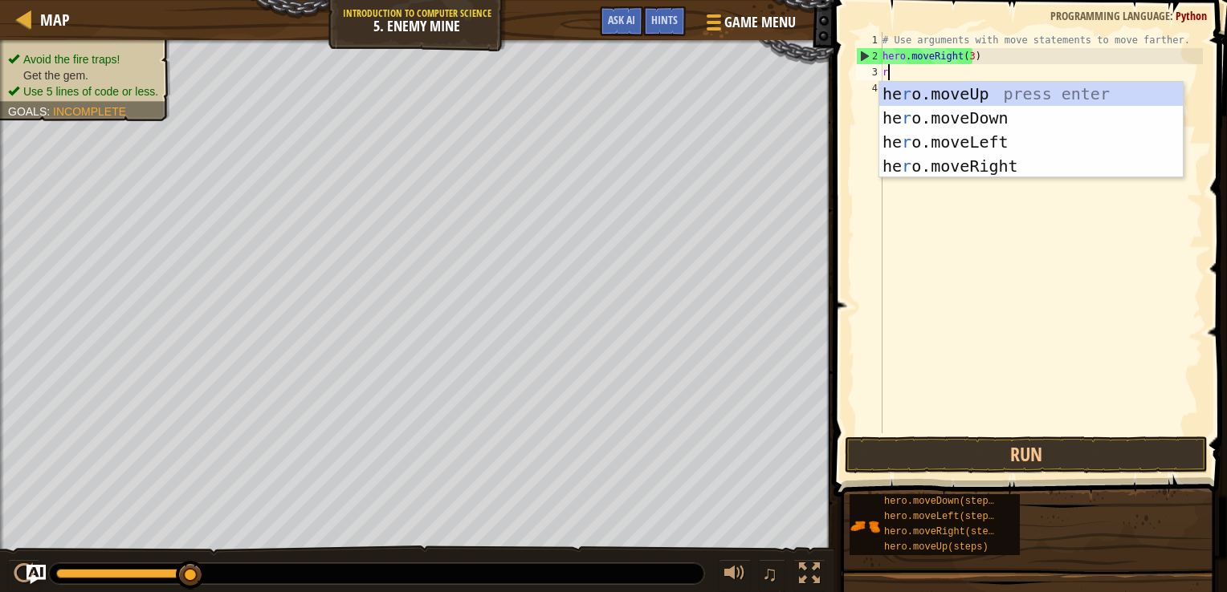
scroll to position [7, 0]
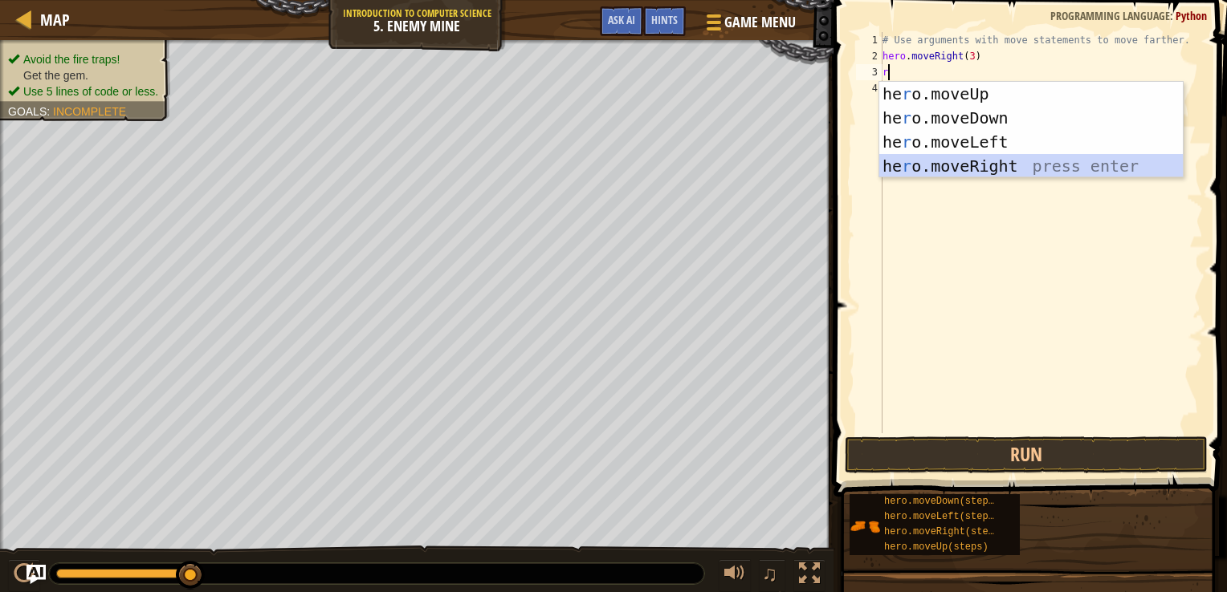
click at [971, 163] on div "he r o.moveUp press enter he r o.moveDown press enter he r o.moveLeft press ent…" at bounding box center [1030, 154] width 303 height 145
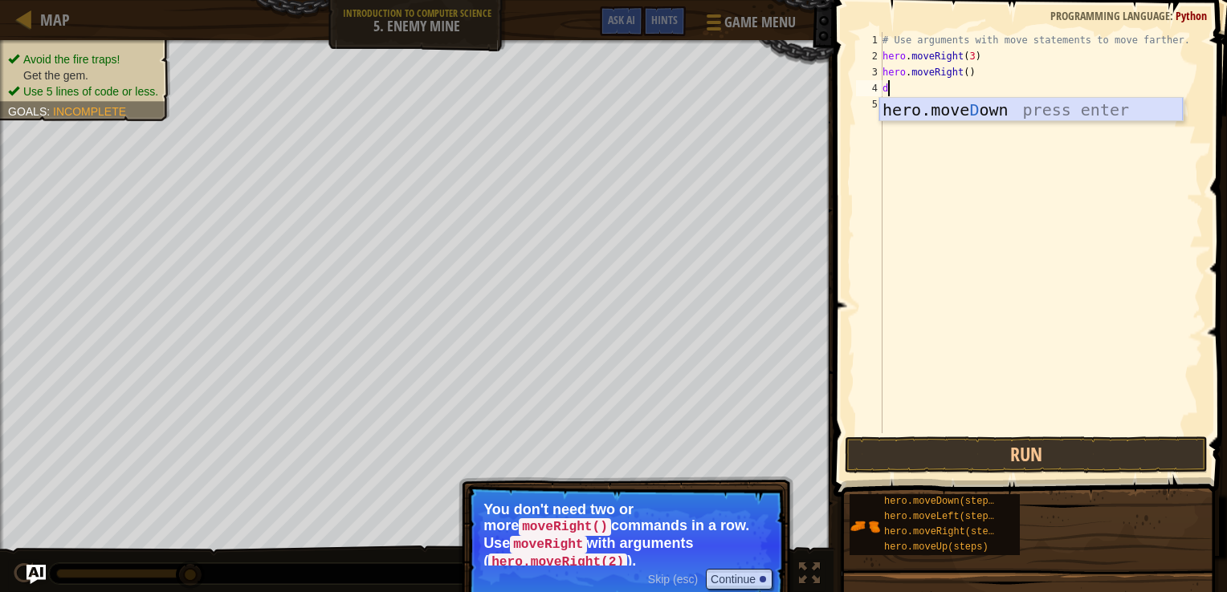
click at [991, 104] on div "hero.[PERSON_NAME] own press enter" at bounding box center [1030, 134] width 303 height 72
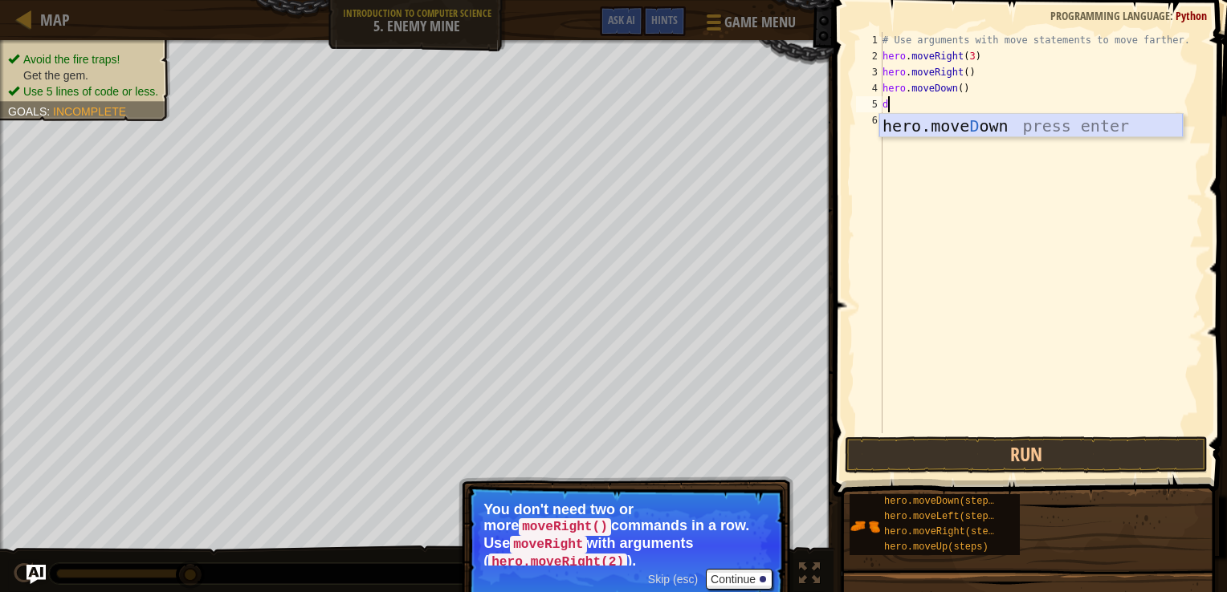
click at [951, 124] on div "hero.[PERSON_NAME] own press enter" at bounding box center [1030, 150] width 303 height 72
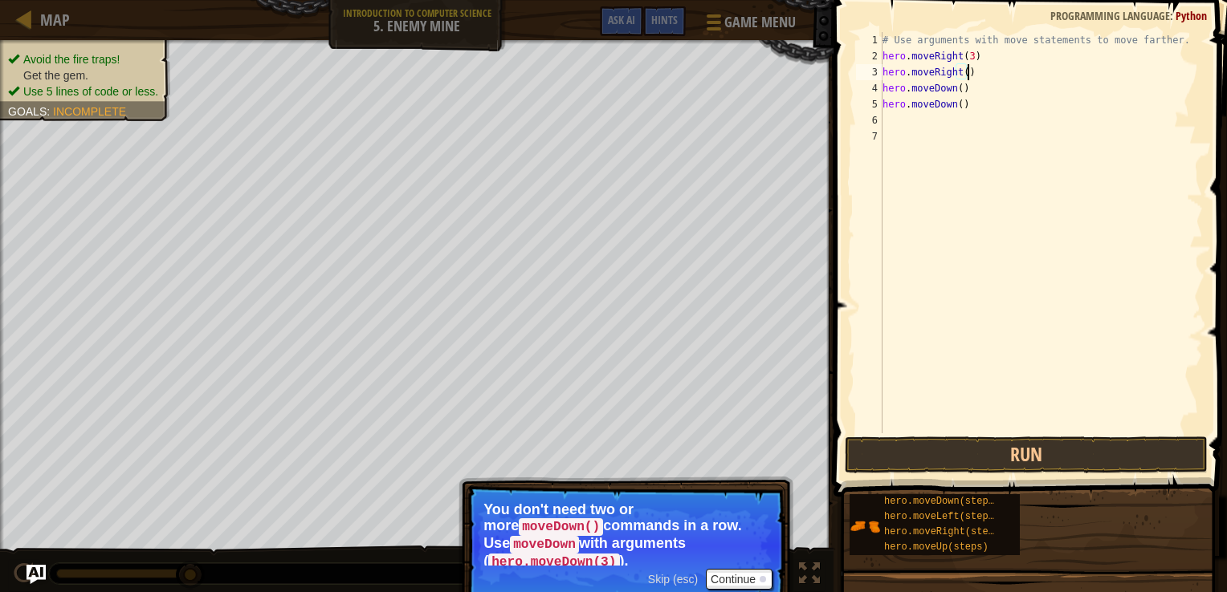
click at [975, 75] on div "# Use arguments with move statements to move farther. hero . moveRight ( 3 ) he…" at bounding box center [1041, 249] width 324 height 434
drag, startPoint x: 975, startPoint y: 75, endPoint x: 865, endPoint y: 71, distance: 110.1
click at [865, 71] on div "hero.moveRight() 1 2 3 4 5 6 7 # Use arguments with move statements to move far…" at bounding box center [1028, 232] width 350 height 401
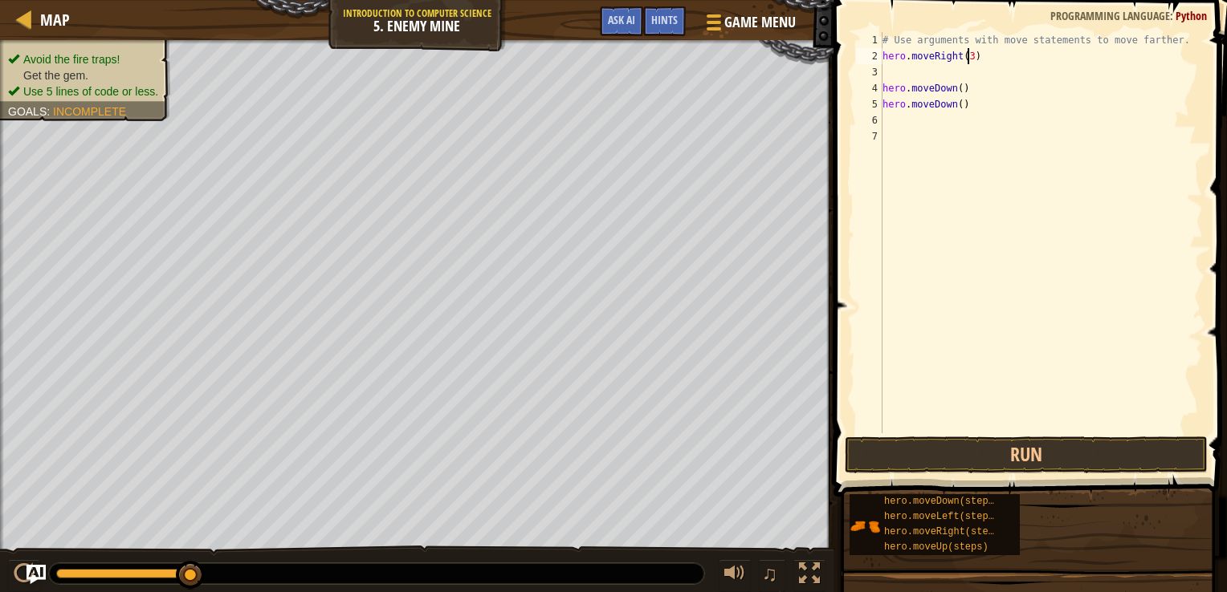
click at [967, 51] on div "# Use arguments with move statements to move farther. hero . moveRight ( 3 ) he…" at bounding box center [1041, 249] width 324 height 434
click at [912, 122] on div "# Use arguments with move statements to move farther. hero . moveRight ( 4 ) he…" at bounding box center [1041, 249] width 324 height 434
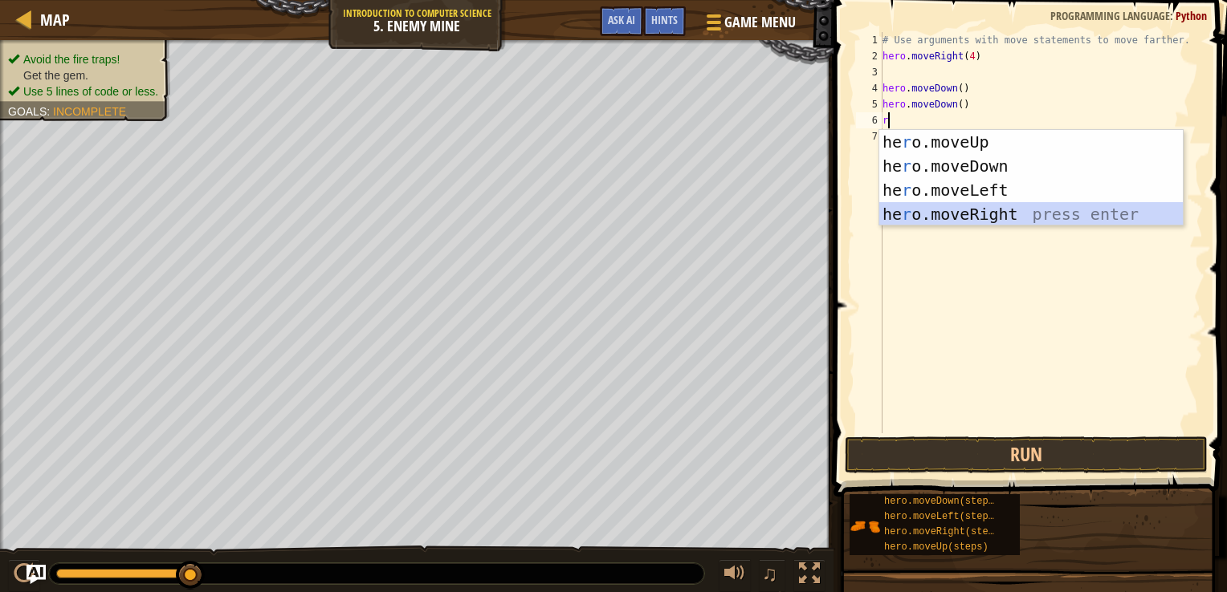
click at [922, 210] on div "he r o.moveUp press enter he r o.moveDown press enter he r o.moveLeft press ent…" at bounding box center [1030, 202] width 303 height 145
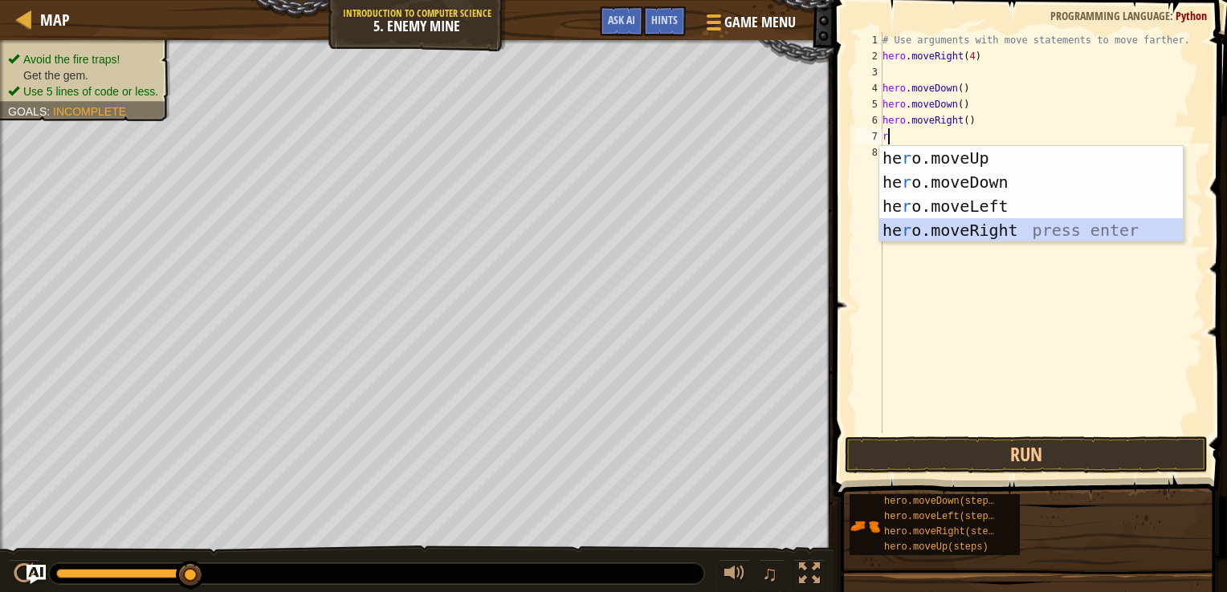
click at [979, 230] on div "he r o.moveUp press enter he r o.moveDown press enter he r o.moveLeft press ent…" at bounding box center [1030, 218] width 303 height 145
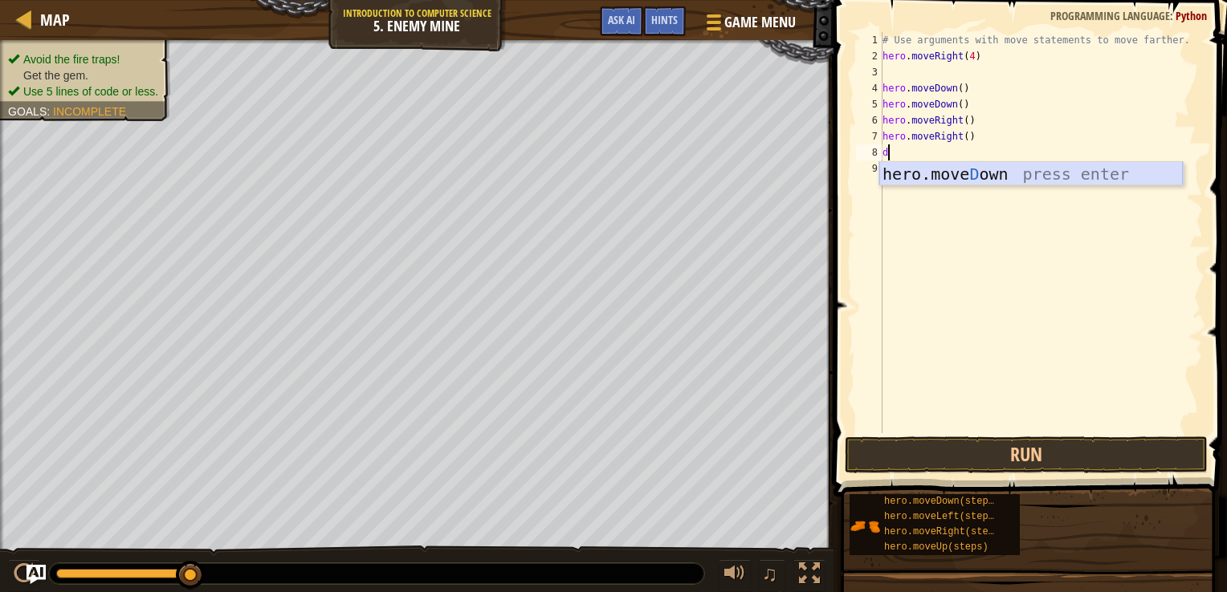
click at [943, 176] on div "hero.[PERSON_NAME] own press enter" at bounding box center [1030, 198] width 303 height 72
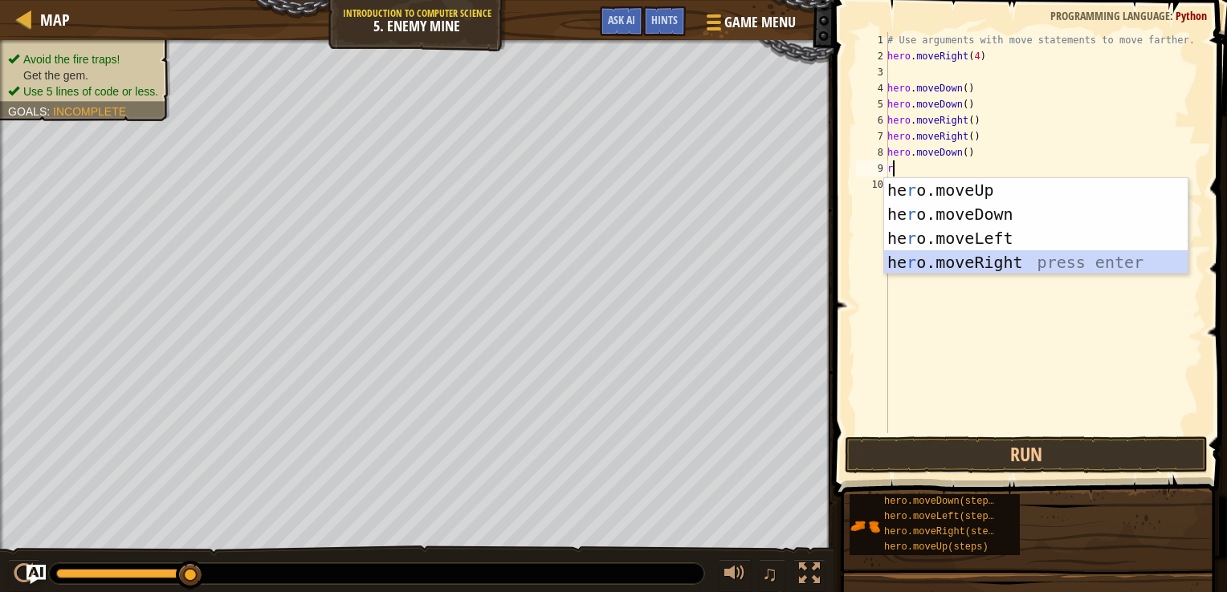
click at [941, 265] on div "he r o.moveUp press enter he r o.moveDown press enter he r o.moveLeft press ent…" at bounding box center [1035, 250] width 303 height 145
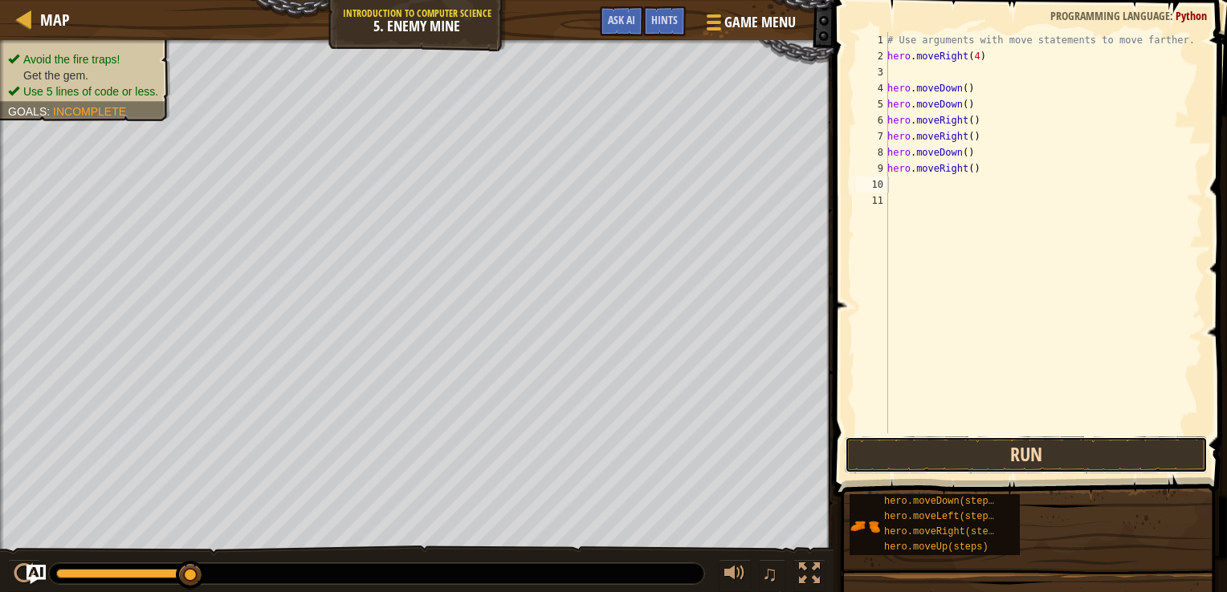
click at [974, 452] on button "Run" at bounding box center [1026, 455] width 363 height 37
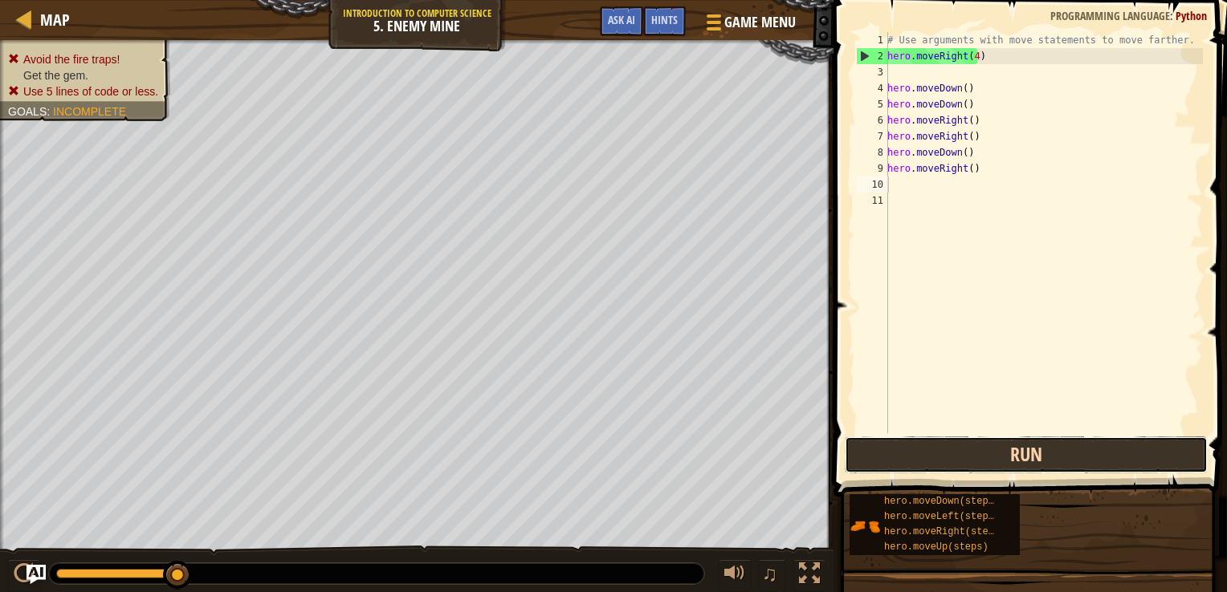
click at [1018, 448] on button "Run" at bounding box center [1026, 455] width 363 height 37
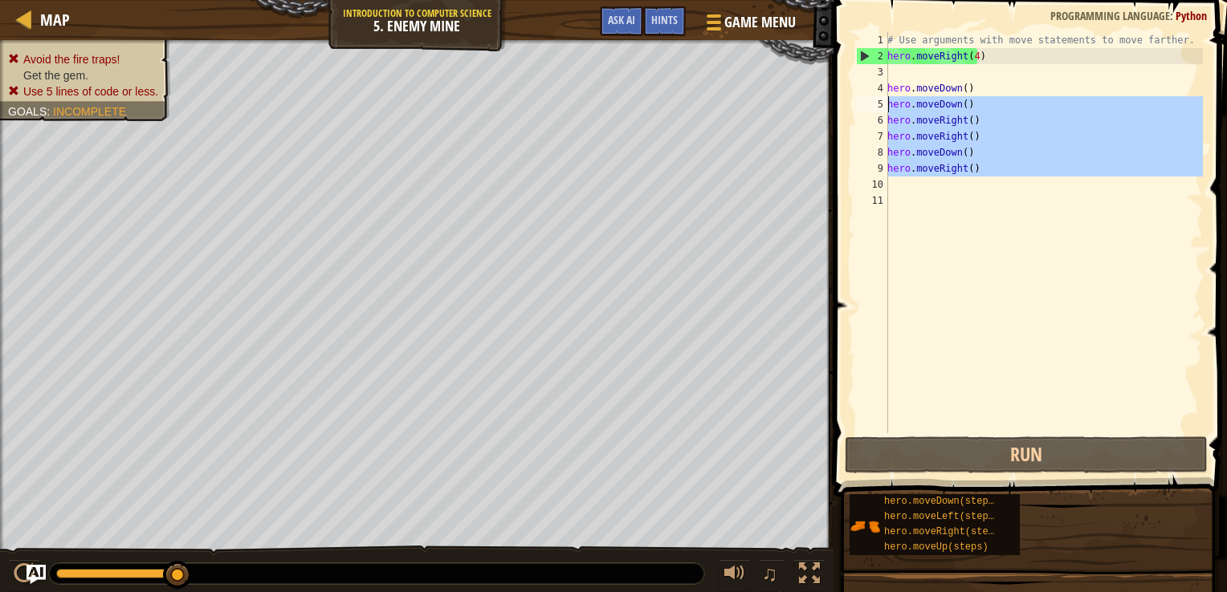
drag, startPoint x: 973, startPoint y: 181, endPoint x: 888, endPoint y: 95, distance: 121.5
click at [888, 95] on div "# Use arguments with move statements to move farther. hero . moveRight ( 4 ) he…" at bounding box center [1043, 249] width 319 height 434
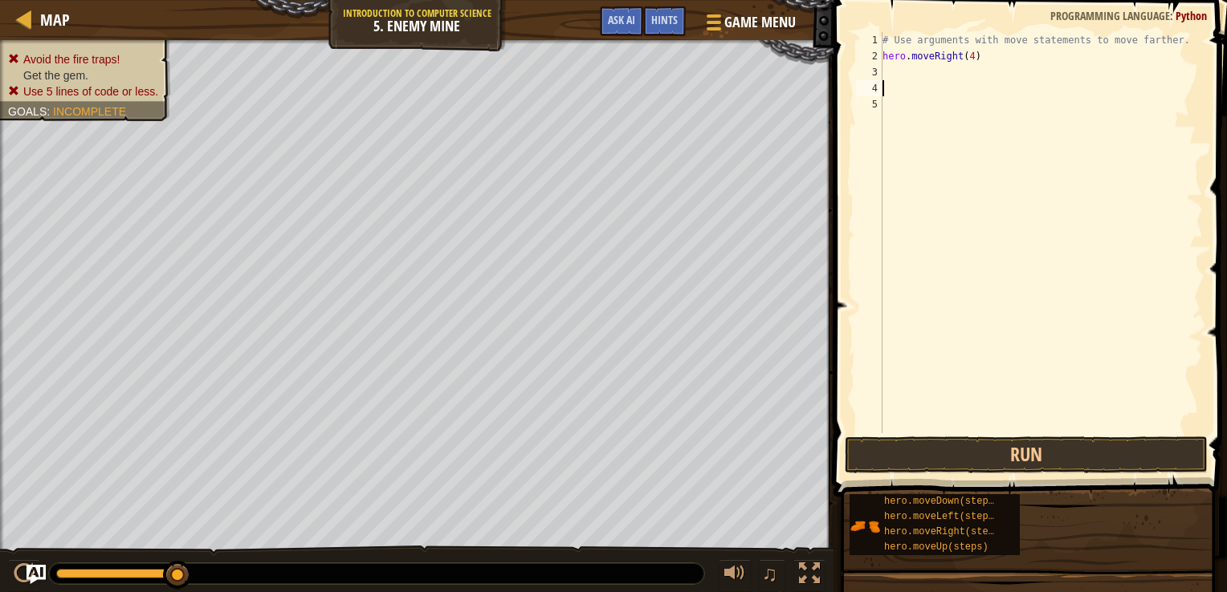
click at [983, 59] on div "# Use arguments with move statements to move farther. hero . moveRight ( 4 )" at bounding box center [1041, 249] width 324 height 434
click at [934, 470] on button "Run" at bounding box center [1026, 455] width 363 height 37
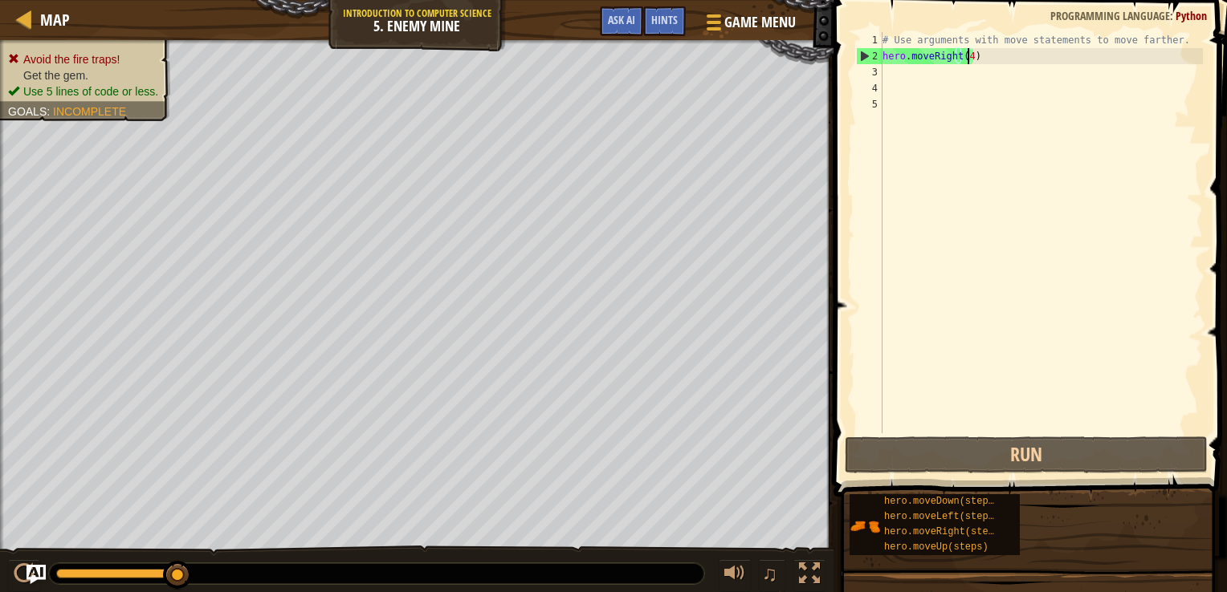
click at [968, 56] on div "# Use arguments with move statements to move farther. hero . moveRight ( 4 )" at bounding box center [1041, 249] width 324 height 434
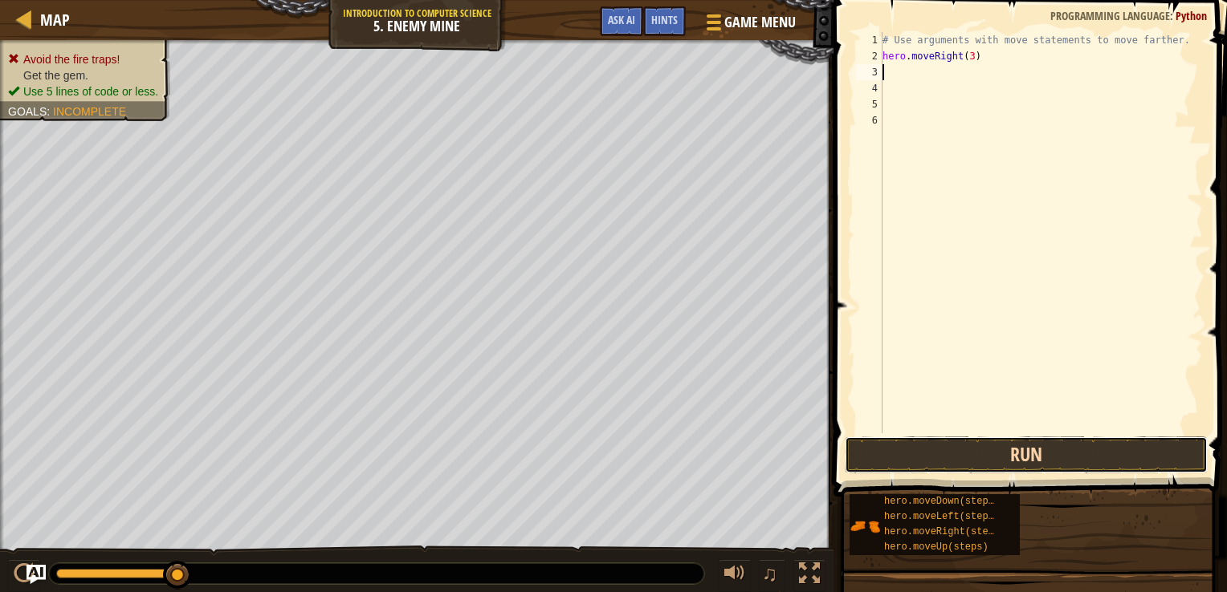
click at [928, 447] on button "Run" at bounding box center [1026, 455] width 363 height 37
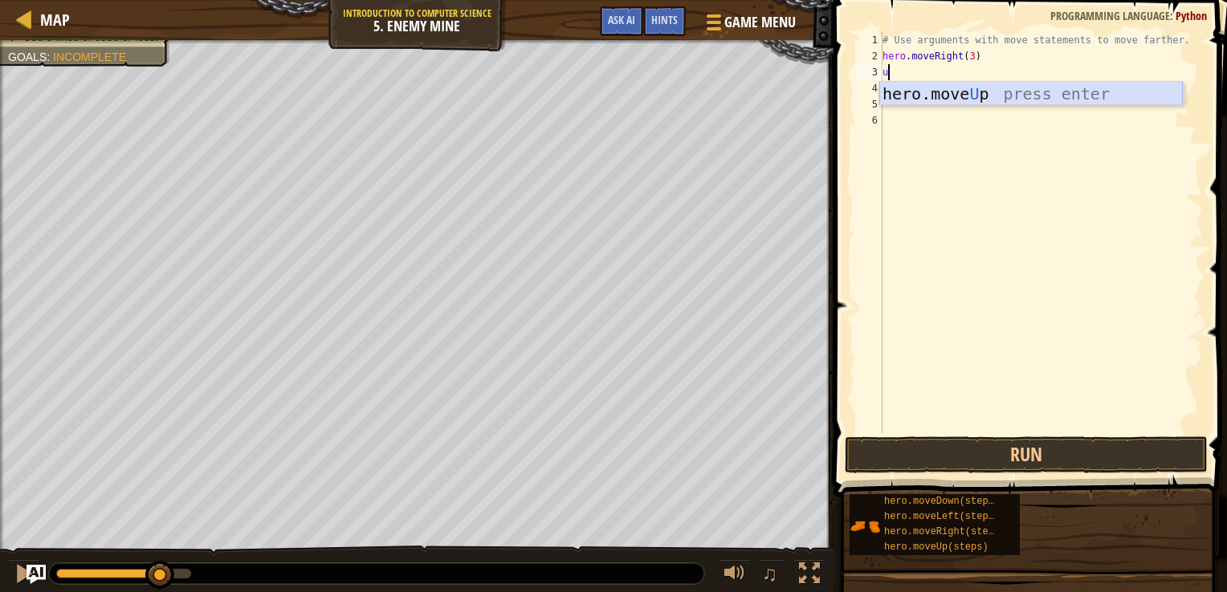
click at [934, 96] on div "hero.move U p press enter" at bounding box center [1030, 118] width 303 height 72
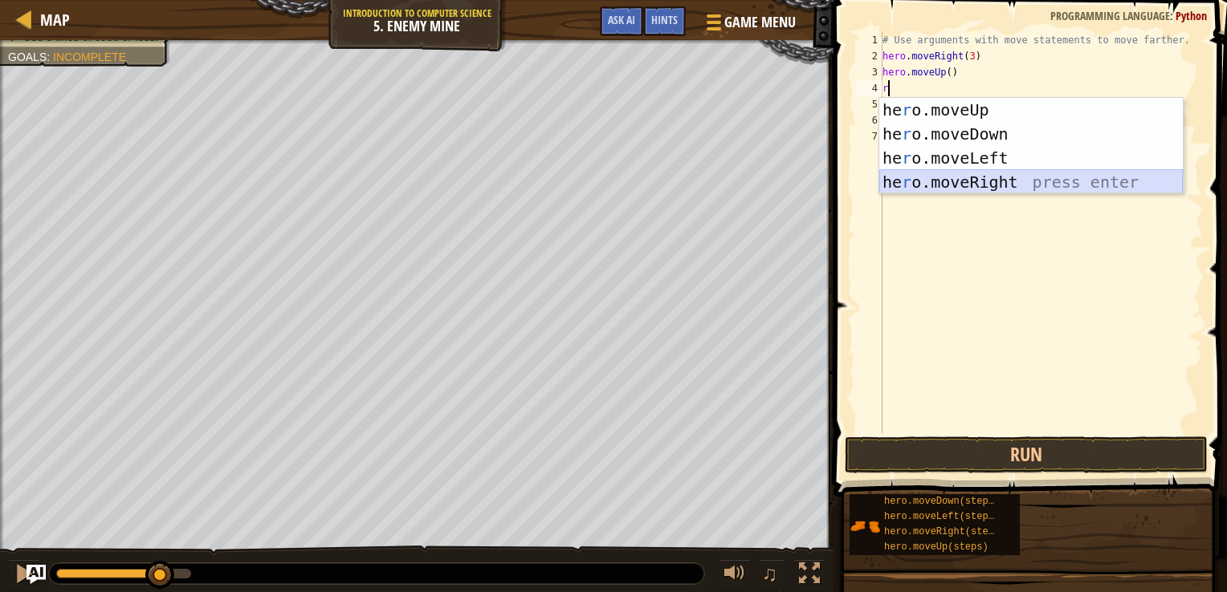
click at [936, 178] on div "he r o.moveUp press enter he r o.moveDown press enter he r o.moveLeft press ent…" at bounding box center [1030, 170] width 303 height 145
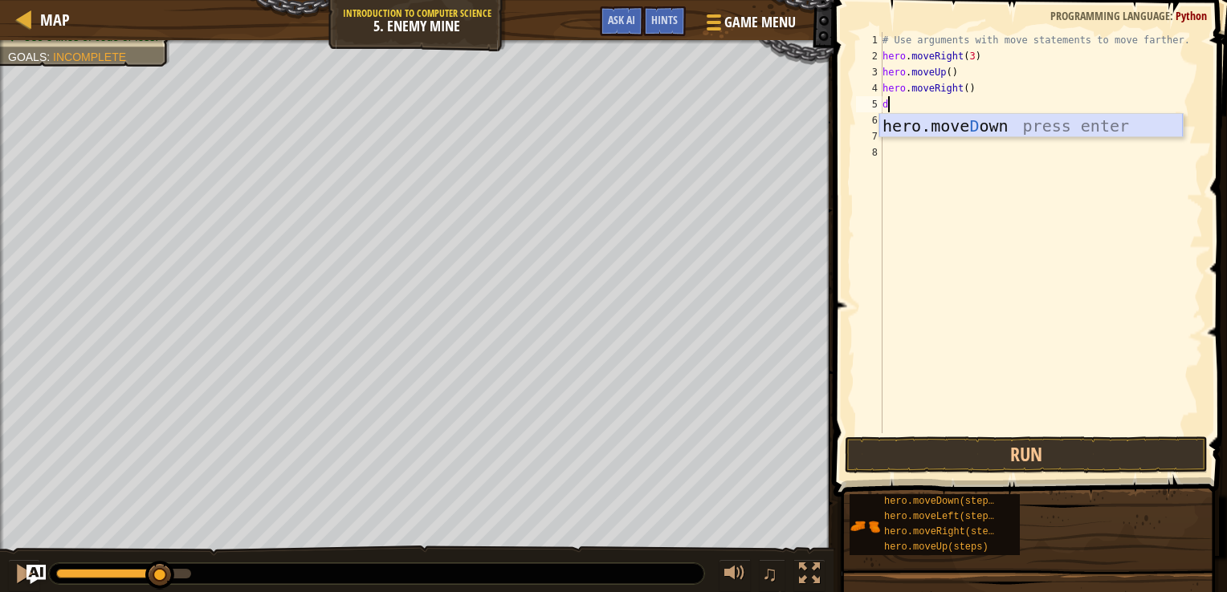
click at [943, 127] on div "hero.[PERSON_NAME] own press enter" at bounding box center [1030, 150] width 303 height 72
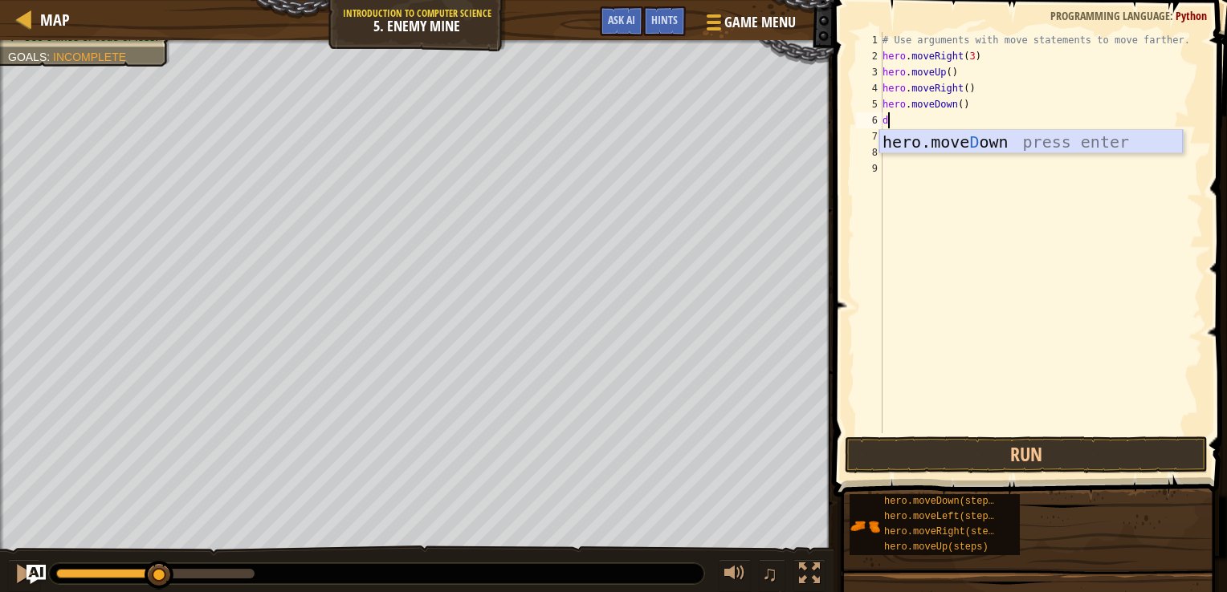
click at [938, 144] on div "hero.[PERSON_NAME] own press enter" at bounding box center [1030, 166] width 303 height 72
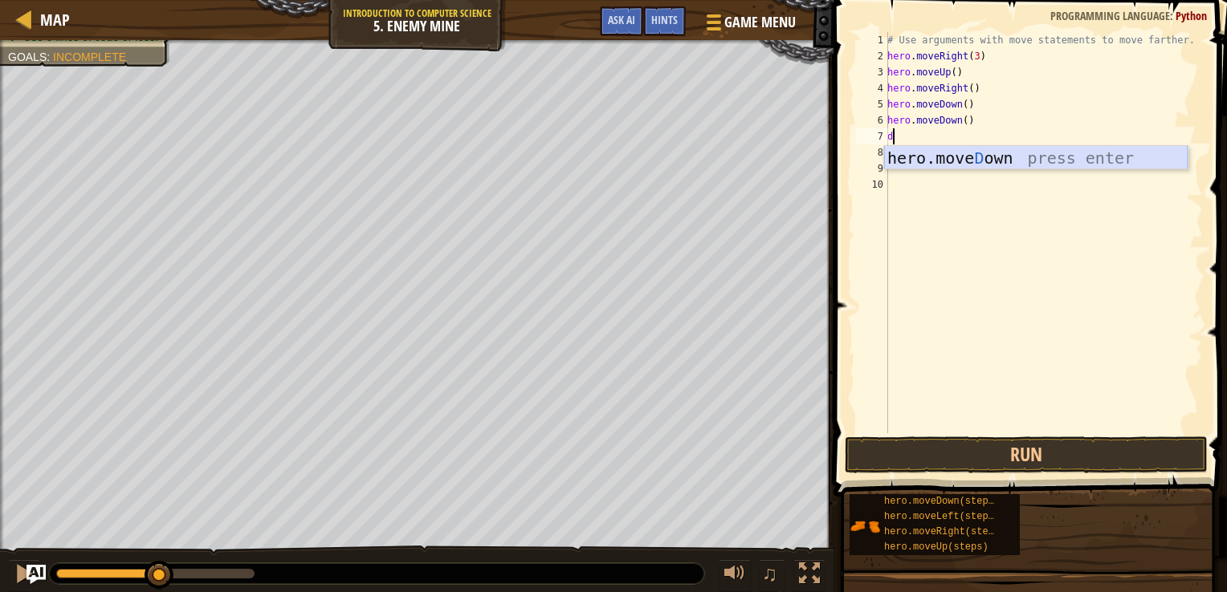
click at [938, 157] on div "hero.[PERSON_NAME] own press enter" at bounding box center [1035, 182] width 303 height 72
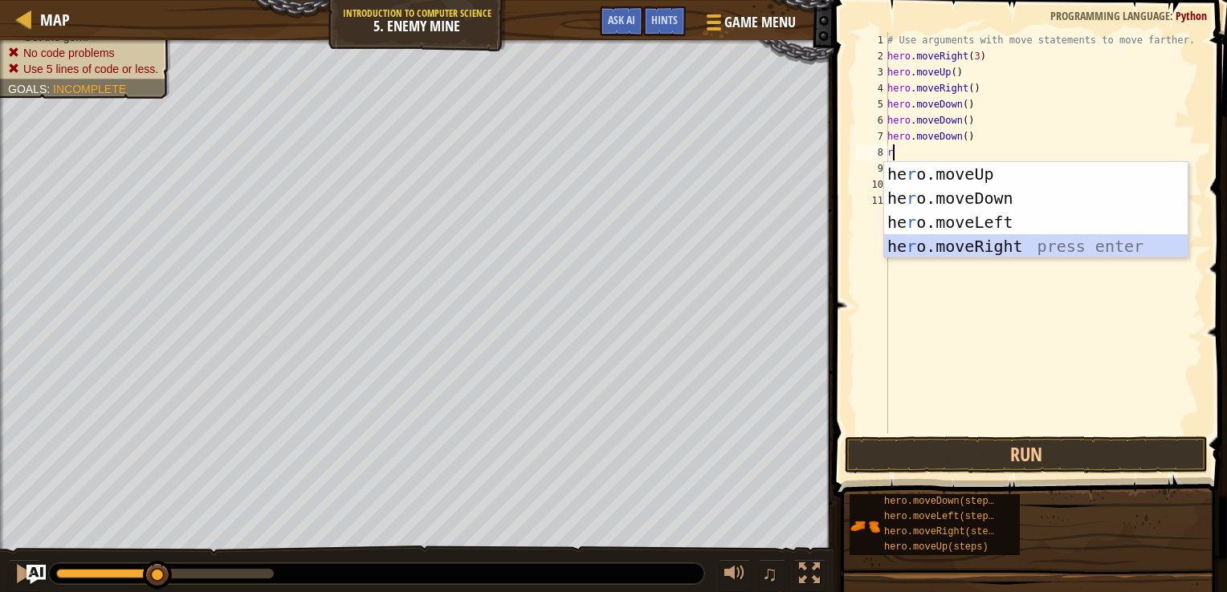
click at [940, 252] on div "he r o.moveUp press enter he r o.moveDown press enter he r o.moveLeft press ent…" at bounding box center [1035, 234] width 303 height 145
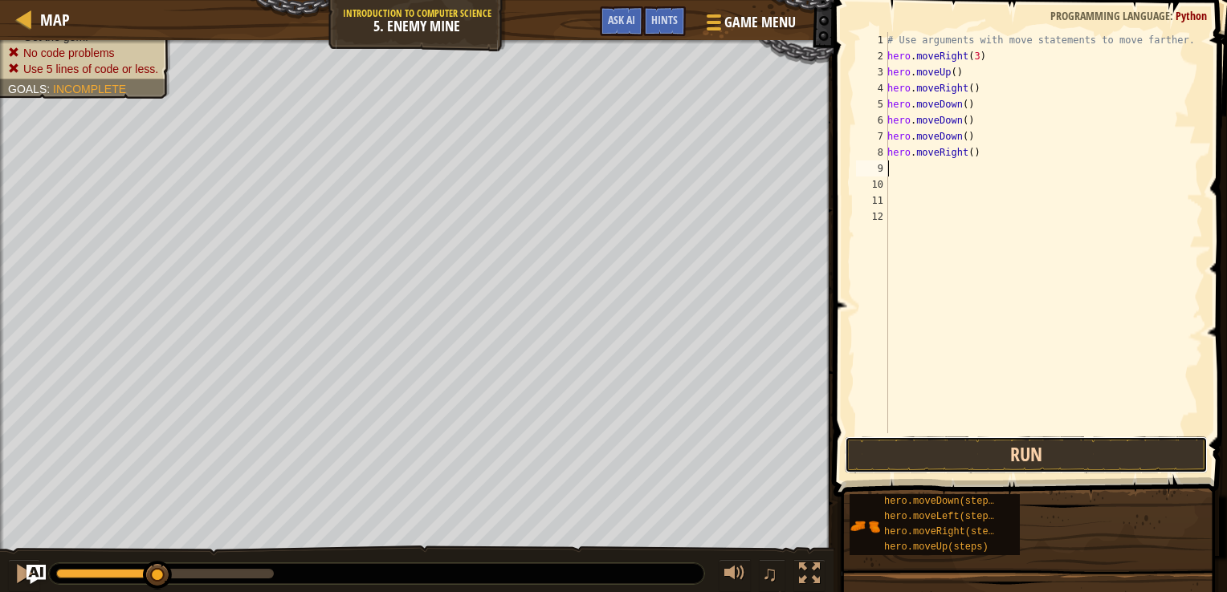
click at [967, 462] on button "Run" at bounding box center [1026, 455] width 363 height 37
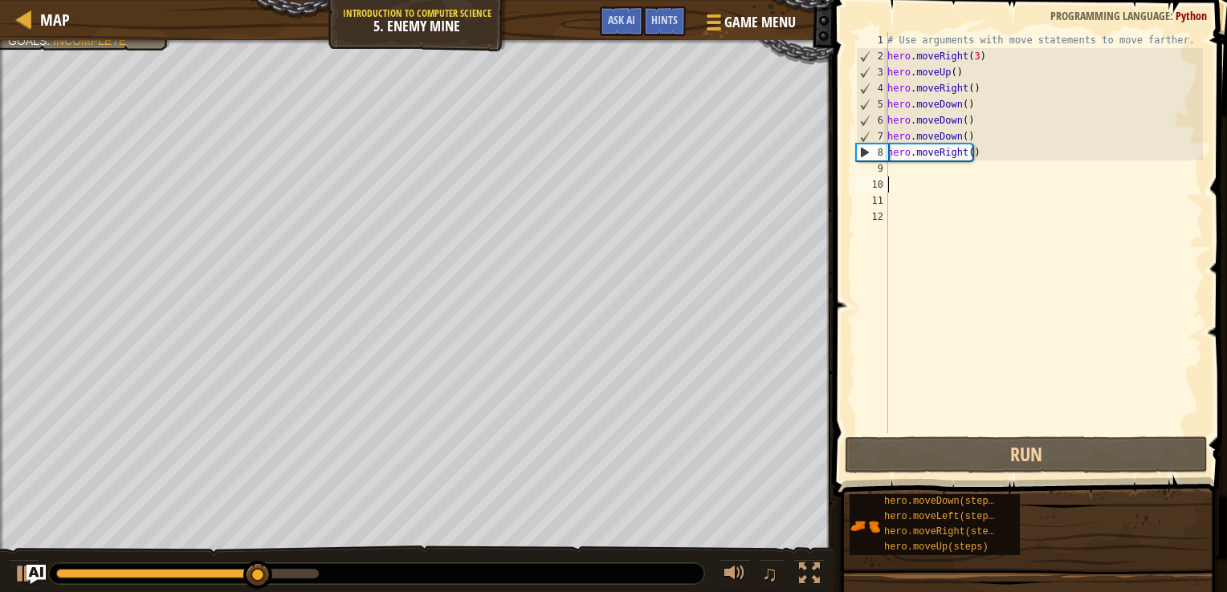
click at [942, 185] on div "# Use arguments with move statements to move farther. hero . moveRight ( 3 ) he…" at bounding box center [1043, 249] width 319 height 434
click at [891, 159] on div "# Use arguments with move statements to move farther. hero . moveRight ( 3 ) he…" at bounding box center [1043, 249] width 319 height 434
click at [898, 172] on div "# Use arguments with move statements to move farther. hero . moveRight ( 3 ) he…" at bounding box center [1043, 249] width 319 height 434
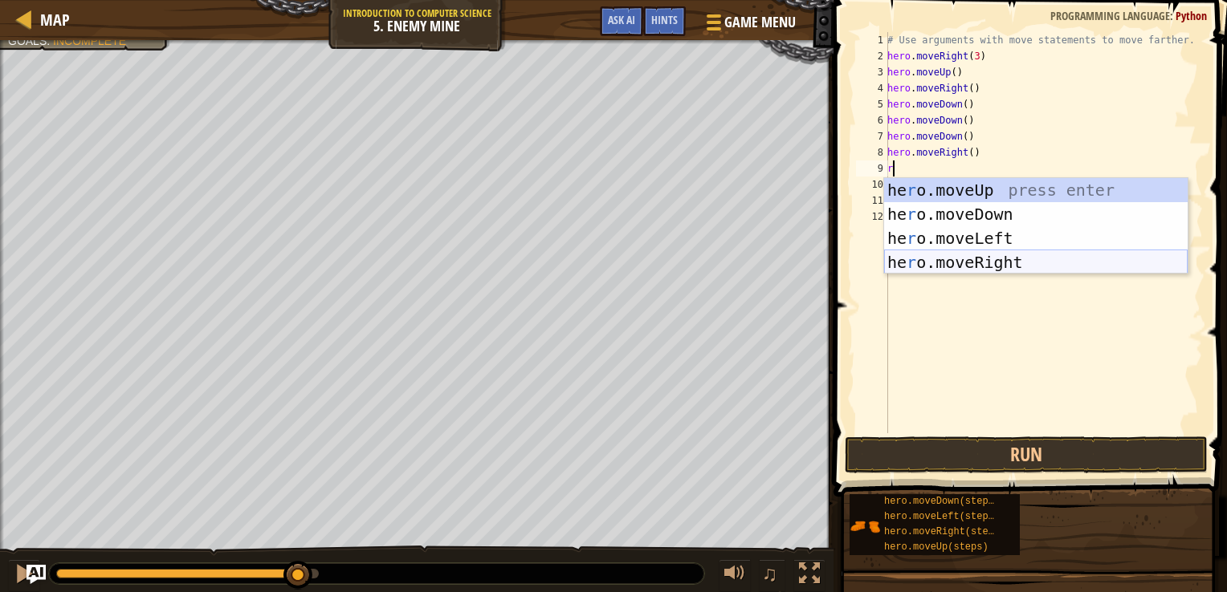
click at [967, 265] on div "he r o.moveUp press enter he r o.moveDown press enter he r o.moveLeft press ent…" at bounding box center [1035, 250] width 303 height 145
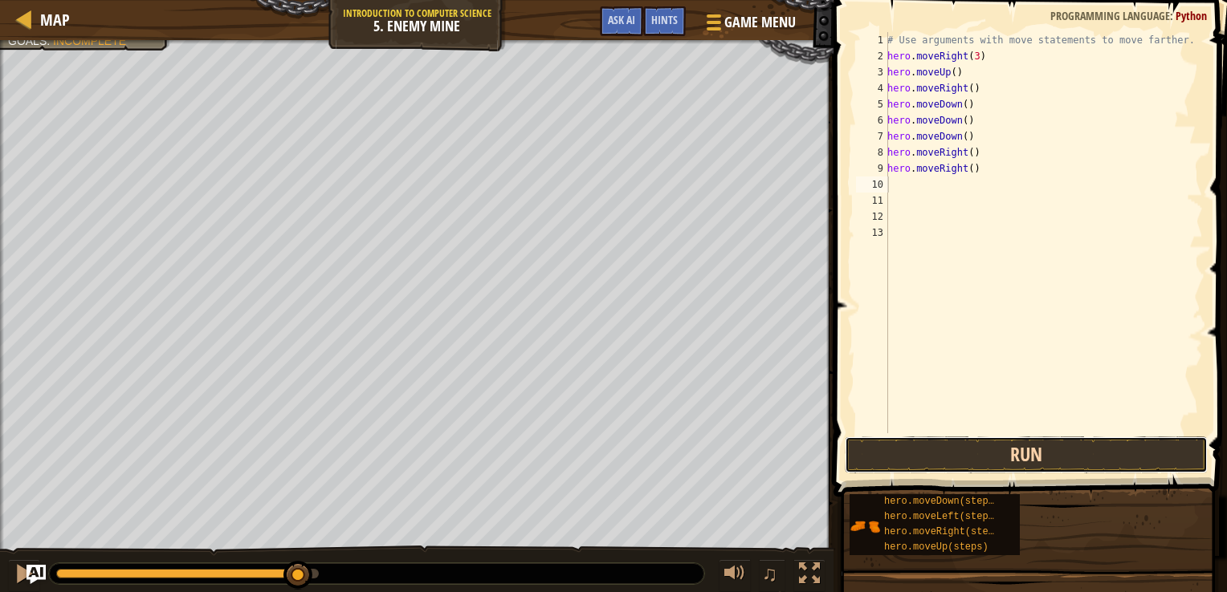
click at [1069, 452] on button "Run" at bounding box center [1026, 455] width 363 height 37
